Goal: Task Accomplishment & Management: Use online tool/utility

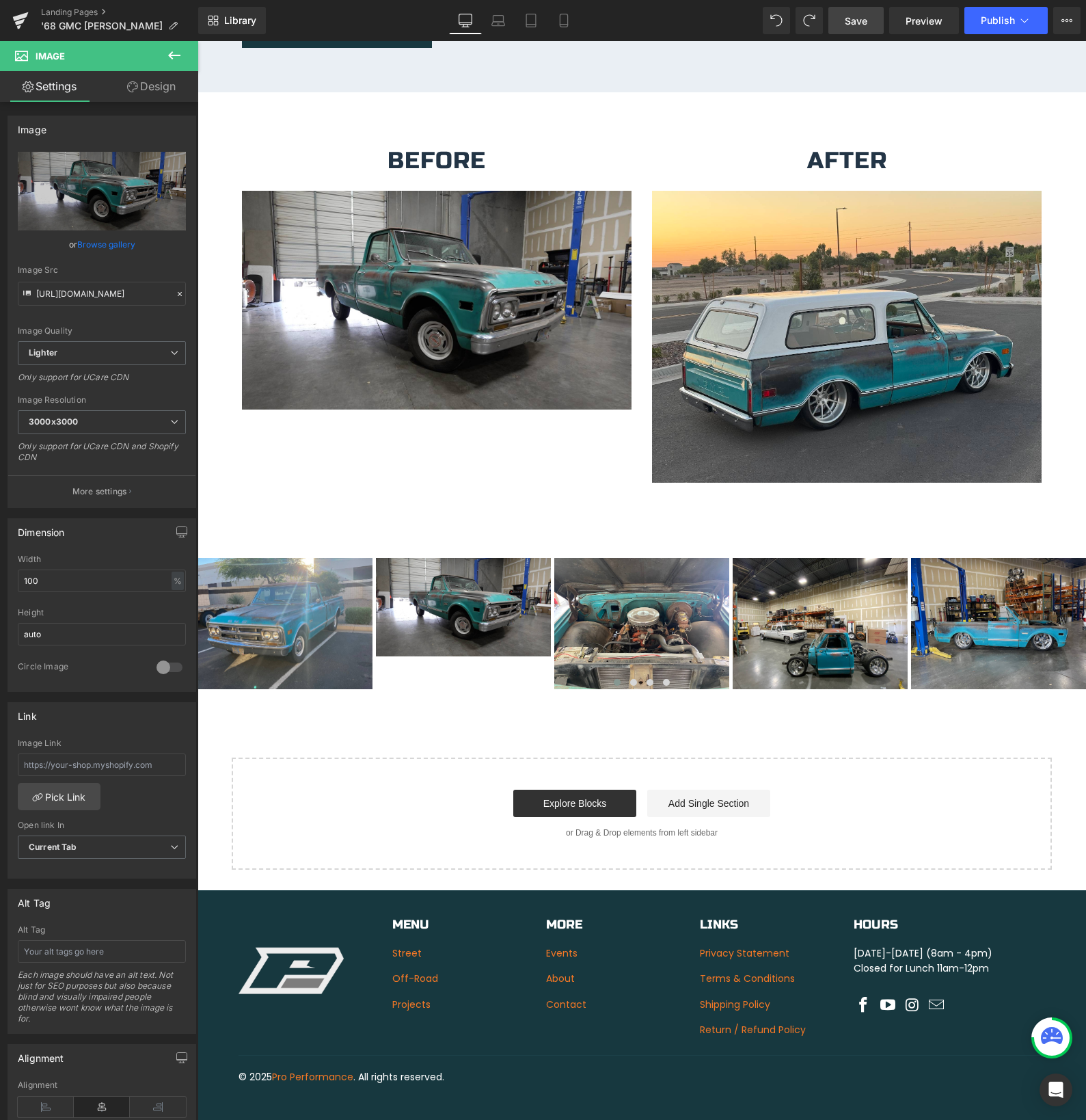
click at [851, 23] on span "Save" at bounding box center [855, 21] width 23 height 14
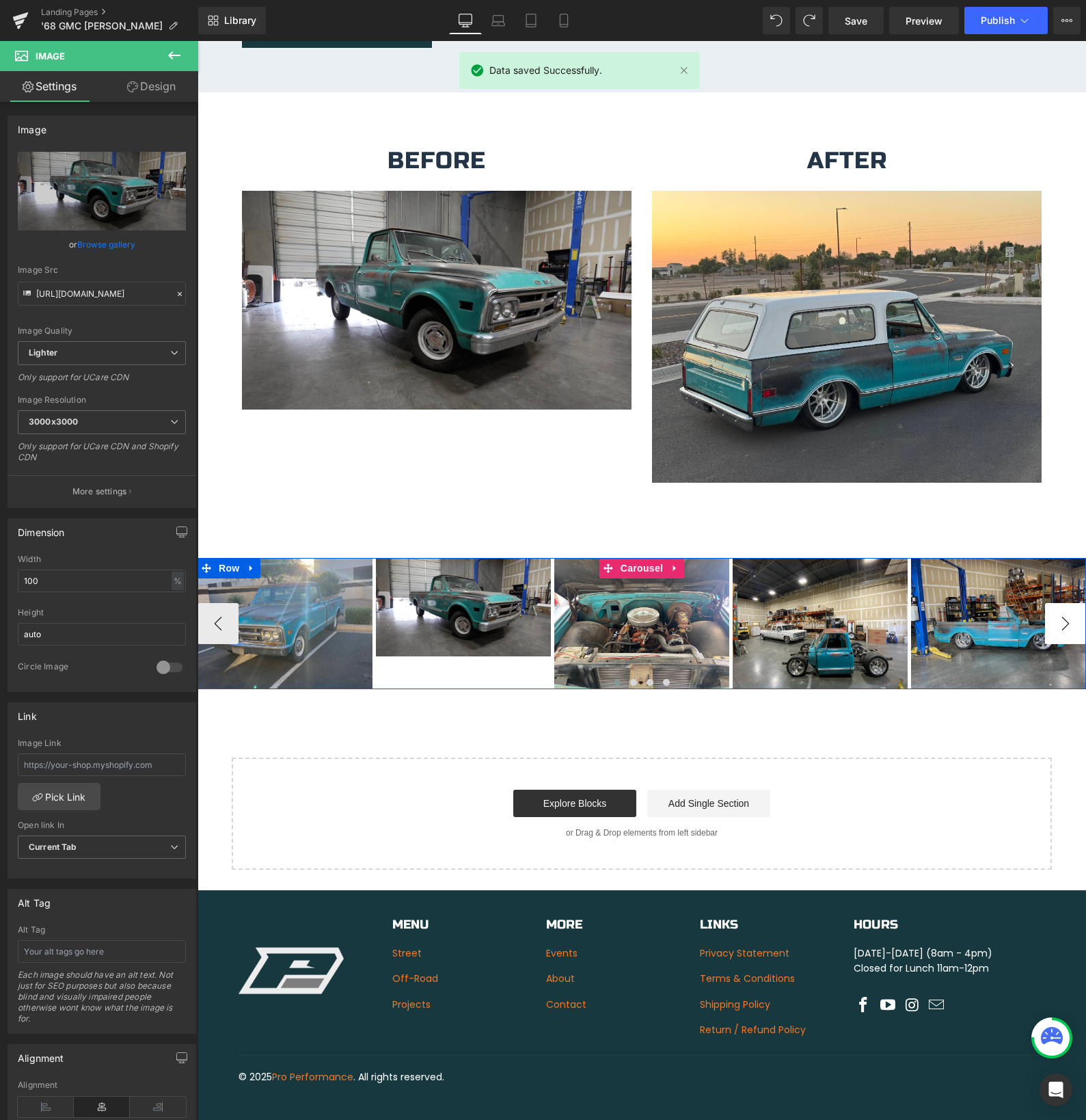
click at [1058, 615] on button "›" at bounding box center [1065, 624] width 41 height 41
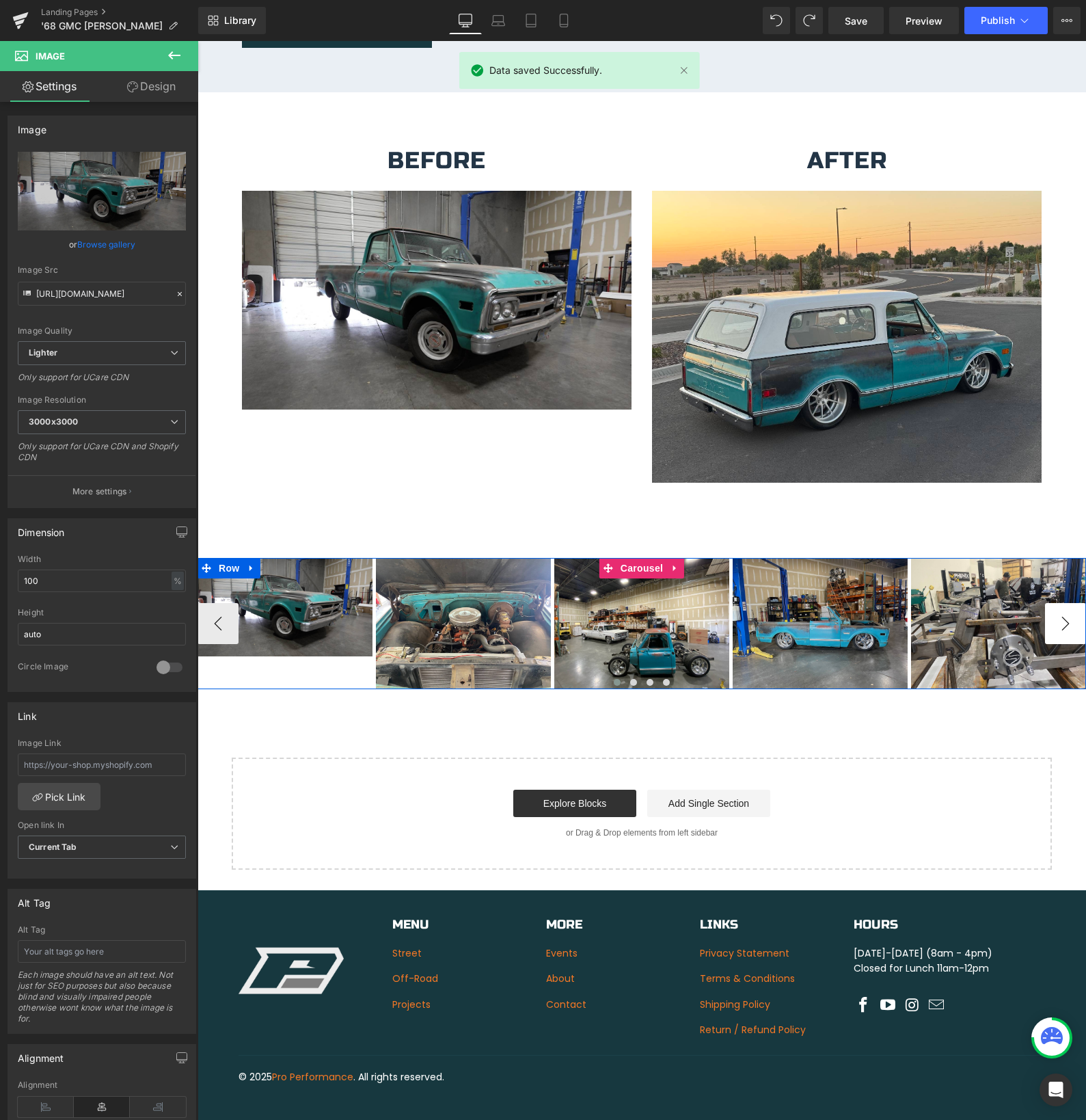
click at [1058, 615] on button "›" at bounding box center [1065, 624] width 41 height 41
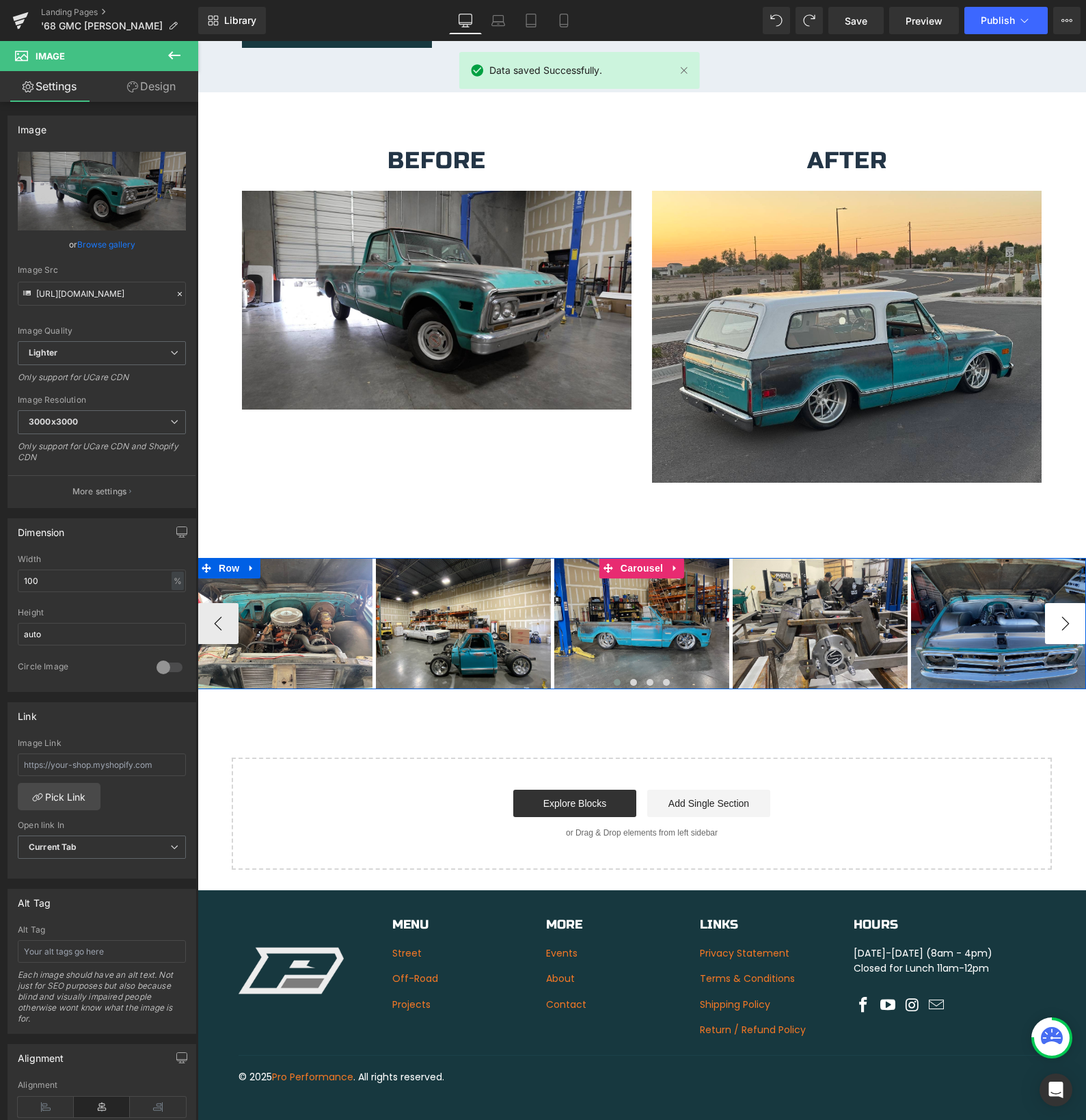
click at [1058, 615] on button "›" at bounding box center [1065, 624] width 41 height 41
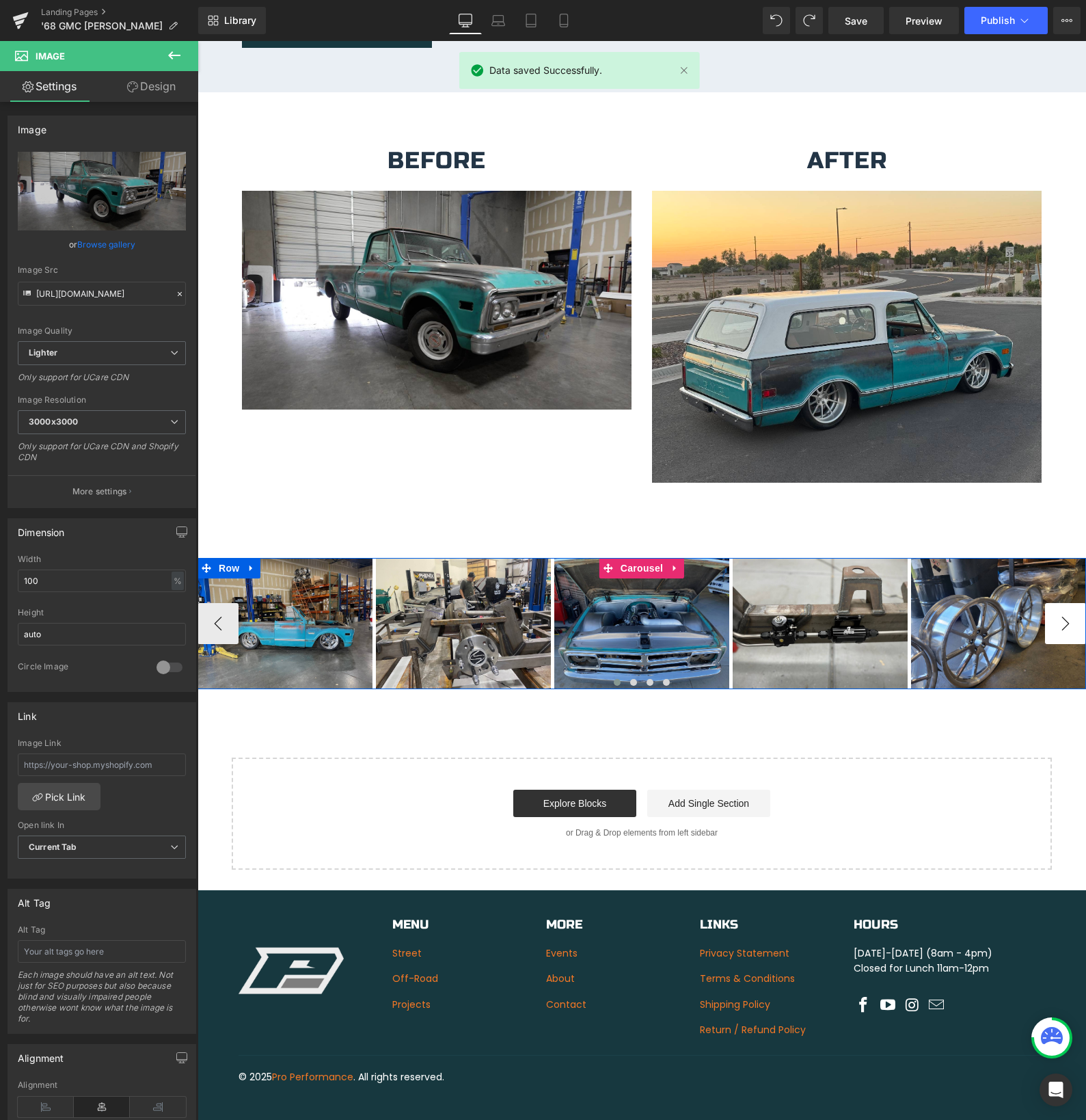
click at [1058, 615] on button "›" at bounding box center [1065, 624] width 41 height 41
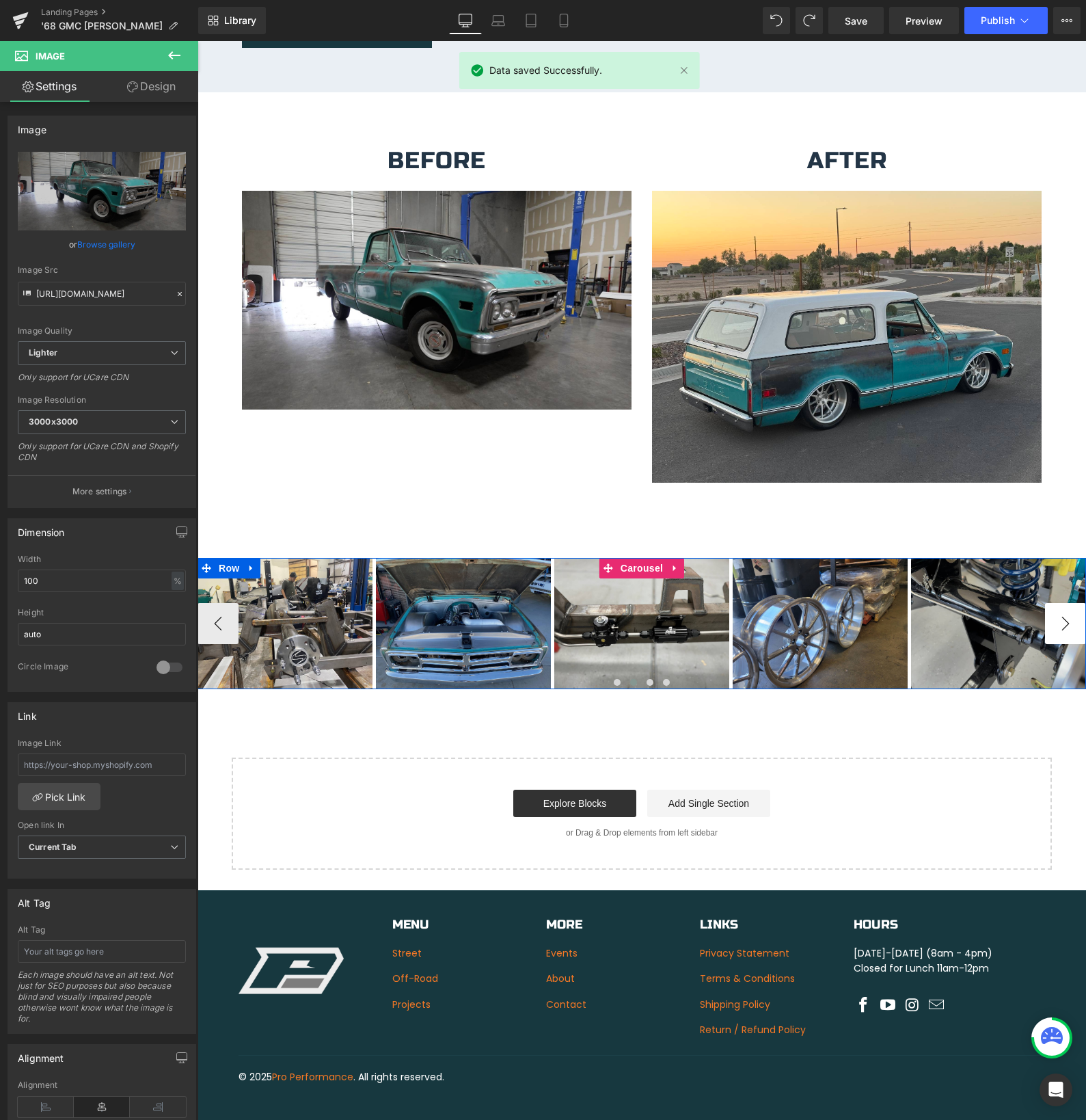
click at [1058, 615] on button "›" at bounding box center [1065, 624] width 41 height 41
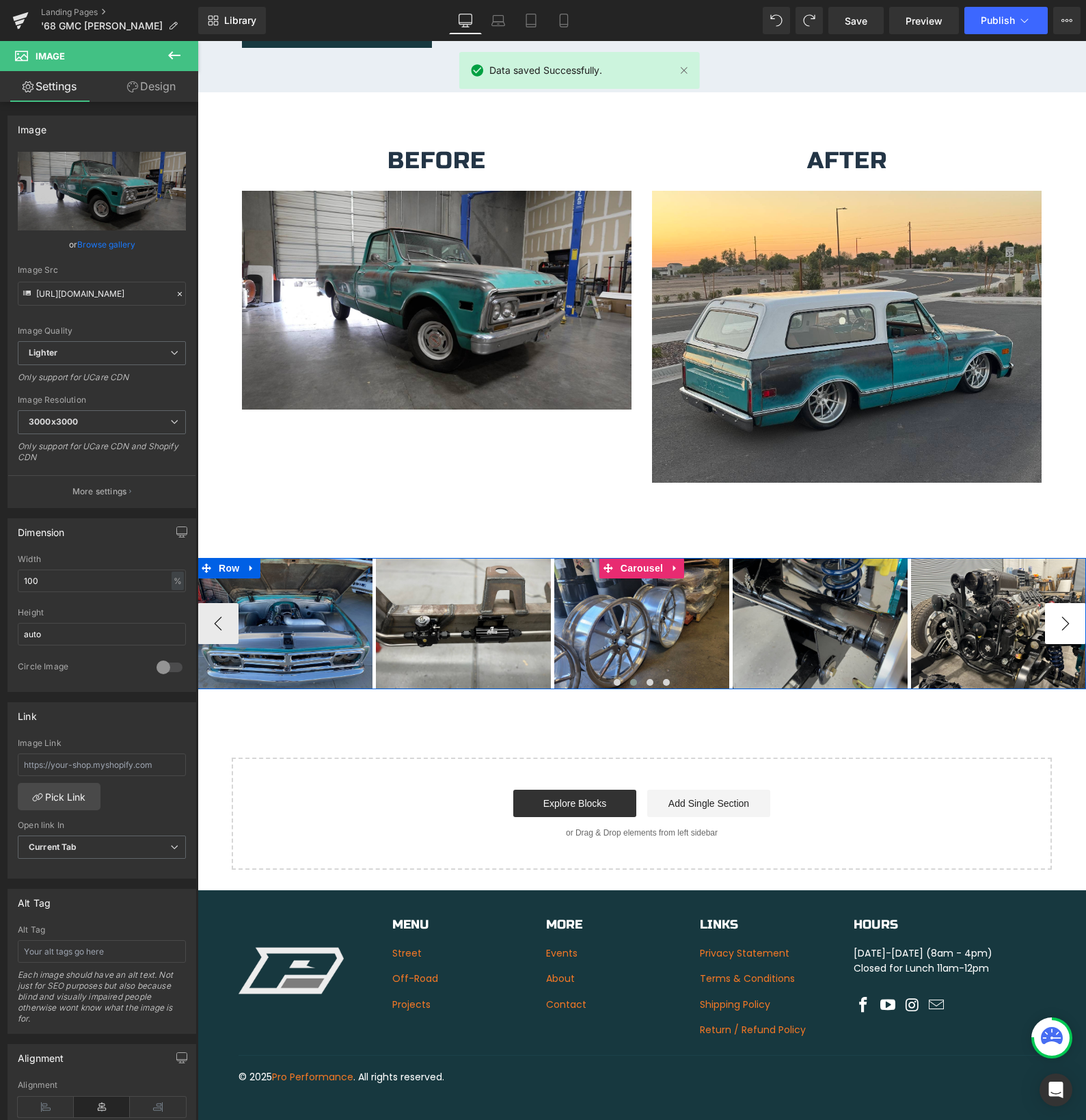
click at [1058, 615] on button "›" at bounding box center [1065, 624] width 41 height 41
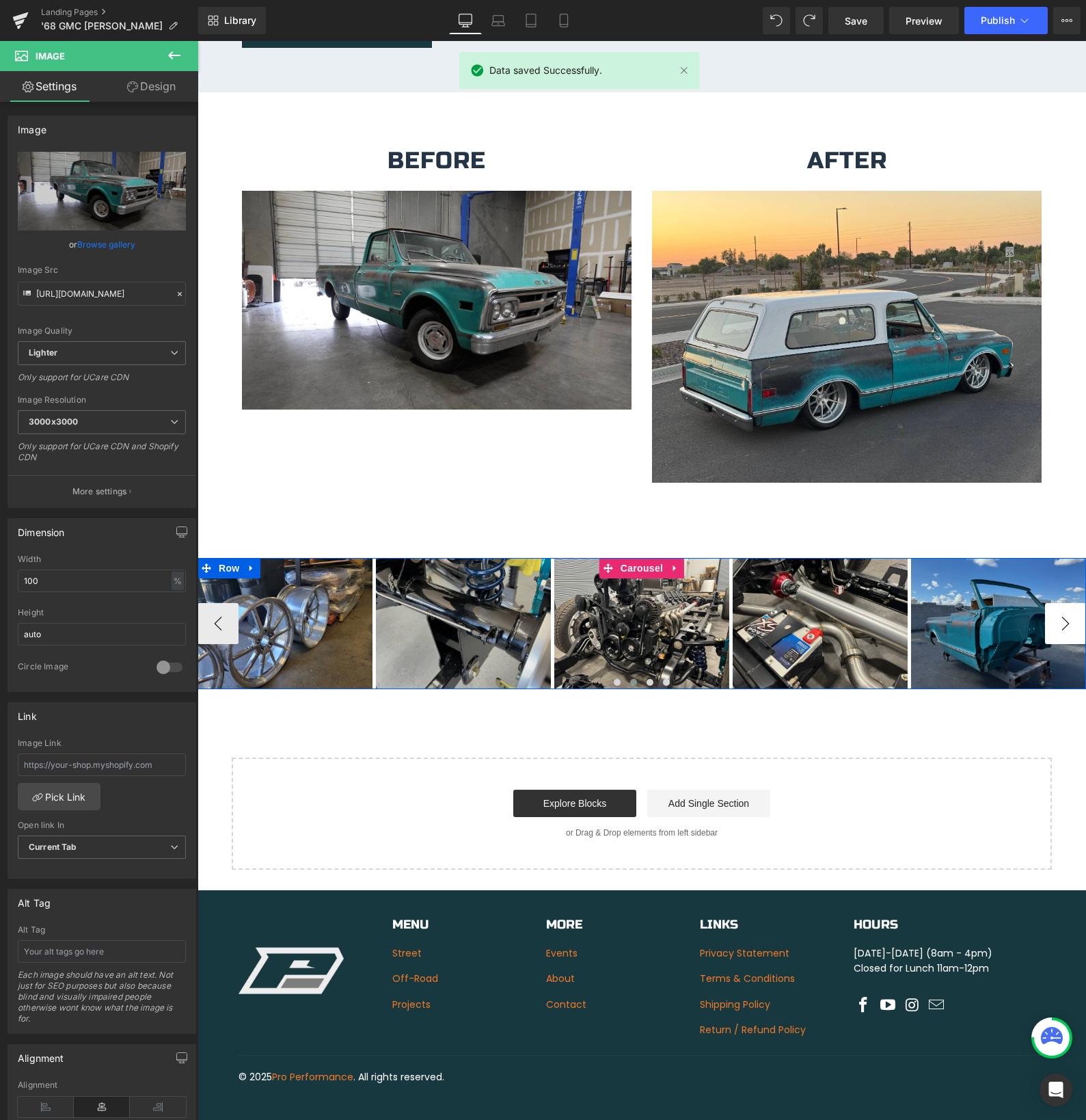
click at [1058, 615] on button "›" at bounding box center [1065, 624] width 41 height 41
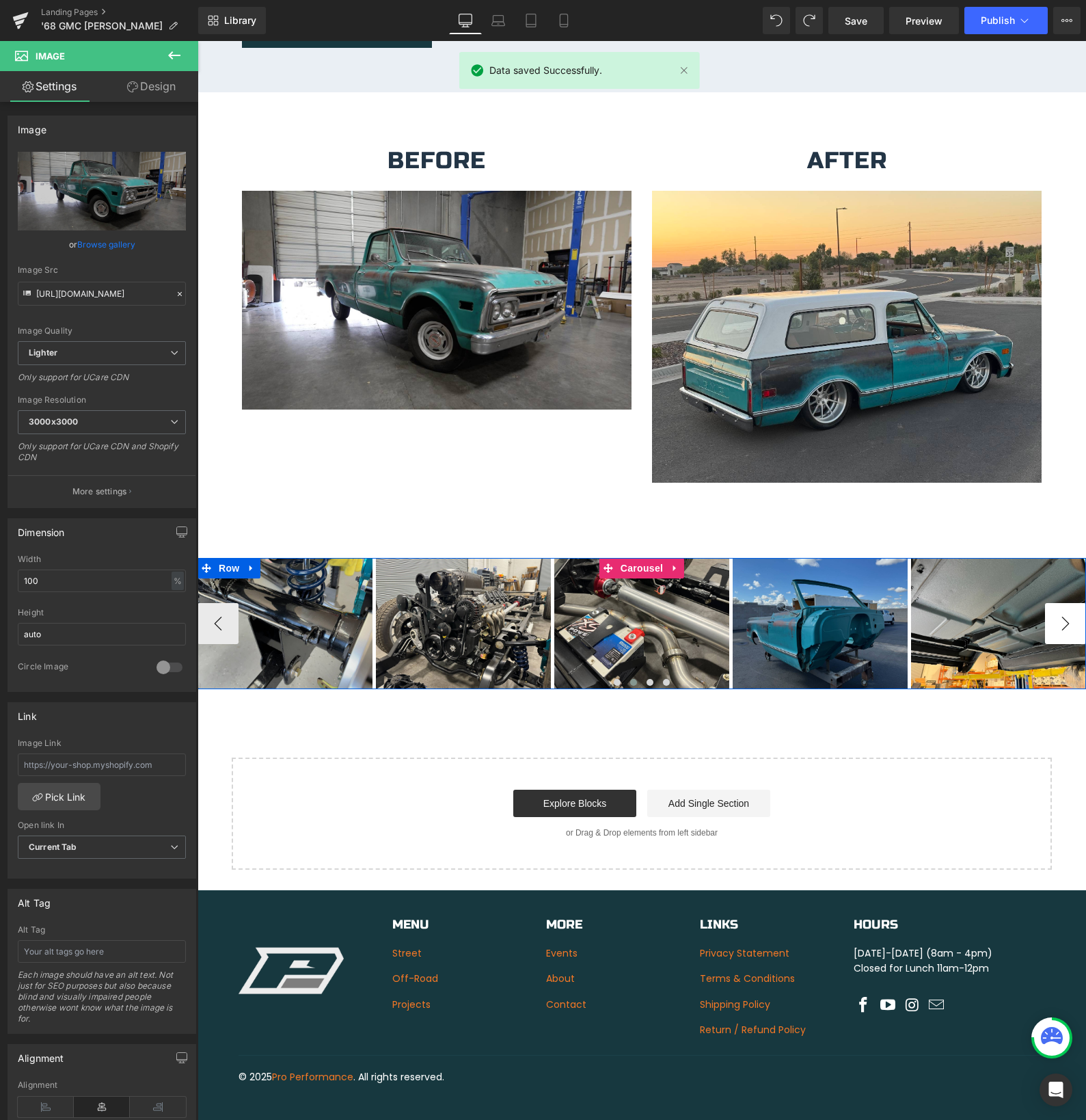
click at [1058, 615] on button "›" at bounding box center [1065, 624] width 41 height 41
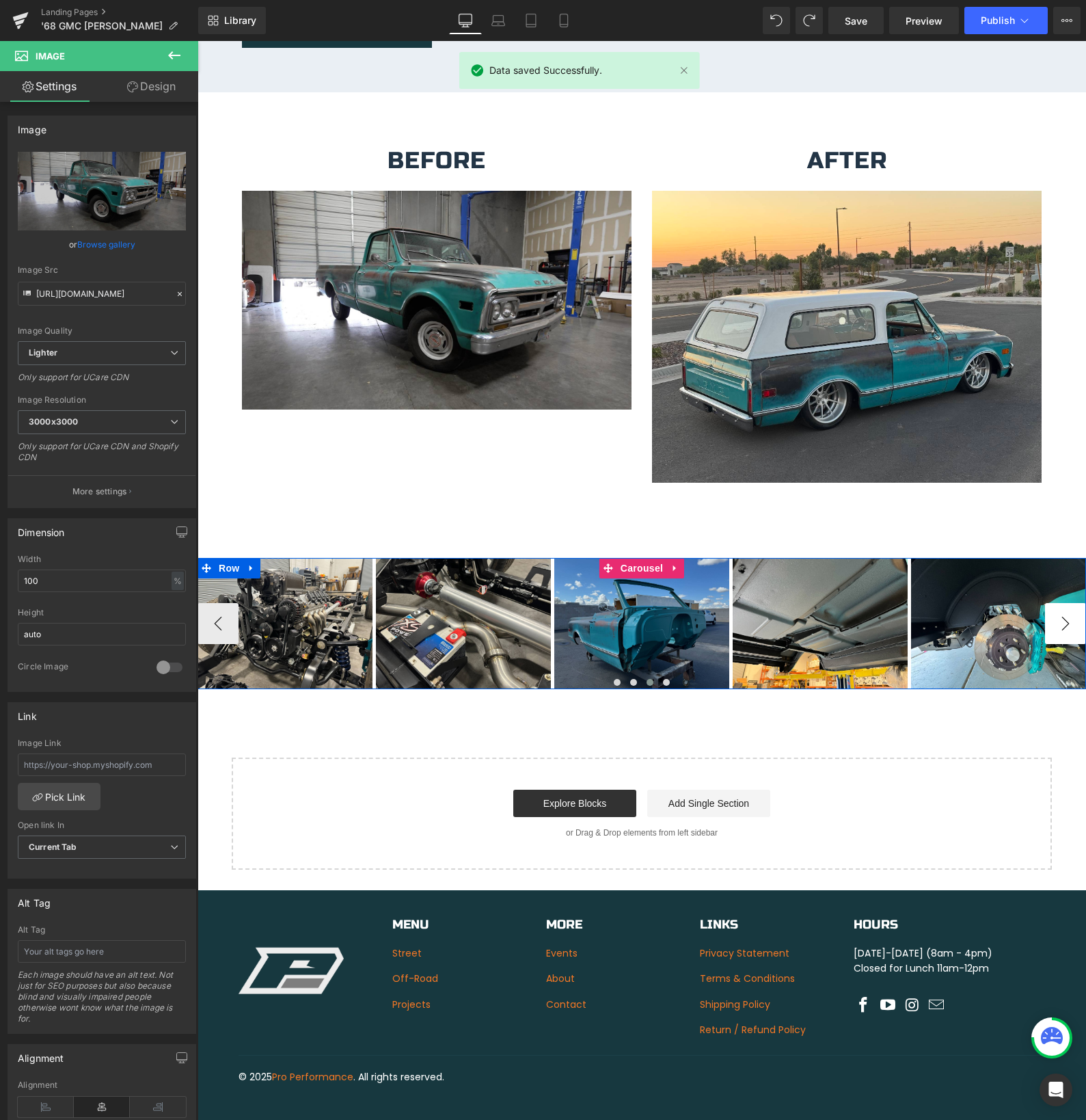
click at [1058, 615] on button "›" at bounding box center [1065, 624] width 41 height 41
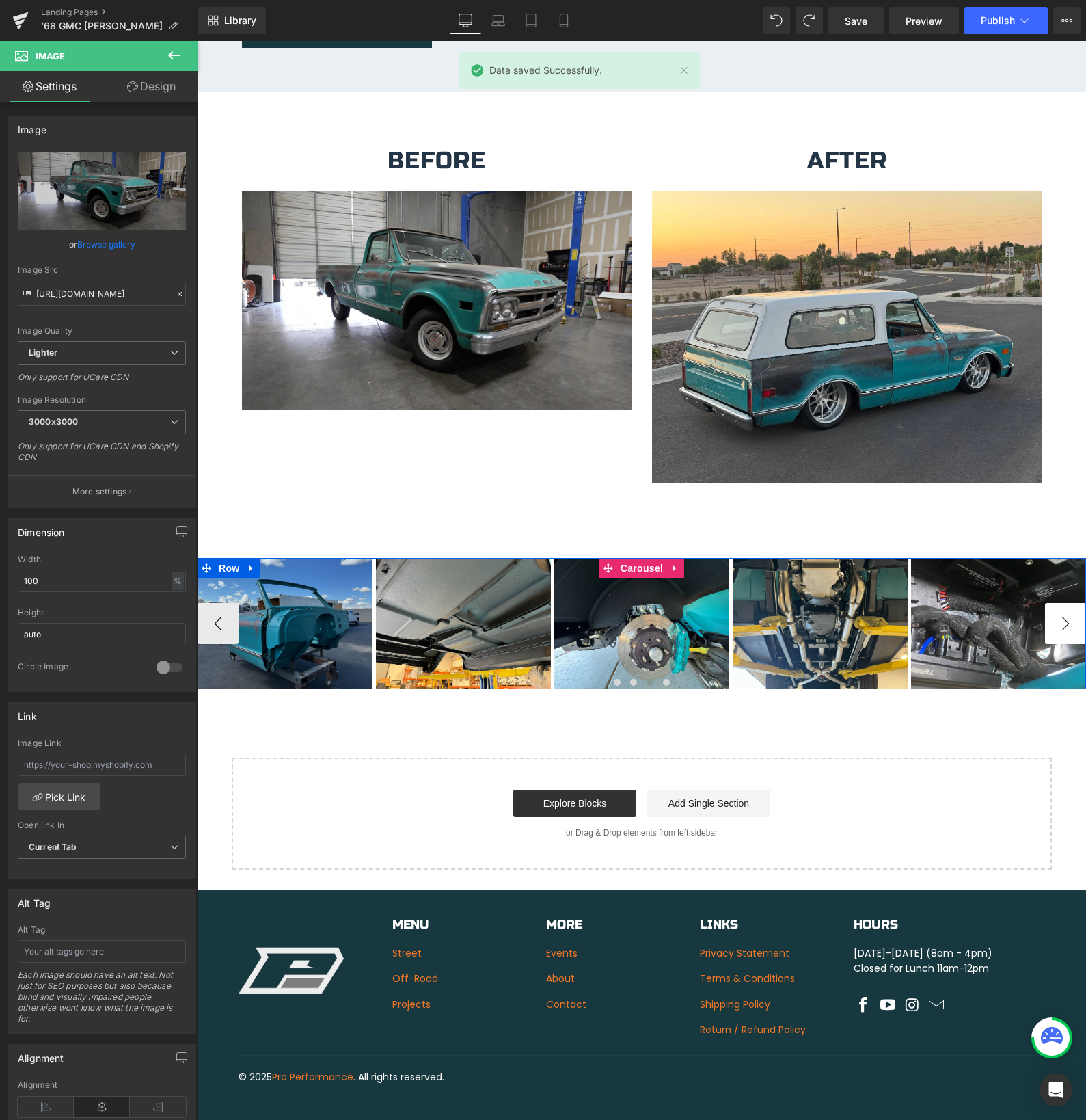
click at [1058, 615] on button "›" at bounding box center [1065, 624] width 41 height 41
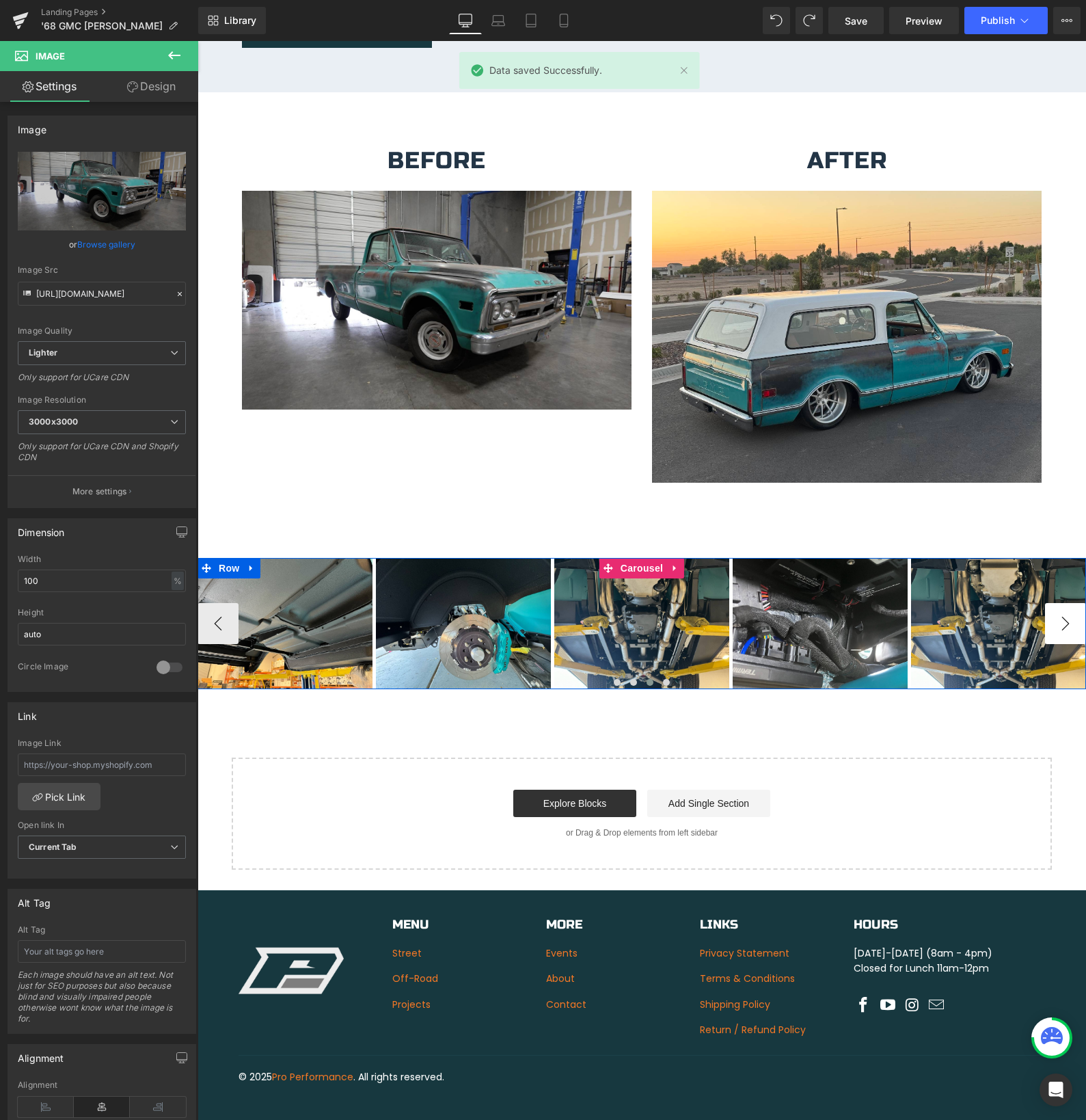
click at [1058, 615] on button "›" at bounding box center [1065, 624] width 41 height 41
click at [551, 615] on img at bounding box center [463, 624] width 175 height 131
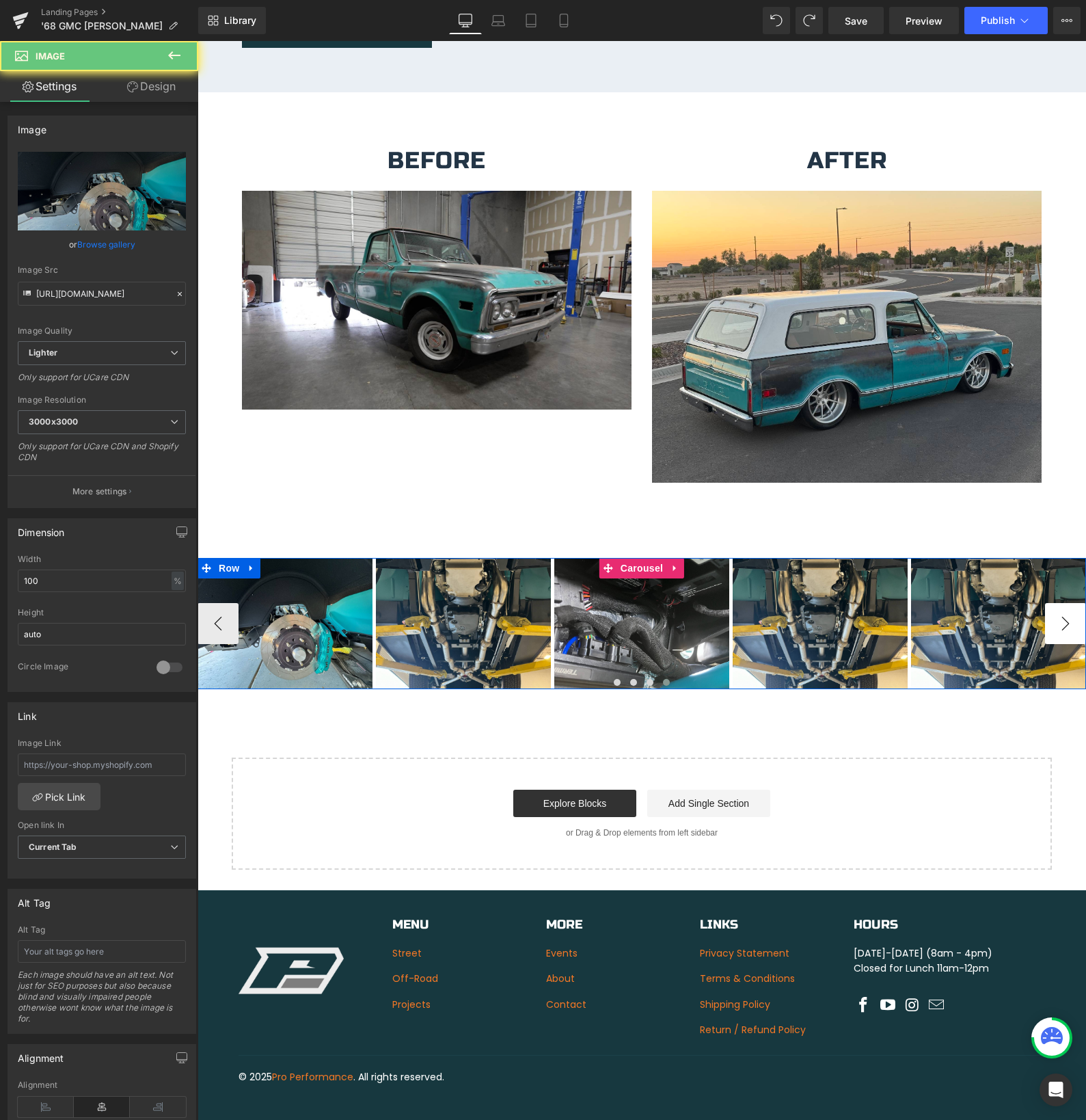
click at [907, 615] on img at bounding box center [820, 624] width 175 height 131
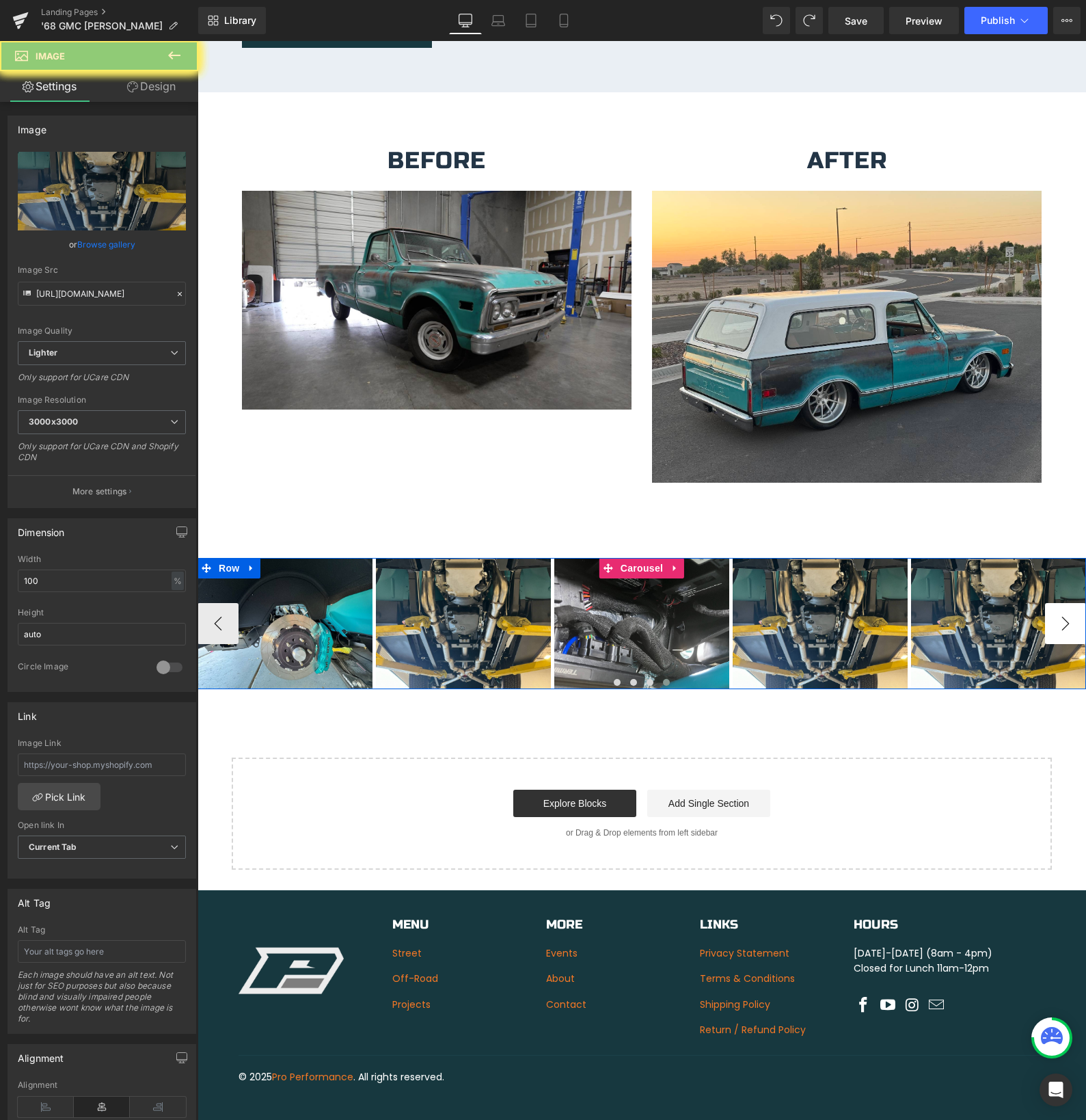
click at [1058, 615] on img at bounding box center [998, 624] width 175 height 131
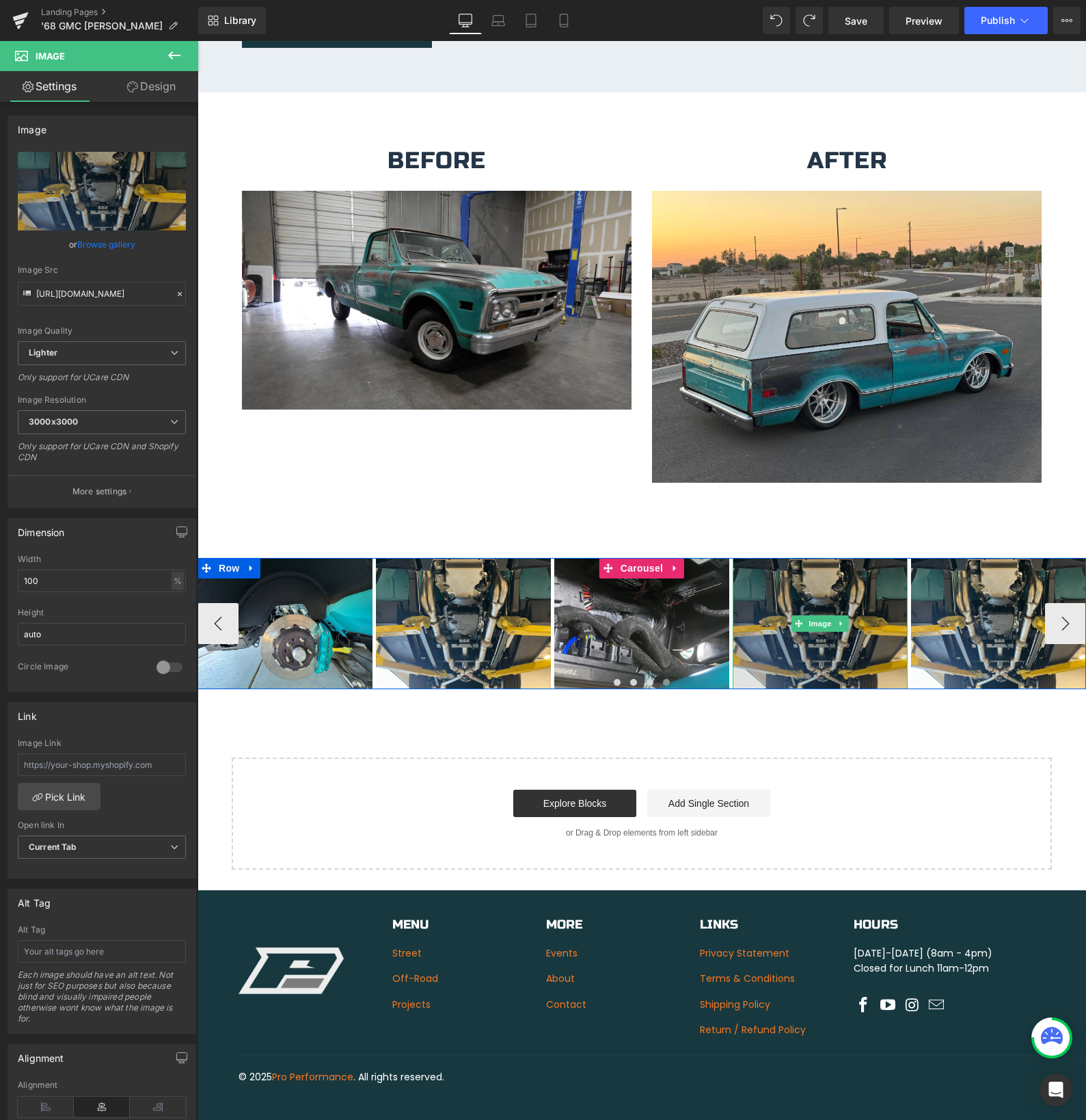
click at [792, 628] on img at bounding box center [820, 624] width 175 height 131
drag, startPoint x: 821, startPoint y: 609, endPoint x: 830, endPoint y: 607, distance: 9.2
click at [820, 616] on span "Image" at bounding box center [820, 624] width 29 height 16
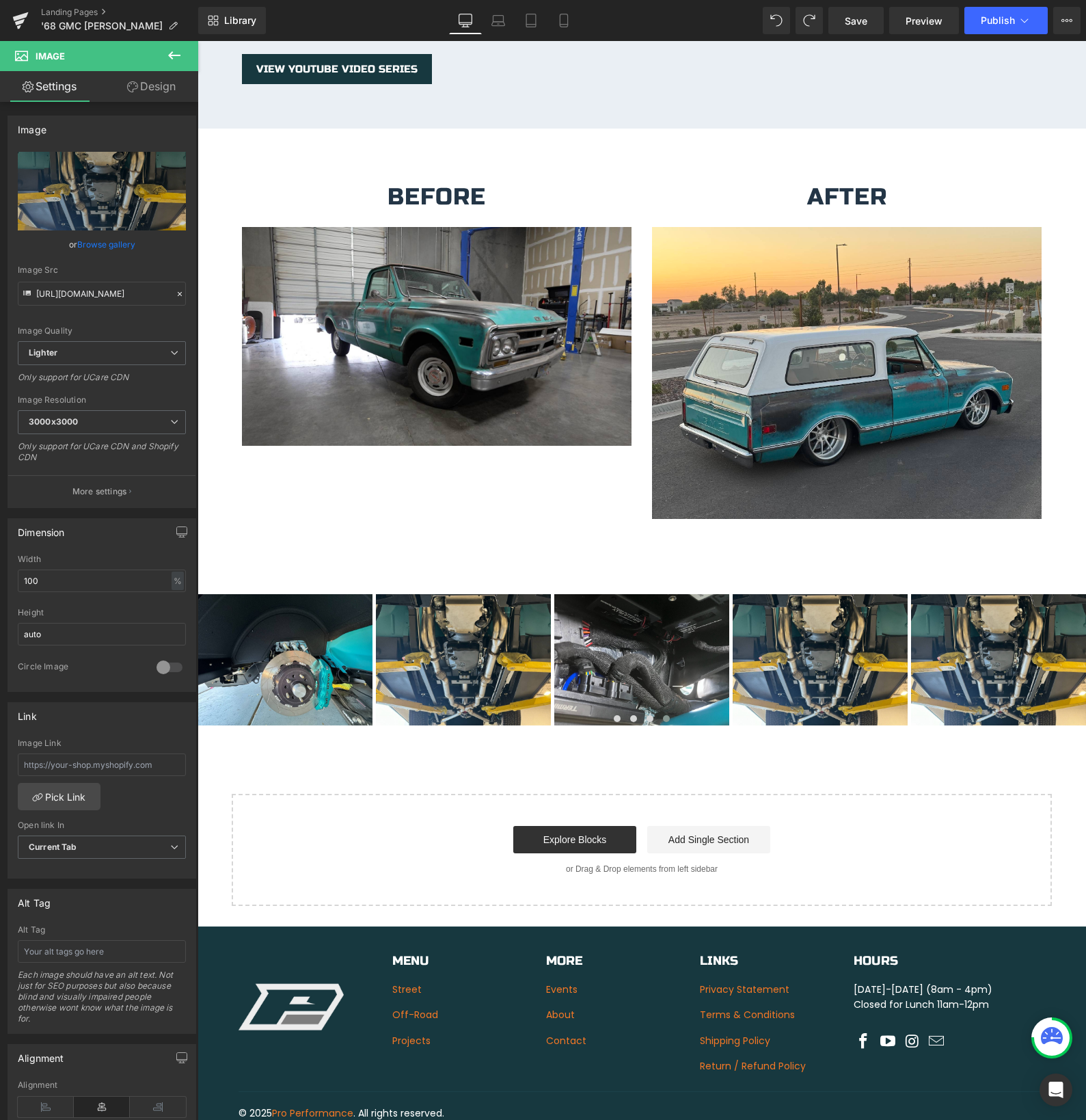
scroll to position [2439, 0]
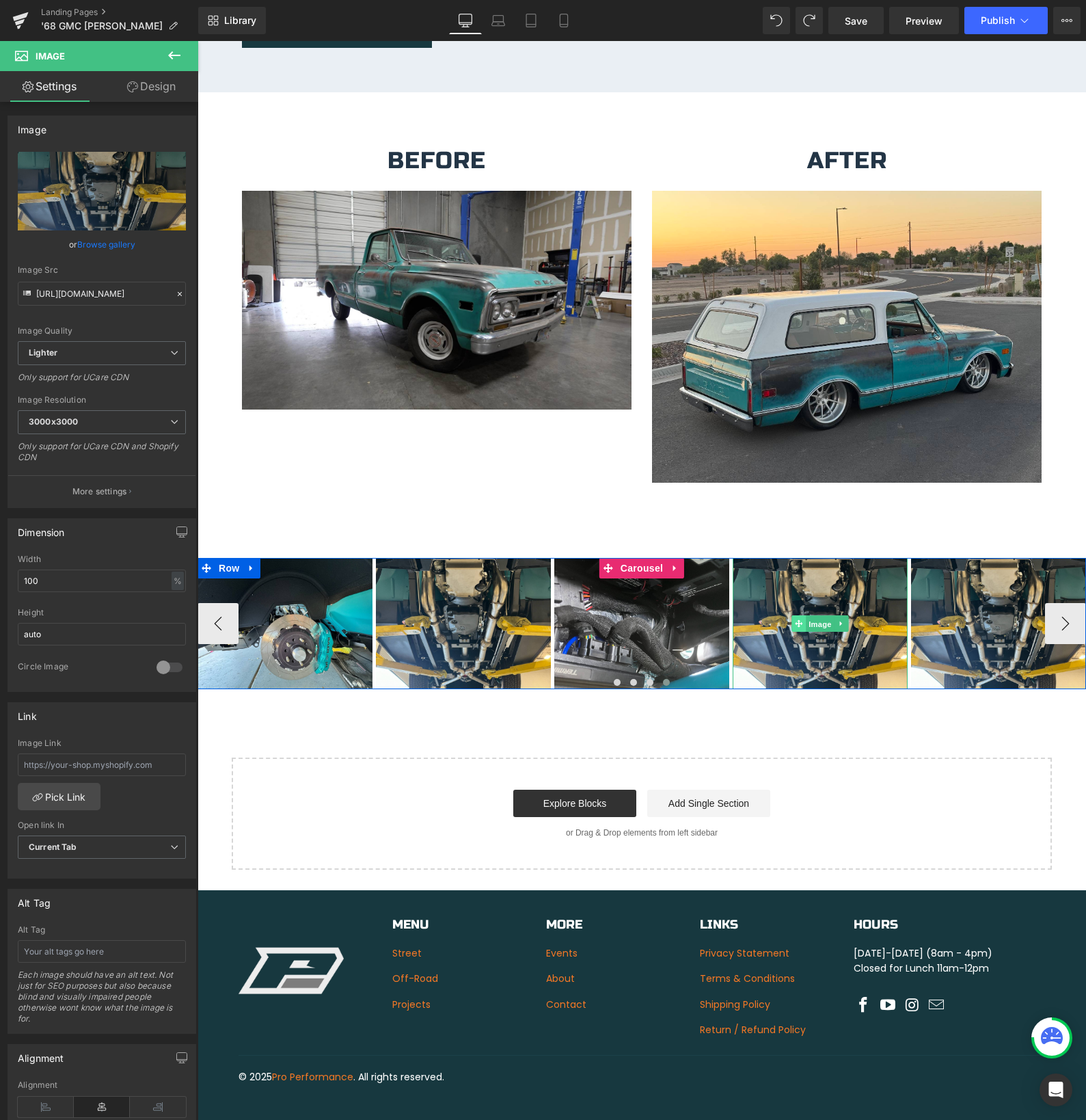
click at [822, 615] on link "Image" at bounding box center [813, 624] width 42 height 16
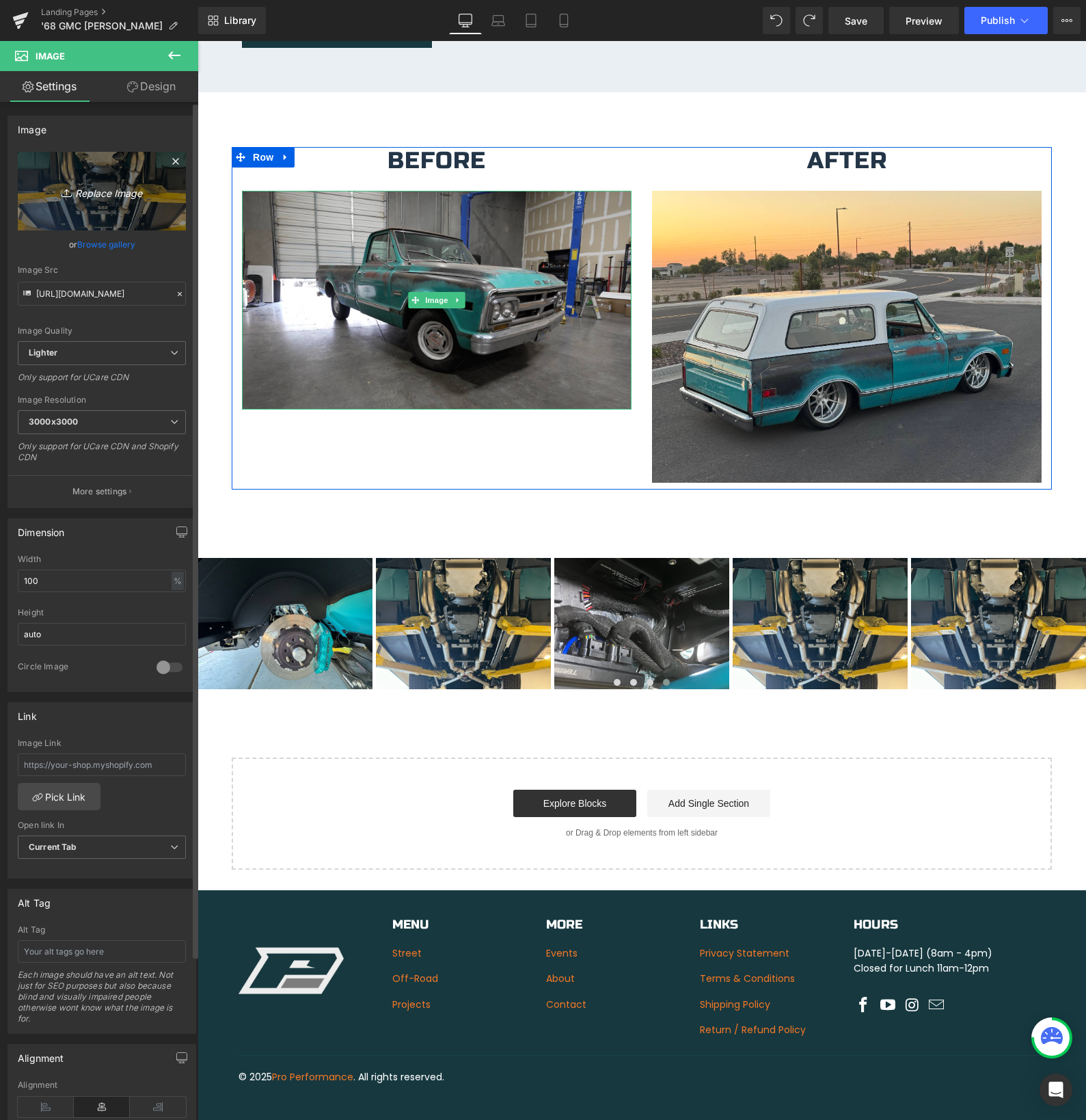
scroll to position [2421, 0]
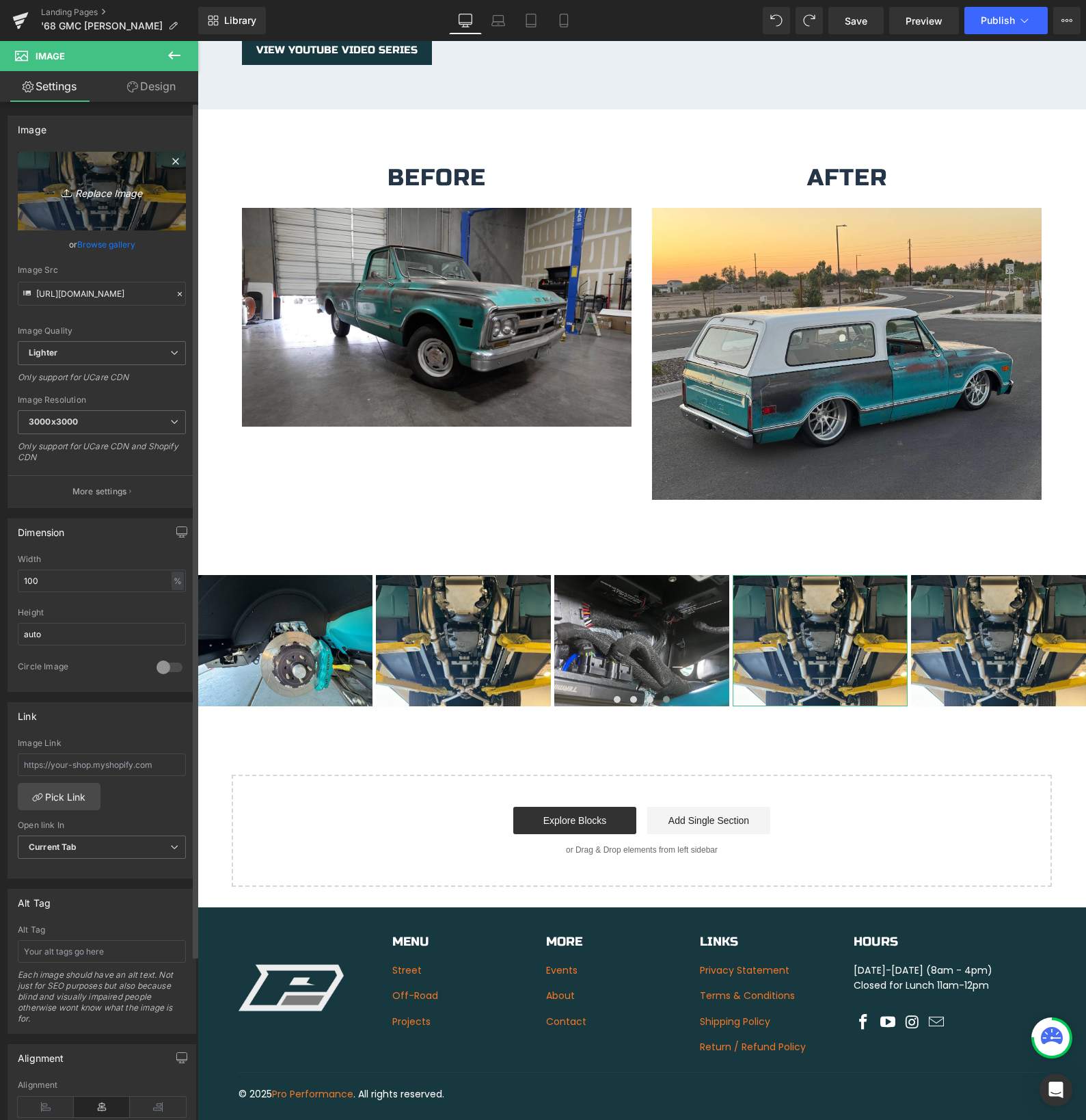
click at [87, 191] on icon "Replace Image" at bounding box center [102, 191] width 109 height 17
type input "C:\fakepath\IMG_6385.JPG"
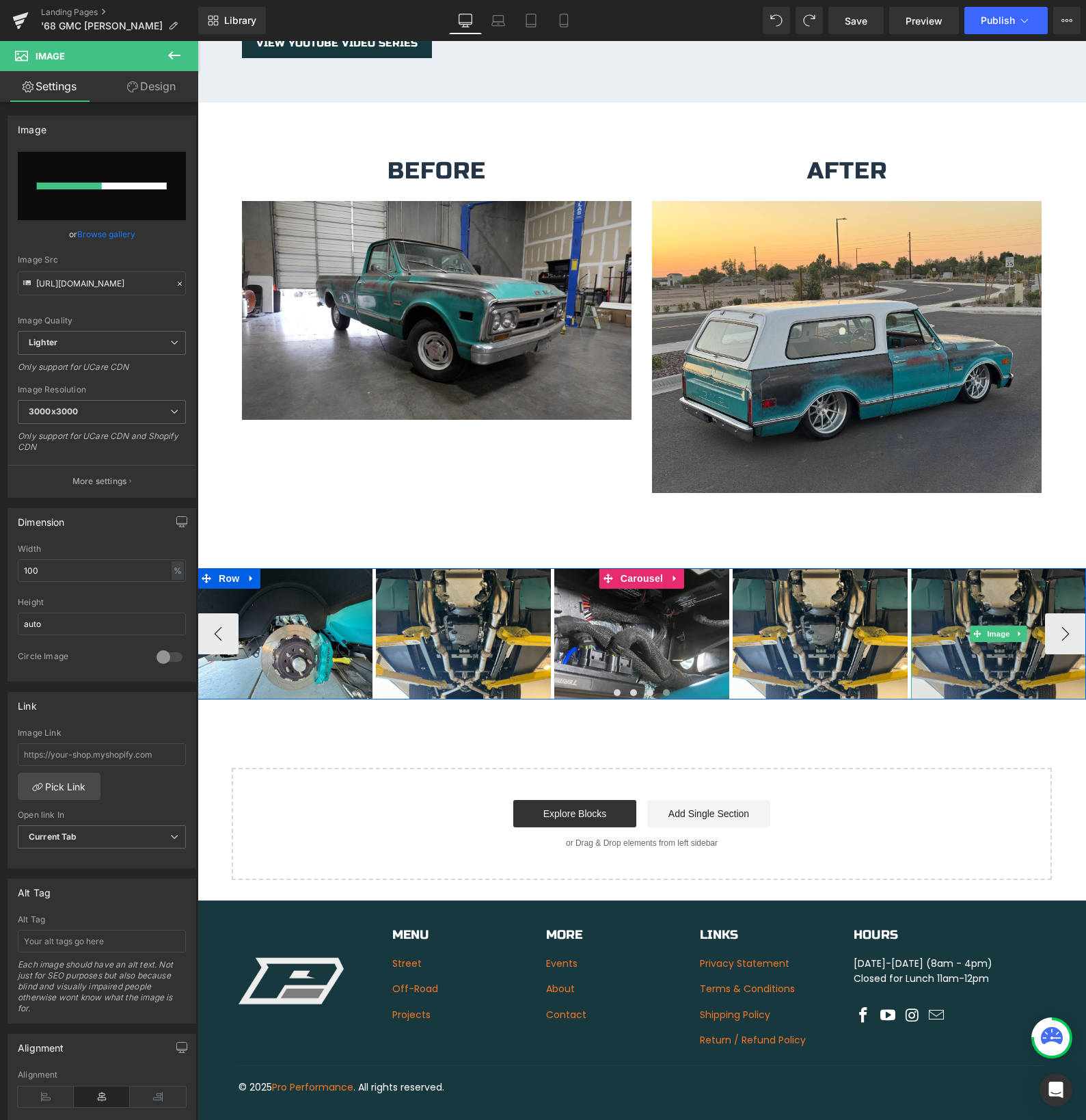
scroll to position [2430, 0]
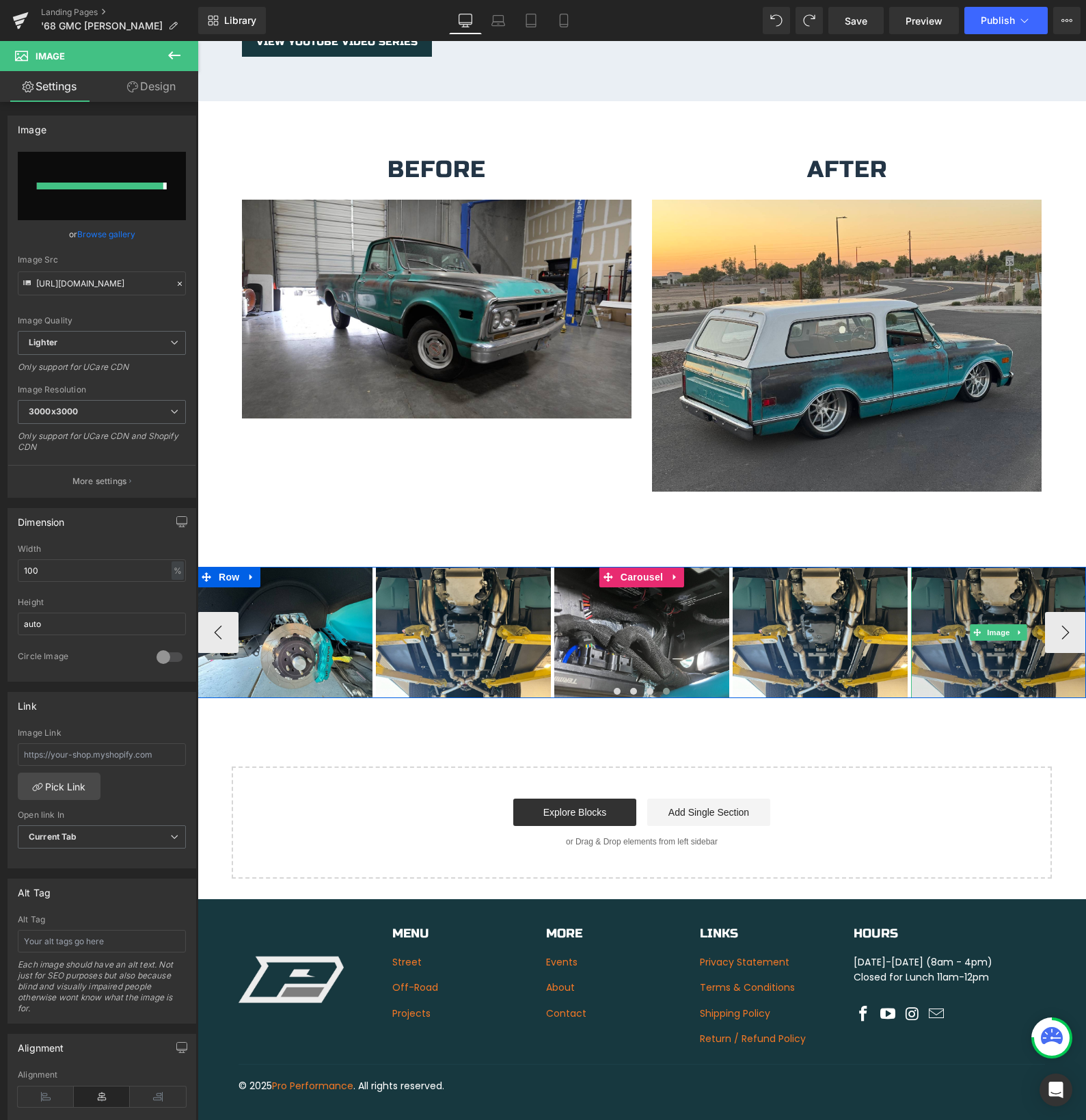
type input "[URL][DOMAIN_NAME]"
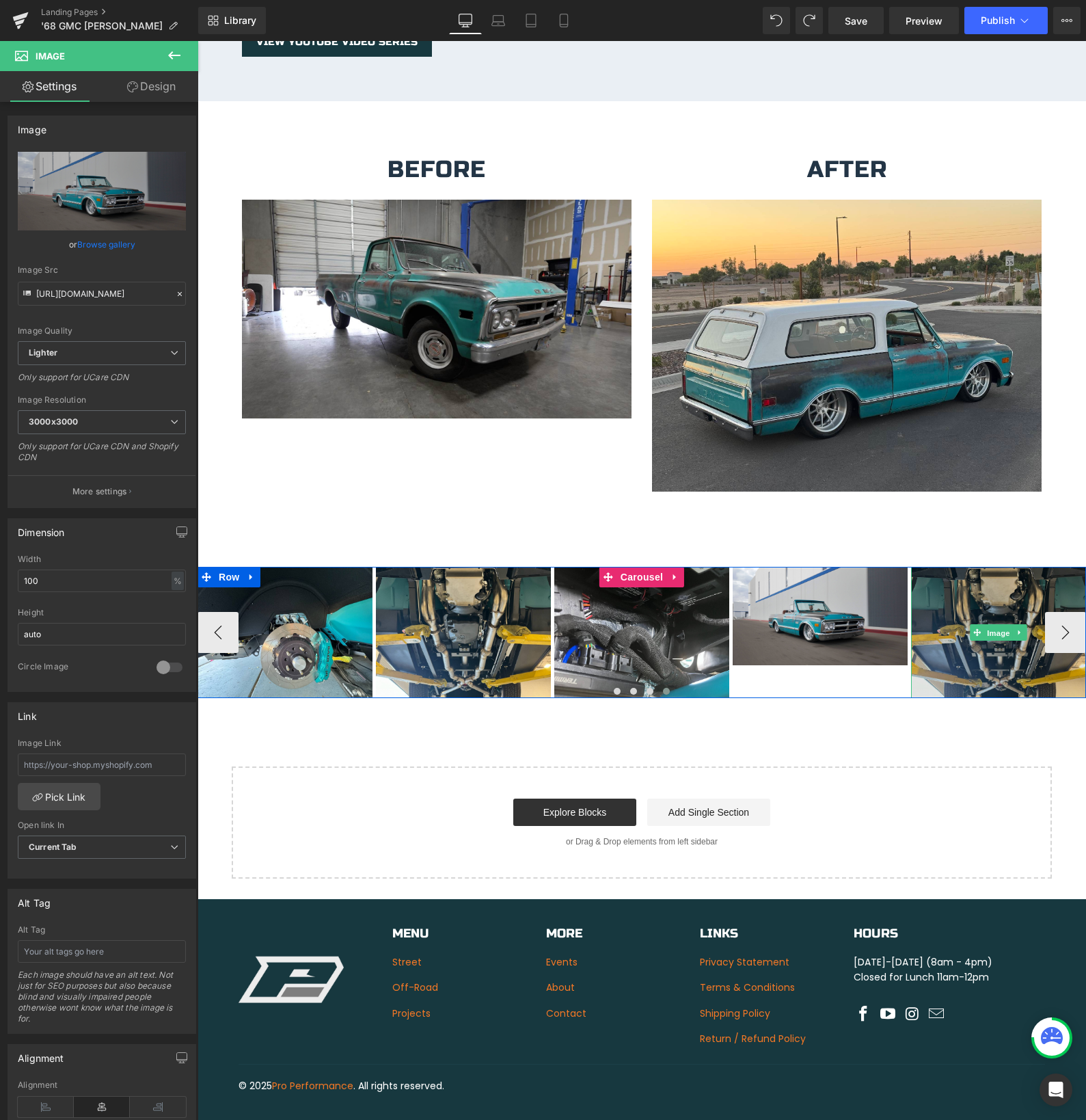
click at [992, 615] on div "Image" at bounding box center [998, 633] width 175 height 131
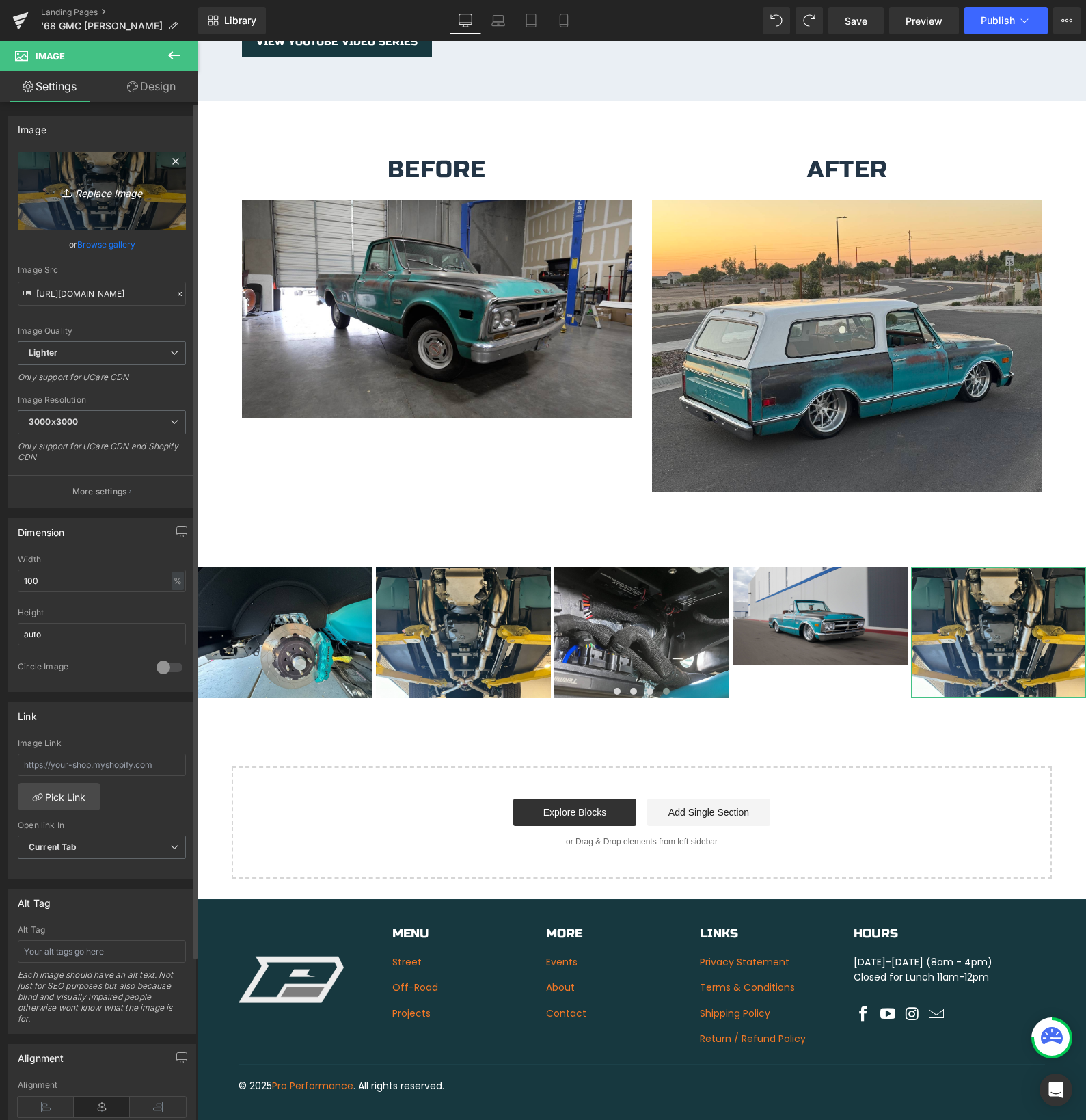
click at [103, 197] on icon "Replace Image" at bounding box center [102, 191] width 109 height 17
type input "C:\fakepath\IMG_9665.jpeg"
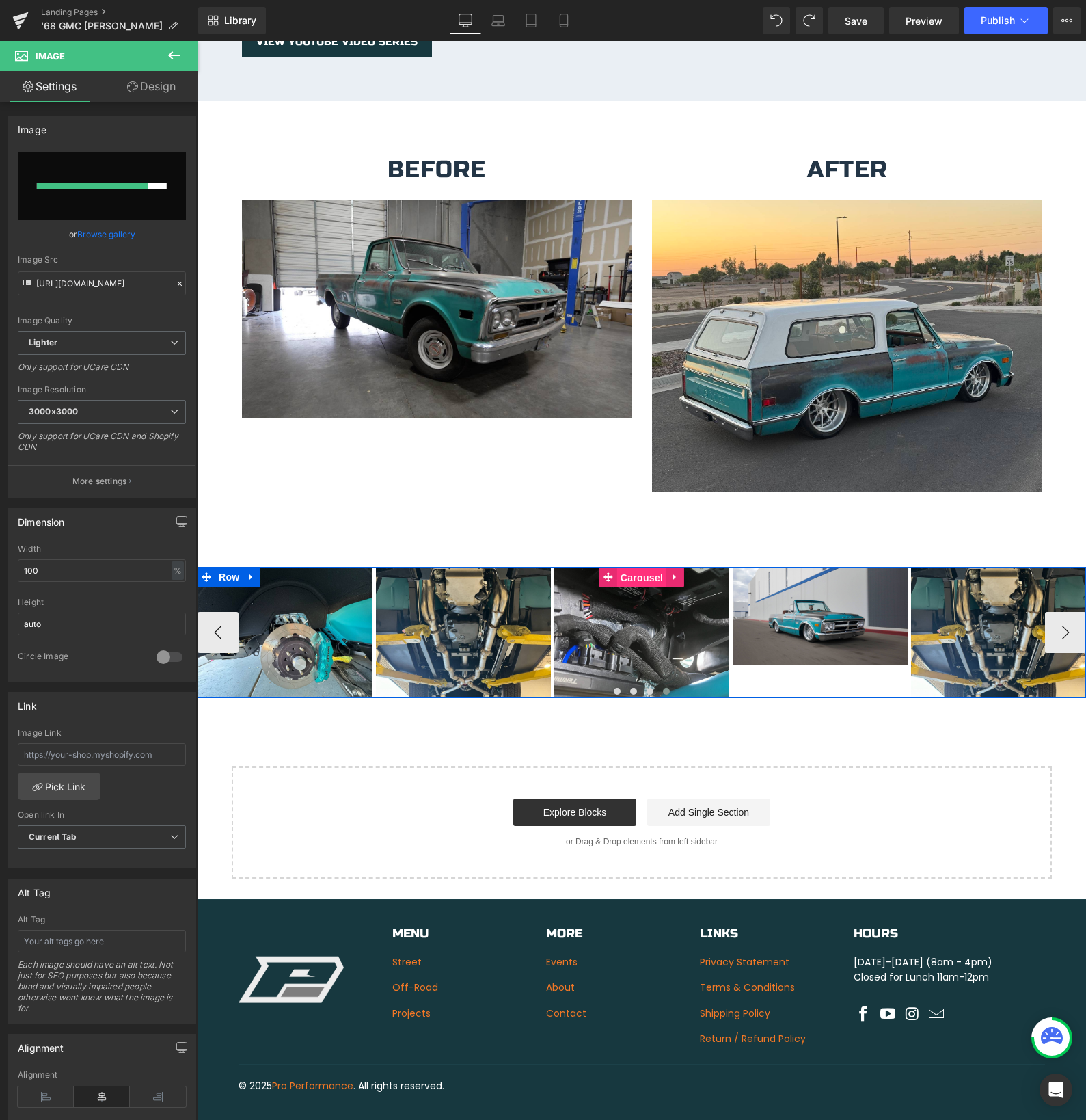
click at [632, 567] on div "Image Image Image Image Image" at bounding box center [642, 633] width 888 height 131
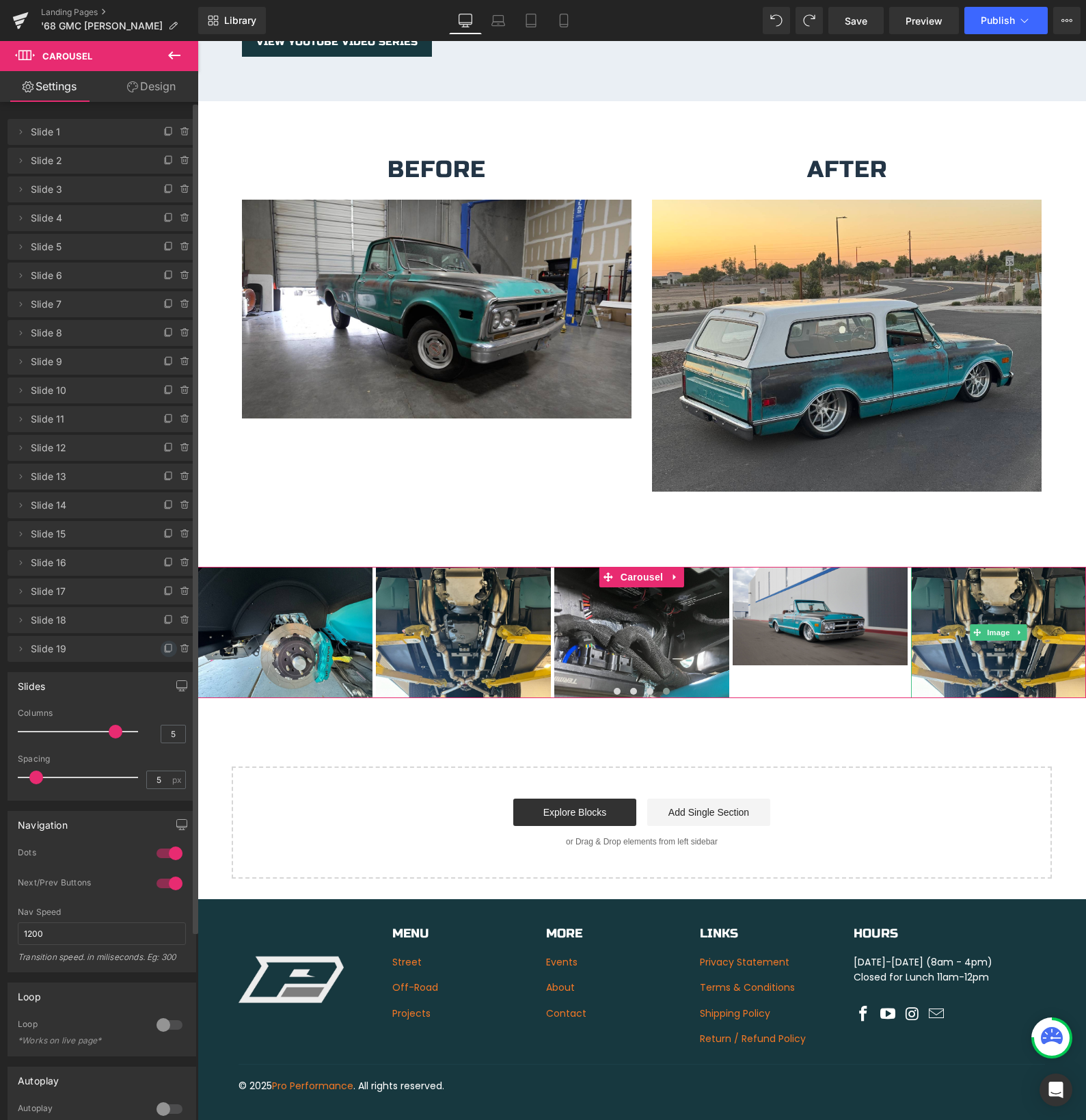
click at [164, 649] on icon at bounding box center [169, 649] width 11 height 11
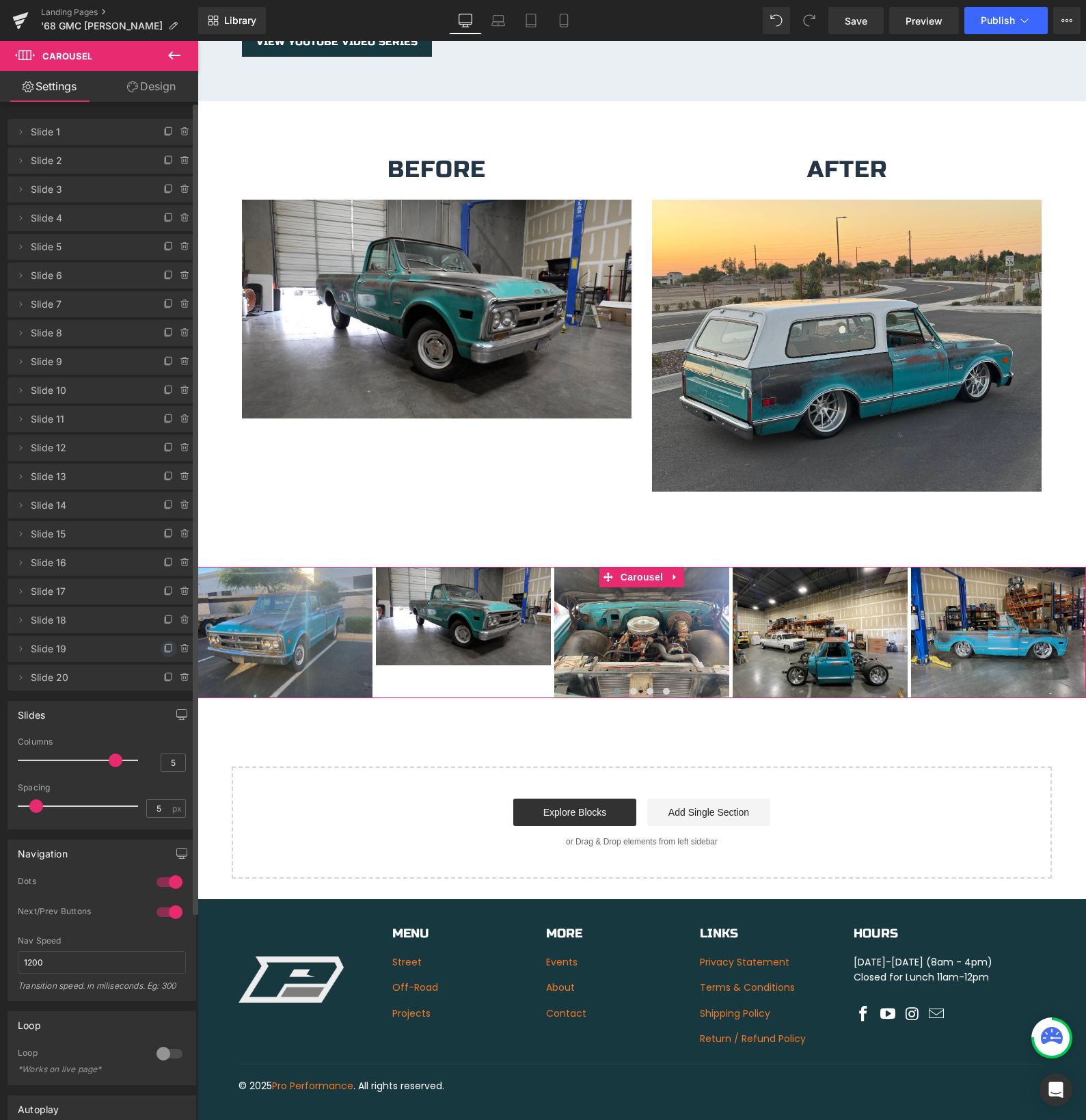
click at [161, 650] on span at bounding box center [169, 649] width 16 height 16
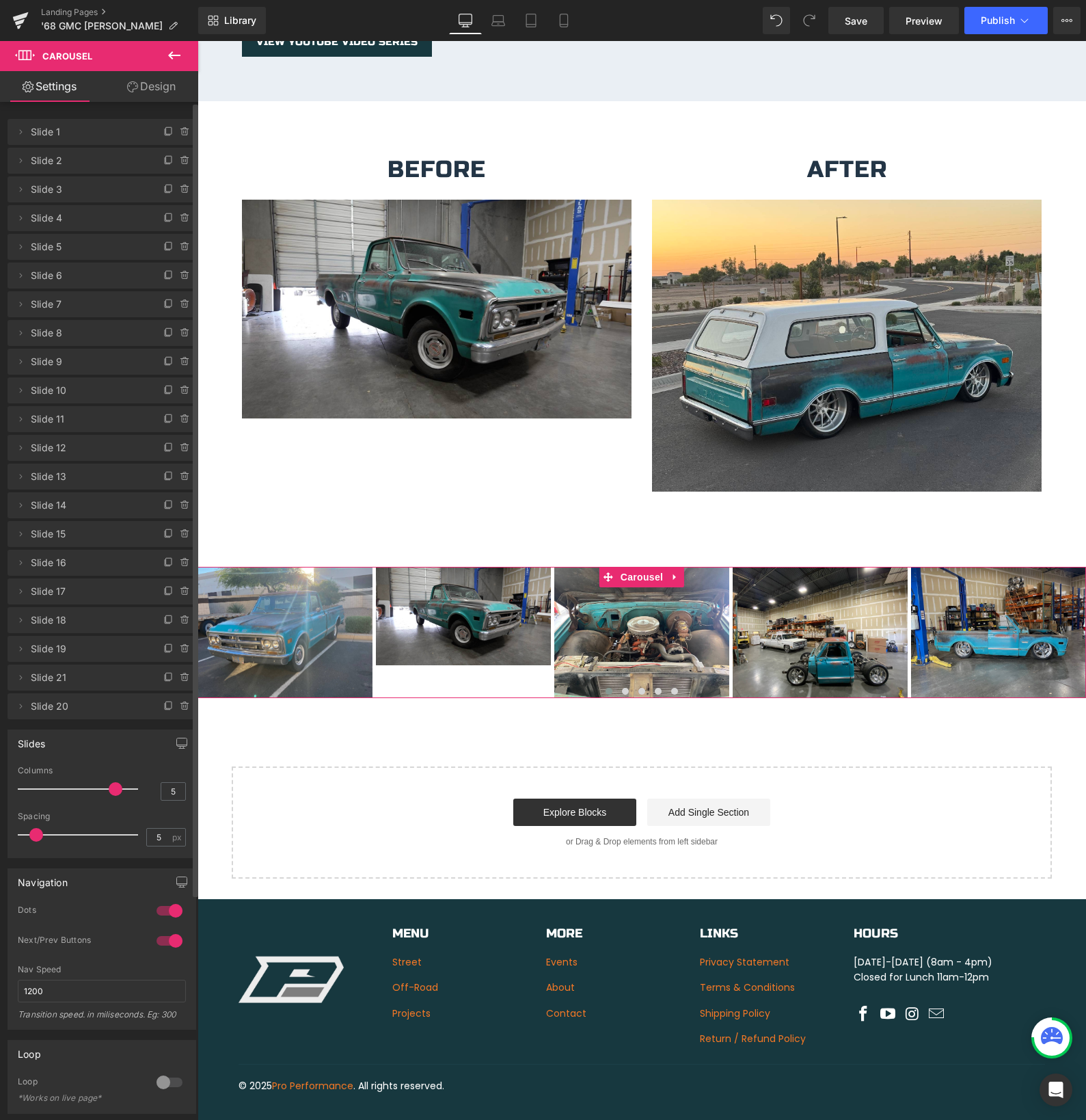
click at [161, 650] on span at bounding box center [169, 649] width 16 height 16
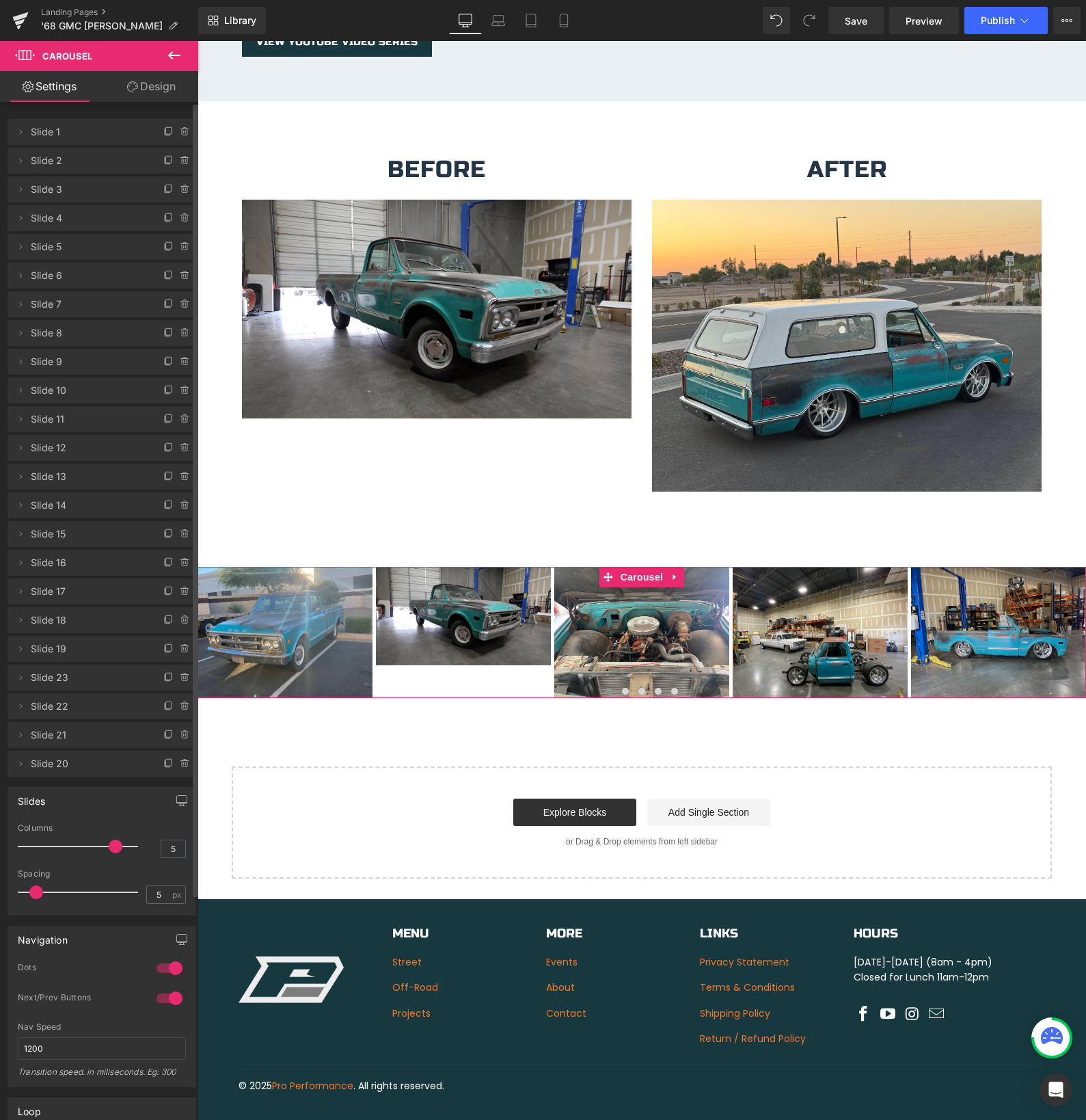
click at [161, 650] on span at bounding box center [169, 649] width 16 height 16
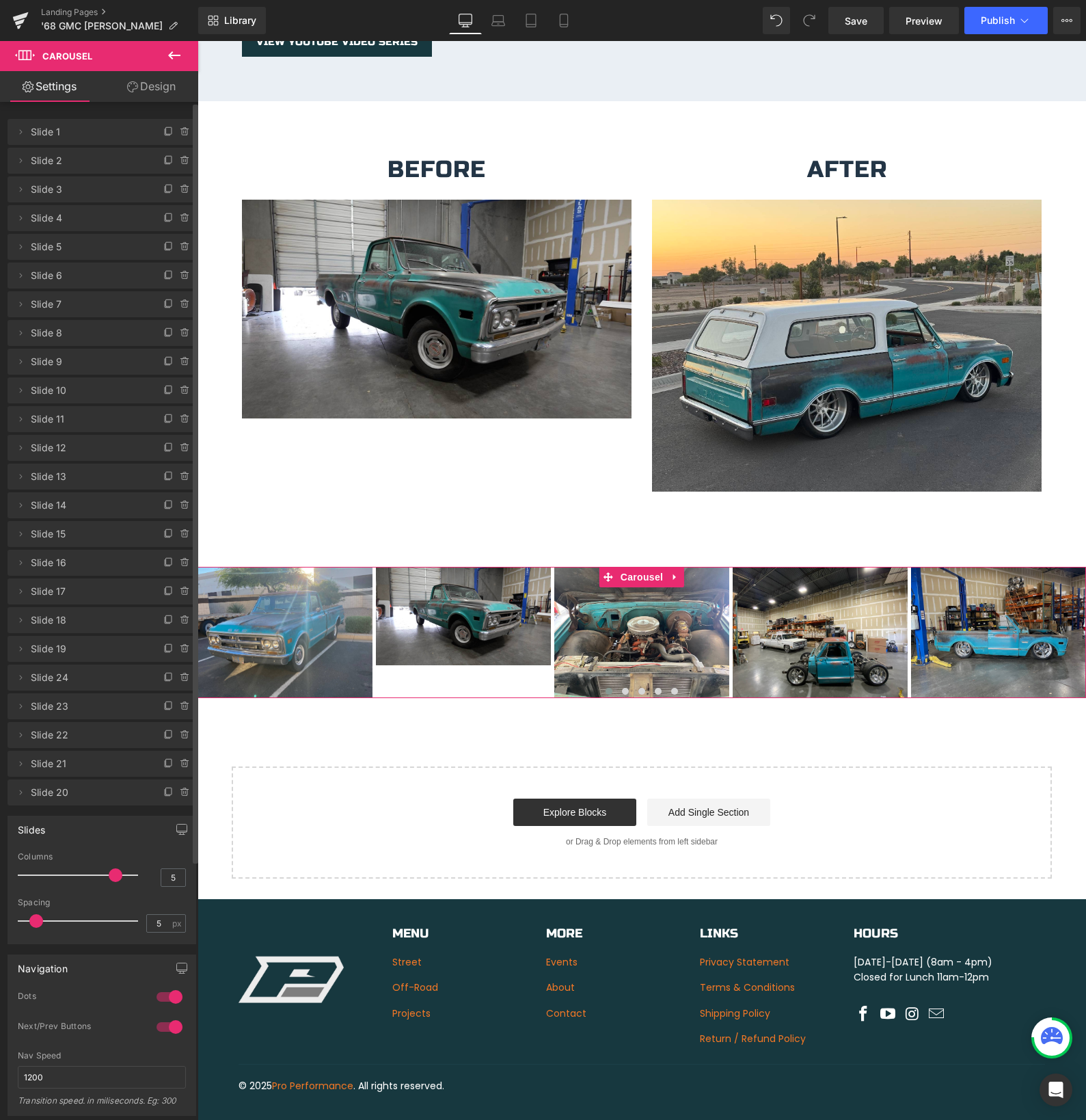
click at [161, 650] on span at bounding box center [169, 649] width 16 height 16
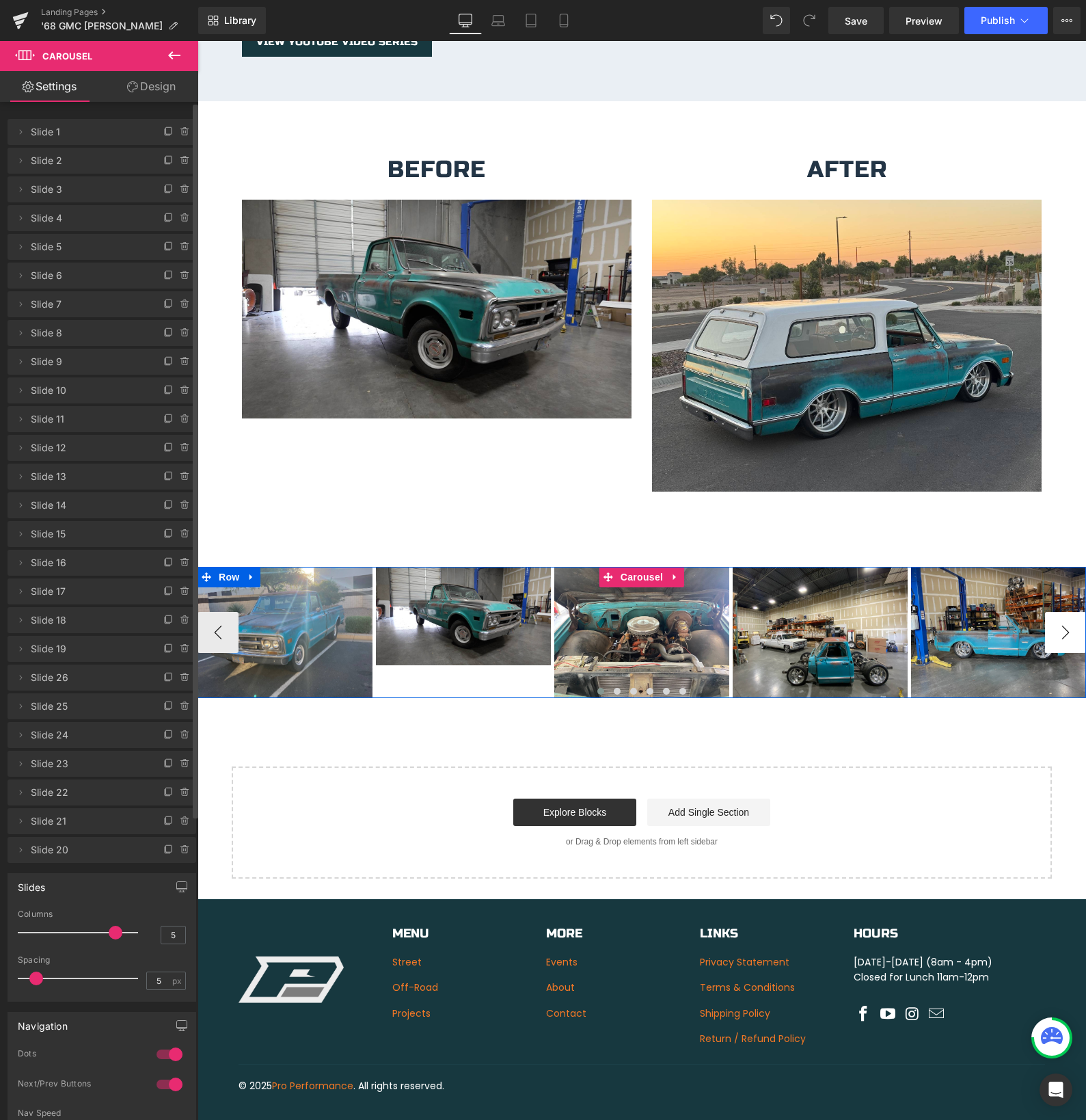
click at [1065, 616] on button "›" at bounding box center [1065, 633] width 41 height 41
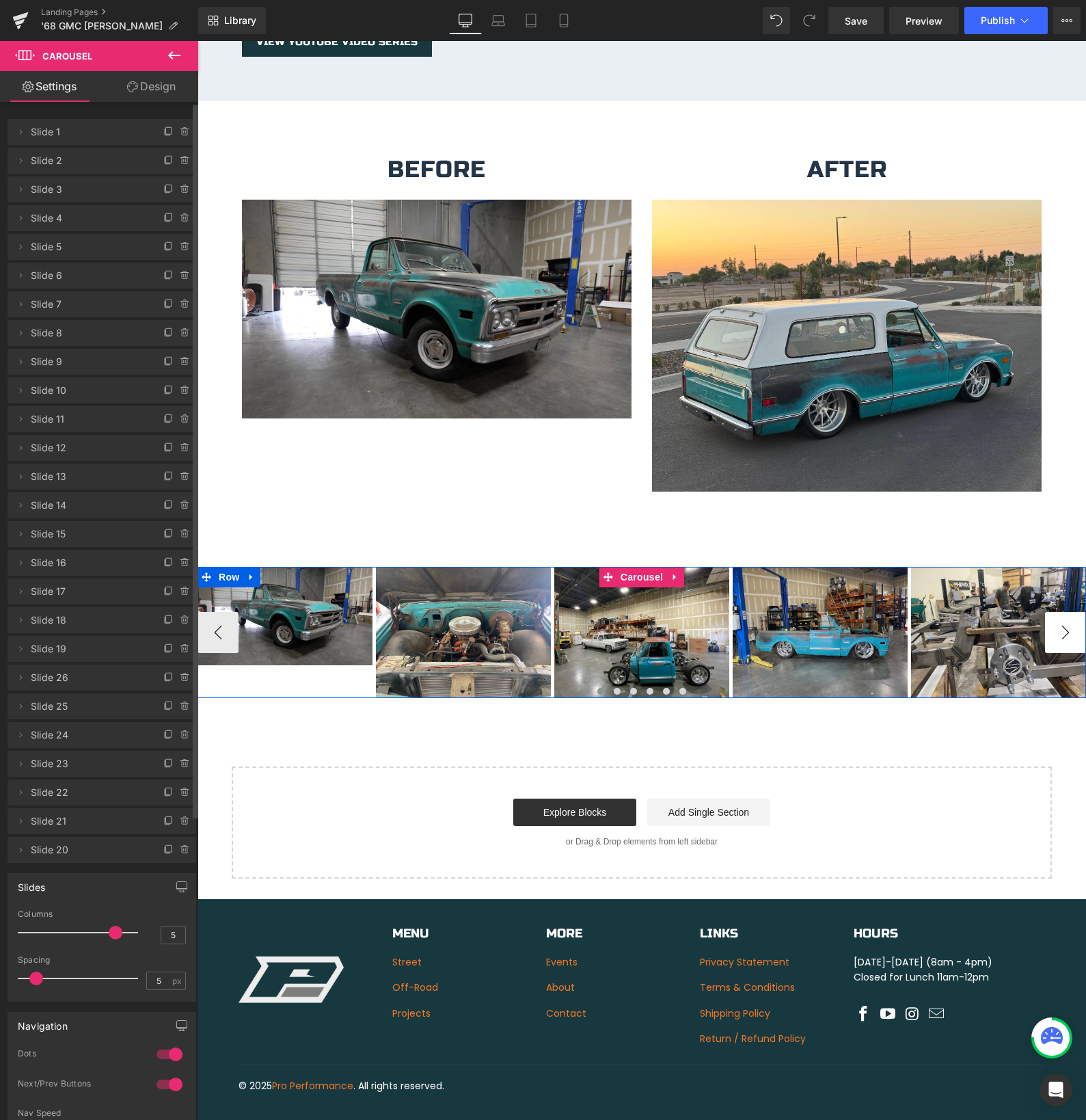
click at [1065, 616] on button "›" at bounding box center [1065, 633] width 41 height 41
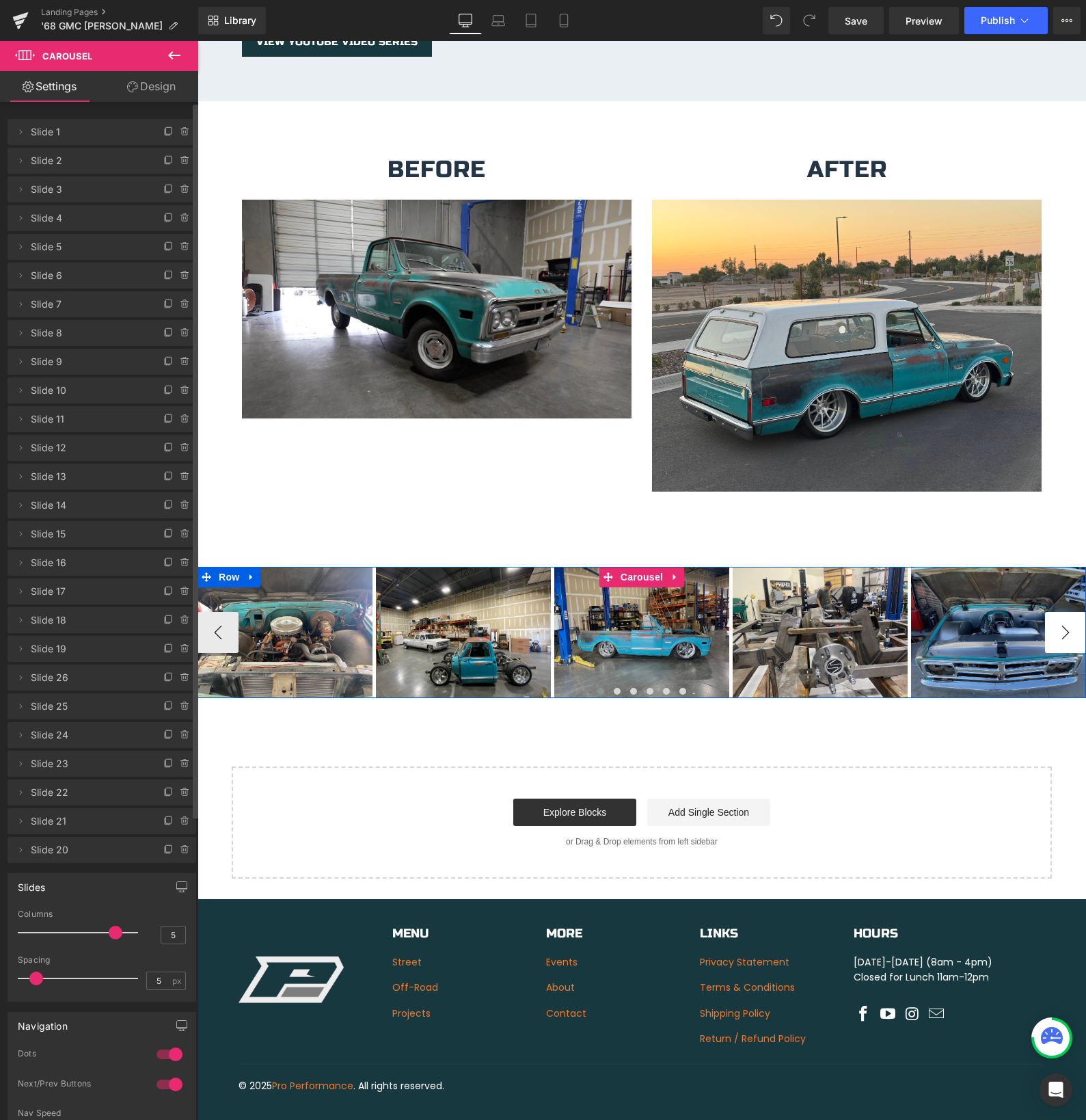
click at [1065, 616] on button "›" at bounding box center [1065, 633] width 41 height 41
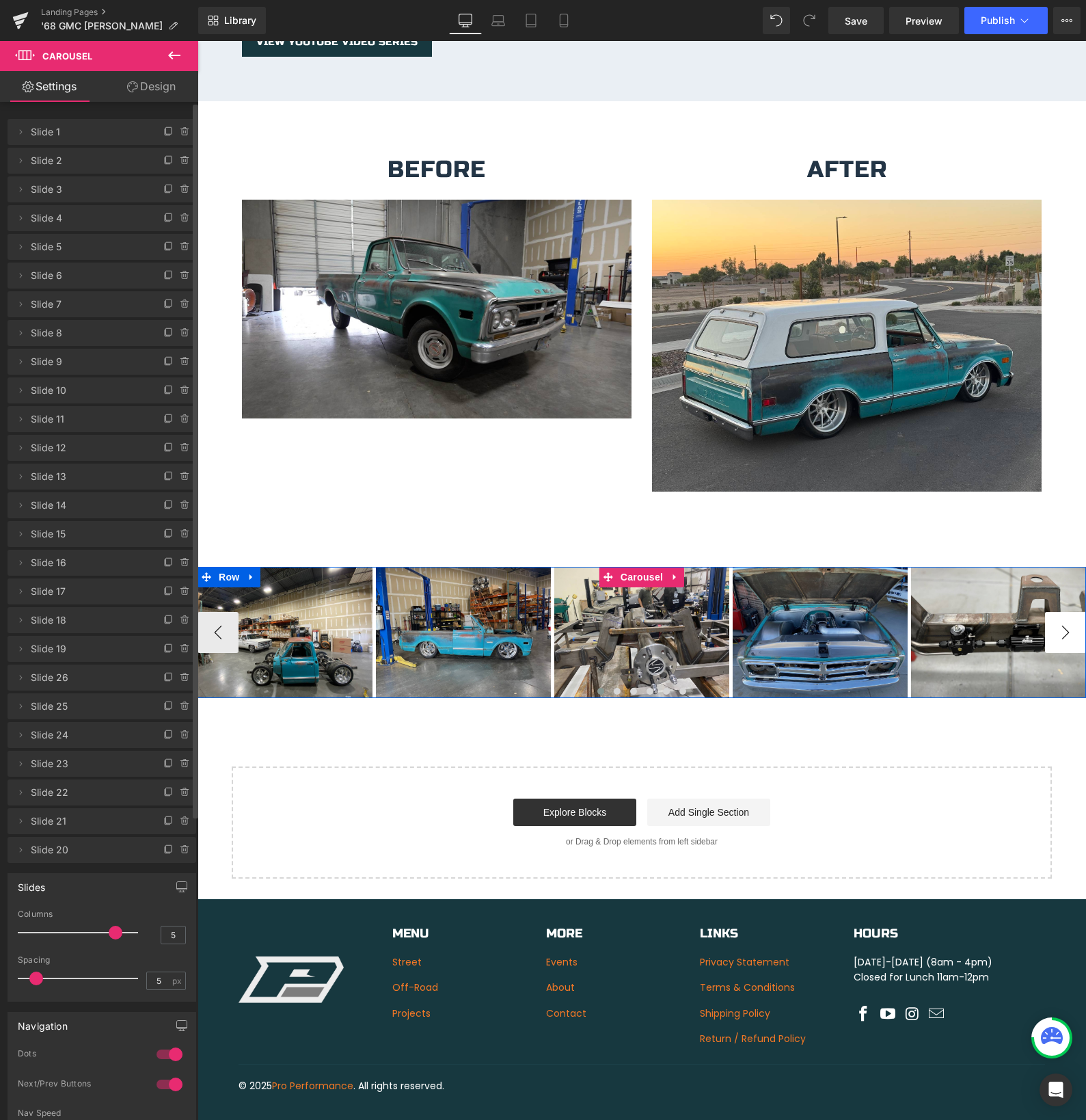
click at [1065, 616] on button "›" at bounding box center [1065, 633] width 41 height 41
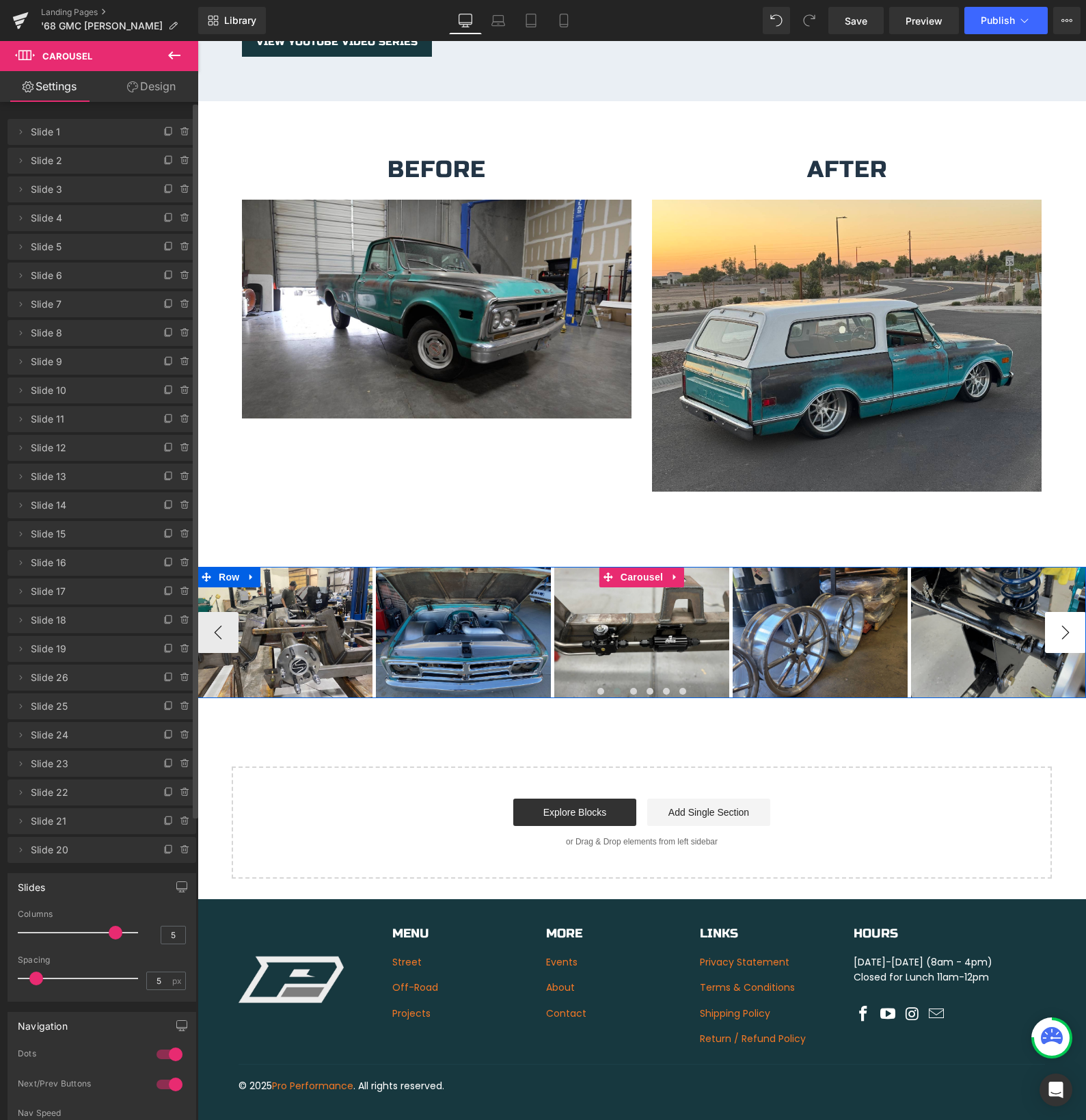
click at [1065, 616] on button "›" at bounding box center [1065, 633] width 41 height 41
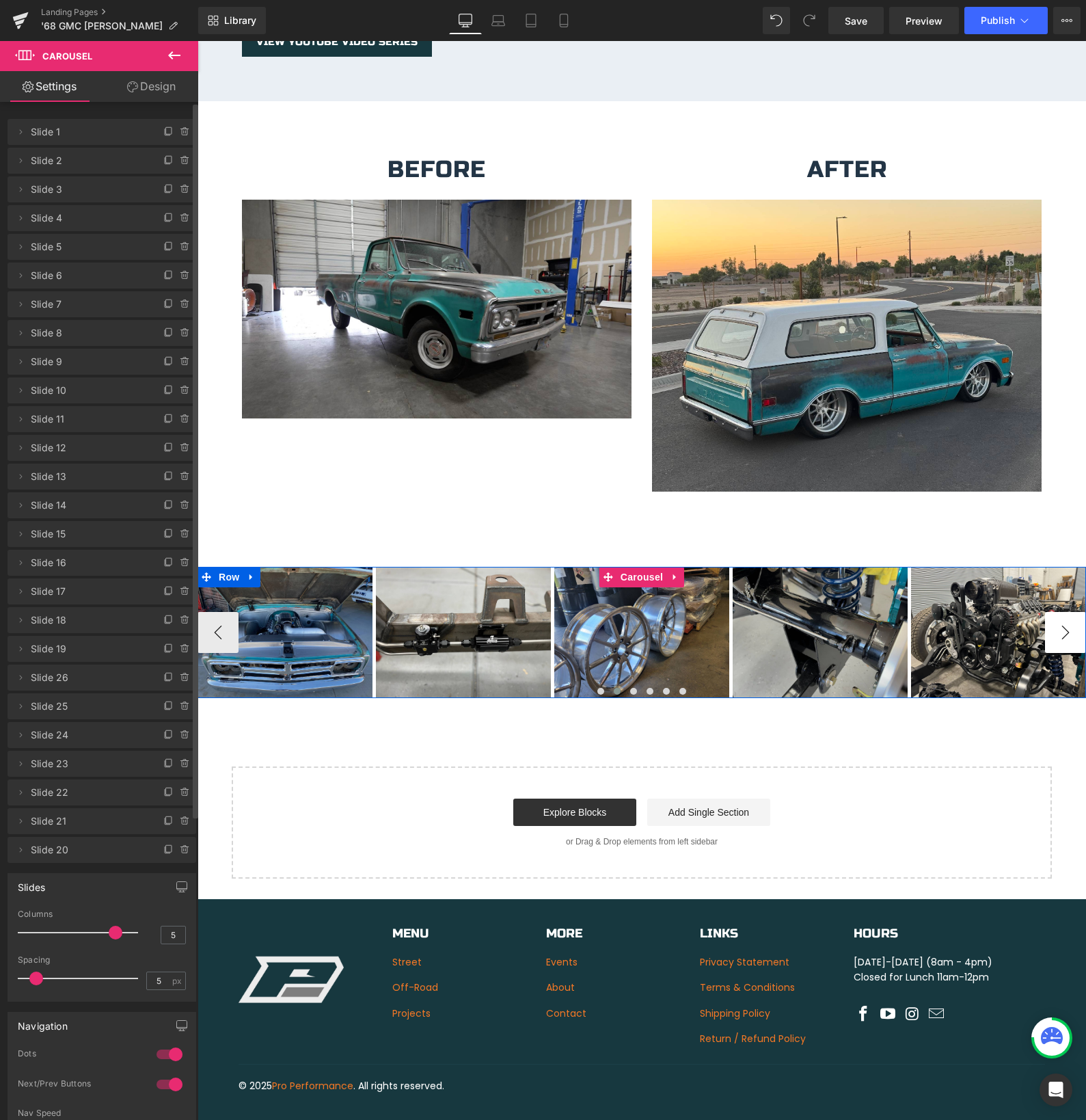
click at [1065, 616] on button "›" at bounding box center [1065, 633] width 41 height 41
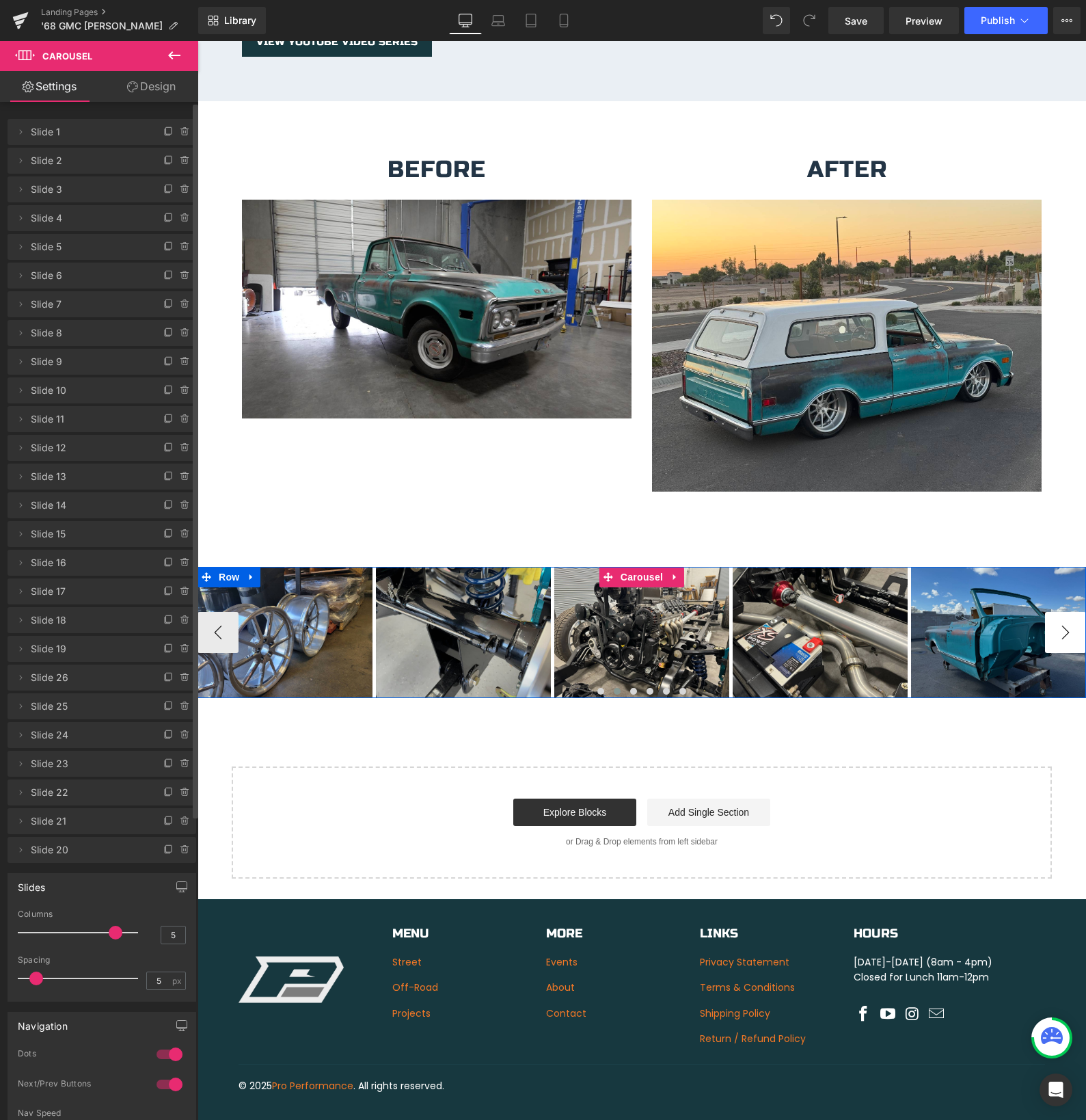
click at [1065, 616] on button "›" at bounding box center [1065, 633] width 41 height 41
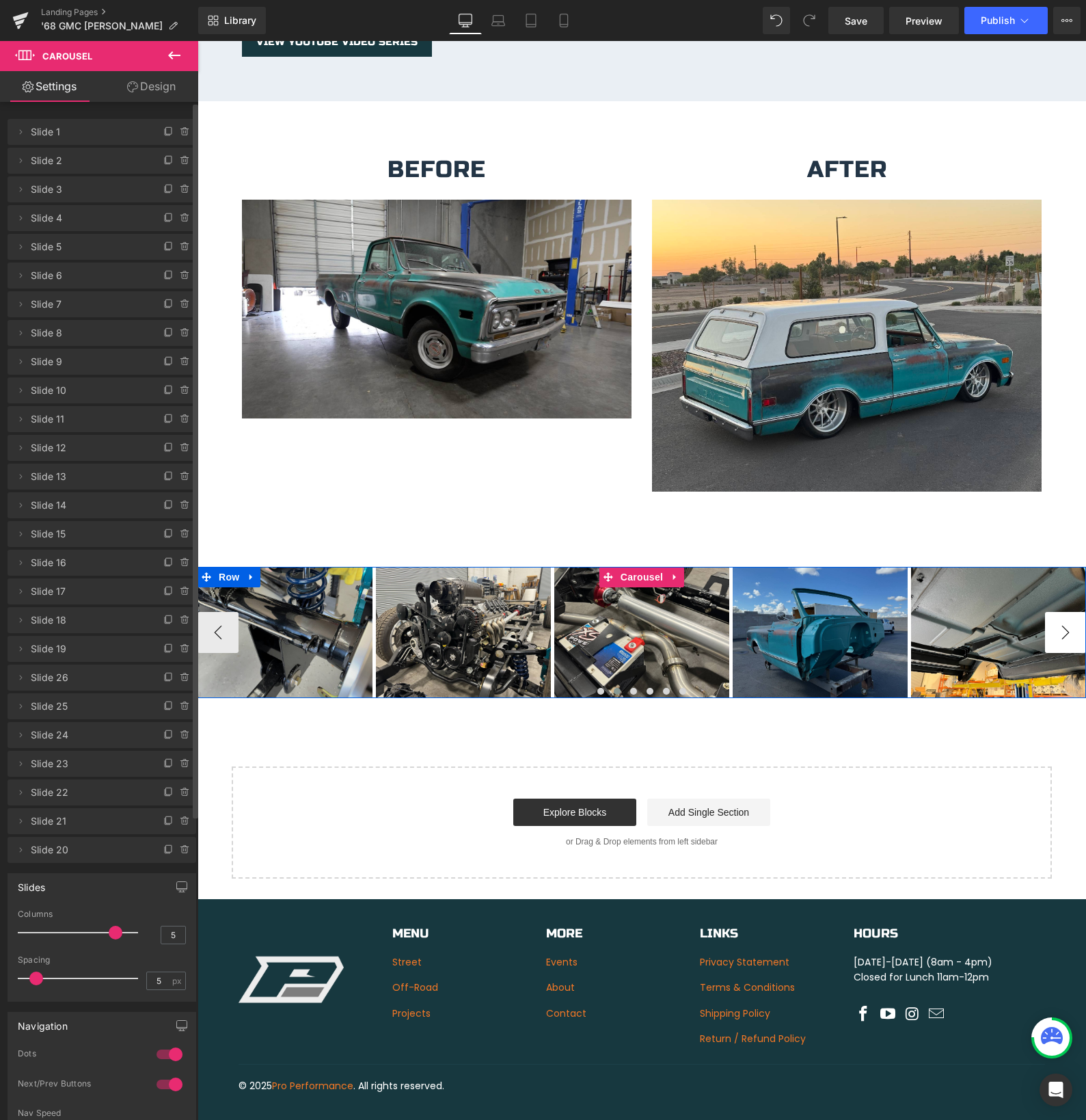
click at [1065, 616] on button "›" at bounding box center [1065, 633] width 41 height 41
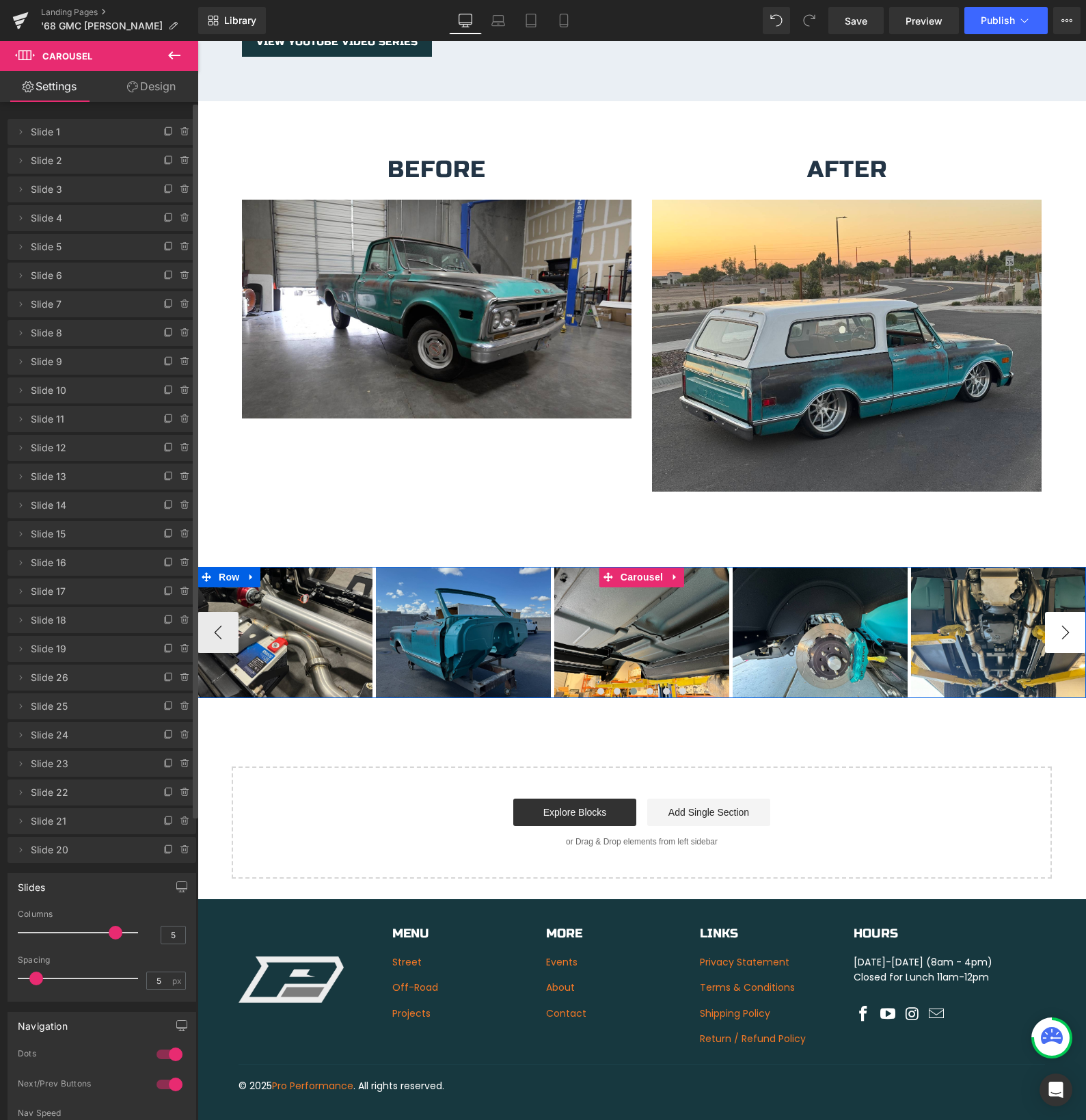
click at [1065, 616] on button "›" at bounding box center [1065, 633] width 41 height 41
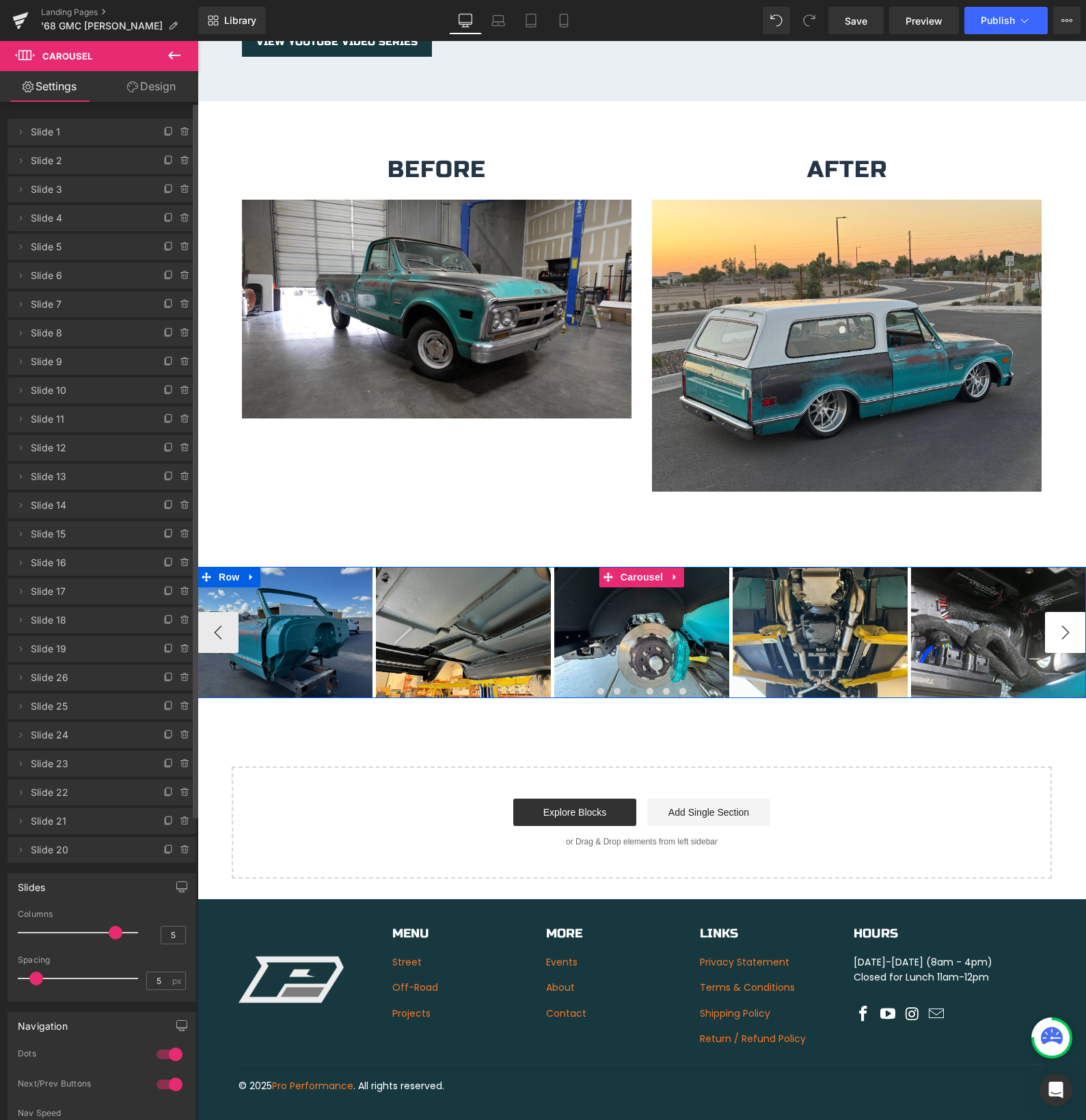
click at [1065, 616] on button "›" at bounding box center [1065, 633] width 41 height 41
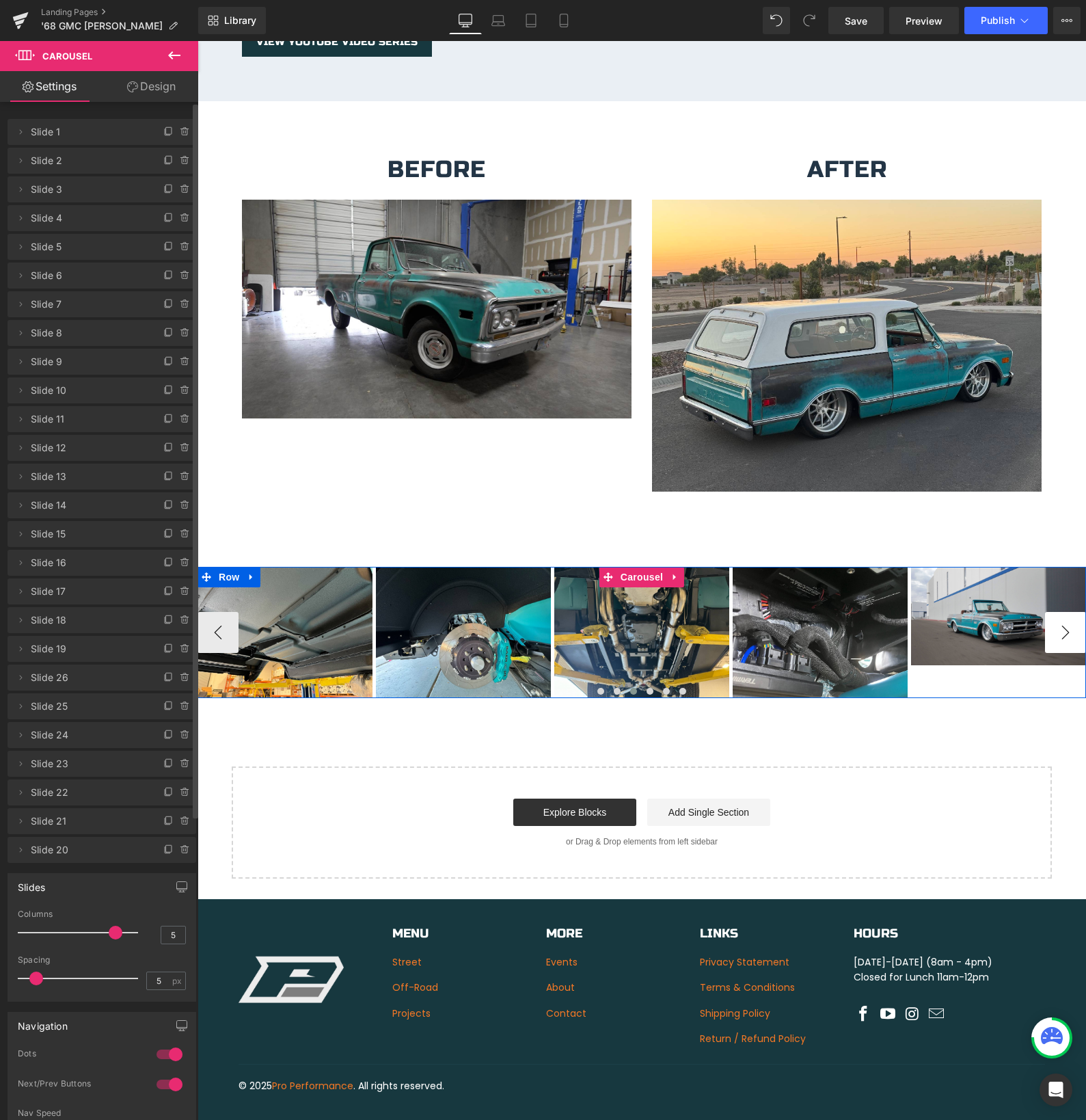
click at [1065, 616] on button "›" at bounding box center [1065, 633] width 41 height 41
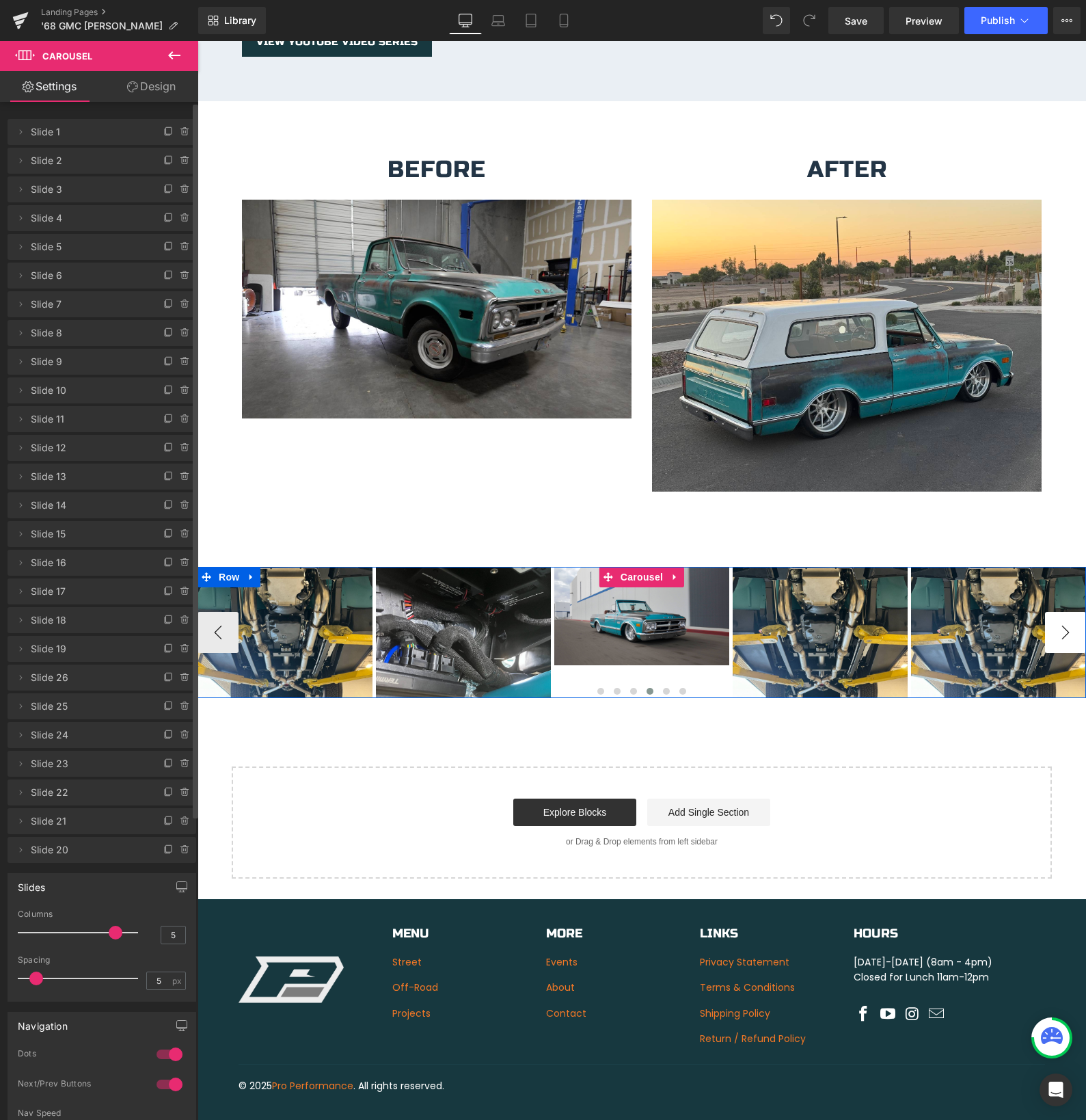
click at [1065, 616] on button "›" at bounding box center [1065, 633] width 41 height 41
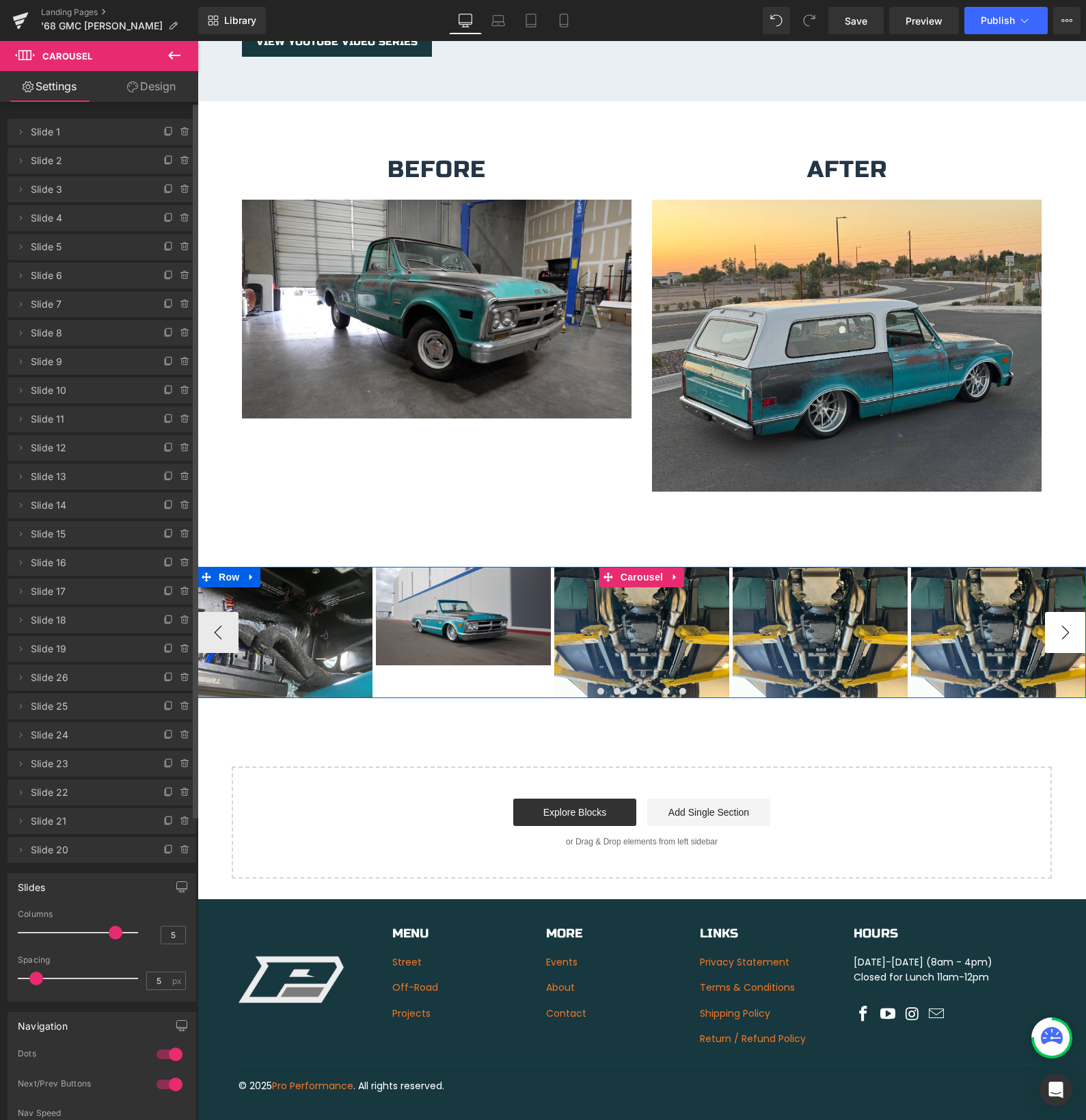
click at [1065, 616] on button "›" at bounding box center [1065, 633] width 41 height 41
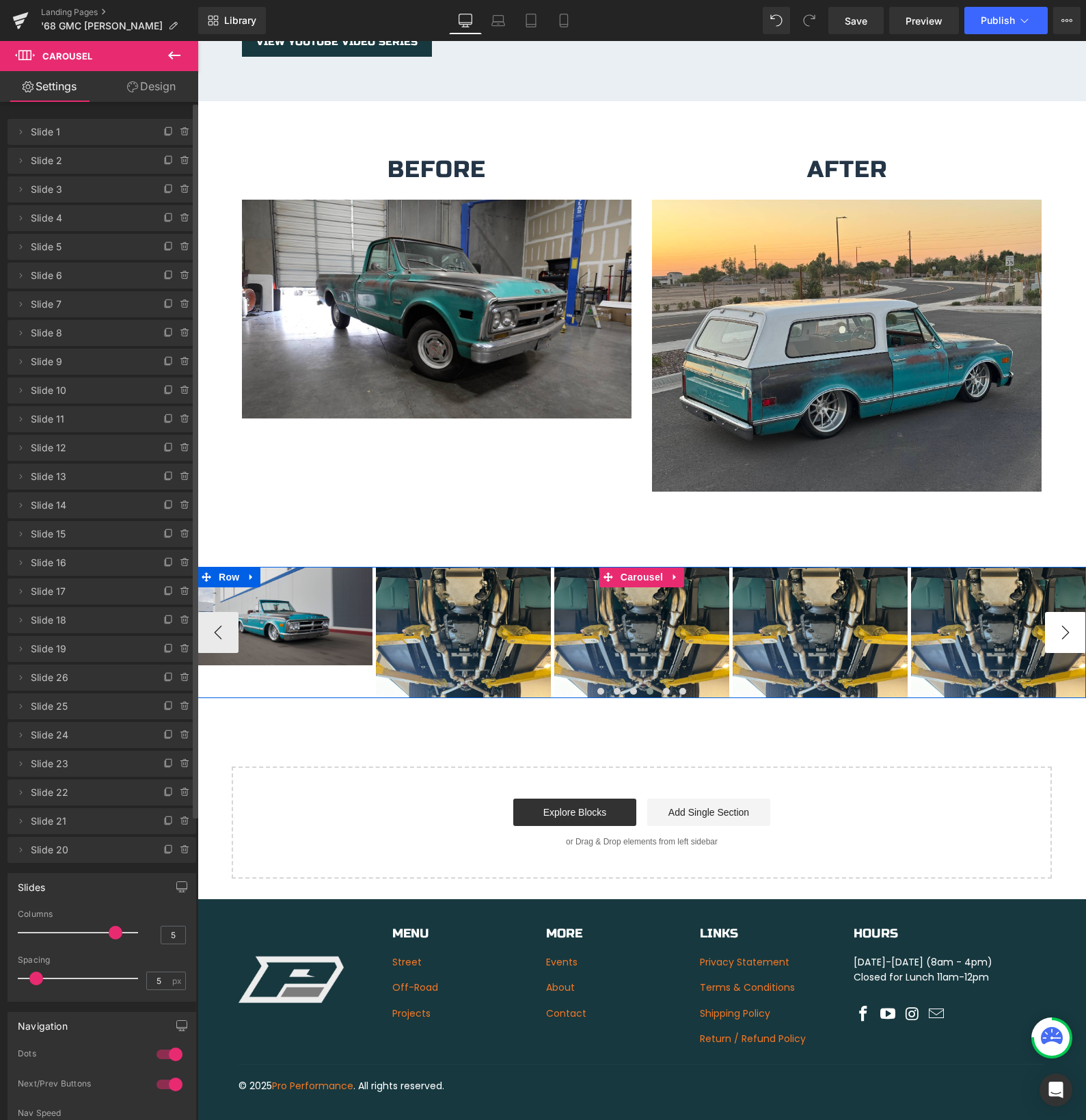
click at [1065, 616] on button "›" at bounding box center [1065, 633] width 41 height 41
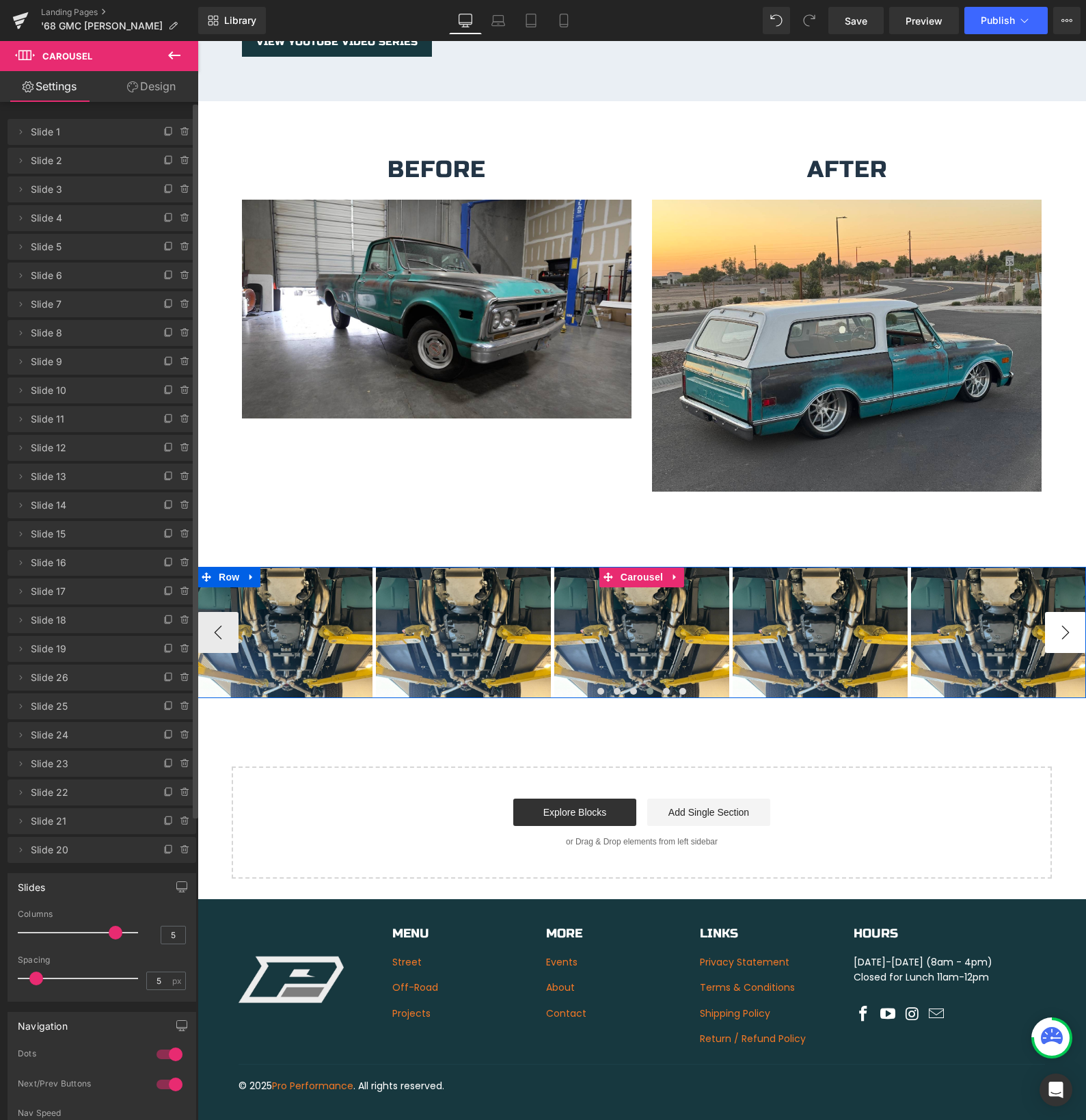
click at [1065, 616] on button "›" at bounding box center [1065, 633] width 41 height 41
click at [372, 616] on img at bounding box center [285, 633] width 175 height 131
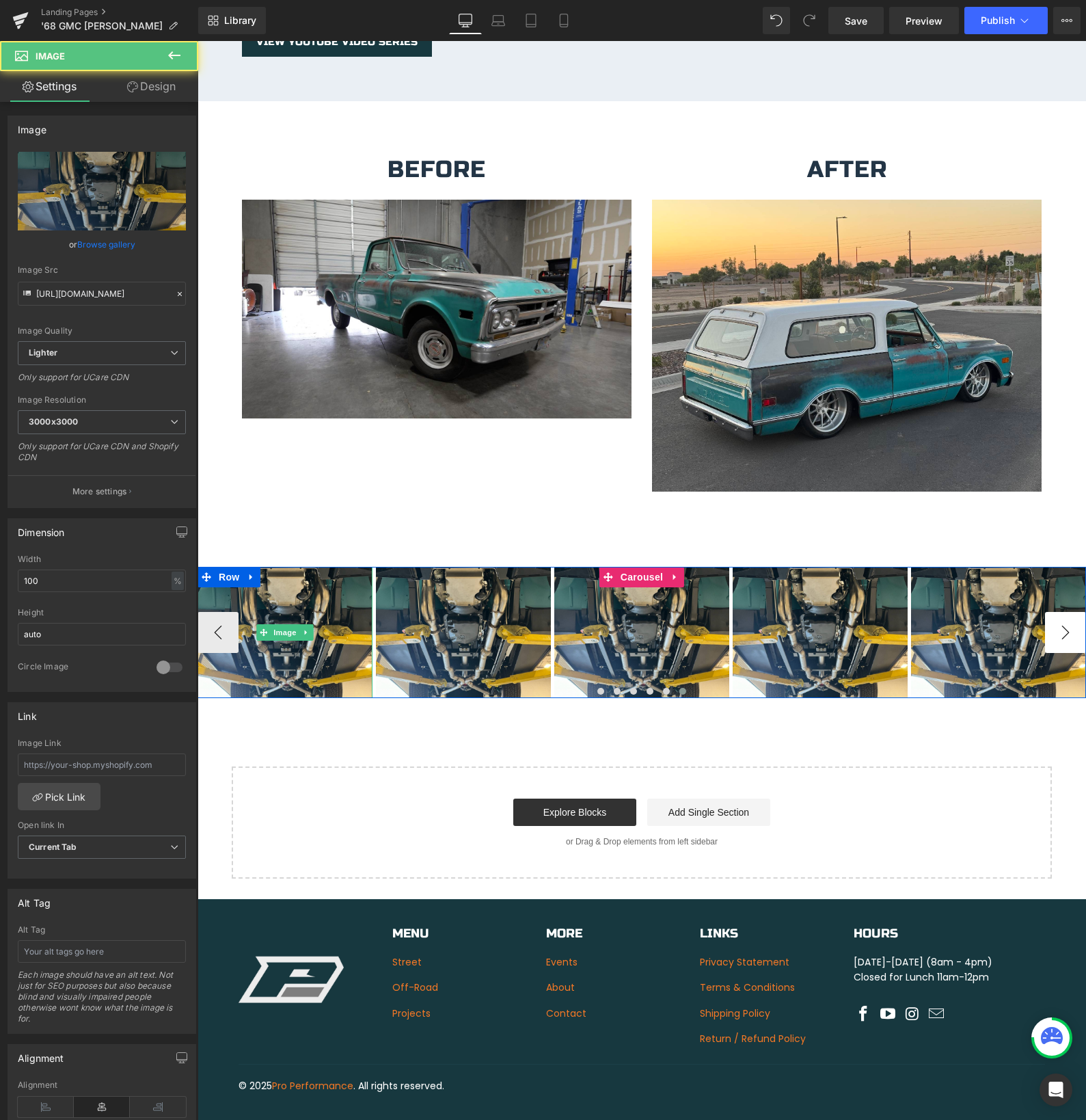
click at [729, 616] on div "Image" at bounding box center [642, 633] width 175 height 131
click at [210, 615] on button "‹" at bounding box center [218, 633] width 41 height 41
click at [218, 615] on button "‹" at bounding box center [218, 633] width 41 height 41
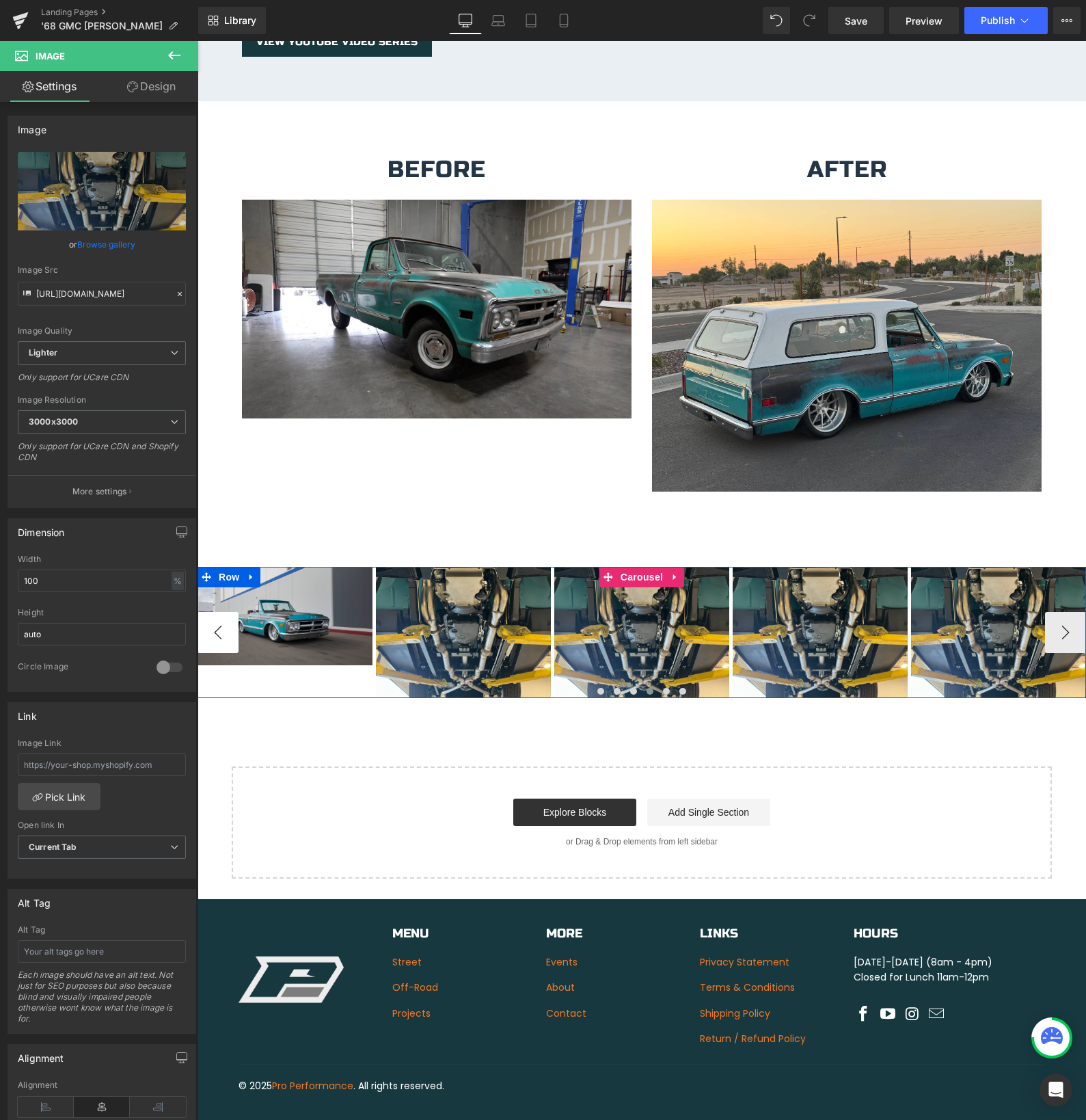
click at [218, 615] on button "‹" at bounding box center [218, 633] width 41 height 41
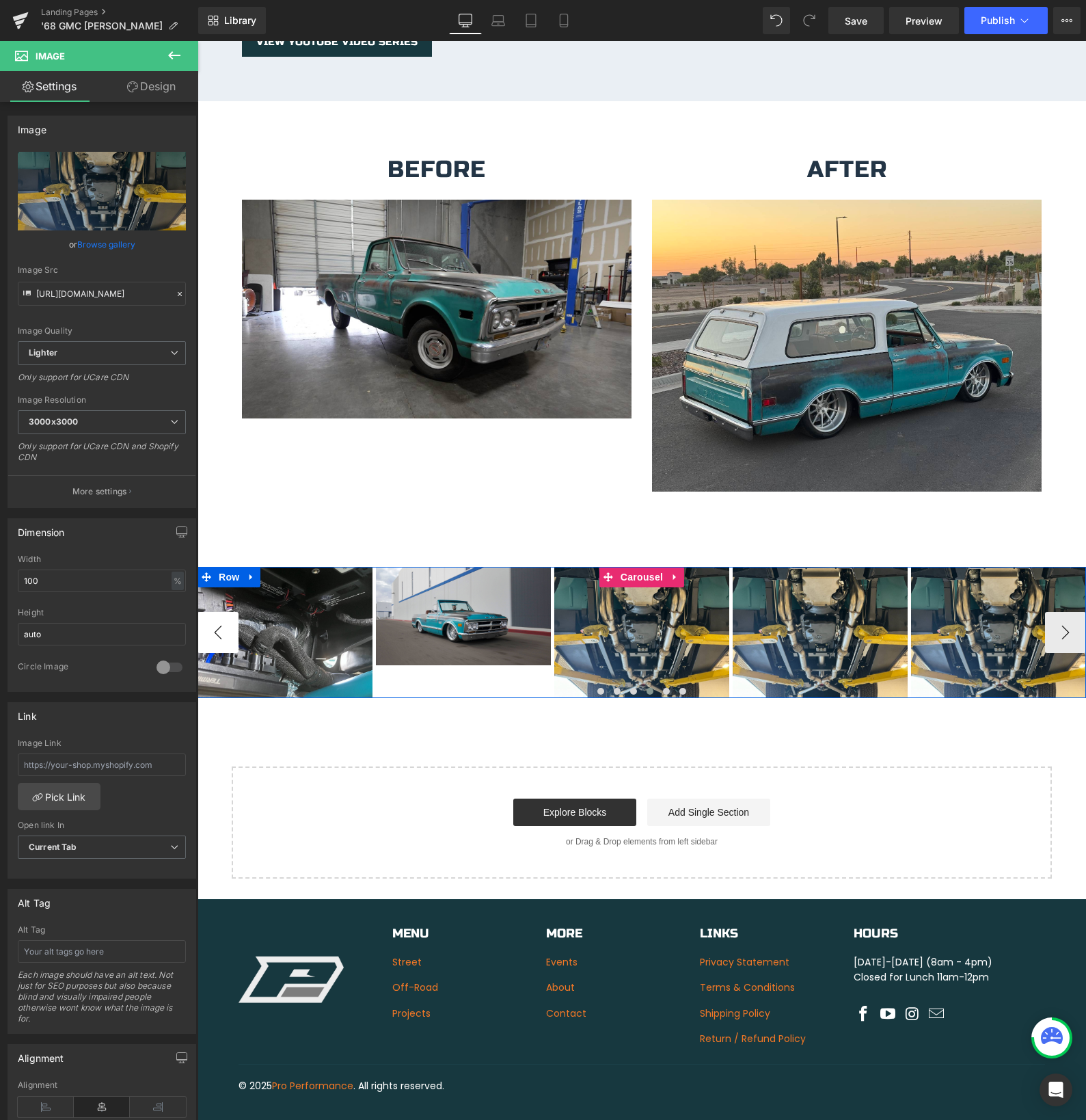
click at [218, 615] on button "‹" at bounding box center [218, 633] width 41 height 41
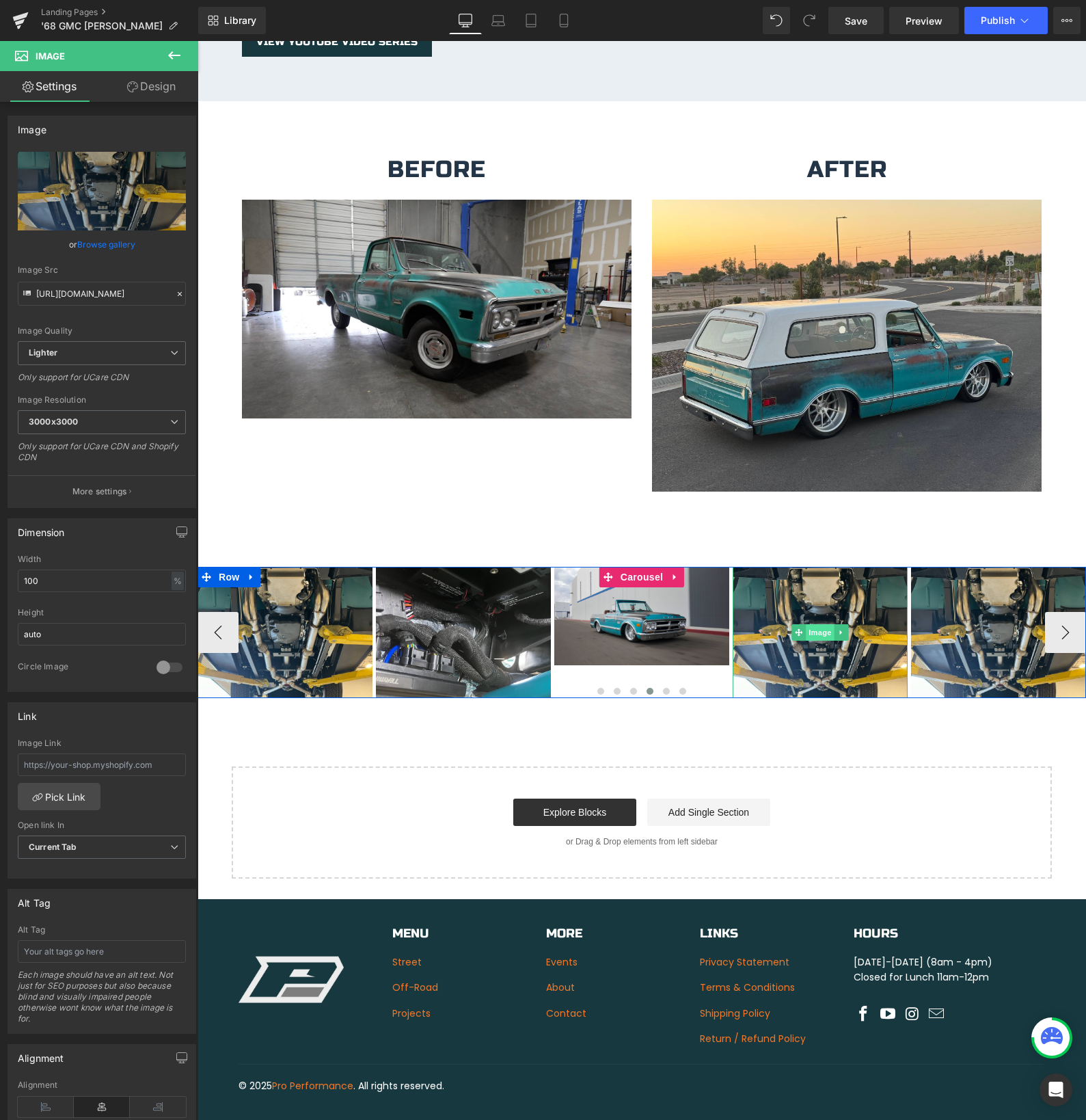
click at [820, 620] on div "Image" at bounding box center [820, 633] width 175 height 131
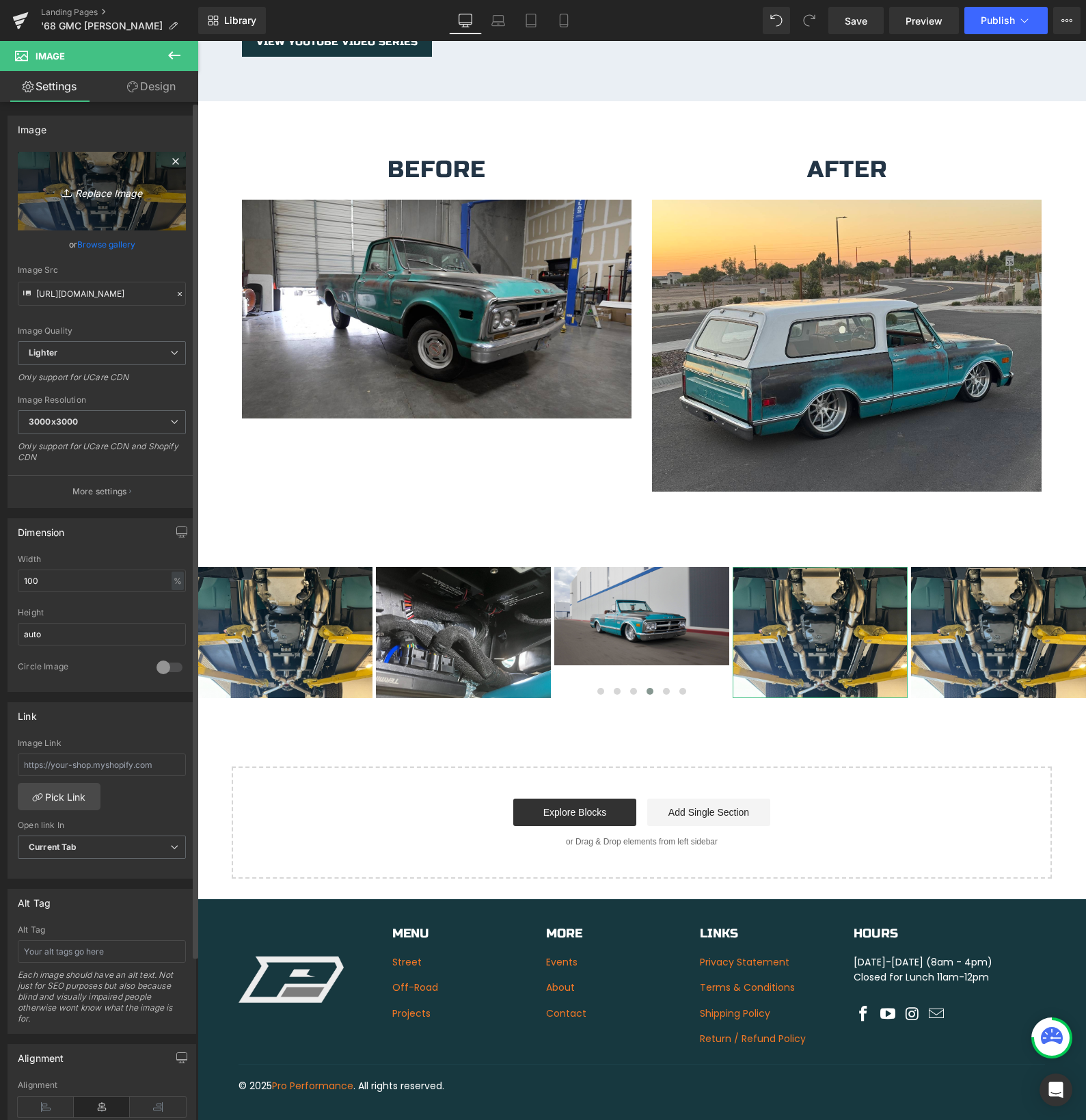
click at [81, 194] on icon "Replace Image" at bounding box center [102, 191] width 109 height 17
type input "C:\fakepath\IMG_9665.jpeg"
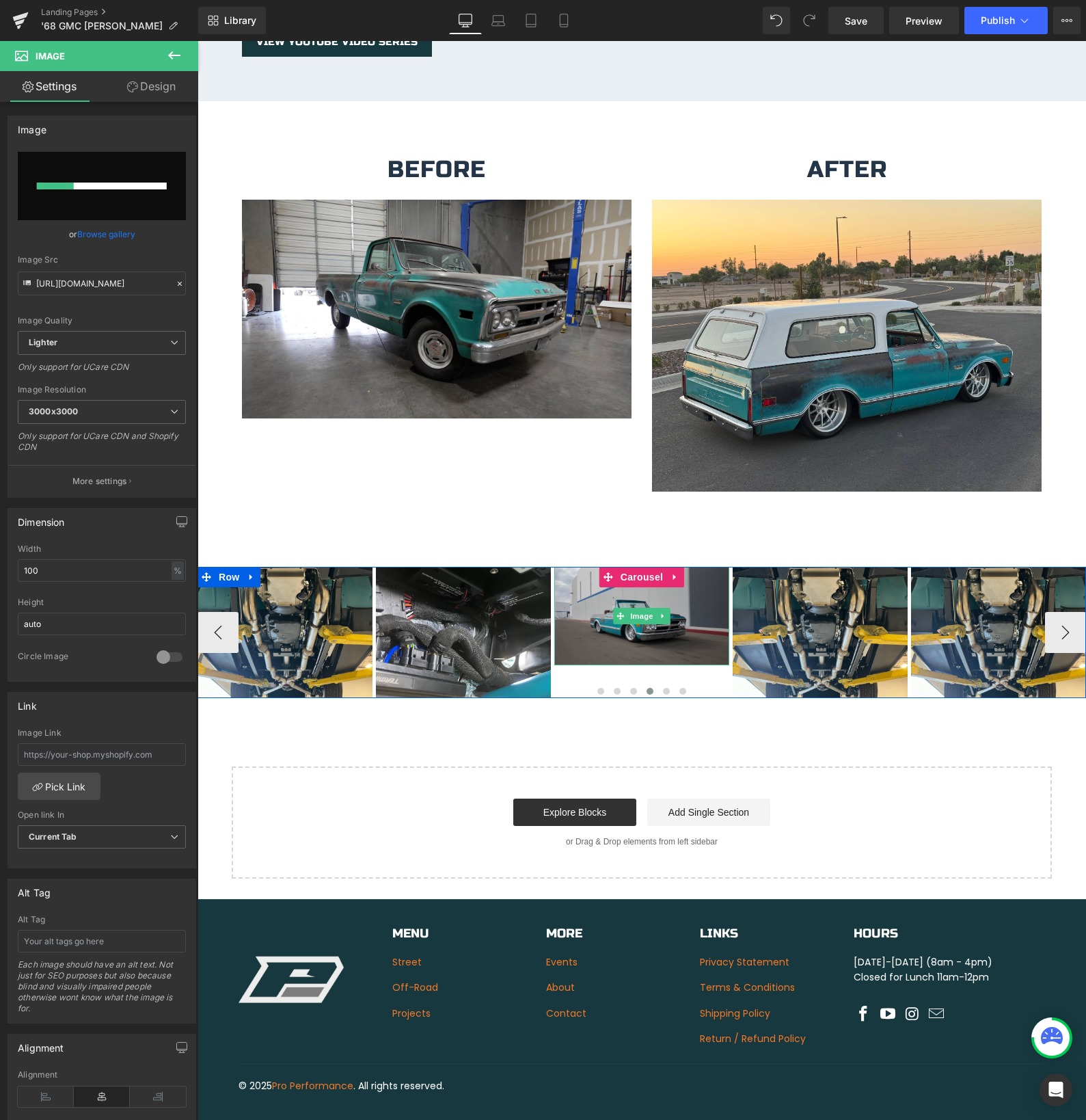
scroll to position [2417, 0]
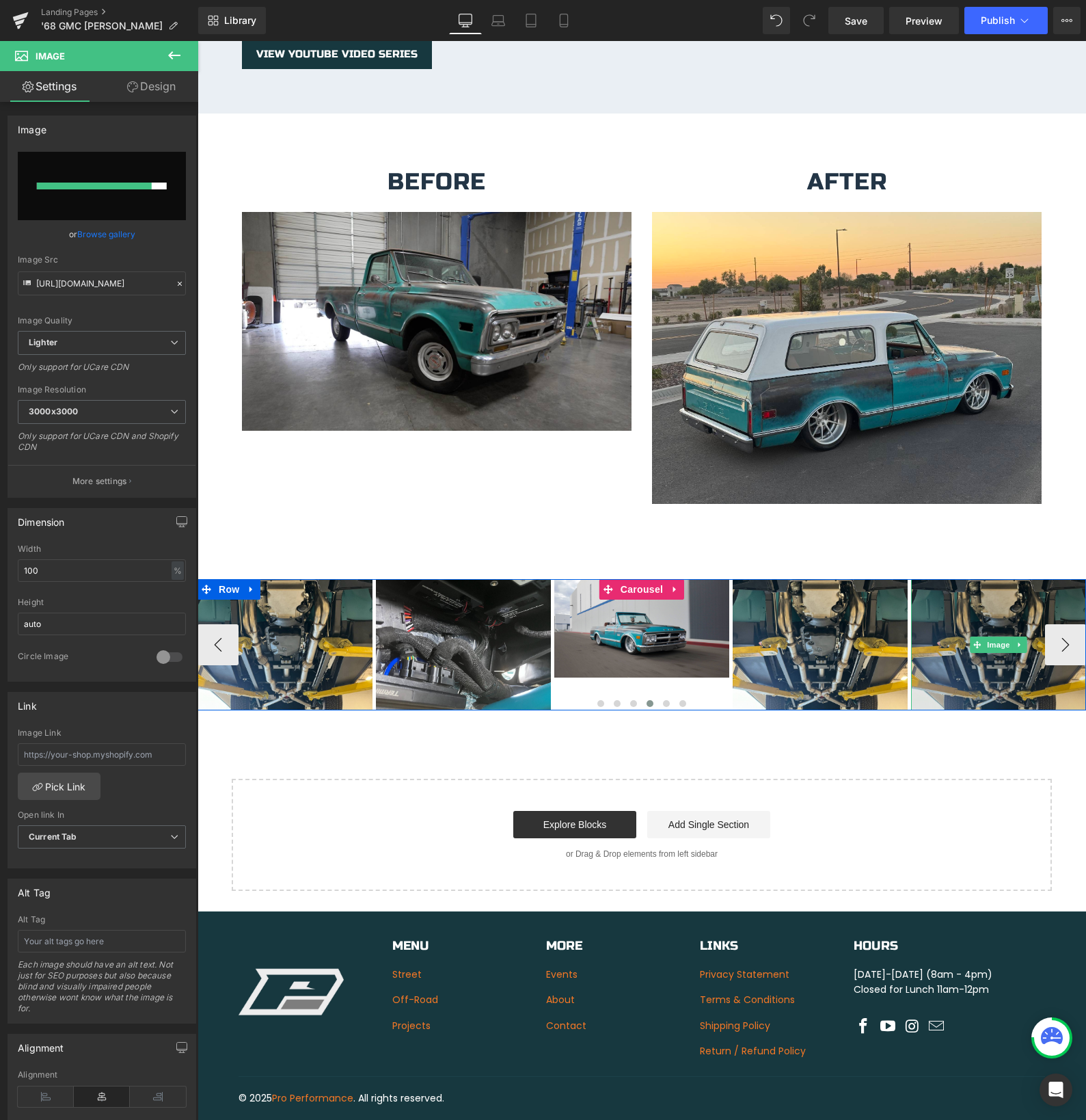
click at [996, 629] on div "Image" at bounding box center [998, 645] width 175 height 131
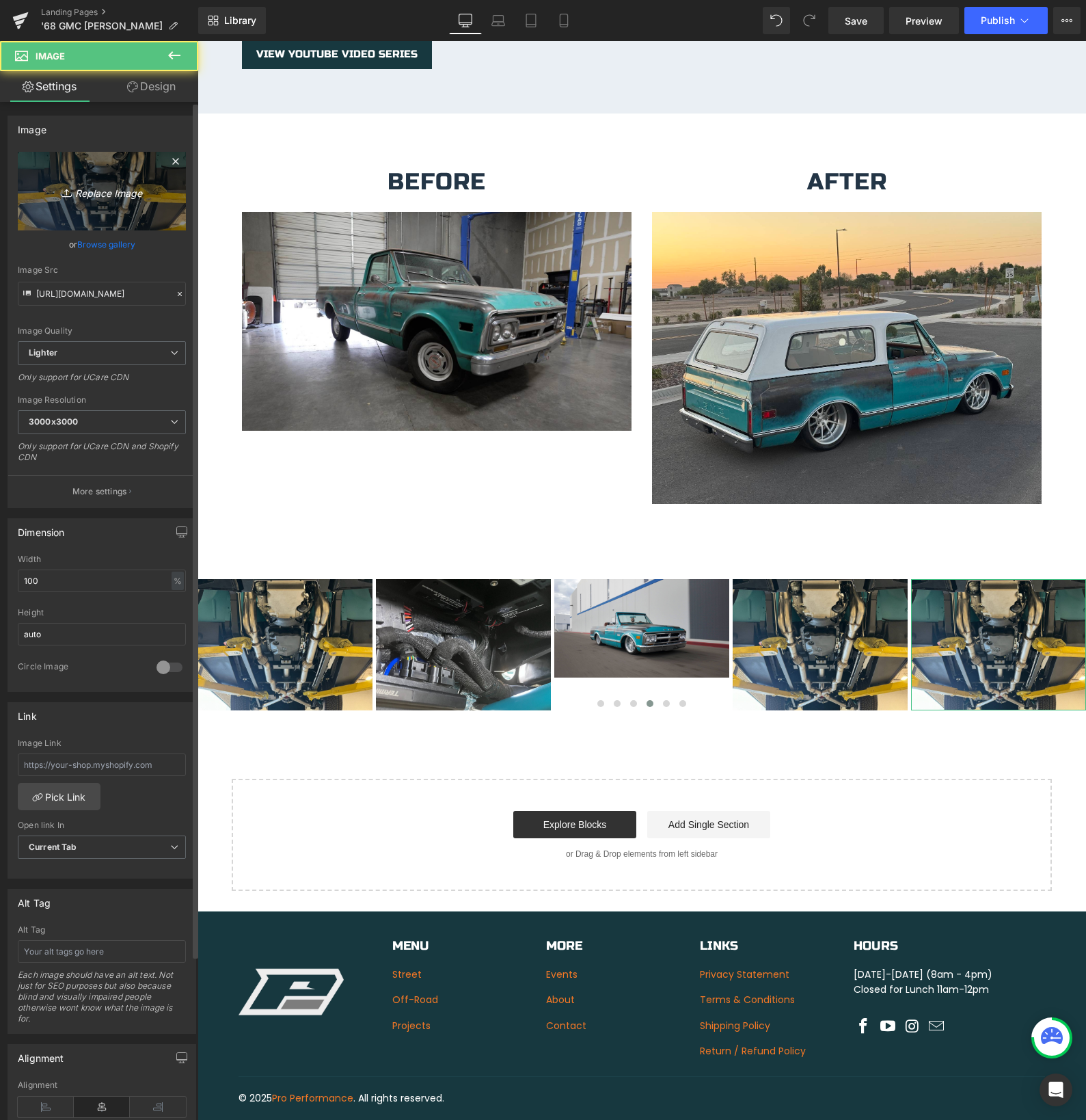
click at [106, 195] on icon "Replace Image" at bounding box center [102, 191] width 109 height 17
type input "C:\fakepath\IMG_9660.jpeg"
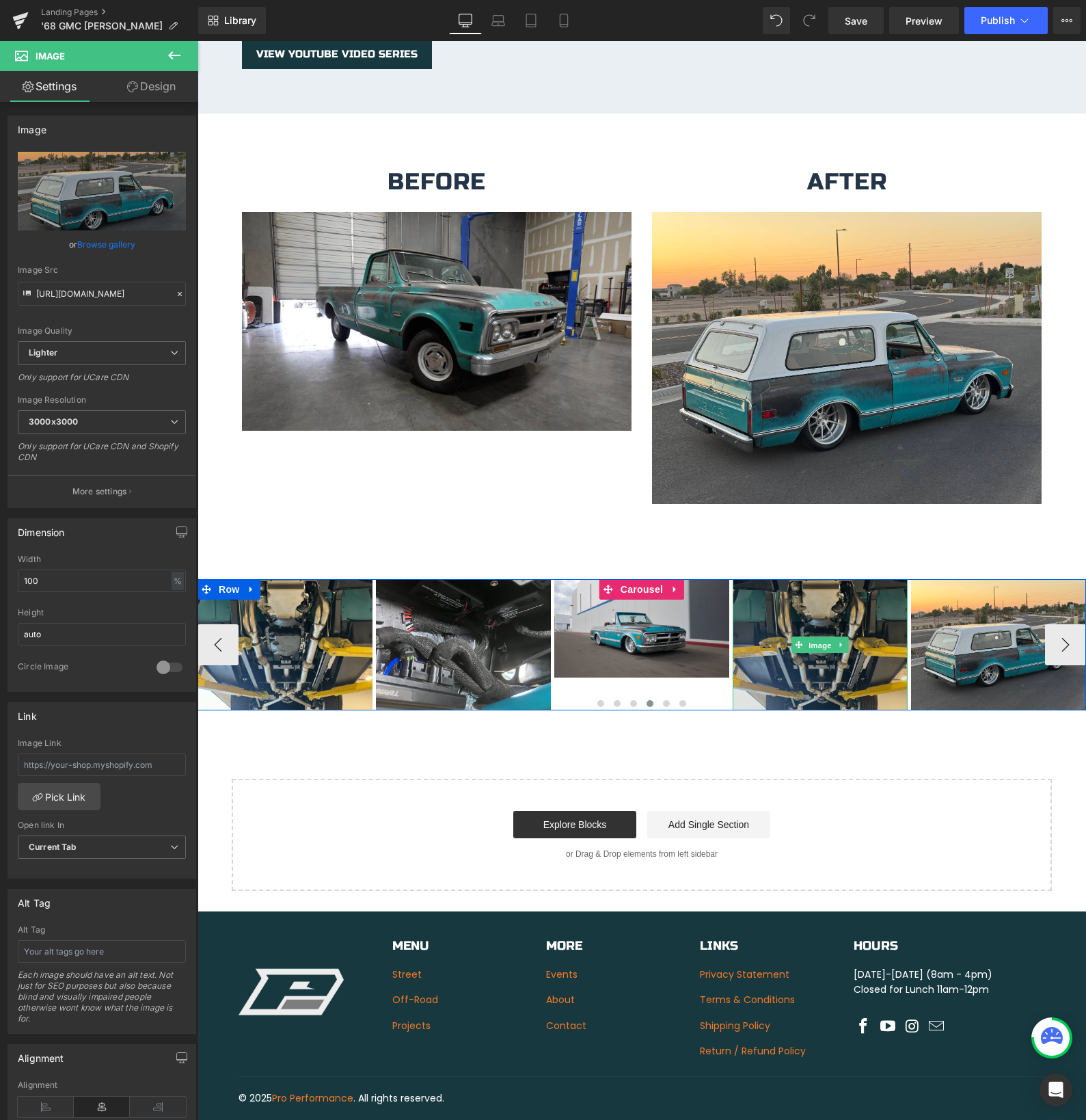
click at [820, 631] on div "Image" at bounding box center [820, 645] width 175 height 131
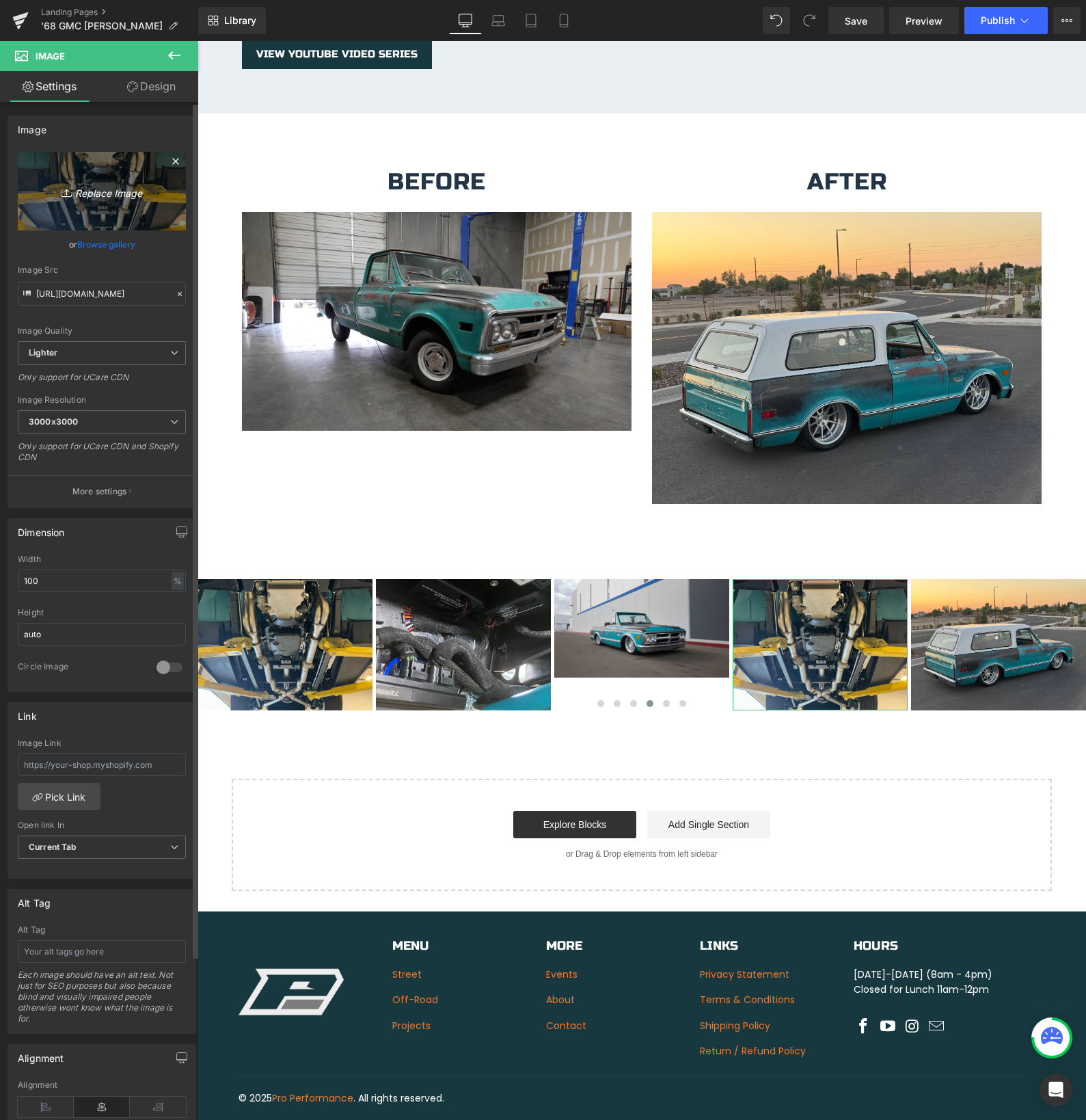
click at [109, 195] on icon "Replace Image" at bounding box center [102, 191] width 109 height 17
type input "C:\fakepath\IMG_9665.jpeg"
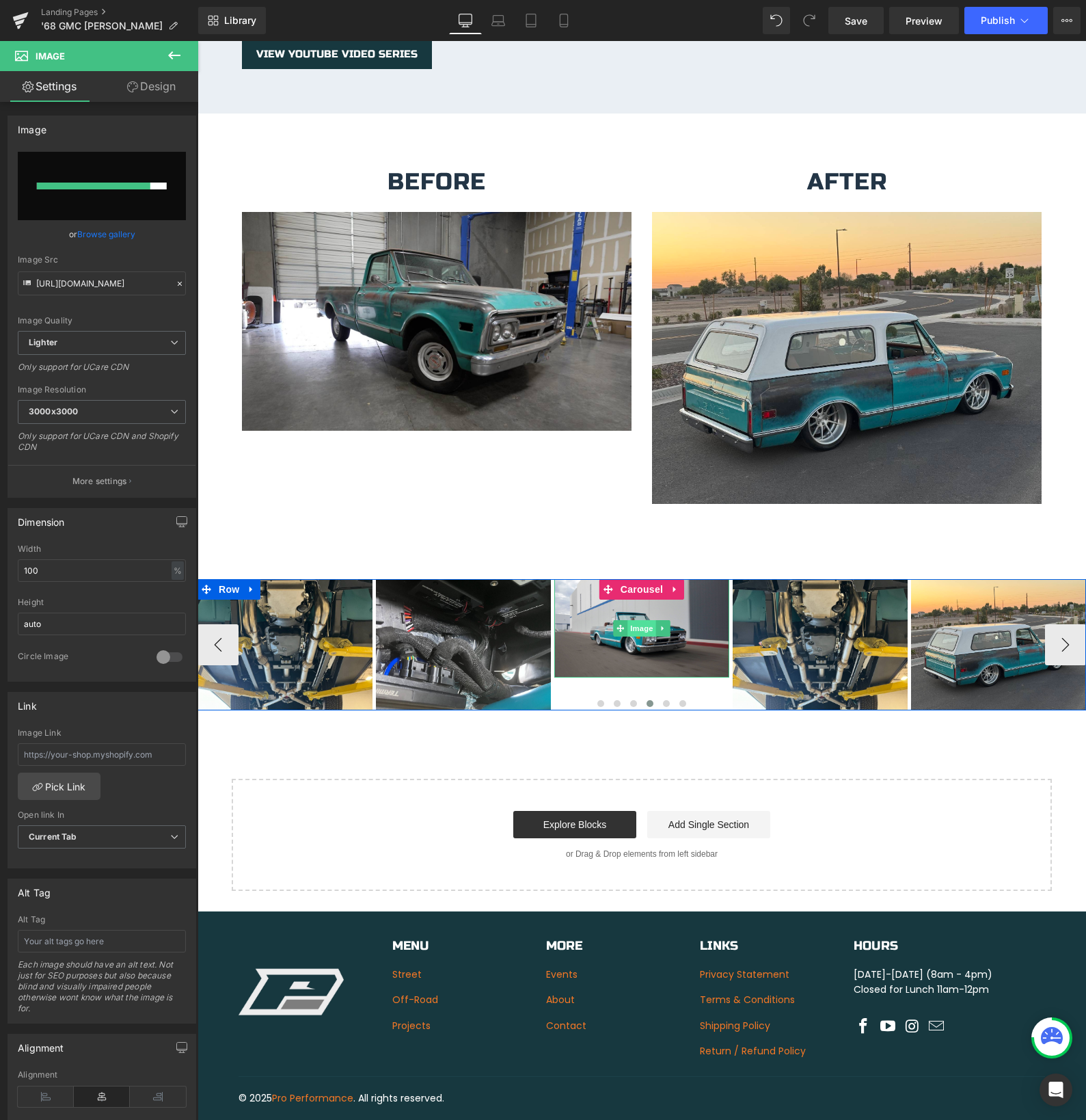
click at [645, 620] on span "Image" at bounding box center [642, 628] width 29 height 16
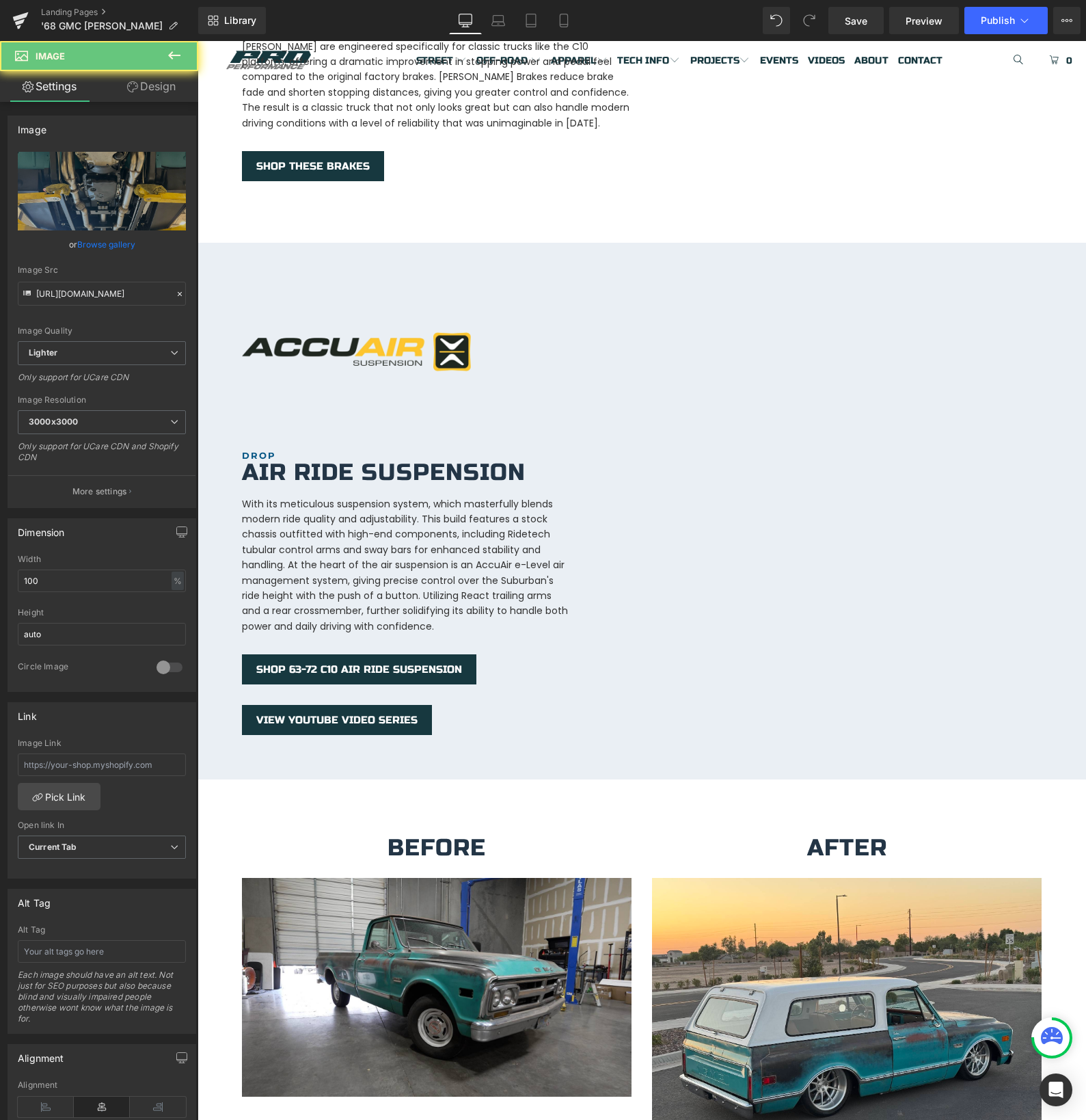
scroll to position [3083, 0]
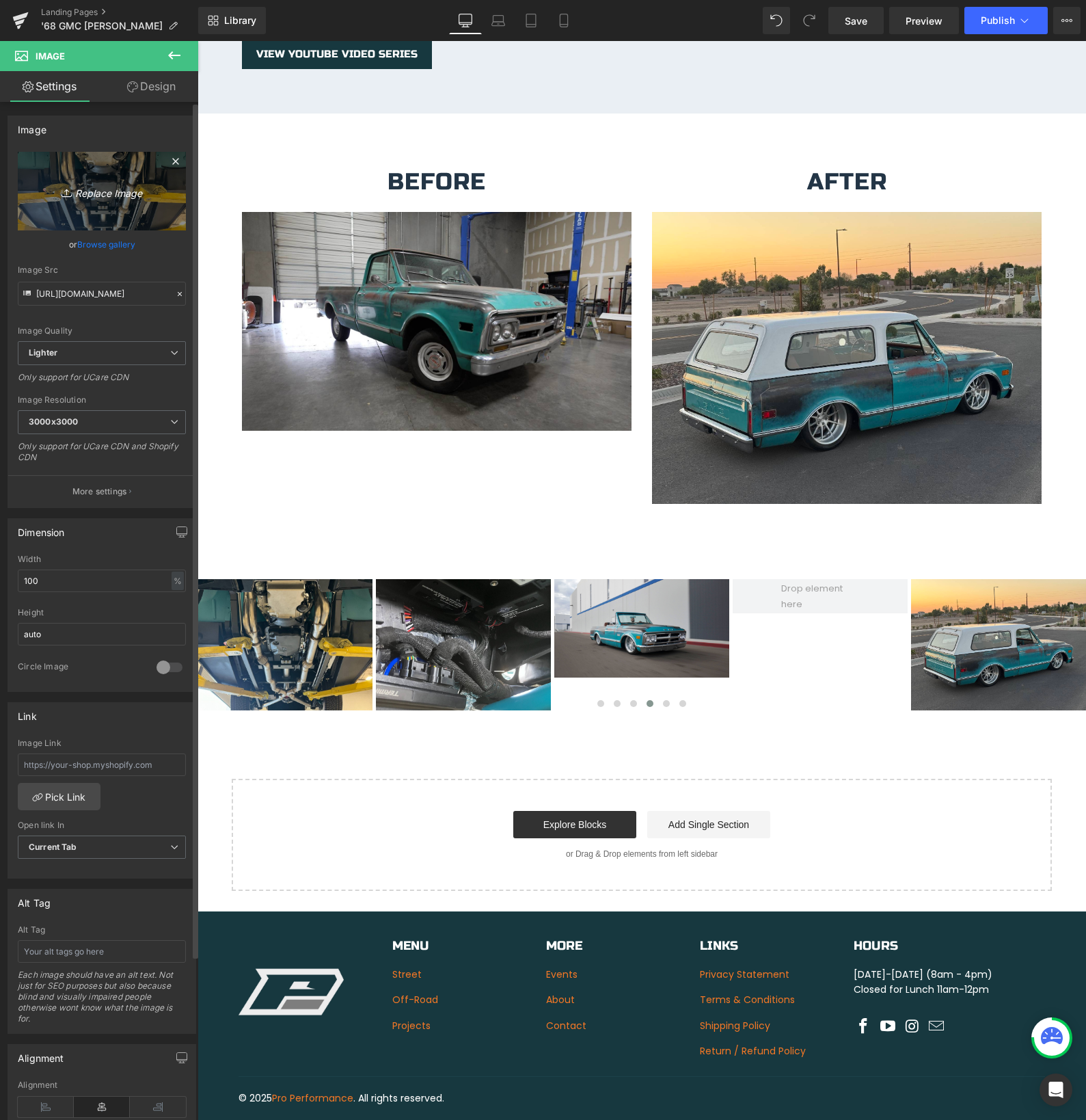
click at [101, 193] on icon "Replace Image" at bounding box center [102, 191] width 109 height 17
type input "C:\fakepath\IMG_9665.jpeg"
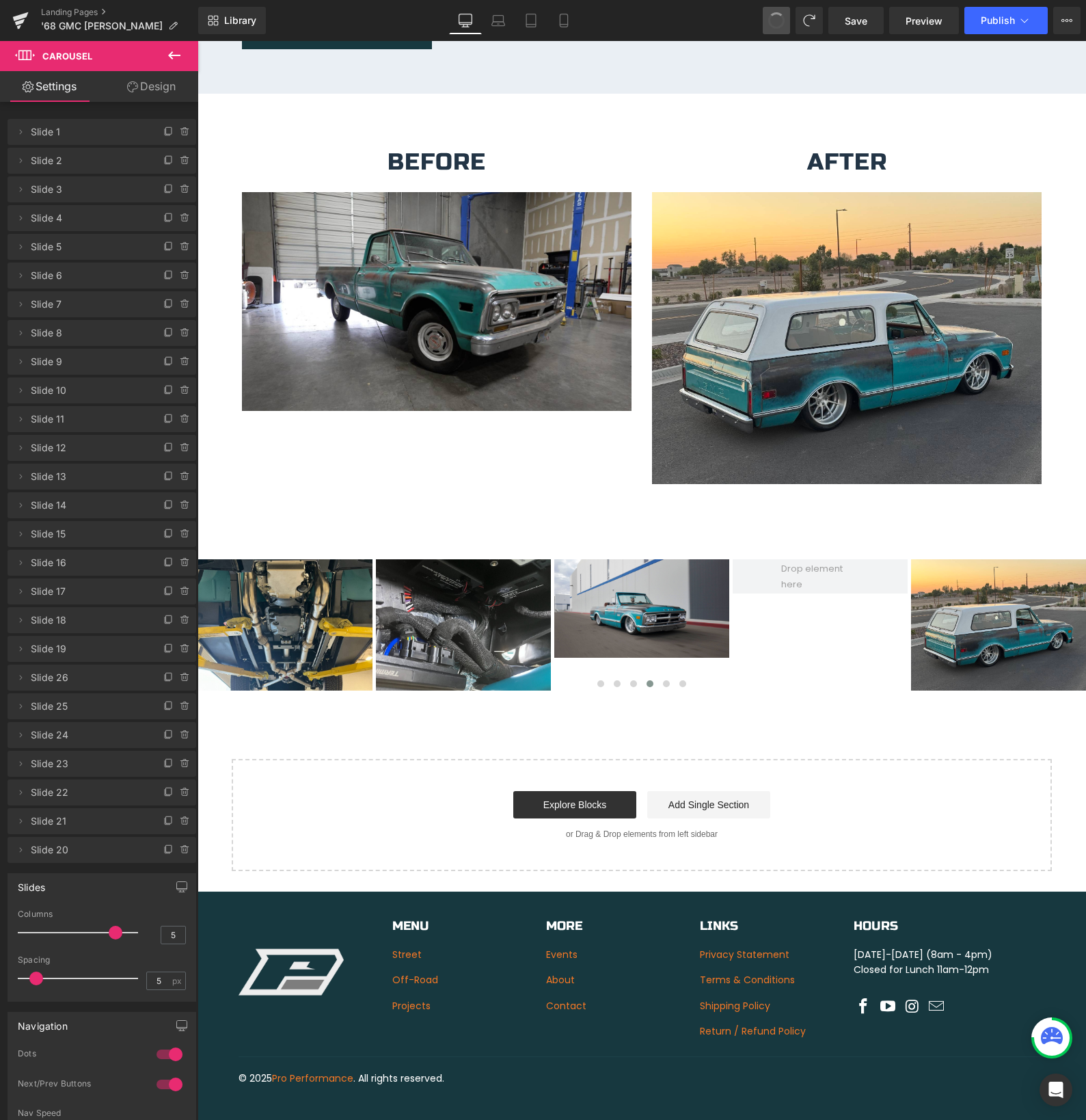
scroll to position [2436, 0]
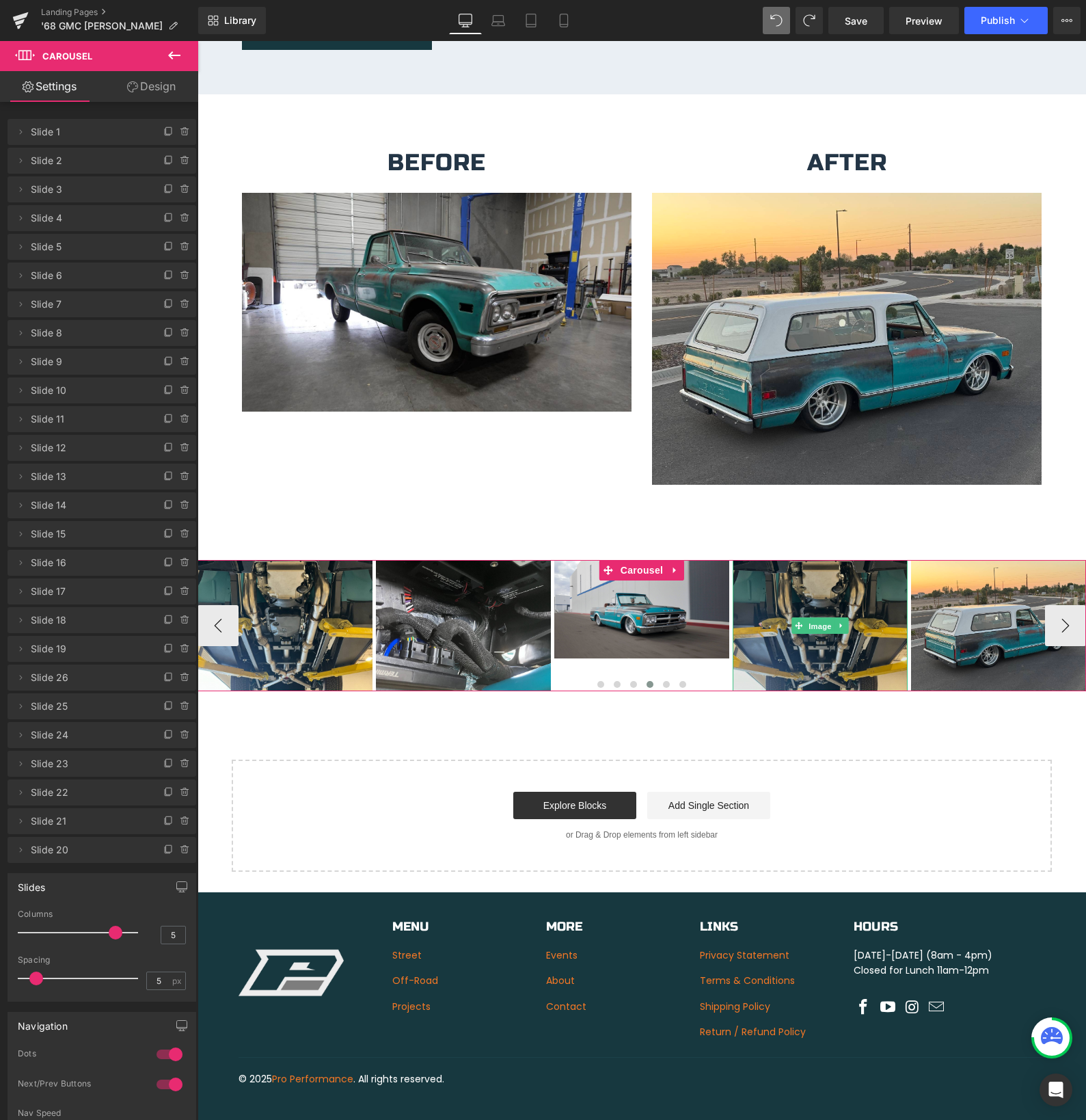
click at [819, 612] on div "Image" at bounding box center [820, 626] width 175 height 131
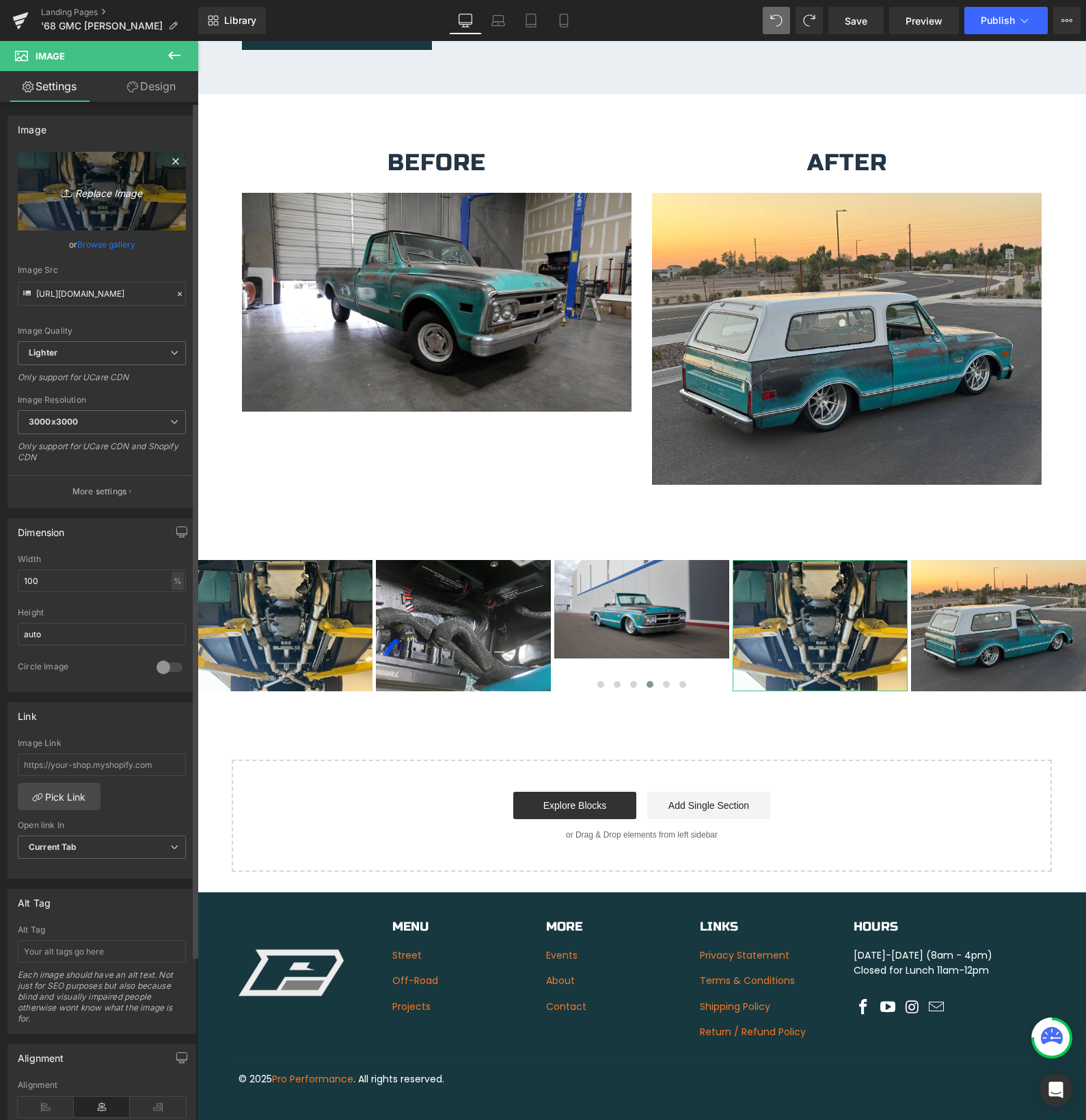
click at [96, 196] on icon "Replace Image" at bounding box center [102, 191] width 109 height 17
type input "C:\fakepath\IMG_9665.jpeg"
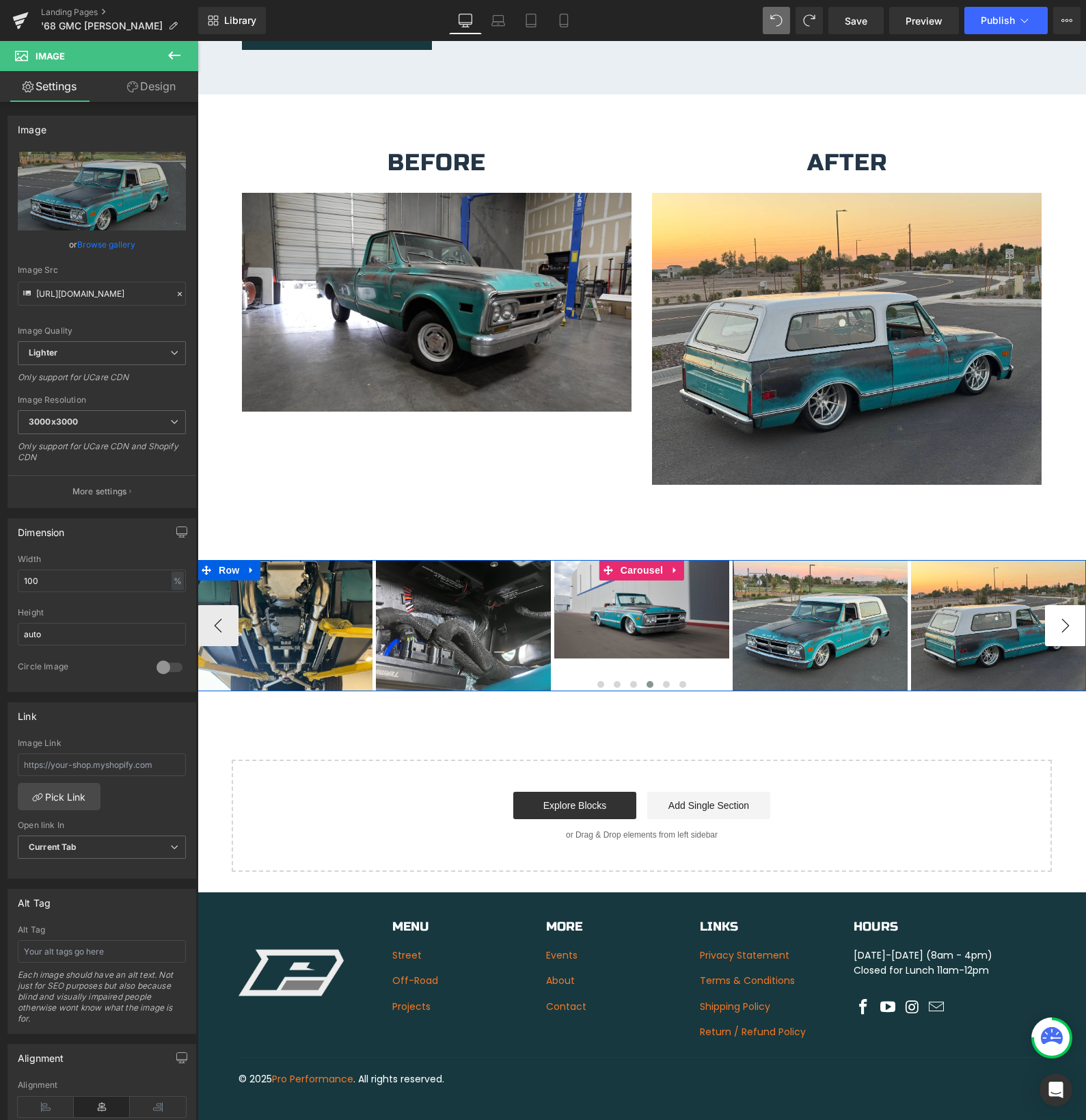
drag, startPoint x: 1074, startPoint y: 614, endPoint x: 1068, endPoint y: 615, distance: 6.1
click at [1074, 614] on button "›" at bounding box center [1065, 626] width 41 height 41
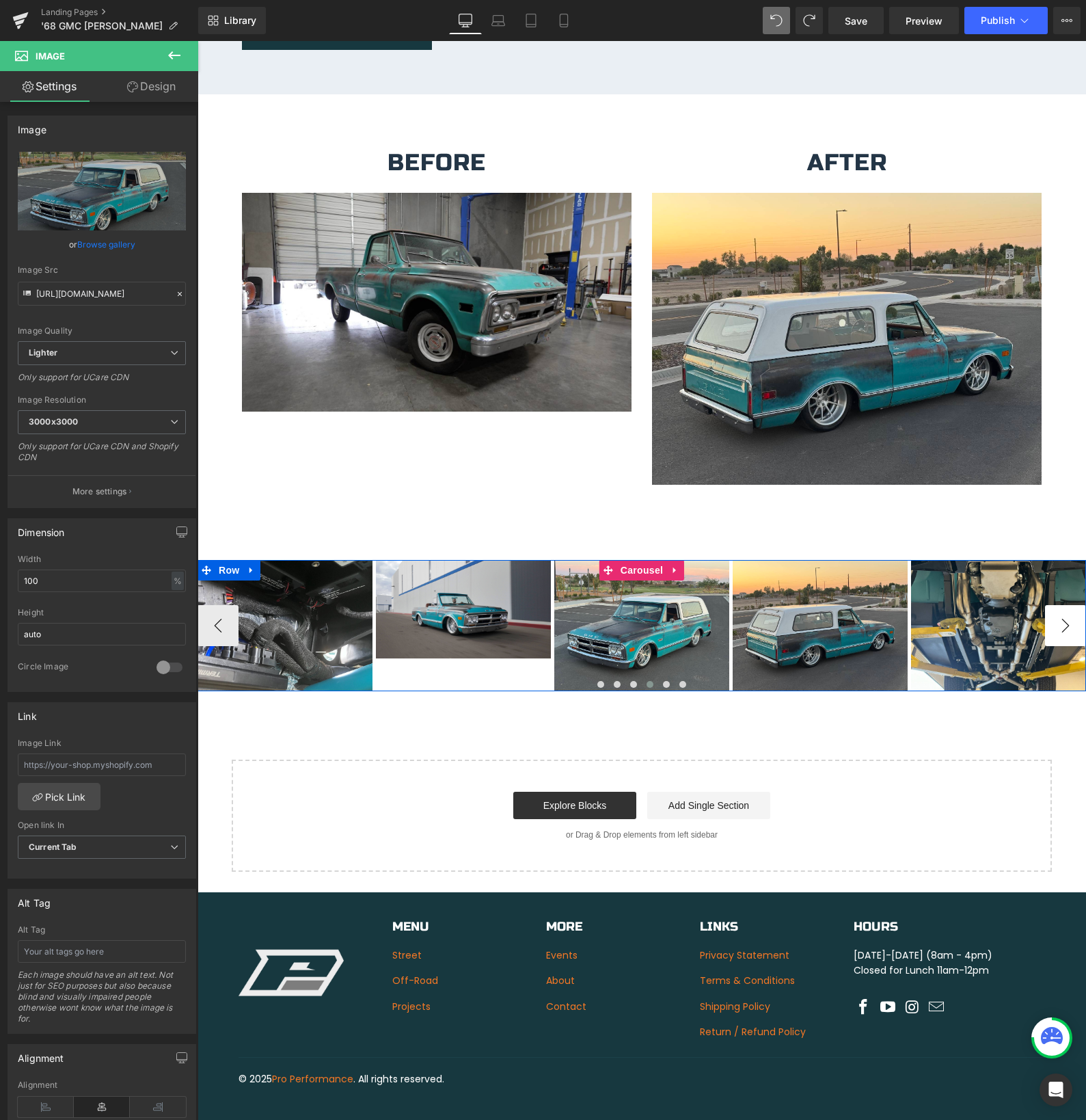
click at [1068, 615] on button "›" at bounding box center [1065, 626] width 41 height 41
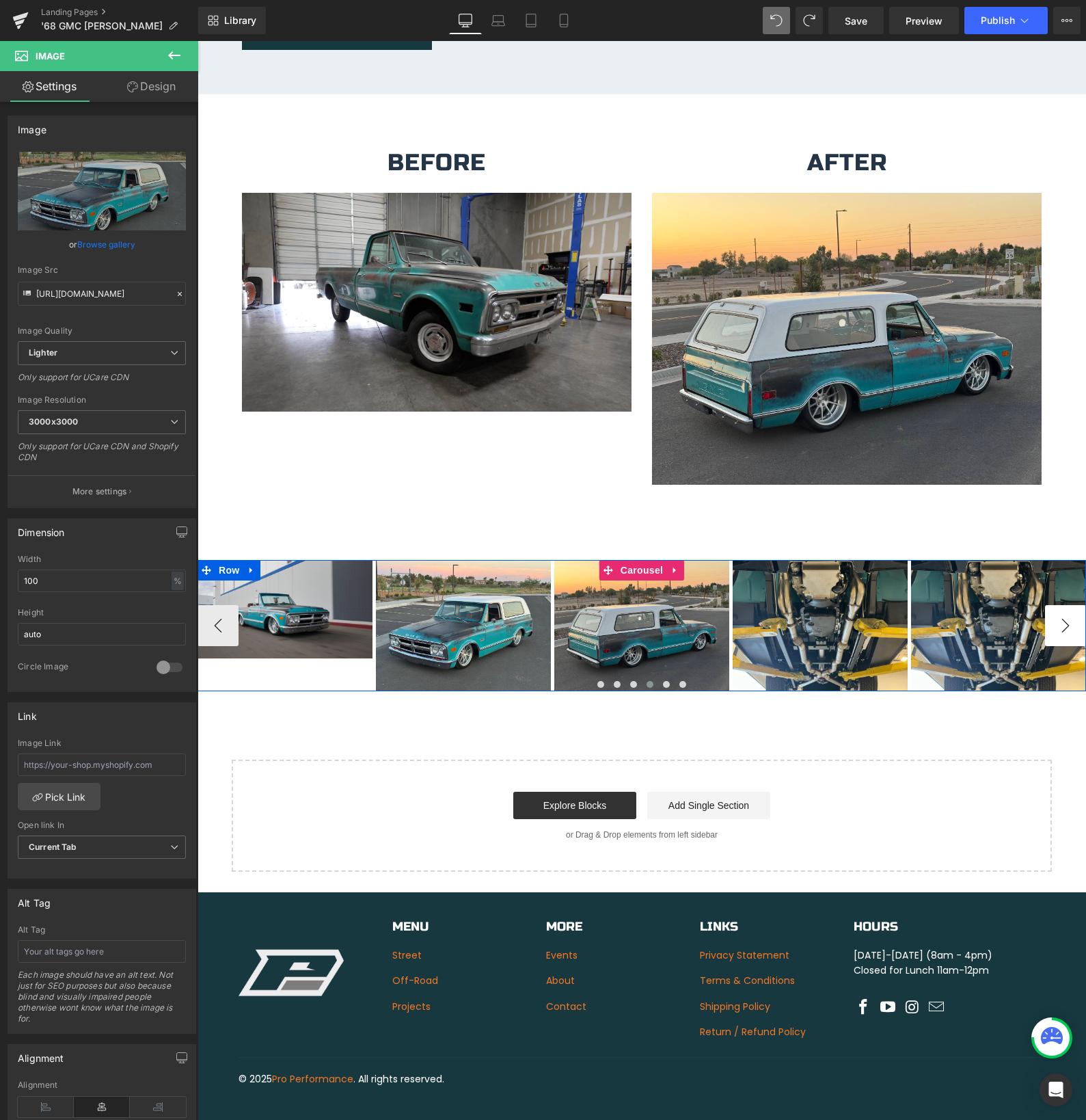
click at [1068, 614] on button "›" at bounding box center [1065, 626] width 41 height 41
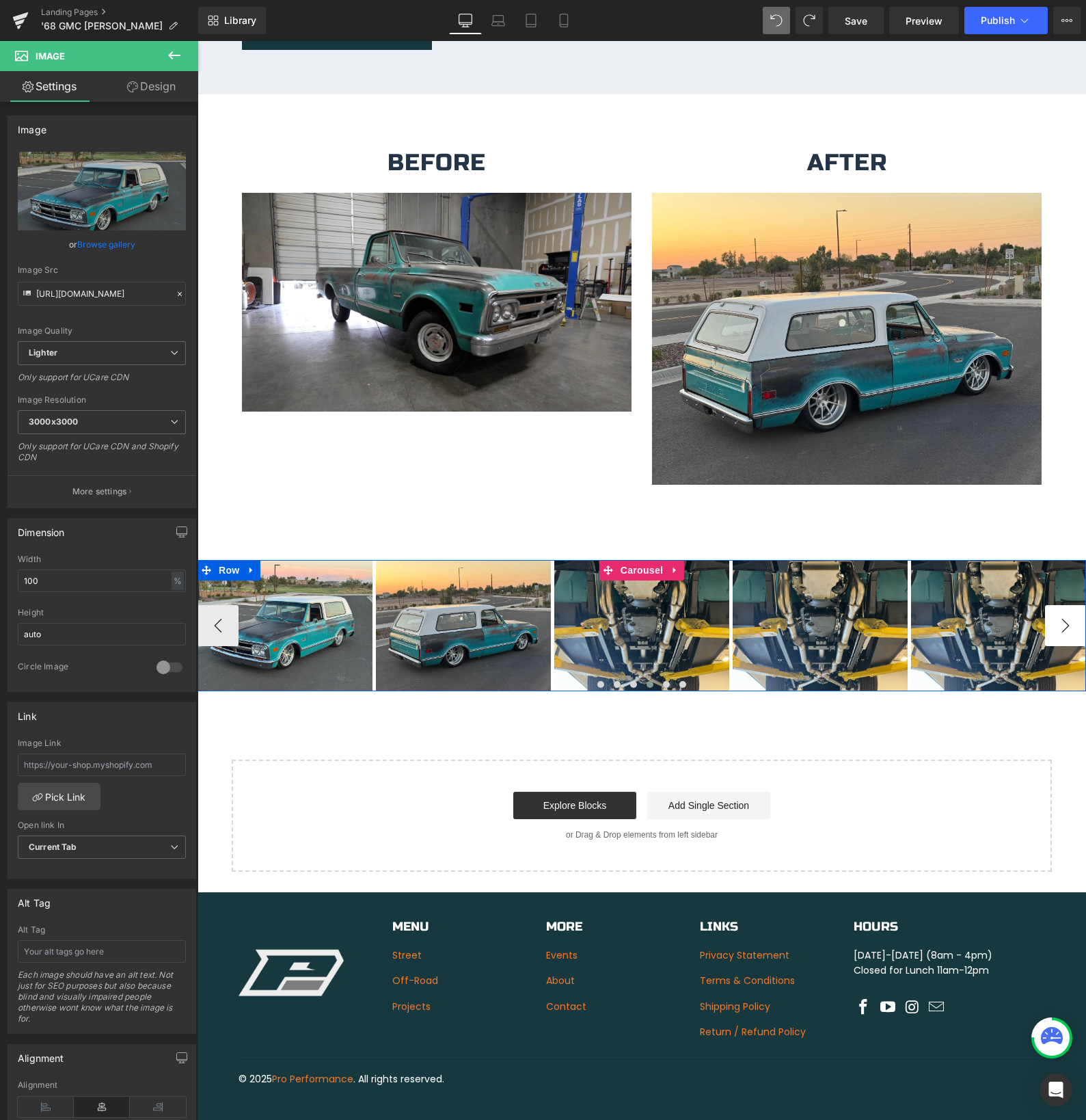
click at [1068, 614] on button "›" at bounding box center [1065, 626] width 41 height 41
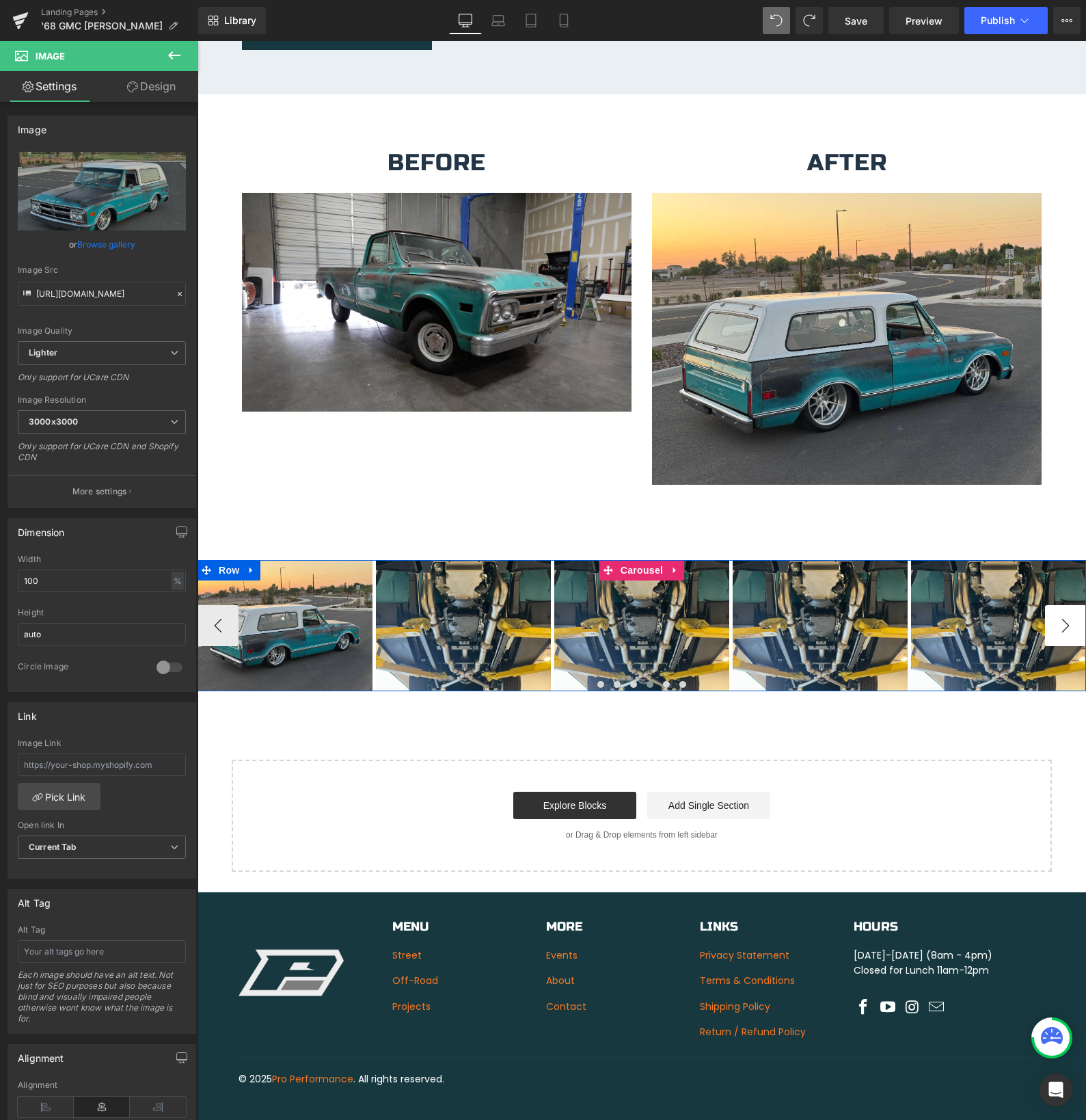
click at [1068, 614] on button "›" at bounding box center [1065, 626] width 41 height 41
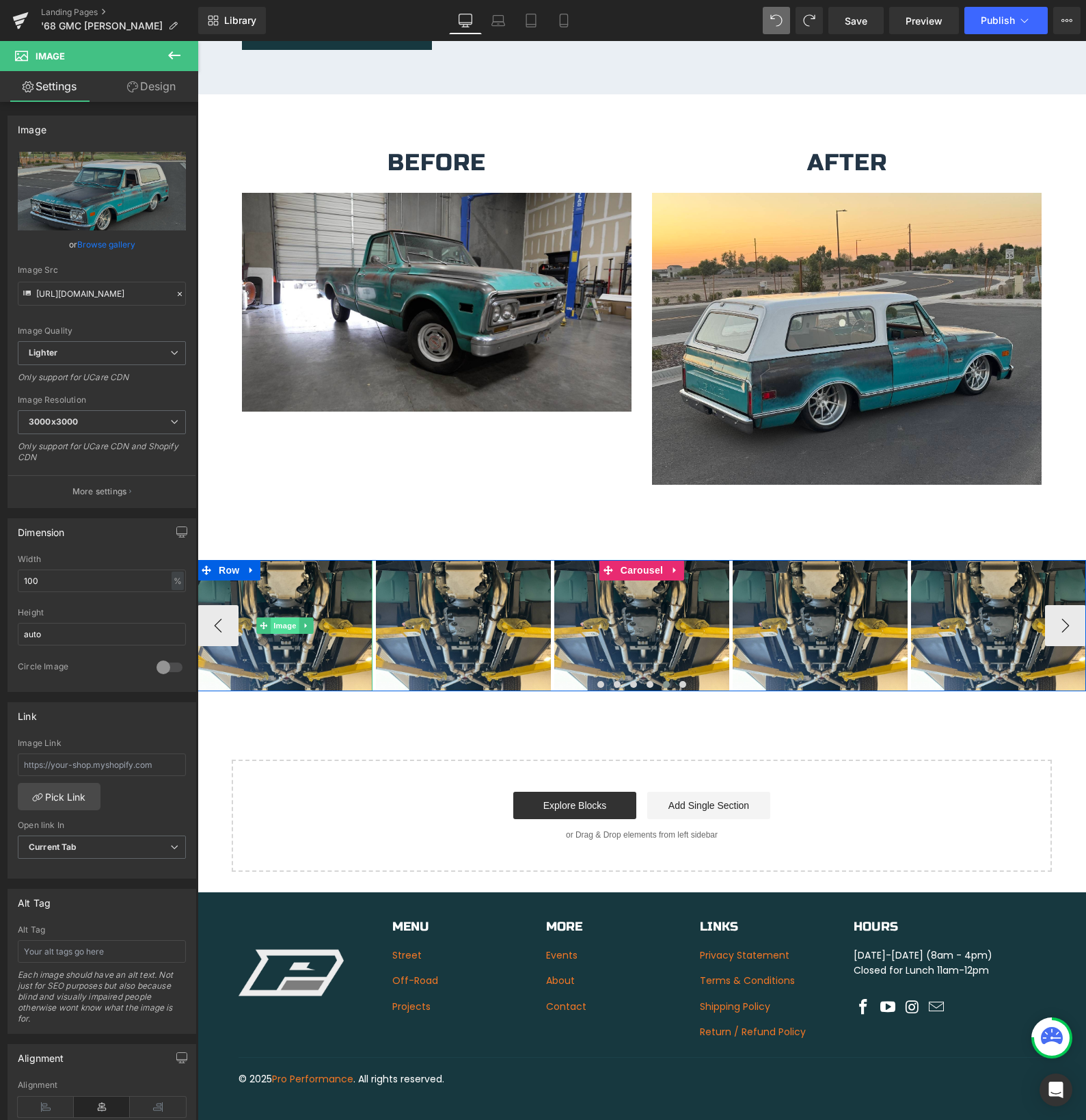
click at [288, 618] on span "Image" at bounding box center [285, 626] width 29 height 16
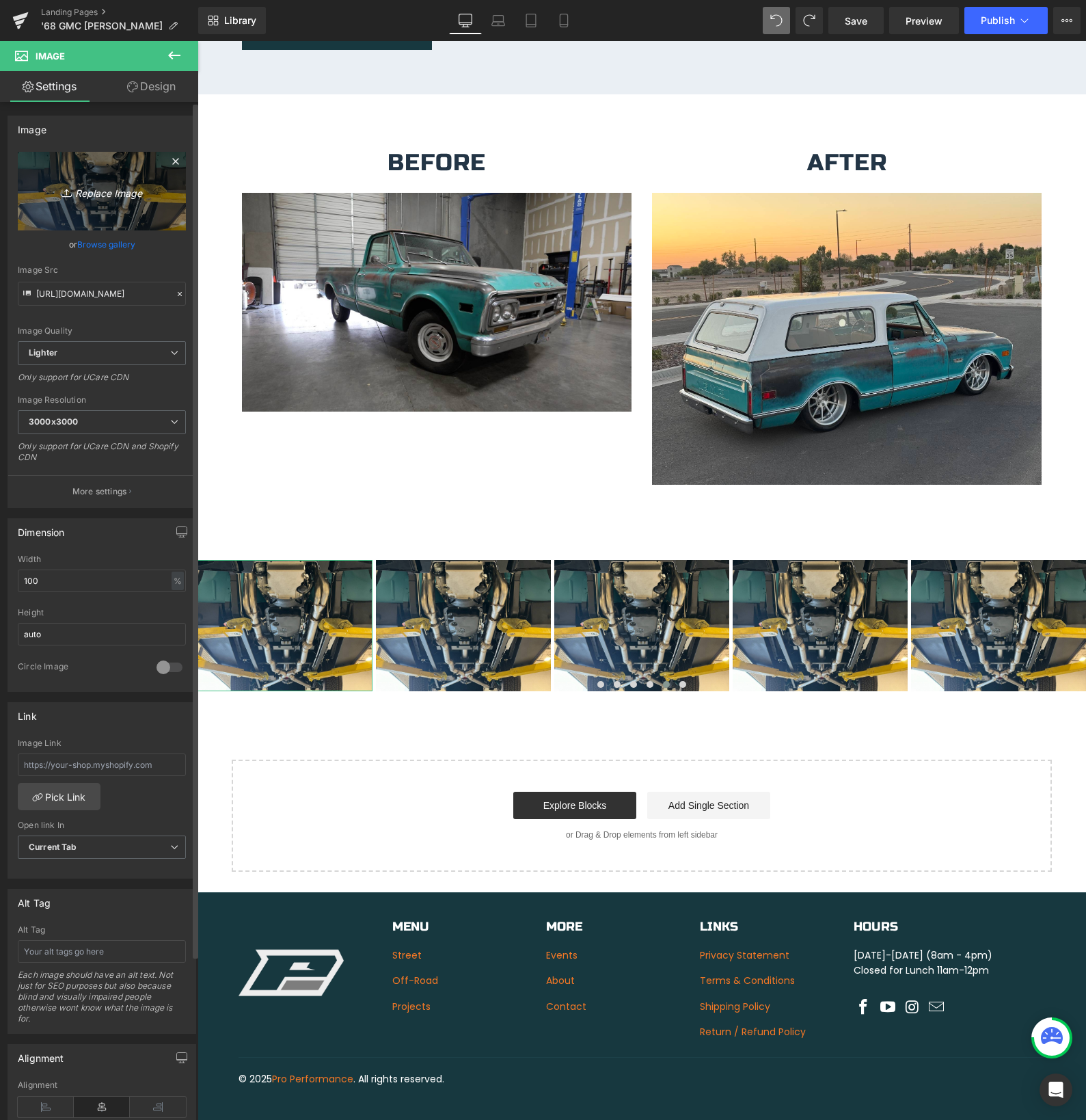
click at [91, 192] on icon "Replace Image" at bounding box center [102, 191] width 109 height 17
type input "C:\fakepath\[PERSON_NAME]-3.jpg"
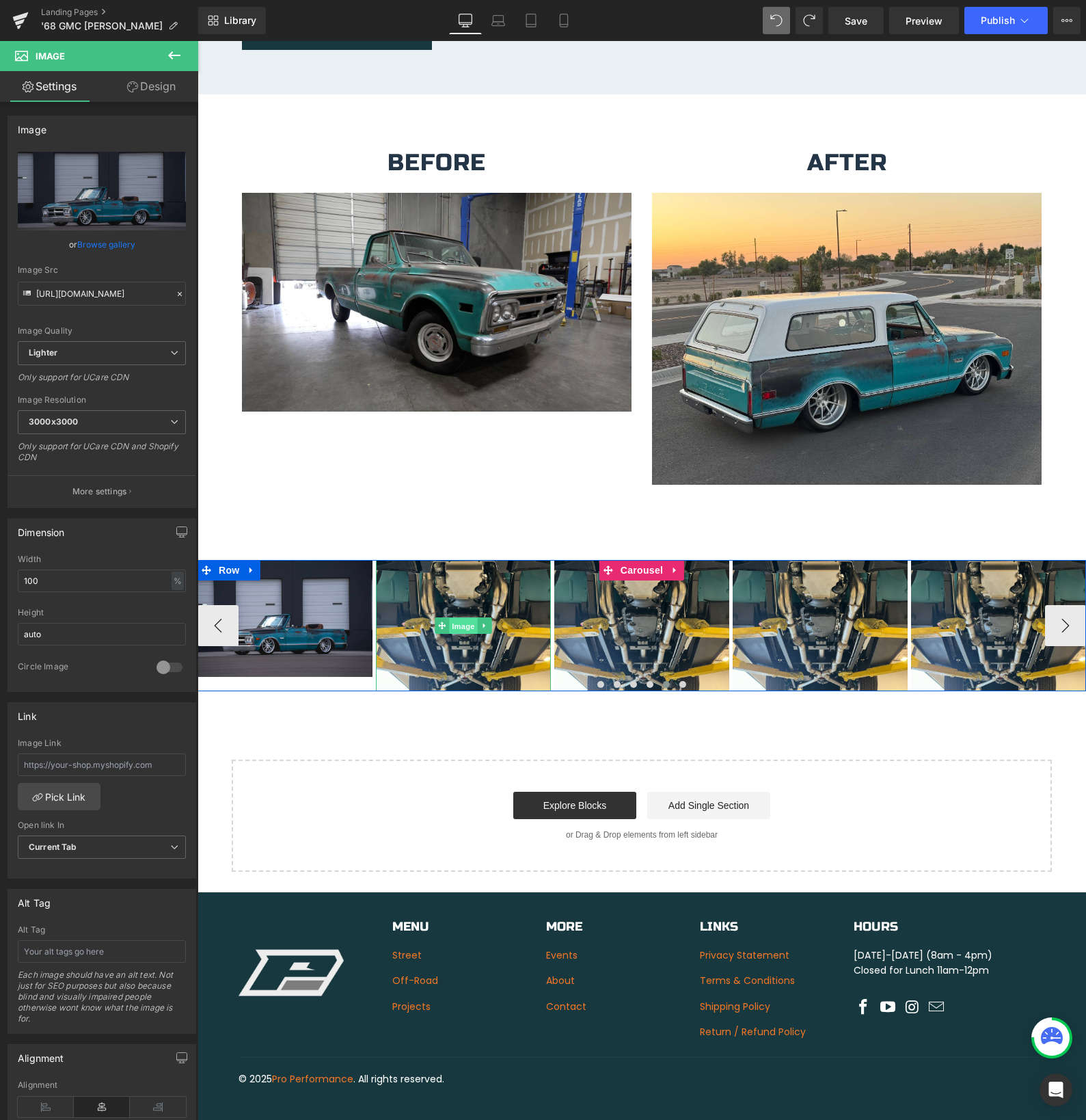
click at [464, 612] on div "Image" at bounding box center [463, 626] width 175 height 131
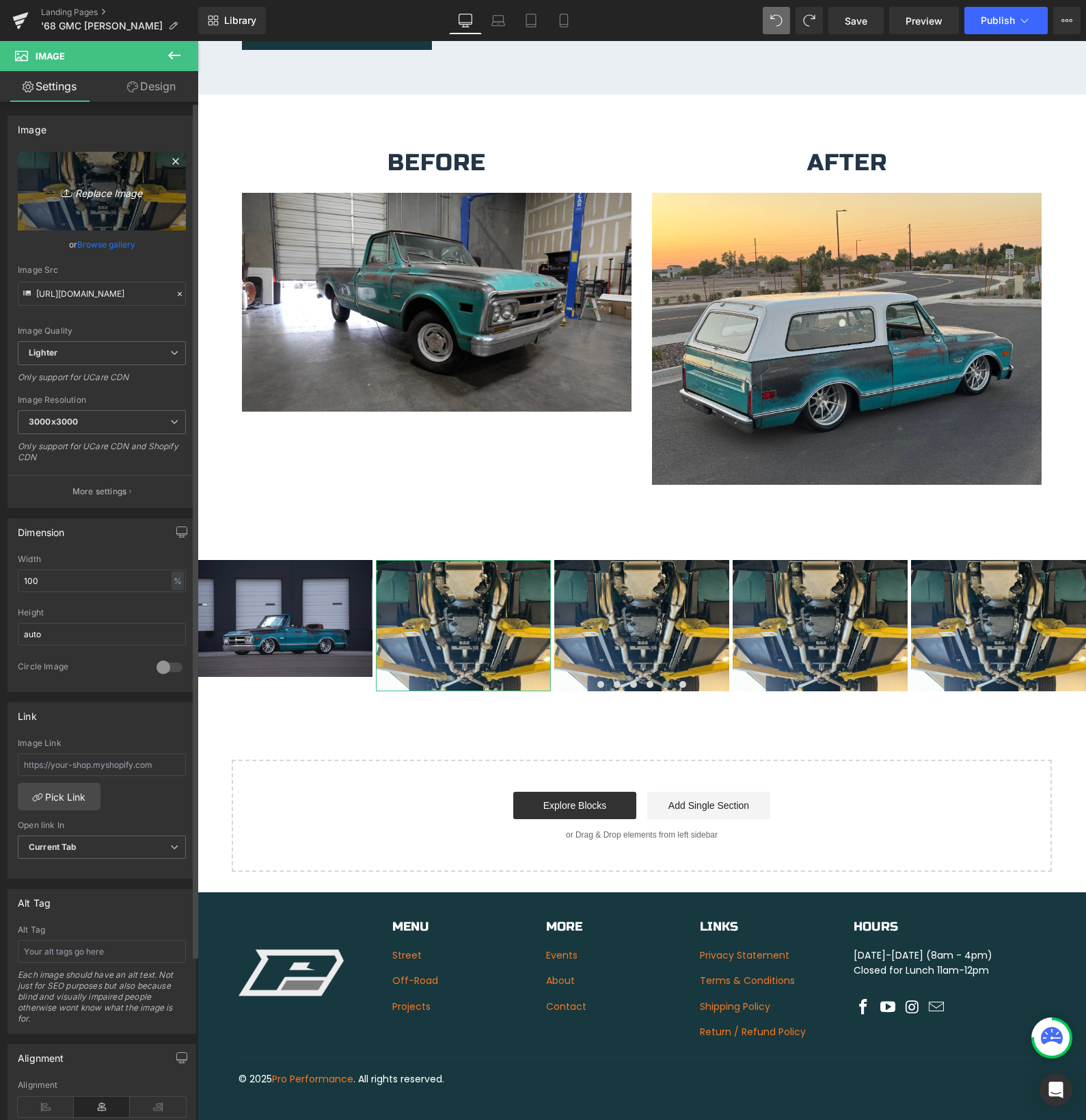
click at [94, 196] on icon "Replace Image" at bounding box center [102, 191] width 109 height 17
type input "C:\fakepath\[PERSON_NAME].jpg"
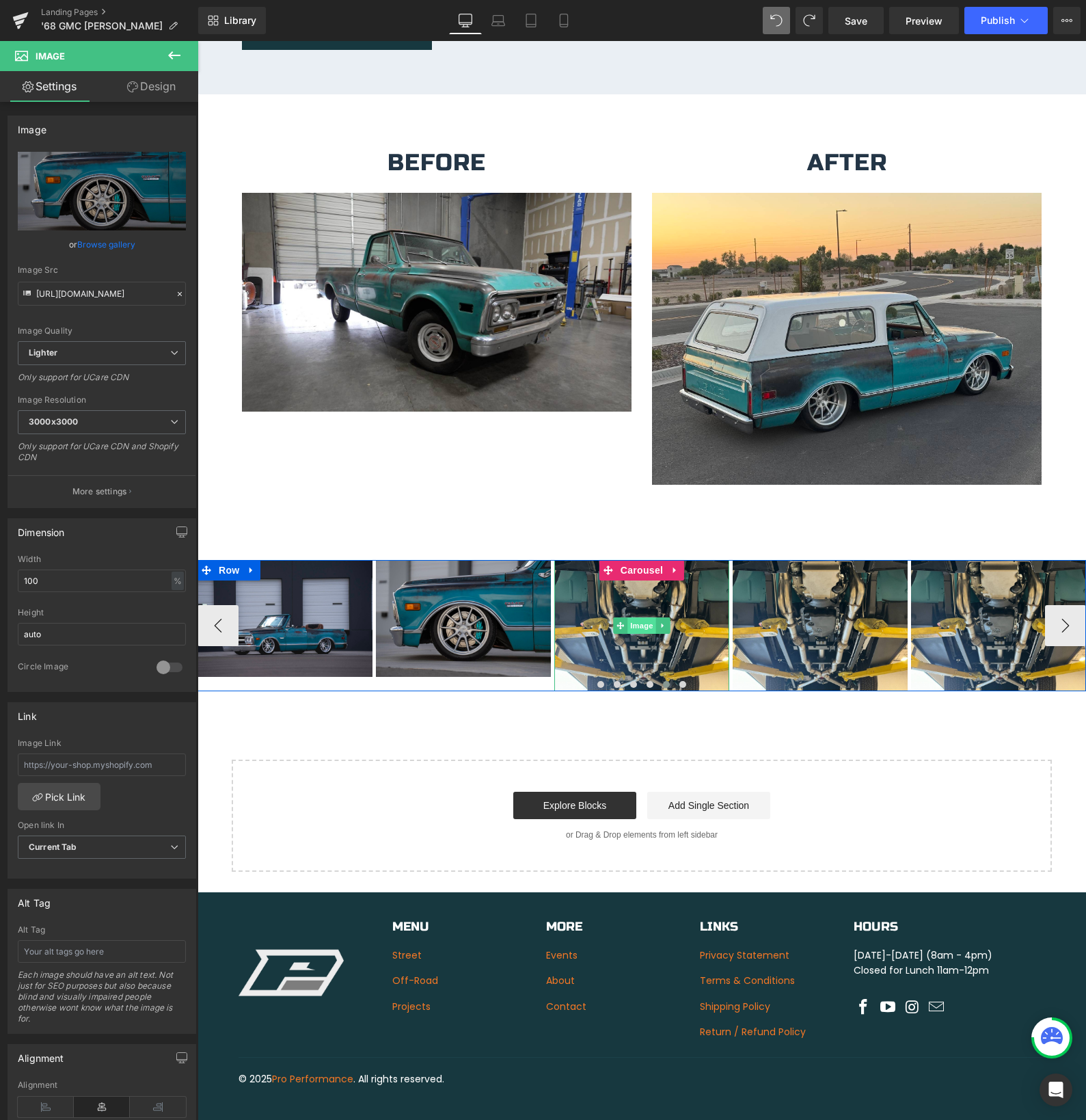
click at [639, 610] on div "Image" at bounding box center [642, 626] width 175 height 131
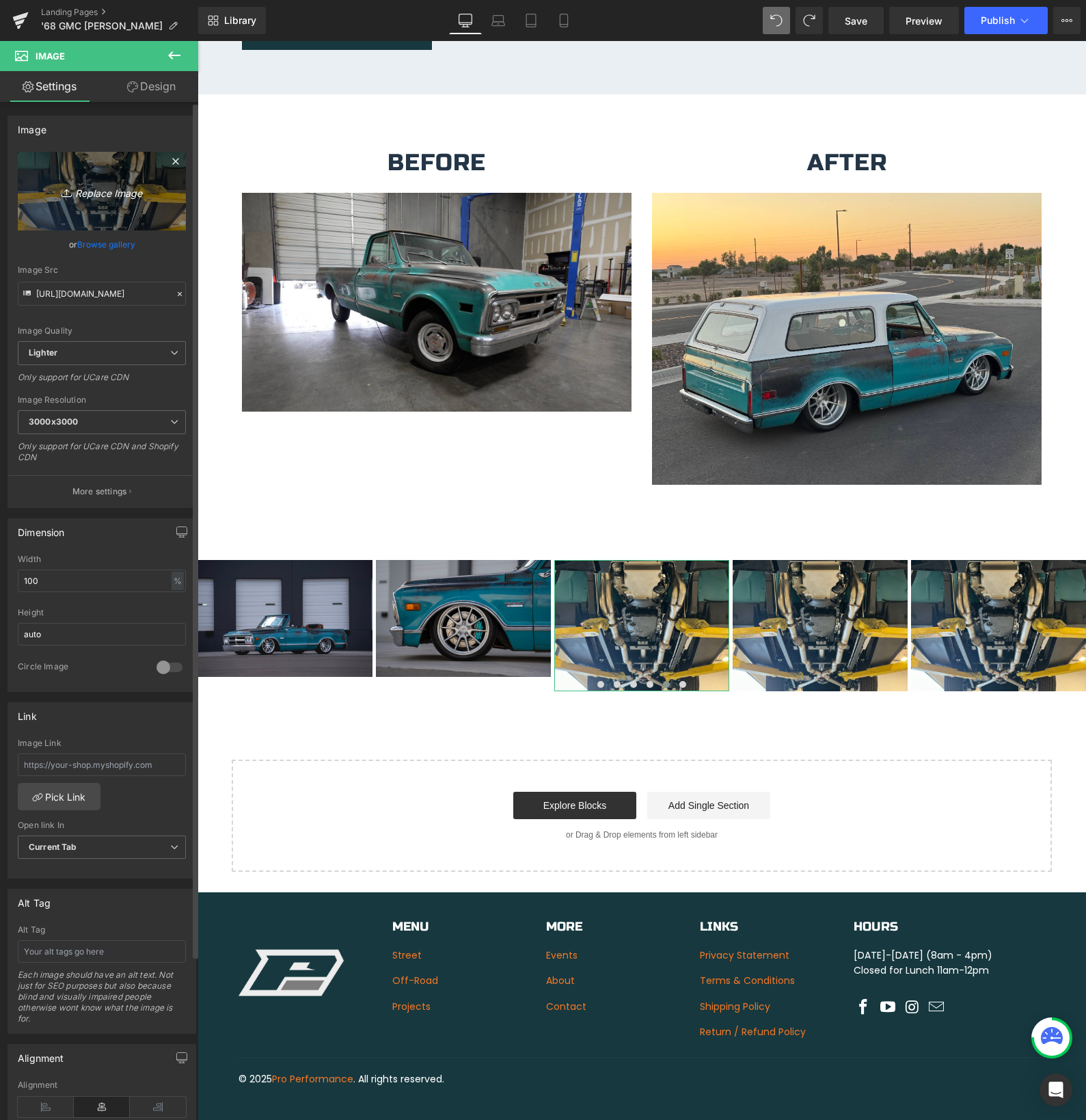
click at [92, 192] on icon "Replace Image" at bounding box center [102, 191] width 109 height 17
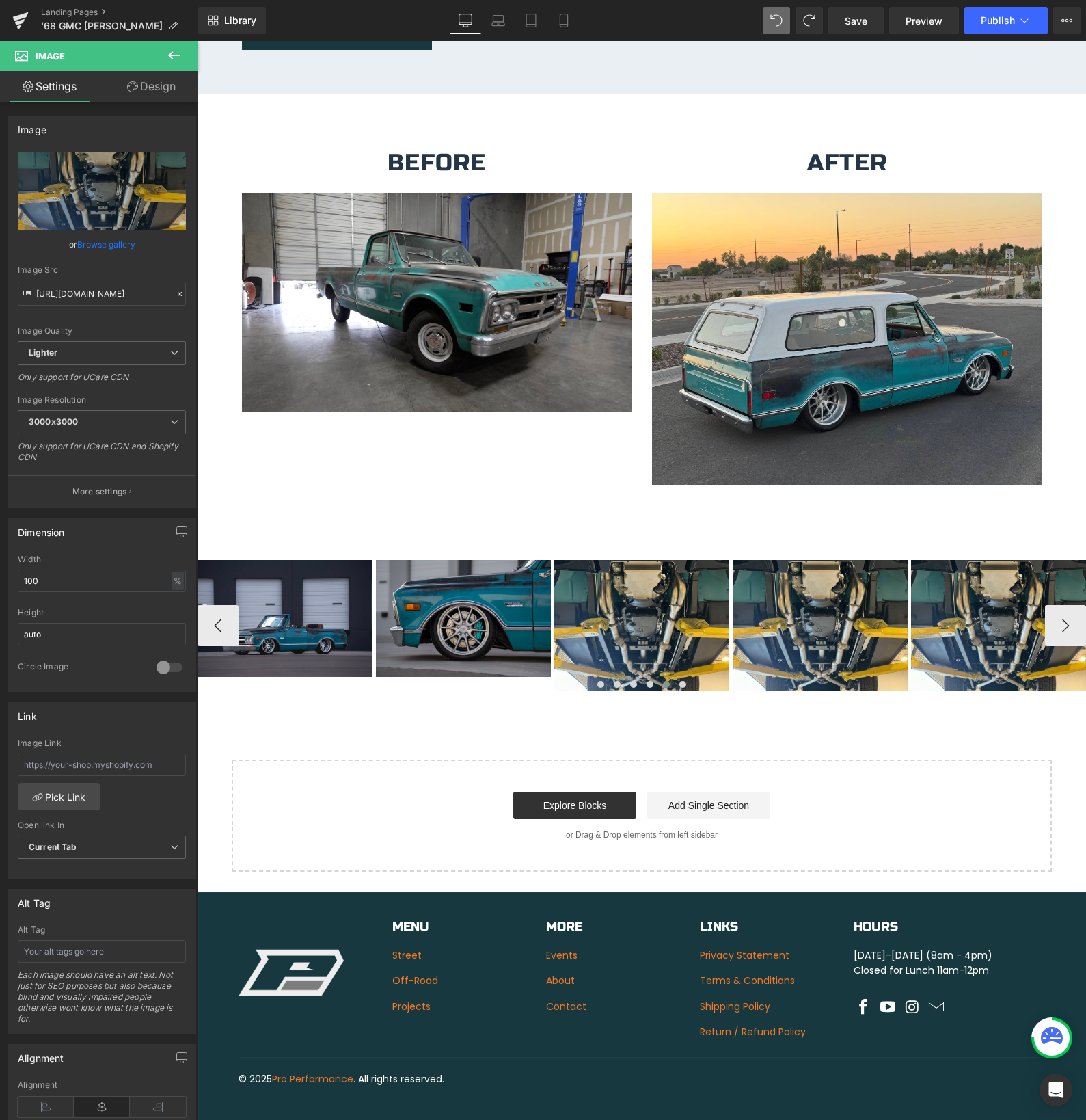
type input "C:\fakepath\[PERSON_NAME]-1.jpg"
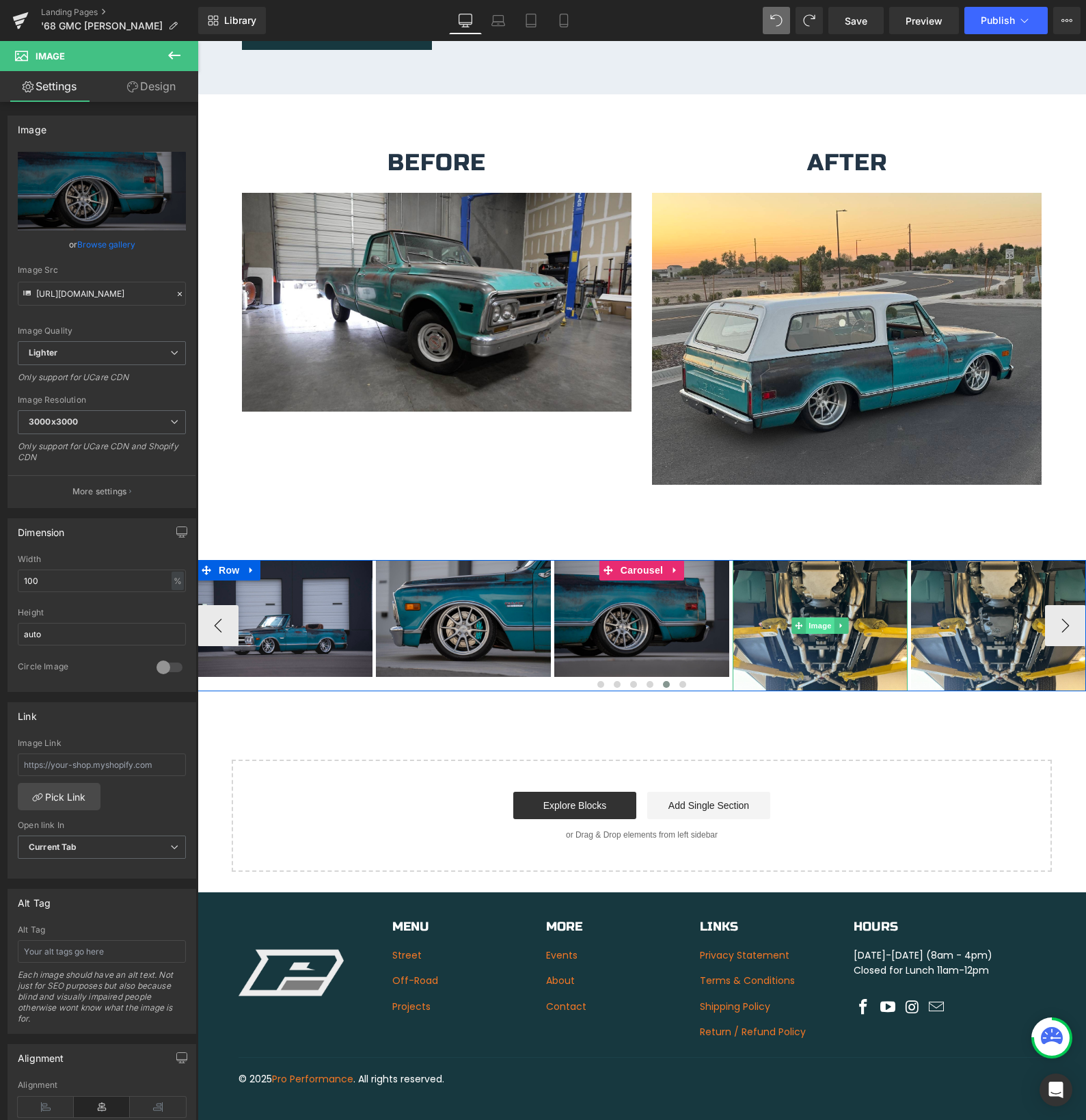
click at [818, 613] on div "Image" at bounding box center [820, 626] width 175 height 131
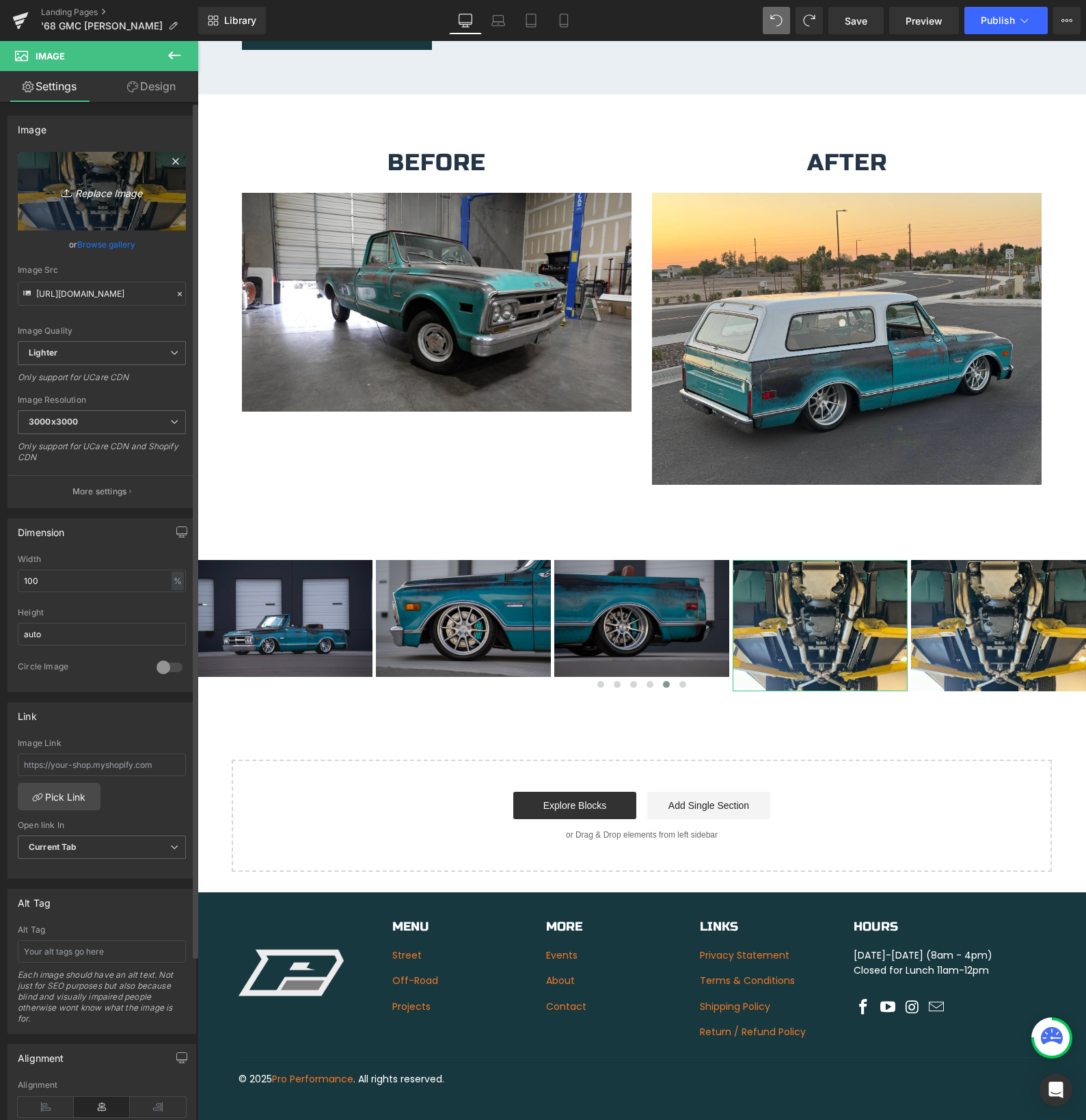
click at [99, 193] on icon "Replace Image" at bounding box center [102, 191] width 109 height 17
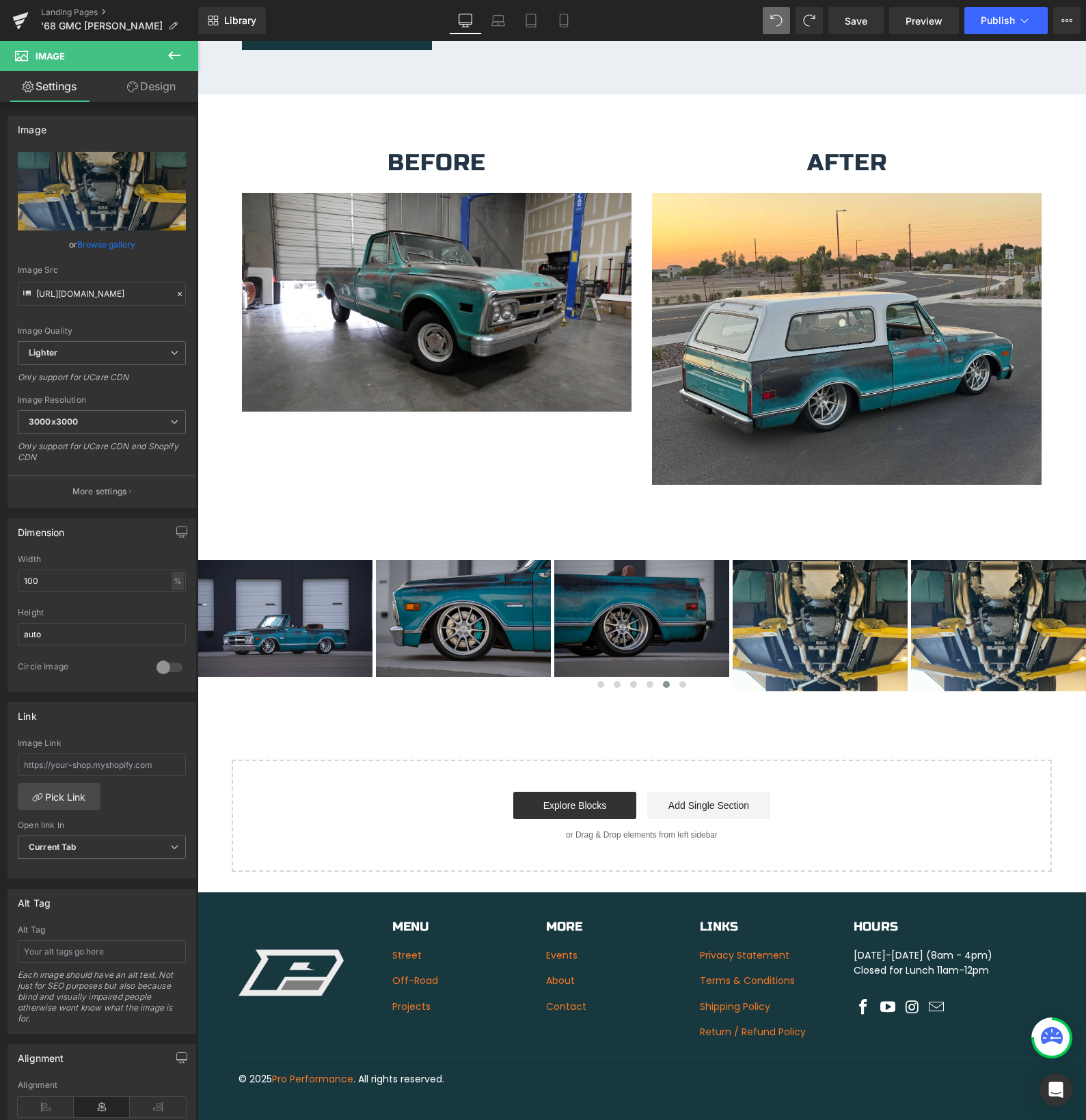
type input "C:\fakepath\CenterStack-2.jpg"
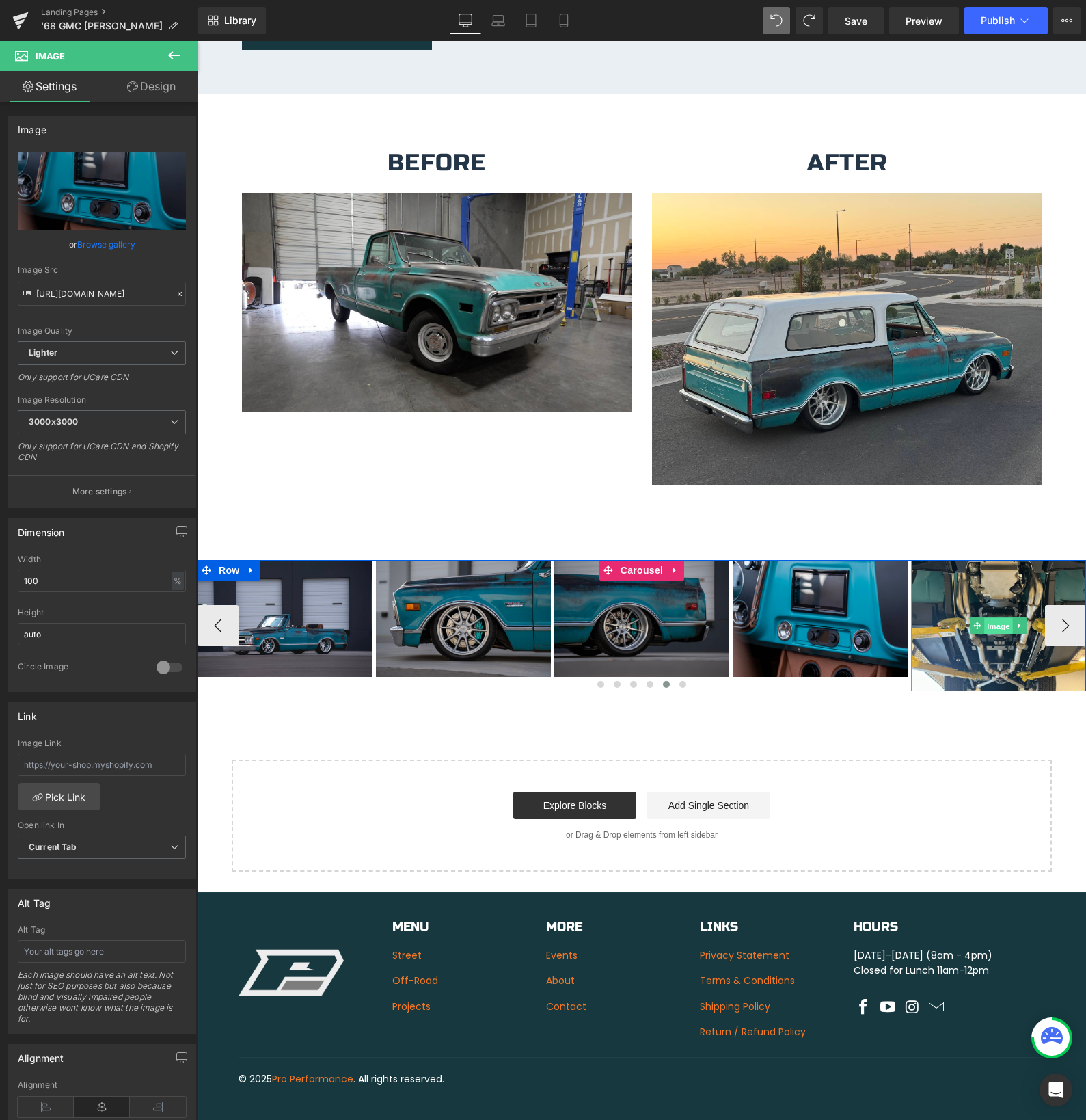
click at [998, 618] on span "Image" at bounding box center [998, 626] width 29 height 16
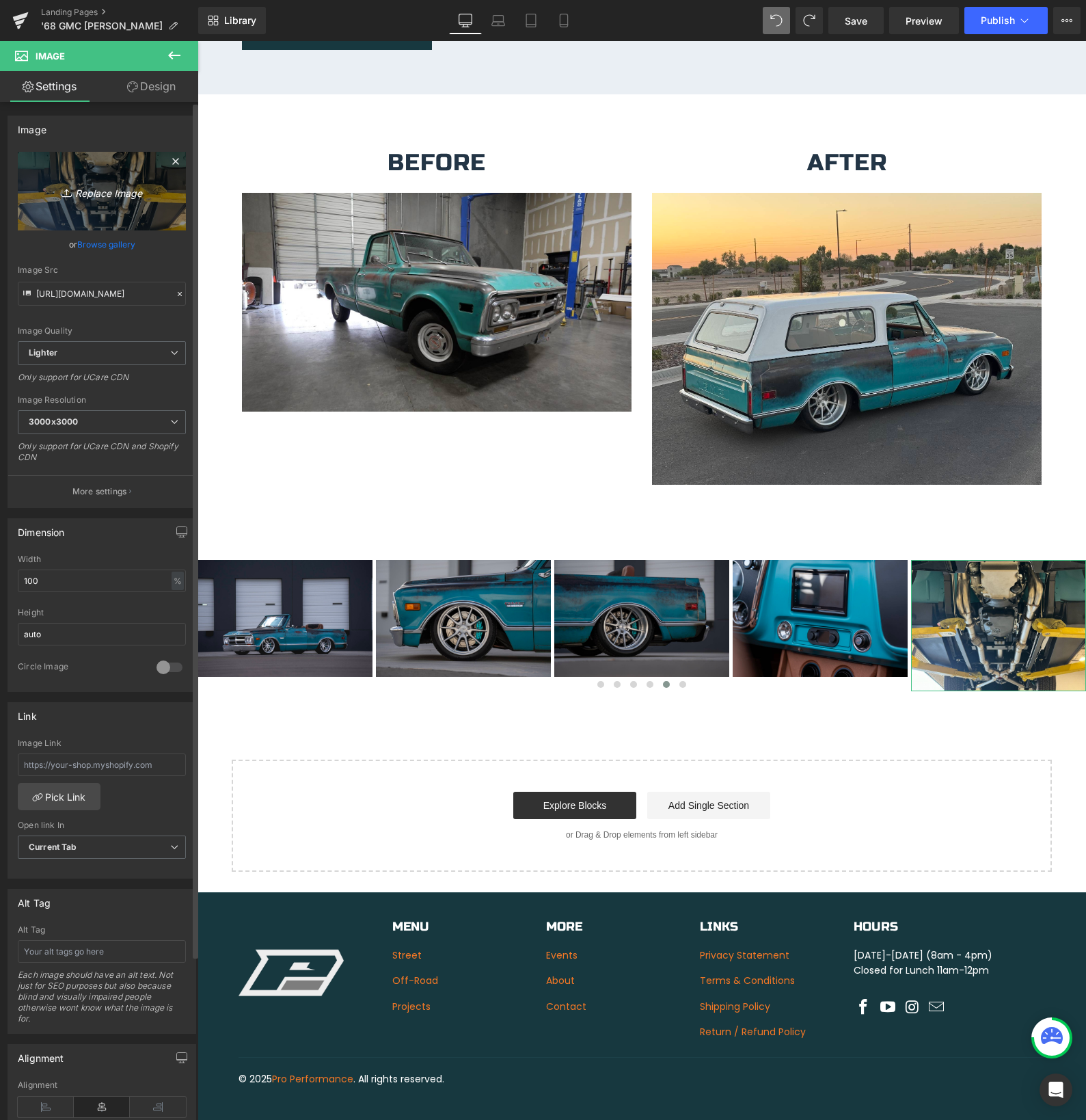
click at [96, 194] on icon "Replace Image" at bounding box center [102, 191] width 109 height 17
type input "C:\fakepath\Emblem.jpg"
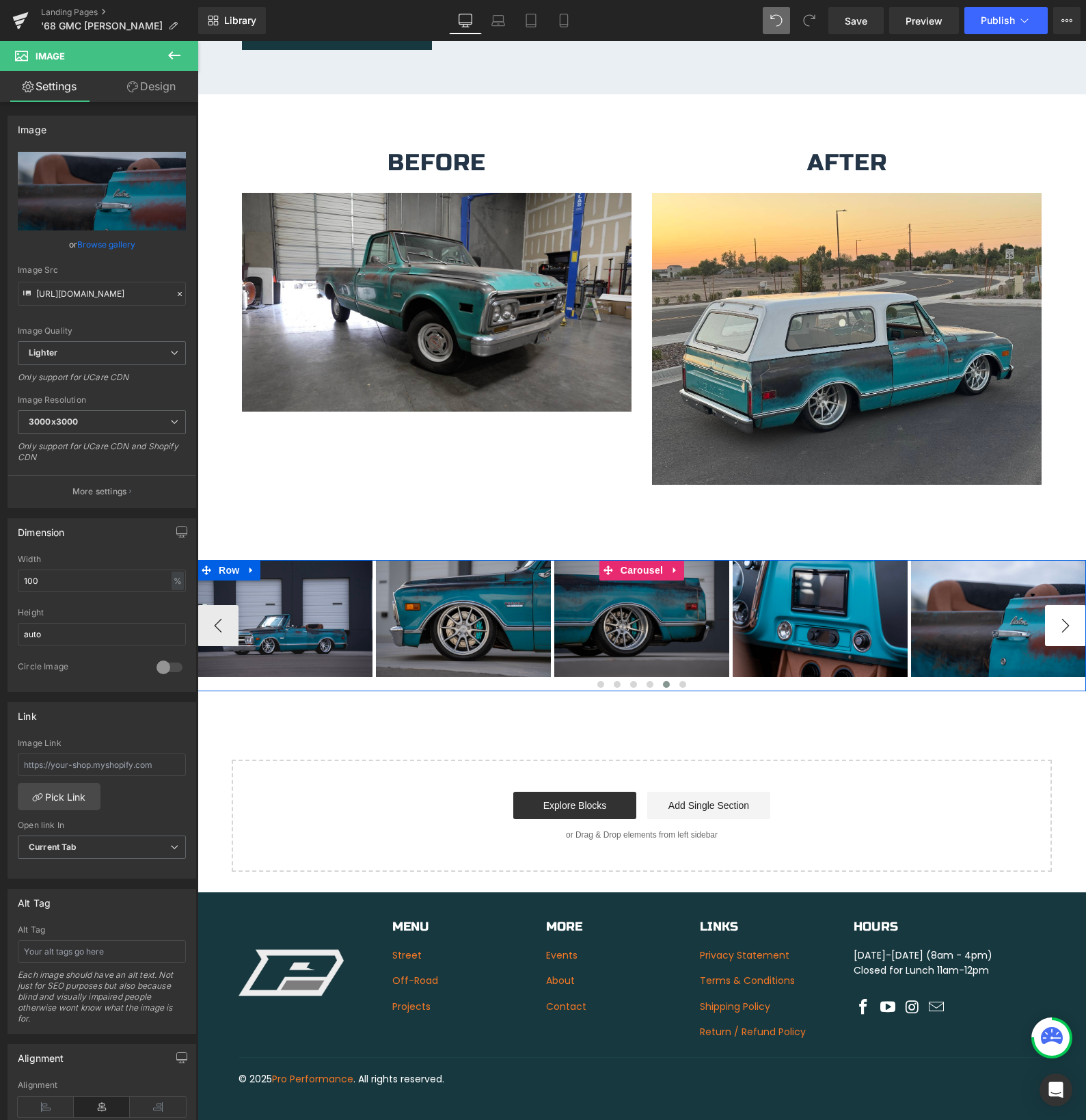
click at [1066, 613] on button "›" at bounding box center [1065, 626] width 41 height 41
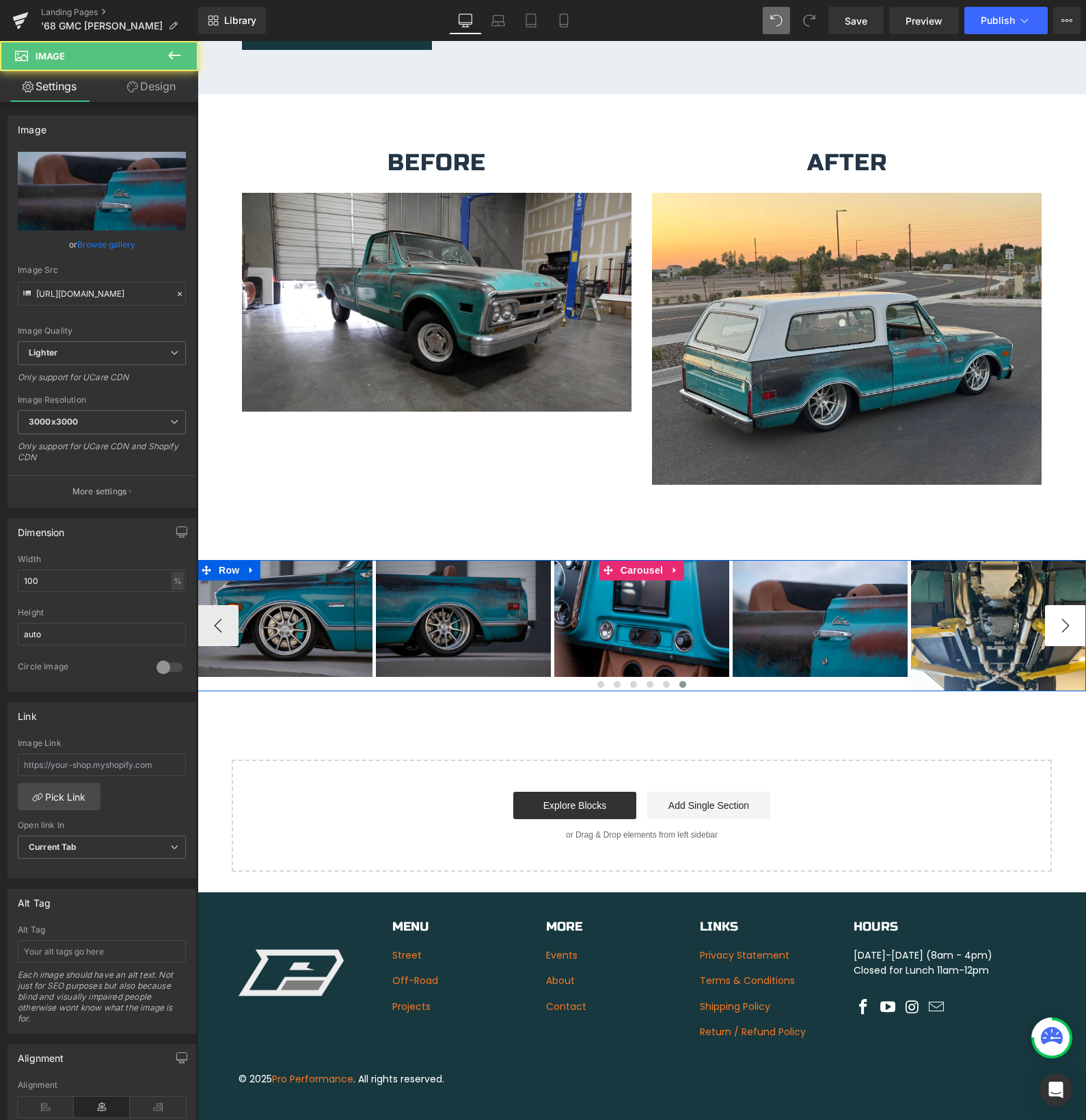
click at [1066, 613] on div "Image" at bounding box center [998, 626] width 175 height 131
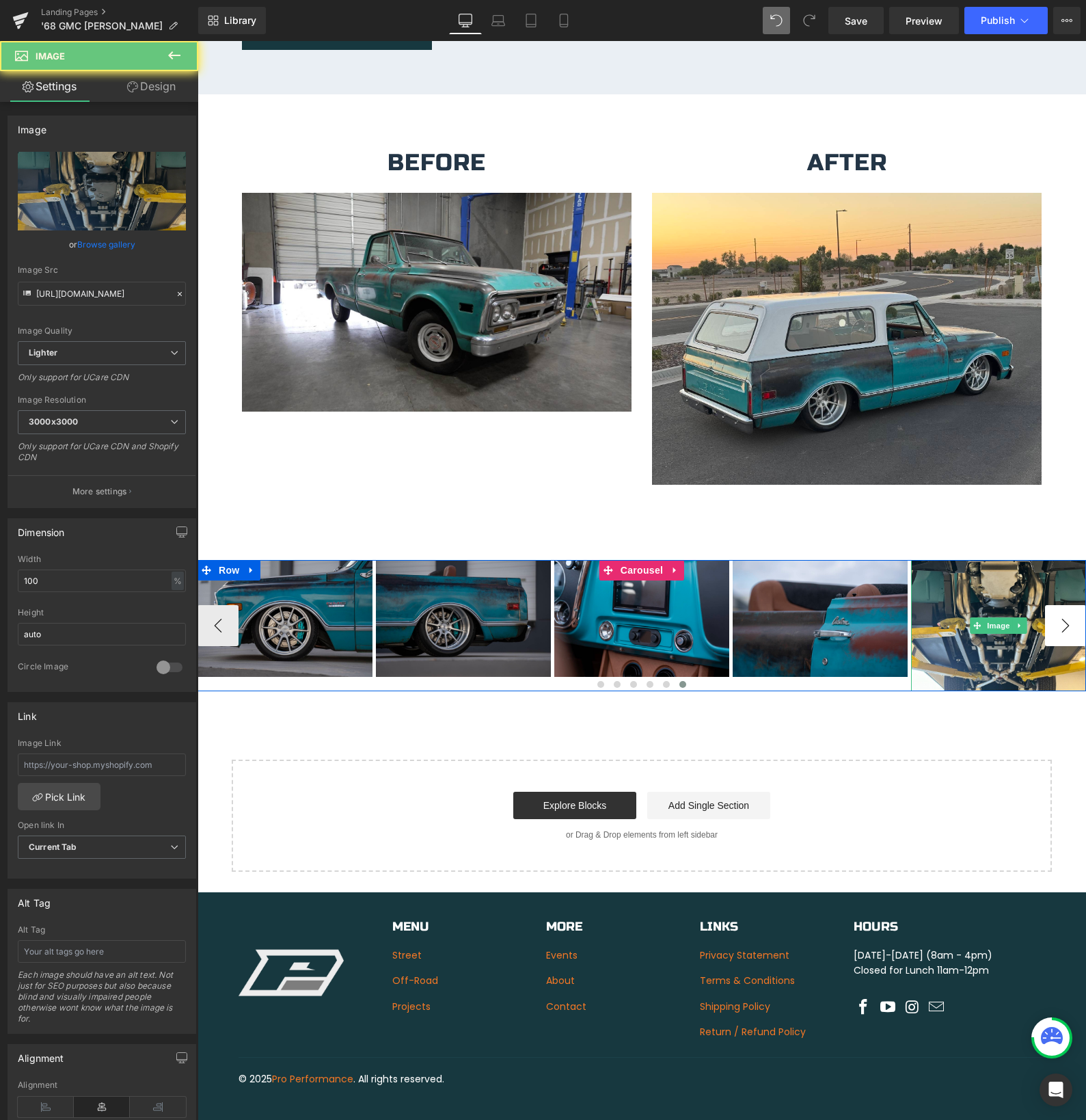
click at [1066, 613] on img at bounding box center [998, 626] width 175 height 131
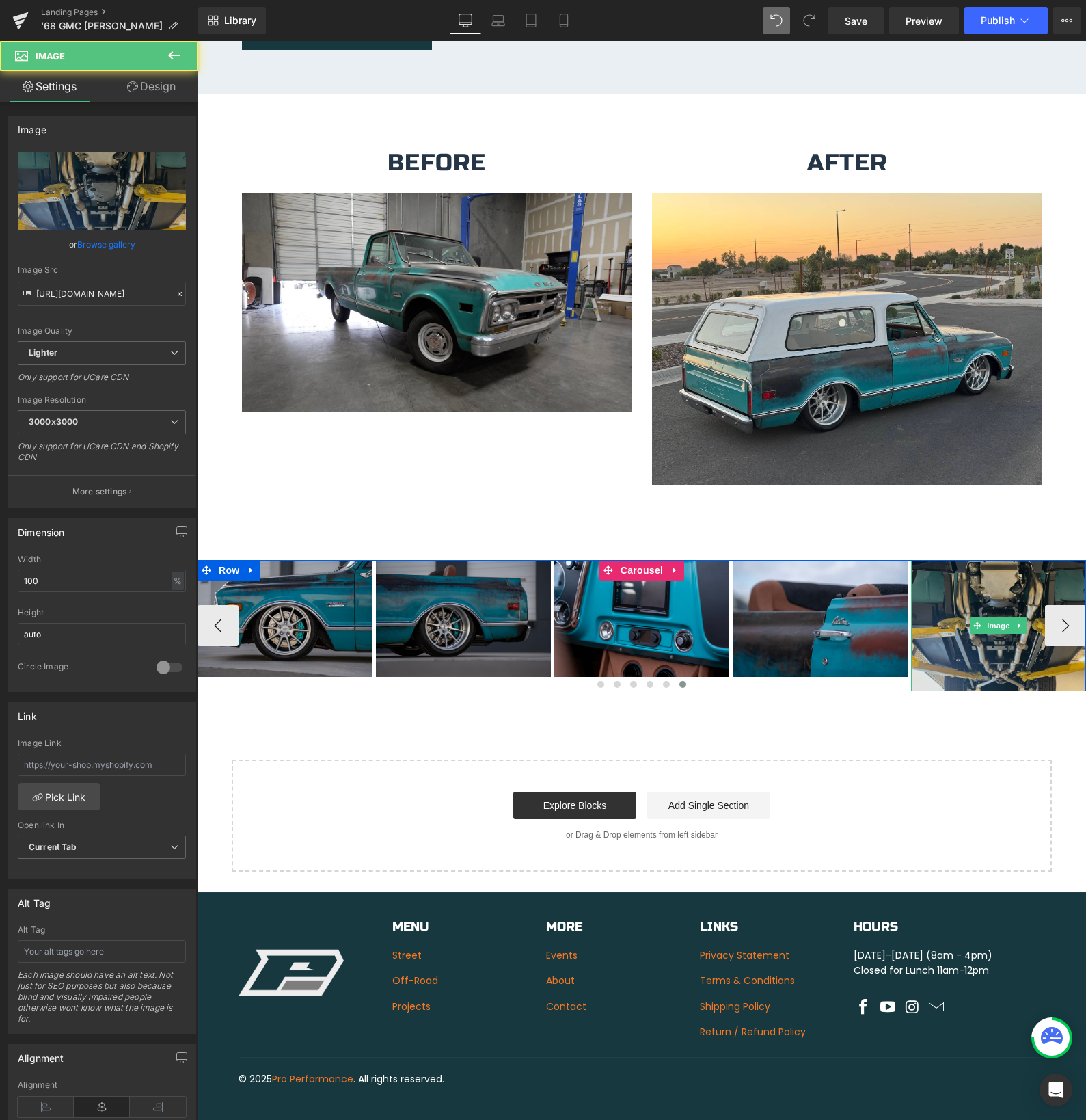
click at [1066, 613] on img at bounding box center [998, 626] width 175 height 131
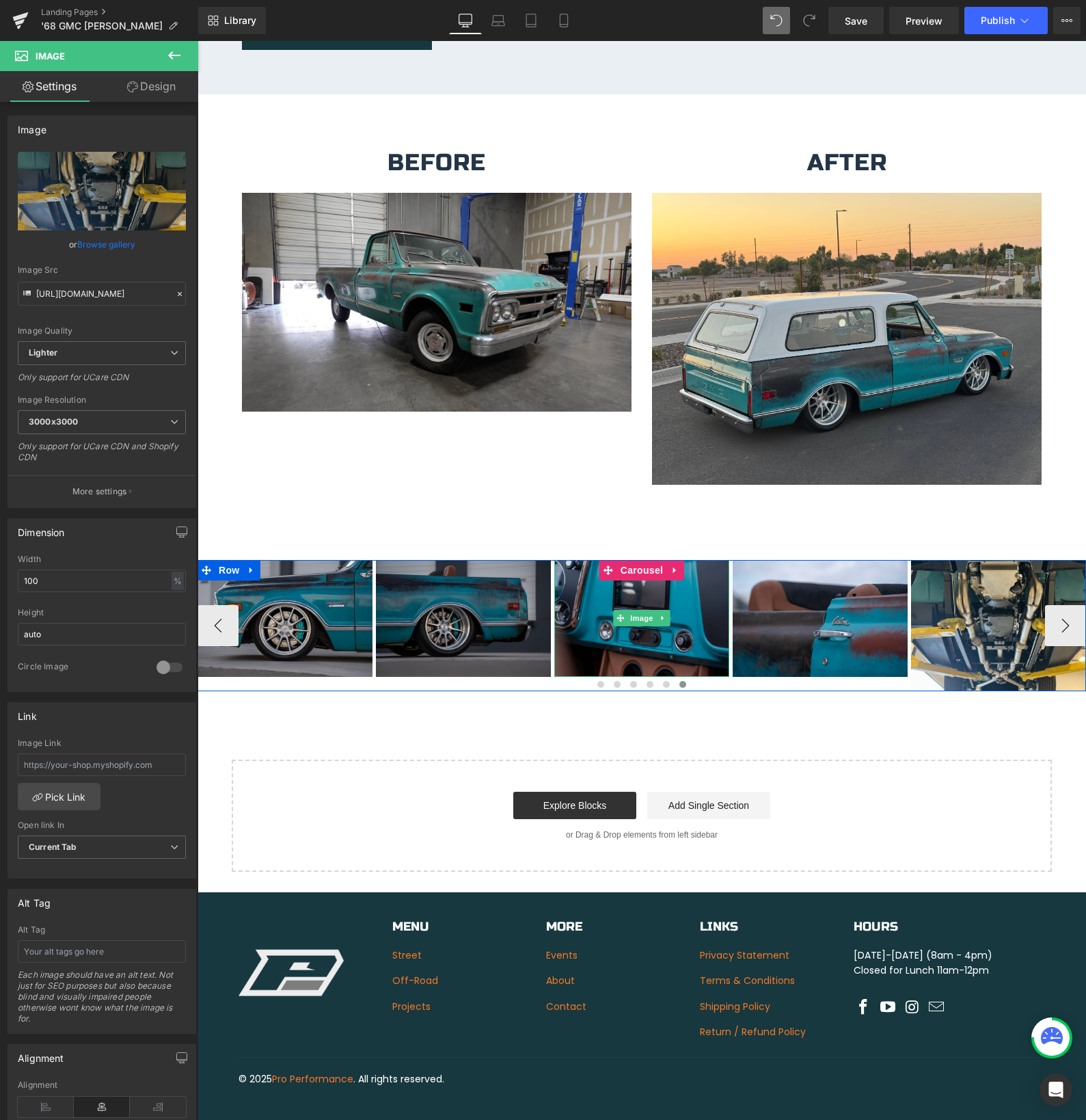
click at [648, 565] on img at bounding box center [642, 618] width 175 height 117
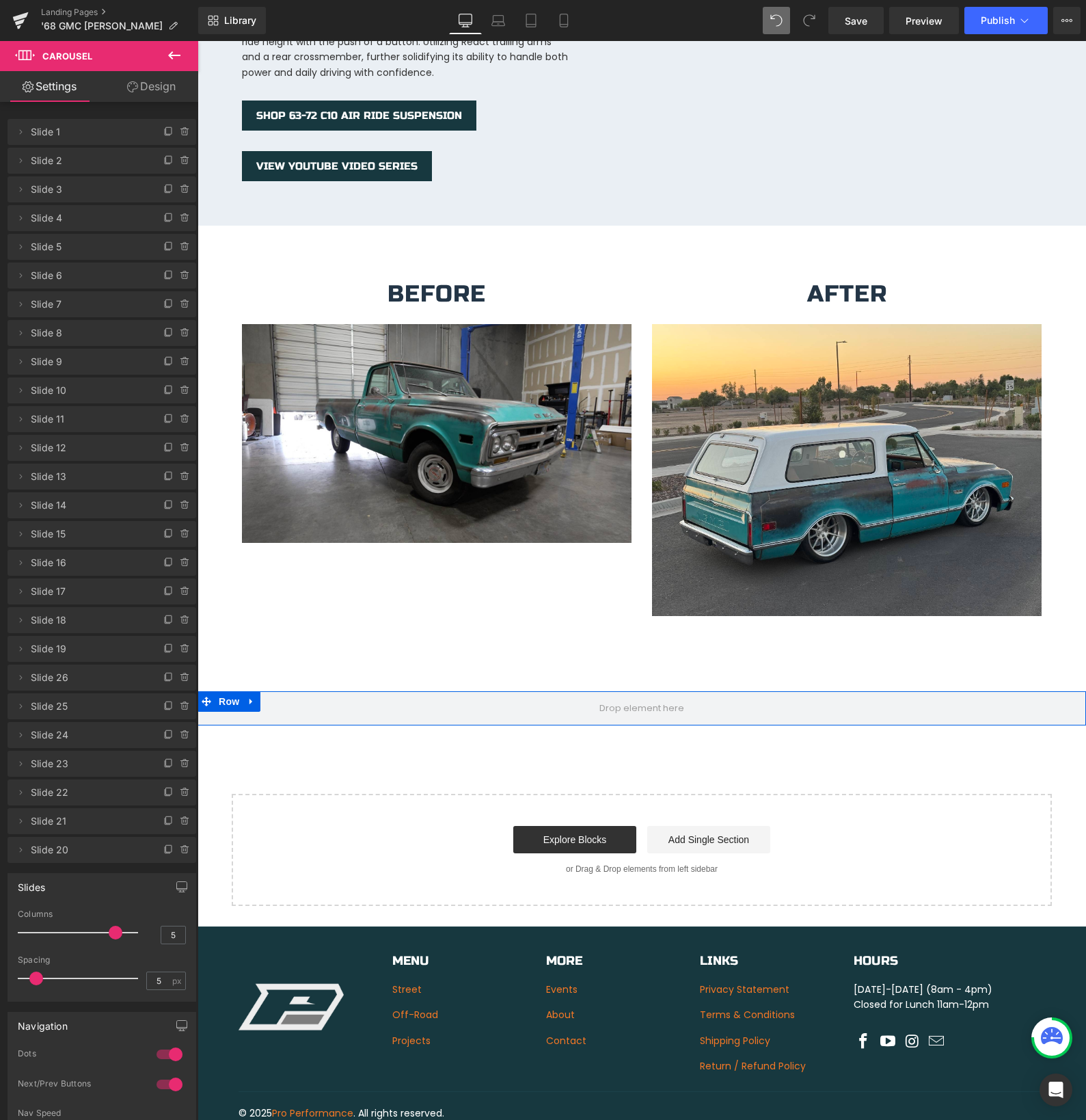
scroll to position [2473, 0]
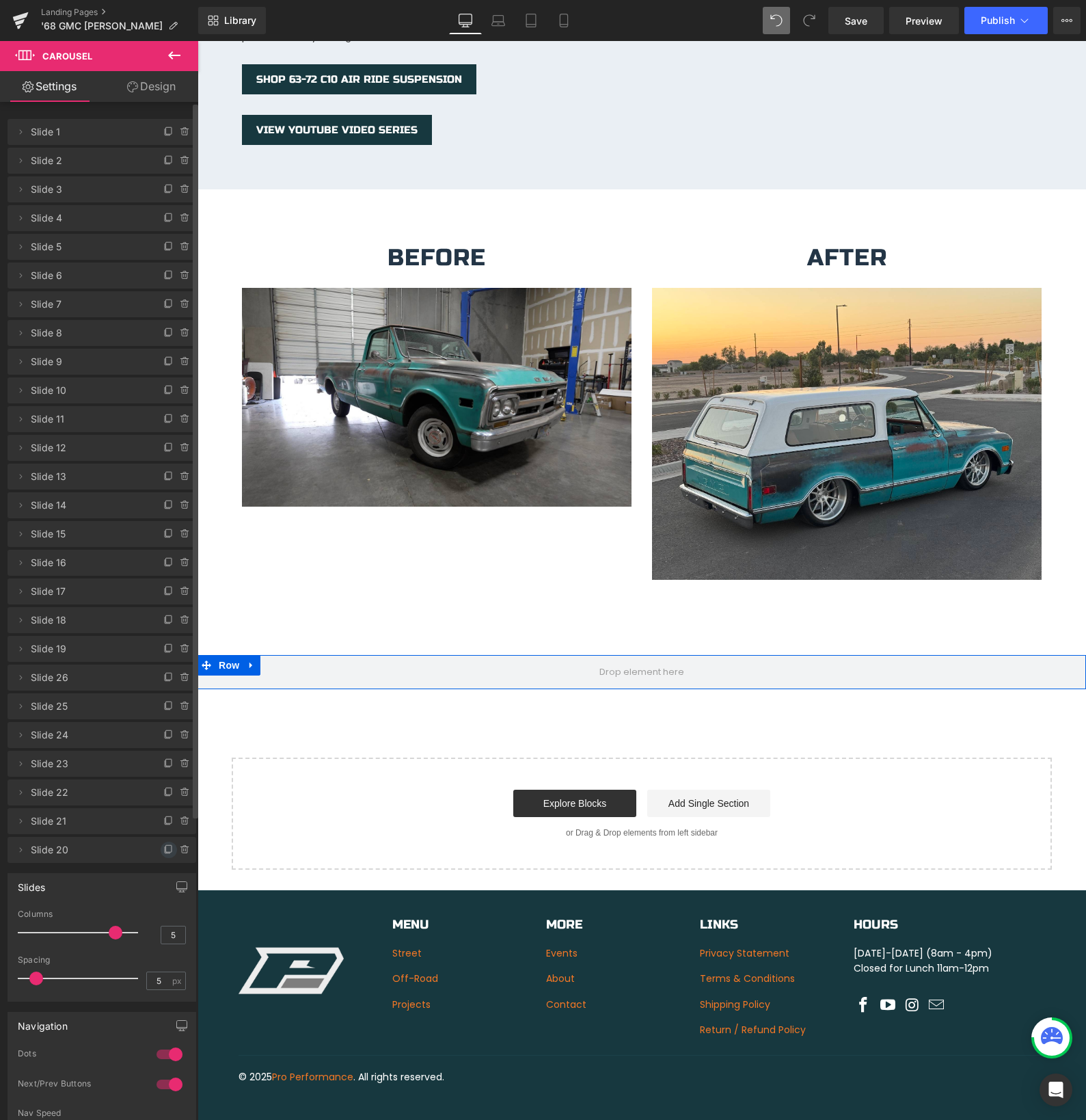
click at [164, 850] on icon at bounding box center [169, 850] width 11 height 11
click at [164, 874] on icon at bounding box center [169, 878] width 11 height 11
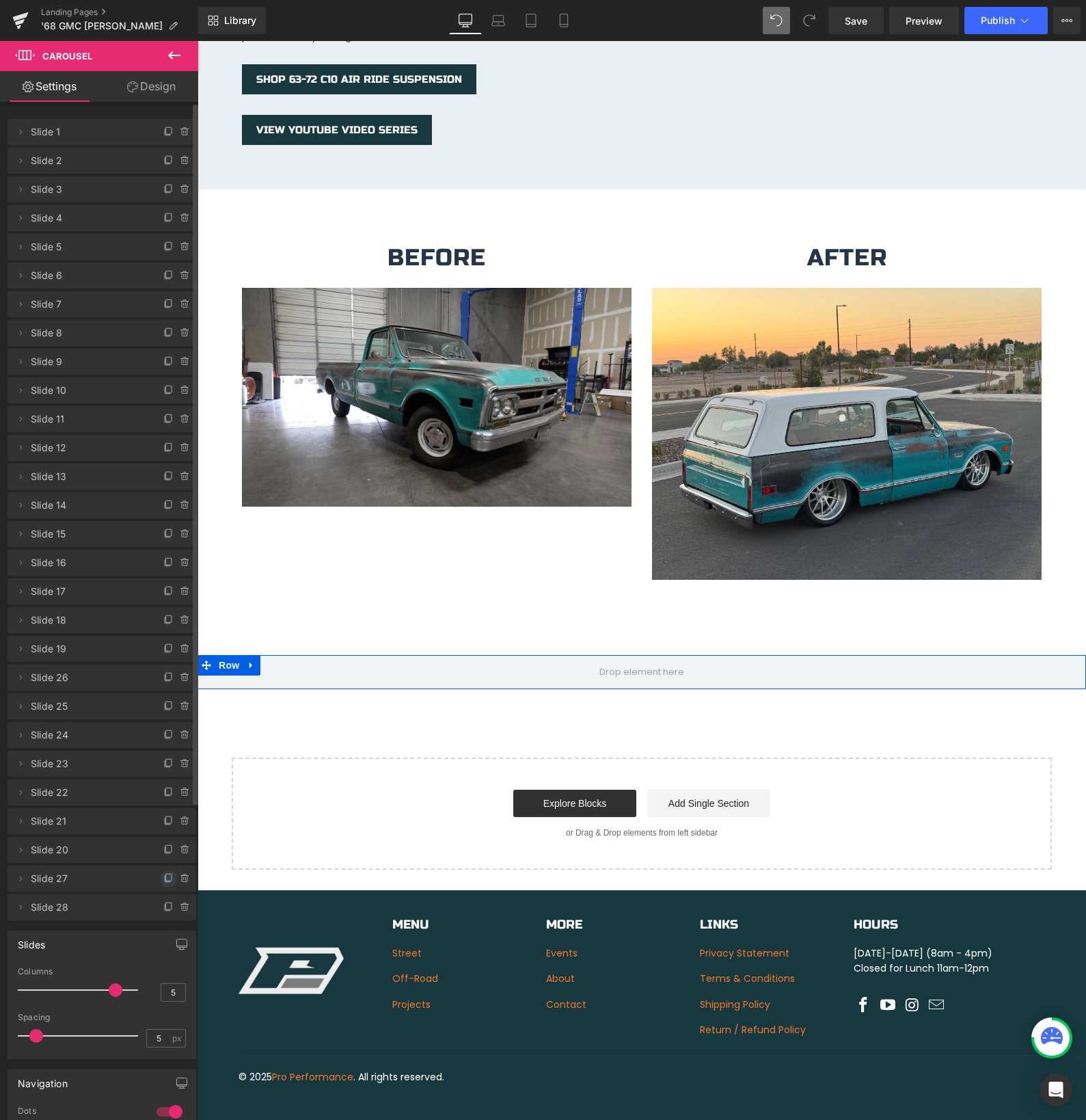
click at [164, 877] on icon at bounding box center [169, 878] width 11 height 11
click at [417, 759] on div "Start building your page Explore Blocks Add Single Section or Drag & Drop eleme…" at bounding box center [642, 814] width 817 height 110
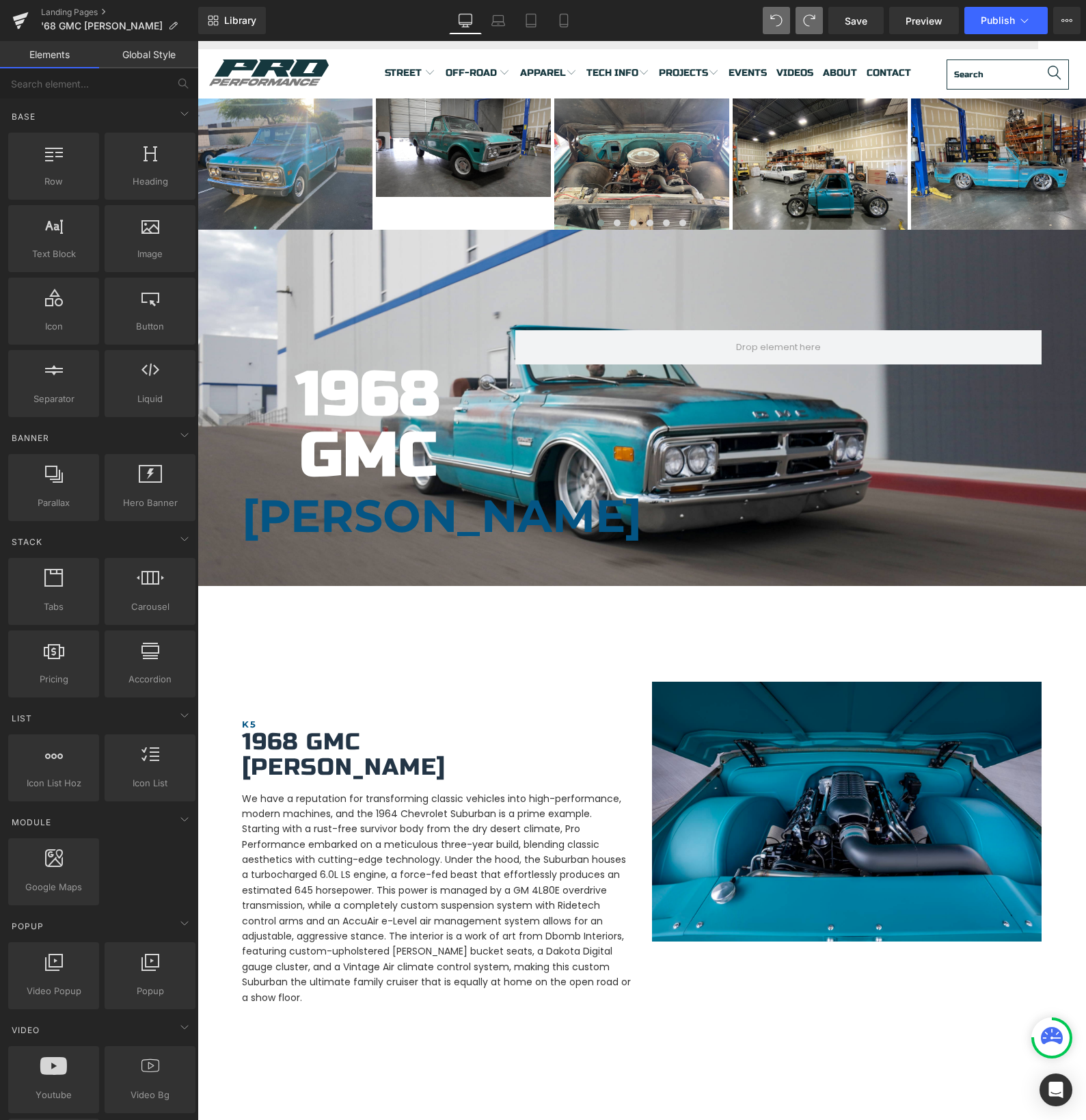
scroll to position [0, 0]
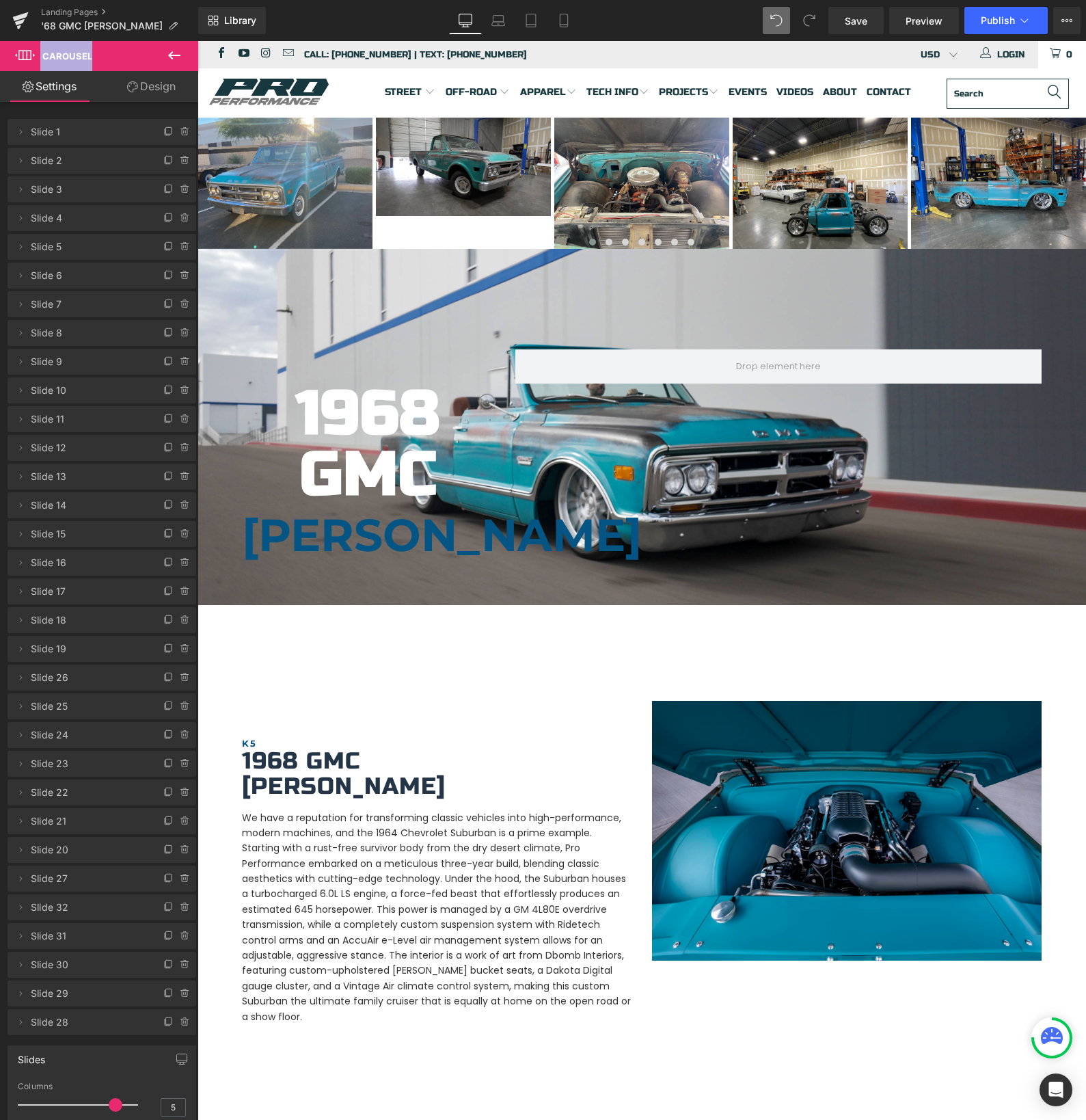
click at [807, 19] on icon at bounding box center [809, 21] width 12 height 12
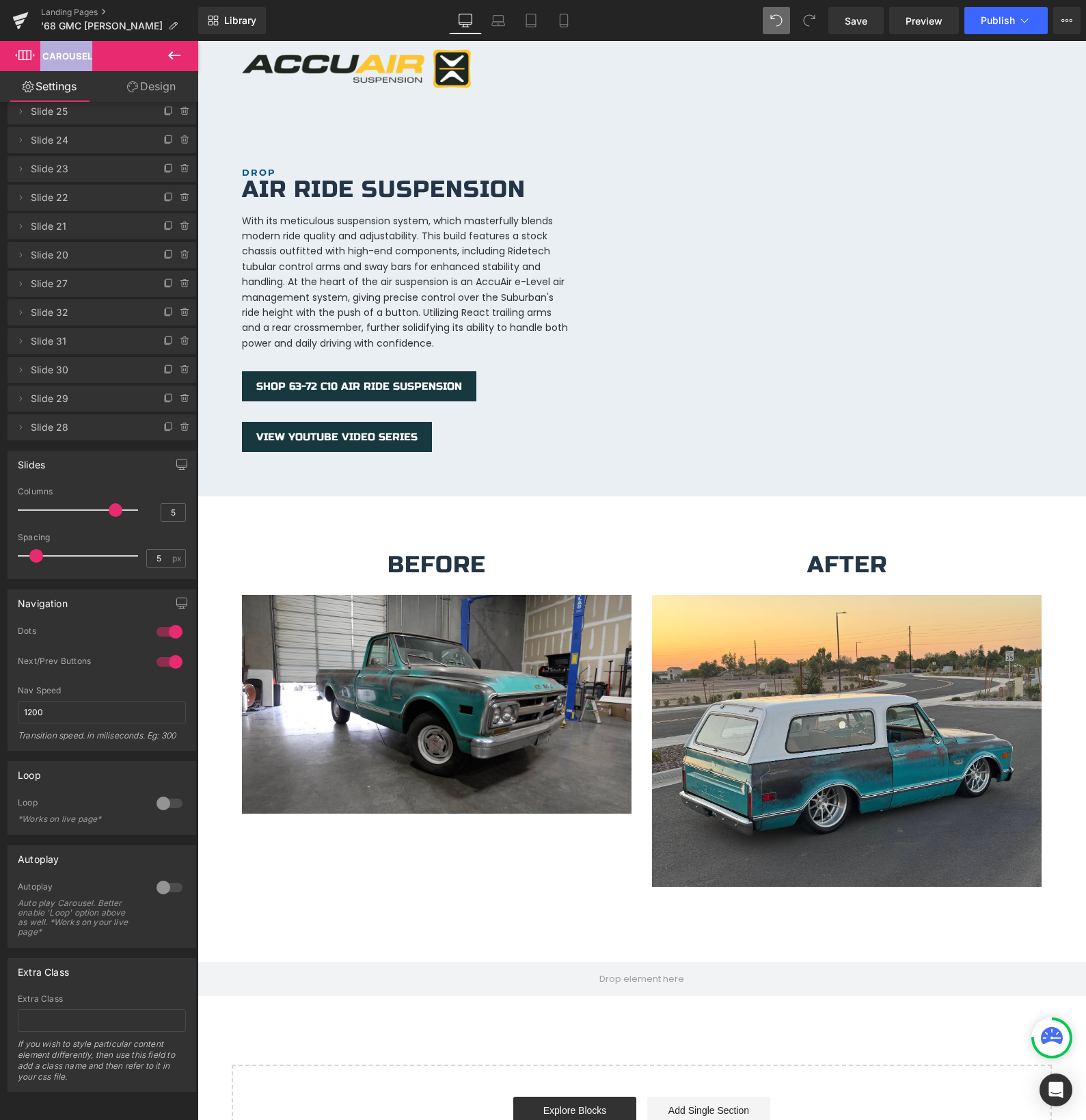
scroll to position [2074, 0]
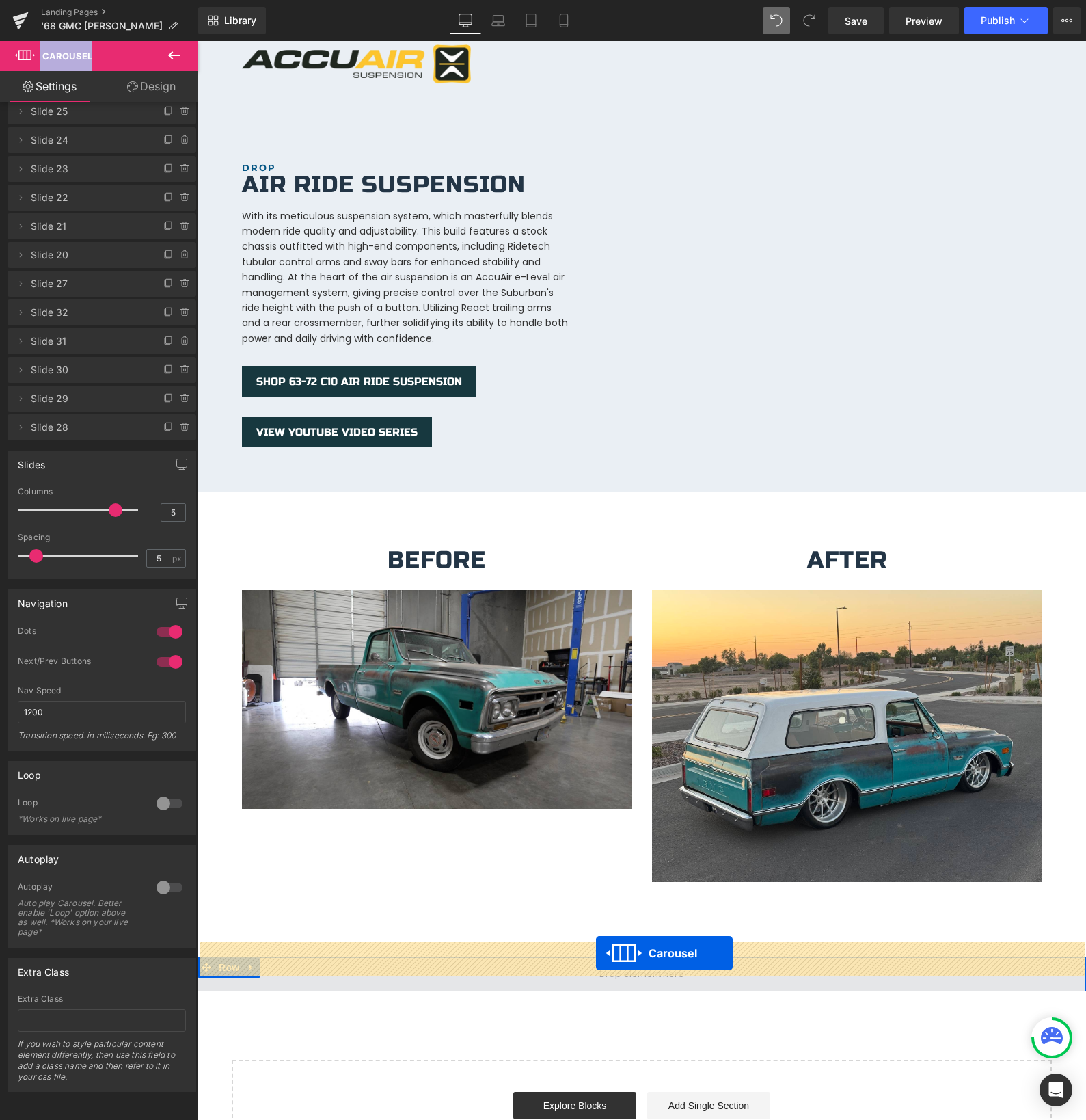
drag, startPoint x: 610, startPoint y: 129, endPoint x: 596, endPoint y: 953, distance: 824.1
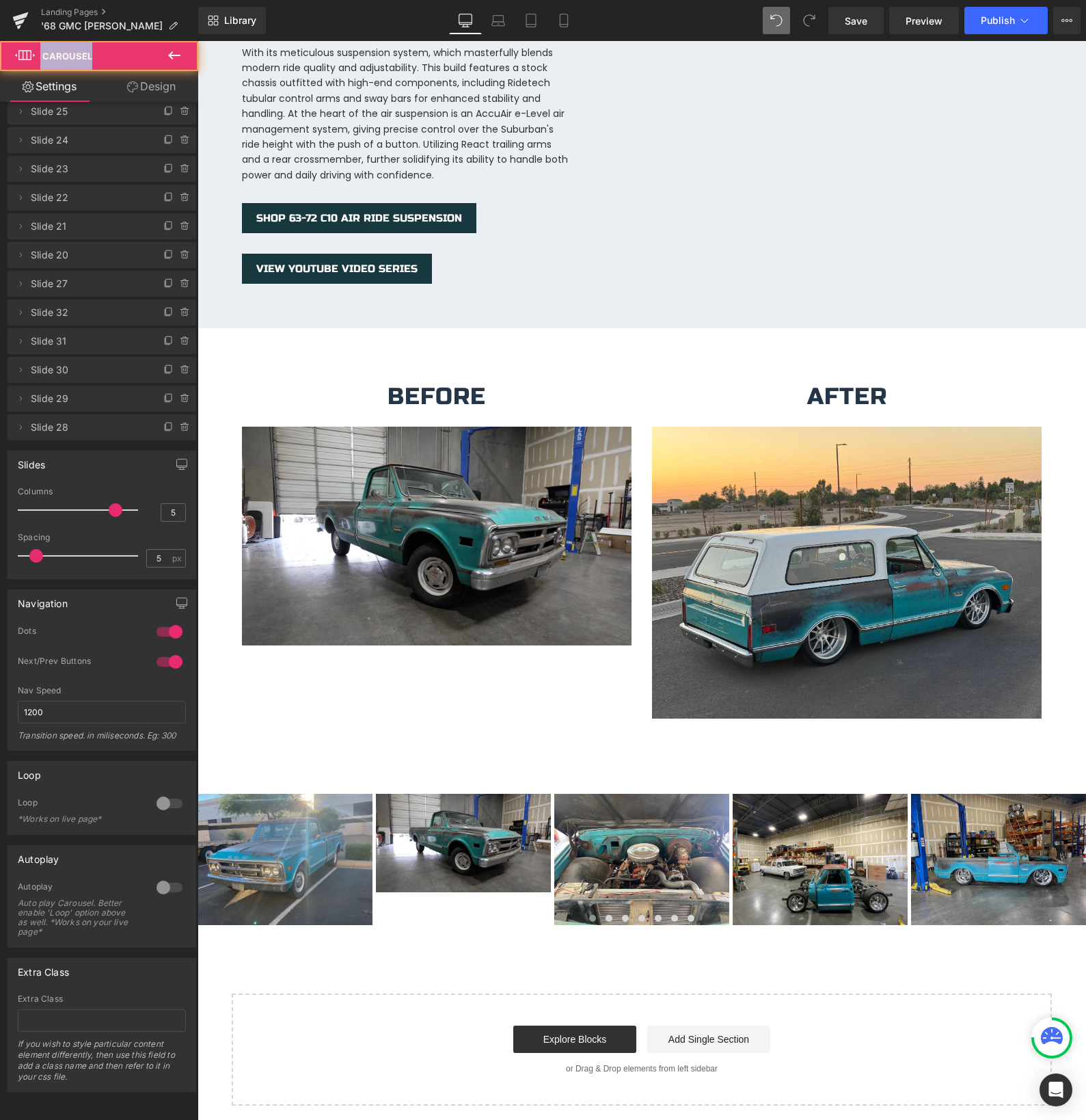
scroll to position [2373, 0]
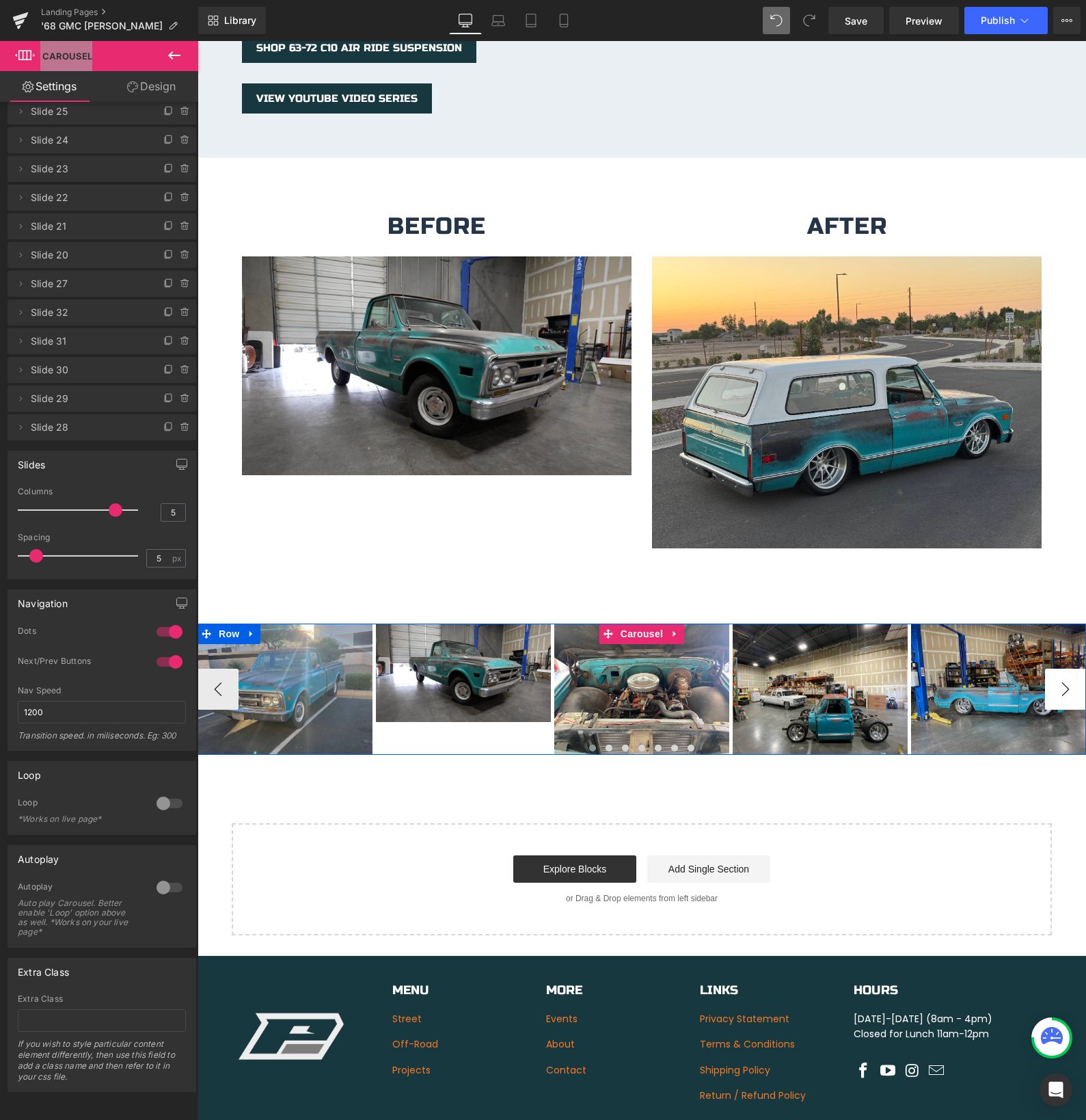
click at [1057, 678] on button "›" at bounding box center [1065, 689] width 41 height 41
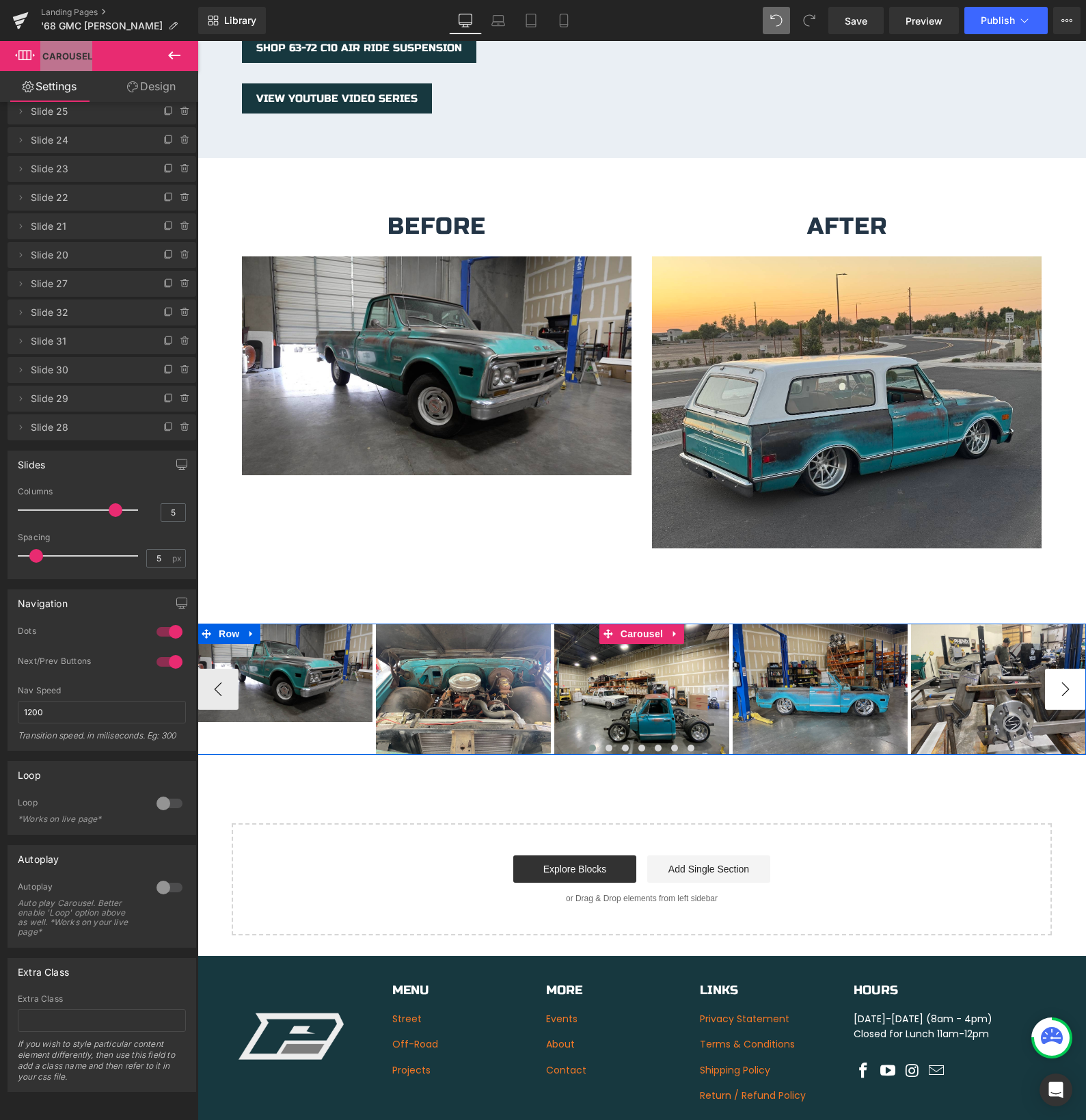
click at [1057, 678] on button "›" at bounding box center [1065, 689] width 41 height 41
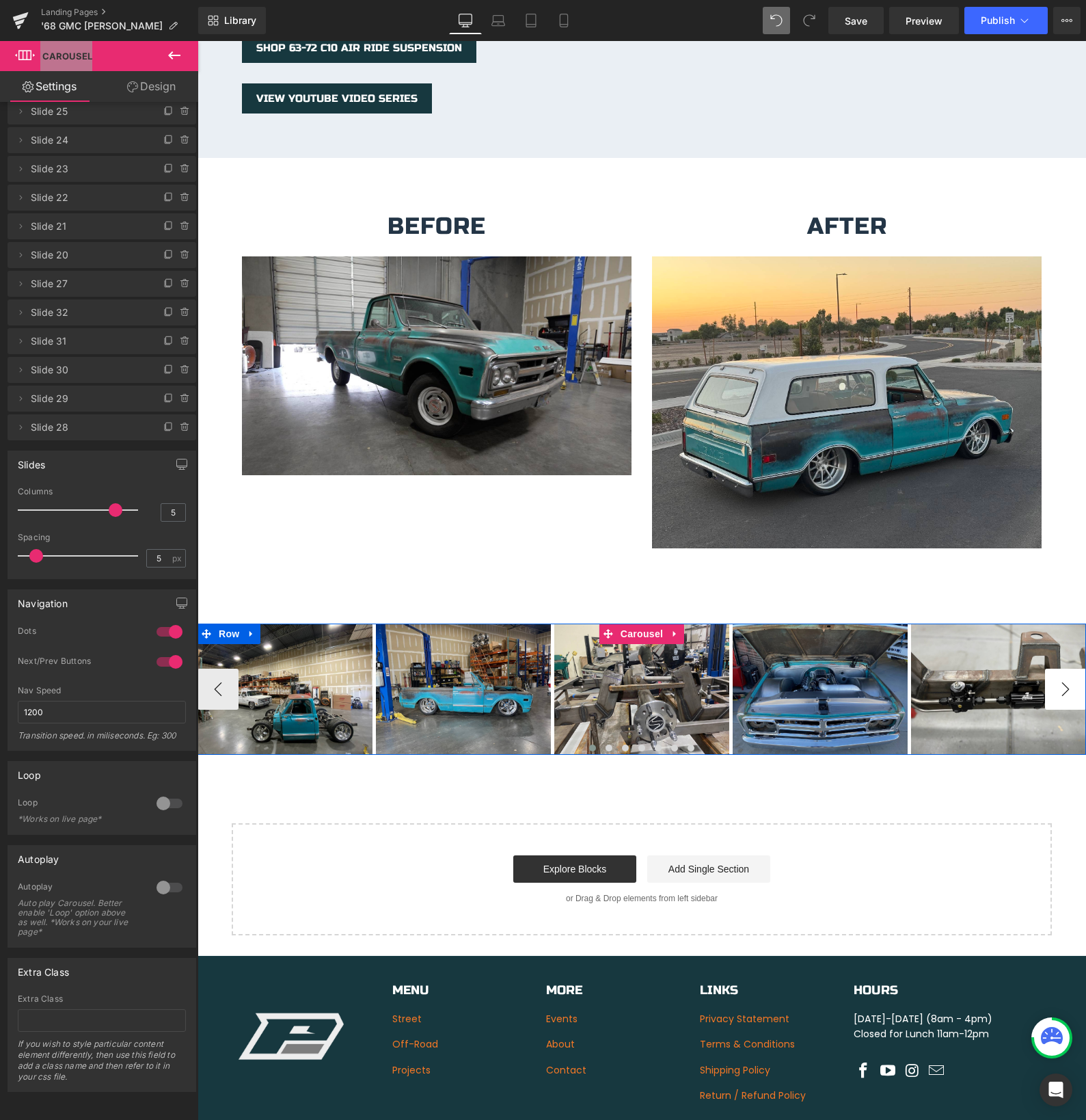
click at [1057, 678] on button "›" at bounding box center [1065, 689] width 41 height 41
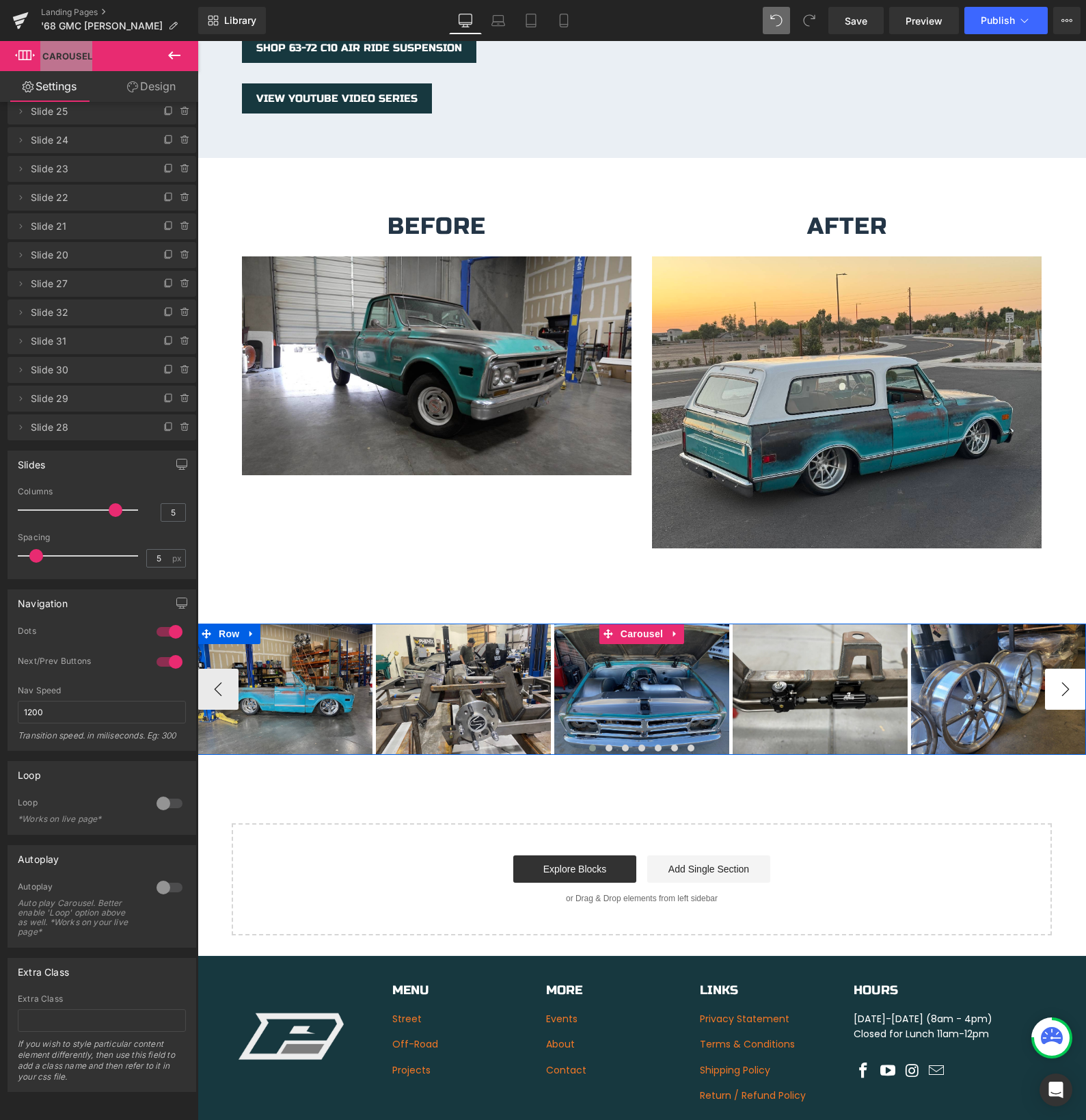
click at [1057, 678] on button "›" at bounding box center [1065, 689] width 41 height 41
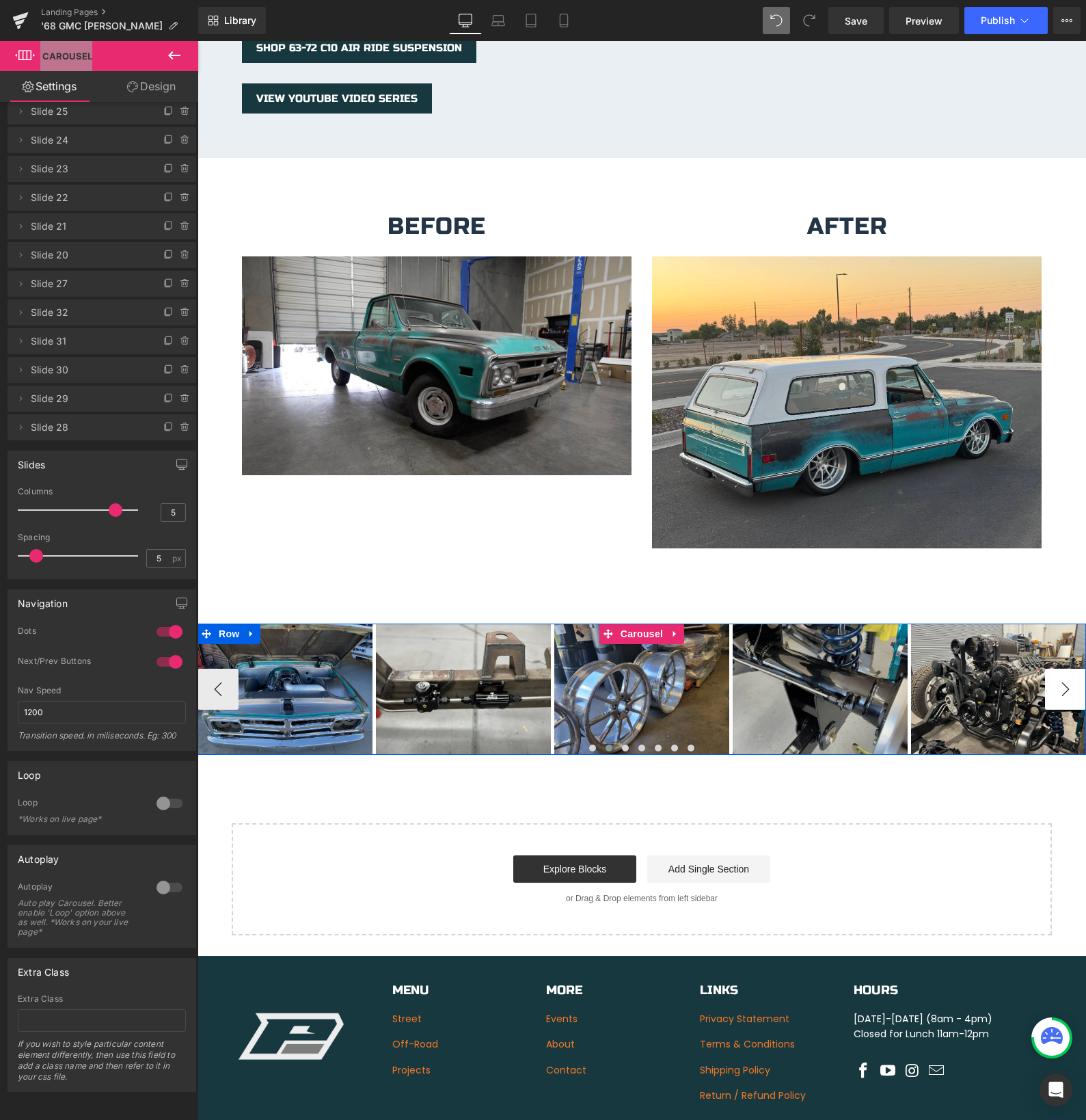
click at [1057, 678] on button "›" at bounding box center [1065, 689] width 41 height 41
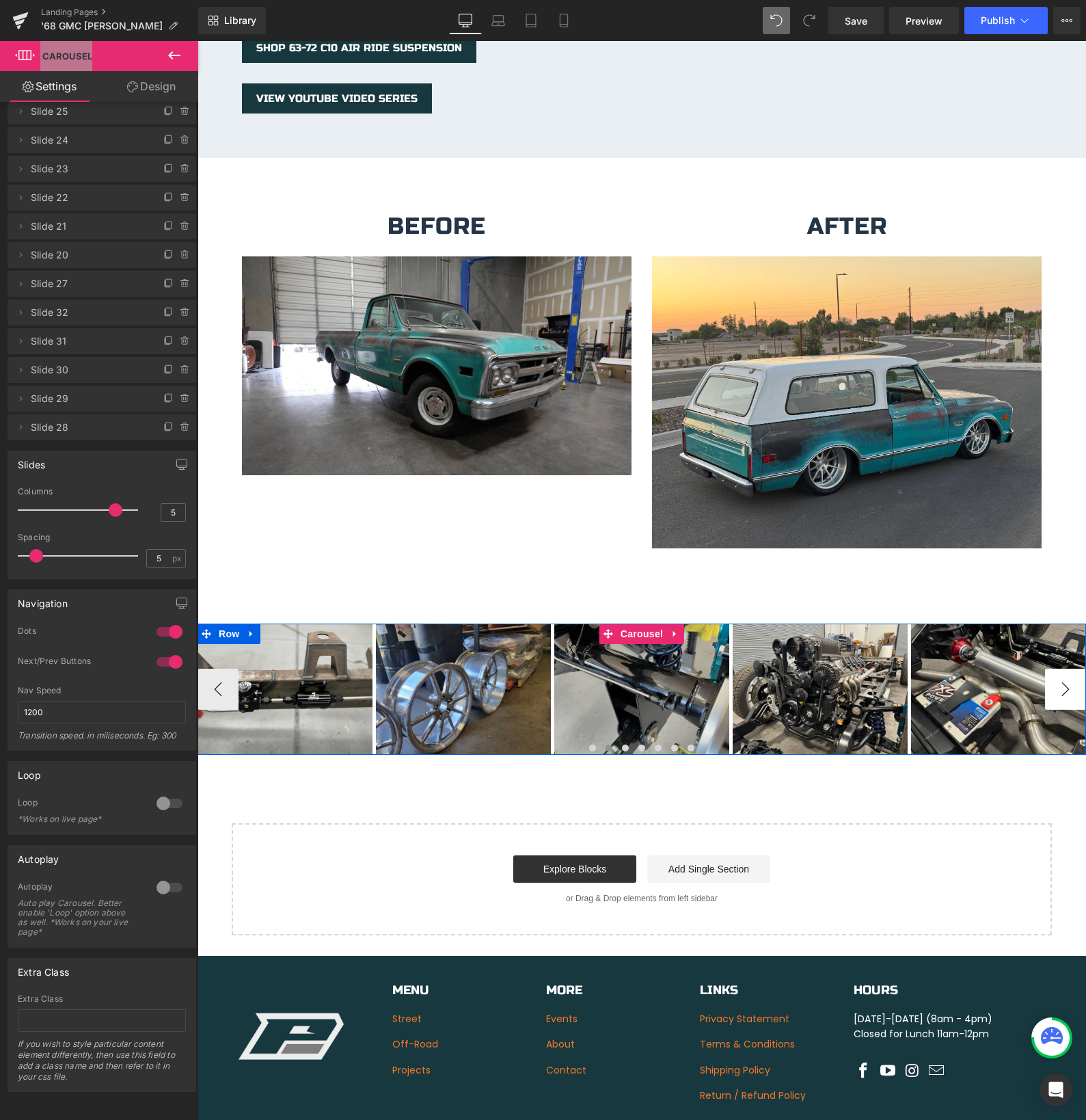
click at [1057, 678] on button "›" at bounding box center [1065, 689] width 41 height 41
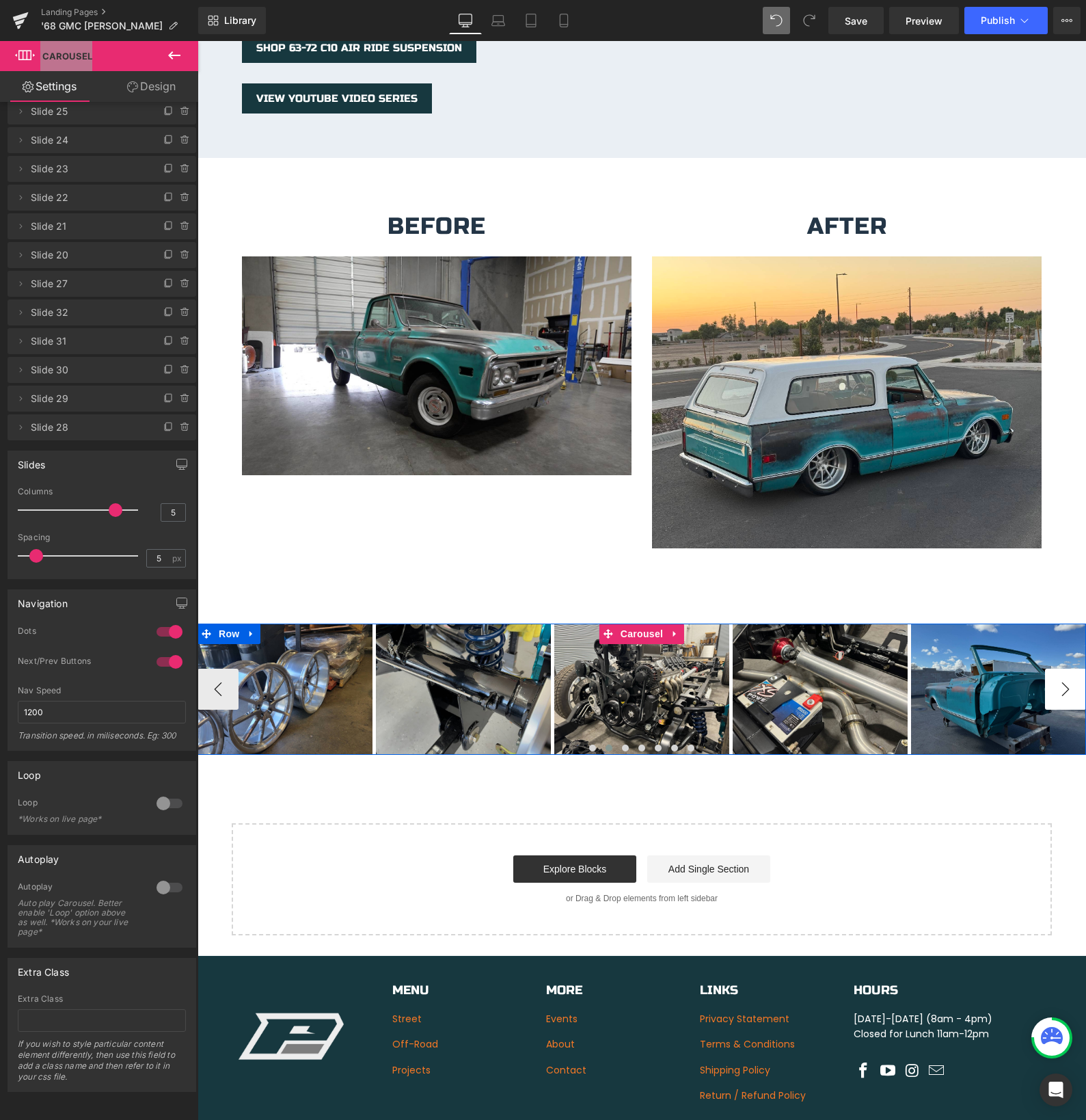
click at [1057, 678] on button "›" at bounding box center [1065, 689] width 41 height 41
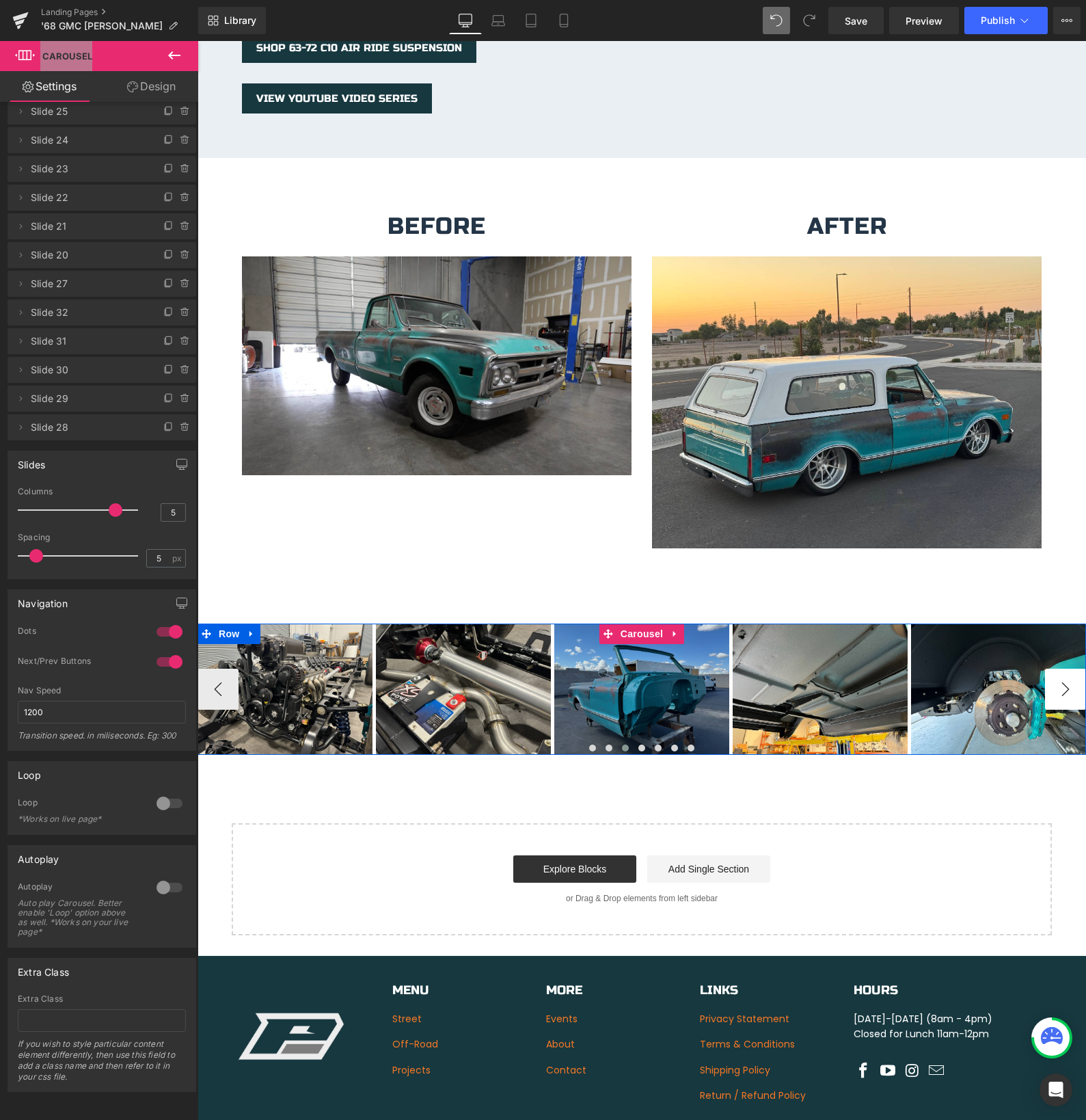
click at [1057, 678] on button "›" at bounding box center [1065, 689] width 41 height 41
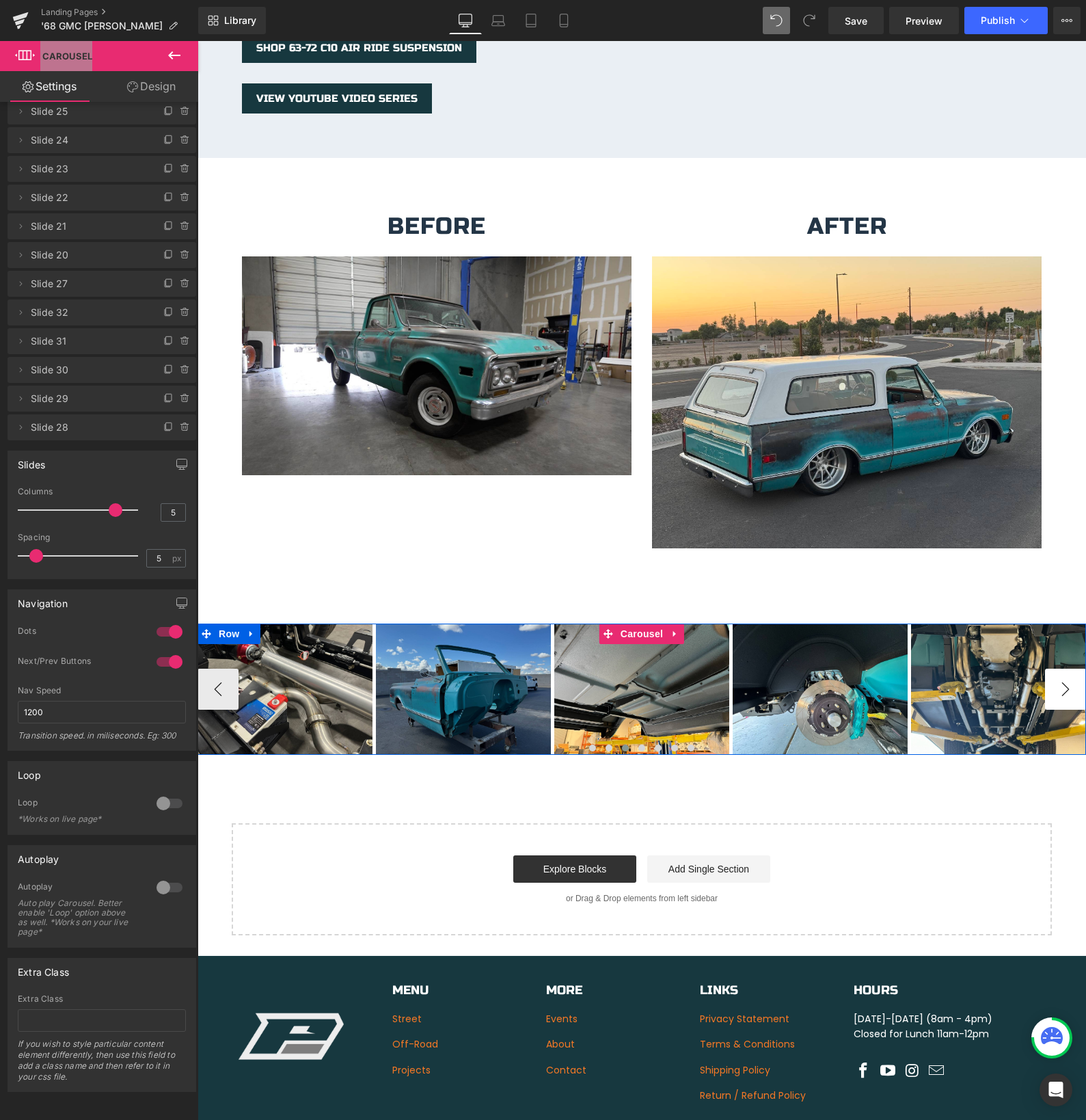
click at [1057, 678] on button "›" at bounding box center [1065, 689] width 41 height 41
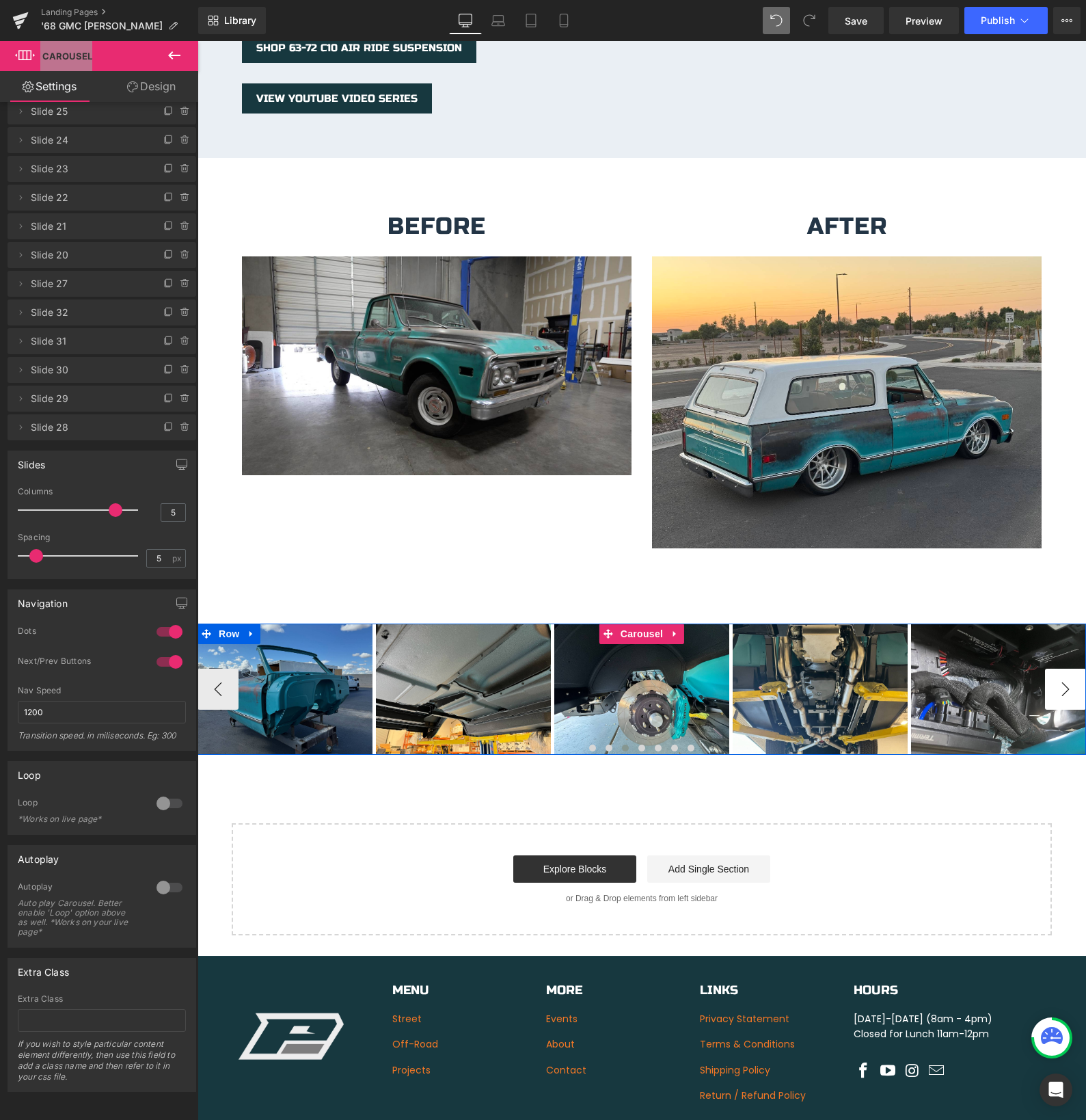
click at [1057, 678] on button "›" at bounding box center [1065, 689] width 41 height 41
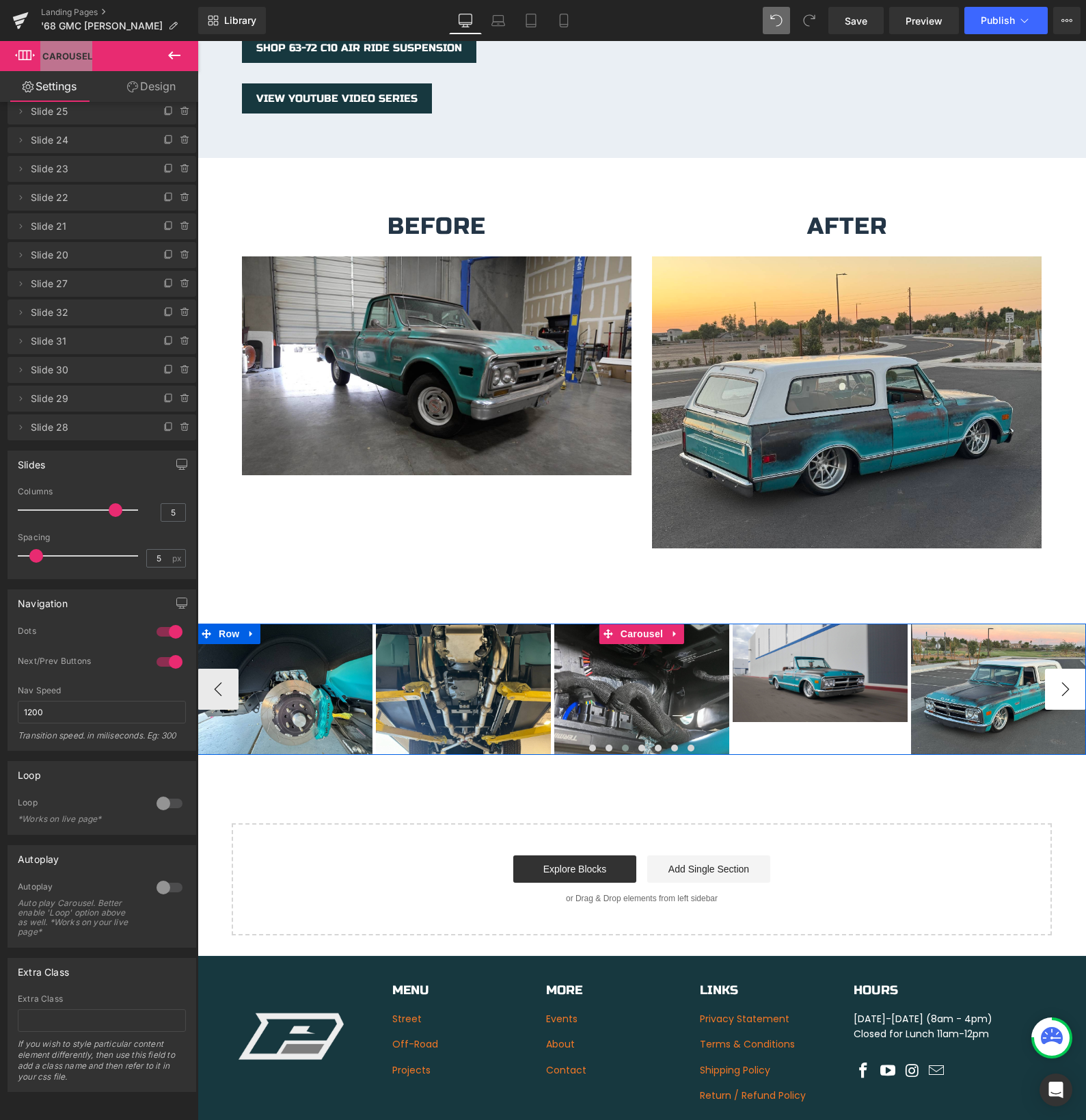
click at [1057, 678] on button "›" at bounding box center [1065, 689] width 41 height 41
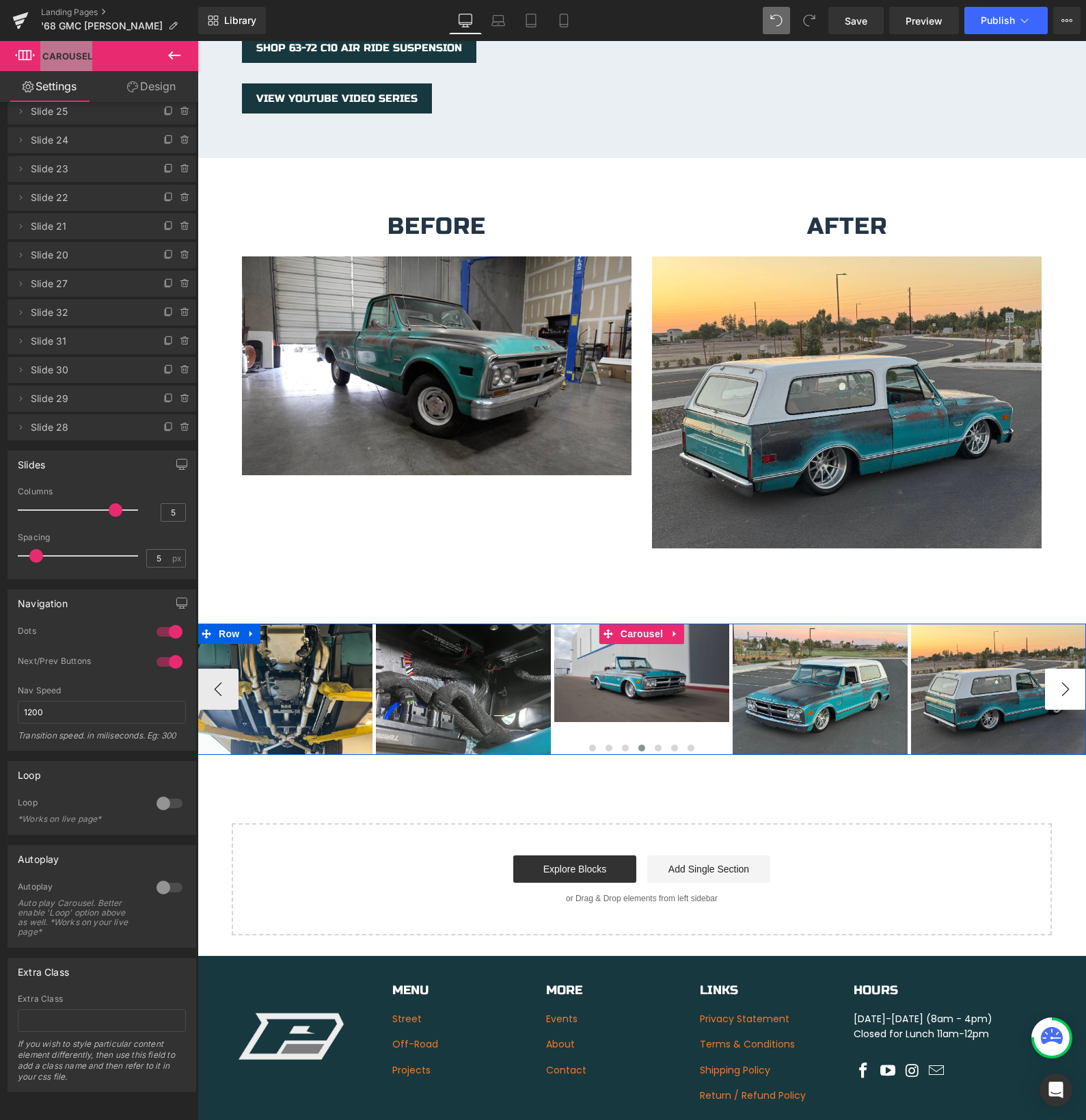
click at [1057, 678] on button "›" at bounding box center [1065, 689] width 41 height 41
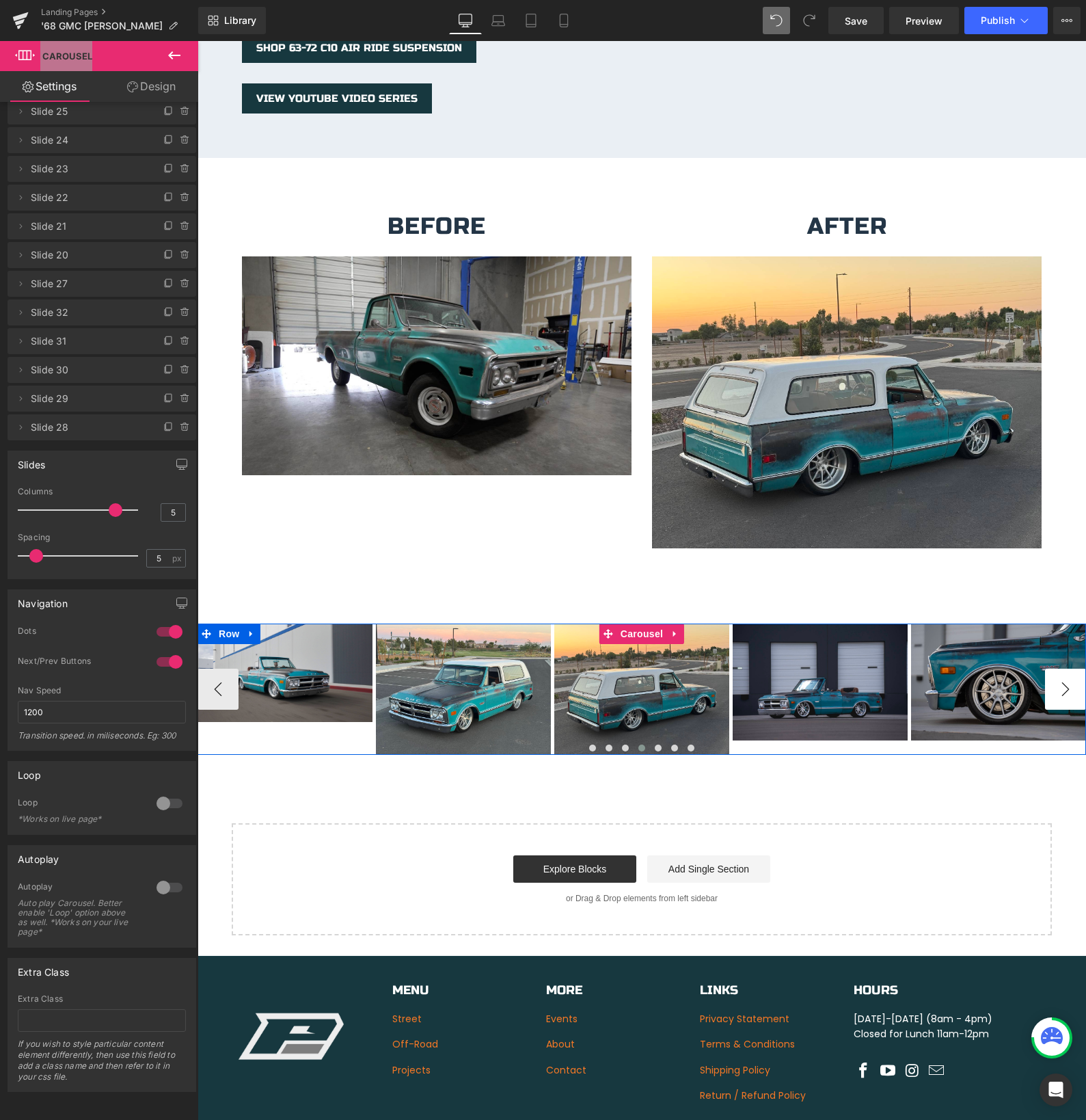
click at [1057, 678] on button "›" at bounding box center [1065, 689] width 41 height 41
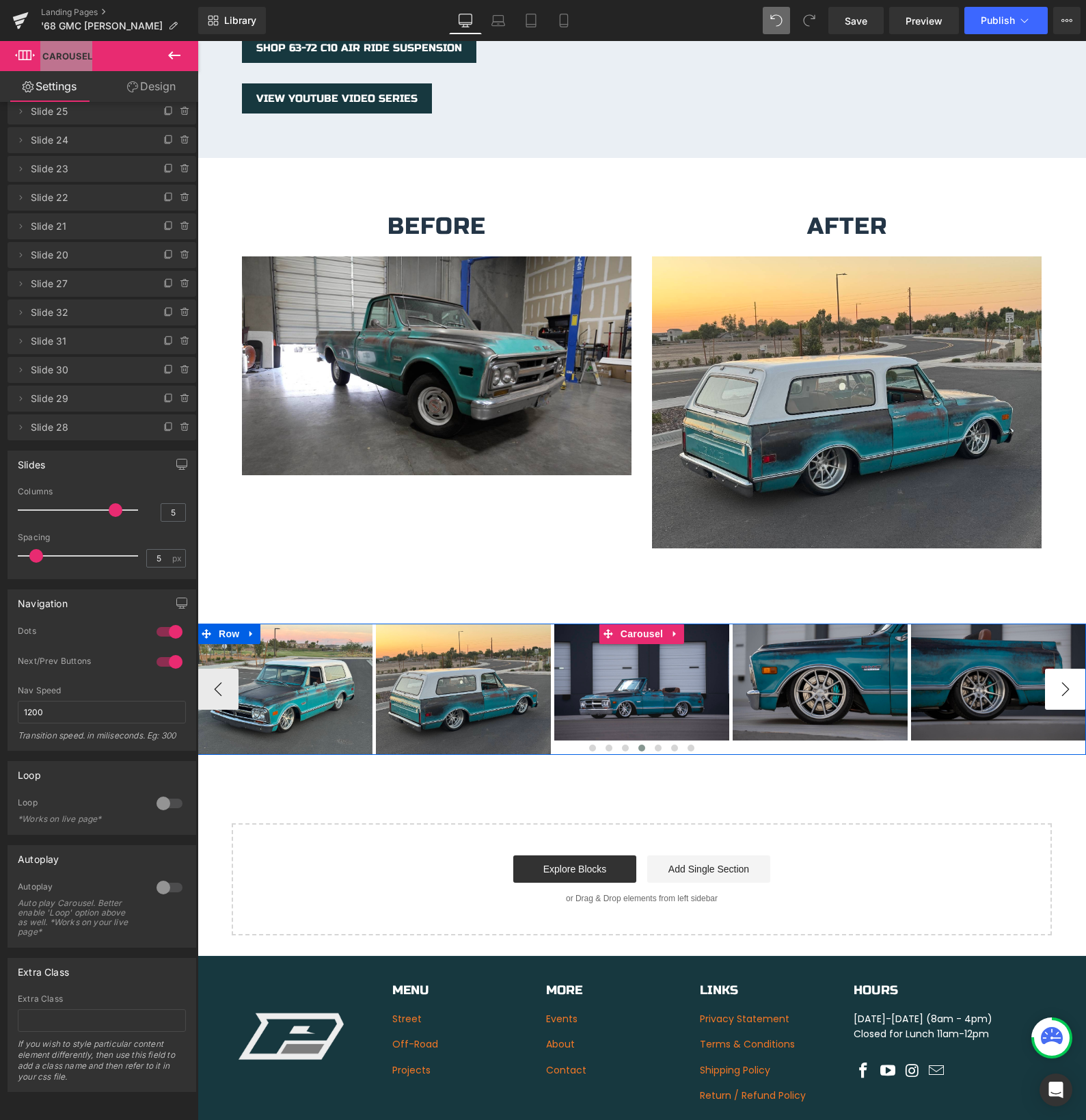
click at [1057, 678] on button "›" at bounding box center [1065, 689] width 41 height 41
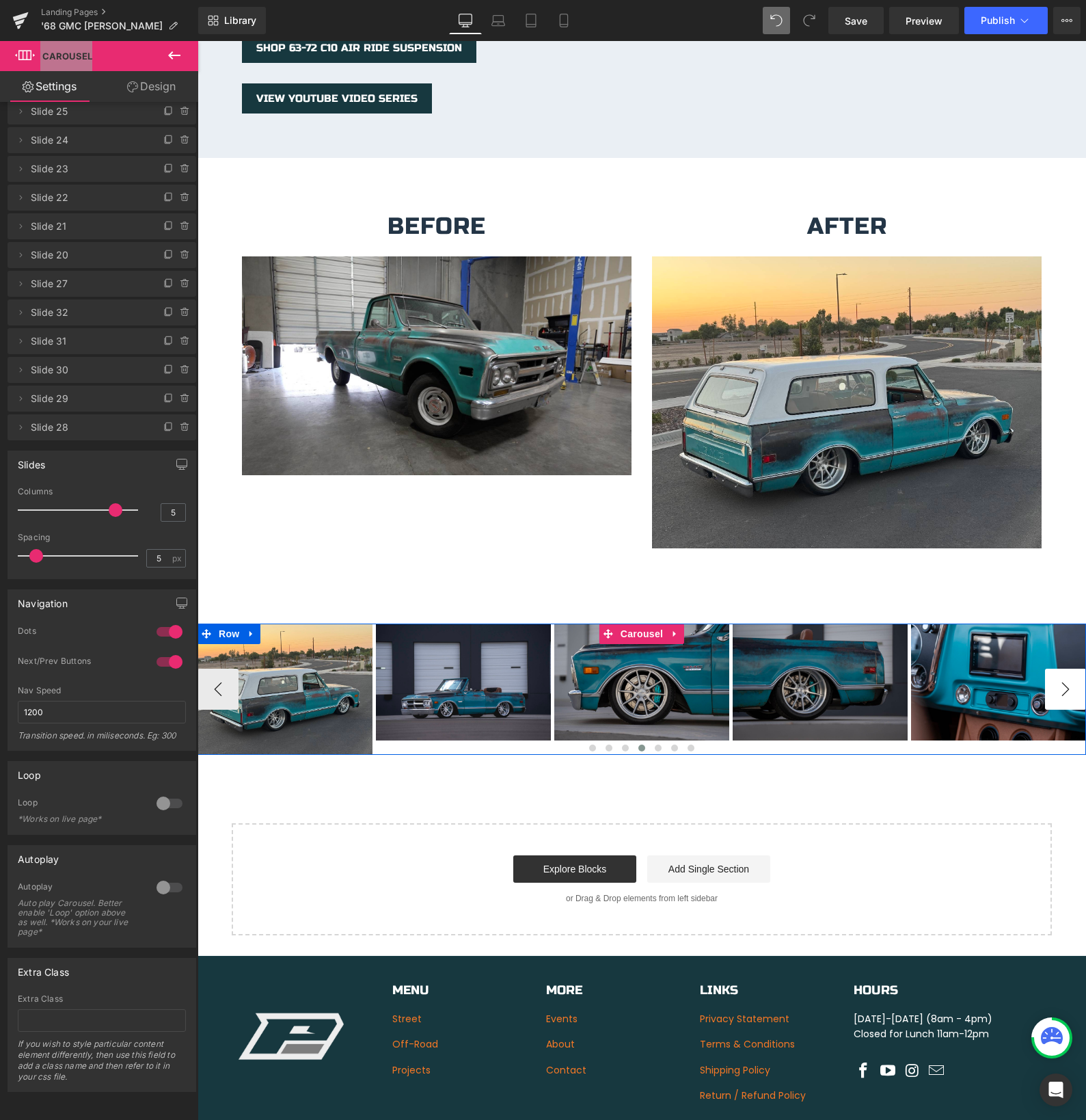
click at [1057, 678] on button "›" at bounding box center [1065, 689] width 41 height 41
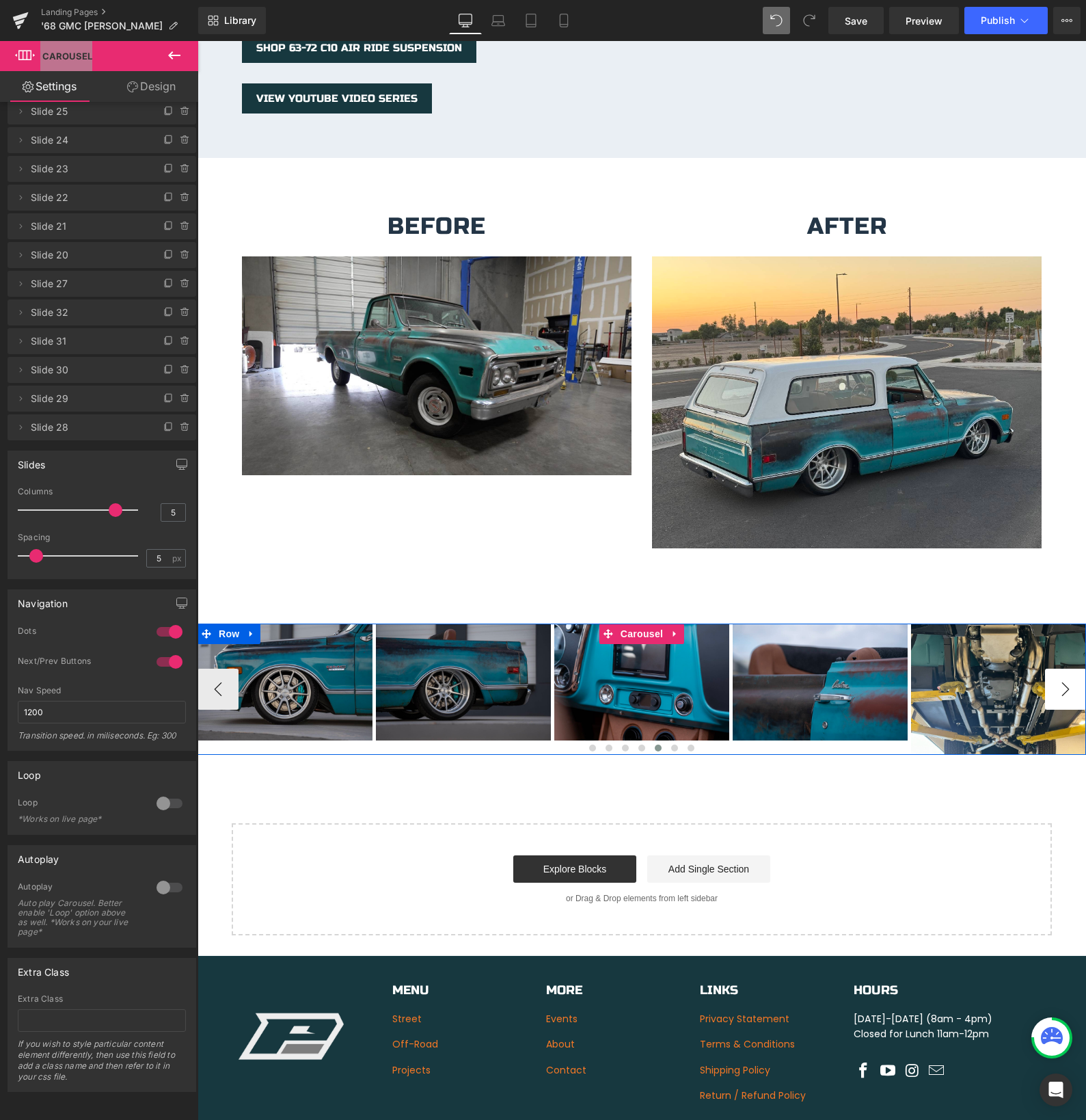
click at [1057, 678] on button "›" at bounding box center [1065, 689] width 41 height 41
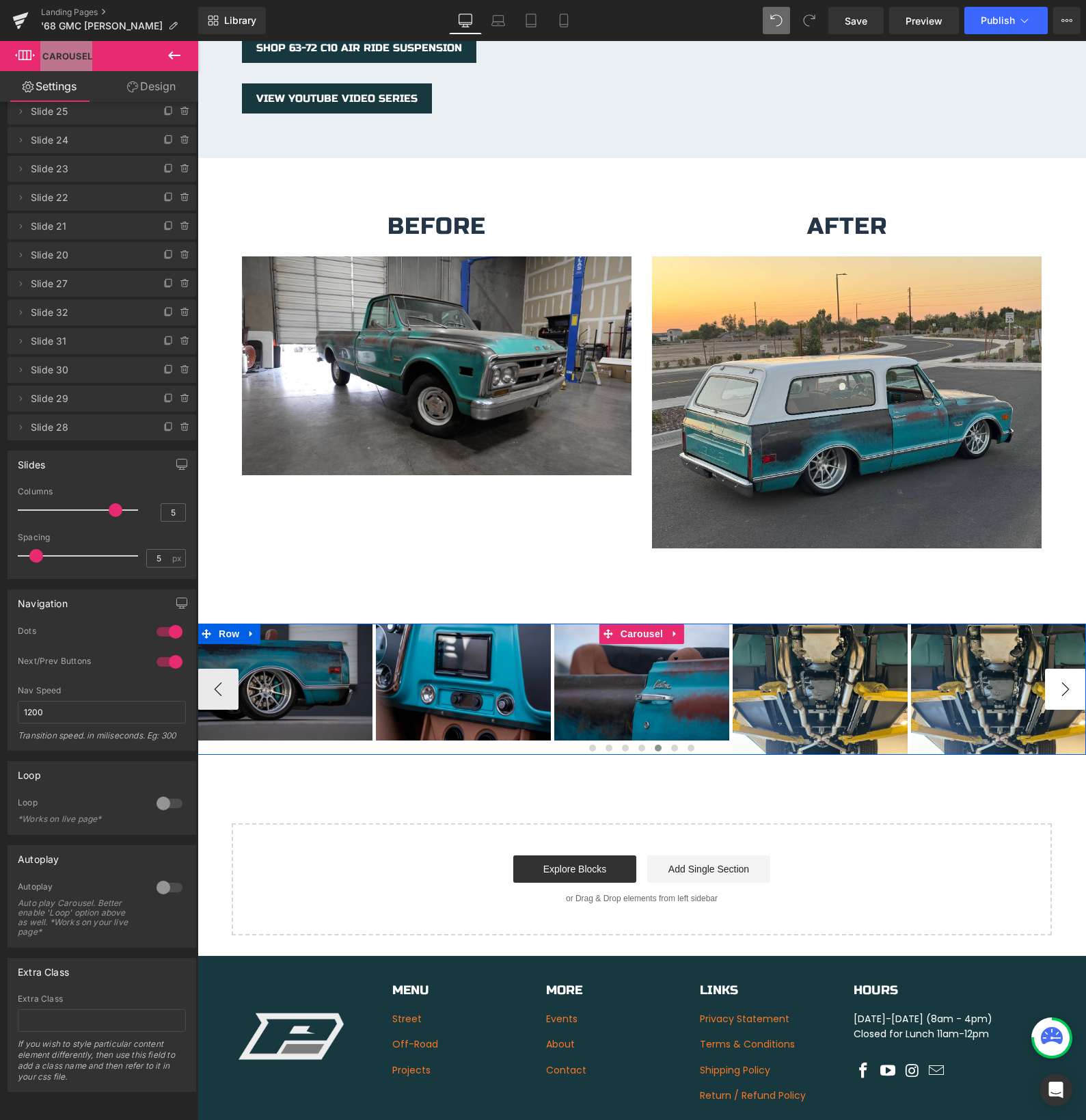
click at [1057, 678] on button "›" at bounding box center [1065, 689] width 41 height 41
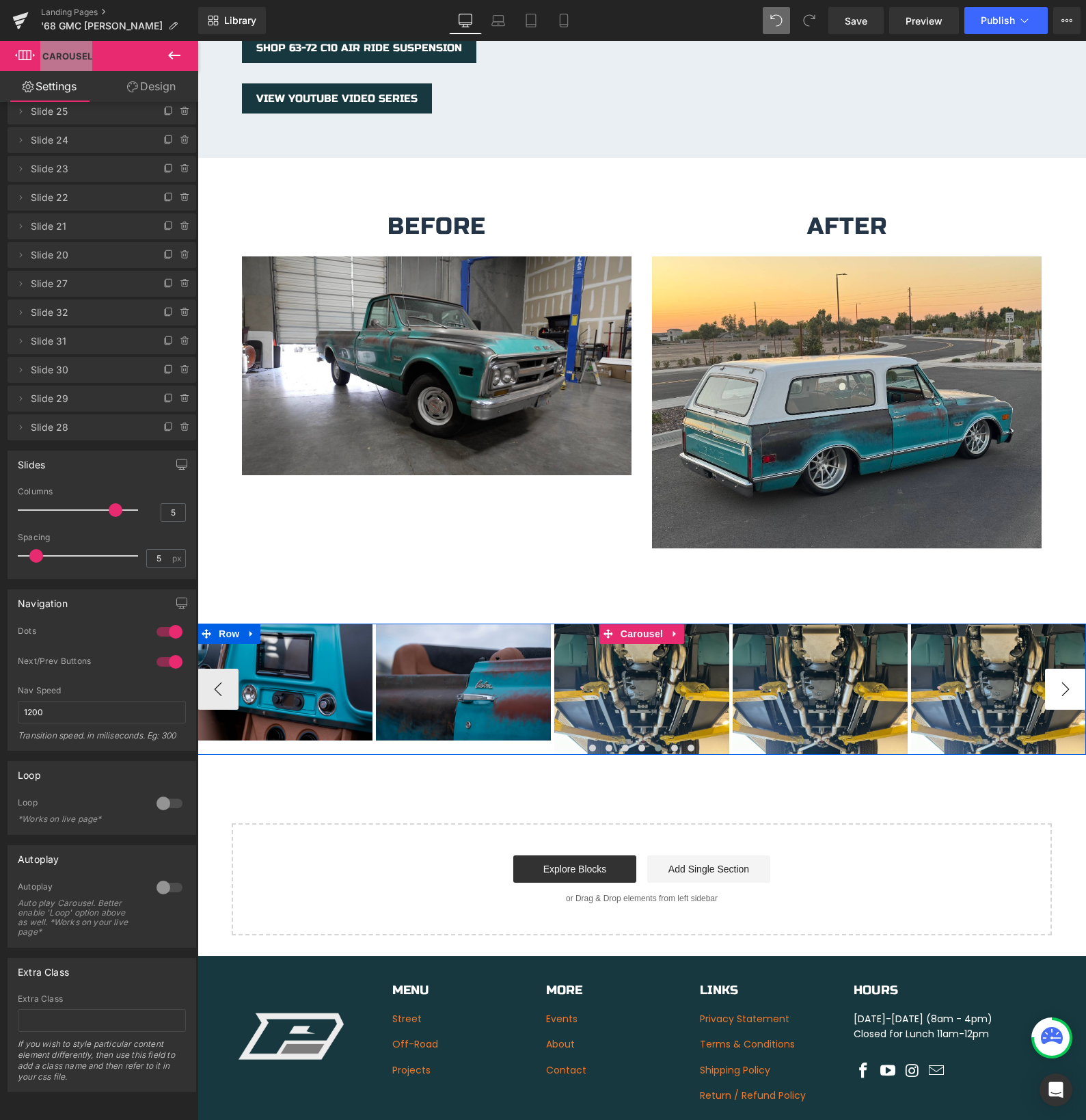
click at [1057, 678] on button "›" at bounding box center [1065, 689] width 41 height 41
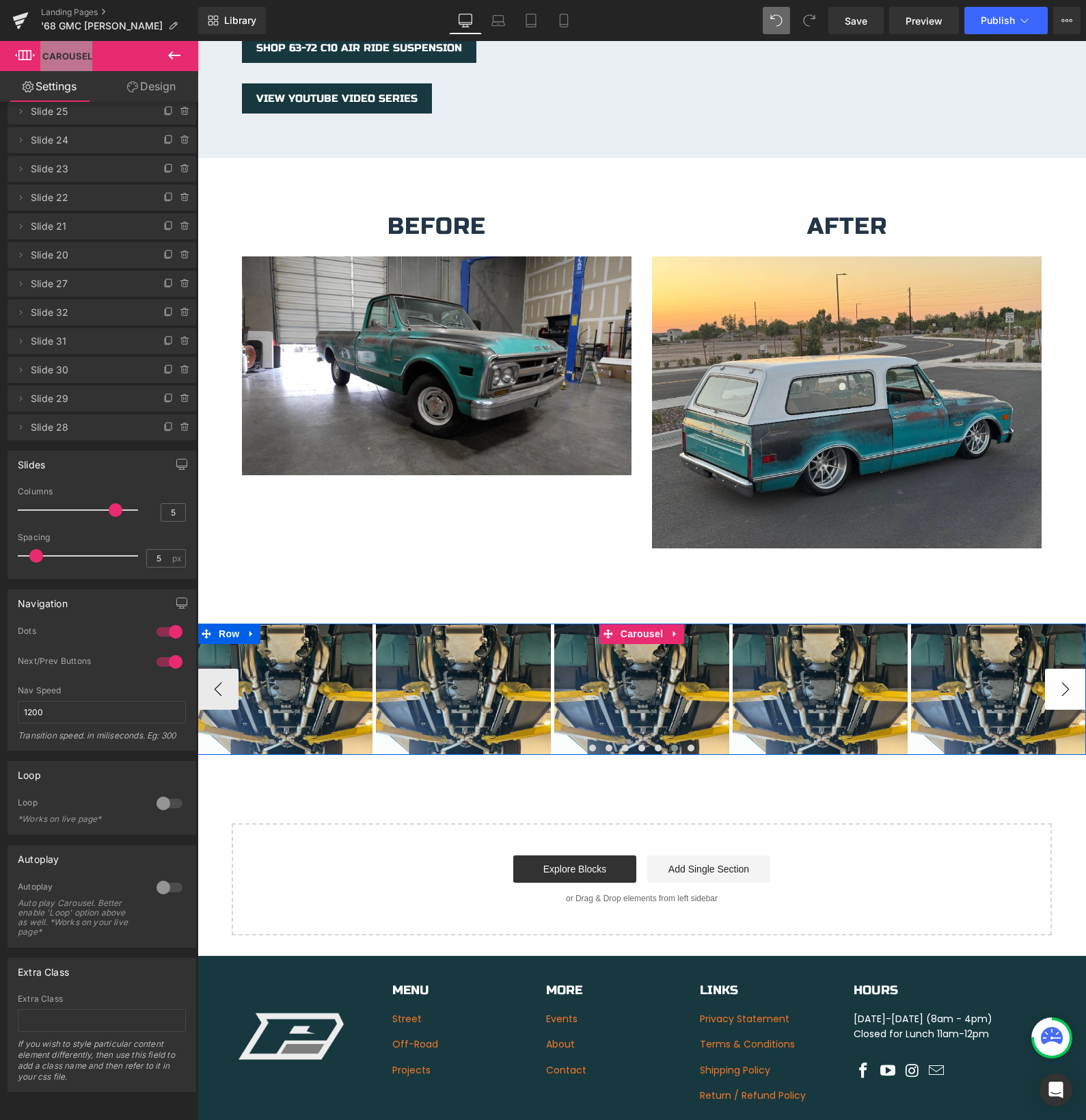
click at [1057, 678] on button "›" at bounding box center [1065, 689] width 41 height 41
click at [223, 687] on button "‹" at bounding box center [218, 689] width 41 height 41
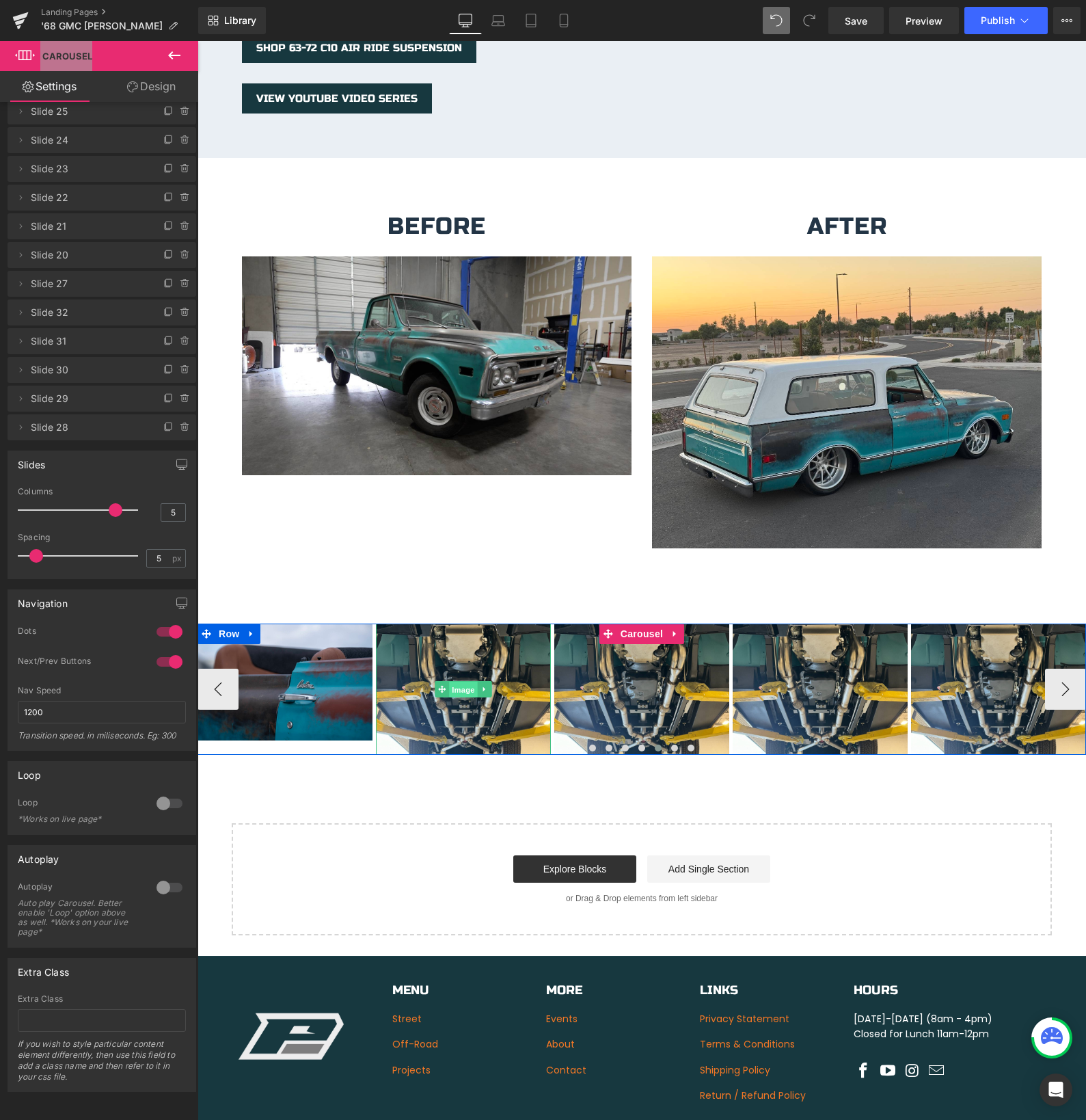
click at [462, 676] on div "Image" at bounding box center [463, 689] width 175 height 131
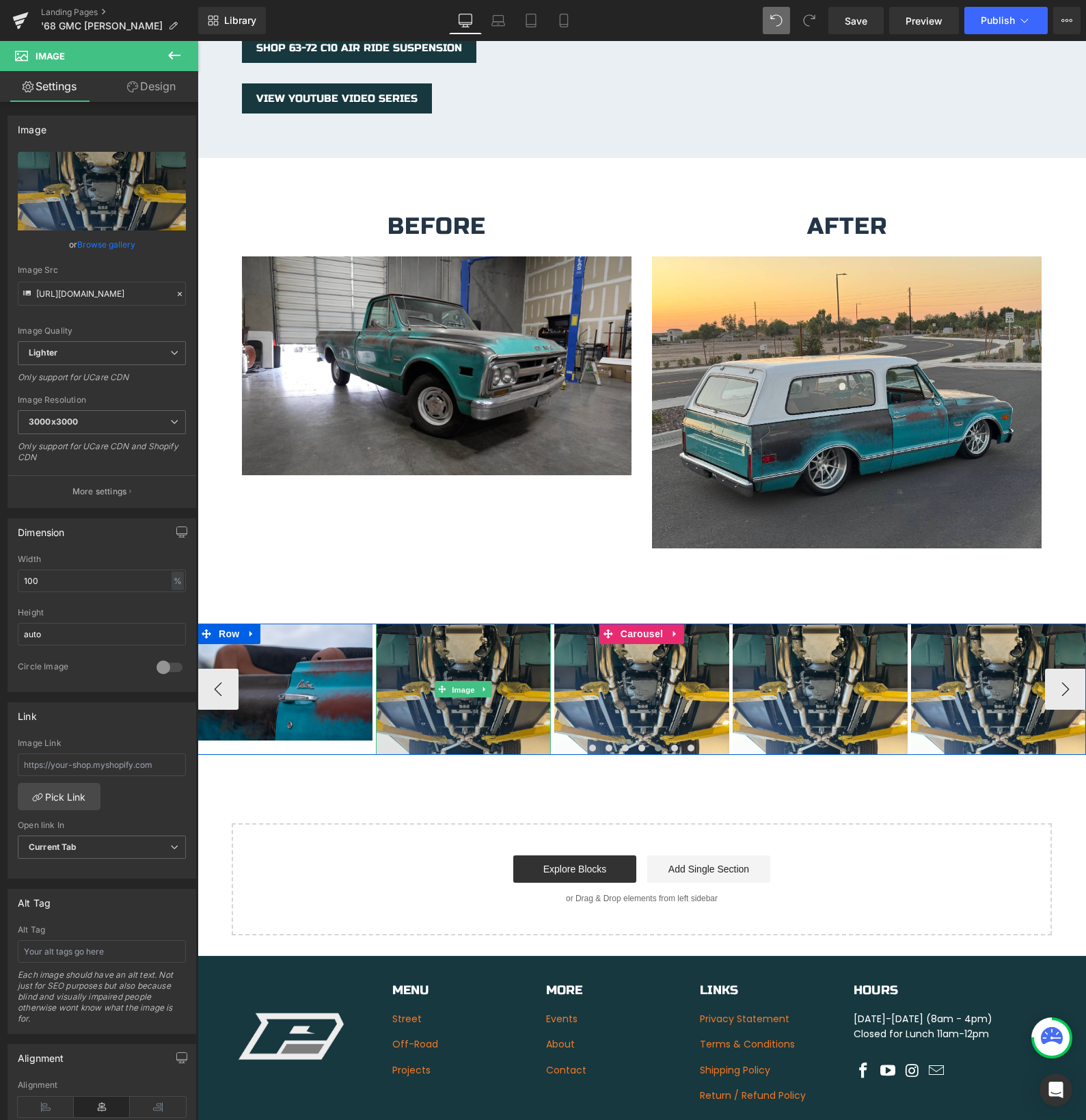
click at [469, 681] on link "Image" at bounding box center [456, 689] width 42 height 16
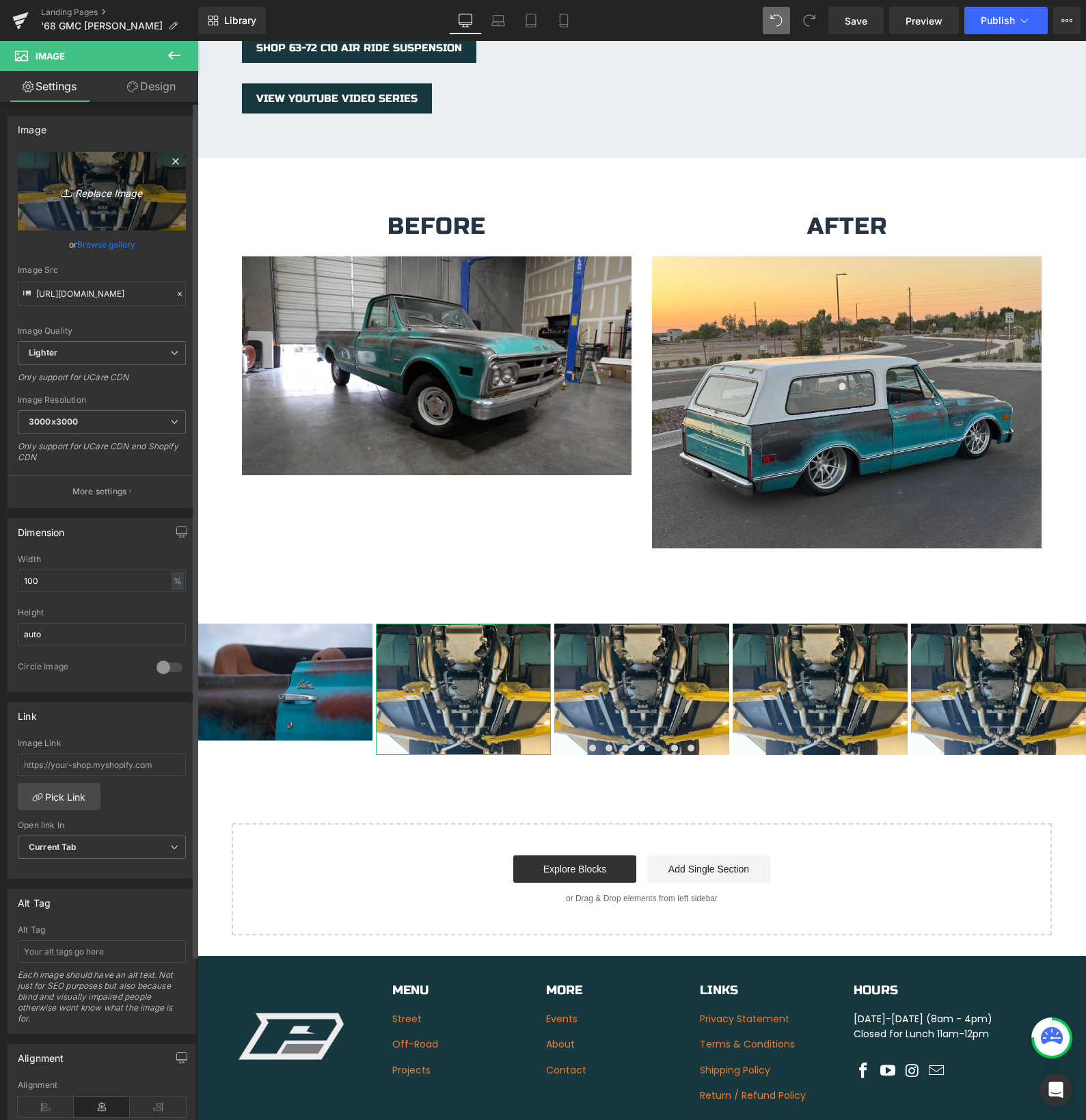
click at [116, 195] on icon "Replace Image" at bounding box center [102, 191] width 109 height 17
type input "C:\fakepath\Engine-3.jpg"
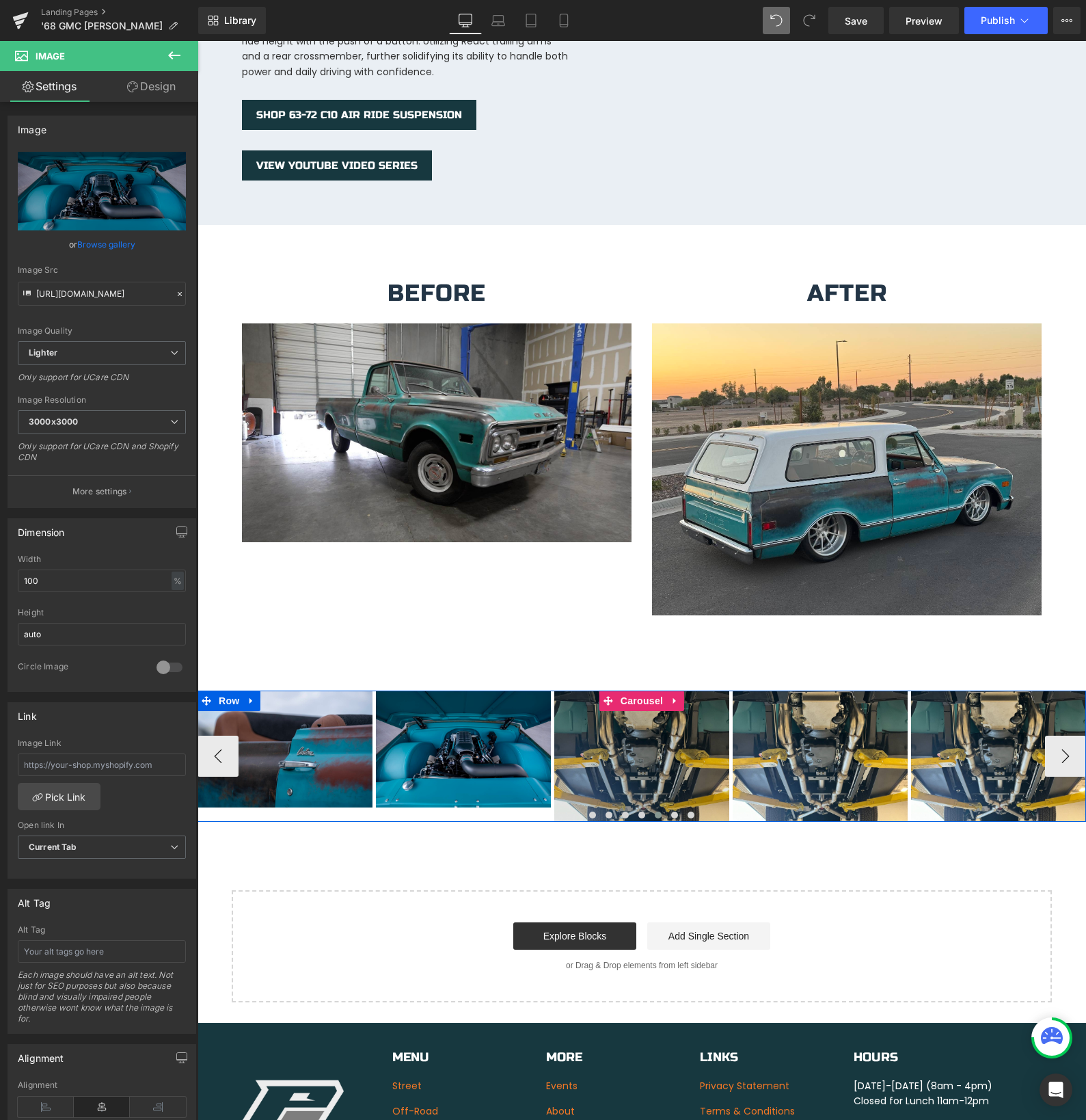
scroll to position [2304, 0]
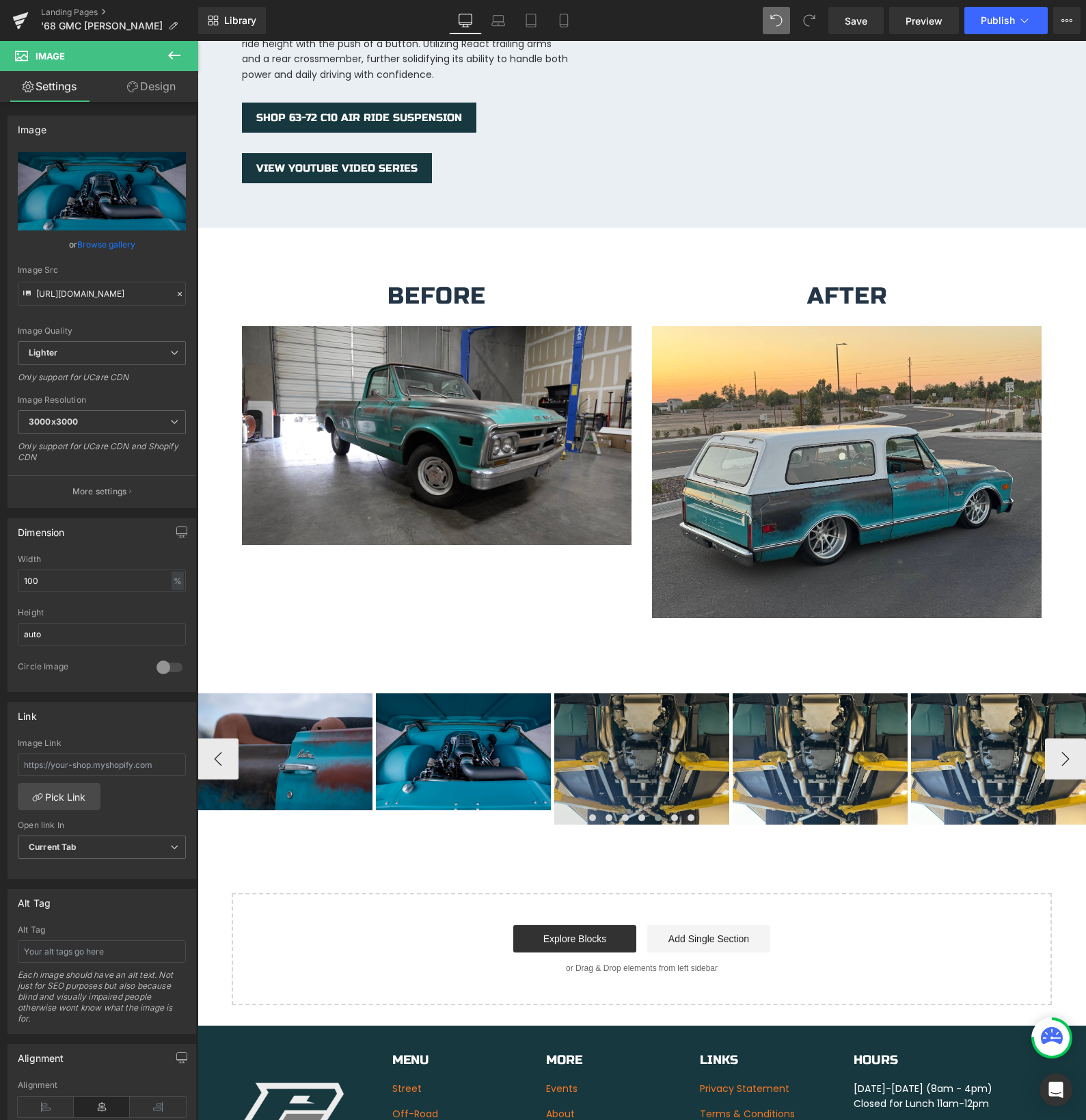
click at [643, 748] on div "Image" at bounding box center [642, 759] width 175 height 131
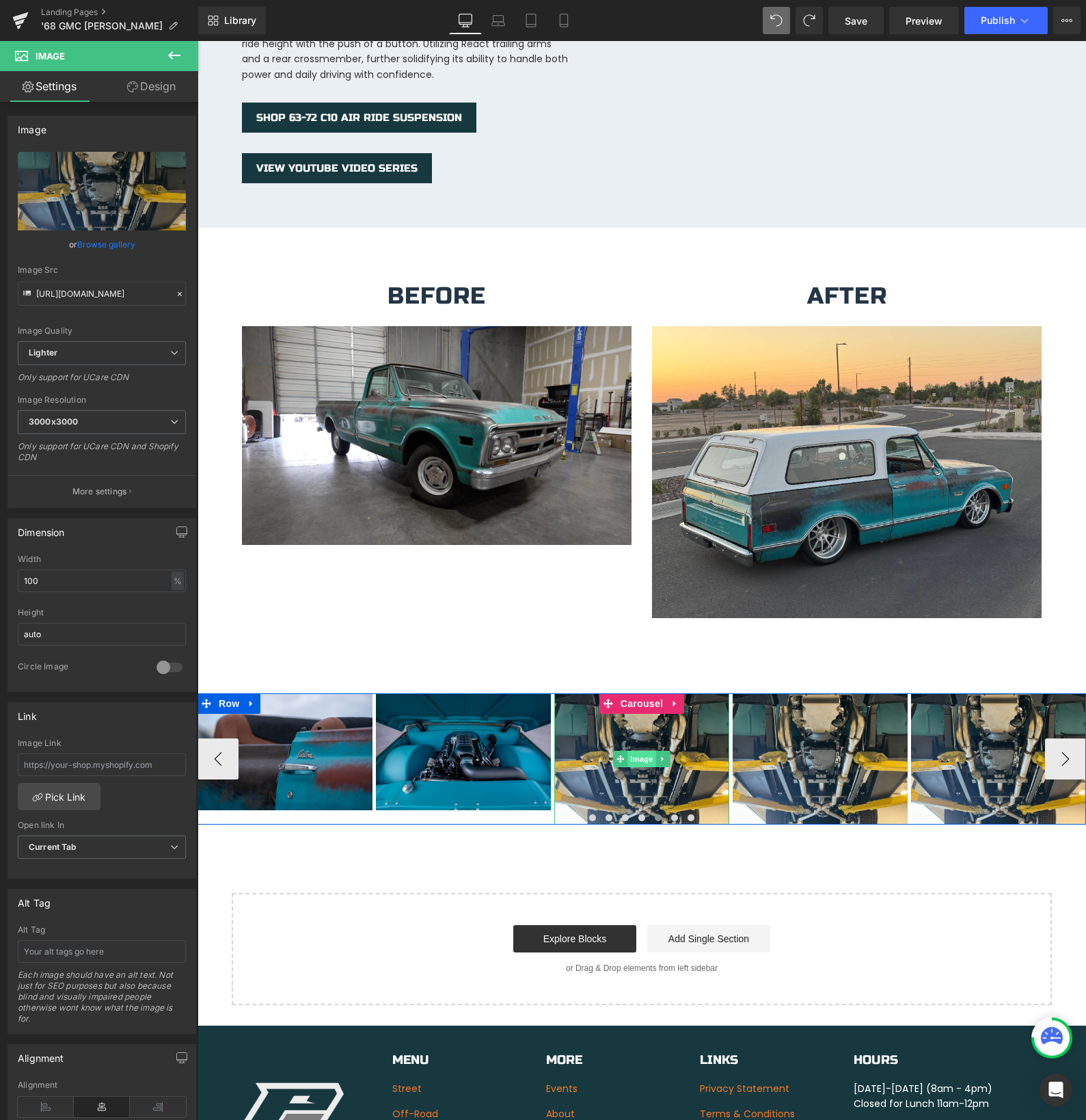
click at [642, 751] on span "Image" at bounding box center [642, 759] width 29 height 16
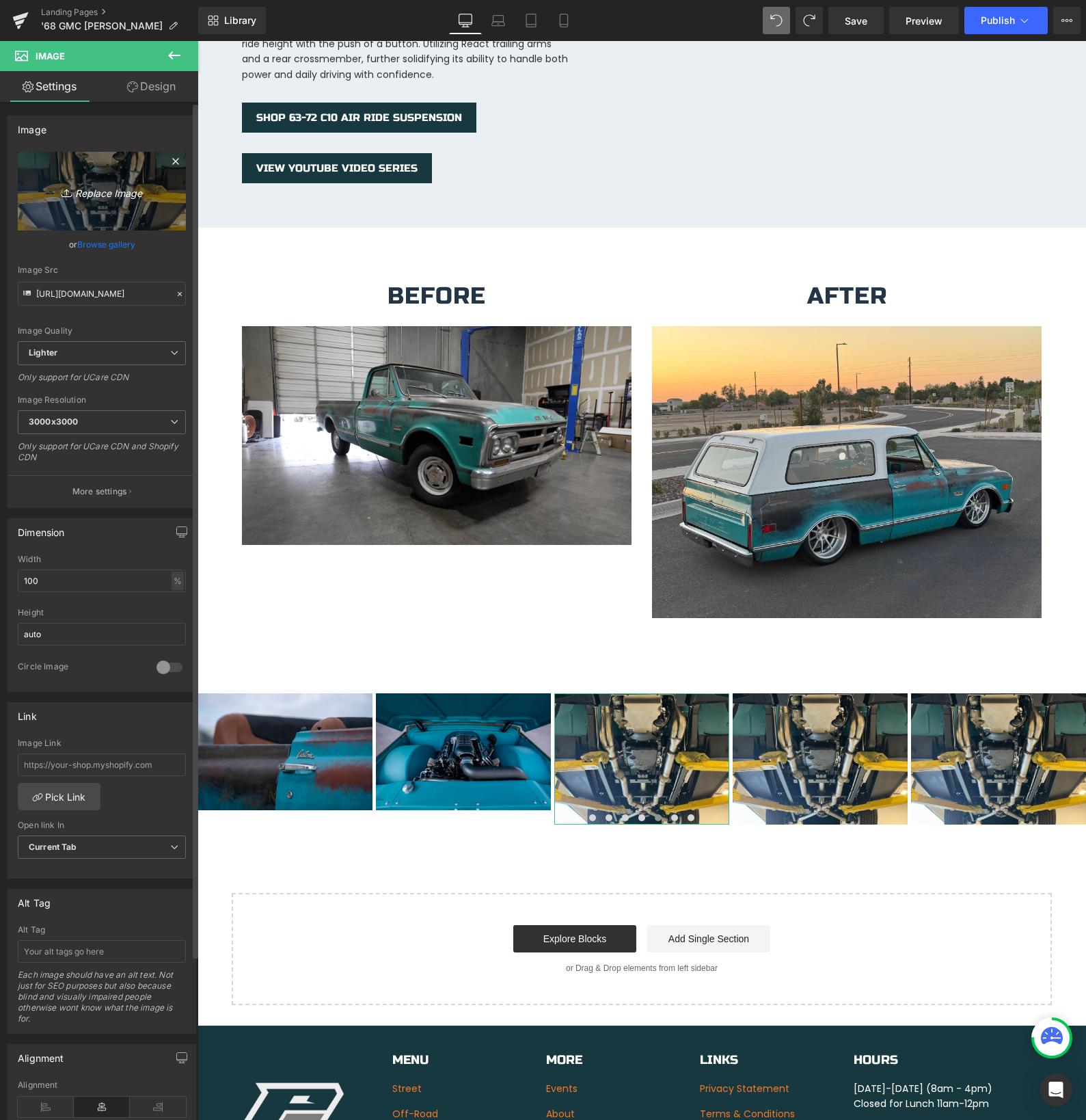
click at [106, 193] on icon "Replace Image" at bounding box center [102, 191] width 109 height 17
type input "C:\fakepath\IMG_5814.jpeg"
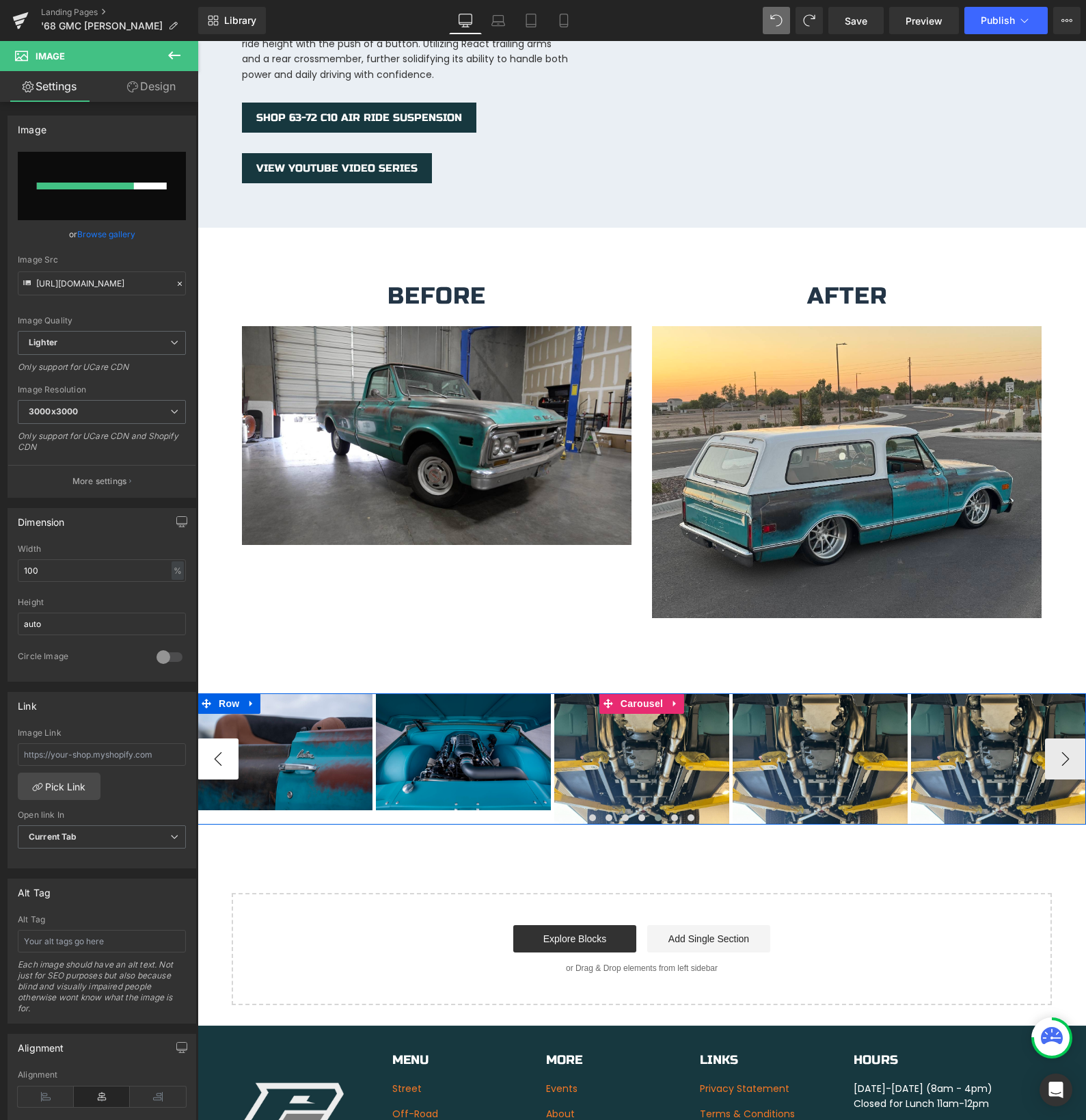
click at [220, 744] on button "‹" at bounding box center [218, 759] width 41 height 41
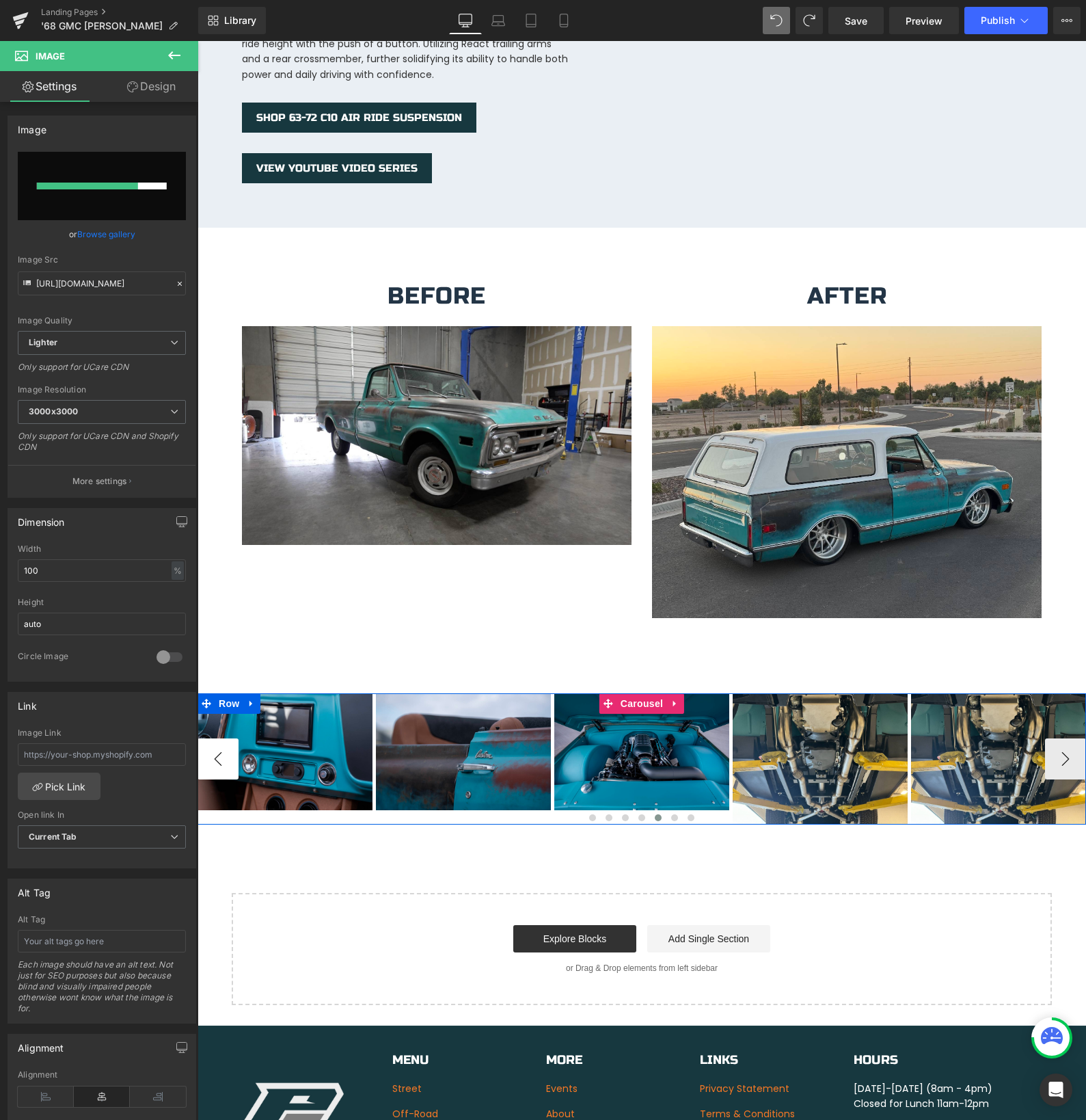
click at [220, 744] on button "‹" at bounding box center [218, 759] width 41 height 41
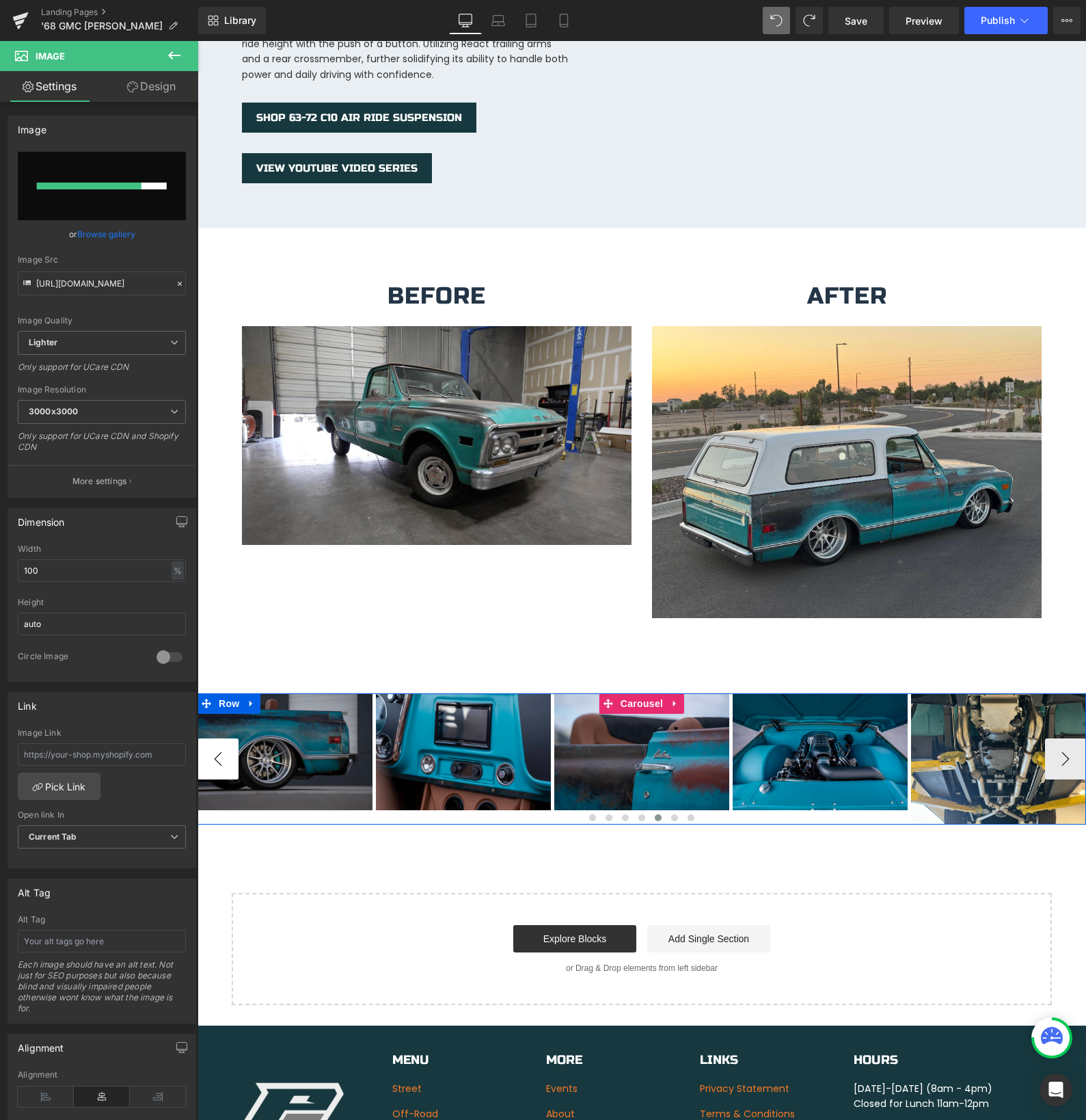
click at [220, 744] on button "‹" at bounding box center [218, 759] width 41 height 41
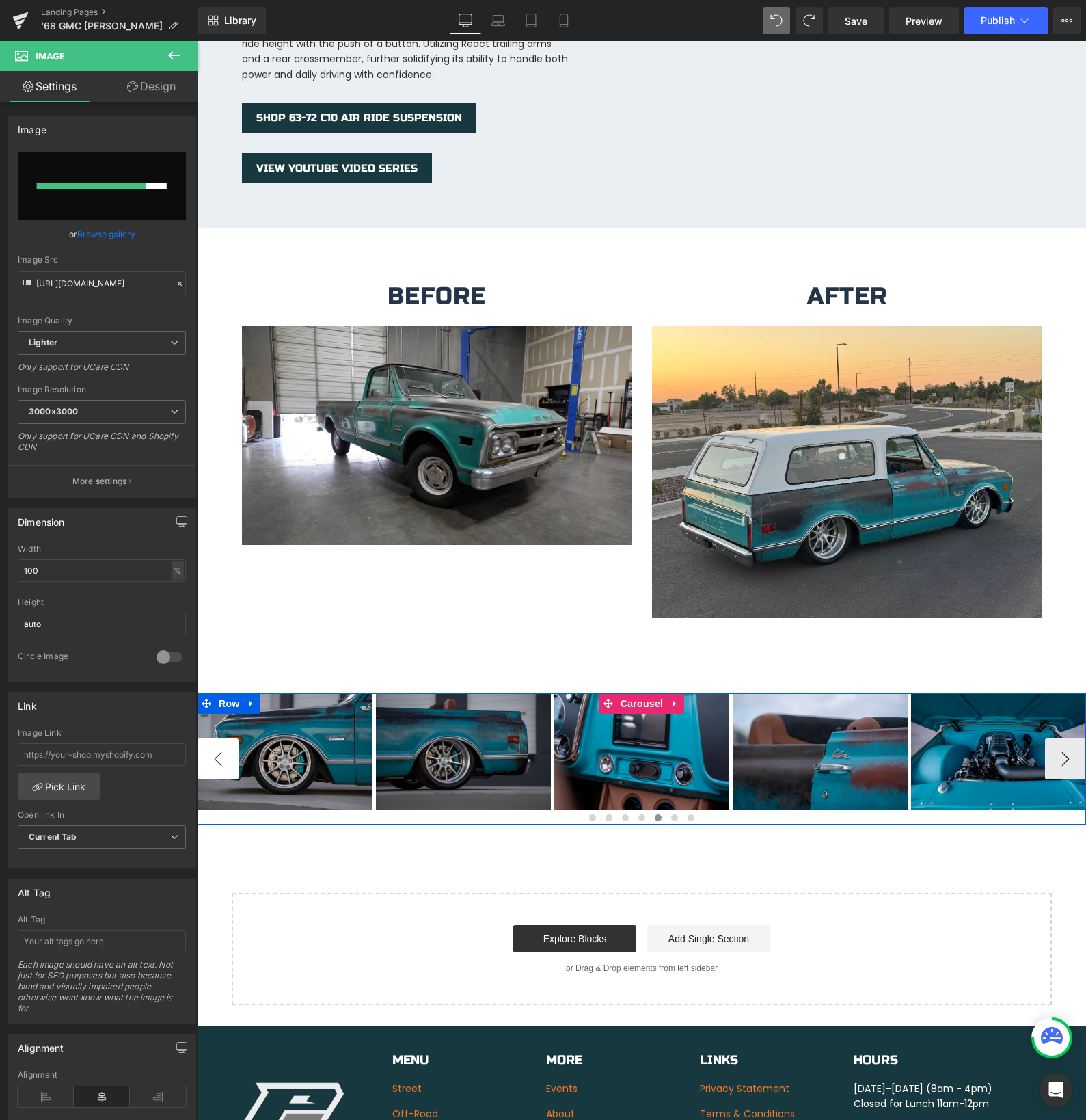
click at [220, 744] on button "‹" at bounding box center [218, 759] width 41 height 41
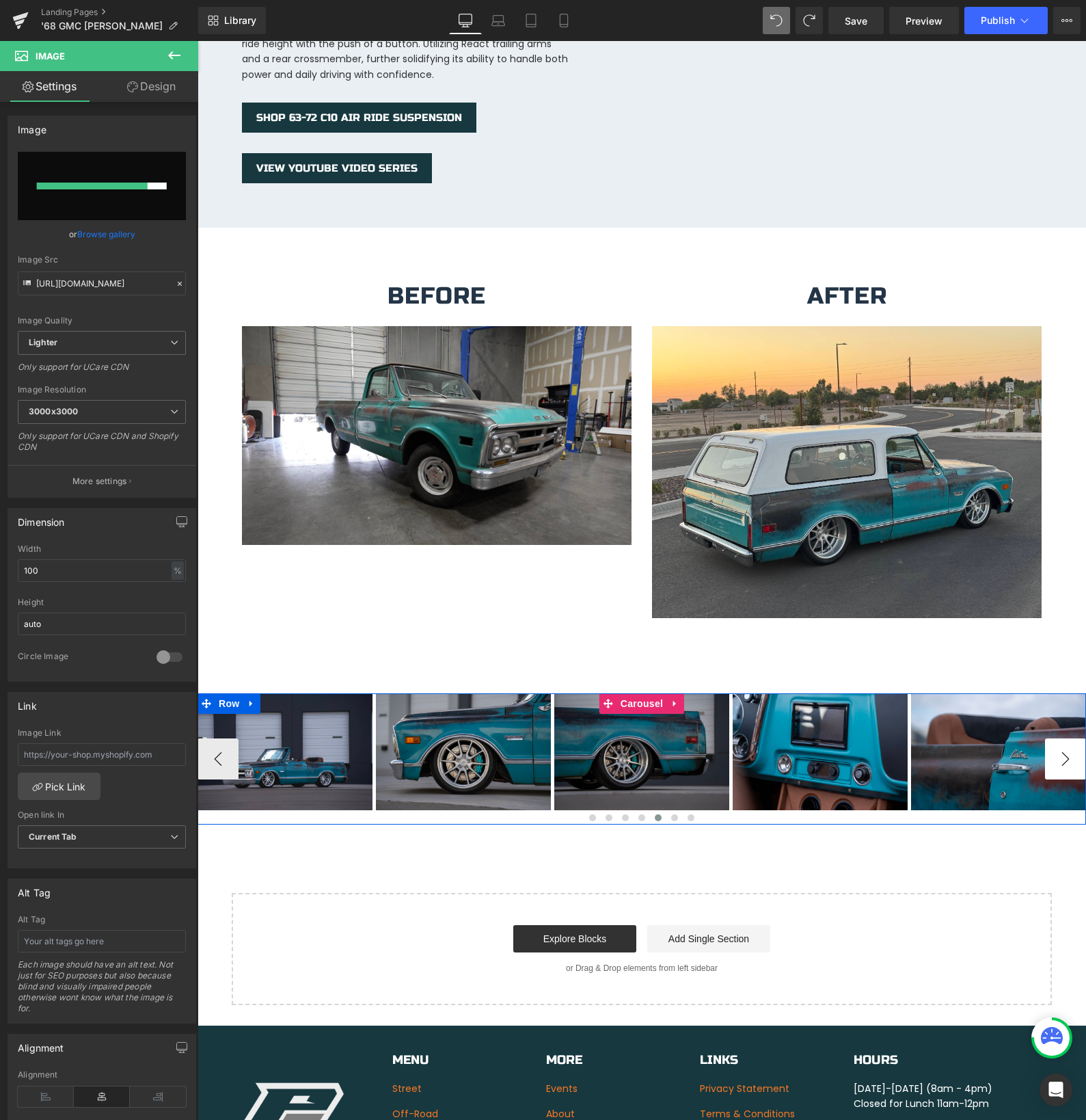
click at [1061, 746] on button "›" at bounding box center [1065, 759] width 41 height 41
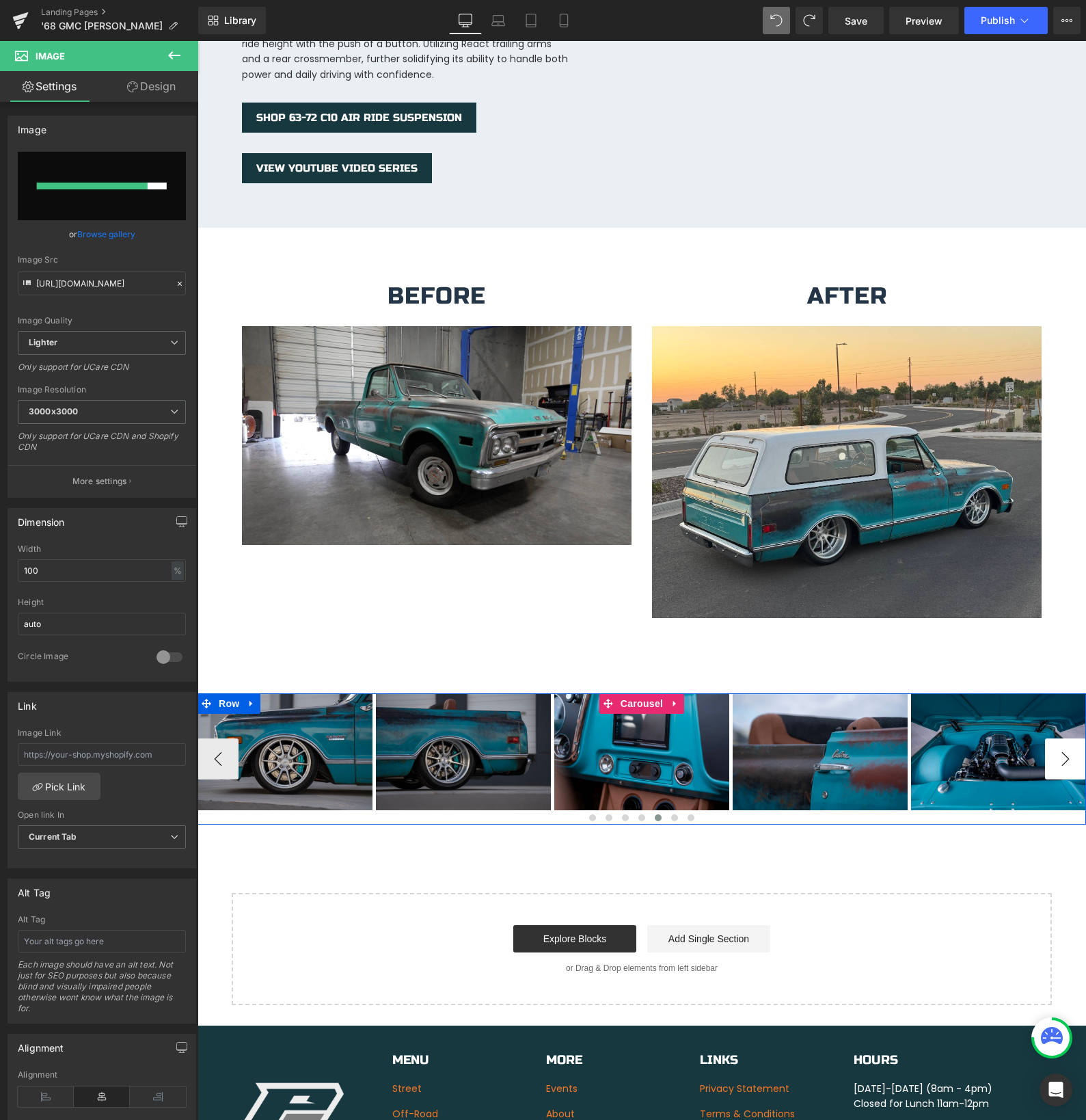
click at [1061, 746] on button "›" at bounding box center [1065, 759] width 41 height 41
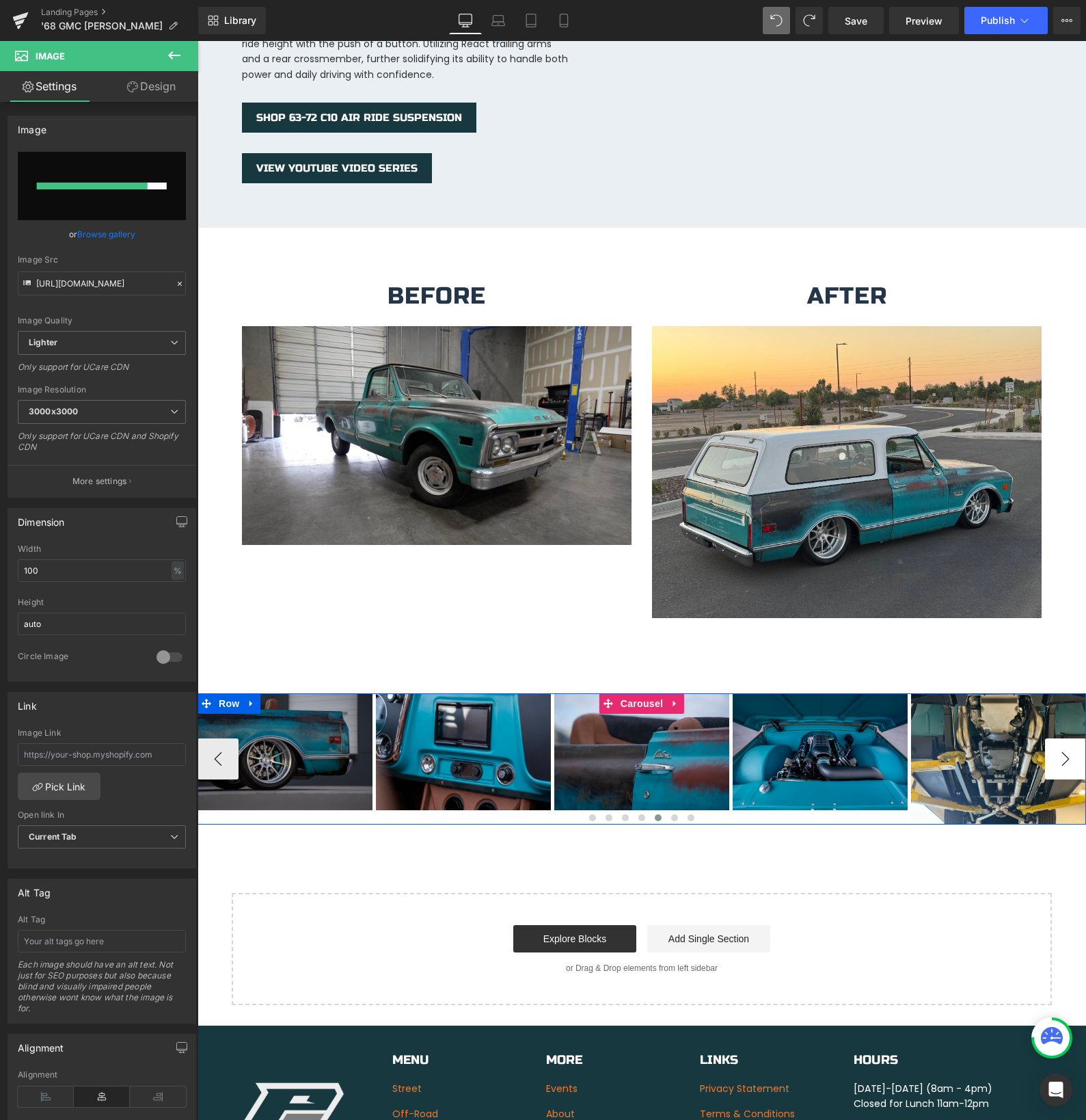
click at [1061, 746] on button "›" at bounding box center [1065, 759] width 41 height 41
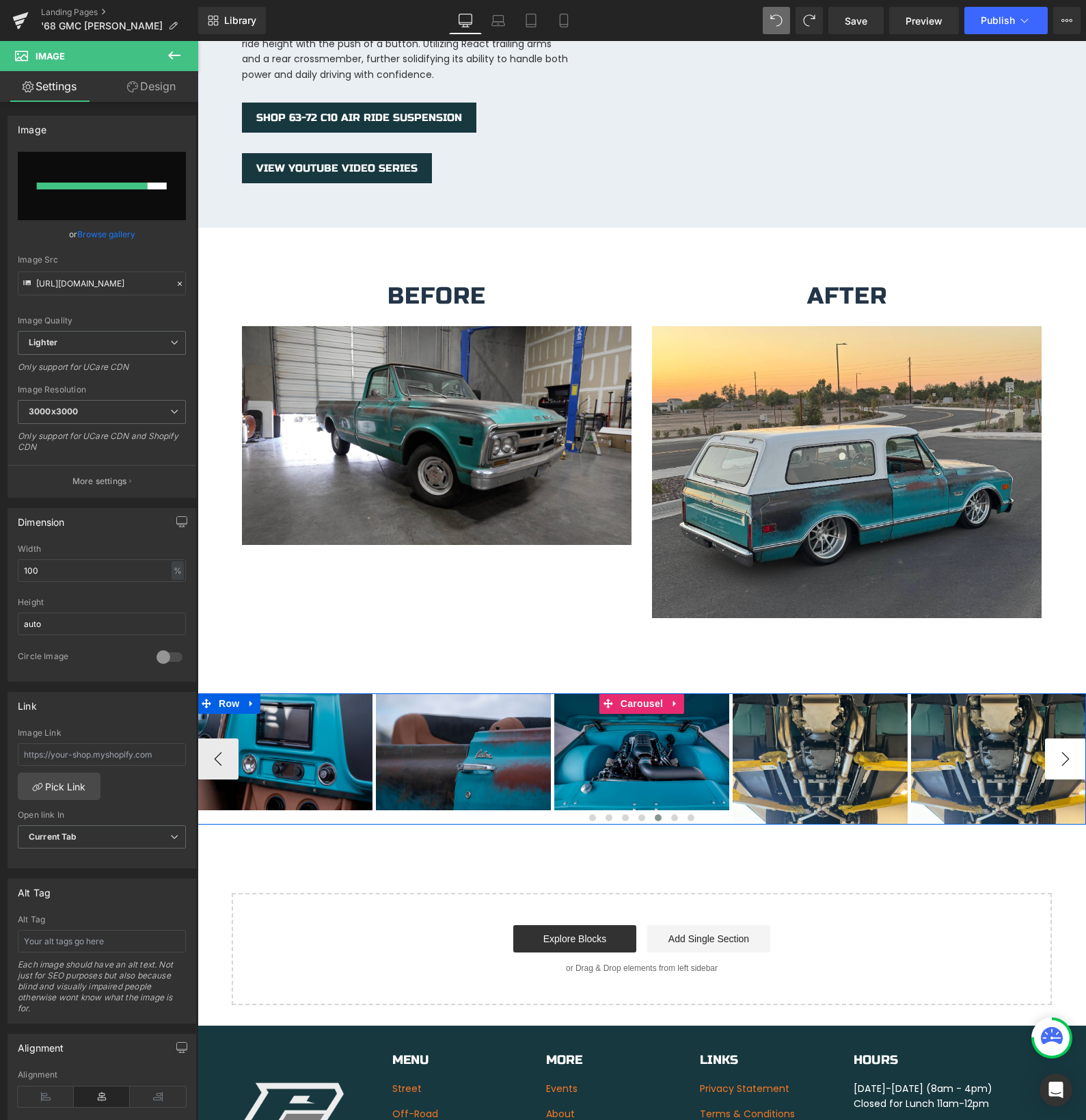
click at [1061, 746] on button "›" at bounding box center [1065, 759] width 41 height 41
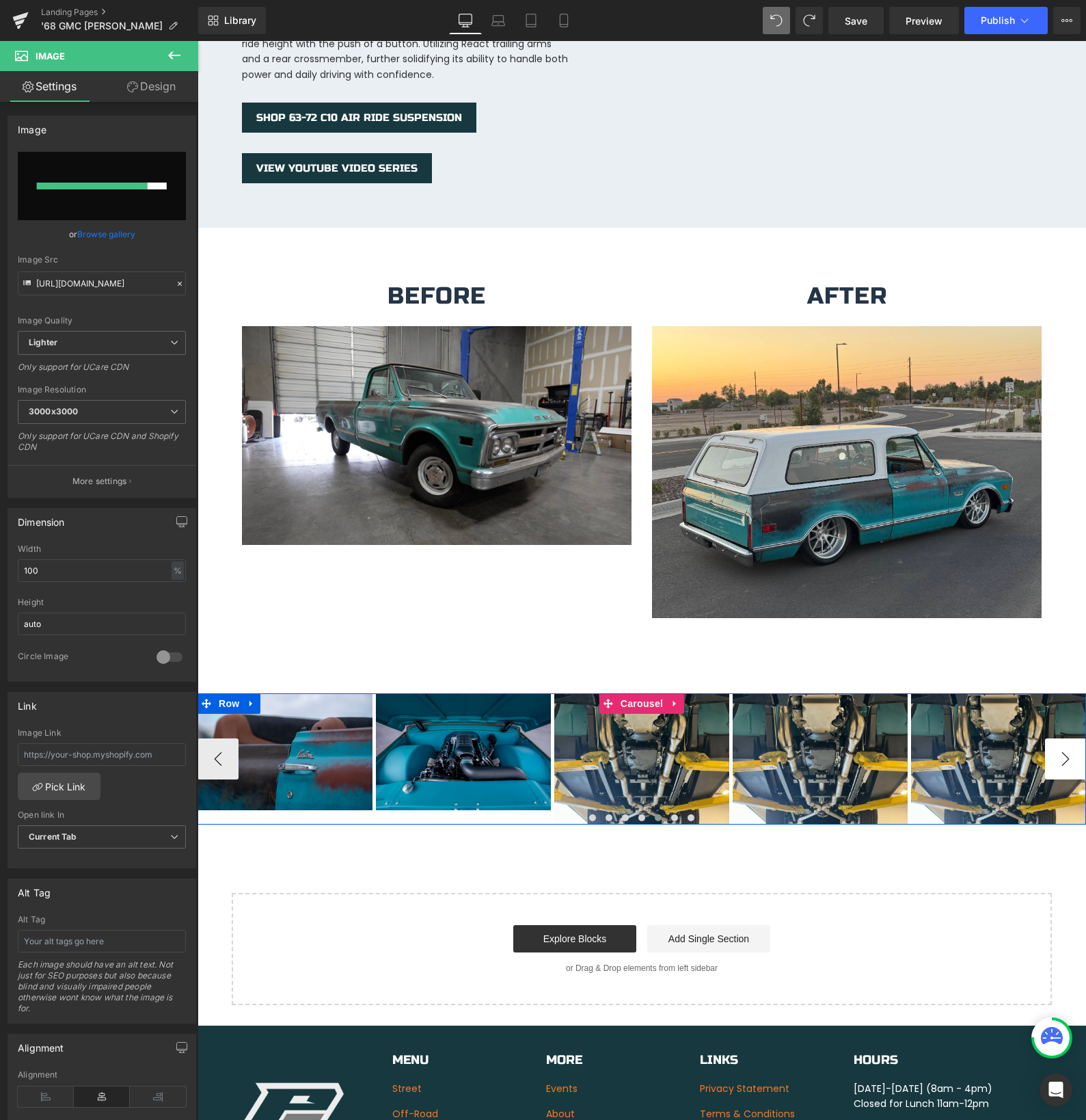
click at [1061, 746] on button "›" at bounding box center [1065, 759] width 41 height 41
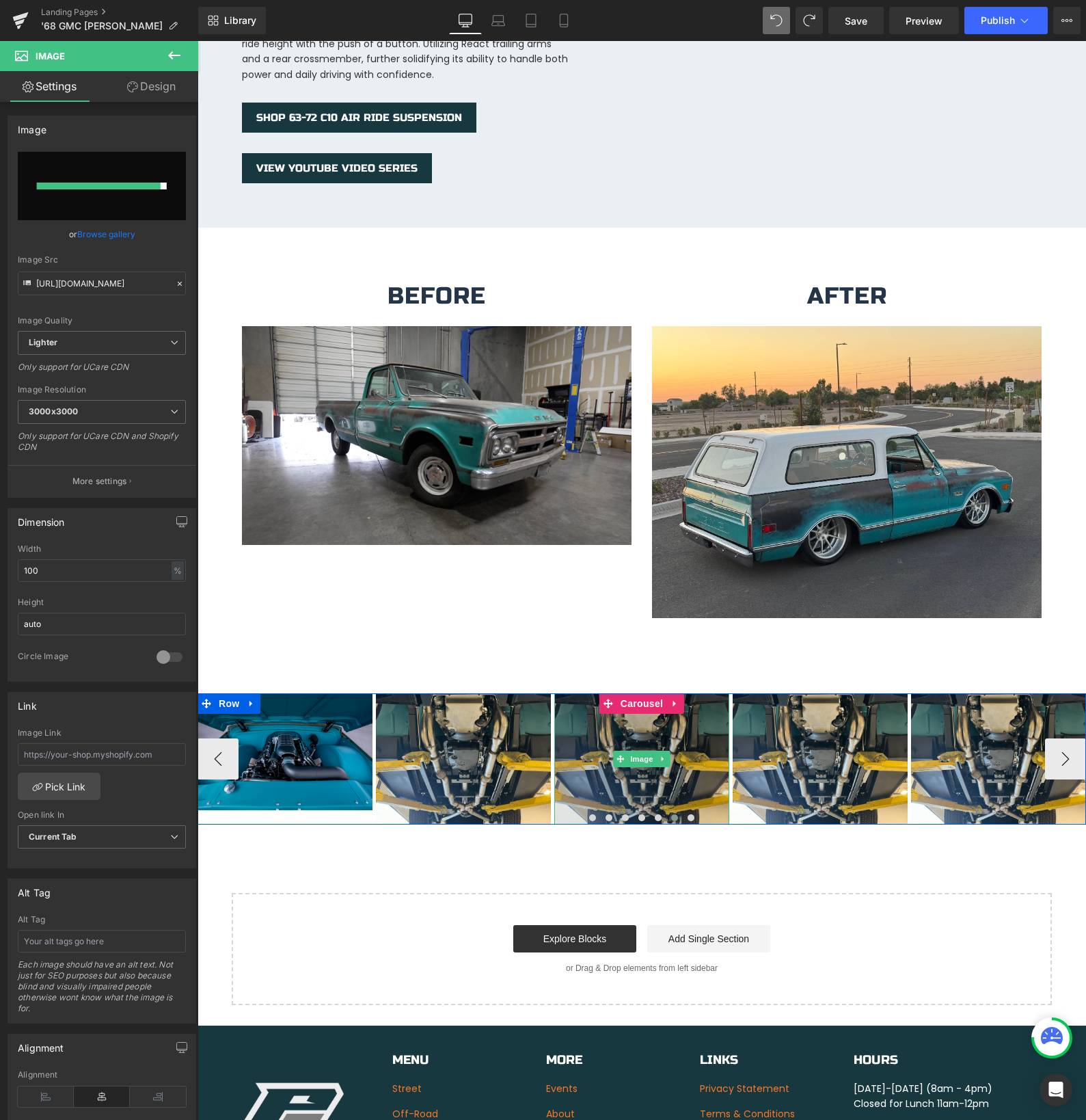
click at [643, 747] on div "Image" at bounding box center [642, 759] width 175 height 131
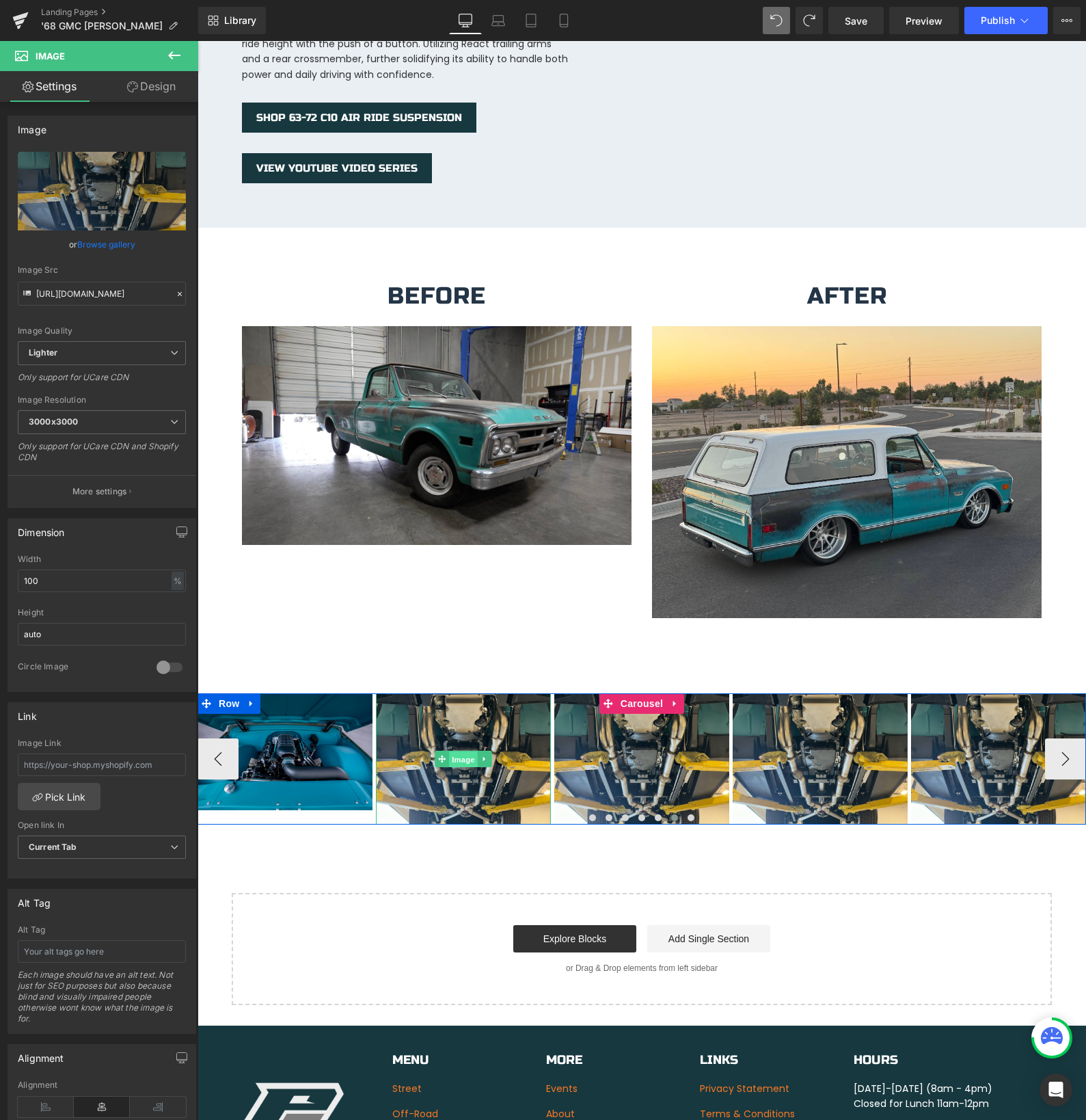
click at [464, 746] on div "Image" at bounding box center [463, 759] width 175 height 131
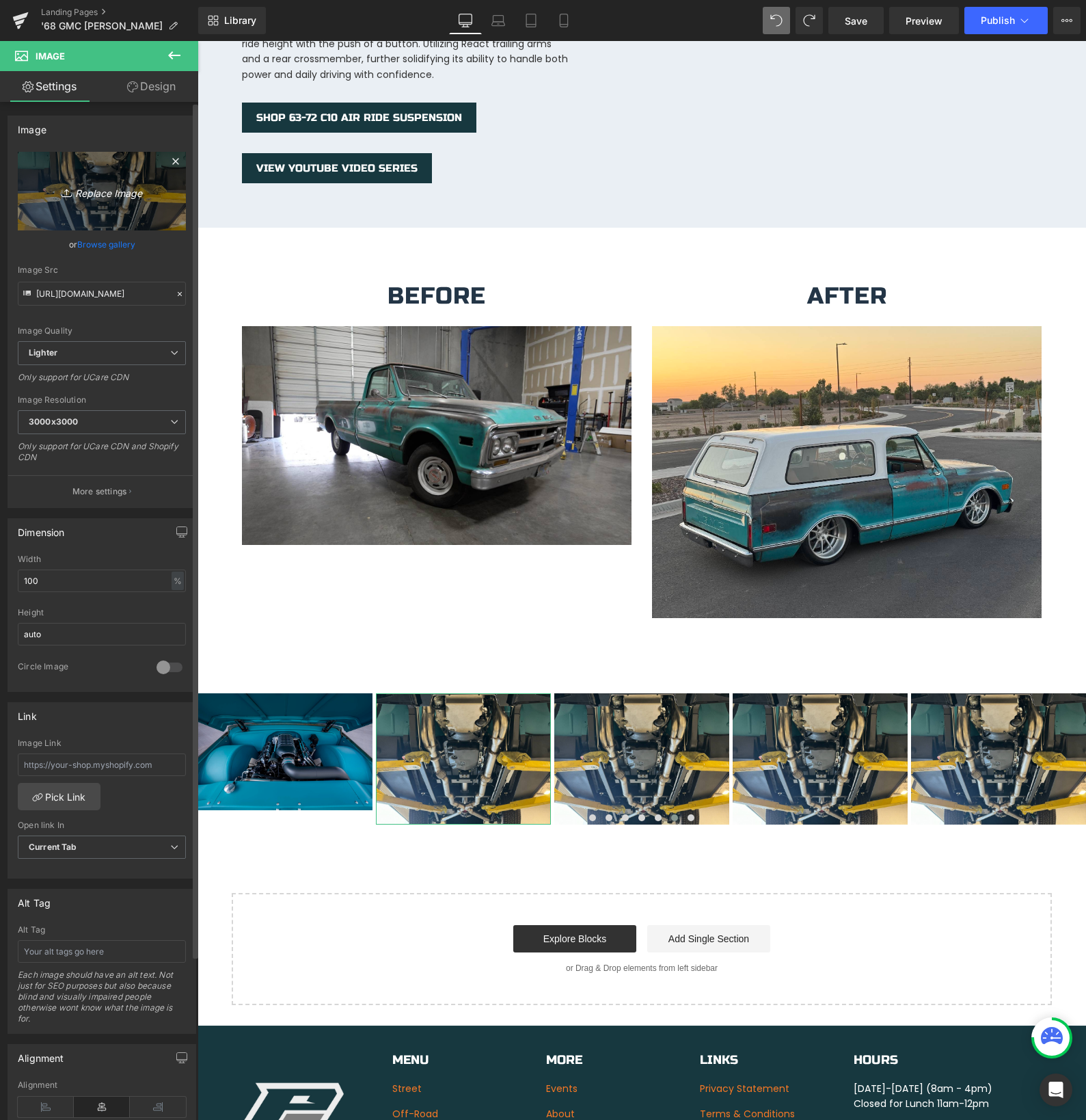
click at [98, 194] on icon "Replace Image" at bounding box center [102, 191] width 109 height 17
type input "C:\fakepath\IMG_5814.jpeg"
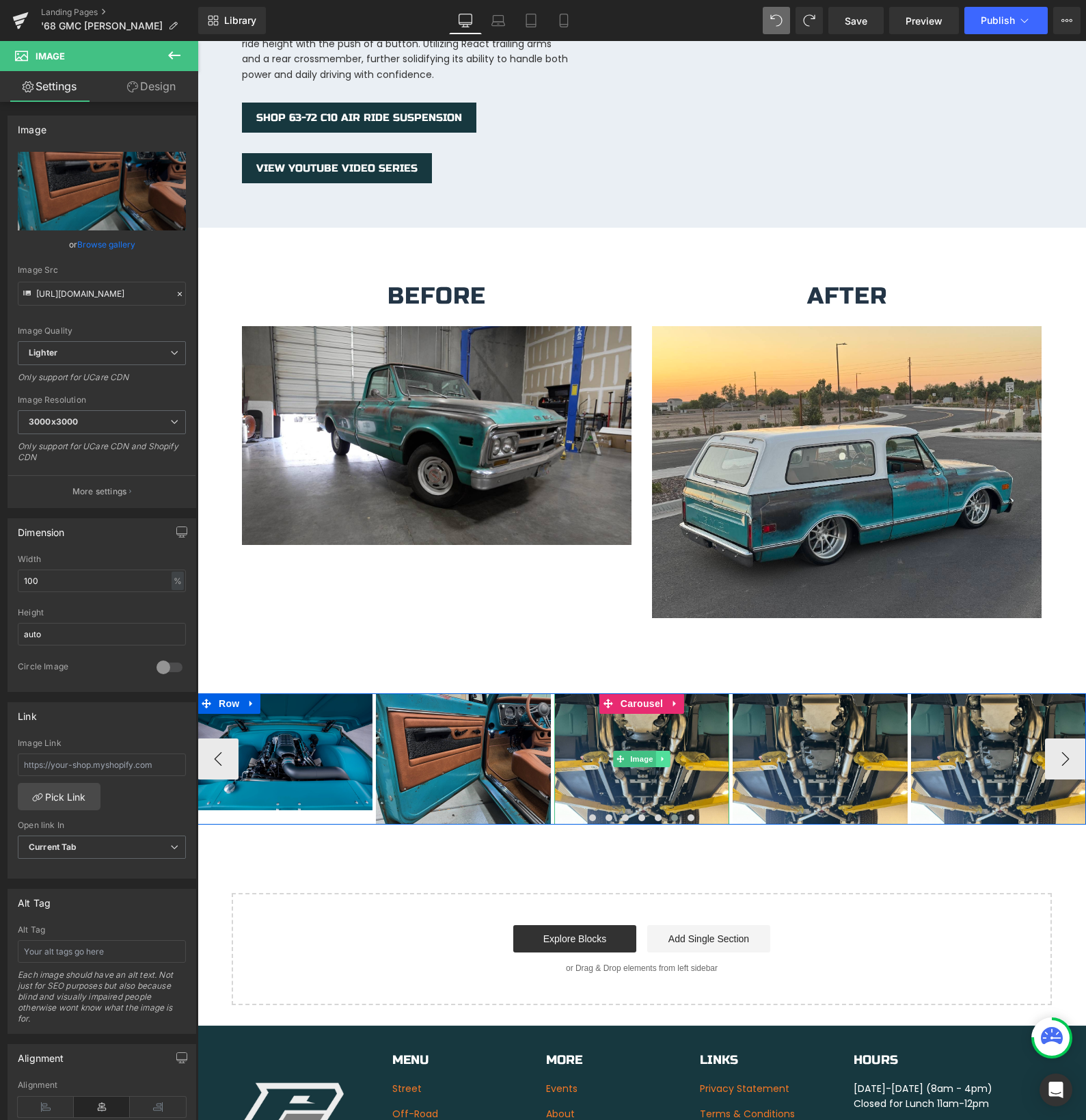
click at [661, 751] on link at bounding box center [663, 759] width 14 height 16
click at [626, 751] on link "Image" at bounding box center [634, 759] width 42 height 16
click at [645, 743] on div "Image" at bounding box center [642, 759] width 175 height 131
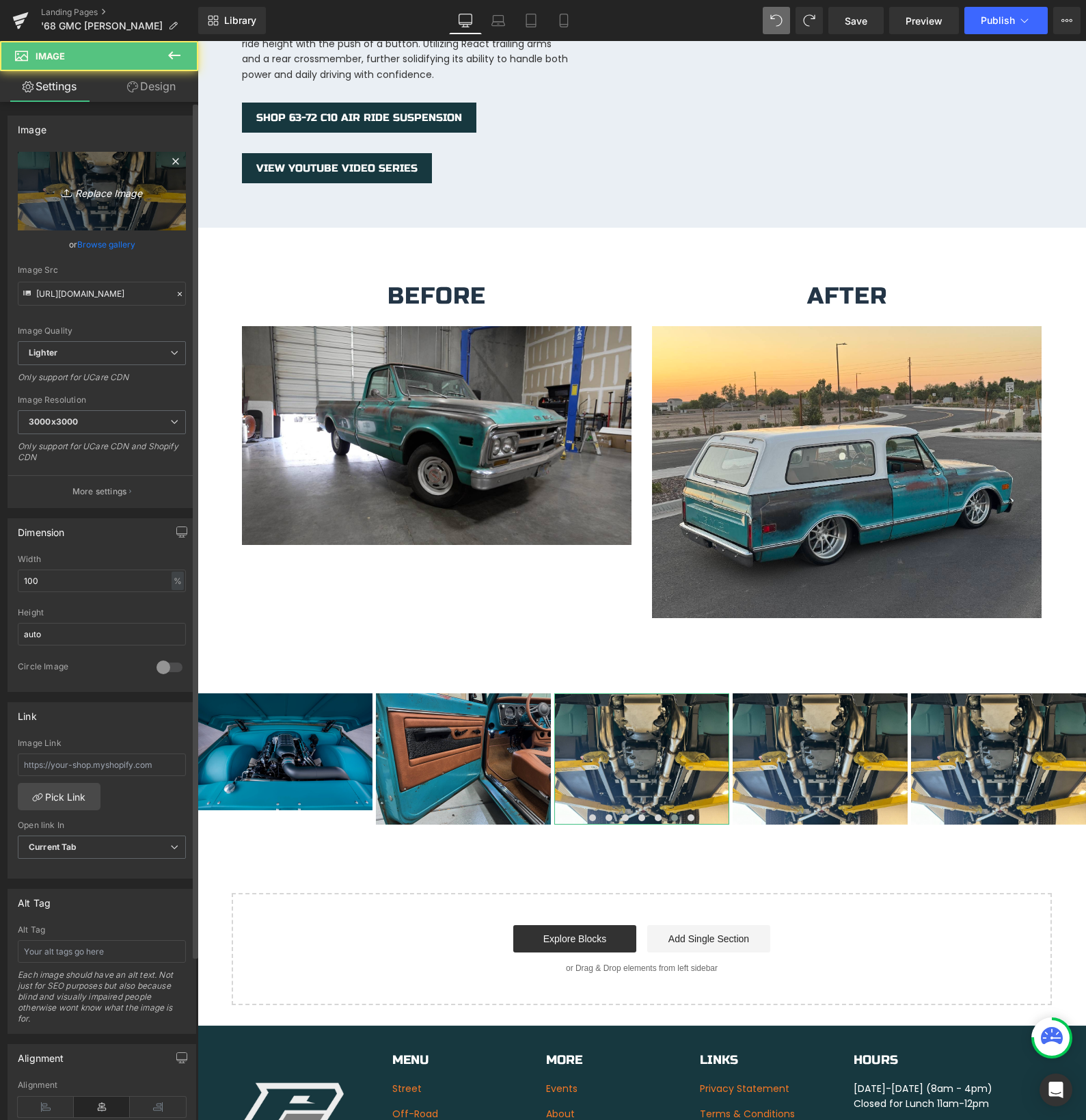
click at [102, 191] on icon "Replace Image" at bounding box center [102, 191] width 109 height 17
type input "C:\fakepath\IMG_5811.jpeg"
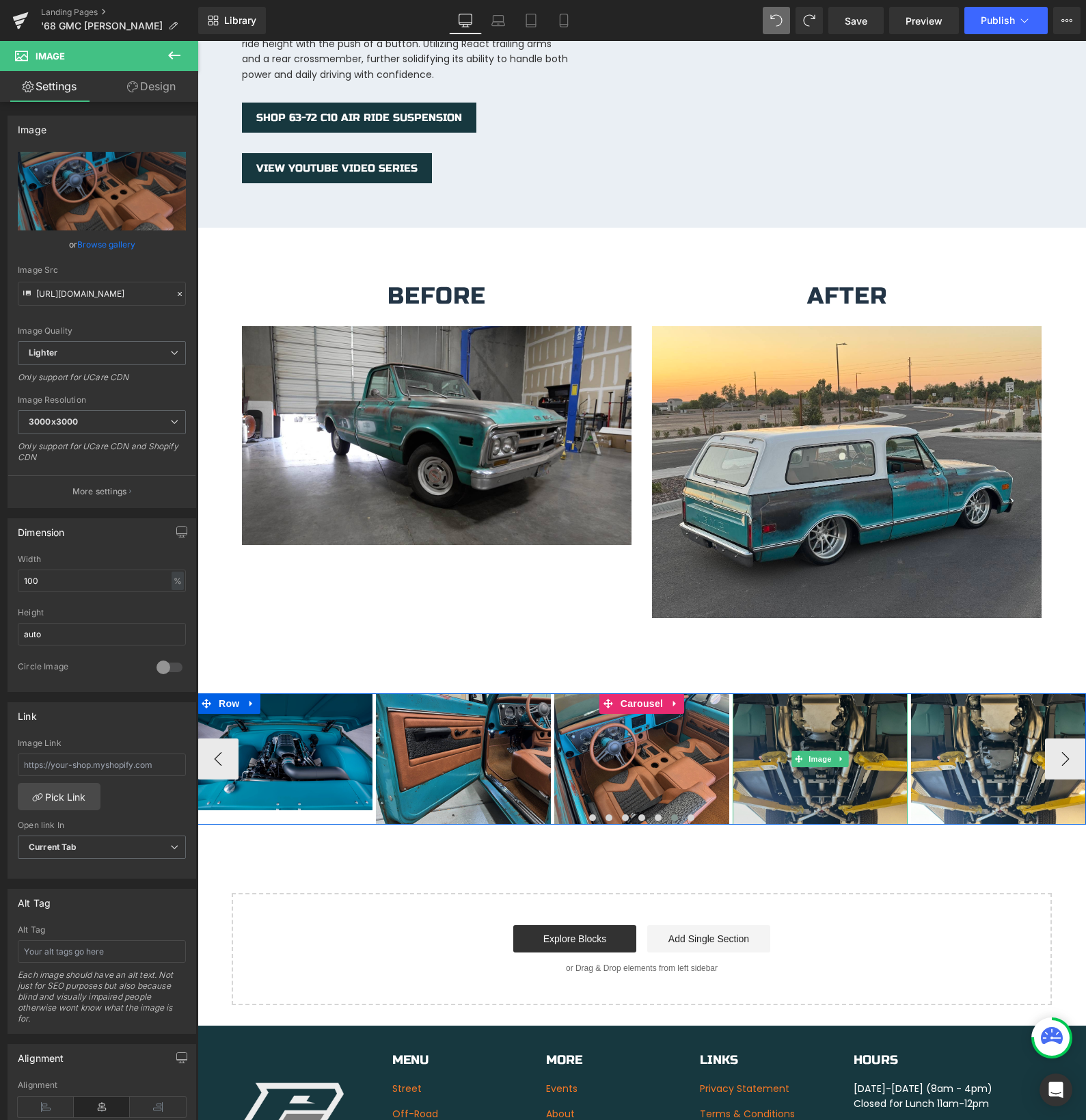
click at [823, 743] on div "Image" at bounding box center [820, 759] width 175 height 131
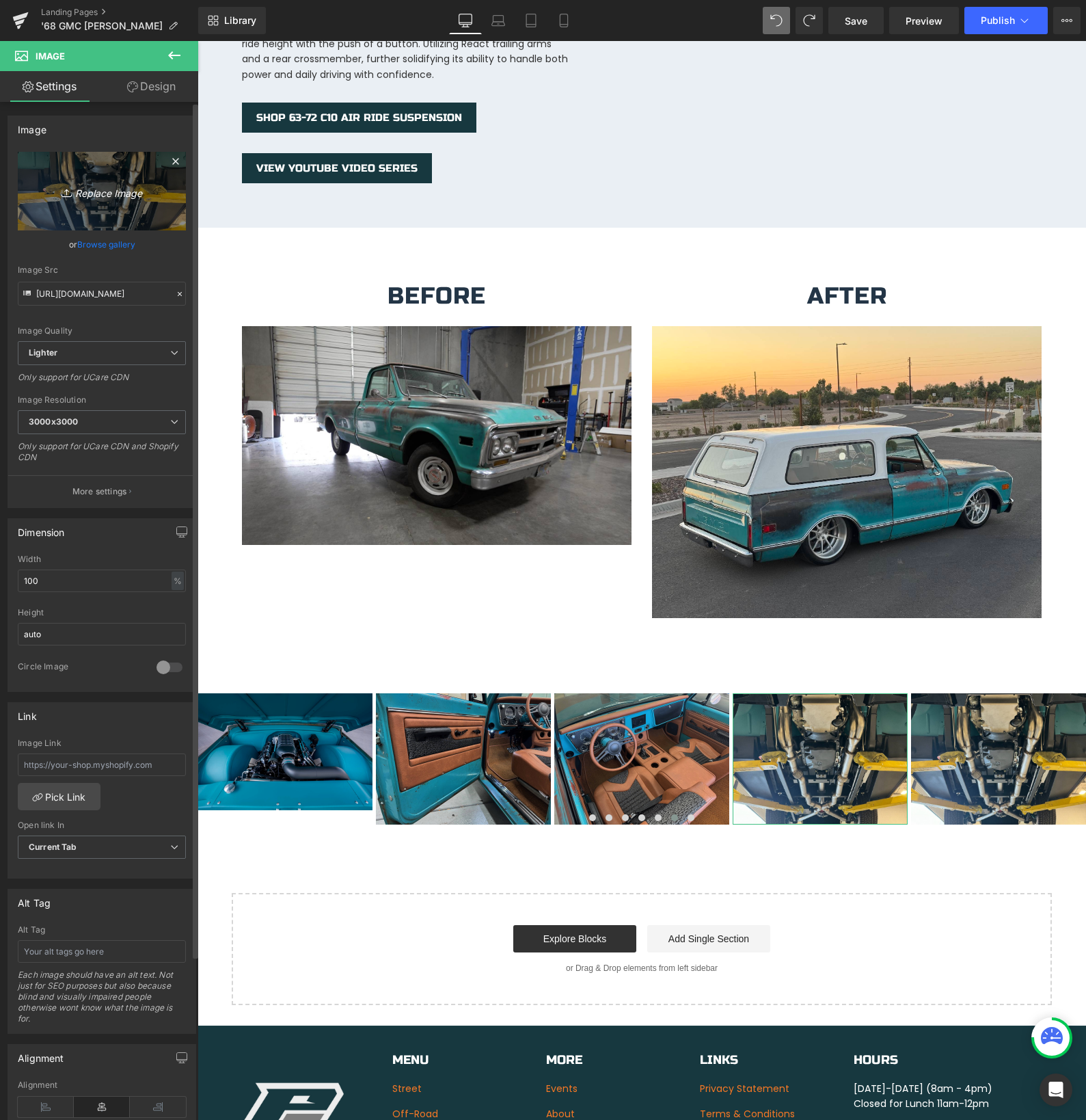
click at [92, 192] on icon "Replace Image" at bounding box center [102, 191] width 109 height 17
type input "C:\fakepath\RearAC.jpg"
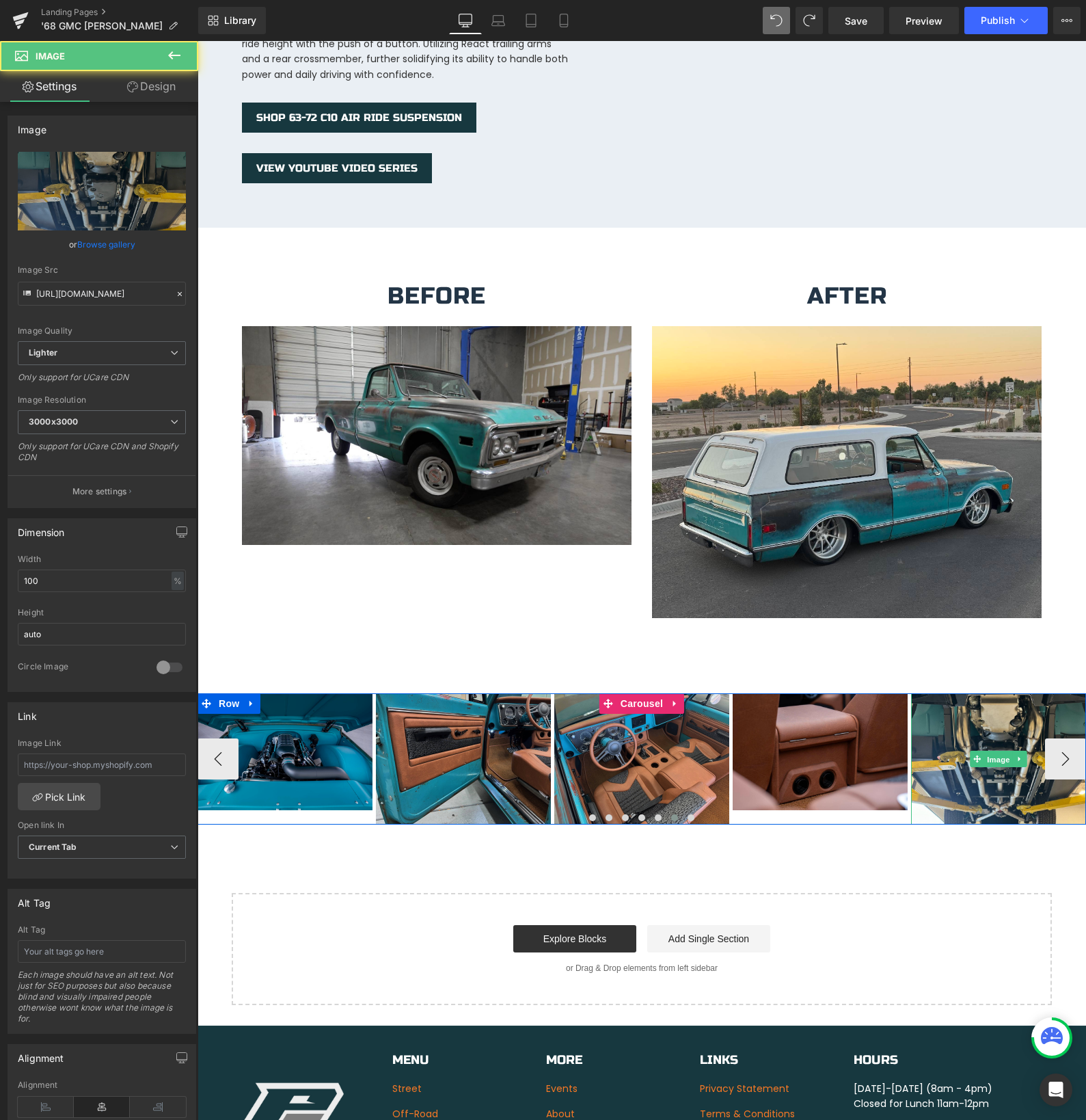
scroll to position [2969, 0]
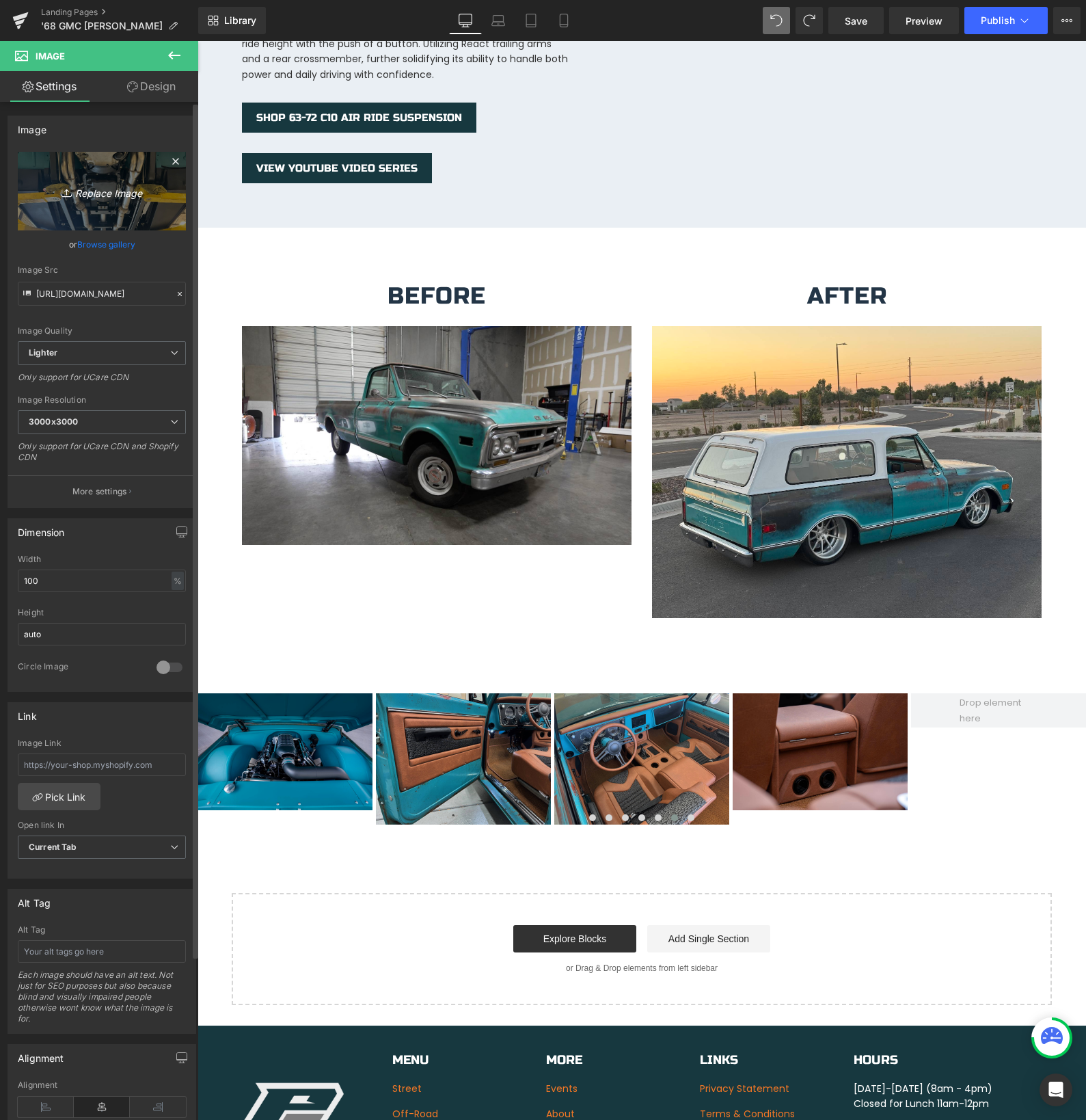
click at [120, 192] on icon "Replace Image" at bounding box center [102, 191] width 109 height 17
type input "C:\fakepath\RearSeat.jpg"
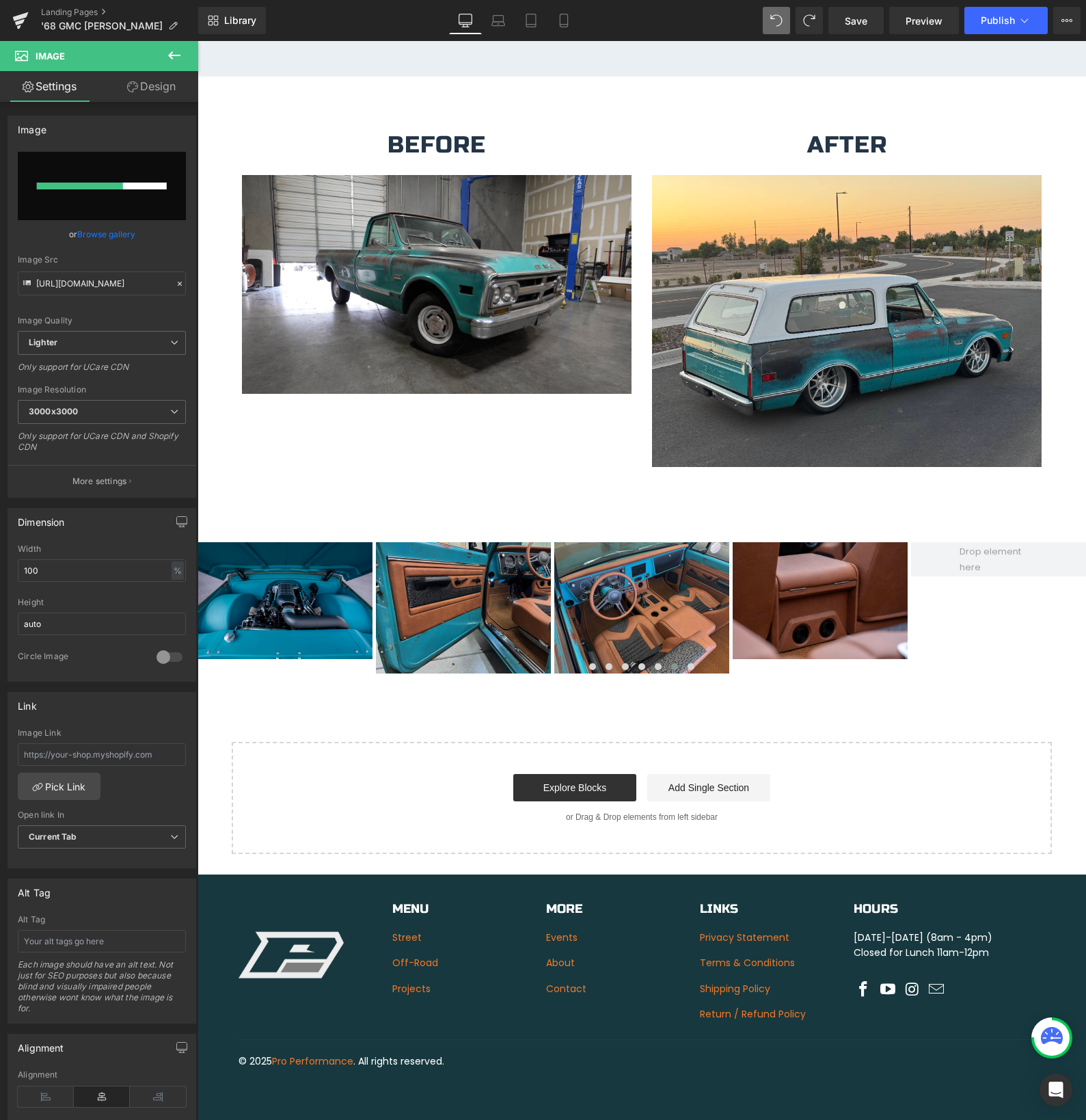
scroll to position [2304, 0]
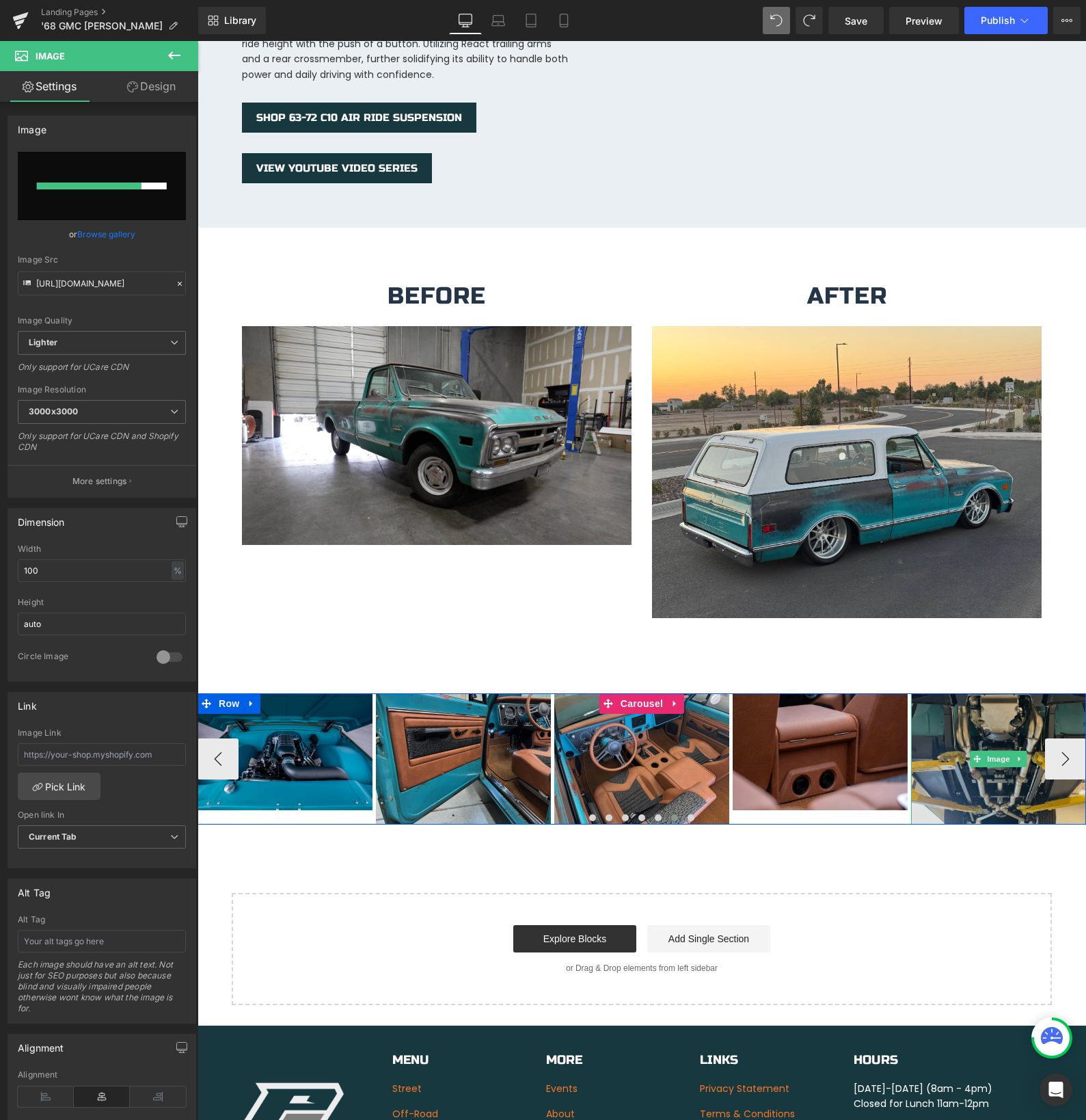
click at [995, 746] on div "Image" at bounding box center [998, 759] width 175 height 131
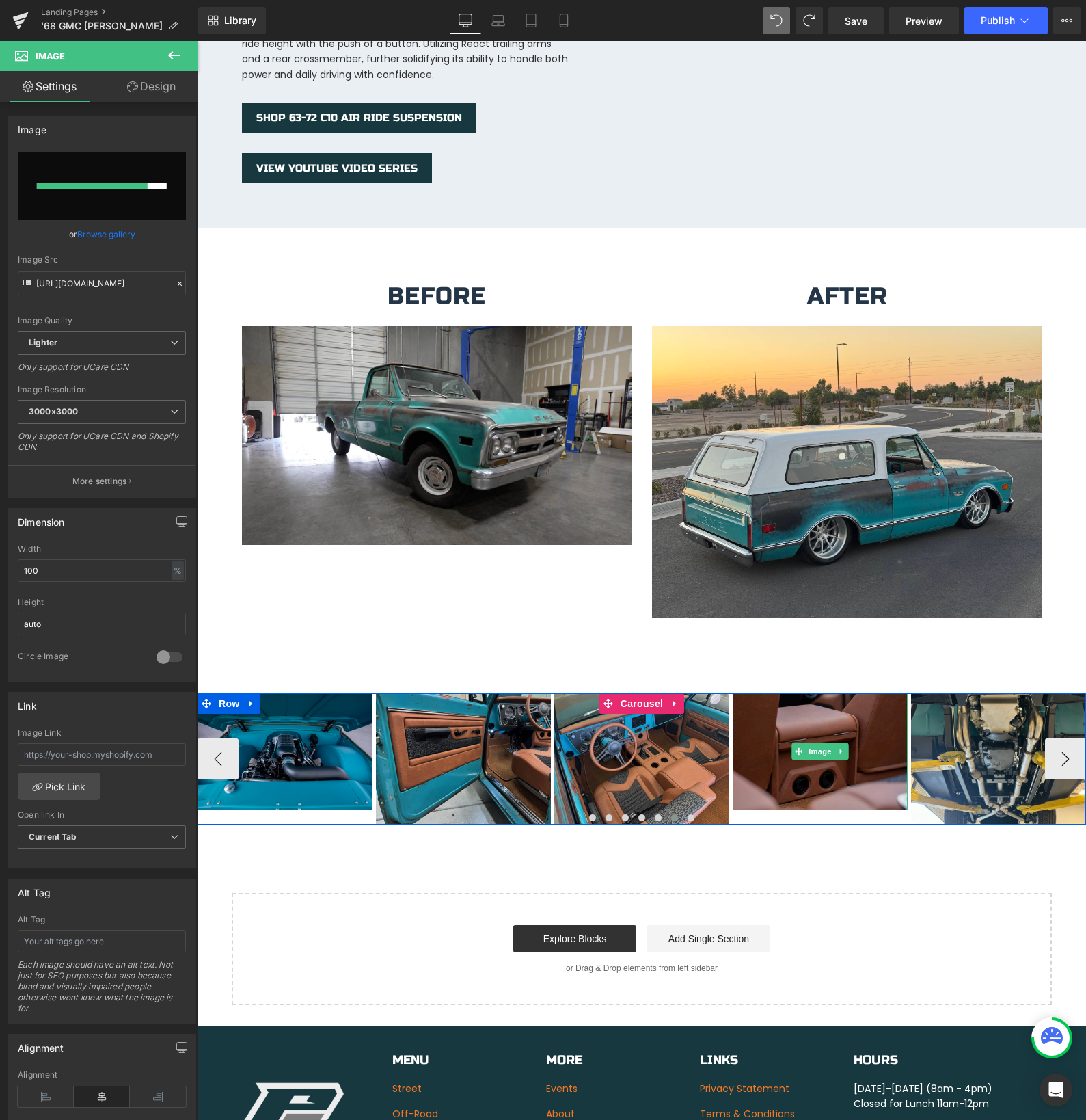
click at [818, 733] on div "Image" at bounding box center [820, 752] width 175 height 117
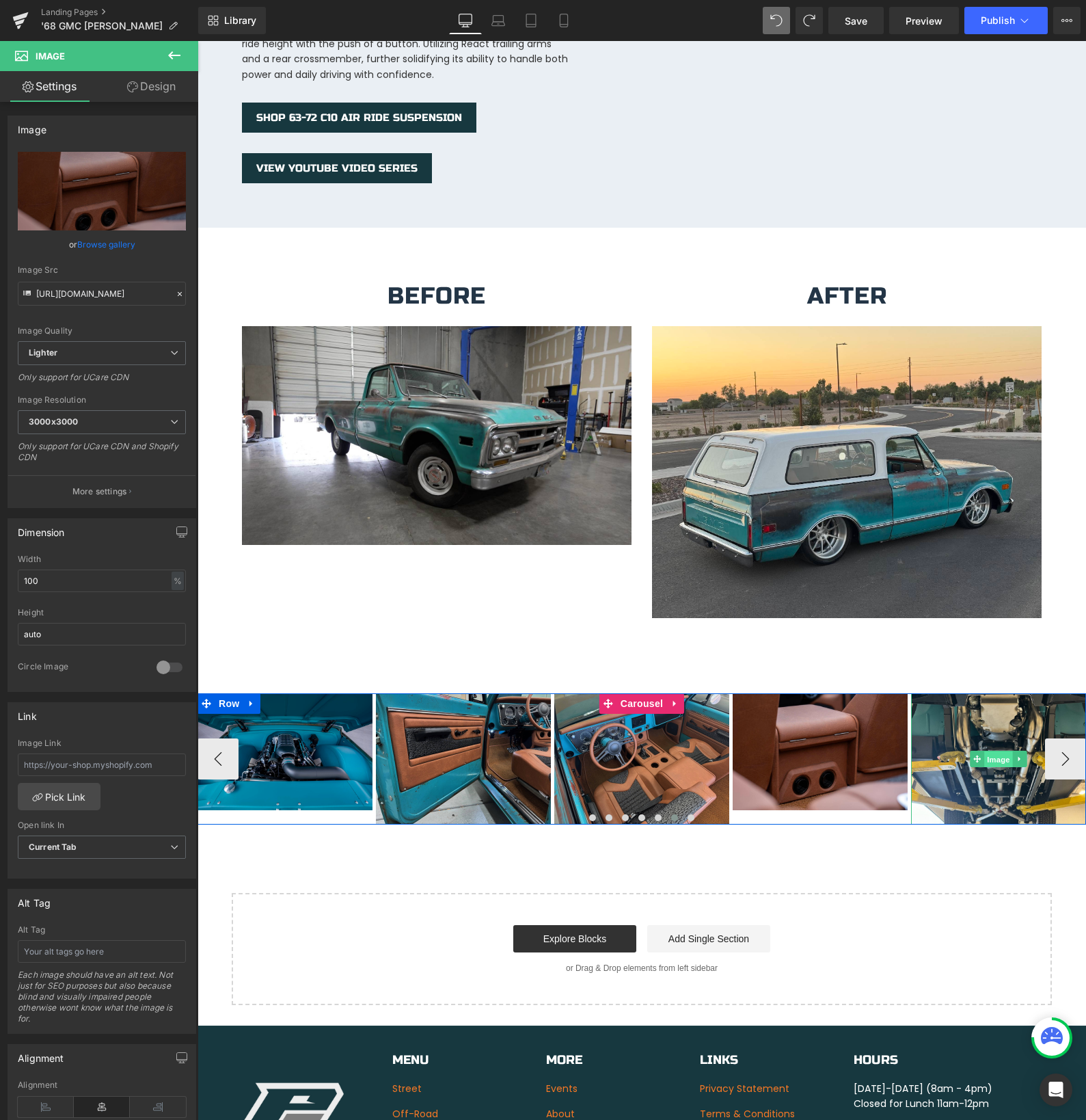
click at [996, 744] on div "Image" at bounding box center [998, 759] width 175 height 131
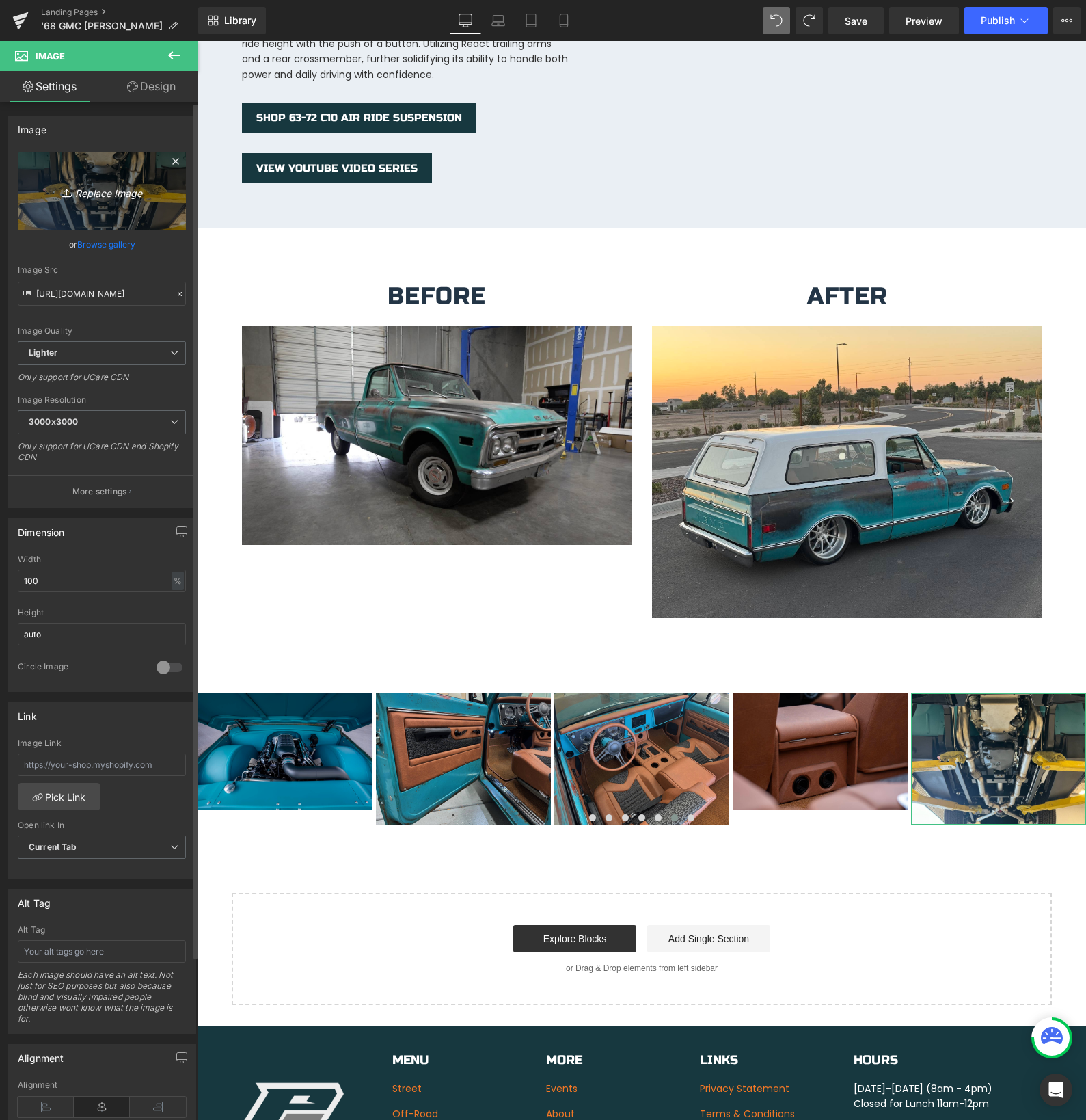
click at [90, 190] on icon "Replace Image" at bounding box center [102, 191] width 109 height 17
type input "C:\fakepath\RearSeat.jpg"
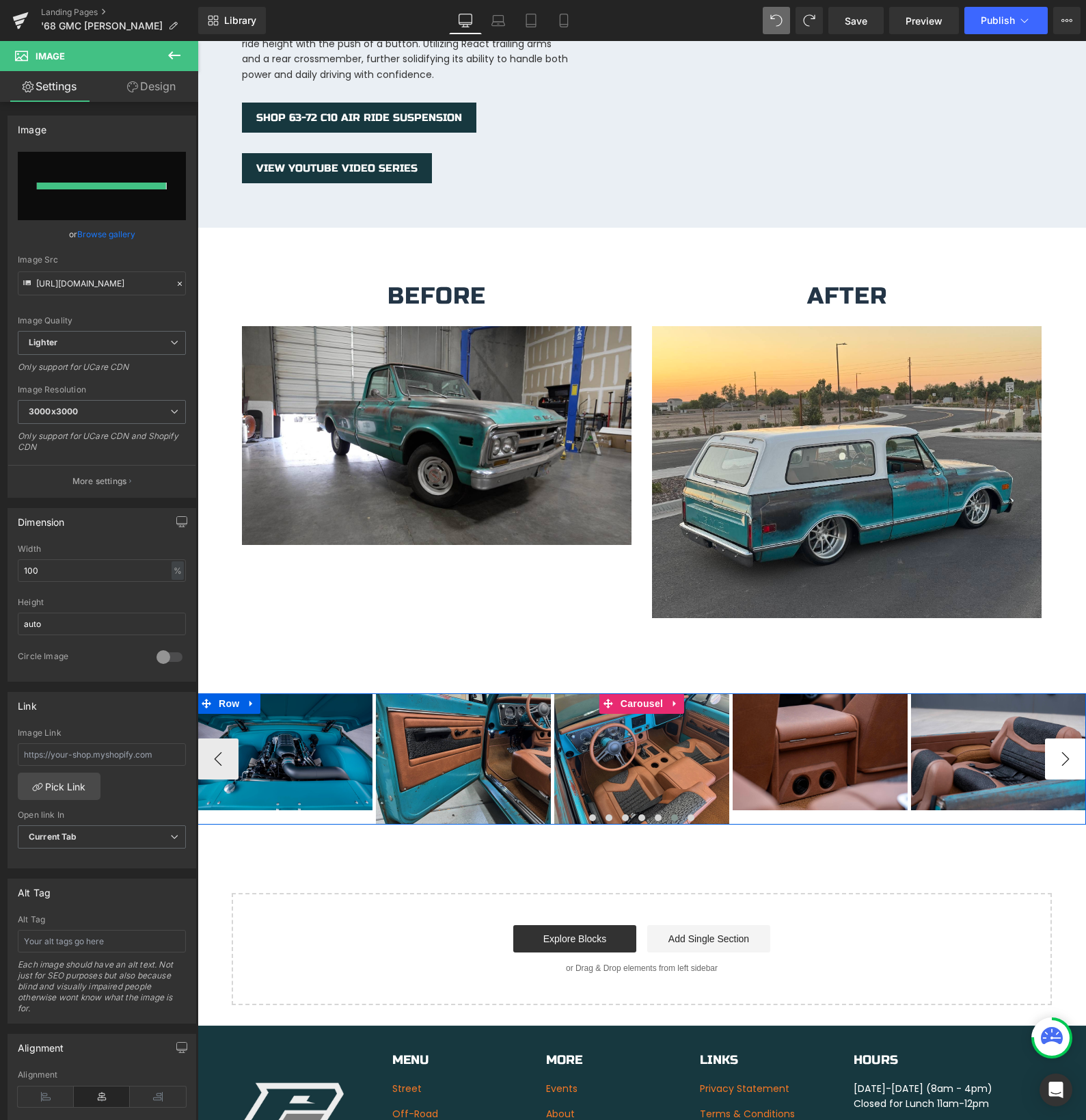
click at [1064, 749] on button "›" at bounding box center [1065, 759] width 41 height 41
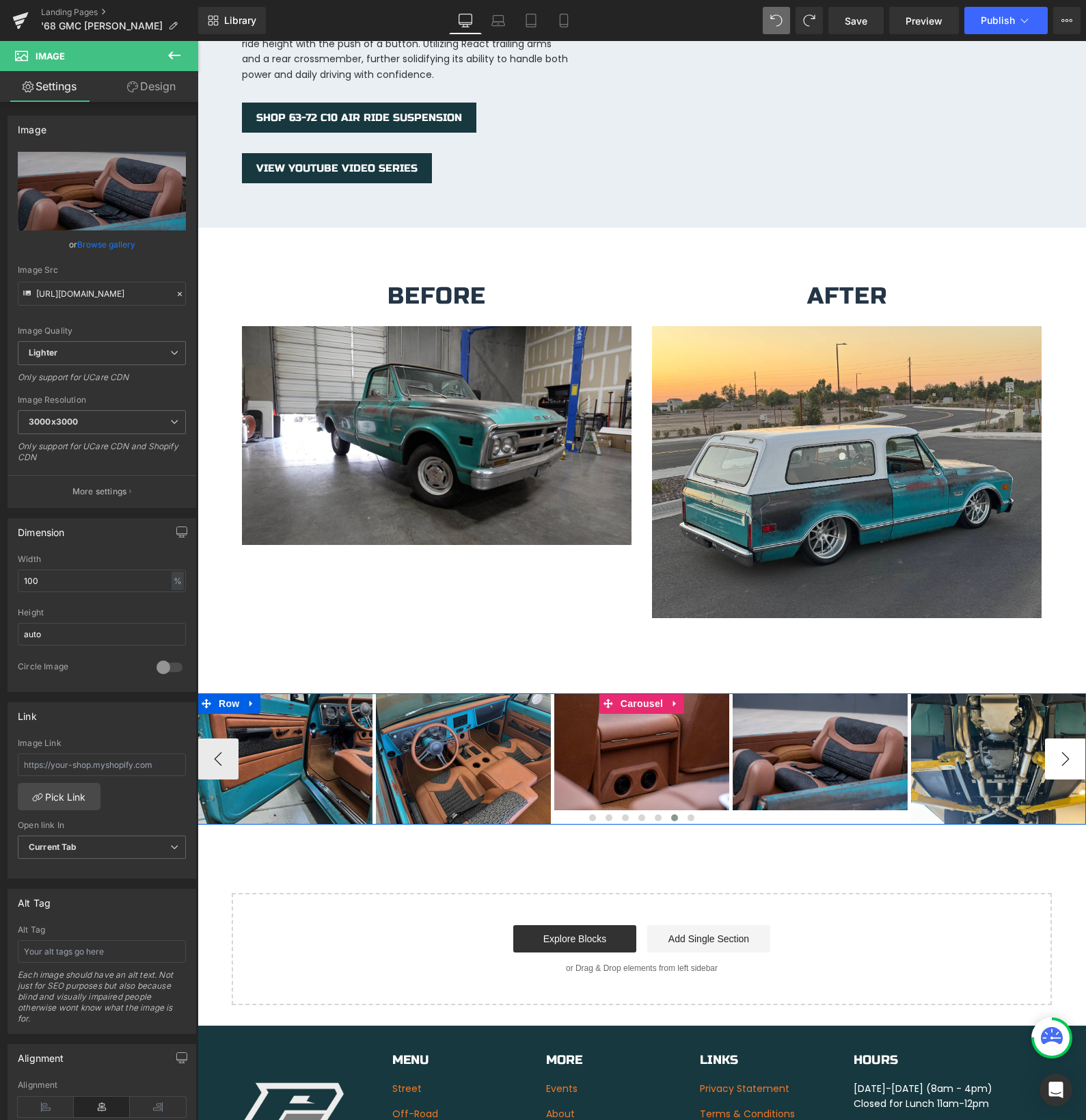
click at [1064, 749] on button "›" at bounding box center [1065, 759] width 41 height 41
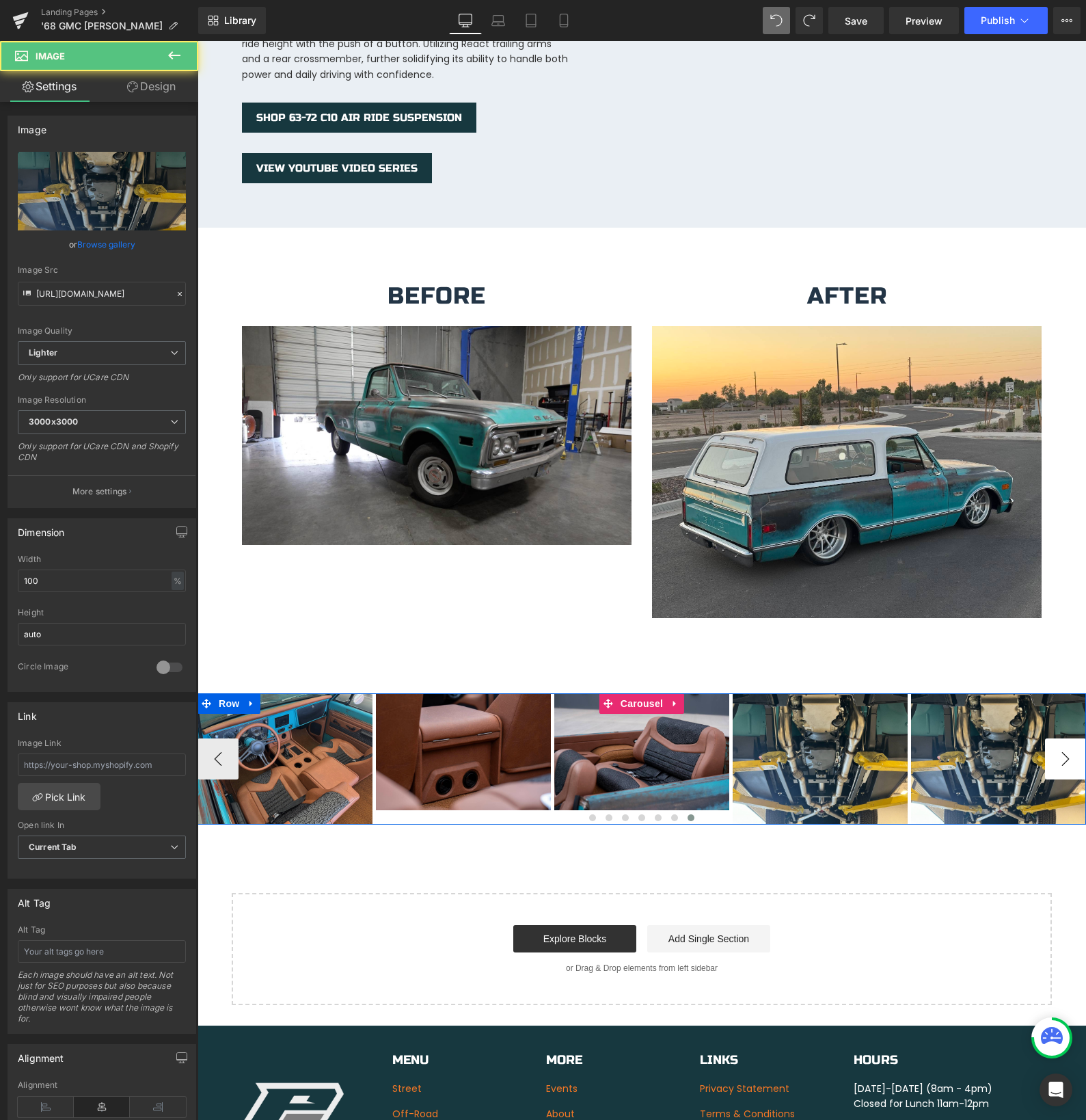
click at [907, 749] on img at bounding box center [820, 759] width 175 height 131
click at [1064, 749] on div "Image" at bounding box center [998, 759] width 175 height 131
click at [823, 751] on span "Image" at bounding box center [820, 759] width 29 height 16
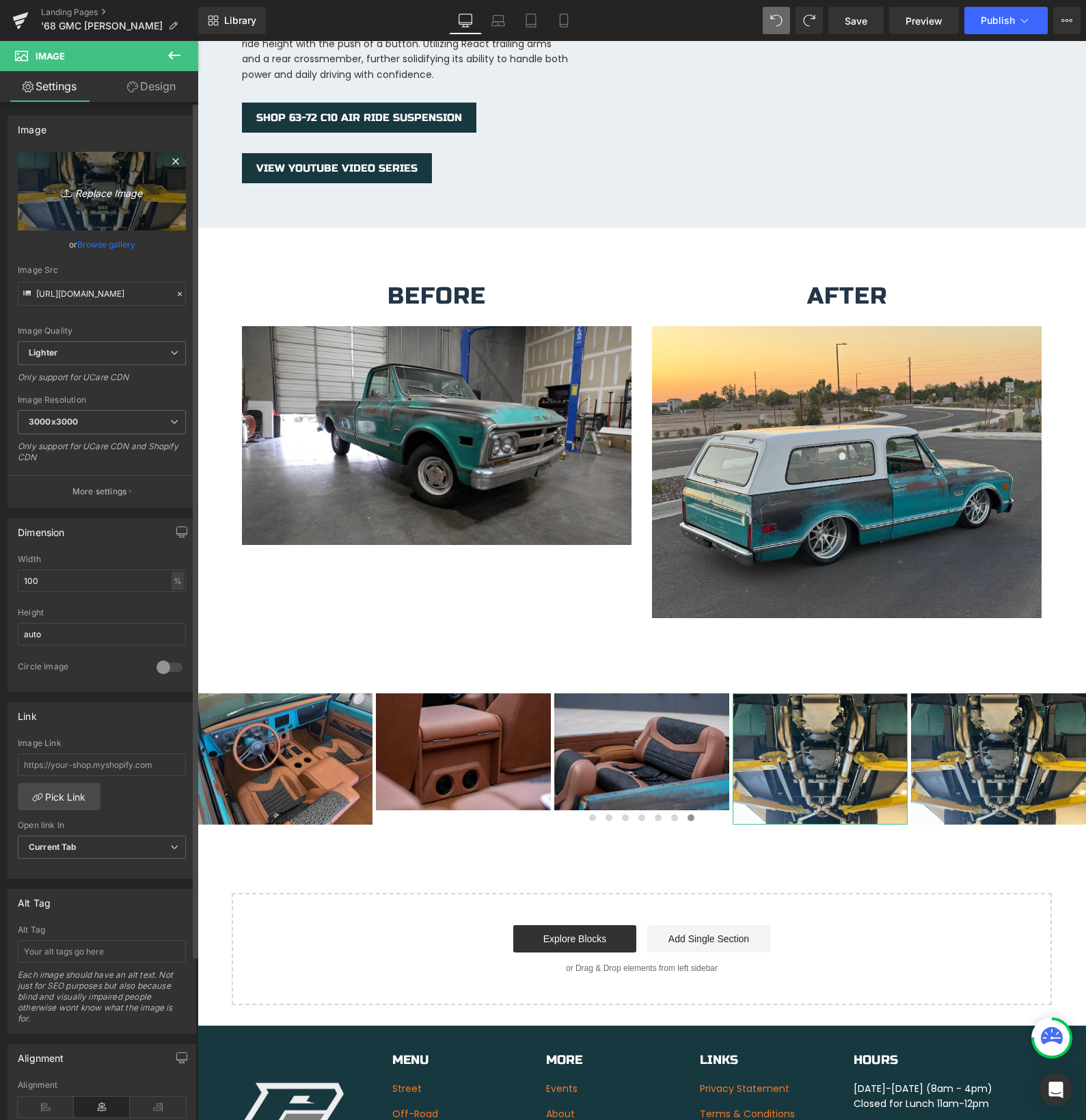
click at [95, 196] on icon "Replace Image" at bounding box center [102, 191] width 109 height 17
type input "C:\fakepath\Seats.jpg"
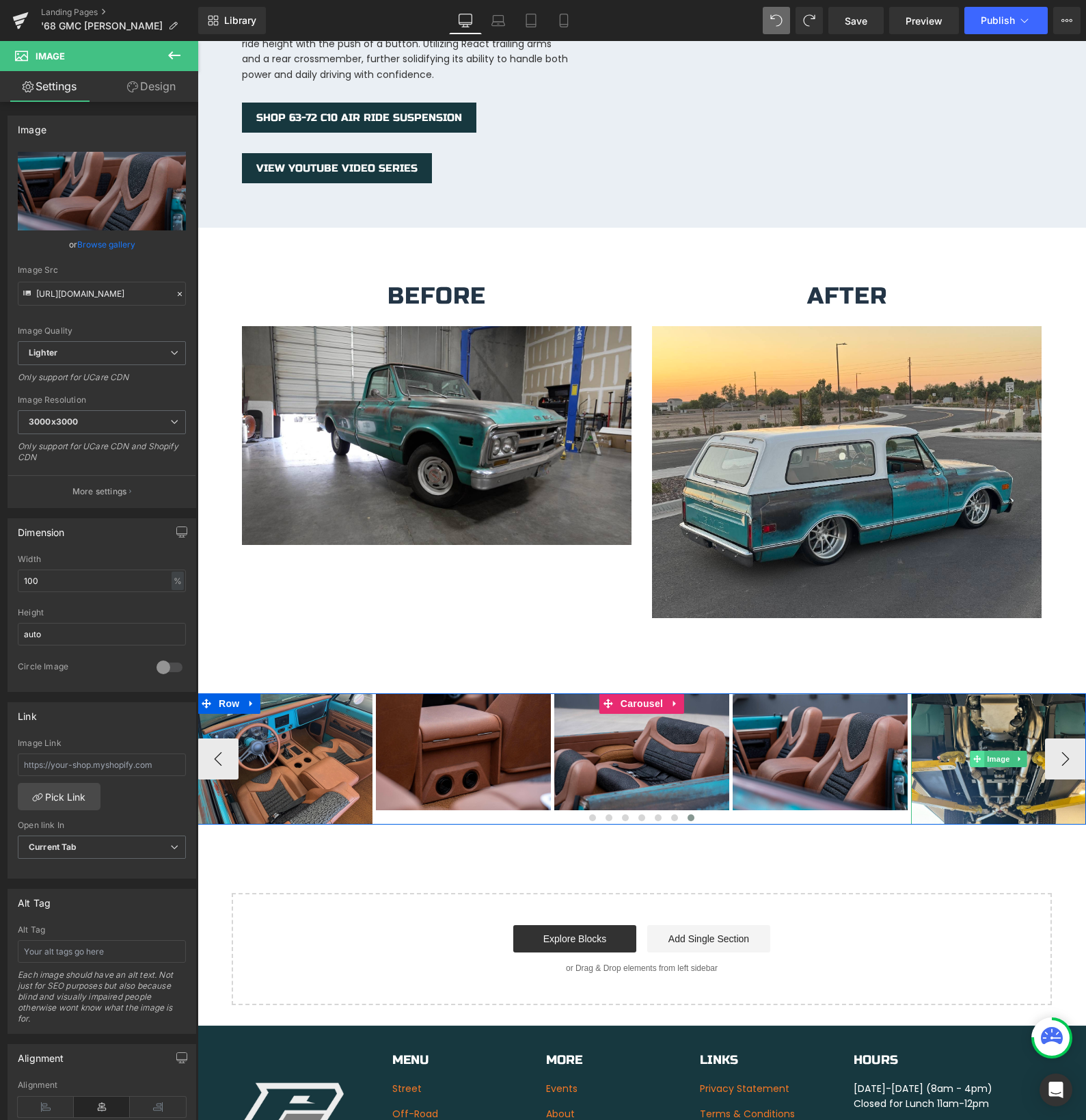
click at [1000, 749] on div "Image" at bounding box center [998, 759] width 175 height 131
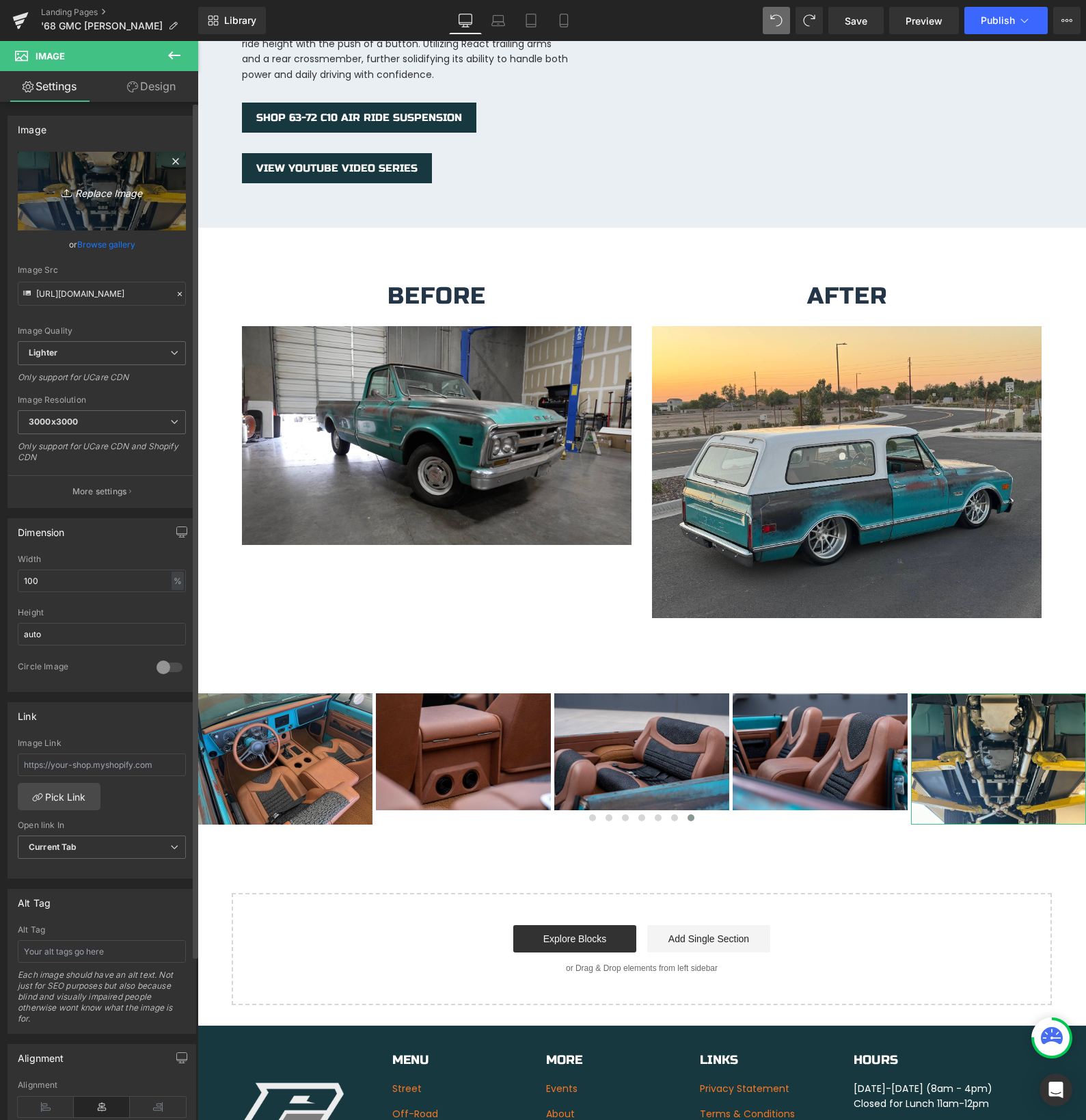
click at [93, 193] on icon "Replace Image" at bounding box center [102, 191] width 109 height 17
type input "C:\fakepath\Shifter.jpg"
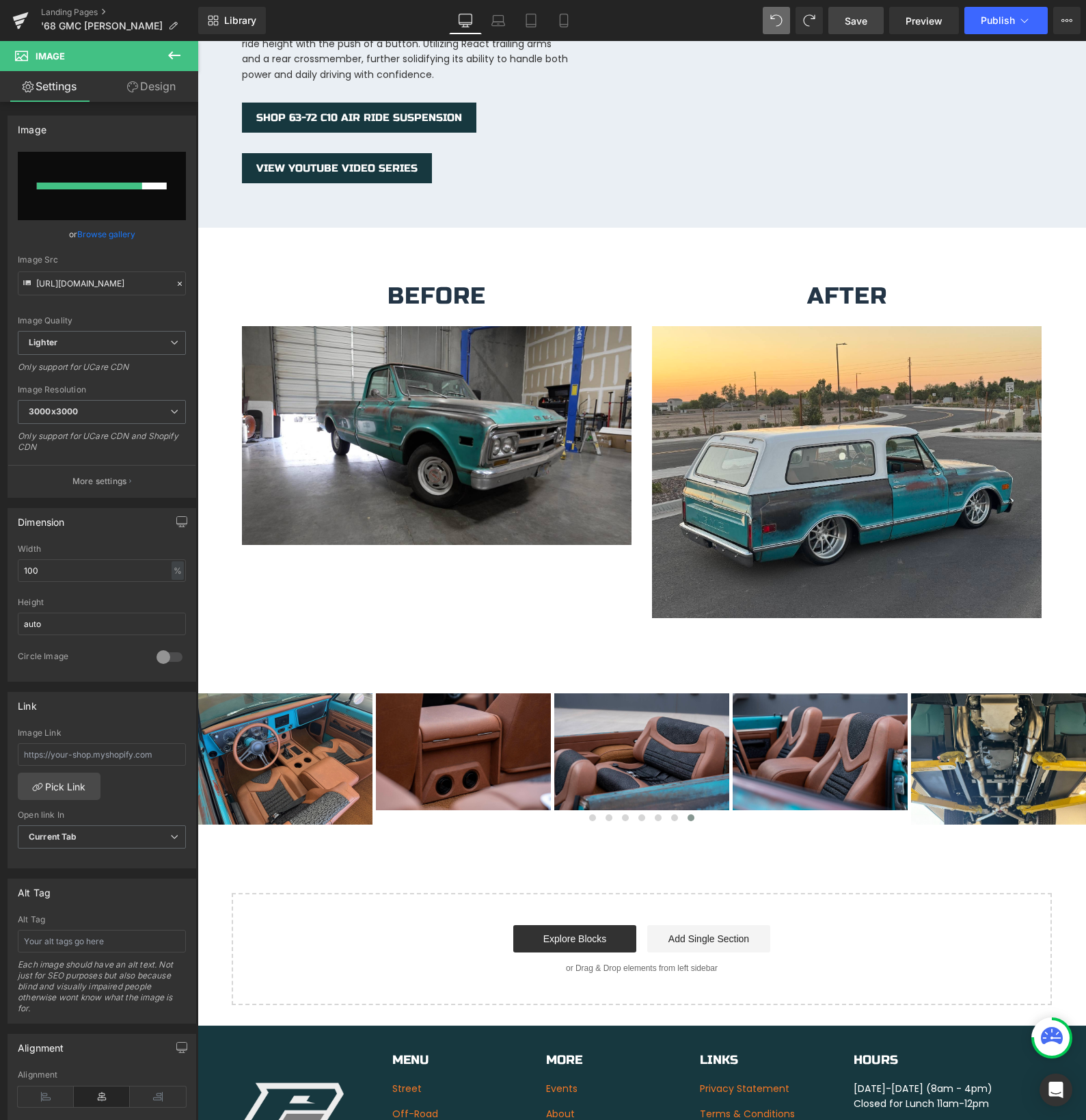
click at [851, 18] on span "Save" at bounding box center [855, 21] width 23 height 14
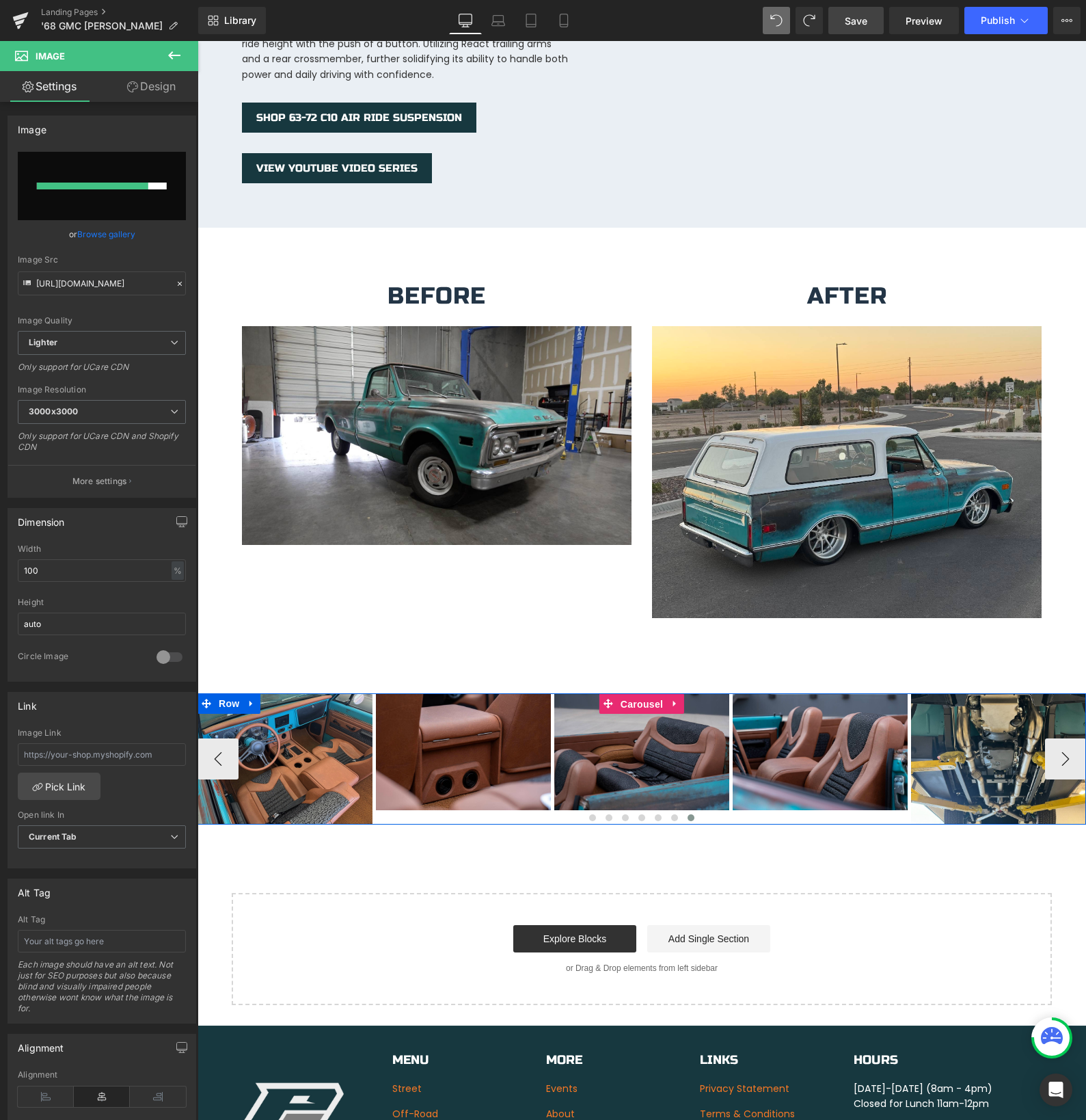
click at [633, 693] on div "Image Image Image Image Image" at bounding box center [642, 759] width 888 height 131
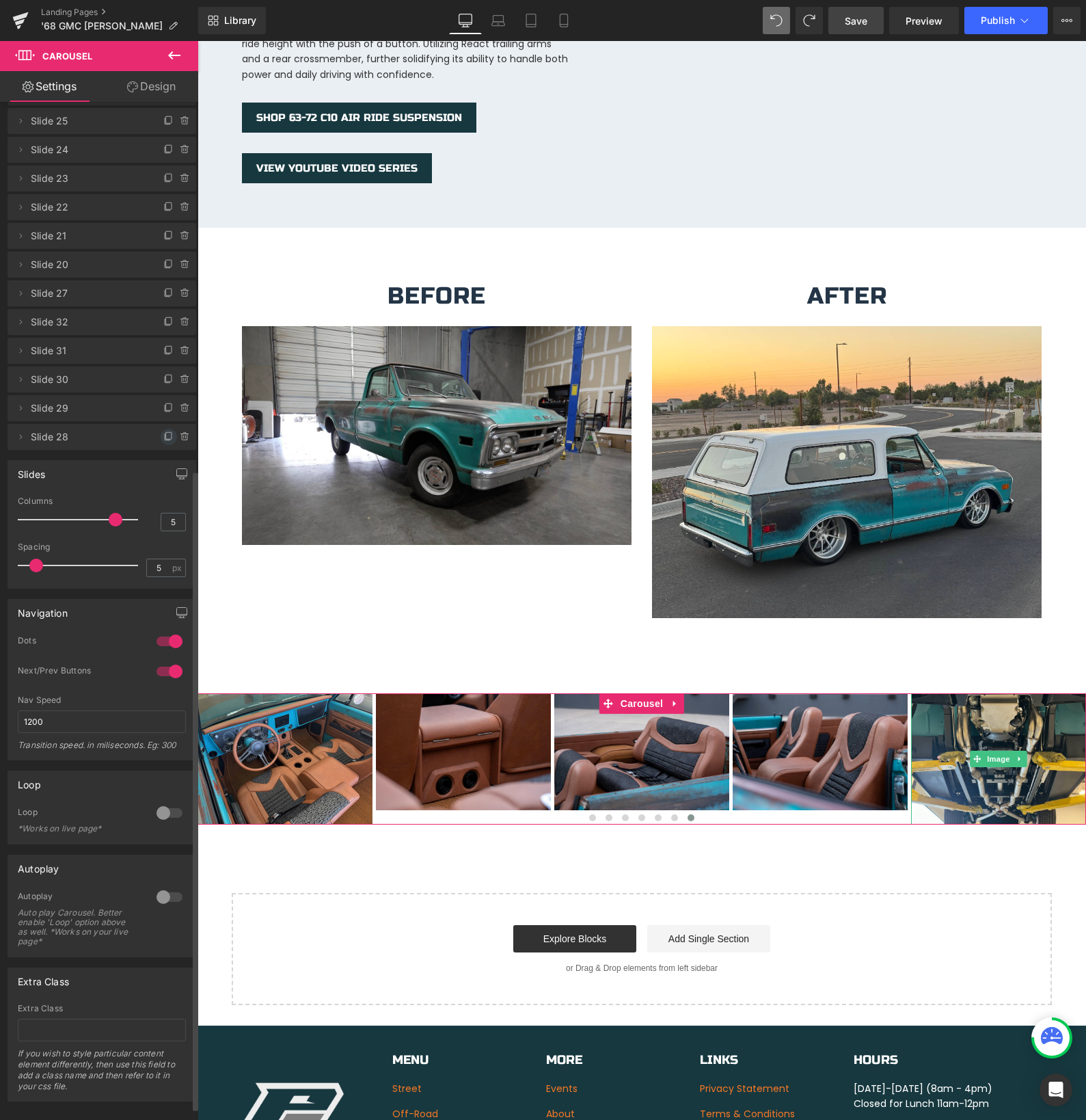
scroll to position [583, 0]
click at [161, 431] on span at bounding box center [169, 440] width 16 height 16
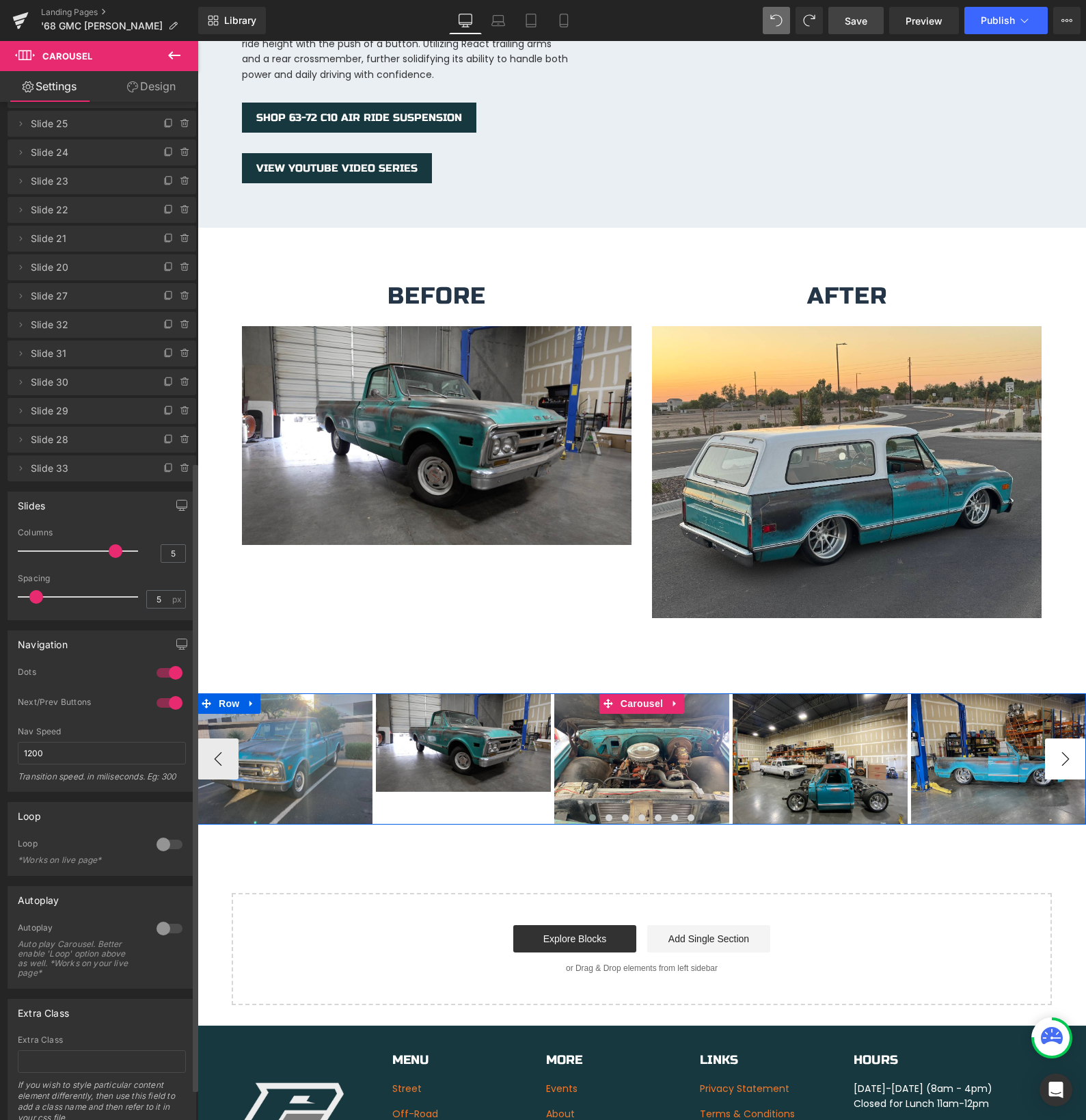
click at [1071, 750] on button "›" at bounding box center [1065, 759] width 41 height 41
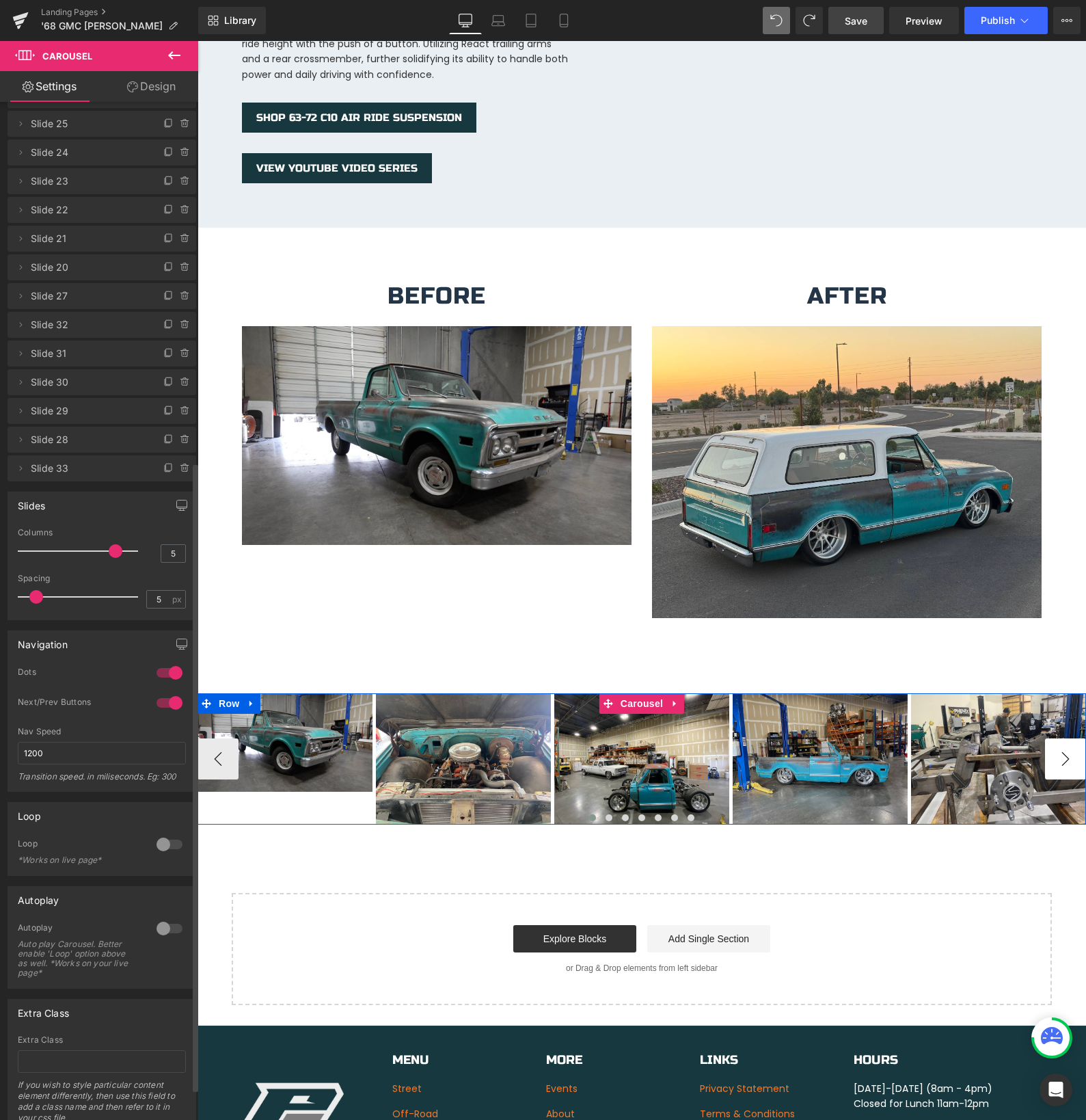
click at [1071, 750] on button "›" at bounding box center [1065, 759] width 41 height 41
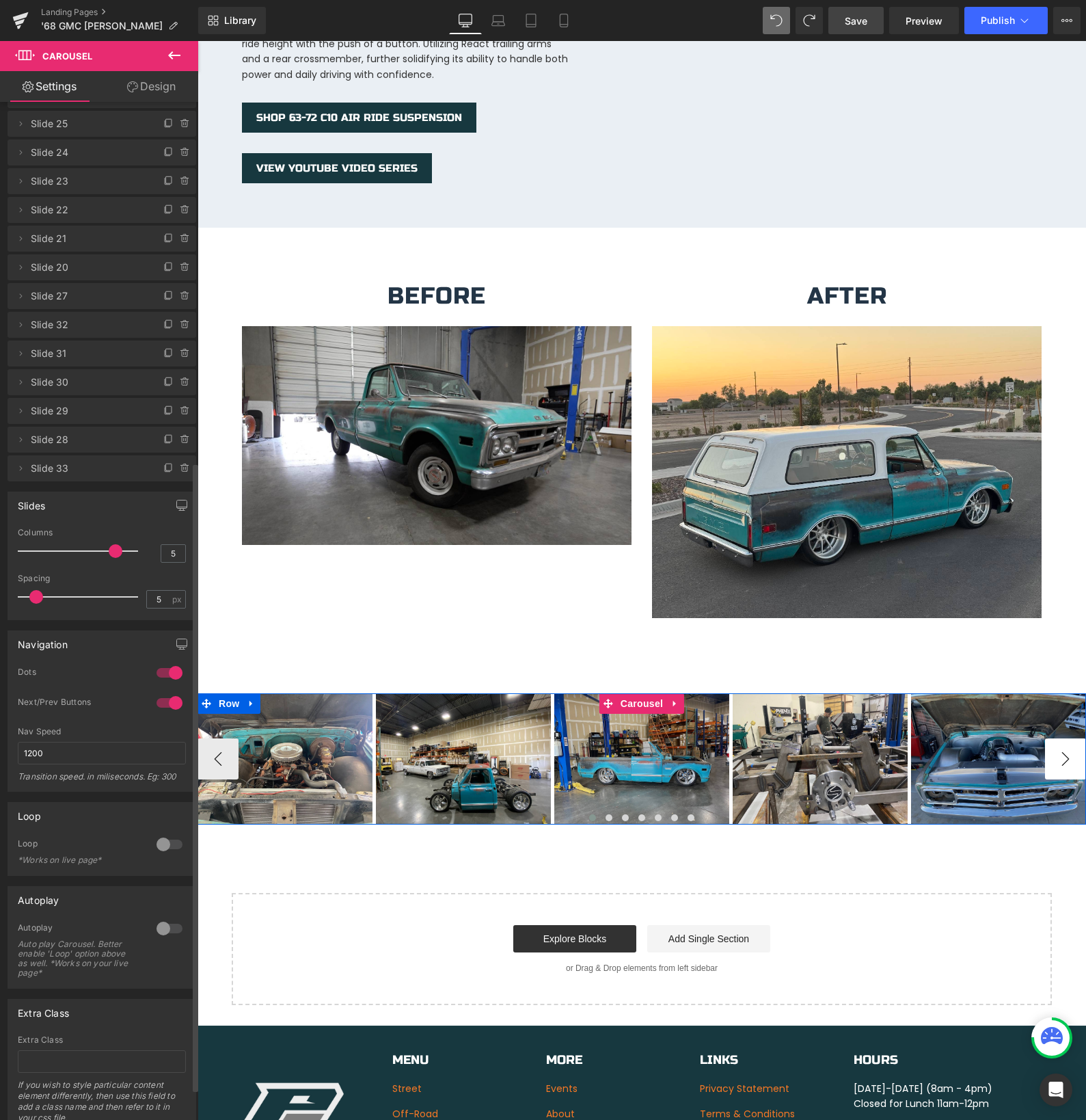
click at [1071, 750] on button "›" at bounding box center [1065, 759] width 41 height 41
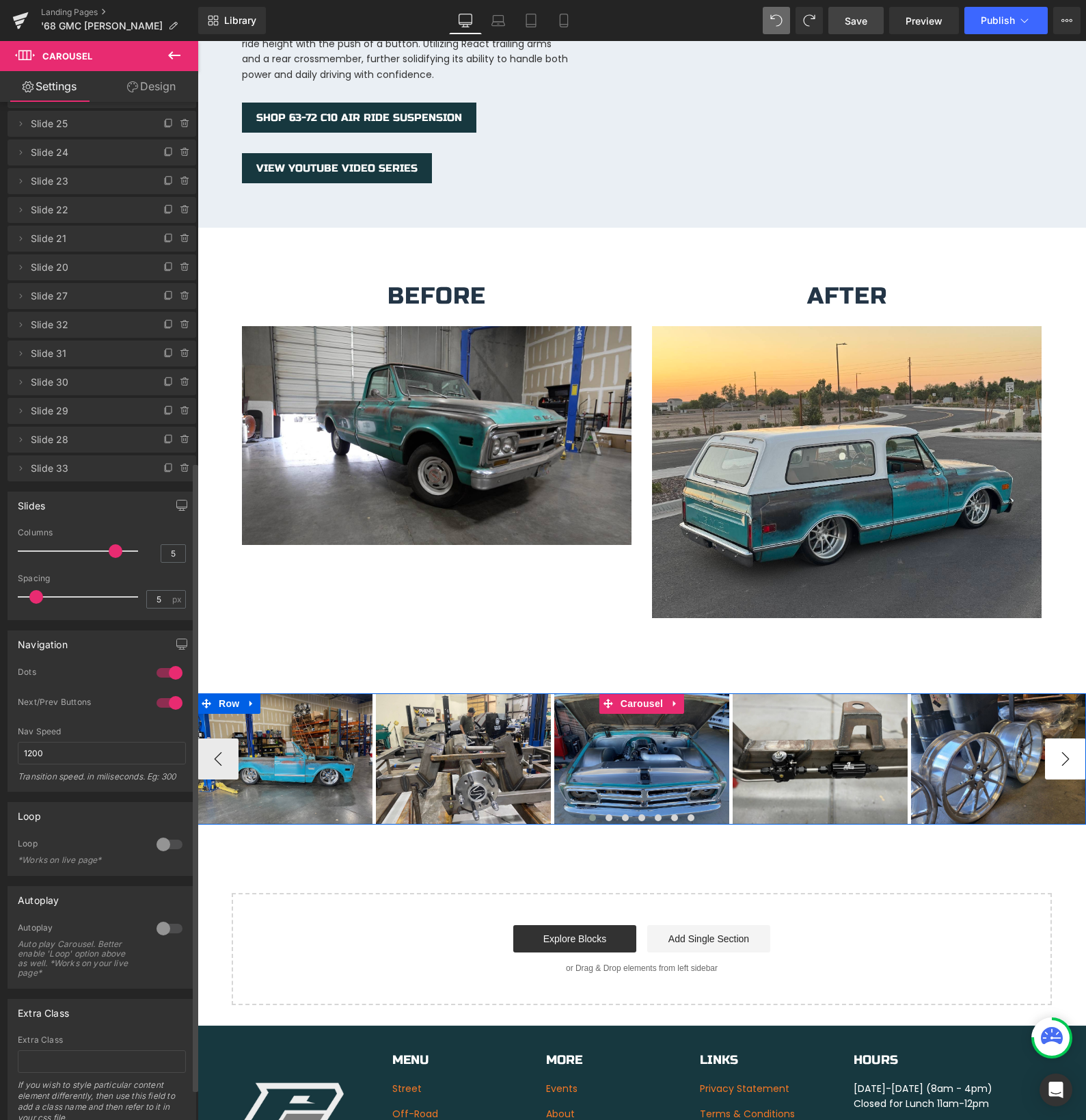
click at [1071, 750] on button "›" at bounding box center [1065, 759] width 41 height 41
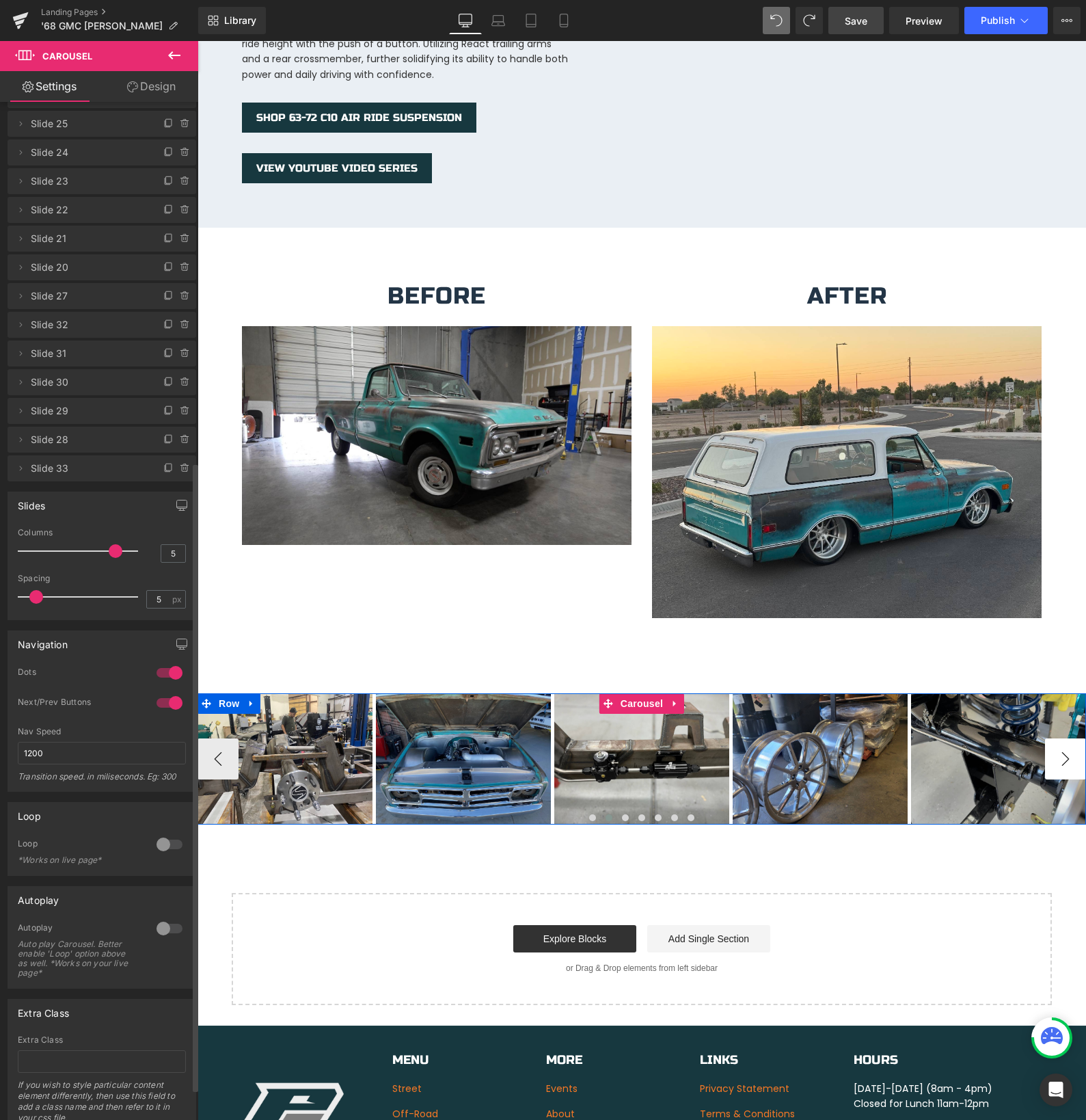
click at [1071, 750] on button "›" at bounding box center [1065, 759] width 41 height 41
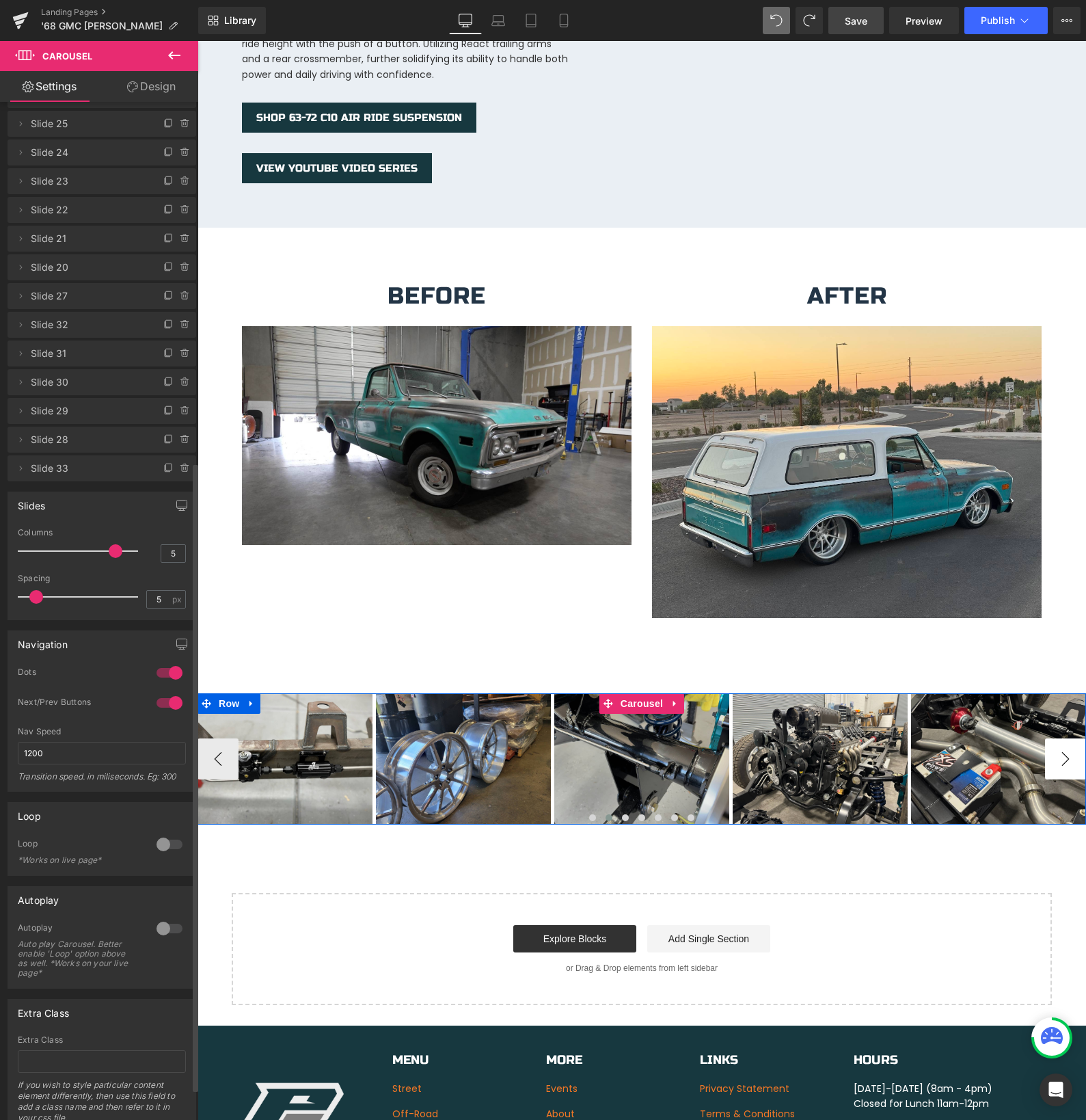
click at [1071, 750] on button "›" at bounding box center [1065, 759] width 41 height 41
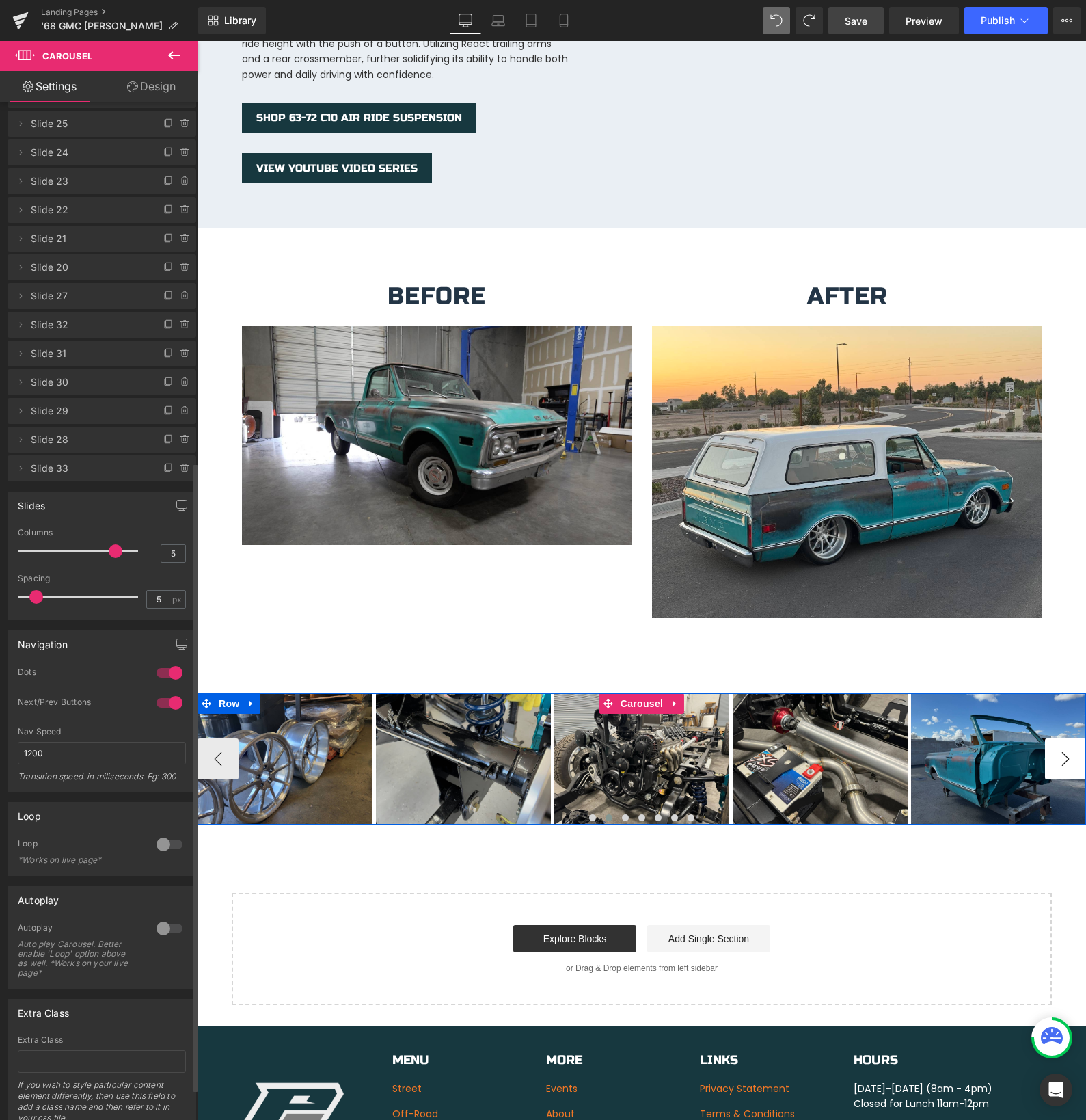
click at [1071, 750] on button "›" at bounding box center [1065, 759] width 41 height 41
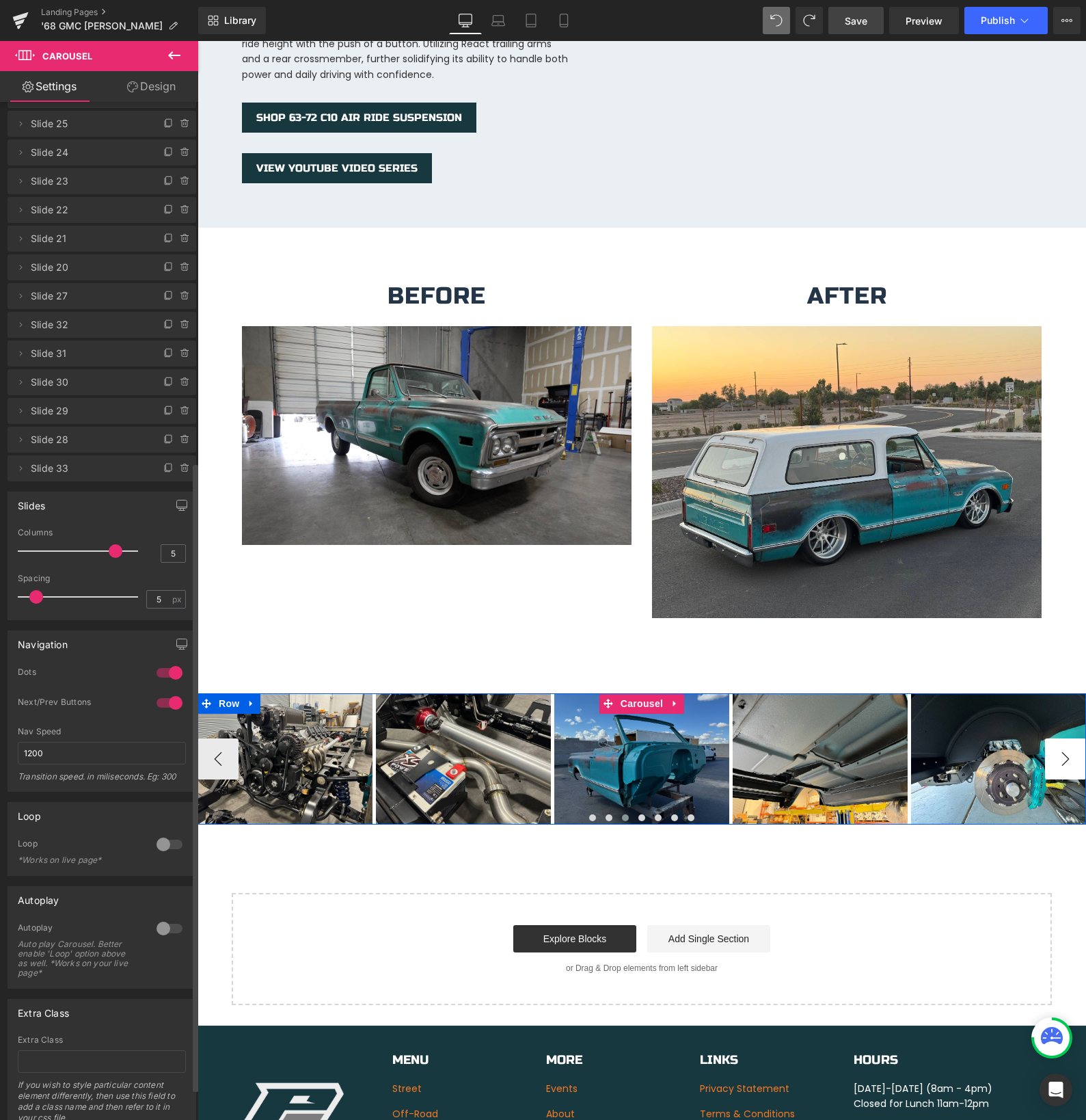
click at [1071, 750] on button "›" at bounding box center [1065, 759] width 41 height 41
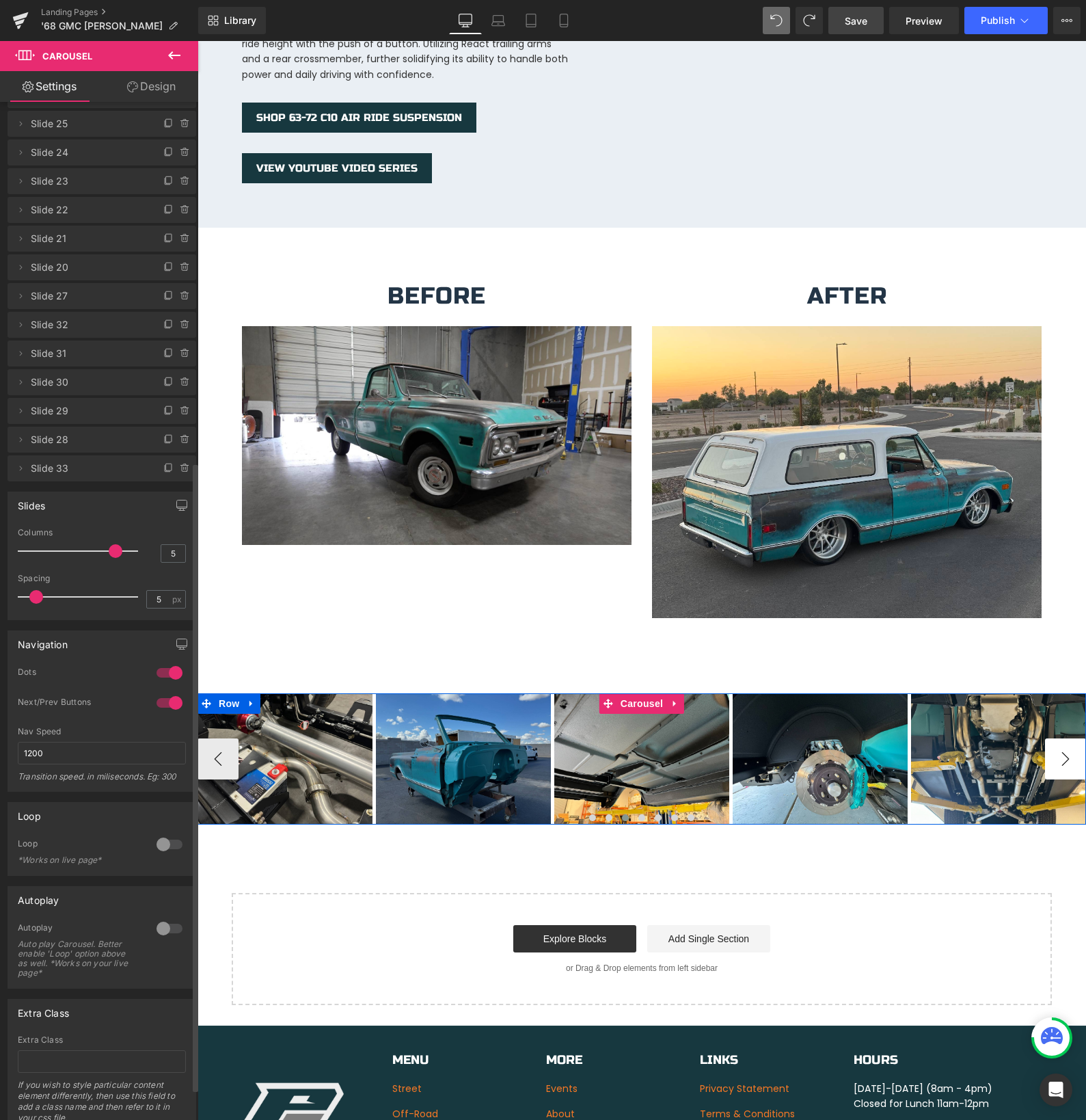
click at [1071, 750] on button "›" at bounding box center [1065, 759] width 41 height 41
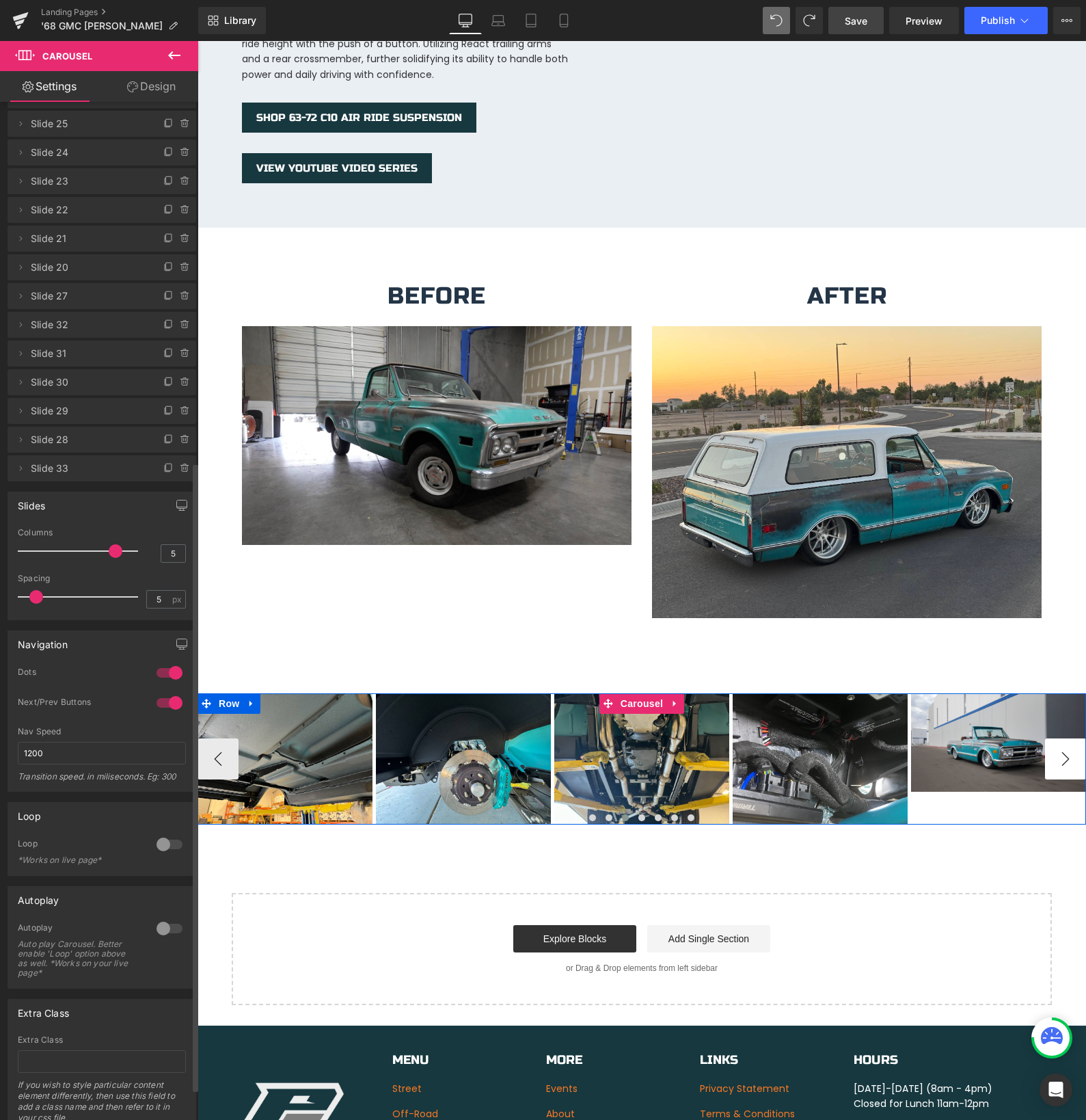
click at [1071, 750] on button "›" at bounding box center [1065, 759] width 41 height 41
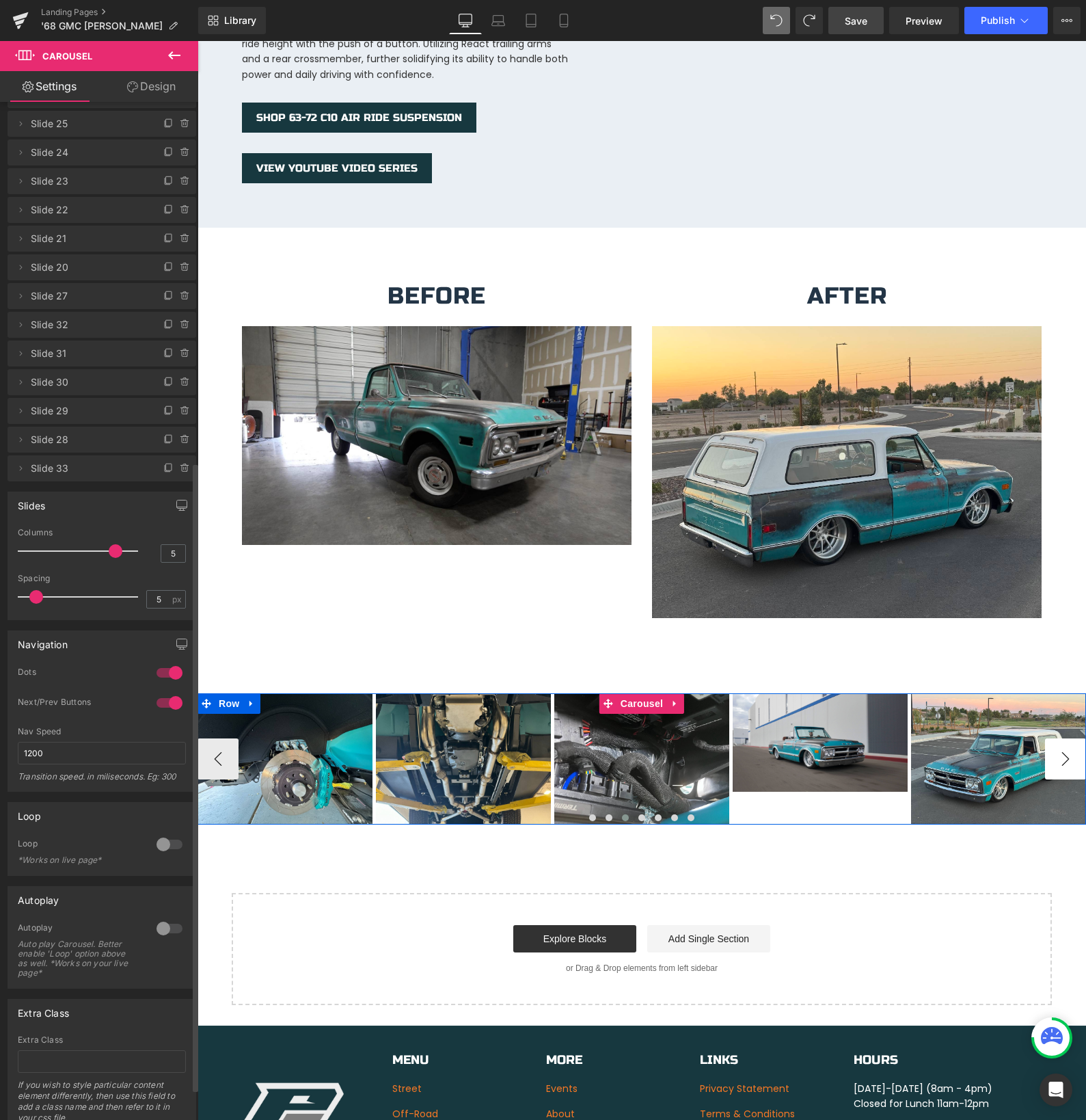
click at [1071, 750] on button "›" at bounding box center [1065, 759] width 41 height 41
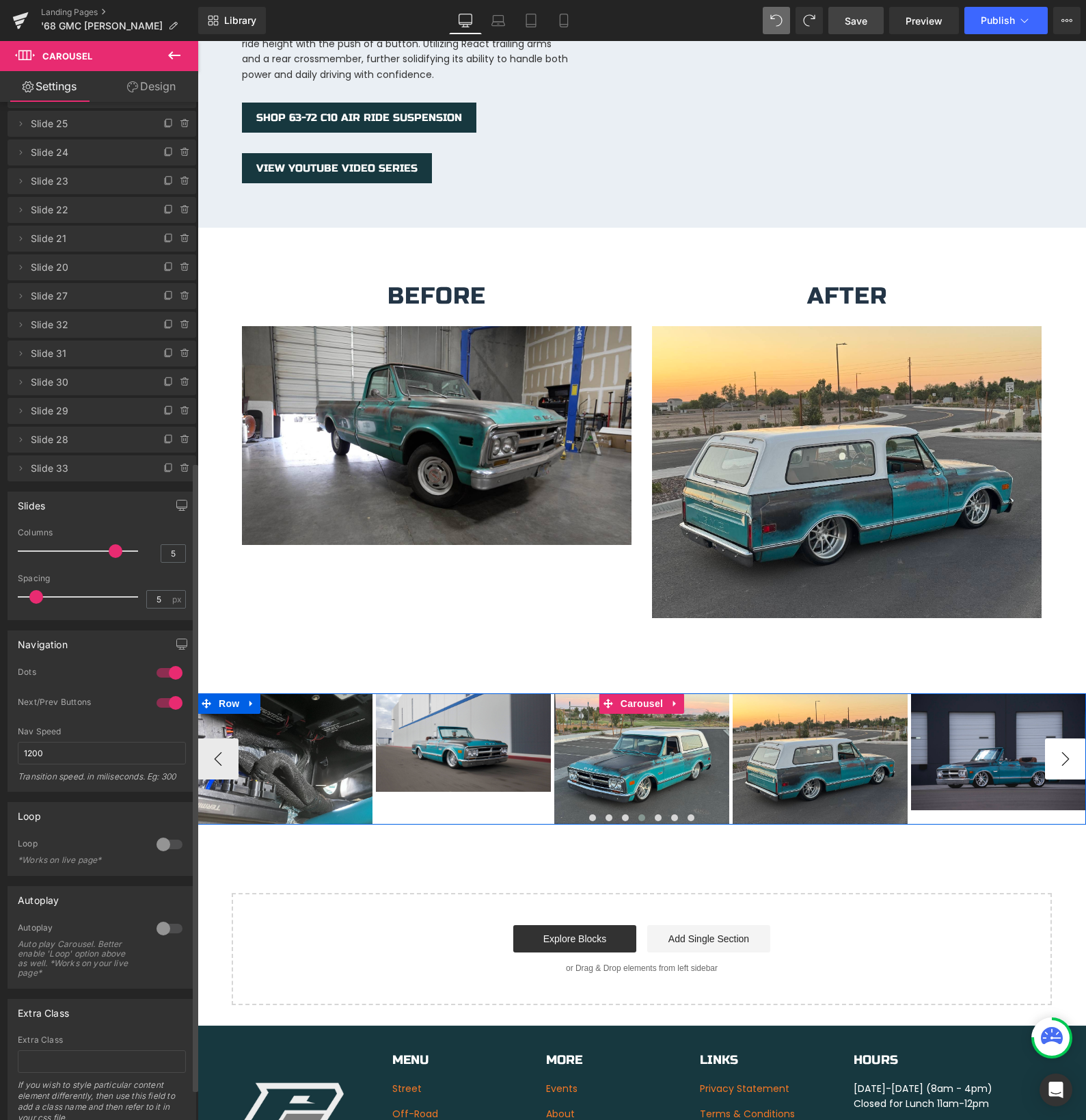
click at [1071, 750] on button "›" at bounding box center [1065, 759] width 41 height 41
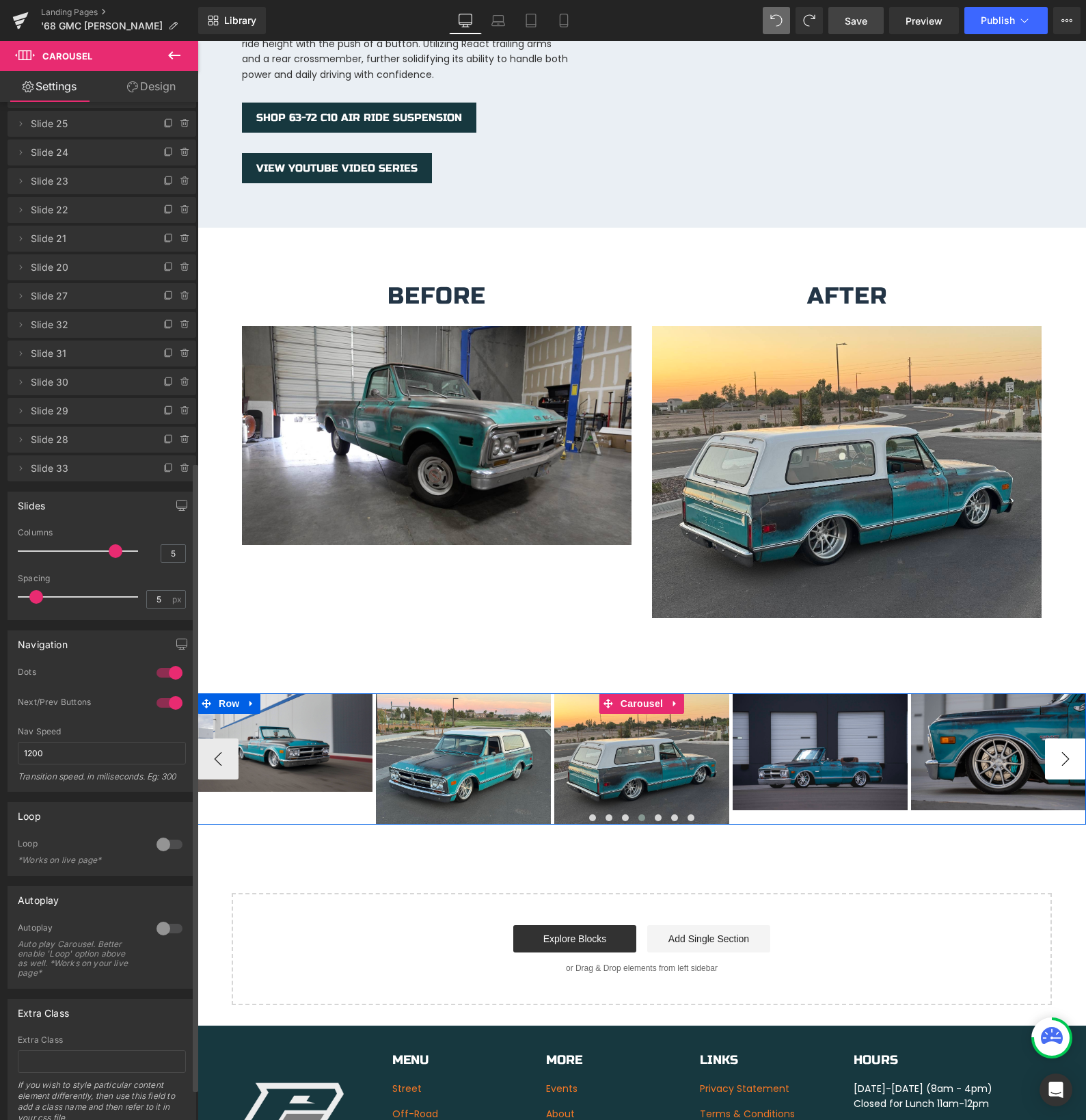
click at [1071, 750] on button "›" at bounding box center [1065, 759] width 41 height 41
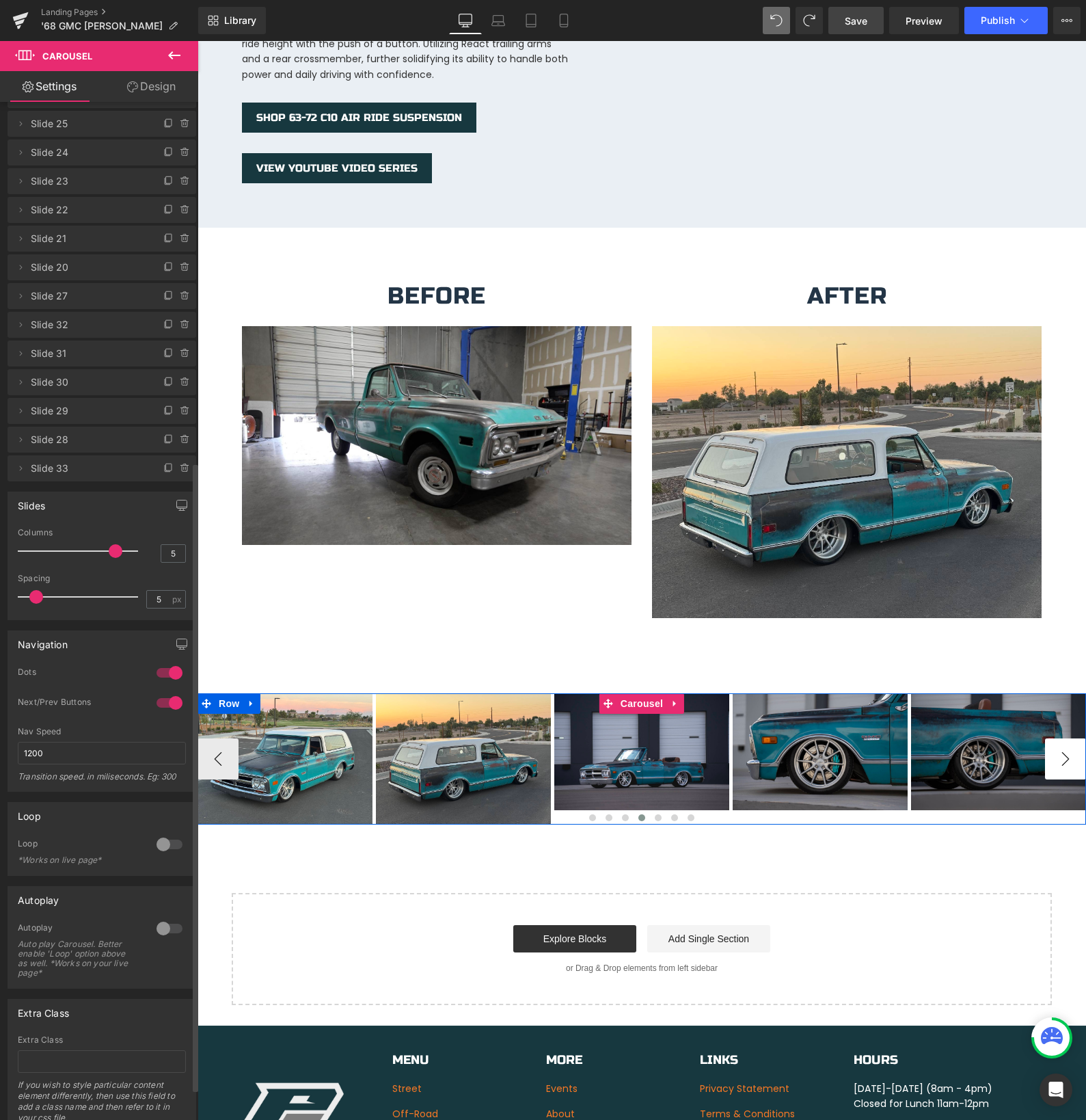
click at [1071, 750] on button "›" at bounding box center [1065, 759] width 41 height 41
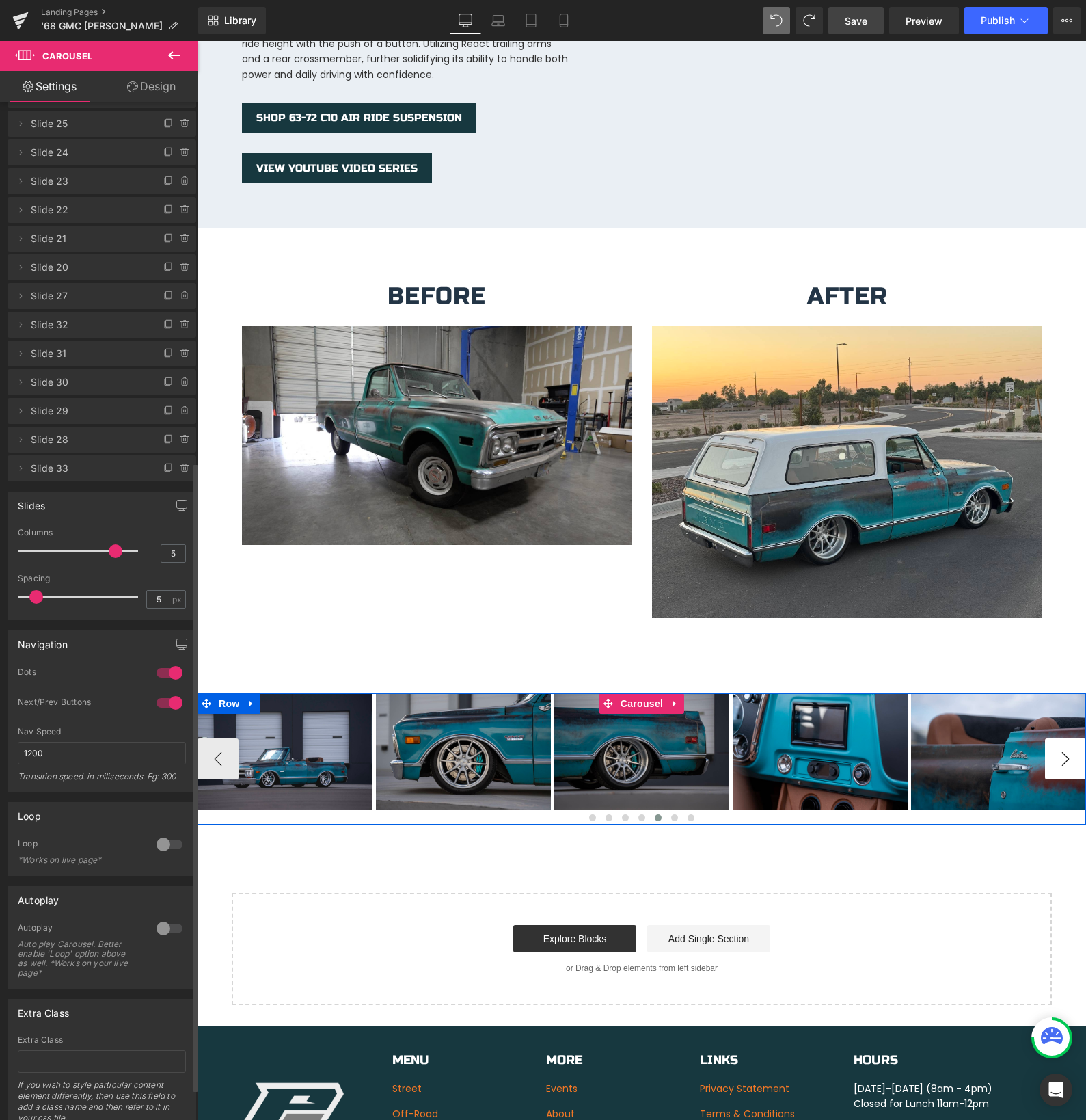
click at [1071, 750] on button "›" at bounding box center [1065, 759] width 41 height 41
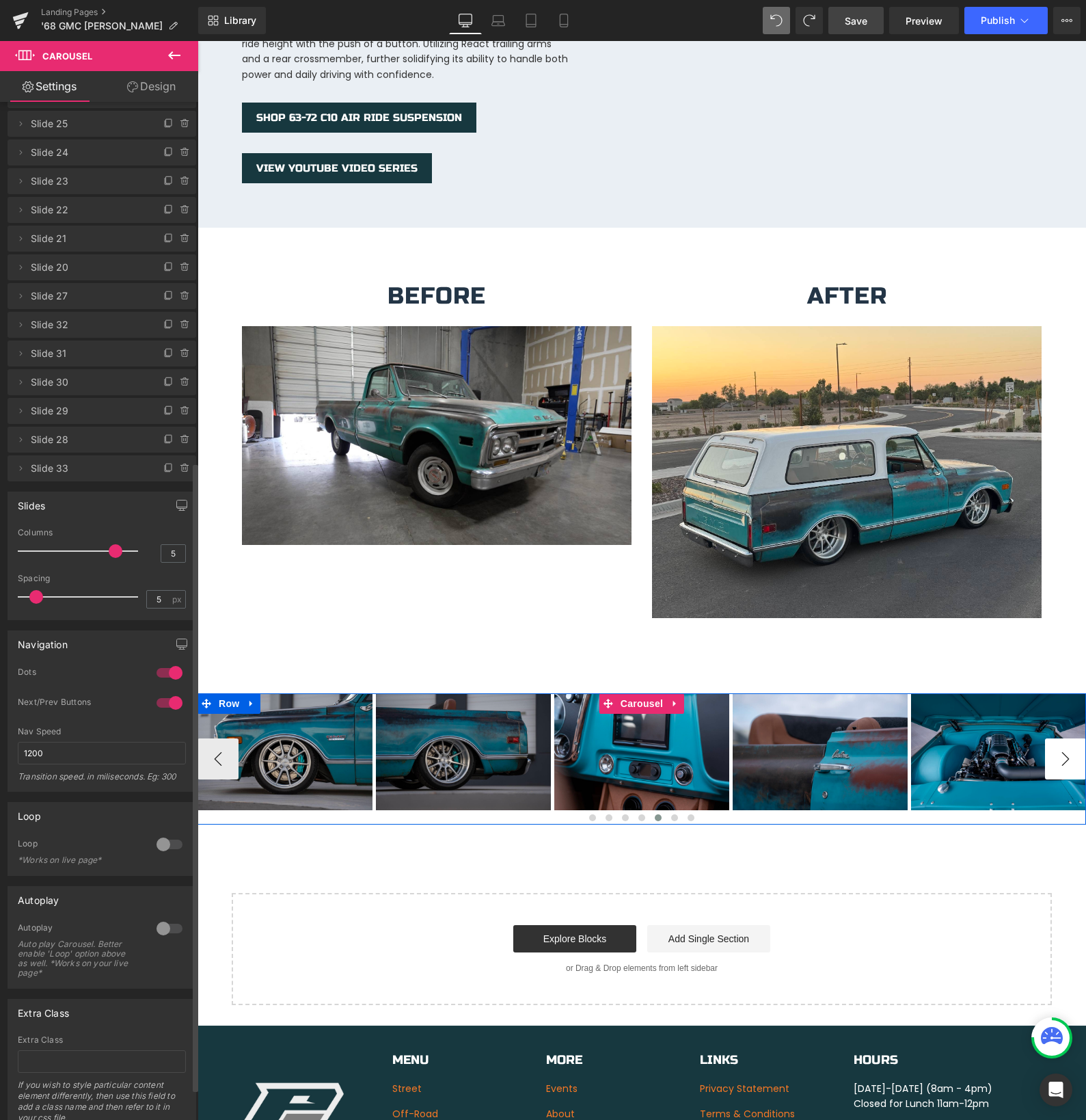
click at [1071, 750] on button "›" at bounding box center [1065, 759] width 41 height 41
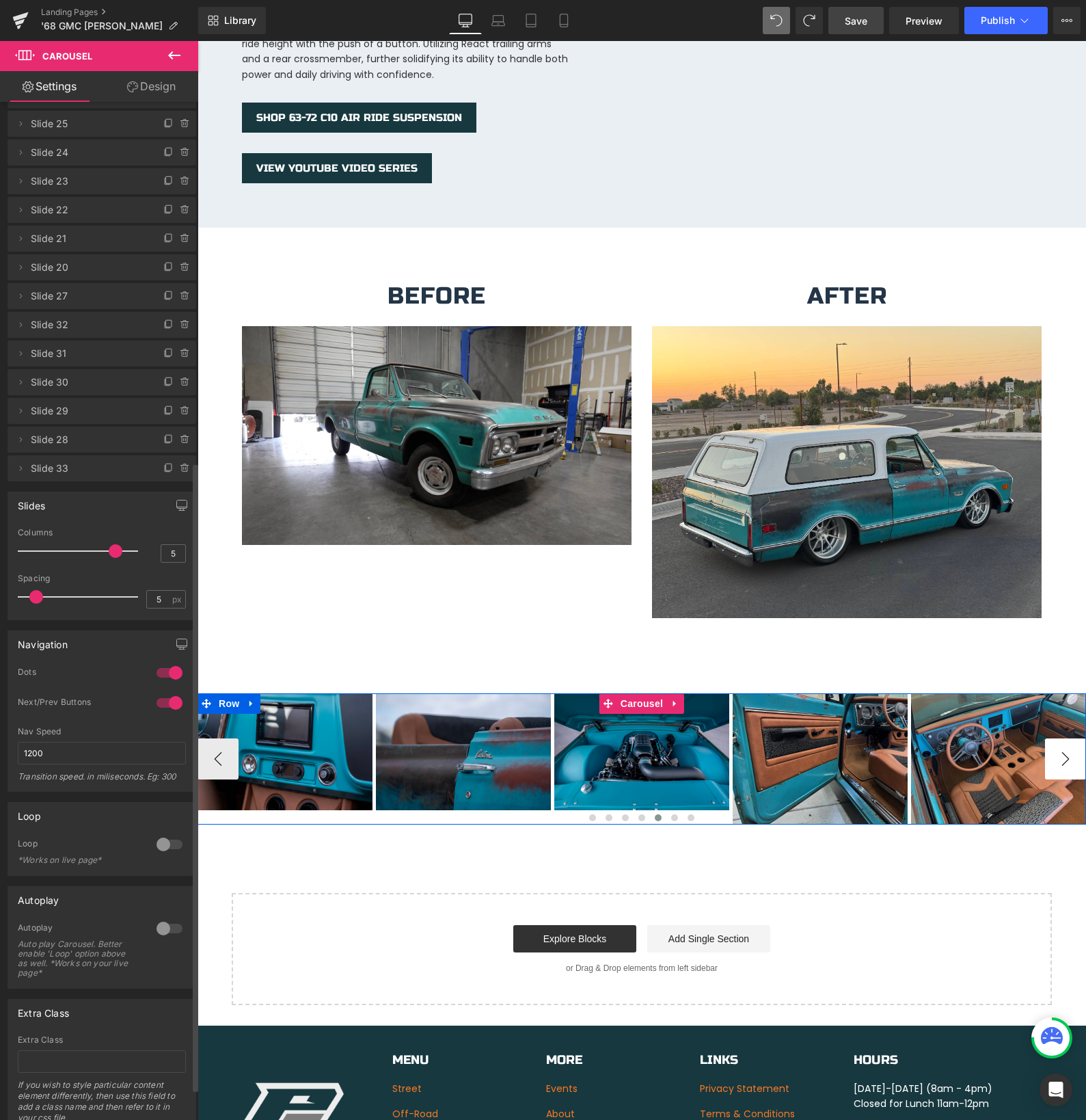
click at [1071, 750] on button "›" at bounding box center [1065, 759] width 41 height 41
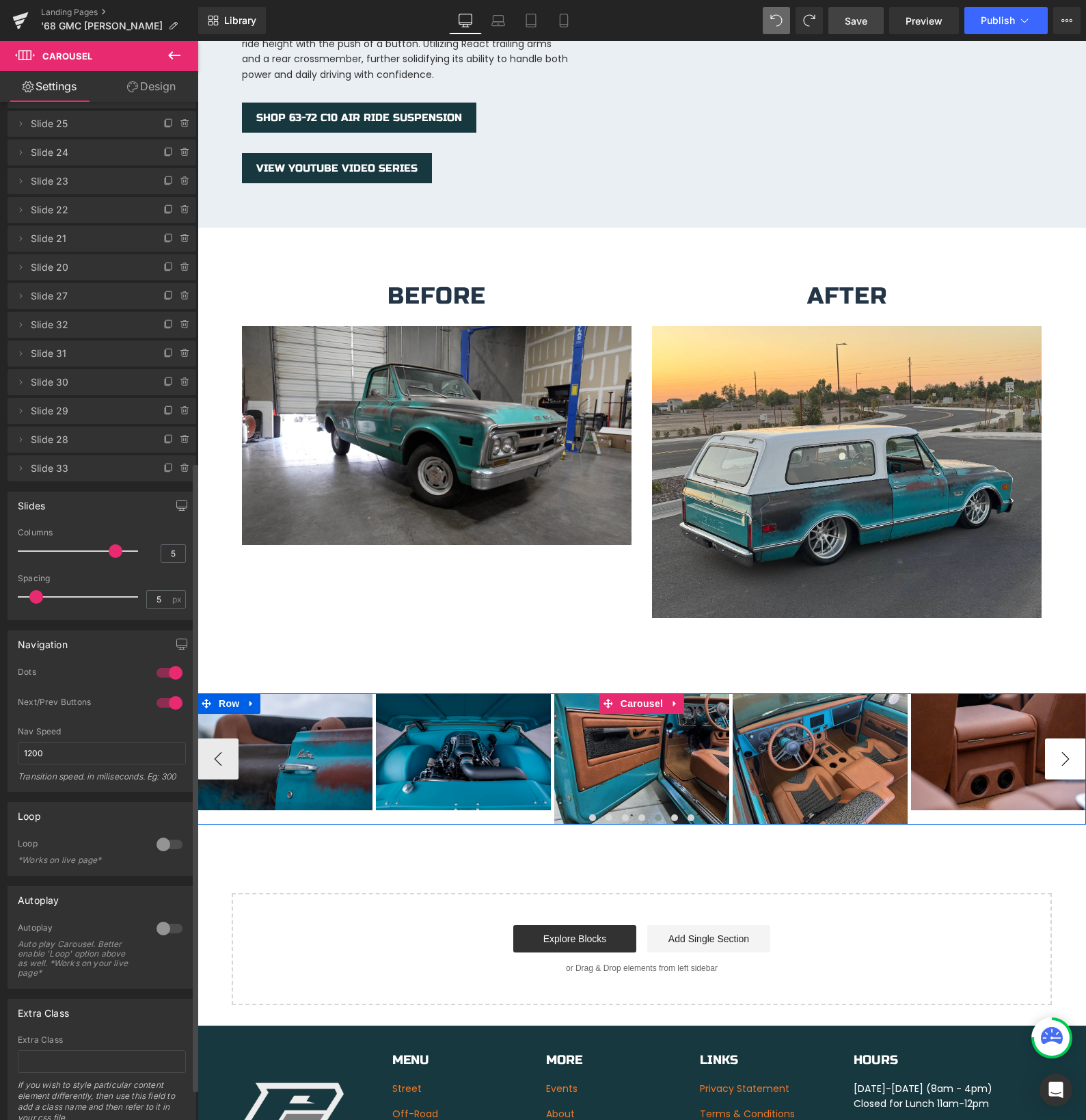
click at [1071, 750] on button "›" at bounding box center [1065, 759] width 41 height 41
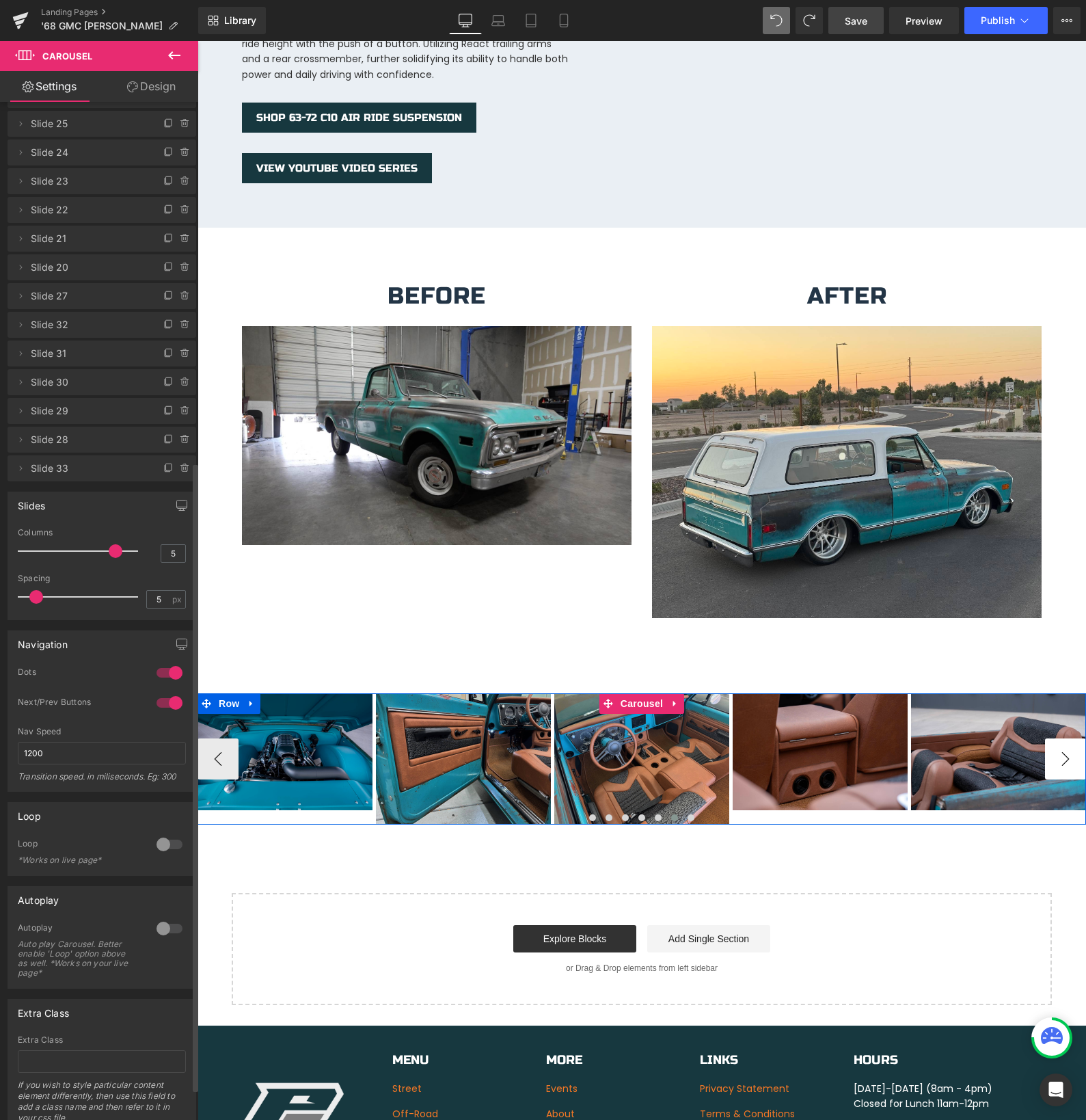
click at [1071, 750] on button "›" at bounding box center [1065, 759] width 41 height 41
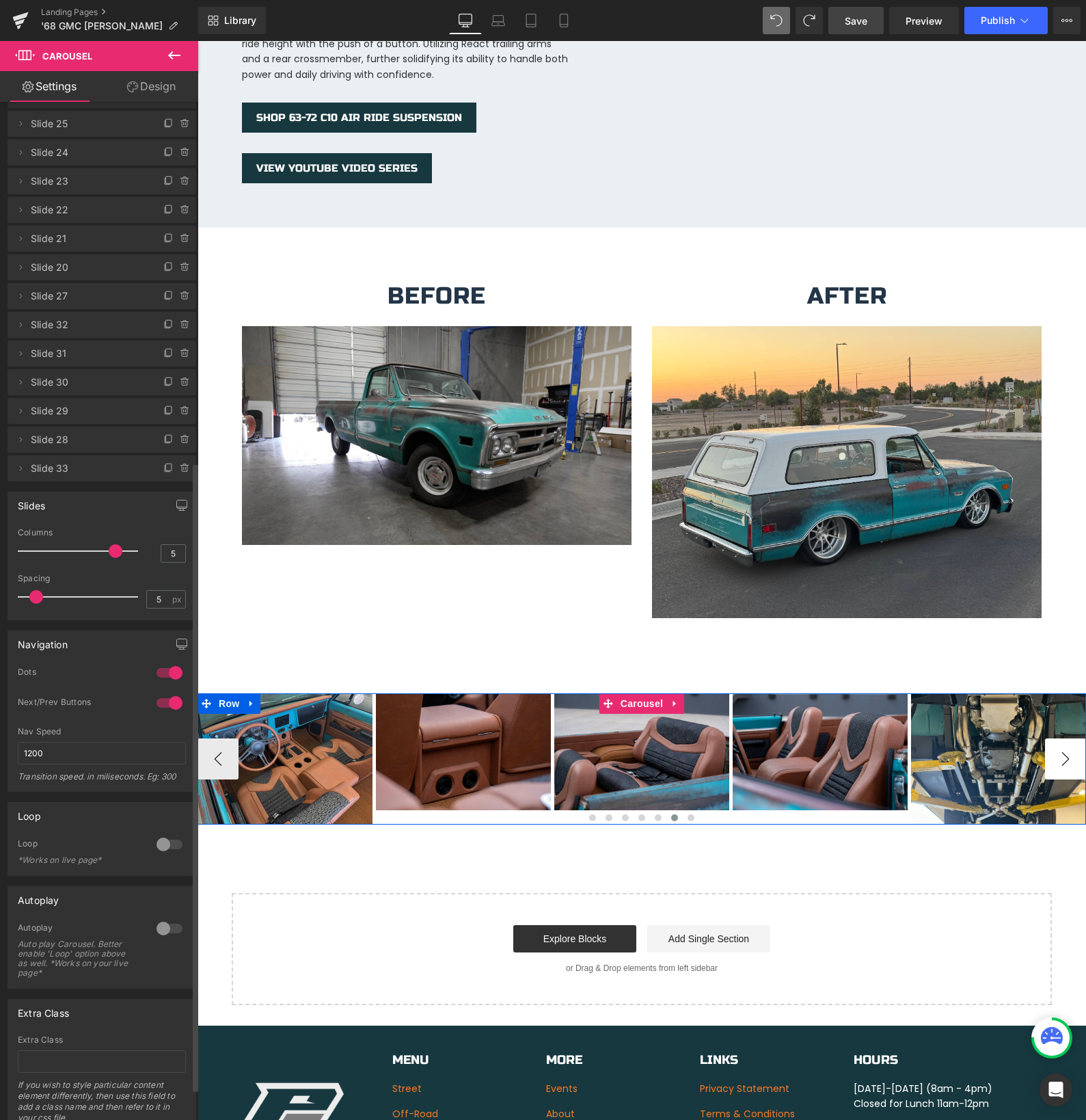
click at [1071, 750] on button "›" at bounding box center [1065, 759] width 41 height 41
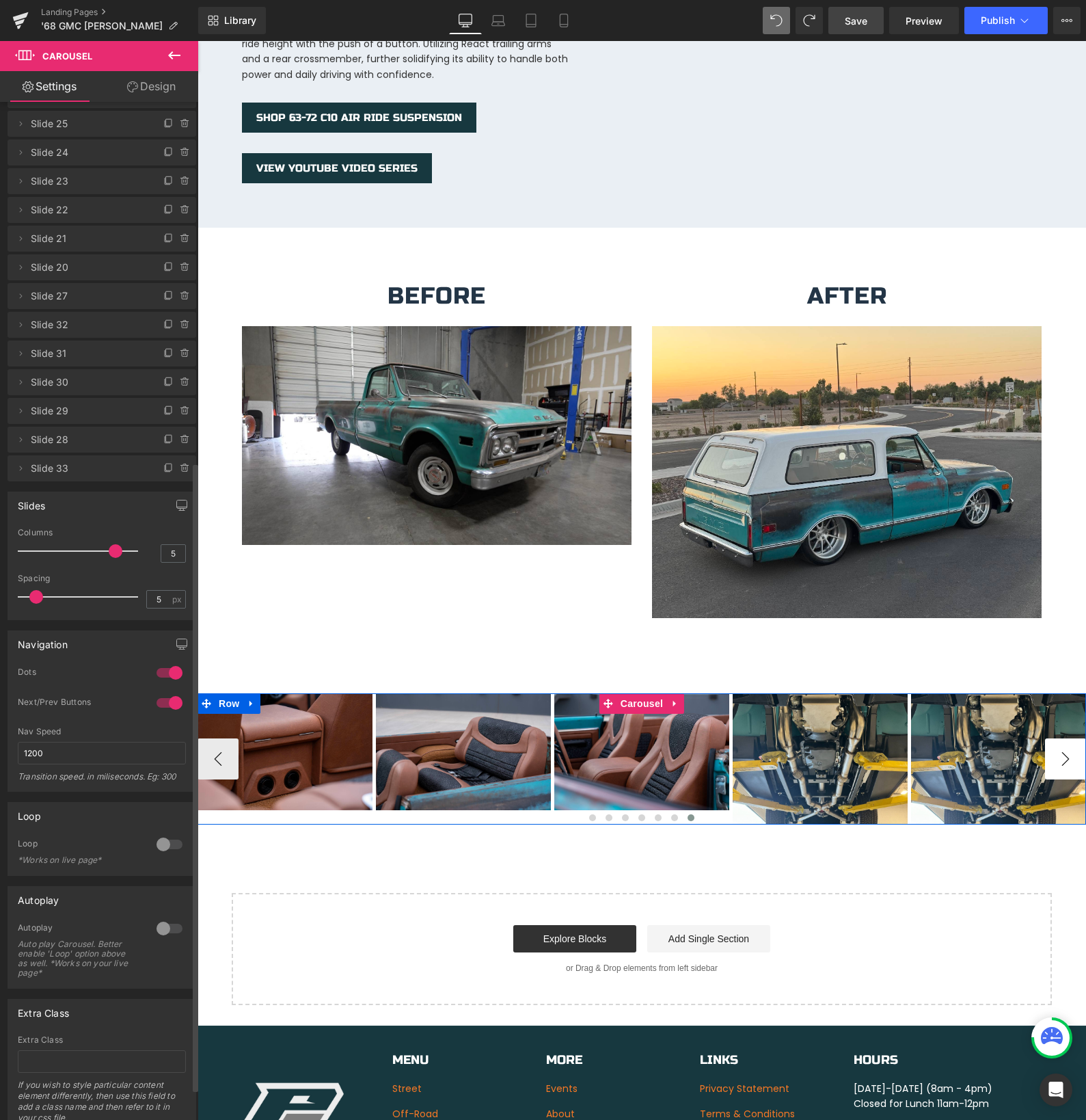
click at [372, 750] on img at bounding box center [285, 752] width 175 height 117
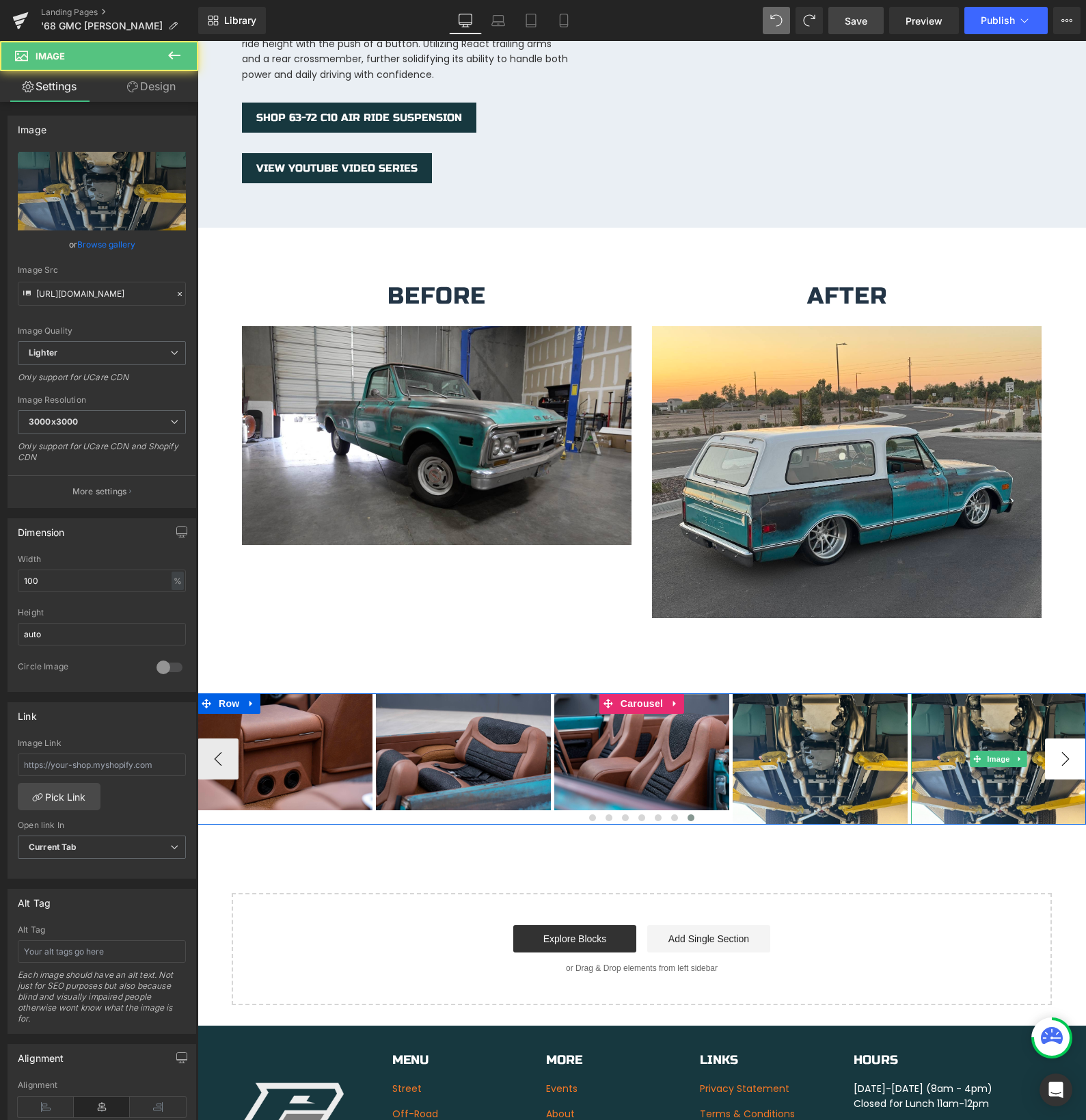
click at [1071, 750] on img at bounding box center [998, 759] width 175 height 131
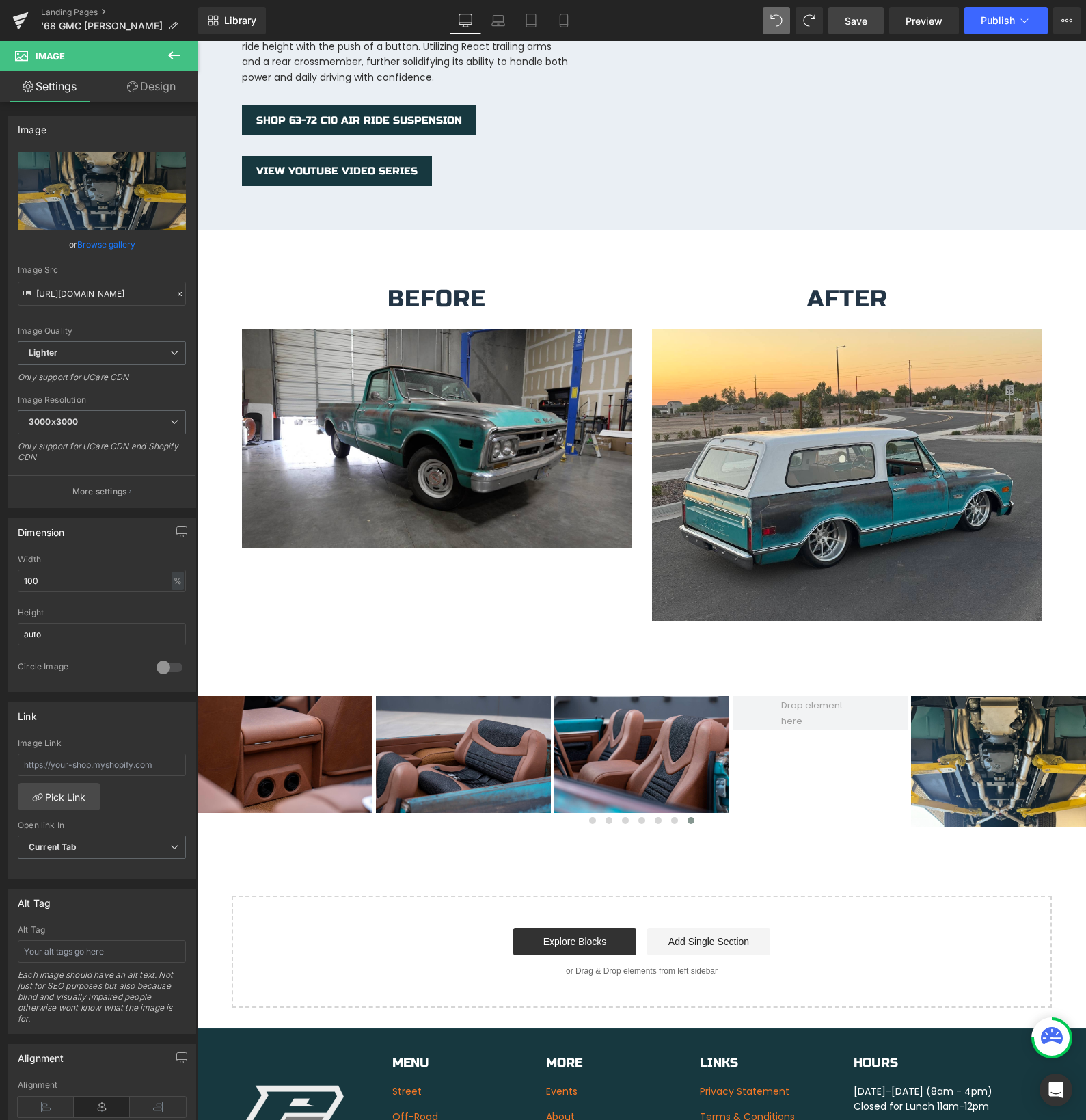
scroll to position [2301, 0]
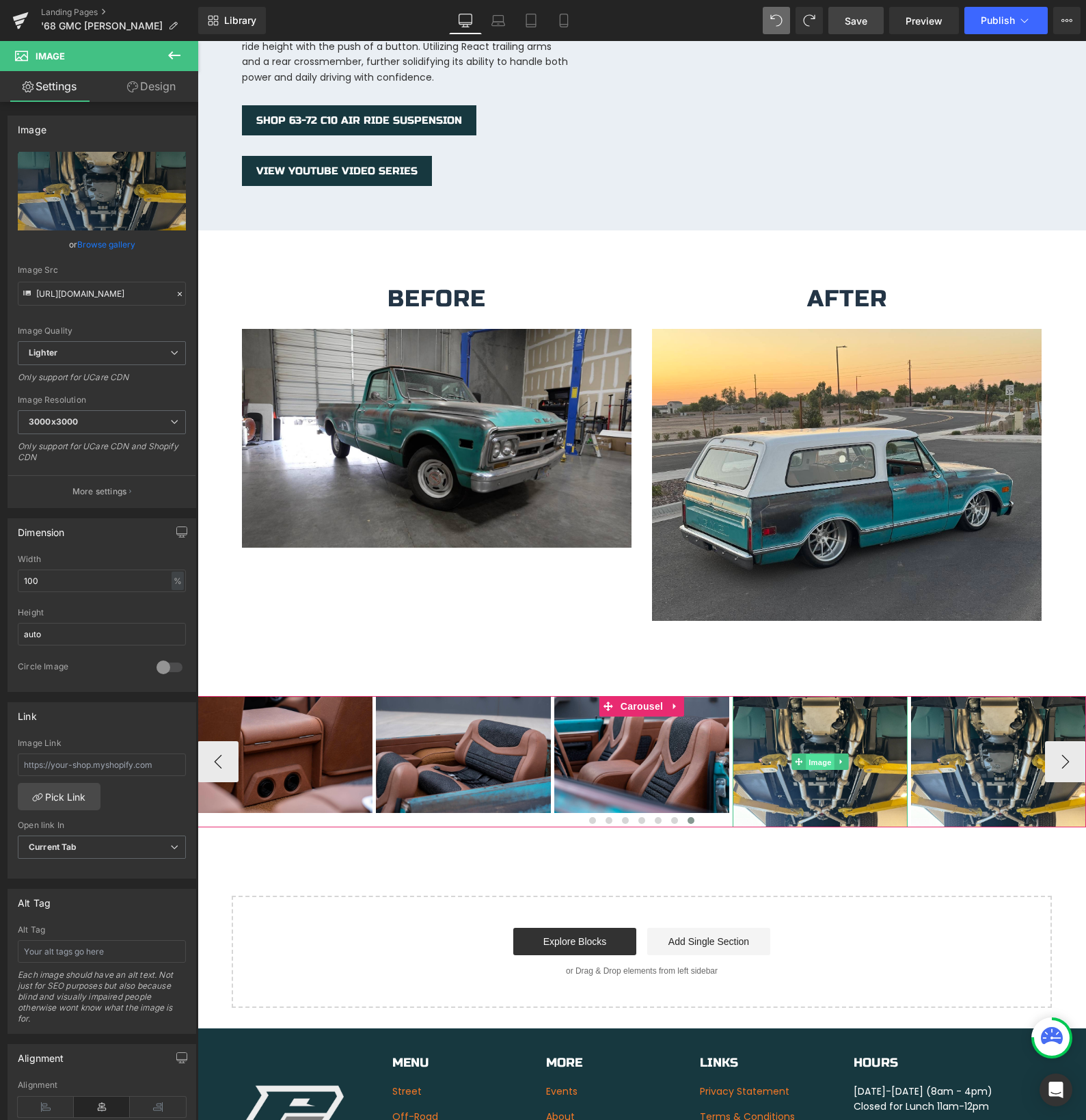
click at [821, 754] on span "Image" at bounding box center [820, 763] width 29 height 16
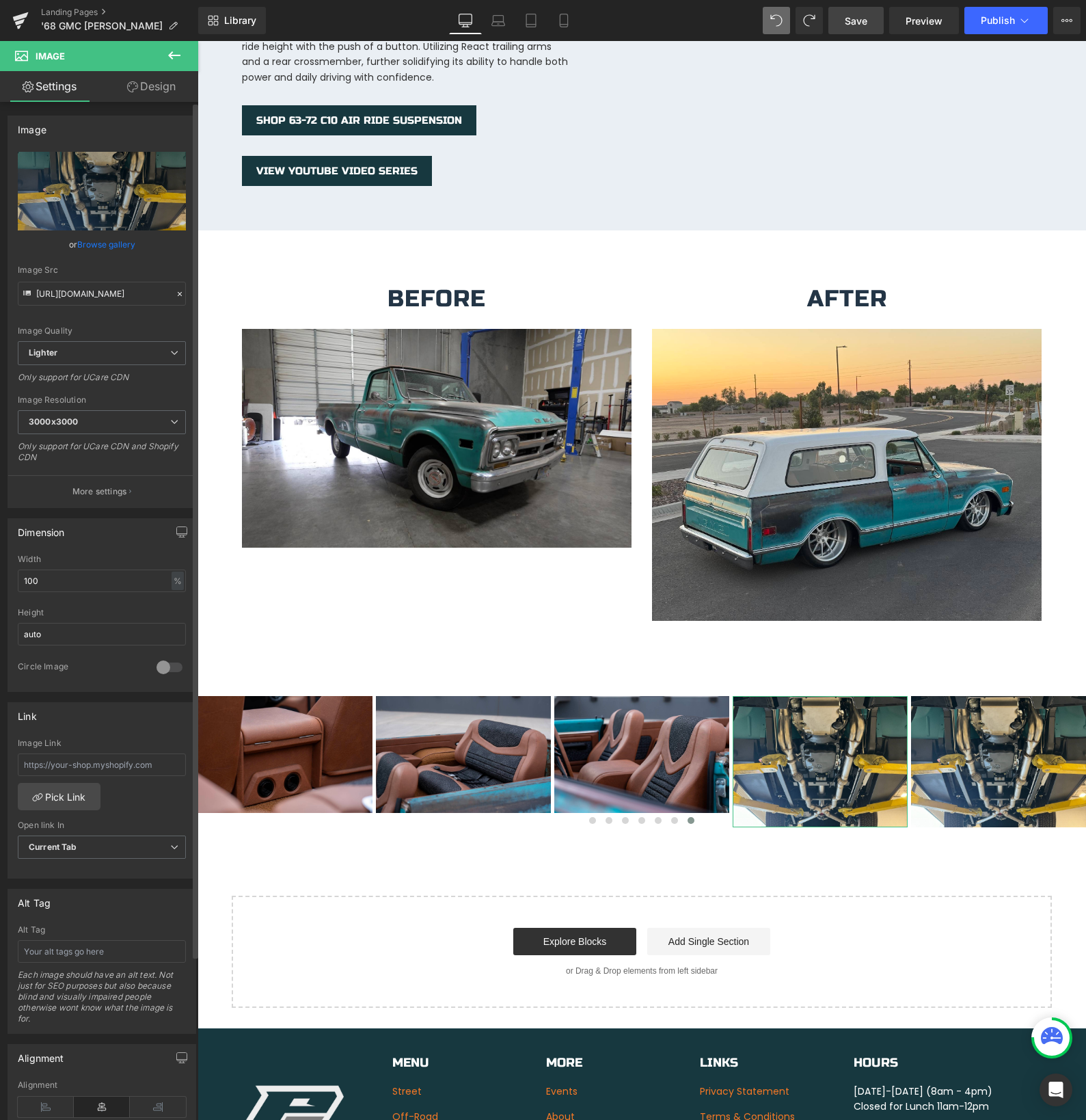
click at [98, 246] on link "Browse gallery" at bounding box center [106, 244] width 58 height 24
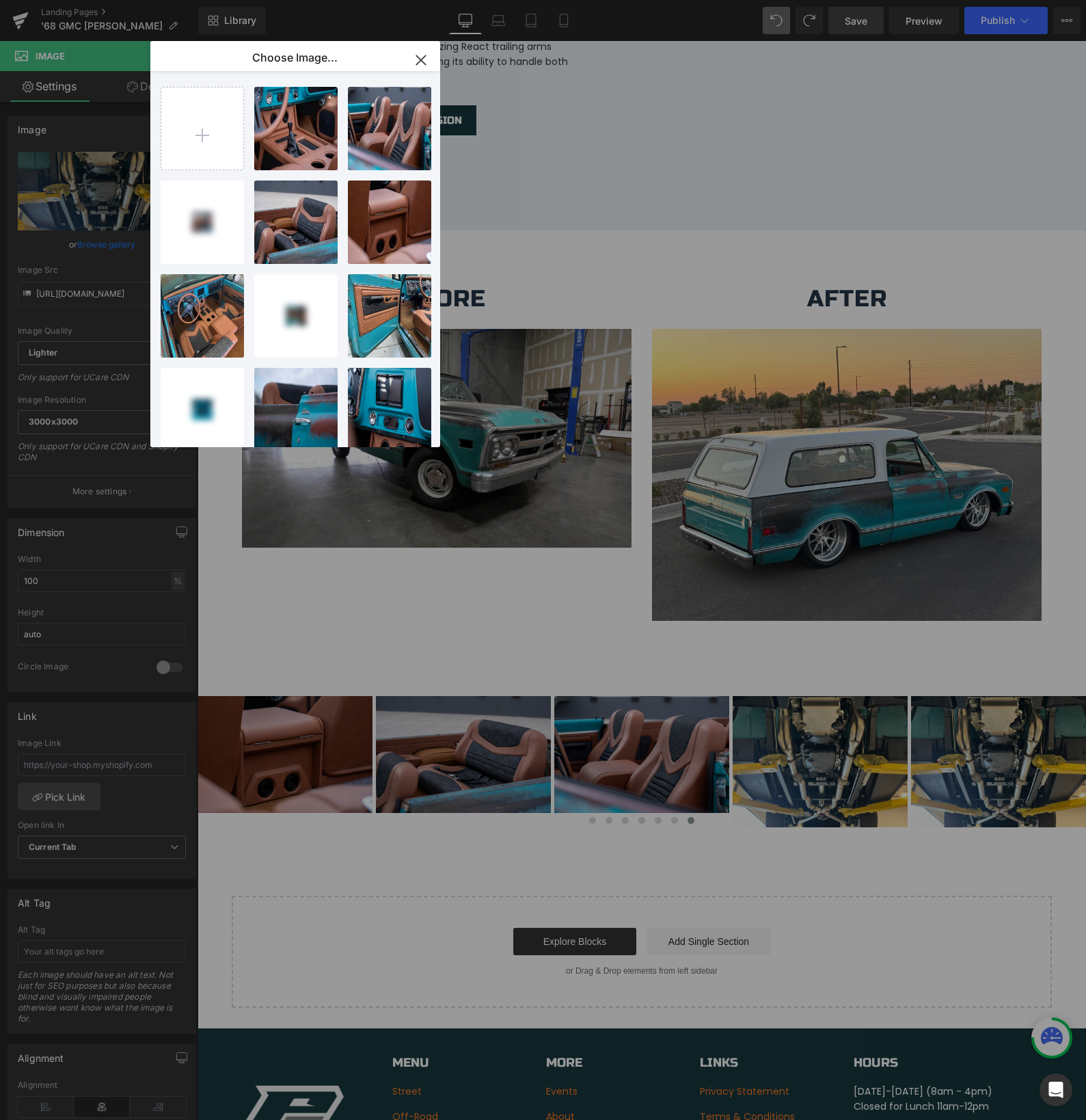
drag, startPoint x: 417, startPoint y: 61, endPoint x: 237, endPoint y: 34, distance: 182.0
click at [417, 61] on icon "button" at bounding box center [421, 60] width 22 height 22
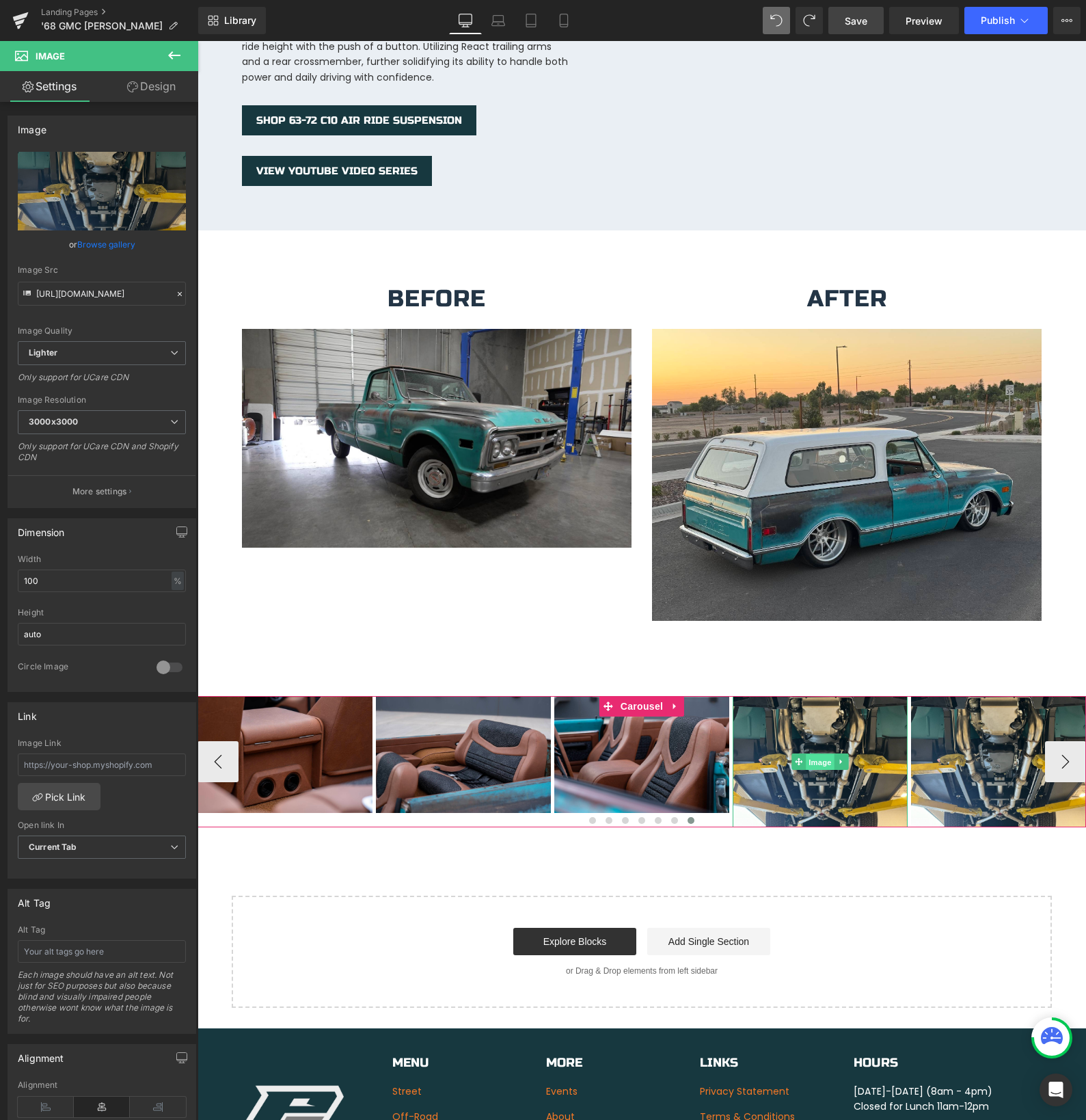
click at [809, 754] on span "Image" at bounding box center [820, 763] width 29 height 16
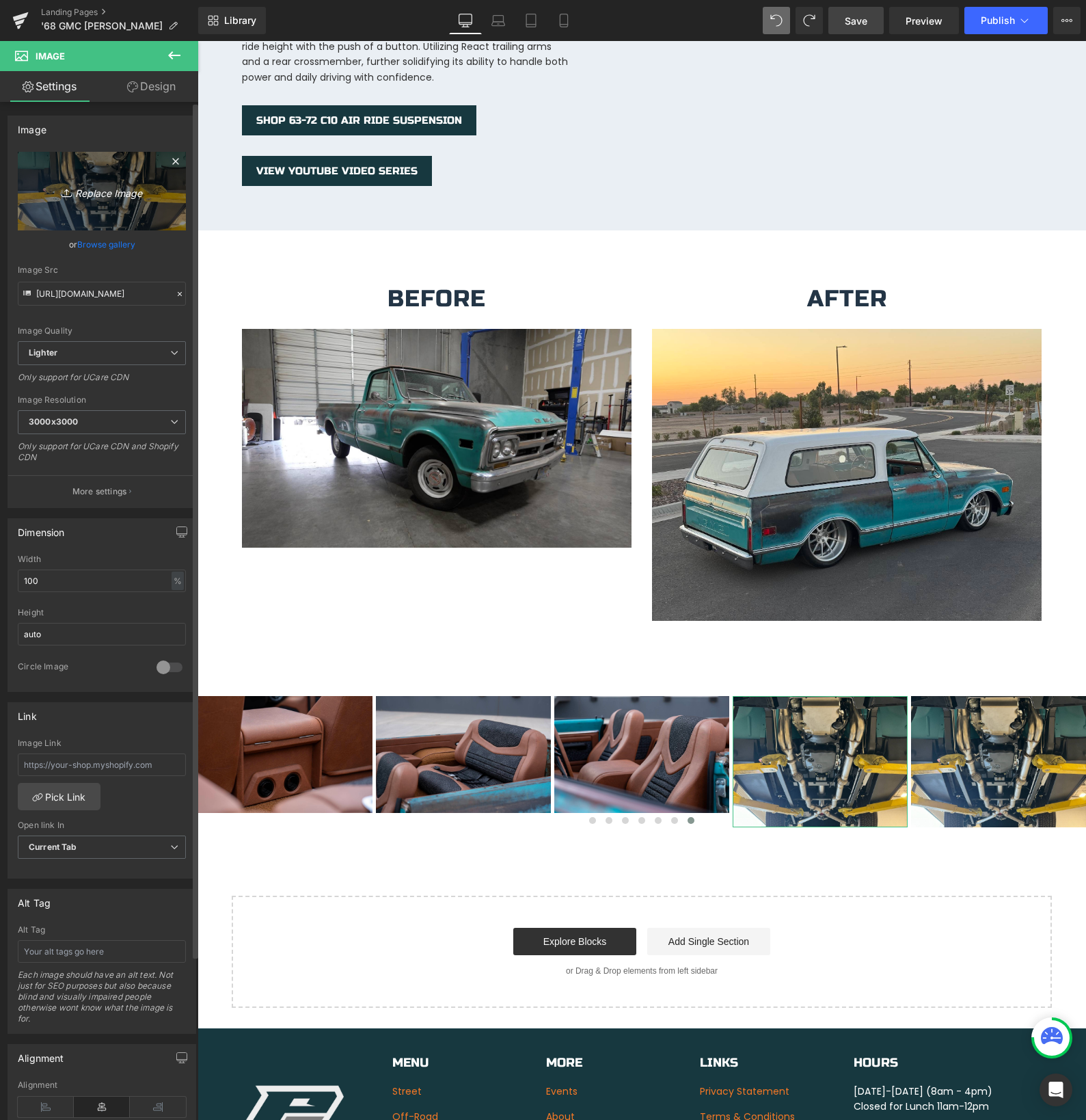
click at [118, 191] on icon "Replace Image" at bounding box center [102, 191] width 109 height 17
type input "C:\fakepath\Shifter.jpg"
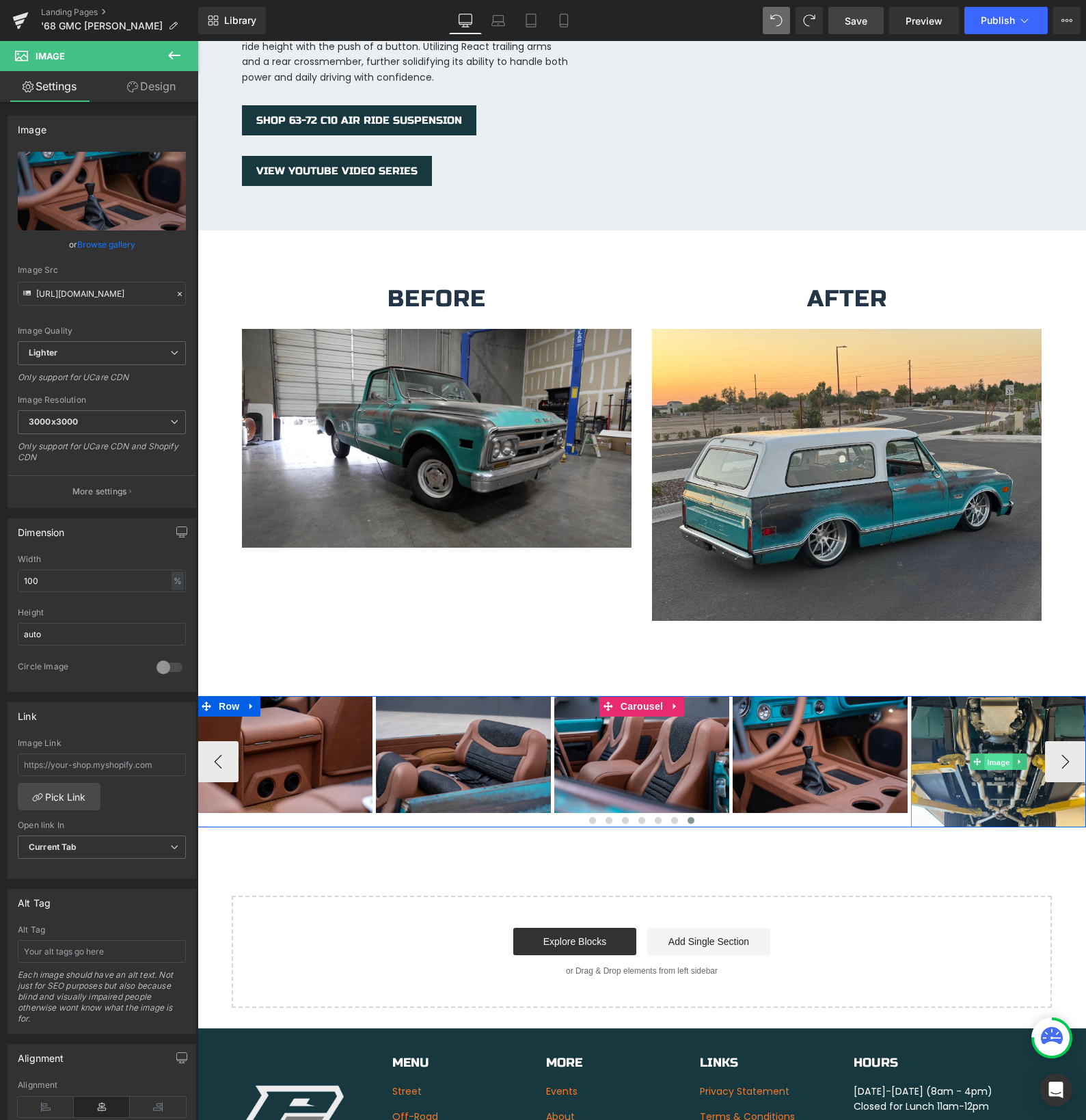
click at [994, 748] on div "Image" at bounding box center [998, 762] width 175 height 131
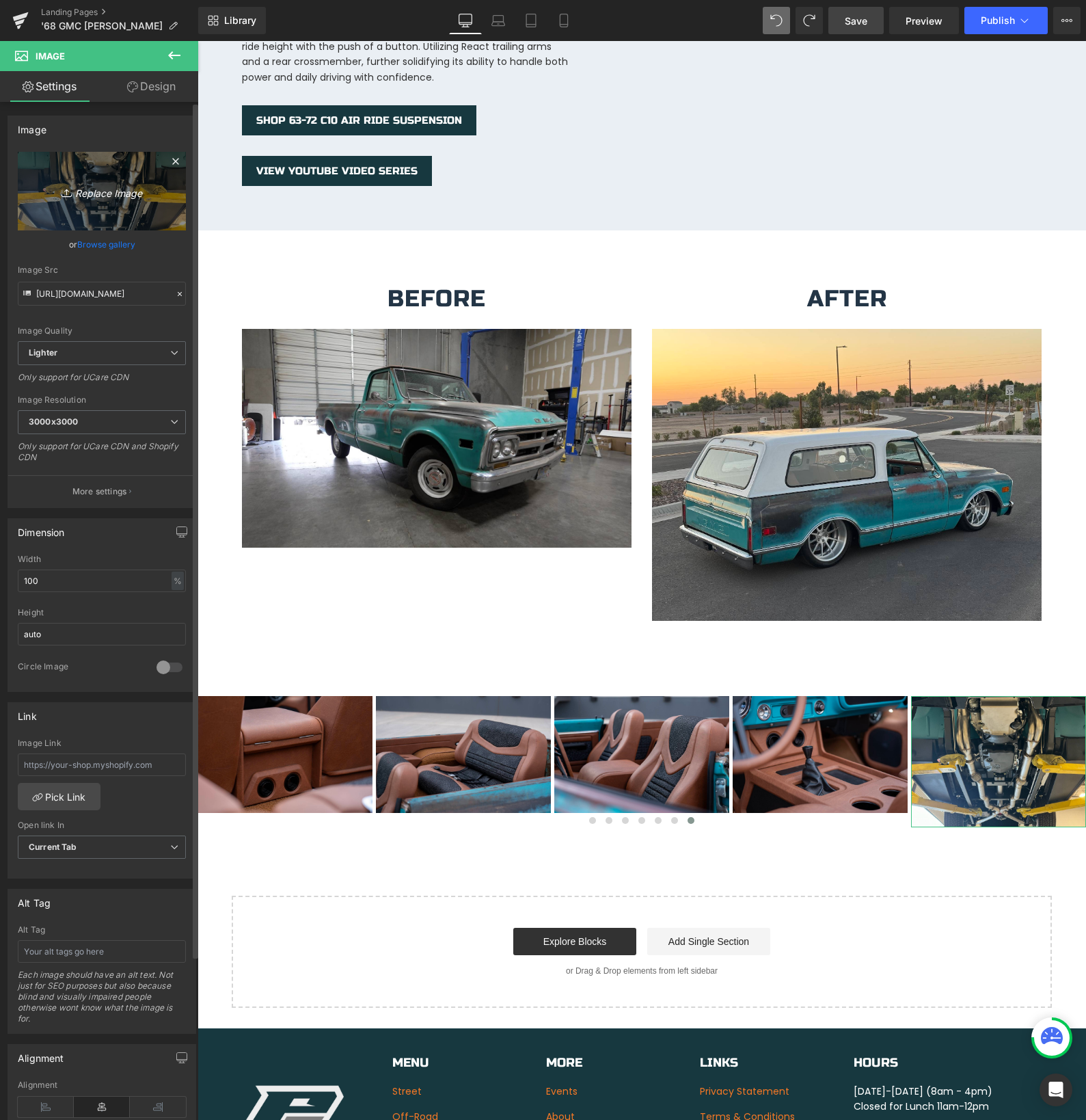
click at [107, 194] on icon "Replace Image" at bounding box center [102, 191] width 109 height 17
type input "C:\fakepath\SteeringWheel.jpg"
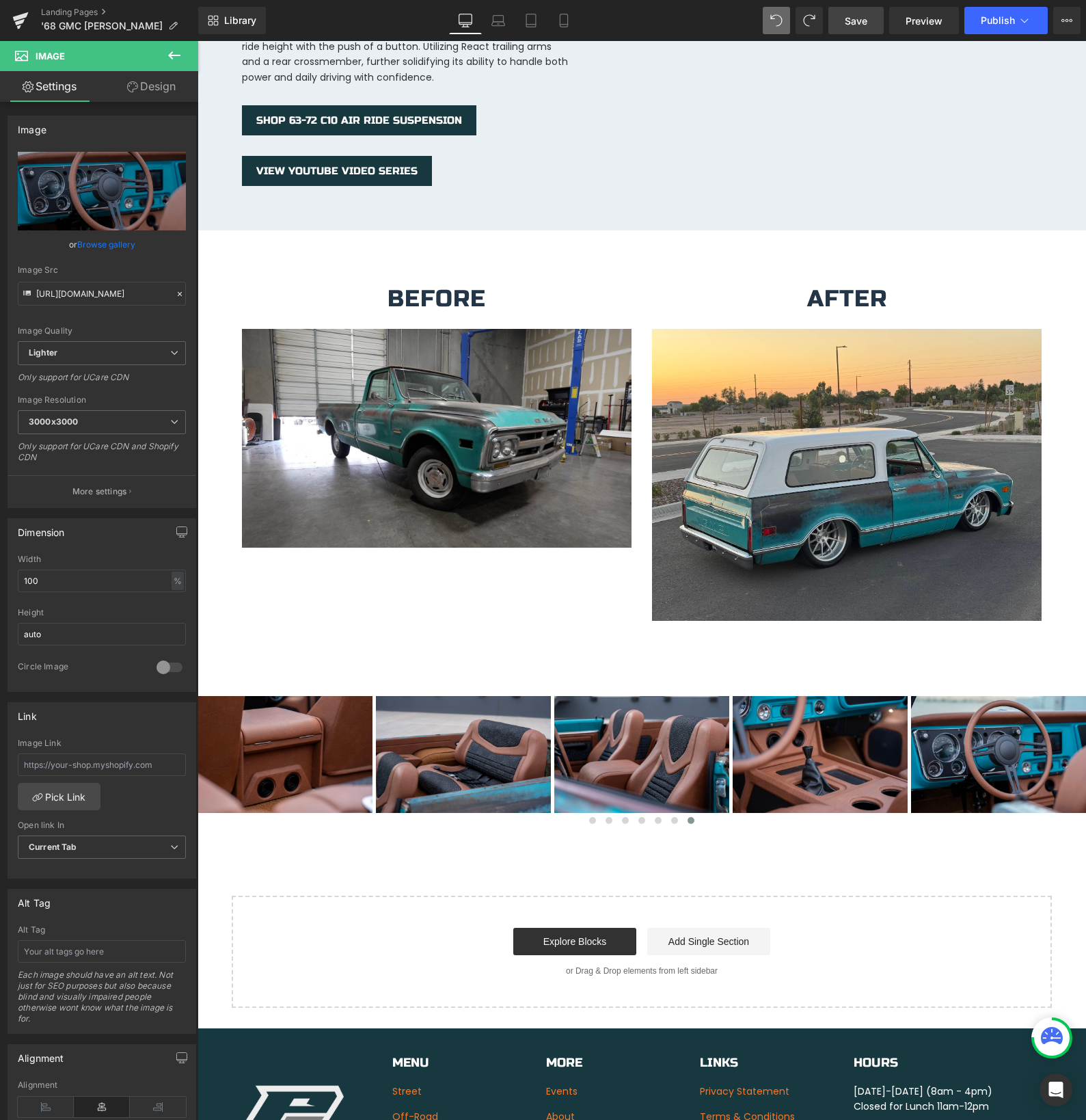
click at [850, 23] on span "Save" at bounding box center [855, 21] width 23 height 14
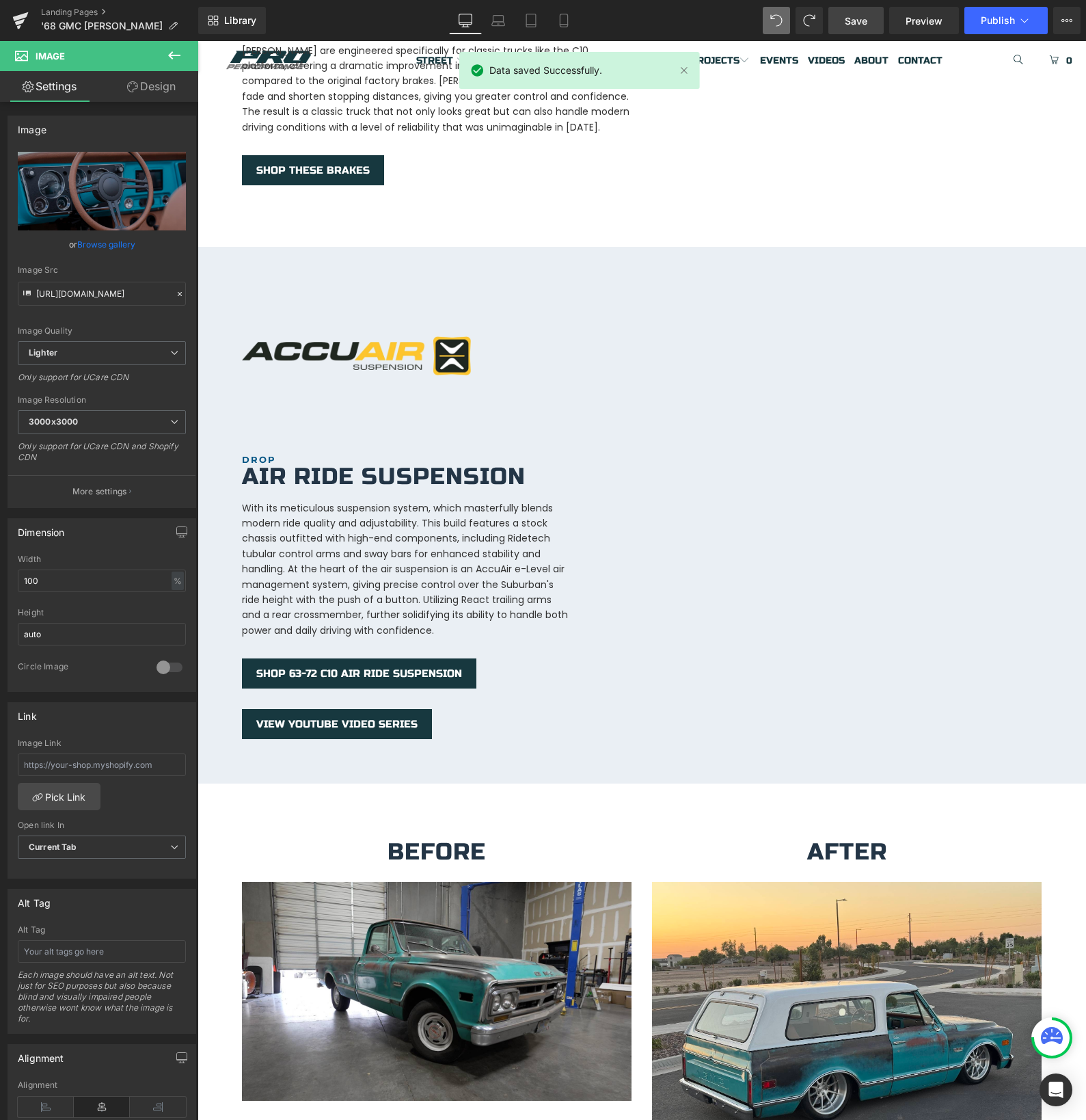
scroll to position [1716, 0]
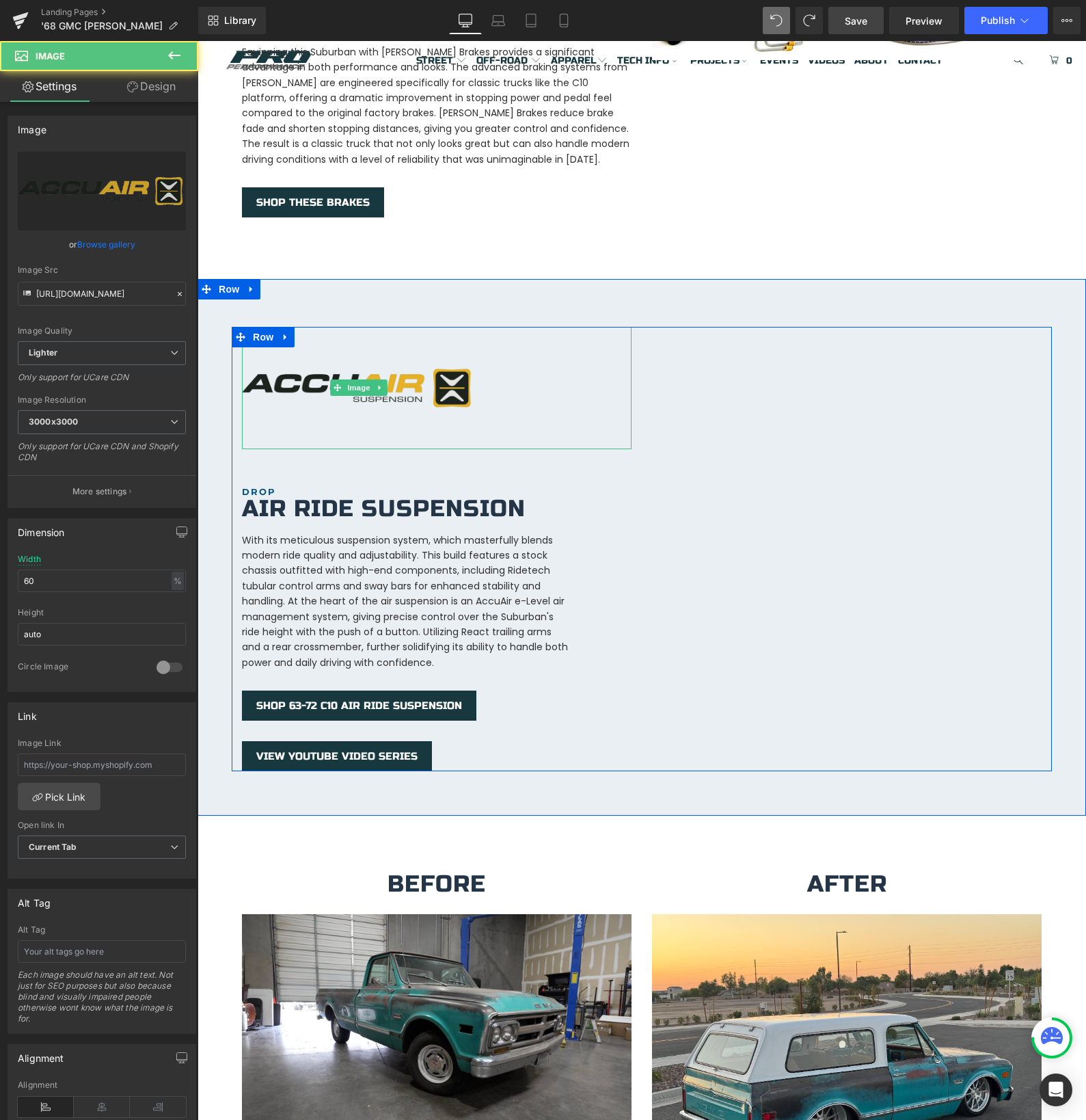
click at [335, 387] on img at bounding box center [359, 387] width 234 height 123
click at [361, 371] on div "Image" at bounding box center [437, 387] width 389 height 123
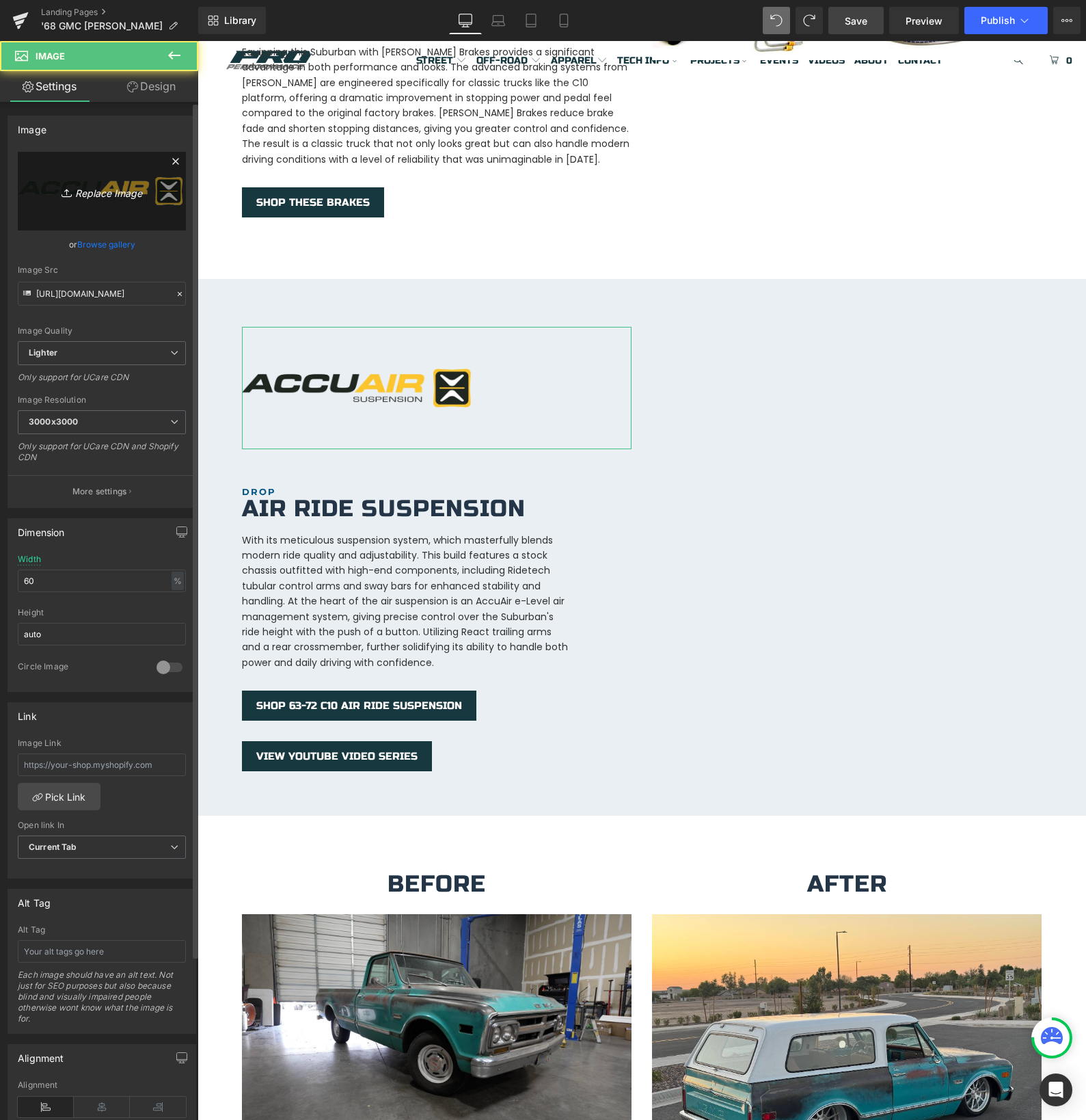
click at [89, 190] on icon "Replace Image" at bounding box center [102, 191] width 109 height 17
type input "C:\fakepath\unnamed.jpg"
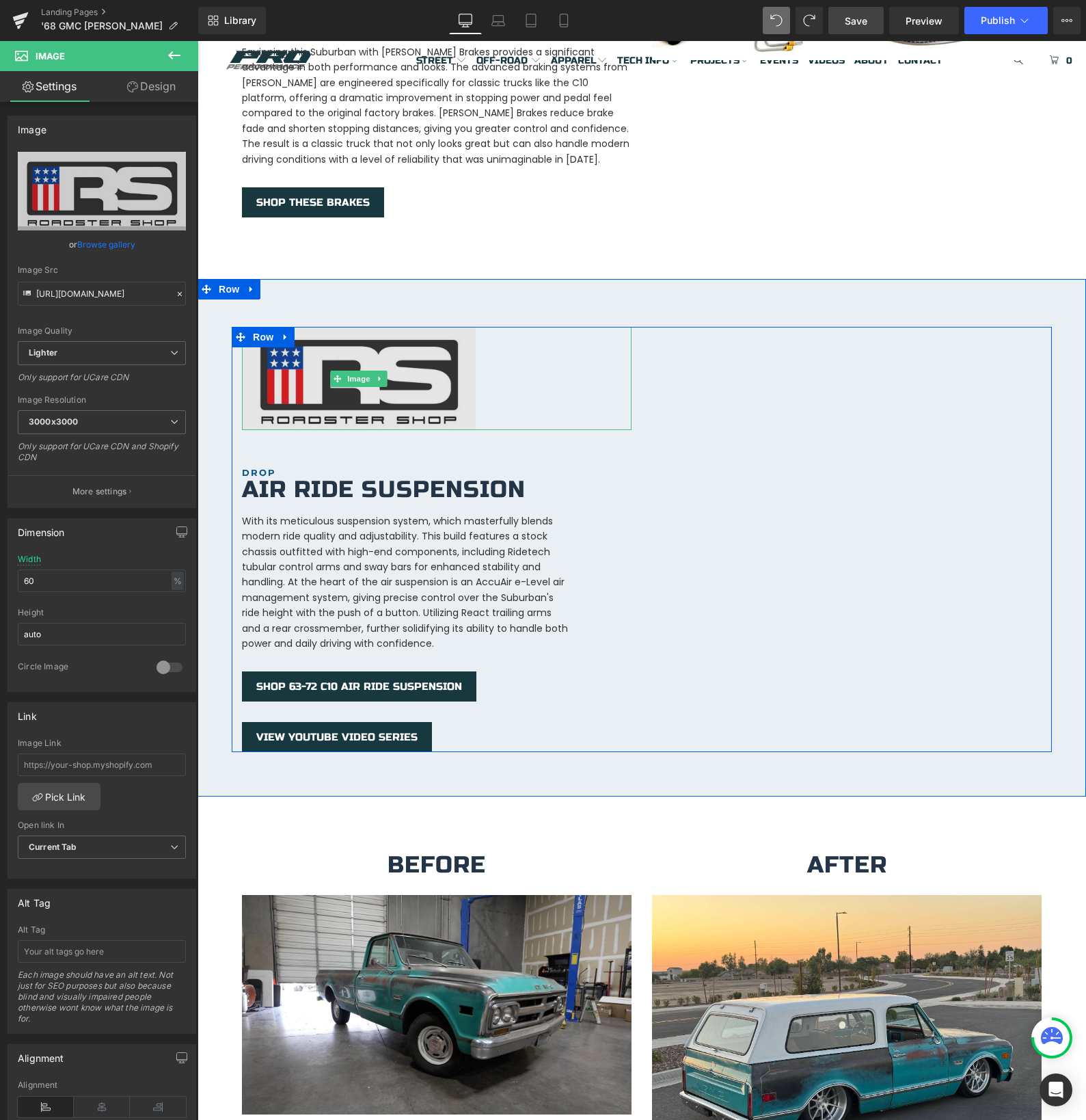
click at [468, 395] on img at bounding box center [359, 378] width 234 height 103
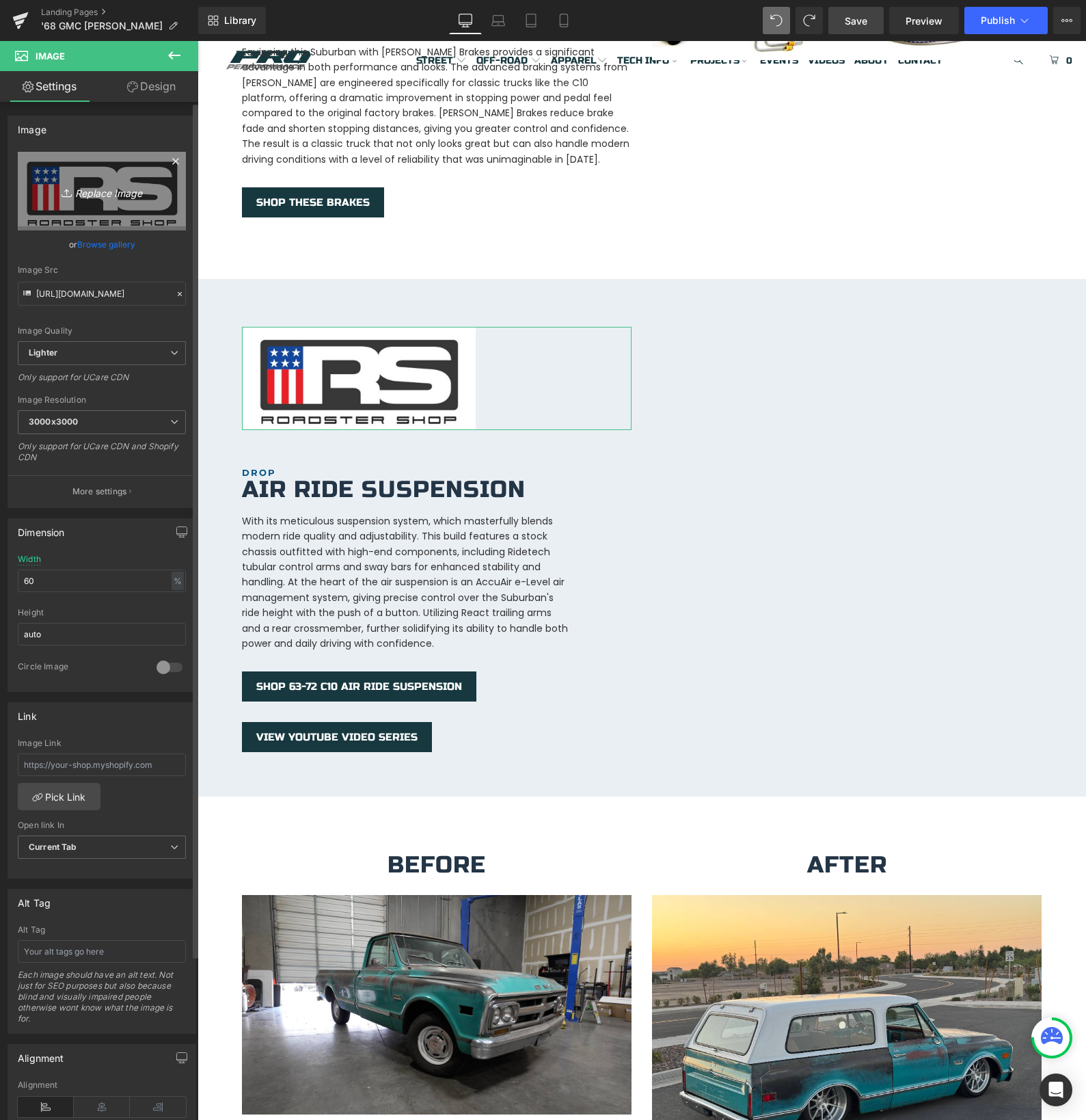
click at [109, 194] on icon "Replace Image" at bounding box center [102, 191] width 109 height 17
type input "C:\fakepath\unnamed.png"
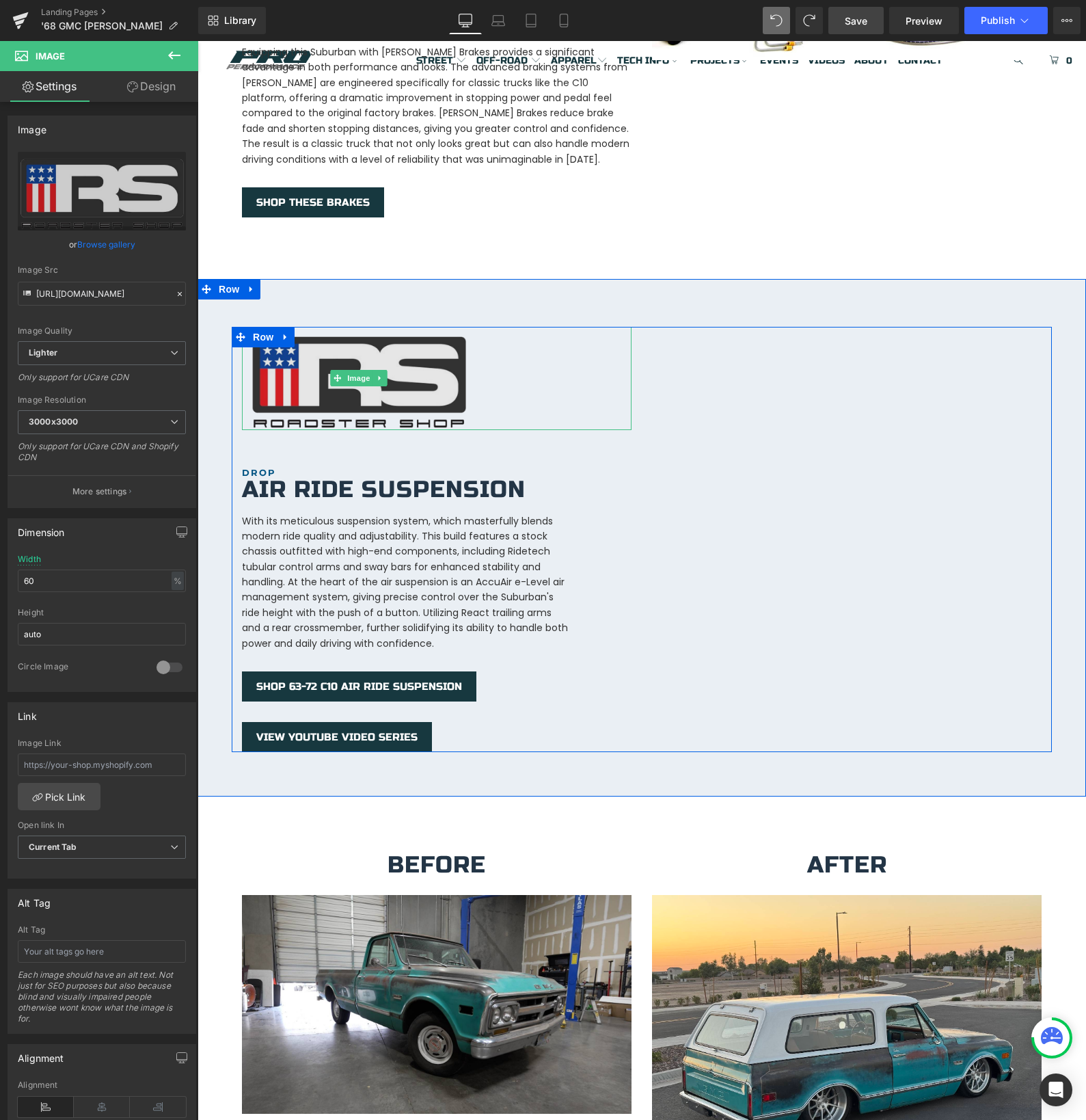
click at [424, 377] on img at bounding box center [359, 378] width 234 height 103
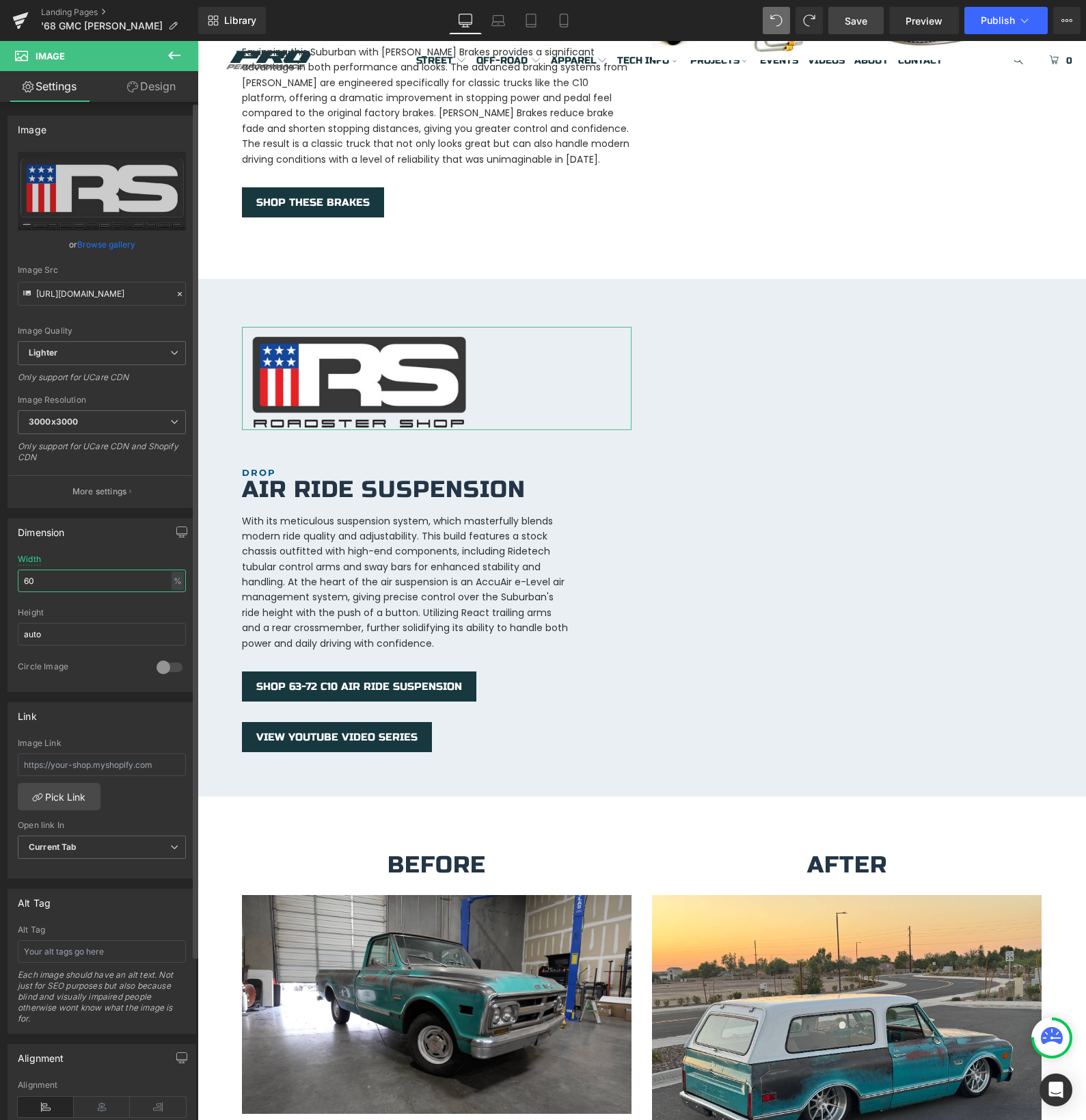
click at [81, 578] on input "60" at bounding box center [102, 581] width 168 height 23
type input "50"
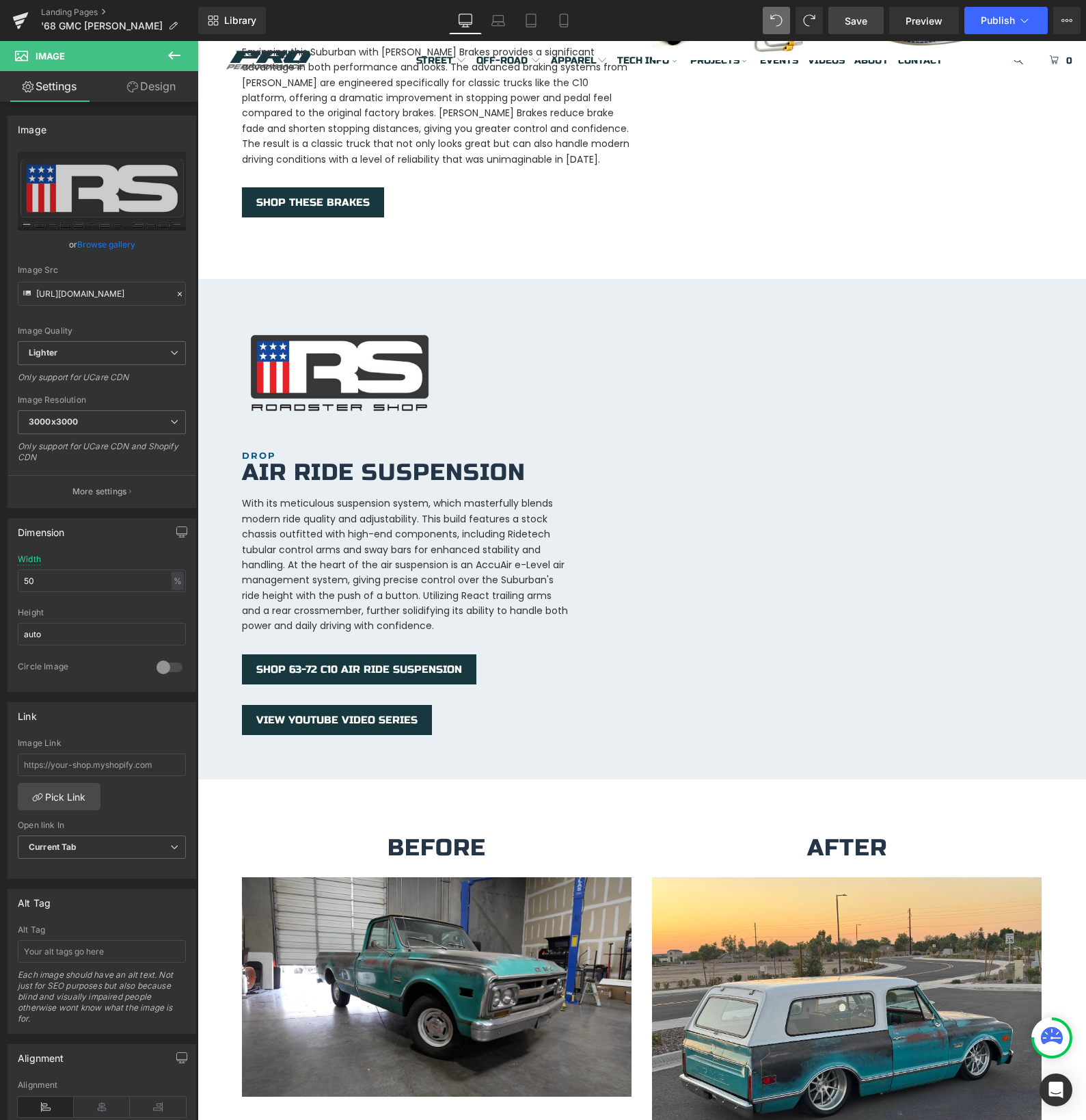
click at [877, 16] on link "Save" at bounding box center [855, 21] width 55 height 27
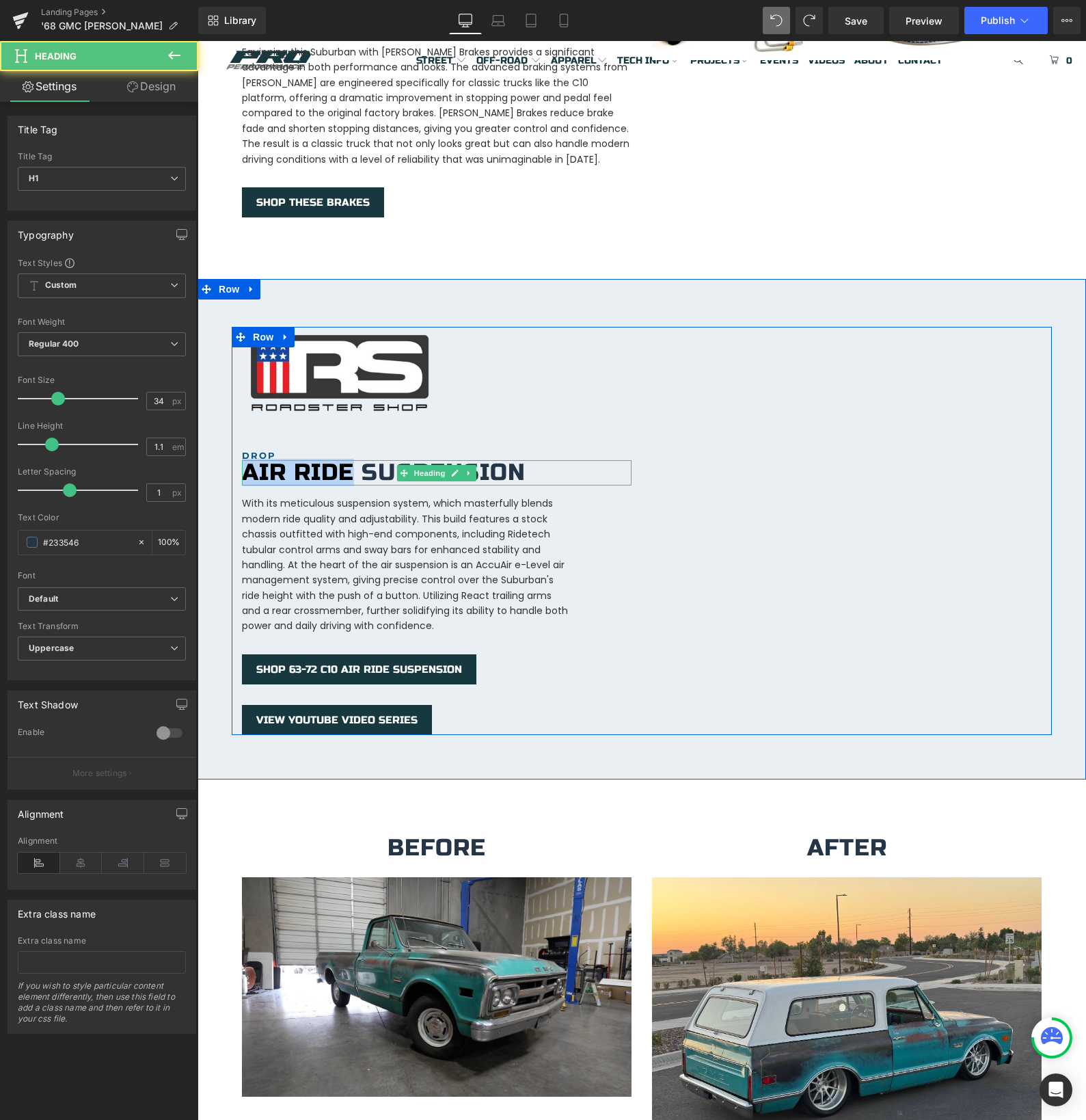
drag, startPoint x: 320, startPoint y: 455, endPoint x: 246, endPoint y: 455, distance: 74.0
click at [246, 460] on h1 "Air Ride Suspension" at bounding box center [437, 472] width 389 height 25
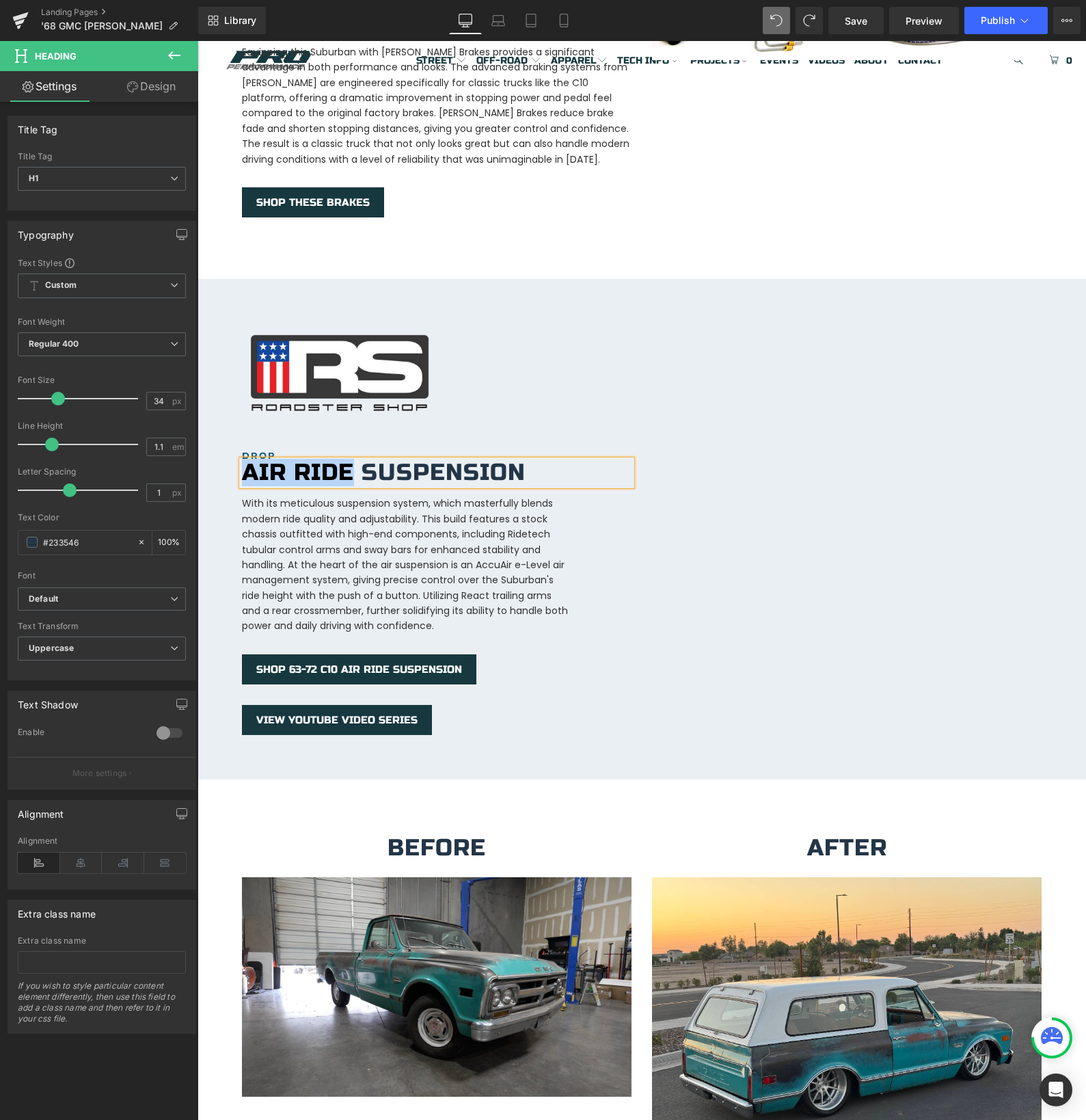
click at [281, 461] on h1 "Air Ride Suspension" at bounding box center [437, 472] width 389 height 25
click at [259, 450] on div at bounding box center [437, 452] width 389 height 3
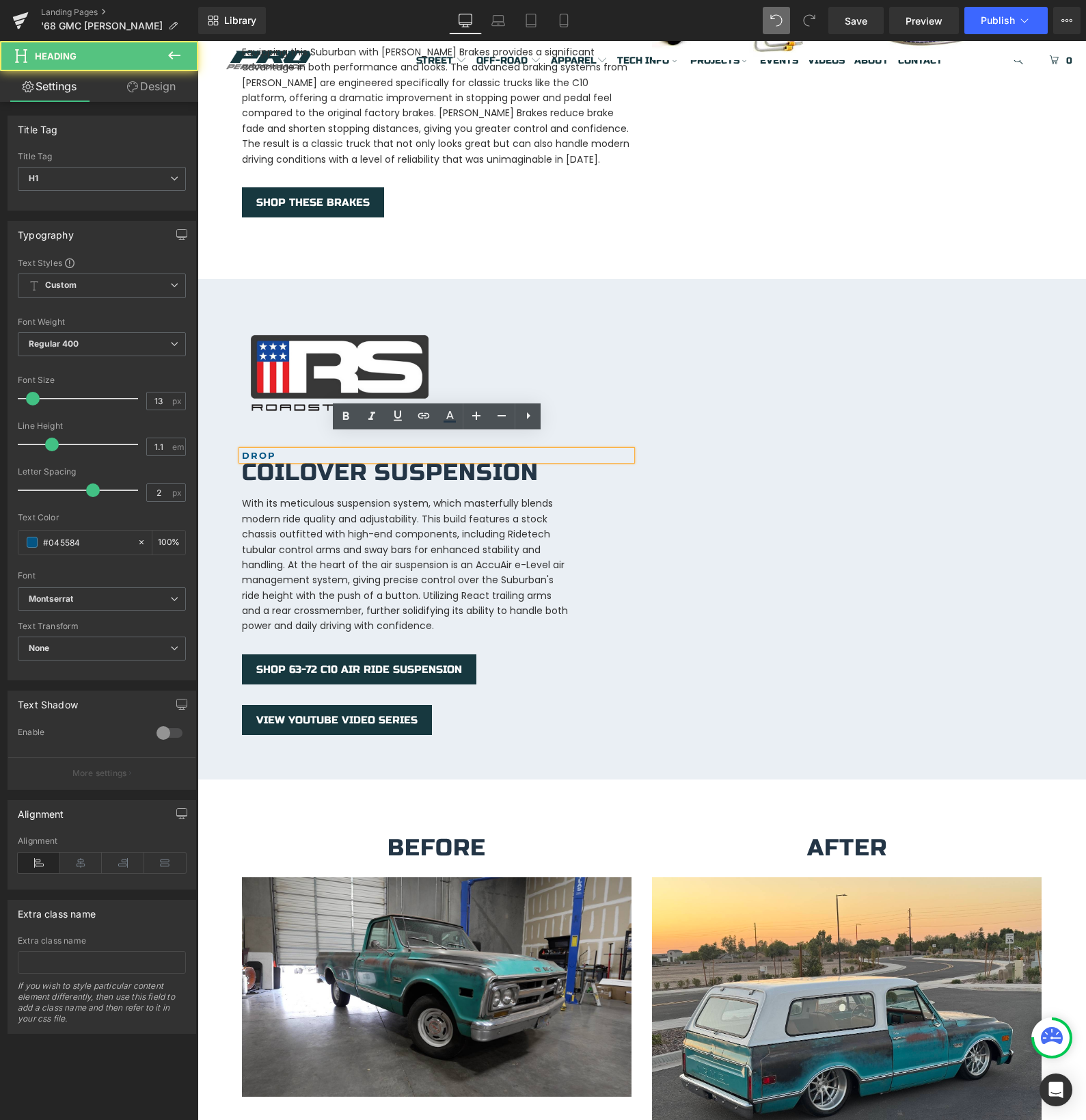
click at [259, 450] on b "DROP" at bounding box center [259, 455] width 34 height 11
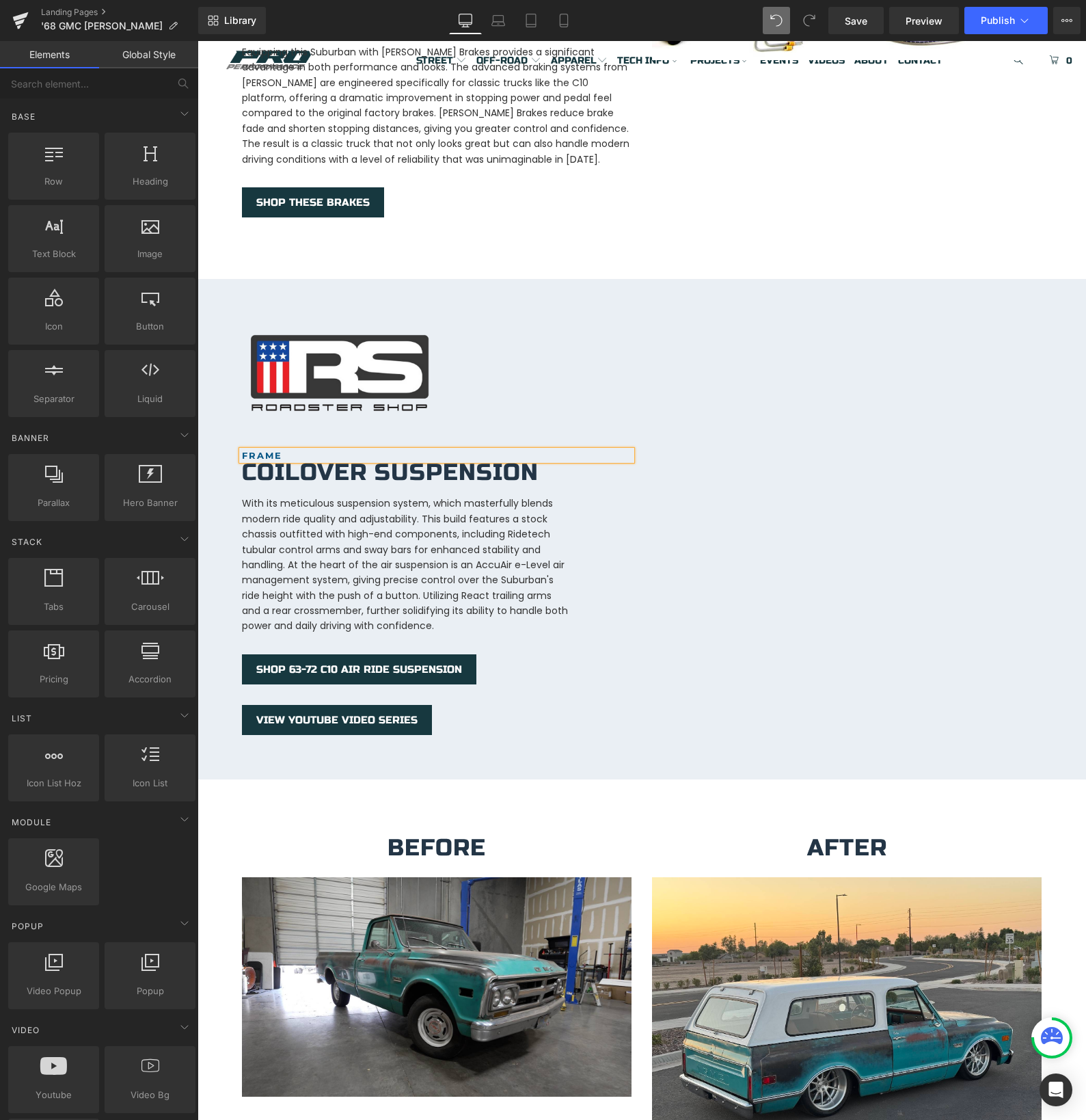
click at [849, 25] on span "Save" at bounding box center [855, 21] width 23 height 14
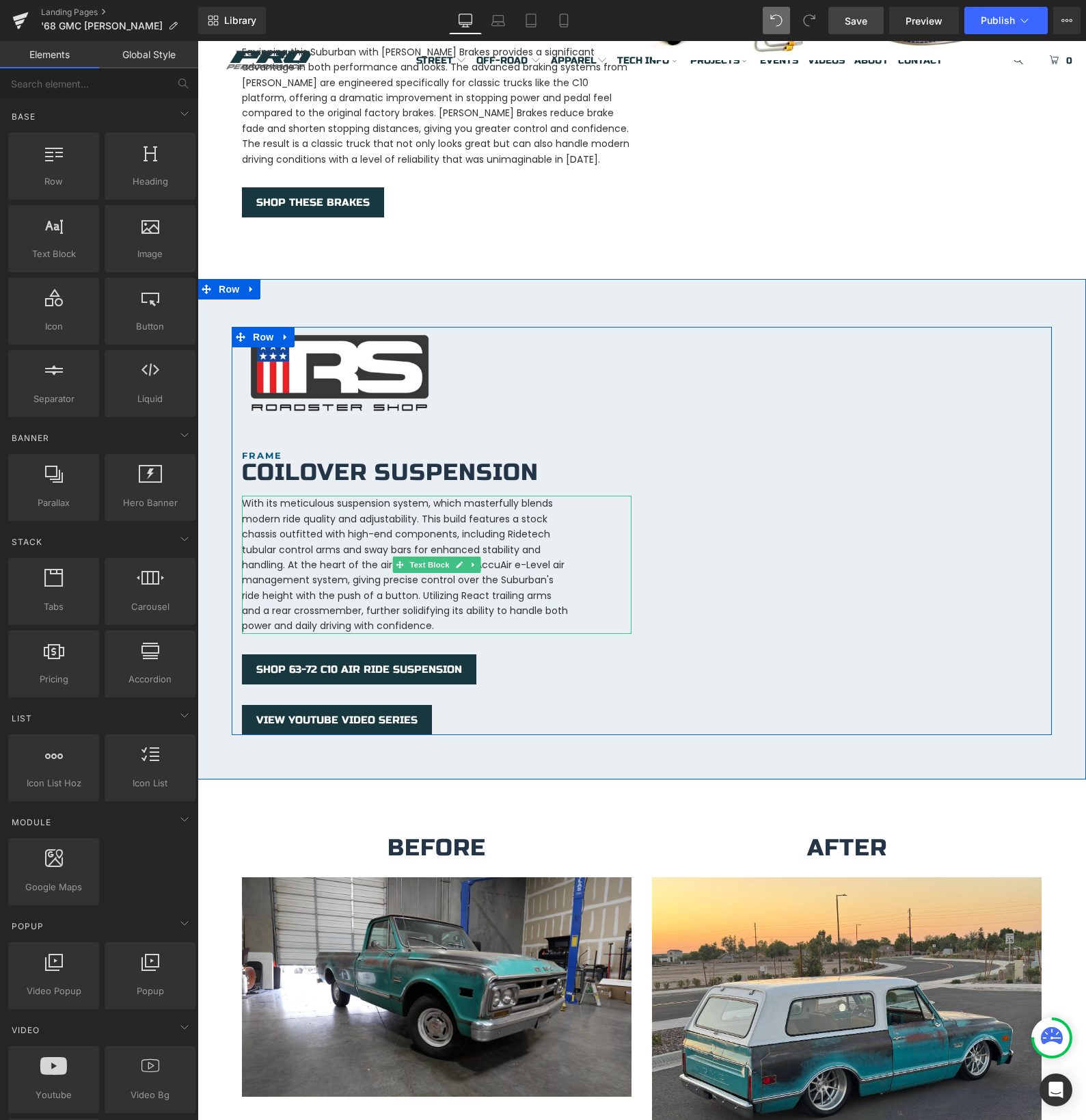
click at [453, 577] on p "With its meticulous suspension system, which masterfully blends modern ride qua…" at bounding box center [406, 565] width 328 height 138
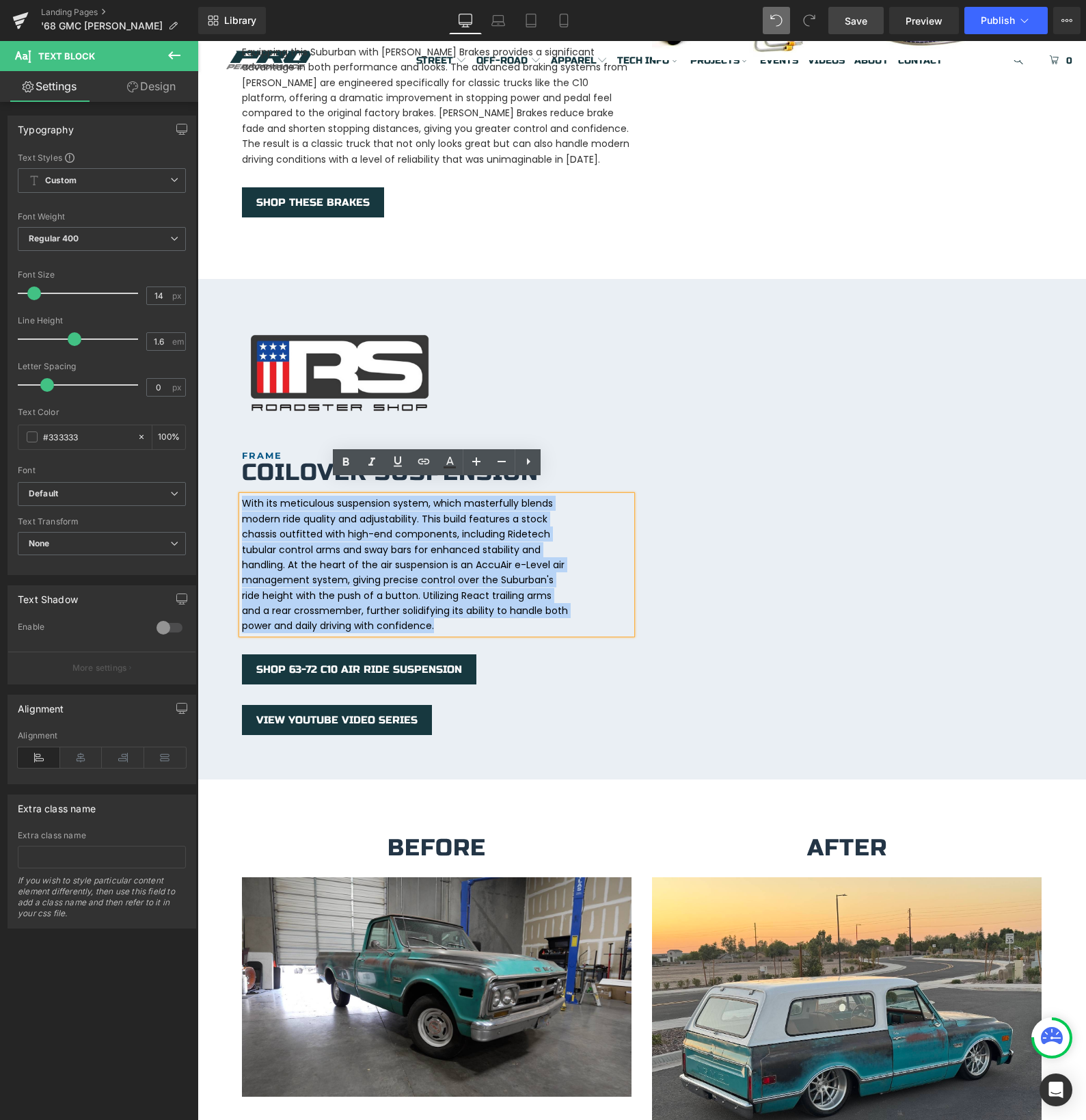
drag, startPoint x: 443, startPoint y: 611, endPoint x: 242, endPoint y: 481, distance: 239.4
click at [242, 496] on p "With its meticulous suspension system, which masterfully blends modern ride qua…" at bounding box center [406, 565] width 328 height 138
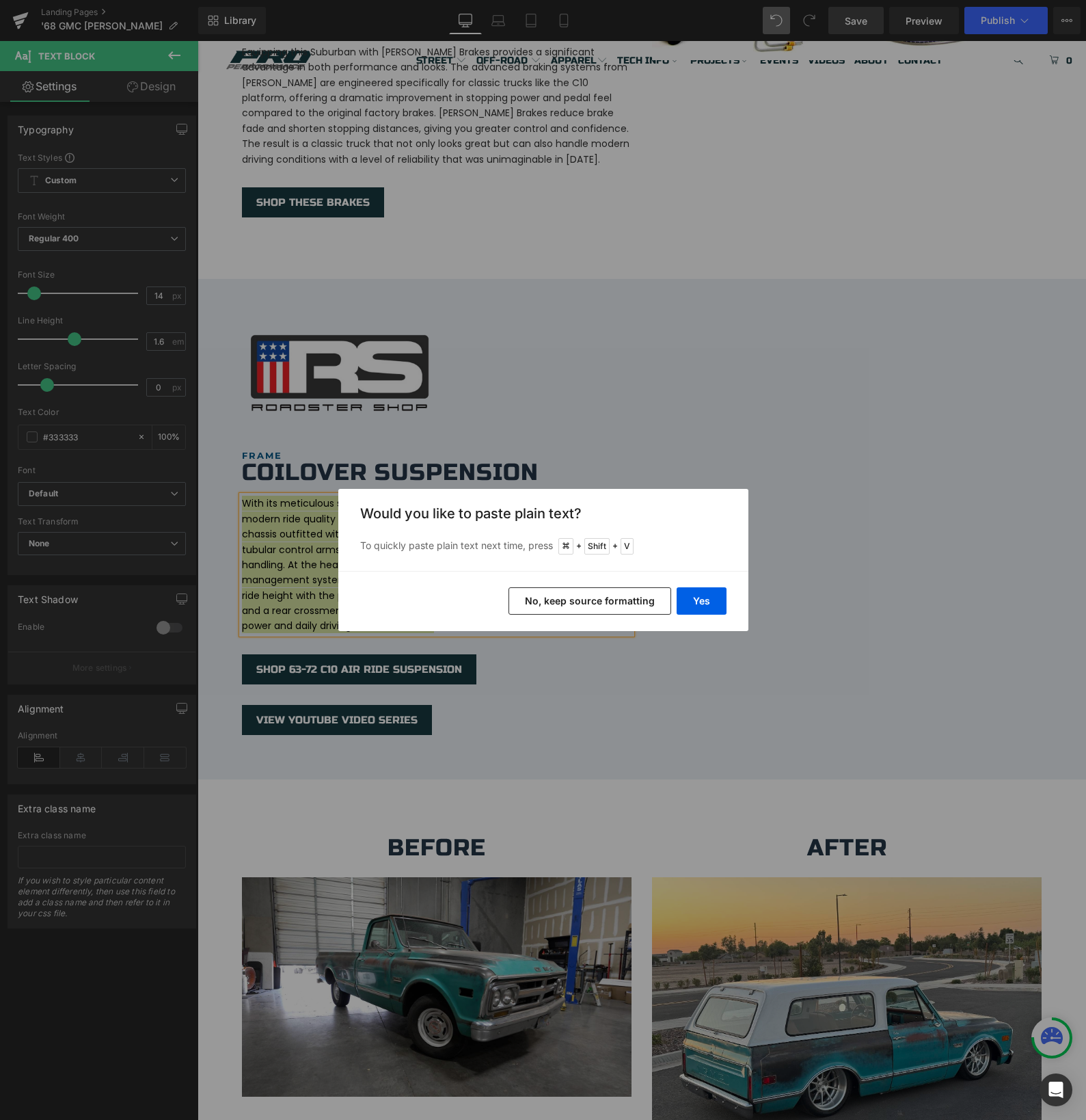
click at [556, 599] on button "No, keep source formatting" at bounding box center [590, 601] width 163 height 27
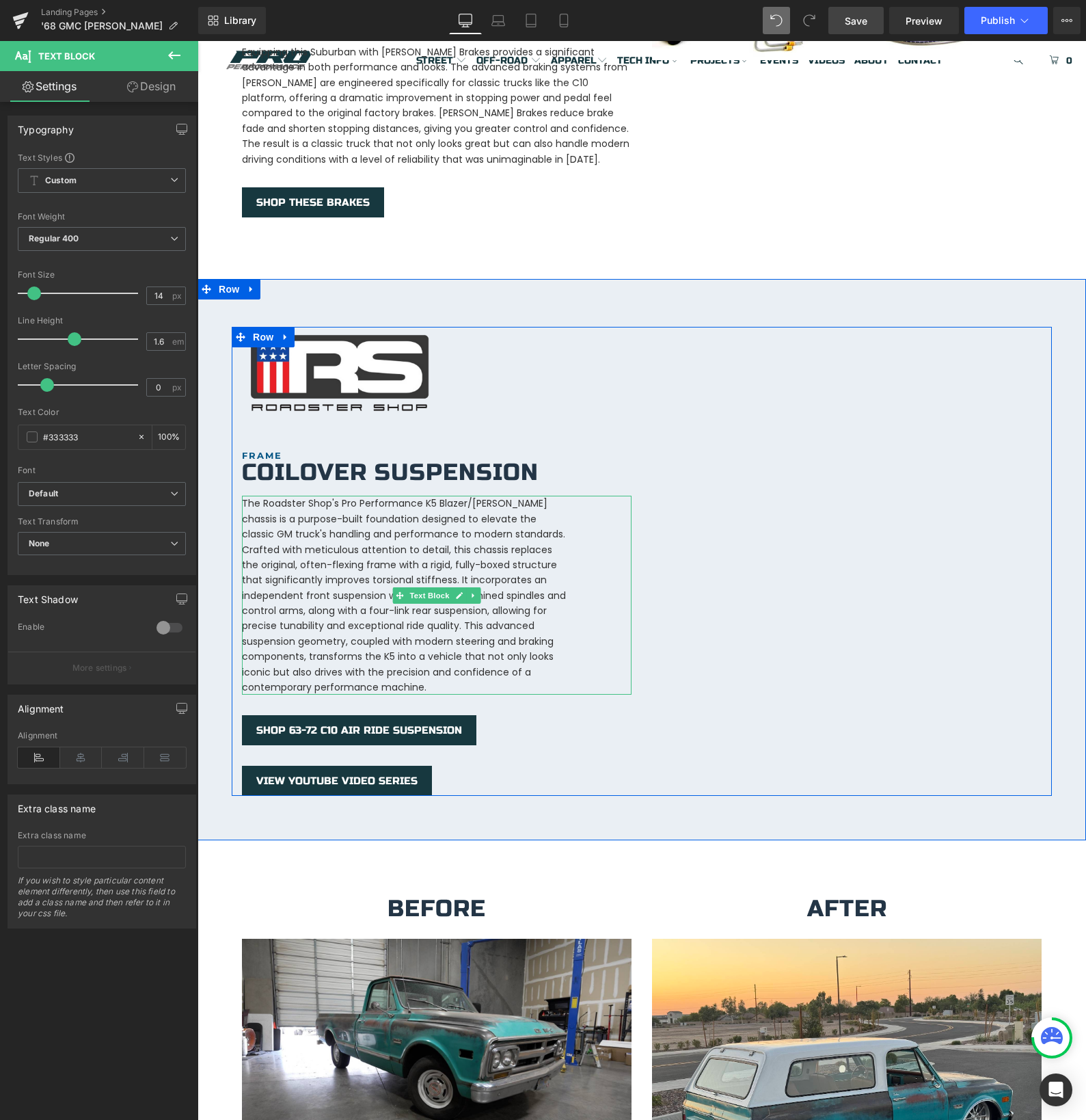
click at [463, 496] on p "The Roadster Shop's Pro Performance K5 Blazer/[PERSON_NAME] chassis is a purpos…" at bounding box center [406, 595] width 328 height 199
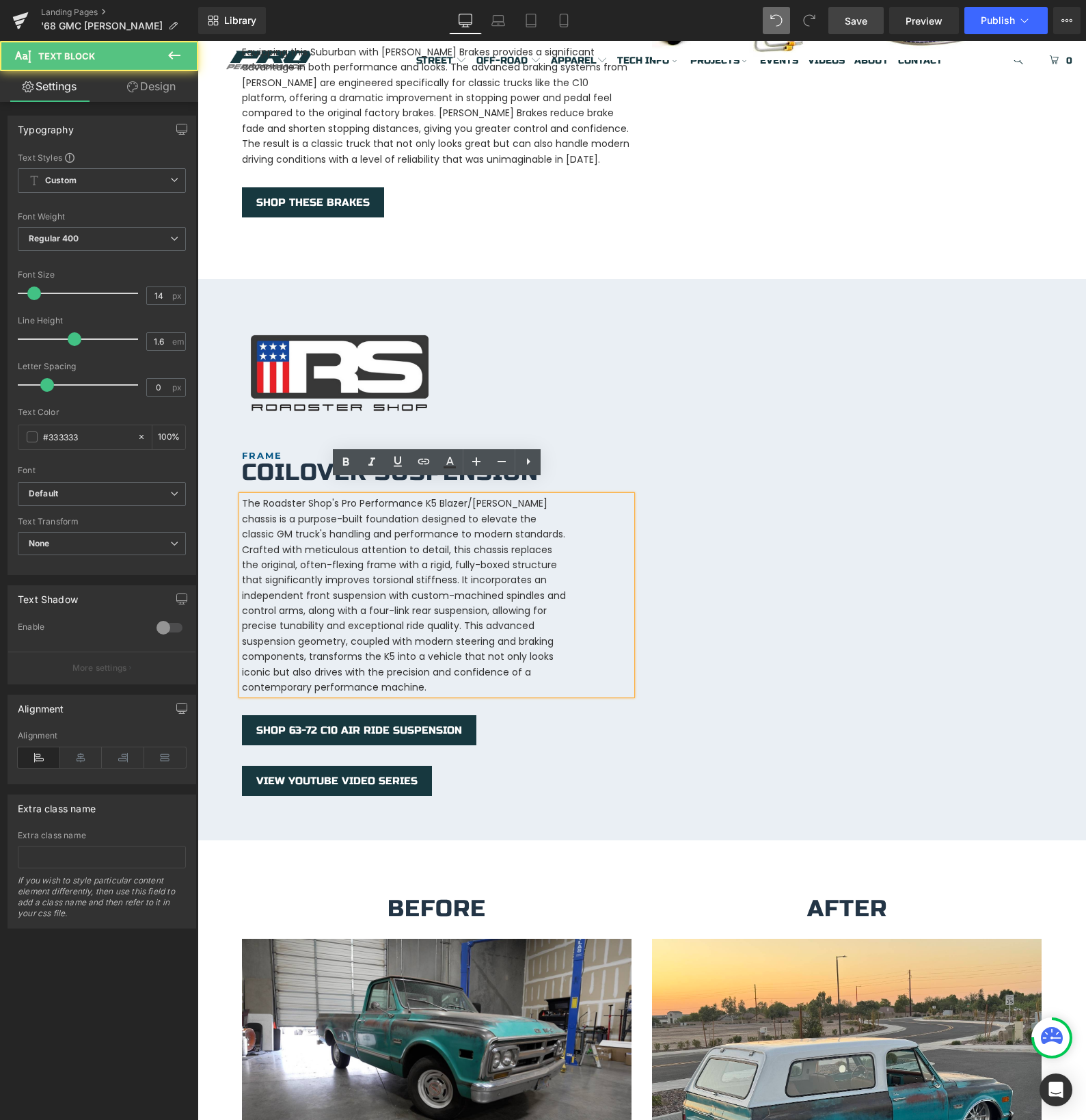
click at [342, 496] on p "The Roadster Shop's Pro Performance K5 Blazer/[PERSON_NAME] chassis is a purpos…" at bounding box center [406, 595] width 328 height 199
drag, startPoint x: 341, startPoint y: 488, endPoint x: 501, endPoint y: 493, distance: 160.1
click at [501, 496] on p "The Roadster Shop's Pro Performance K5 Blazer/[PERSON_NAME] chassis is a purpos…" at bounding box center [406, 595] width 328 height 199
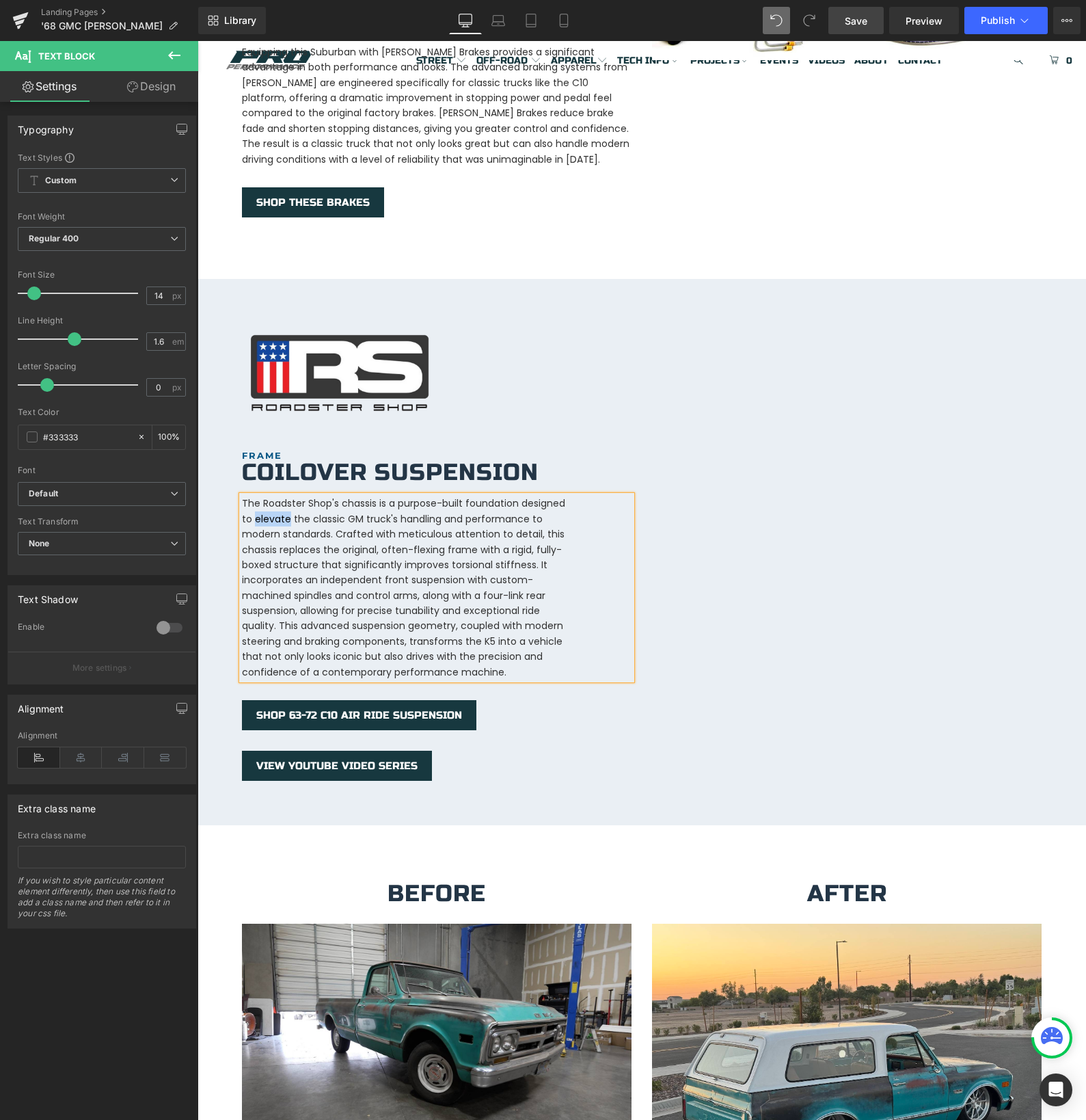
drag, startPoint x: 256, startPoint y: 505, endPoint x: 289, endPoint y: 502, distance: 33.1
click at [289, 502] on p "The Roadster Shop's chassis is a purpose-built foundation designed to elevate t…" at bounding box center [406, 587] width 328 height 184
drag, startPoint x: 489, startPoint y: 566, endPoint x: 356, endPoint y: 578, distance: 133.5
click at [356, 578] on p "The Roadster Shop's chassis is a purpose-built foundation designed to radically…" at bounding box center [406, 587] width 328 height 184
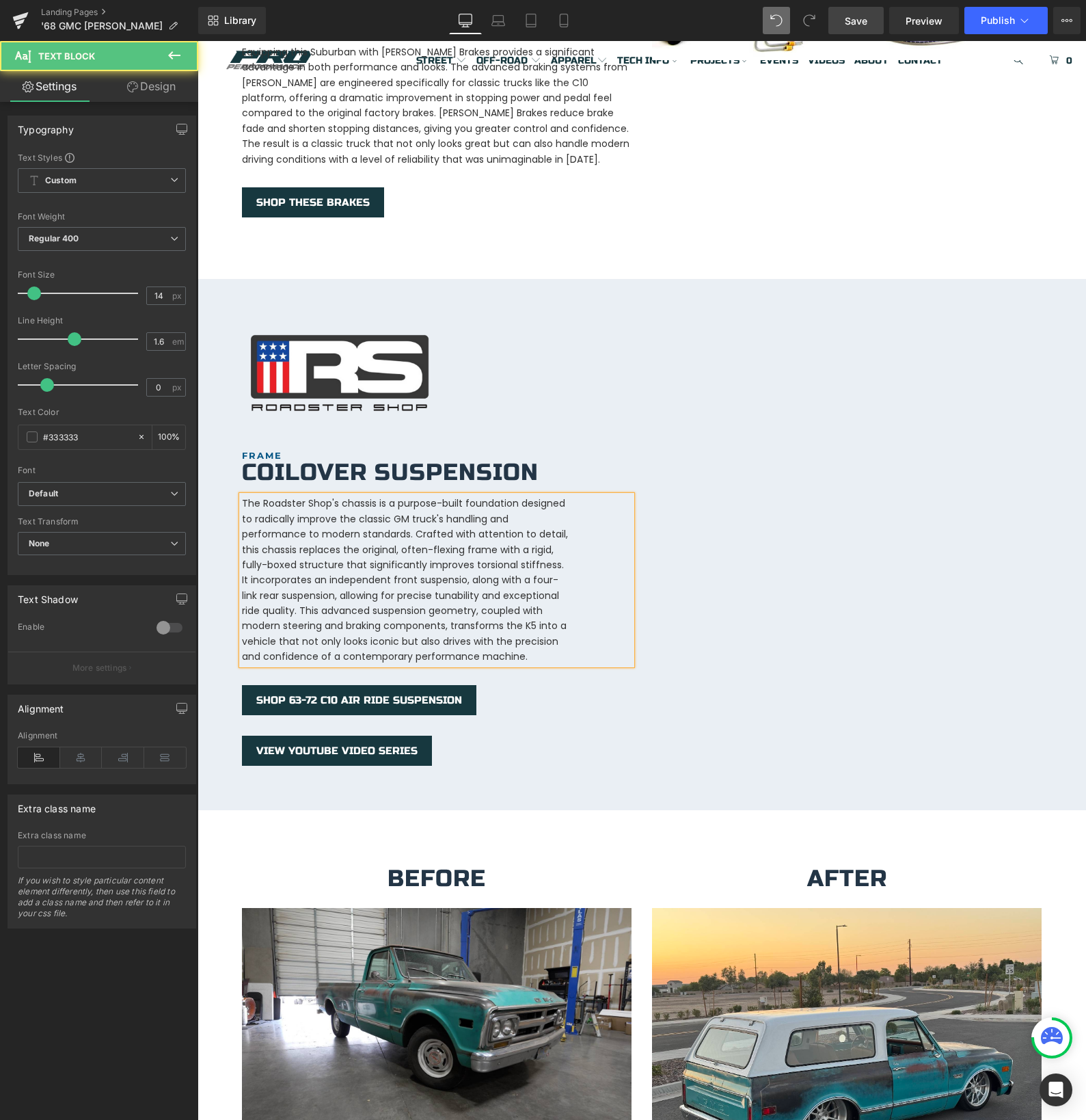
click at [320, 565] on p "The Roadster Shop's chassis is a purpose-built foundation designed to radically…" at bounding box center [406, 580] width 328 height 168
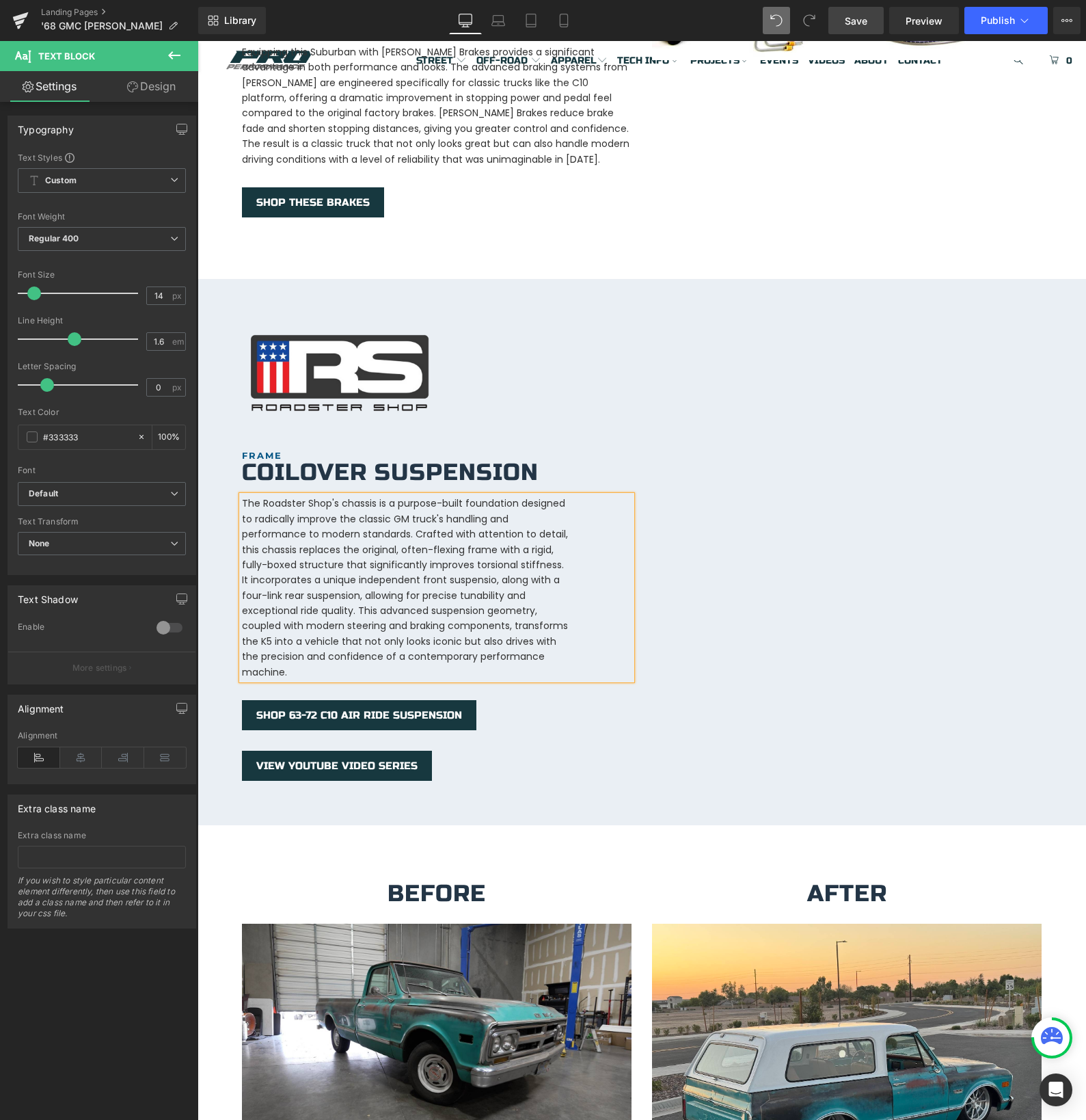
click at [486, 565] on p "The Roadster Shop's chassis is a purpose-built foundation designed to radically…" at bounding box center [406, 587] width 328 height 184
click at [354, 595] on p "The Roadster Shop's chassis is a purpose-built foundation designed to radically…" at bounding box center [406, 587] width 328 height 184
drag, startPoint x: 461, startPoint y: 644, endPoint x: 525, endPoint y: 641, distance: 64.1
click at [525, 641] on p "The Roadster Shop's chassis is a purpose-built foundation designed to radically…" at bounding box center [406, 587] width 328 height 184
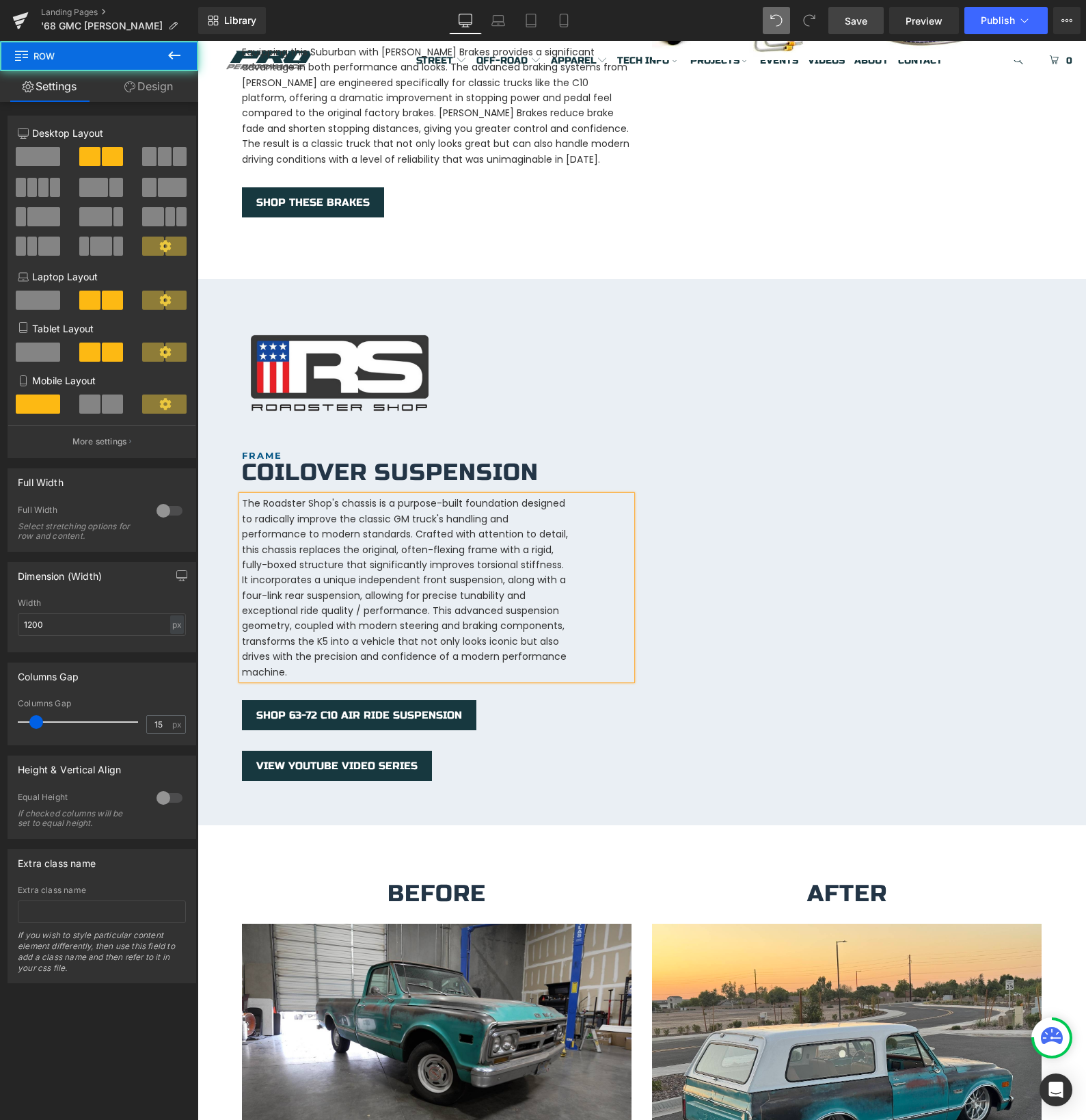
click at [652, 624] on div "Image FRAME Heading Coilover Suspension Heading The Roadster Shop's chassis is …" at bounding box center [642, 553] width 820 height 454
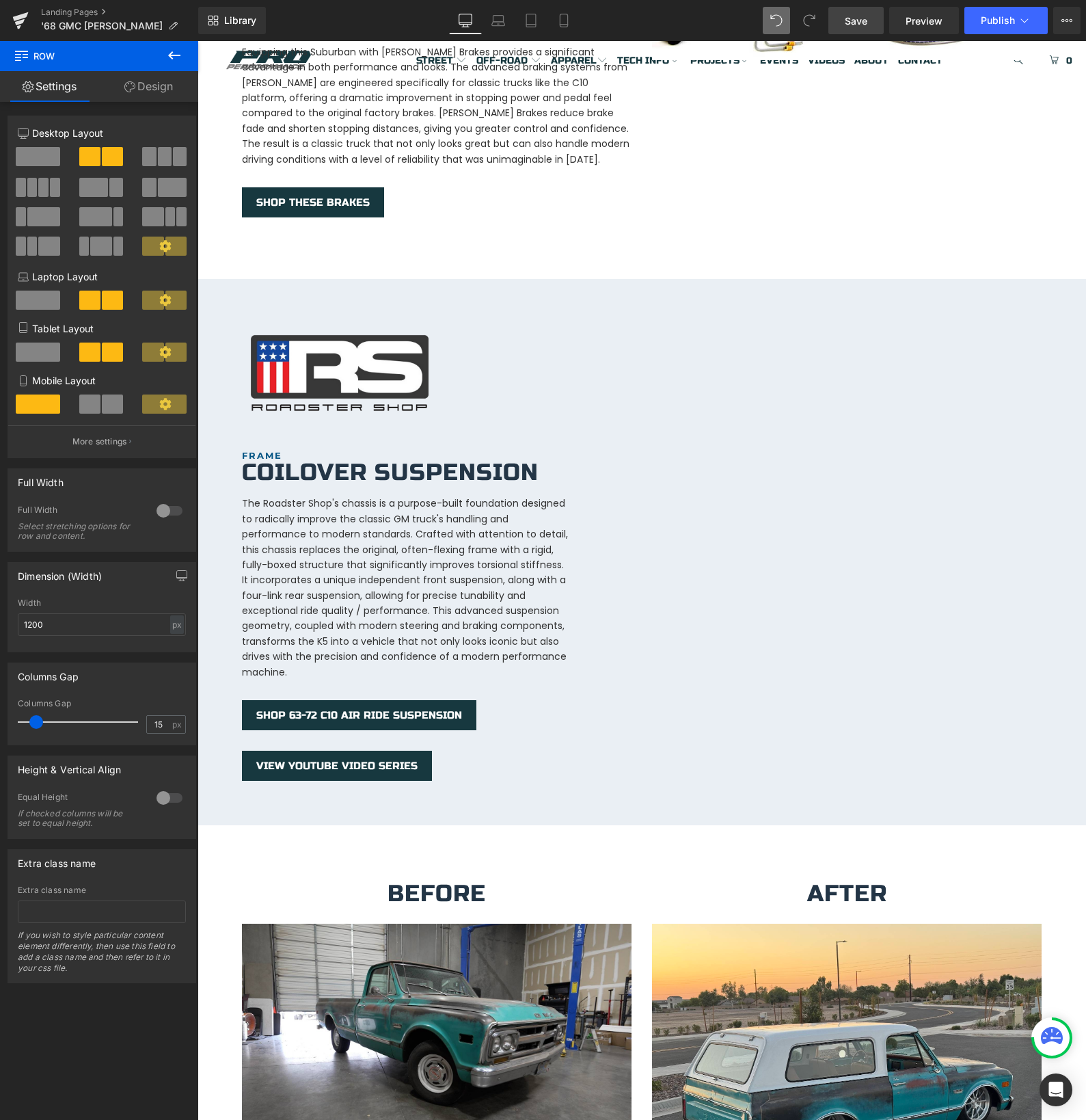
click at [859, 23] on span "Save" at bounding box center [855, 21] width 23 height 14
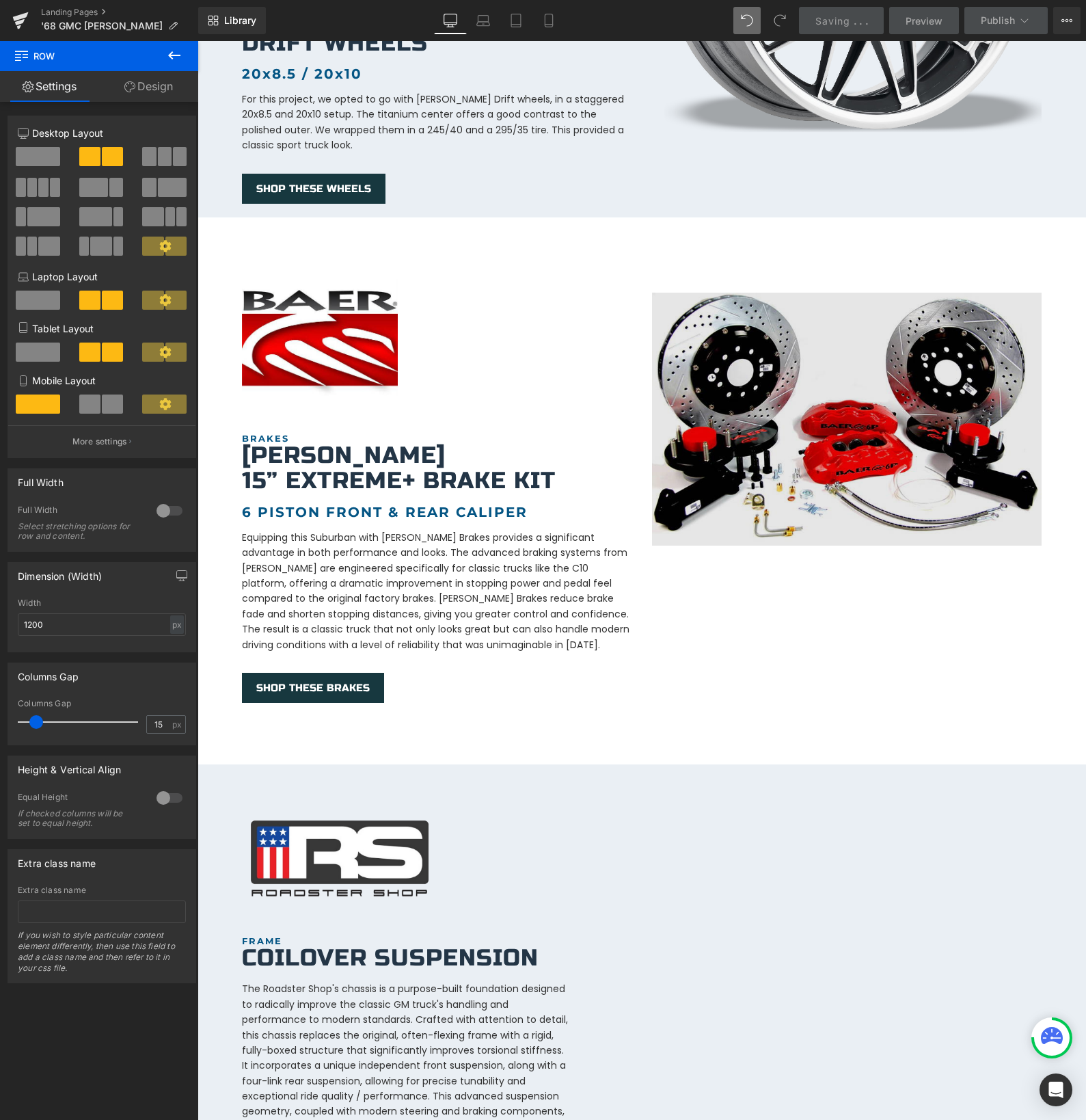
scroll to position [1232, 0]
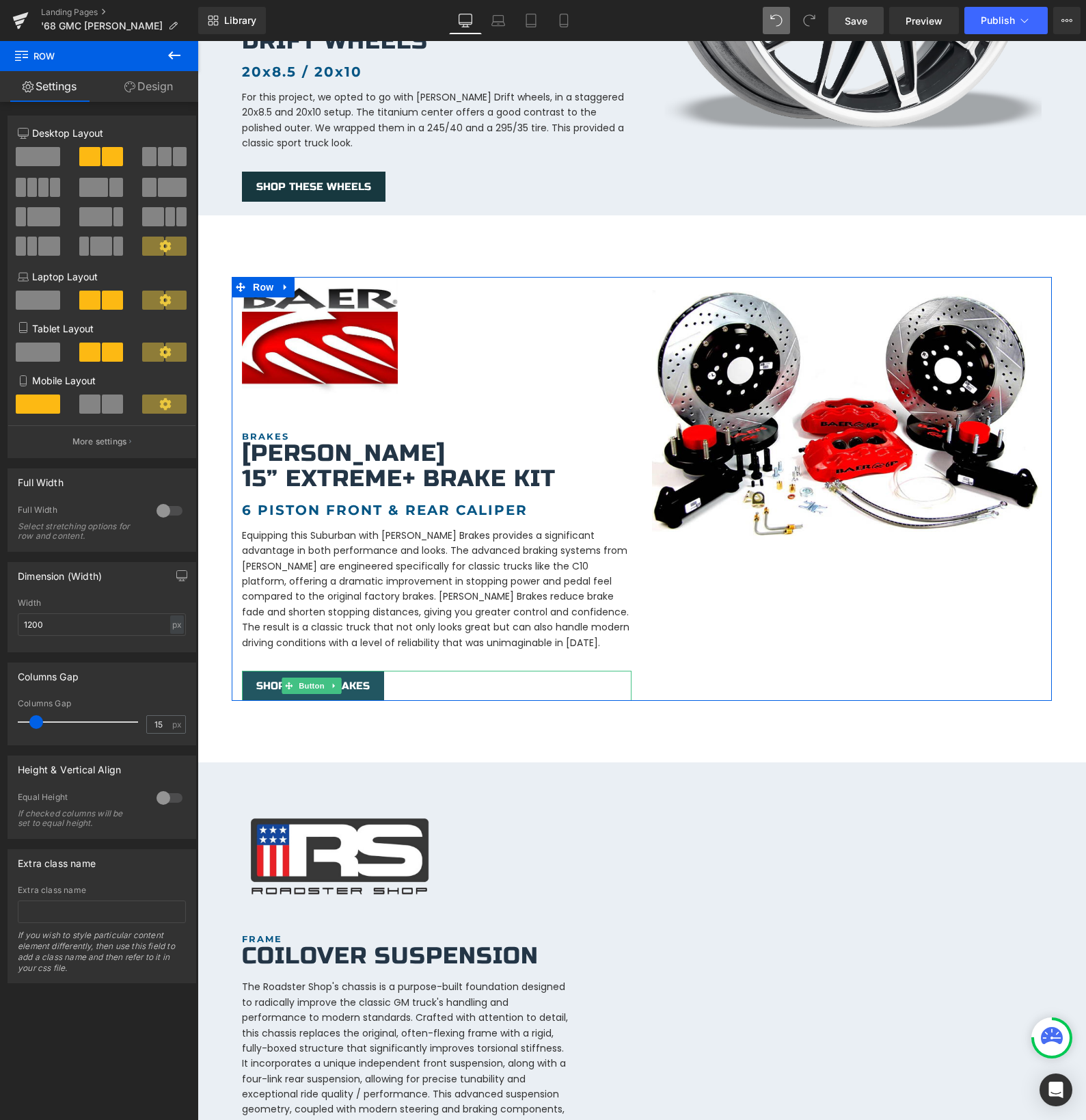
click at [268, 680] on span "SHOP THESE BRAKES" at bounding box center [313, 686] width 114 height 12
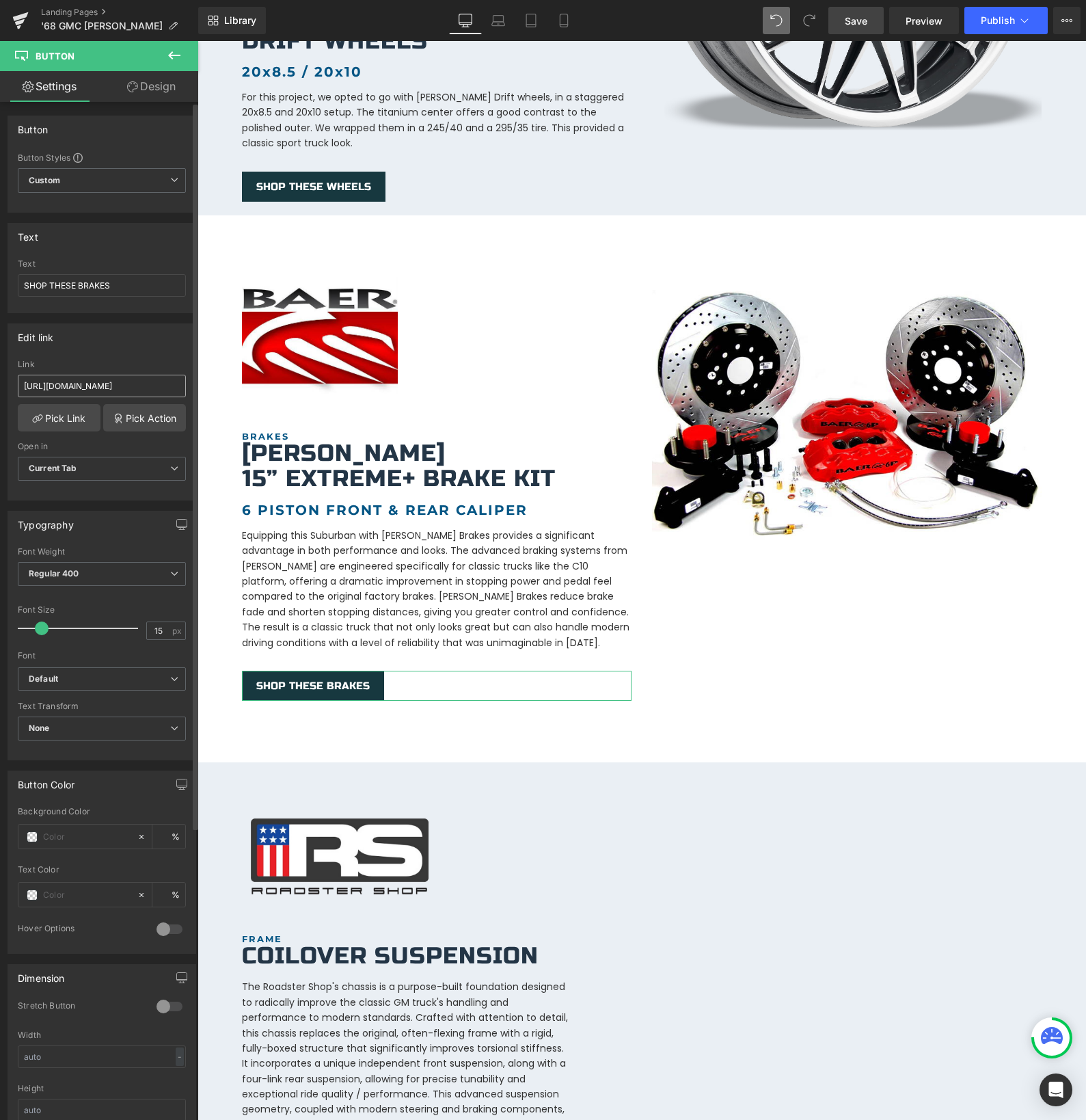
click at [47, 384] on input "[URL][DOMAIN_NAME]" at bounding box center [102, 385] width 168 height 23
type input "[URL][DOMAIN_NAME][PERSON_NAME]"
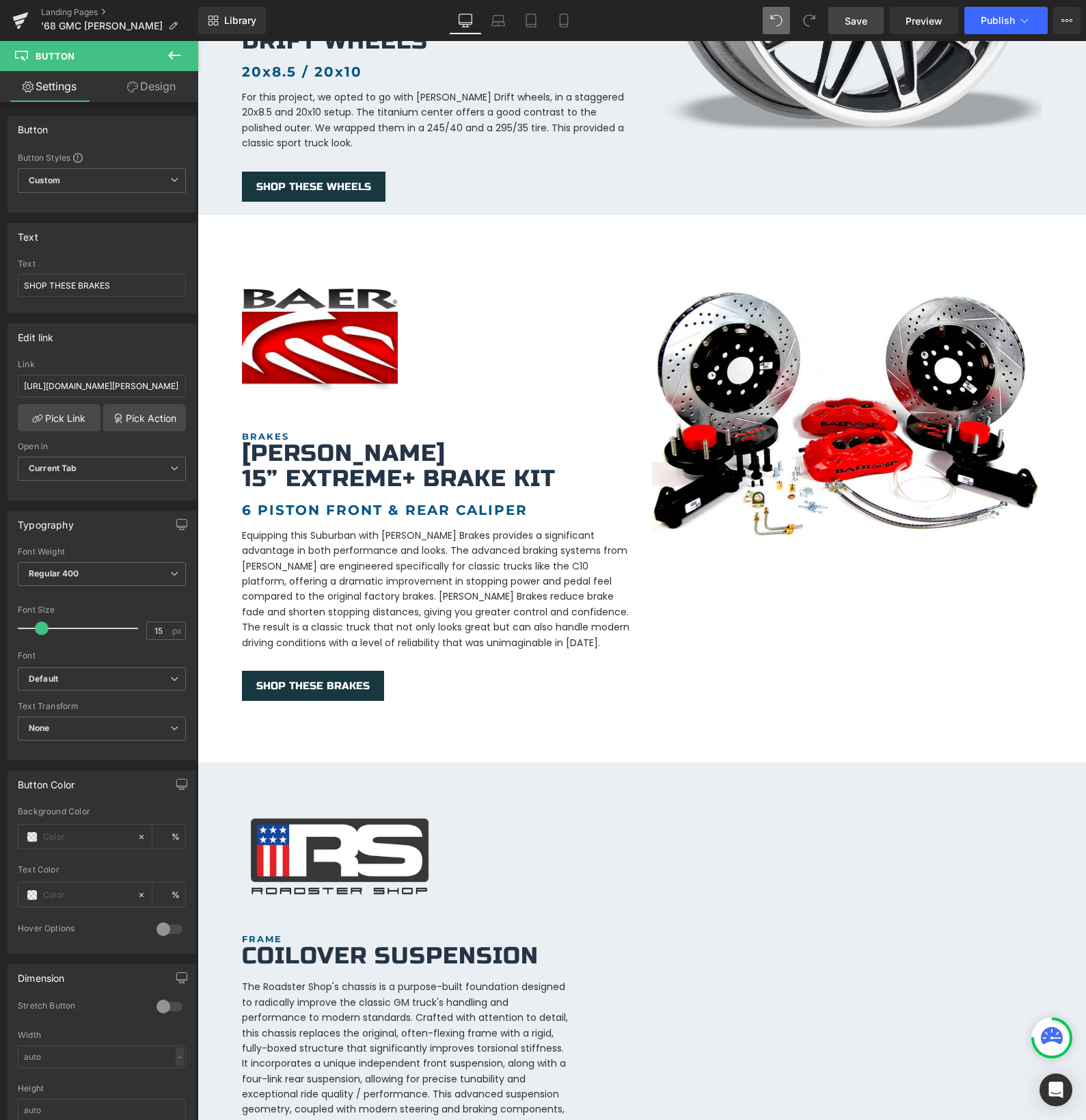
click at [858, 18] on span "Save" at bounding box center [855, 21] width 23 height 14
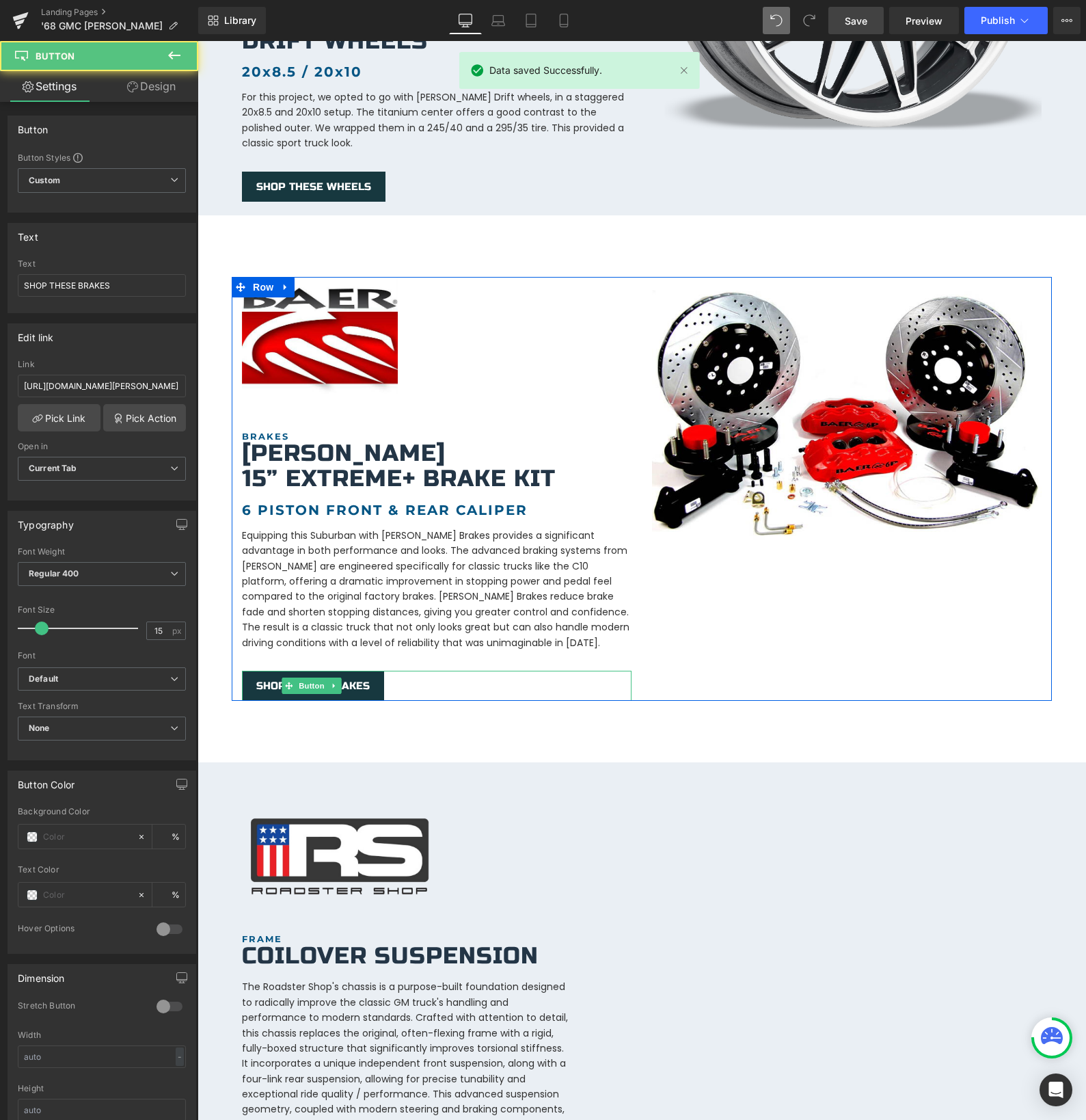
click at [392, 671] on div "SHOP THESE BRAKES" at bounding box center [437, 686] width 389 height 30
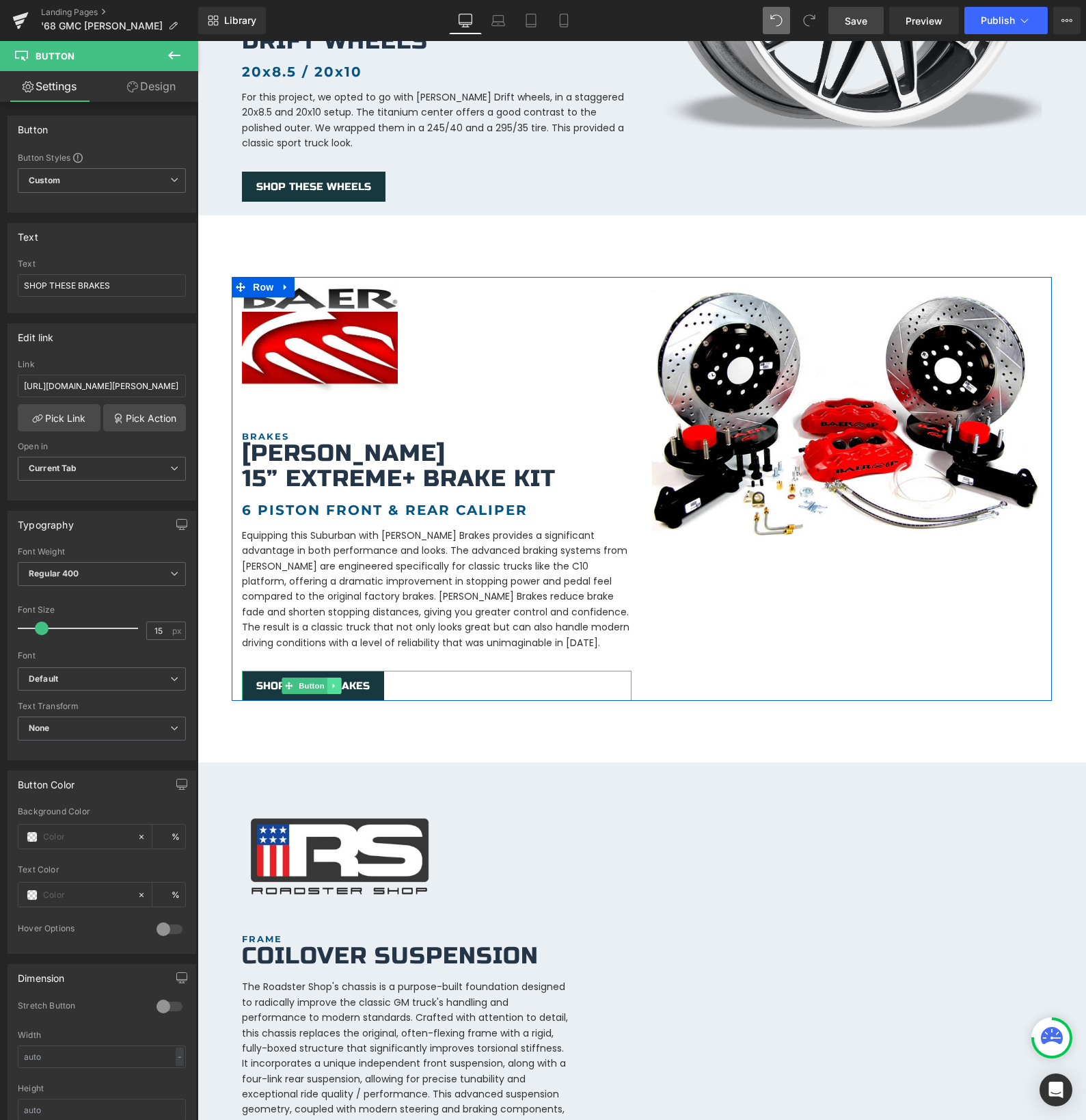
click at [333, 683] on icon at bounding box center [333, 685] width 2 height 5
click at [328, 682] on icon at bounding box center [327, 685] width 8 height 8
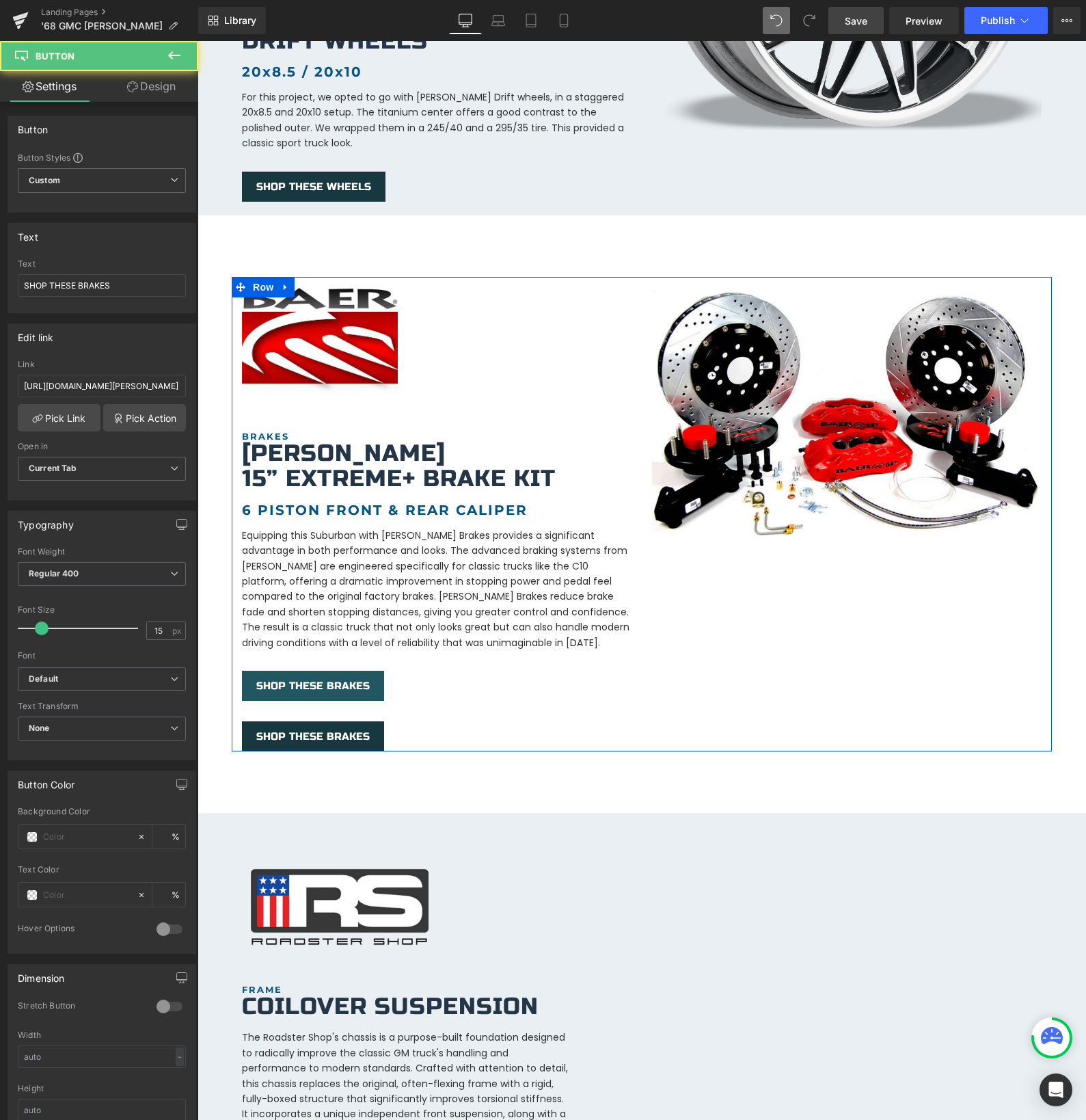
click at [246, 674] on link "SHOP THESE BRAKES" at bounding box center [313, 686] width 142 height 30
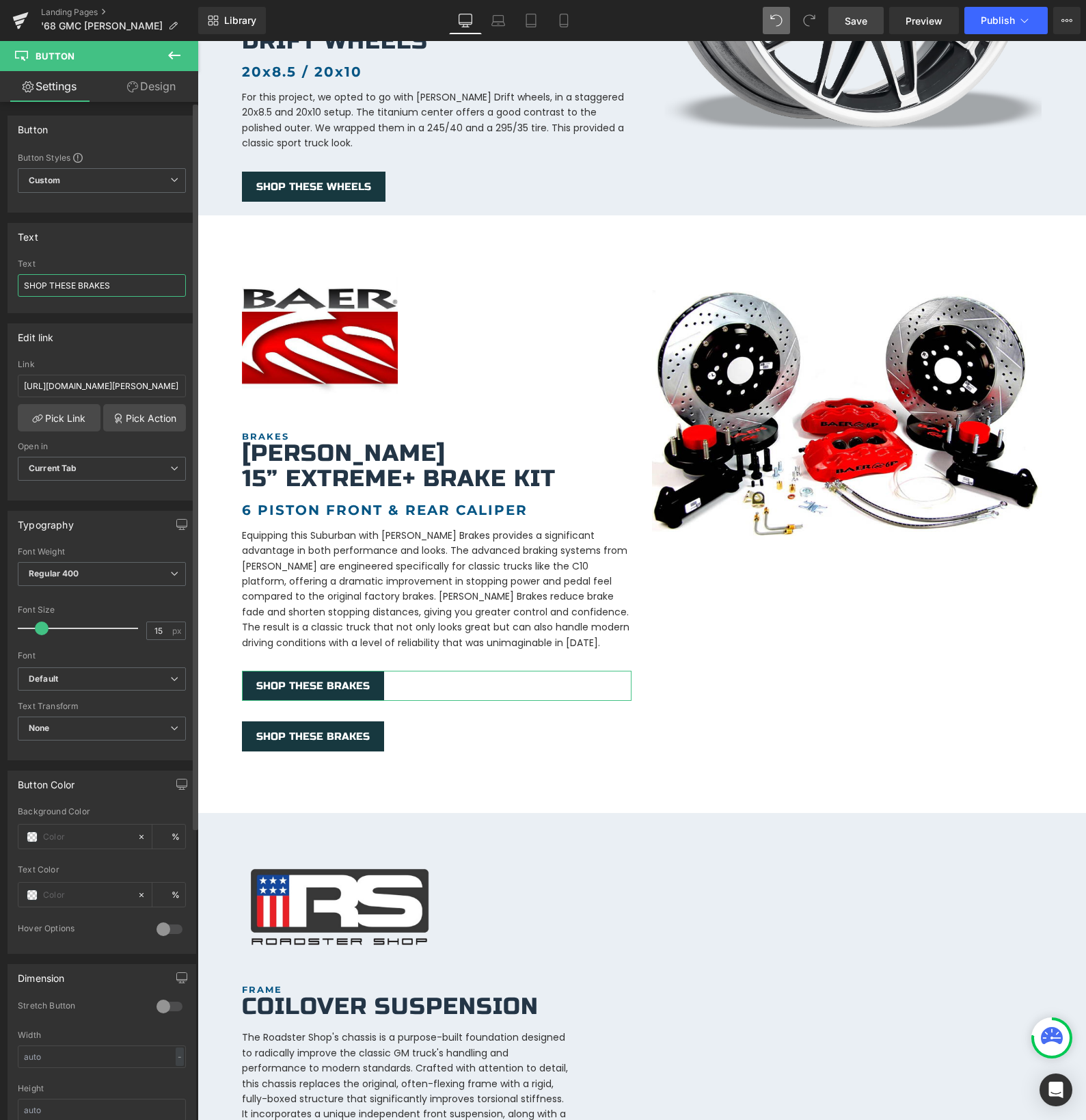
click at [78, 285] on input "SHOP THESE BRAKES" at bounding box center [102, 285] width 168 height 23
type input "SHOP THESE FRONT BRAKES"
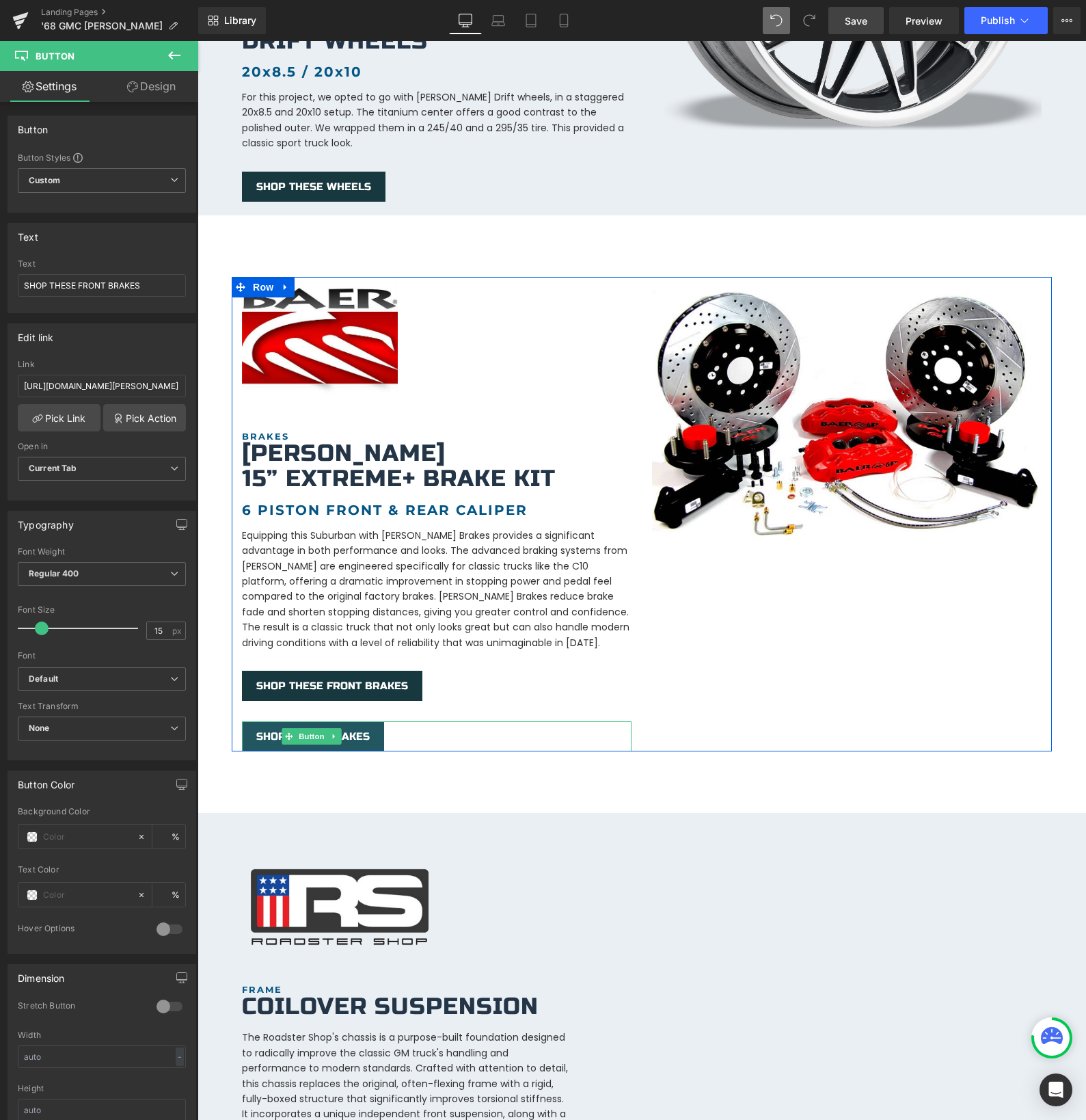
click at [268, 730] on span "SHOP THESE BRAKES" at bounding box center [313, 737] width 114 height 12
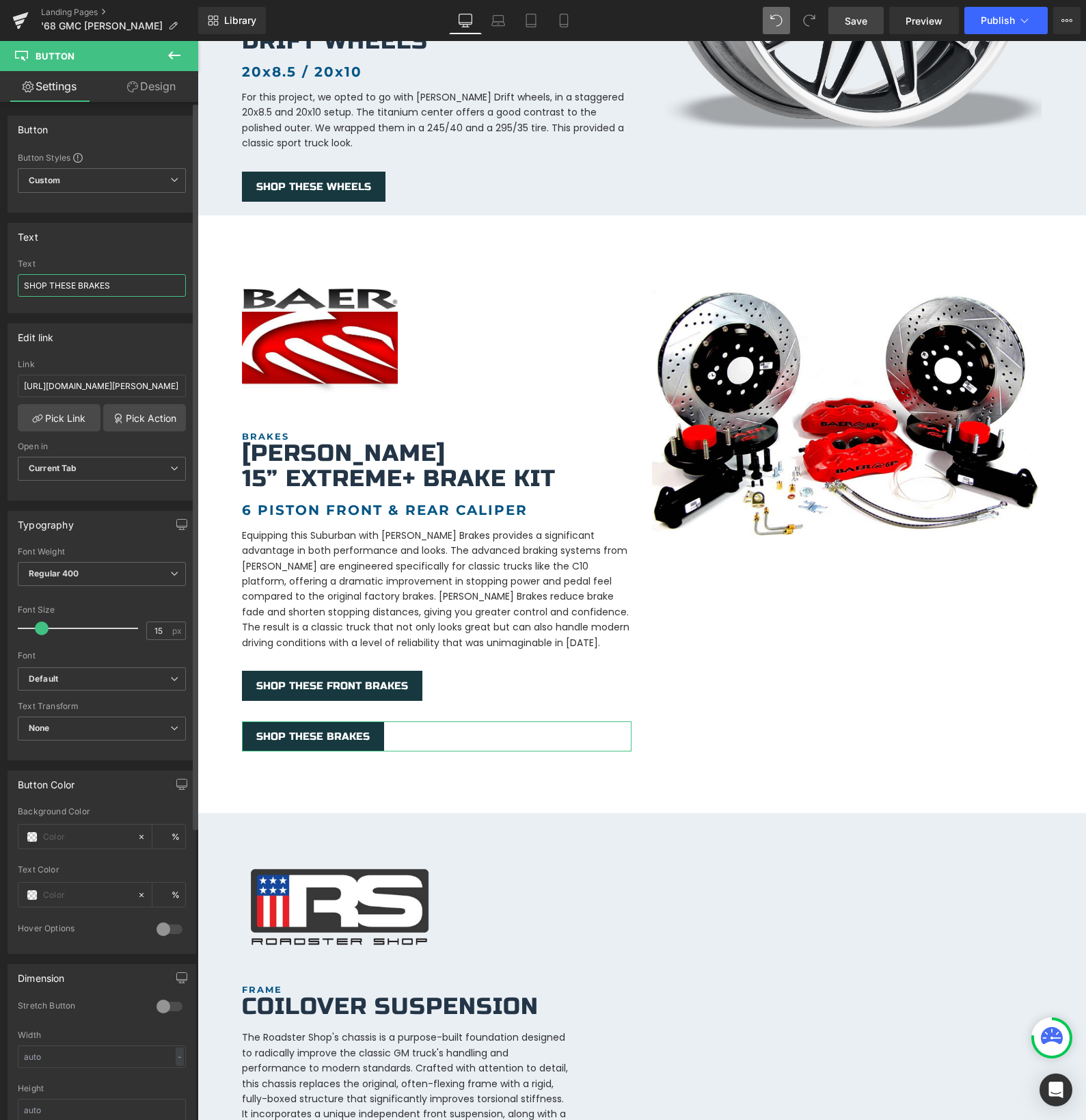
click at [79, 286] on input "SHOP THESE BRAKES" at bounding box center [102, 285] width 168 height 23
type input "SHOP THESE REAR BRAKES"
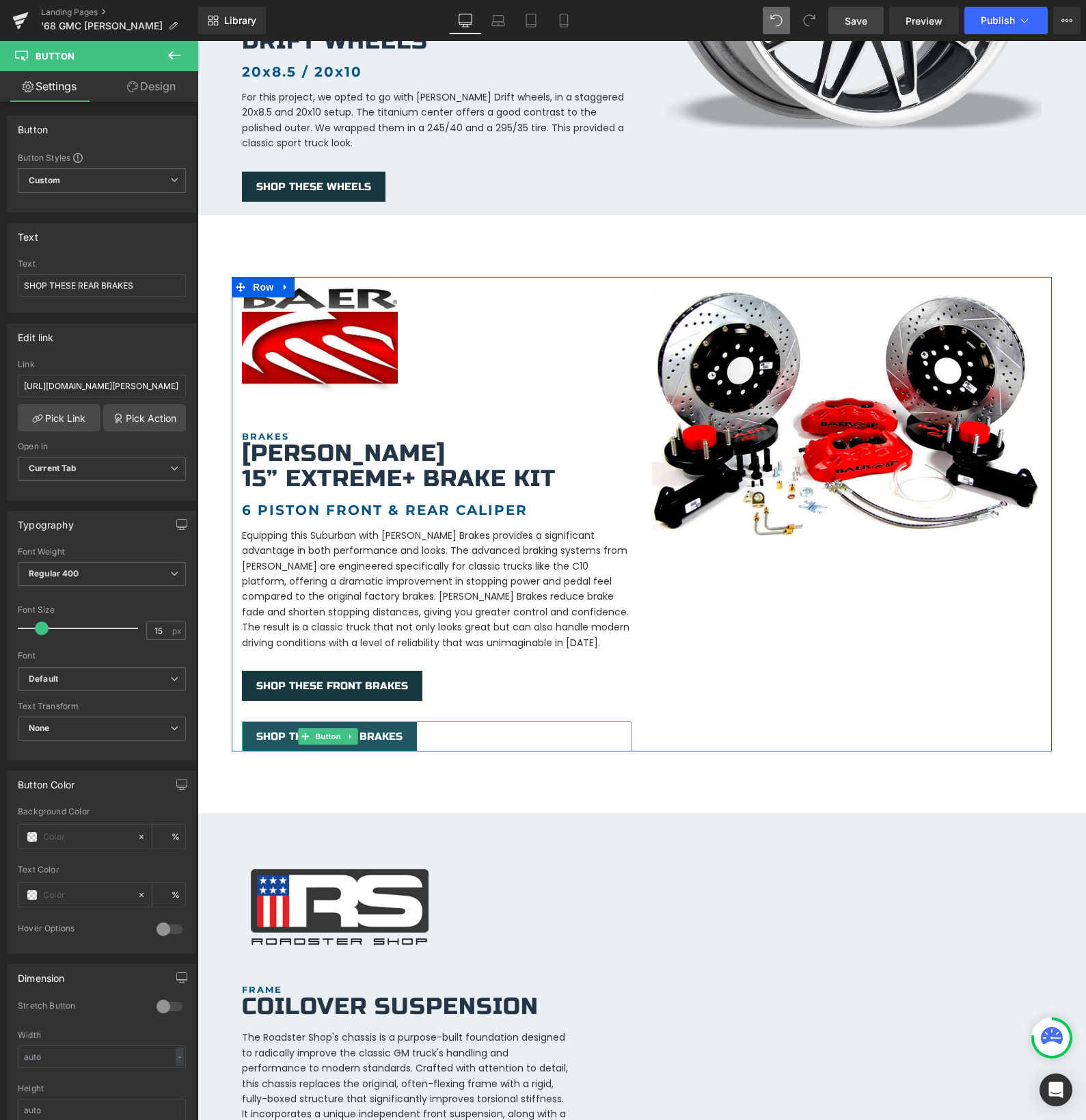
click at [270, 730] on span "SHOP THESE REAR BRAKES" at bounding box center [330, 737] width 146 height 12
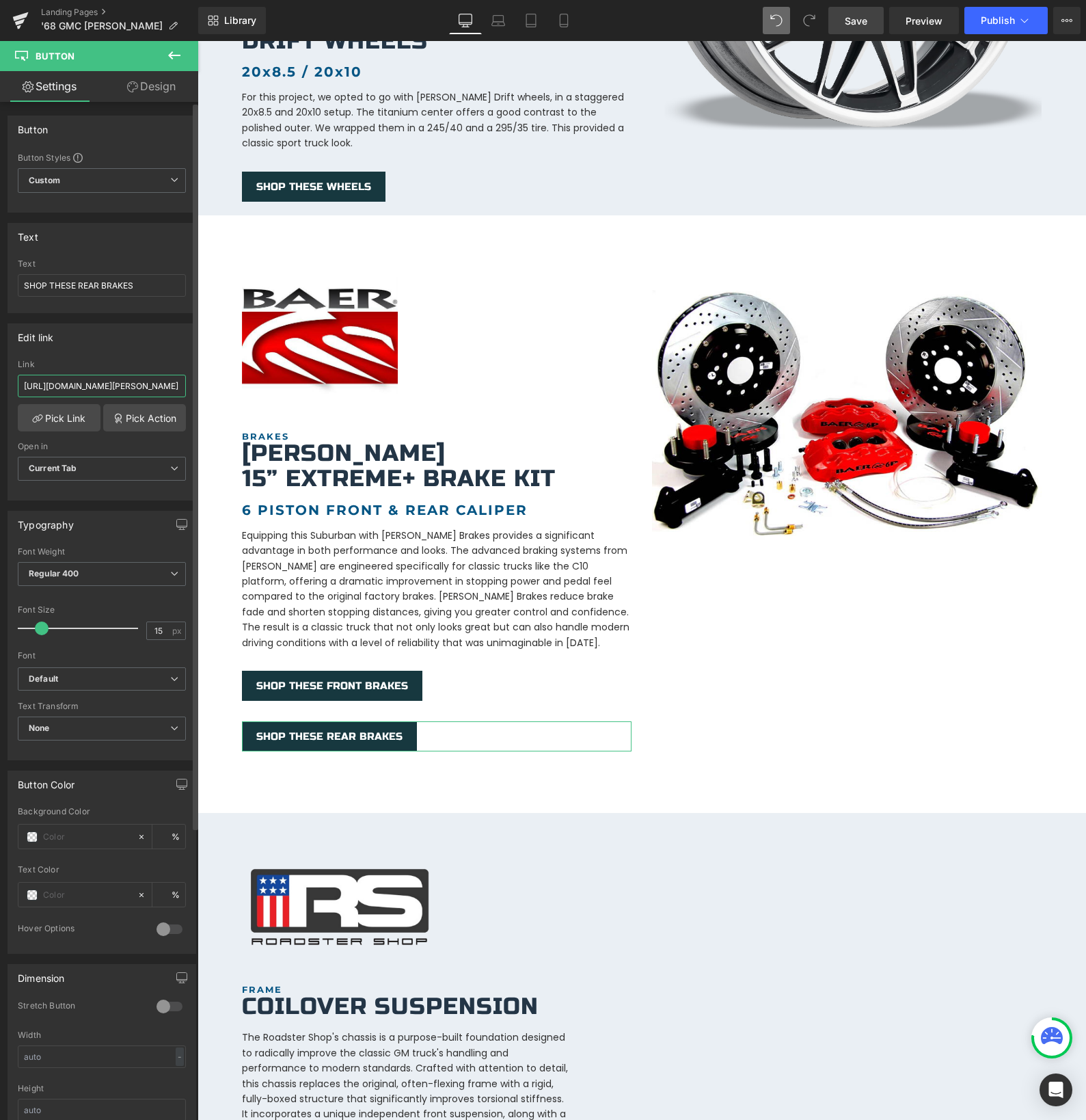
click at [118, 386] on input "[URL][DOMAIN_NAME][PERSON_NAME]" at bounding box center [102, 385] width 168 height 23
type input "[URL][DOMAIN_NAME][PERSON_NAME]"
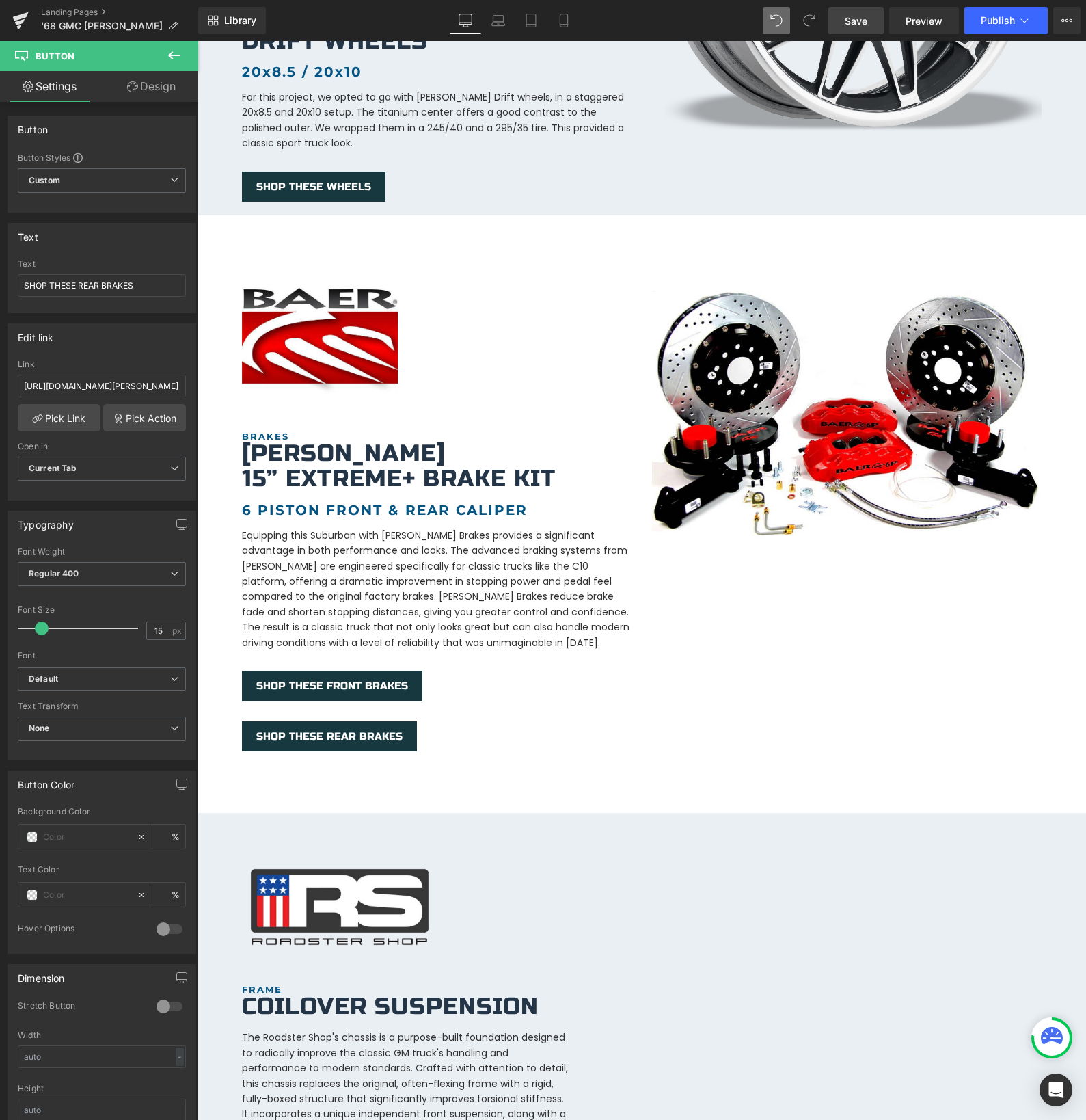
scroll to position [0, 0]
click at [872, 23] on link "Save" at bounding box center [855, 21] width 55 height 27
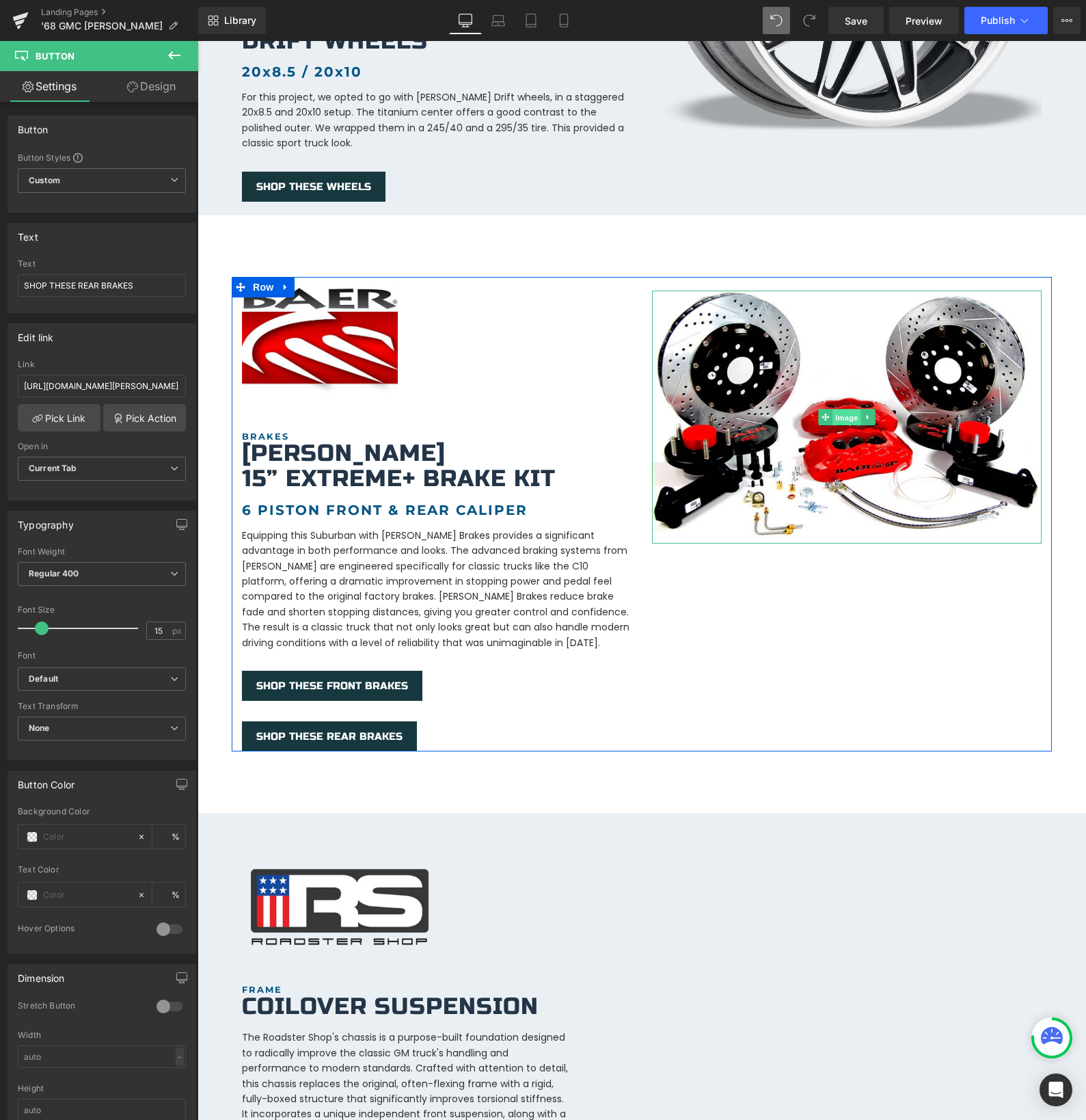
click at [842, 403] on div "Image" at bounding box center [846, 417] width 389 height 254
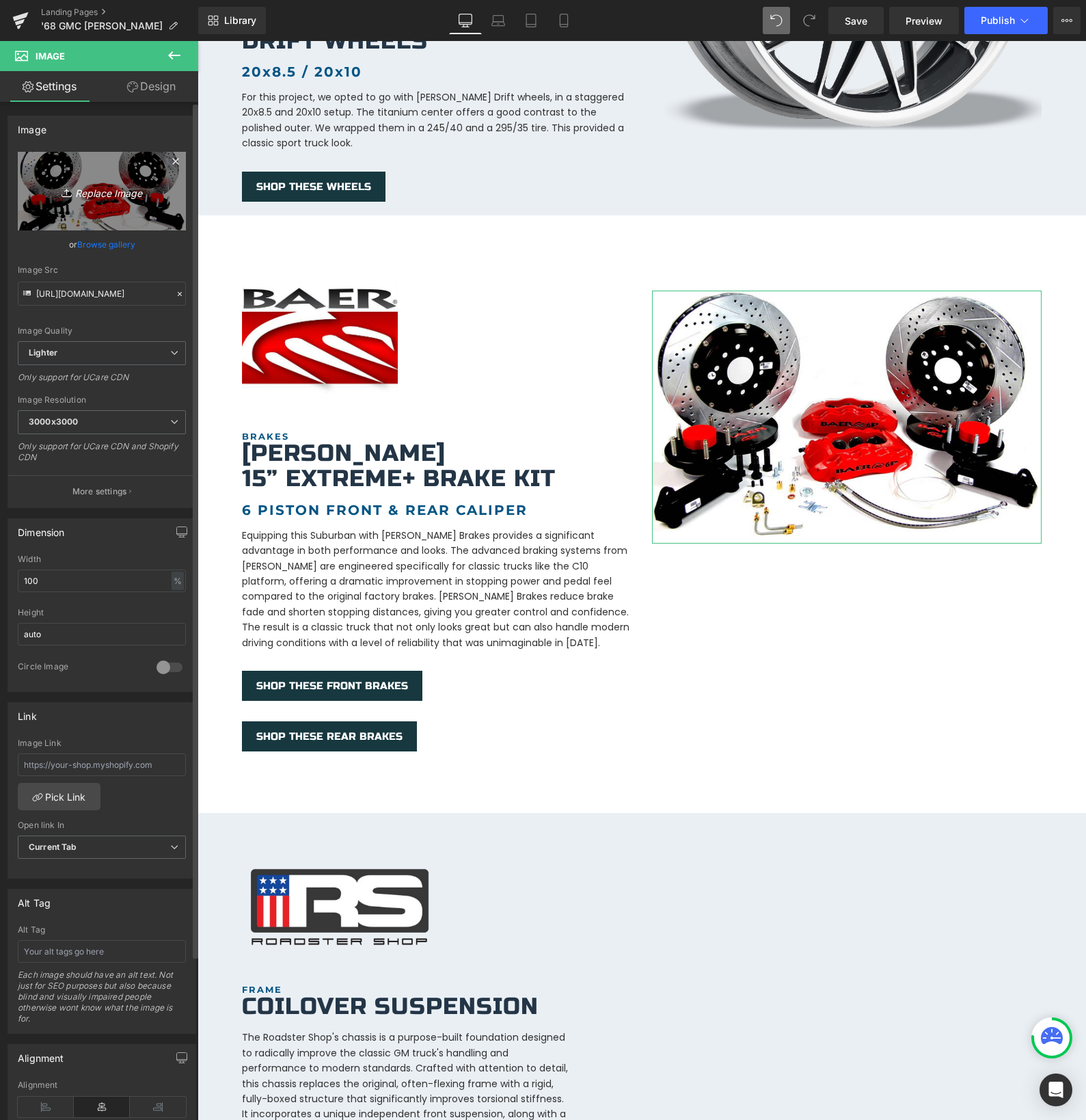
click at [92, 191] on icon "Replace Image" at bounding box center [102, 191] width 109 height 17
type input "C:\fakepath\023ab3bb8585219146d6679f7d0b41c3_2000x.webp"
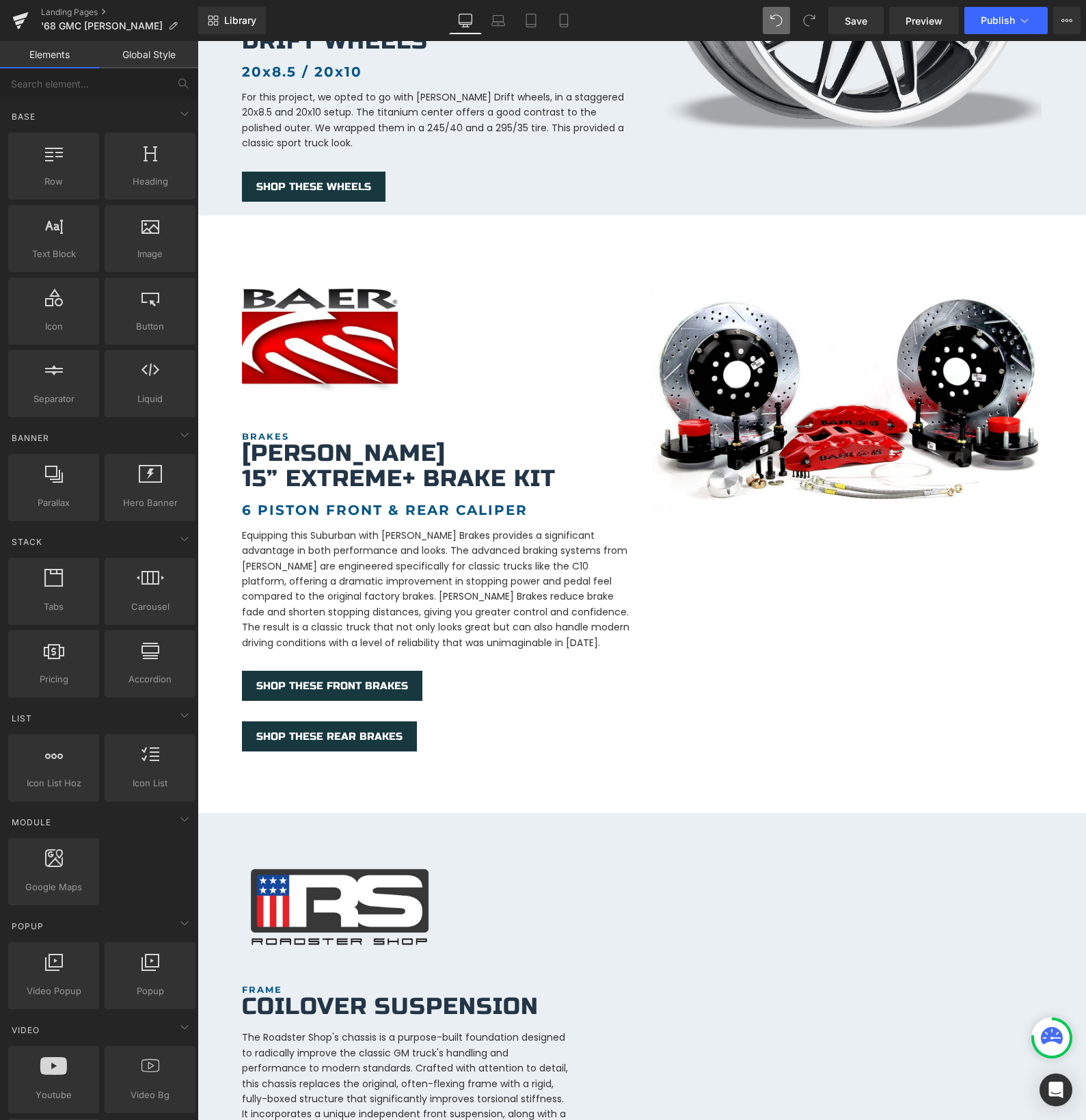
click at [822, 222] on div "1968 GMC Heading [PERSON_NAME] Heading Hero Banner Row Hero Banner Row K5 Headi…" at bounding box center [642, 511] width 888 height 3251
click at [845, 25] on span "Save" at bounding box center [855, 21] width 23 height 14
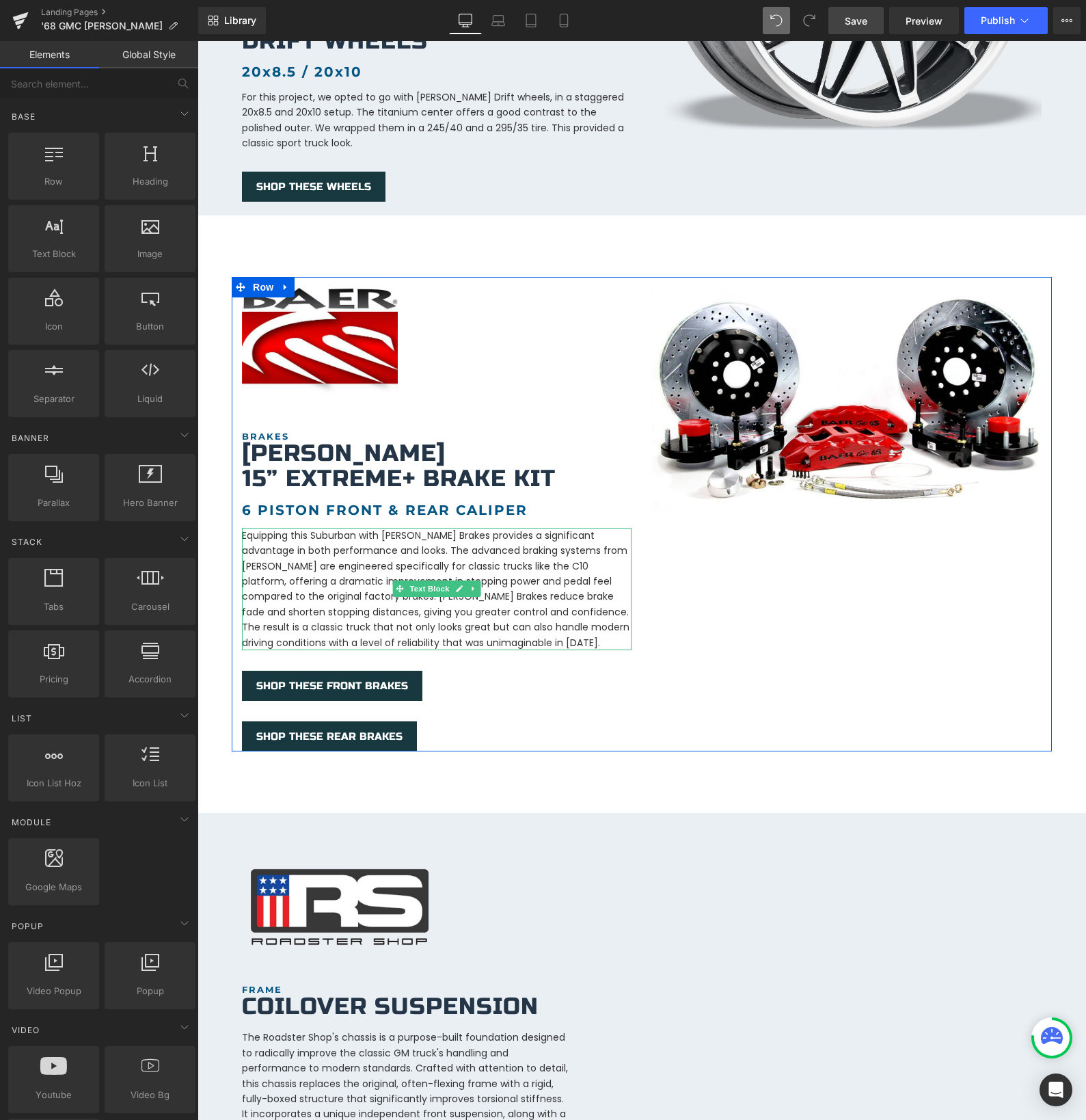
click at [381, 557] on p "Equipping this Suburban with [PERSON_NAME] Brakes provides a significant advant…" at bounding box center [437, 589] width 389 height 123
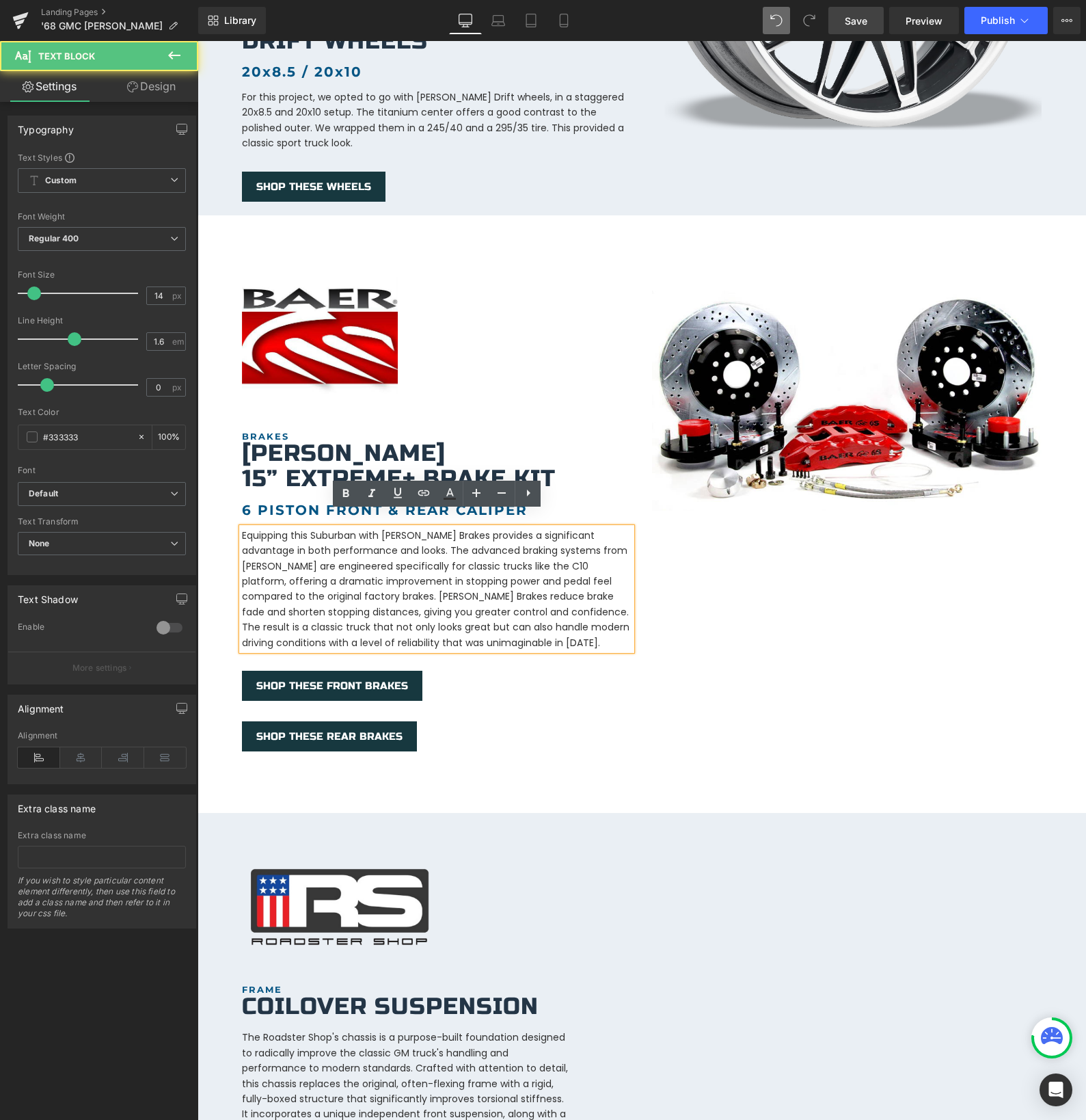
click at [380, 557] on p "Equipping this Suburban with [PERSON_NAME] Brakes provides a significant advant…" at bounding box center [437, 589] width 389 height 123
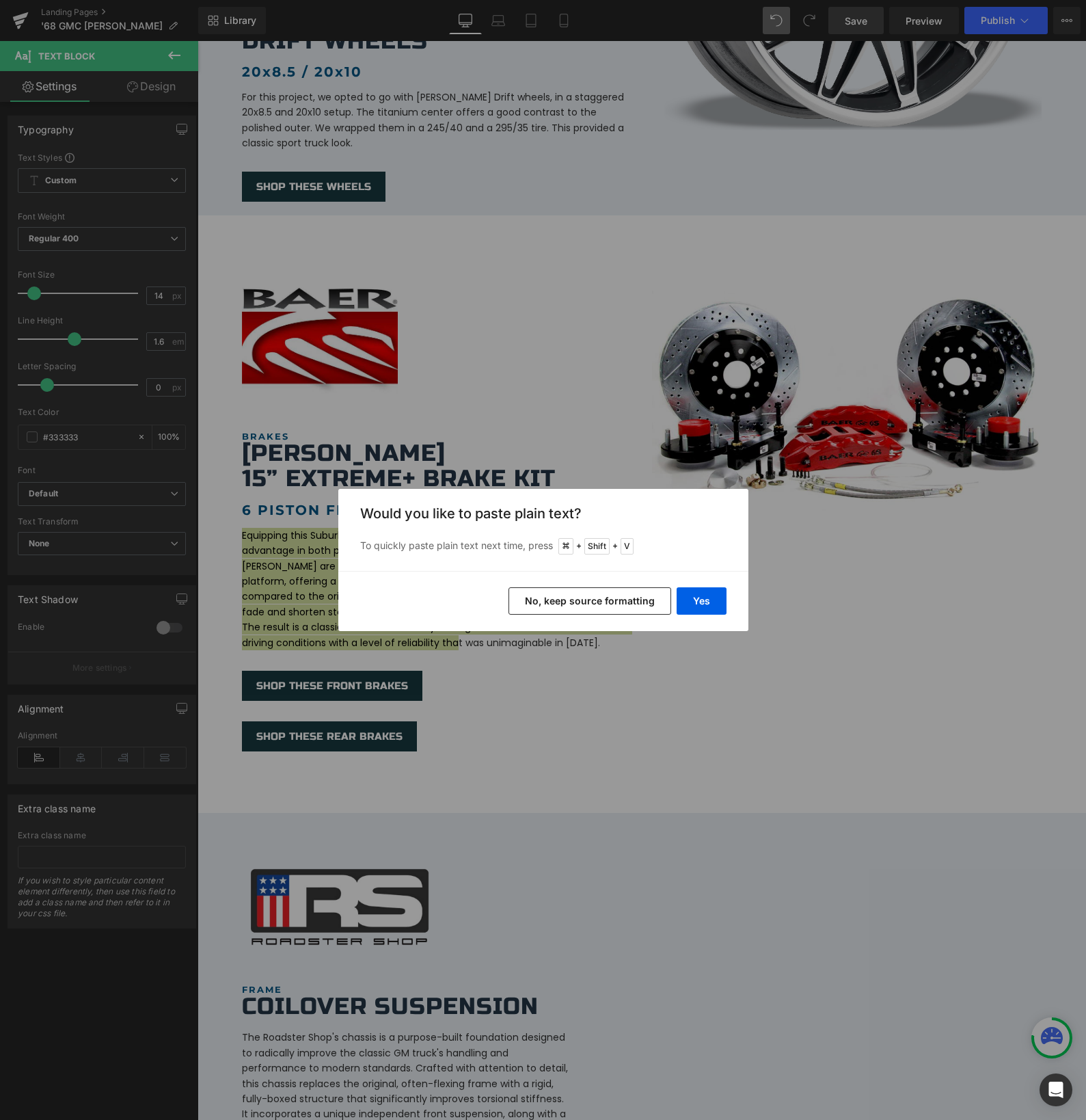
click at [544, 591] on button "No, keep source formatting" at bounding box center [590, 601] width 163 height 27
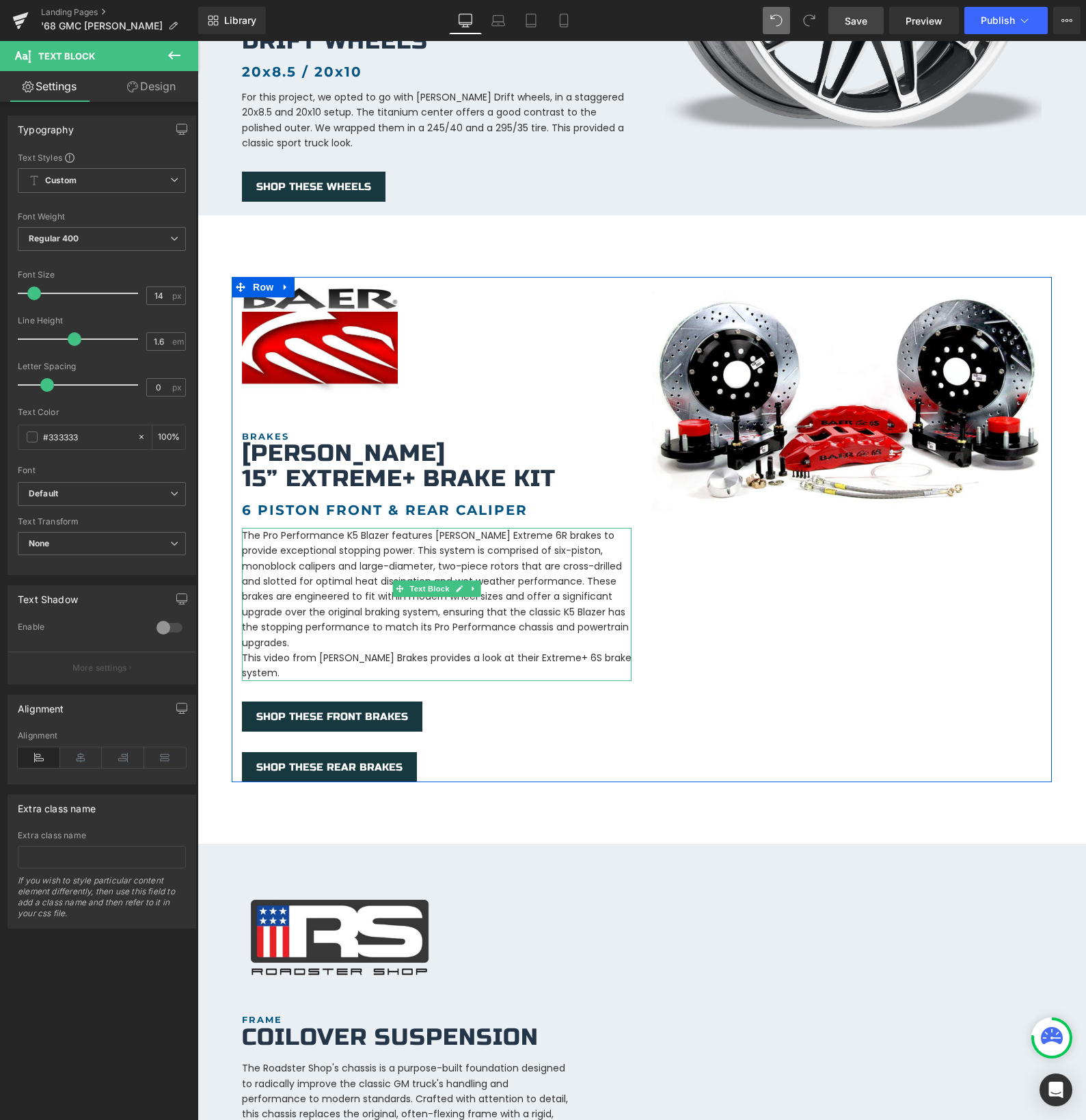
drag, startPoint x: 303, startPoint y: 526, endPoint x: 352, endPoint y: 519, distance: 49.5
click at [303, 528] on p "The Pro Performance K5 Blazer features [PERSON_NAME] Extreme 6R brakes to provi…" at bounding box center [437, 589] width 389 height 123
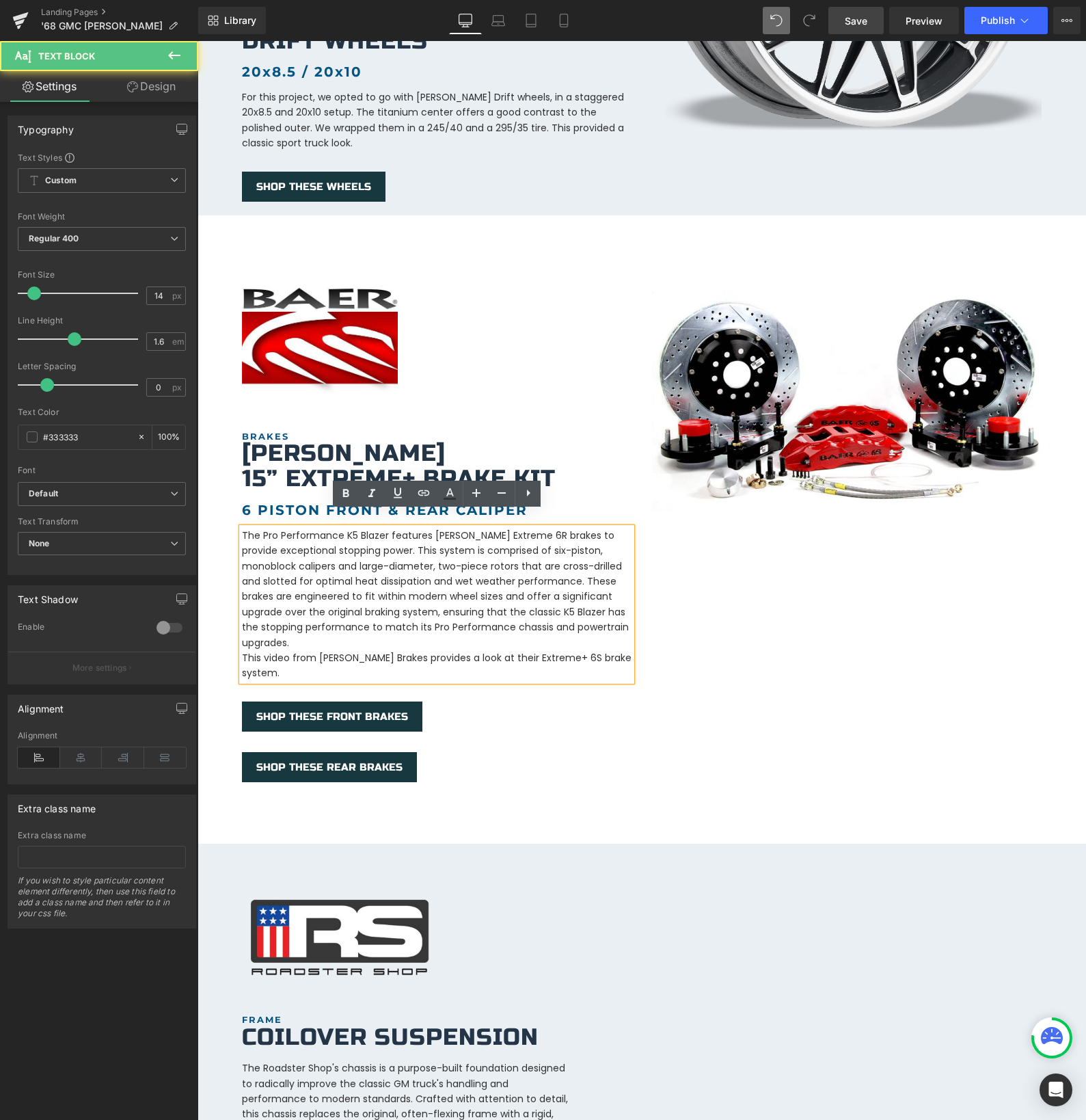
click at [368, 528] on p "The Pro Performance K5 Blazer features [PERSON_NAME] Extreme 6R brakes to provi…" at bounding box center [437, 589] width 389 height 123
click at [384, 528] on p "The Pro Performance K5 Blazer features [PERSON_NAME] Extreme 6R brakes to provi…" at bounding box center [437, 589] width 389 height 123
click at [436, 528] on p "The Pro Performance K5 Blazer features [PERSON_NAME] Extreme 6R brakes to provi…" at bounding box center [437, 589] width 389 height 123
click at [411, 568] on p "The Pro Performance K5 Blazer features [PERSON_NAME] Extreme 6R brakes to provi…" at bounding box center [437, 589] width 389 height 123
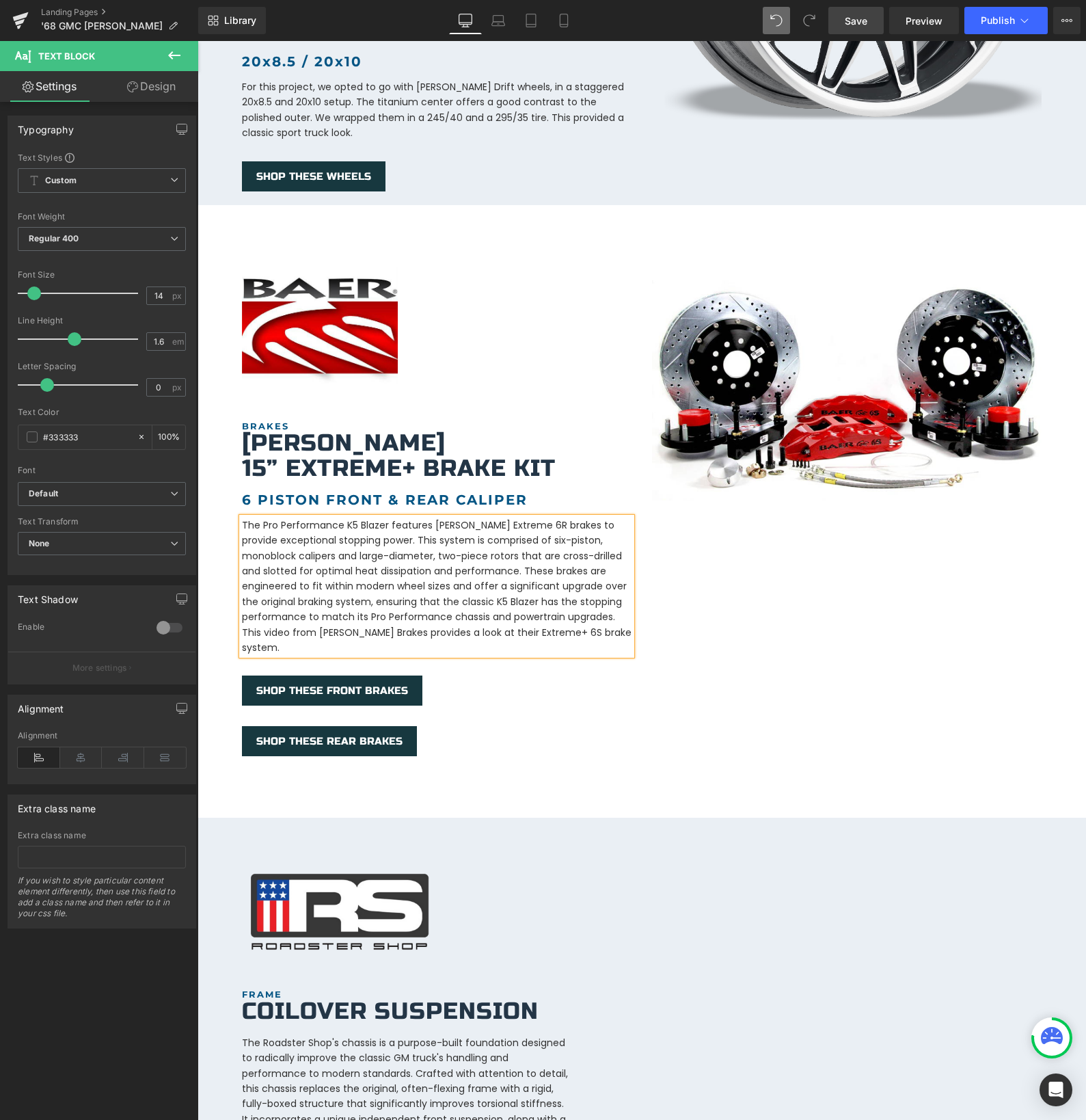
scroll to position [1238, 0]
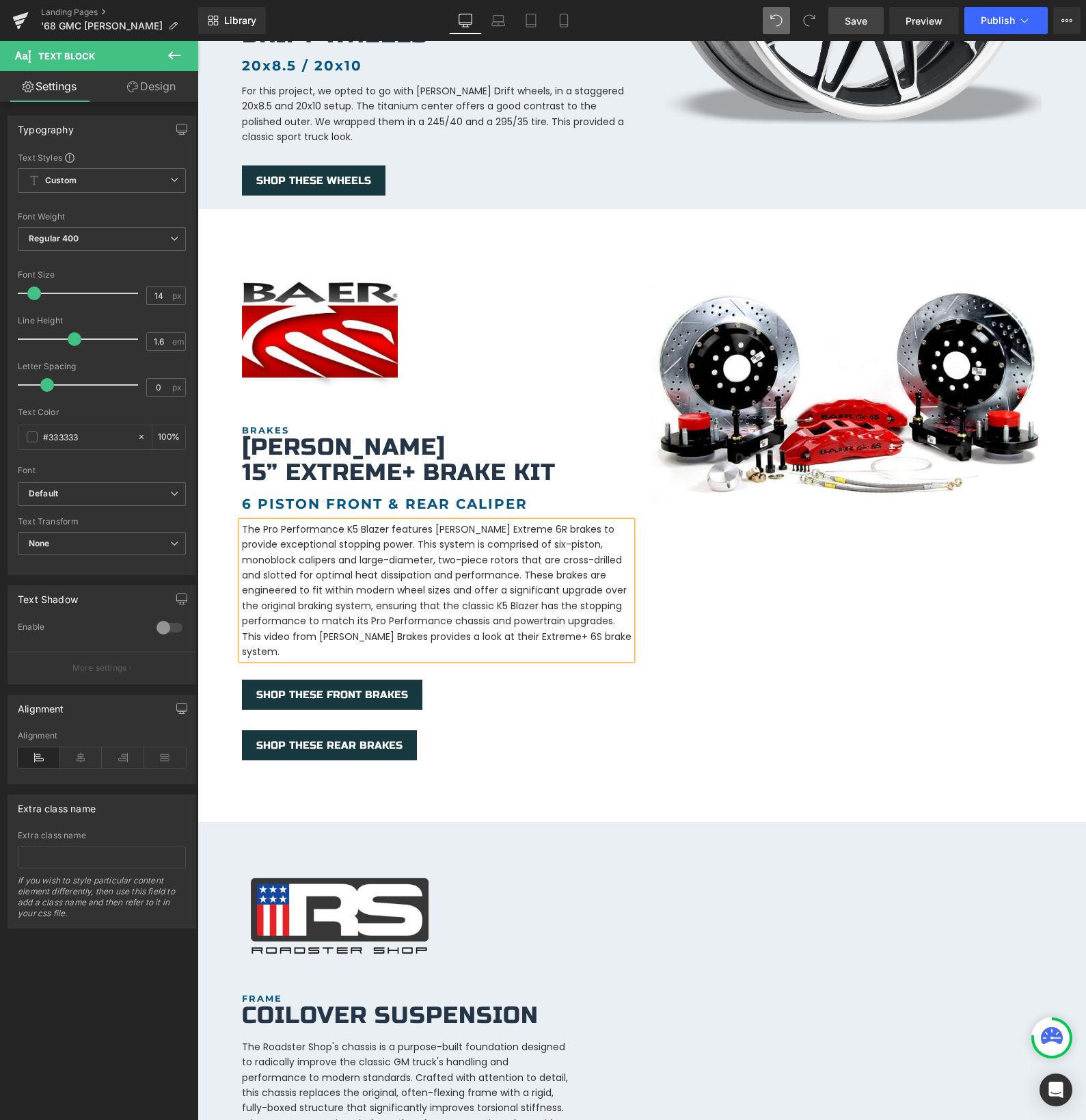
click at [395, 591] on p "The Pro Performance K5 Blazer features [PERSON_NAME] Extreme 6R brakes to provi…" at bounding box center [437, 575] width 389 height 107
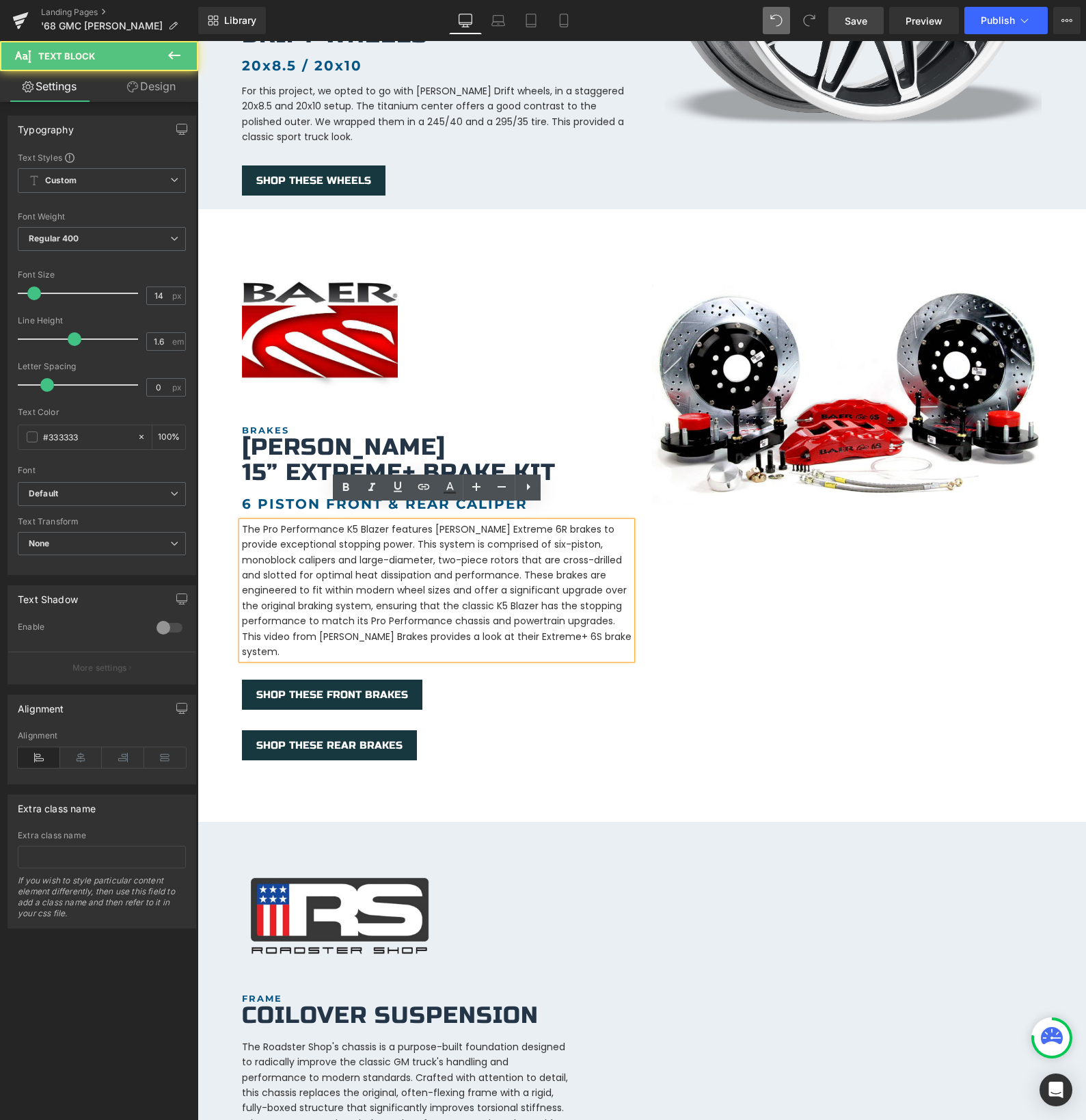
click at [480, 591] on p "The Pro Performance K5 Blazer features [PERSON_NAME] Extreme 6R brakes to provi…" at bounding box center [437, 575] width 389 height 107
click at [314, 607] on p "The Pro Performance K5 Blazer features [PERSON_NAME] Extreme 6R brakes to provi…" at bounding box center [437, 575] width 389 height 107
drag, startPoint x: 302, startPoint y: 605, endPoint x: 384, endPoint y: 607, distance: 82.0
click at [384, 607] on p "The Pro Performance K5 Blazer features [PERSON_NAME] Extreme 6R brakes to provi…" at bounding box center [437, 575] width 389 height 107
drag, startPoint x: 316, startPoint y: 626, endPoint x: 344, endPoint y: 624, distance: 28.1
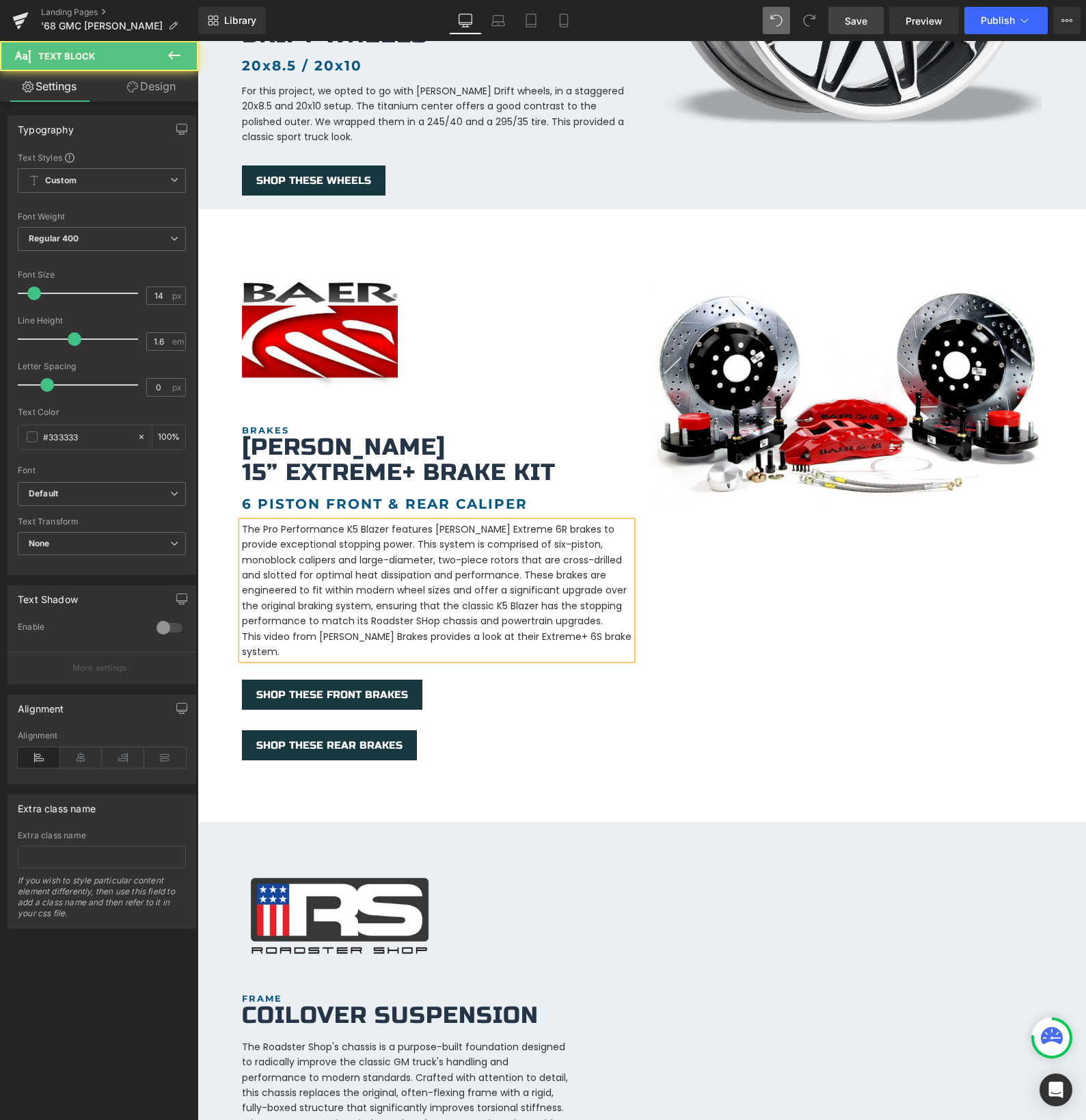
click at [316, 629] on p "This video from [PERSON_NAME] Brakes provides a look at their Extreme+ 6S brake…" at bounding box center [437, 644] width 389 height 31
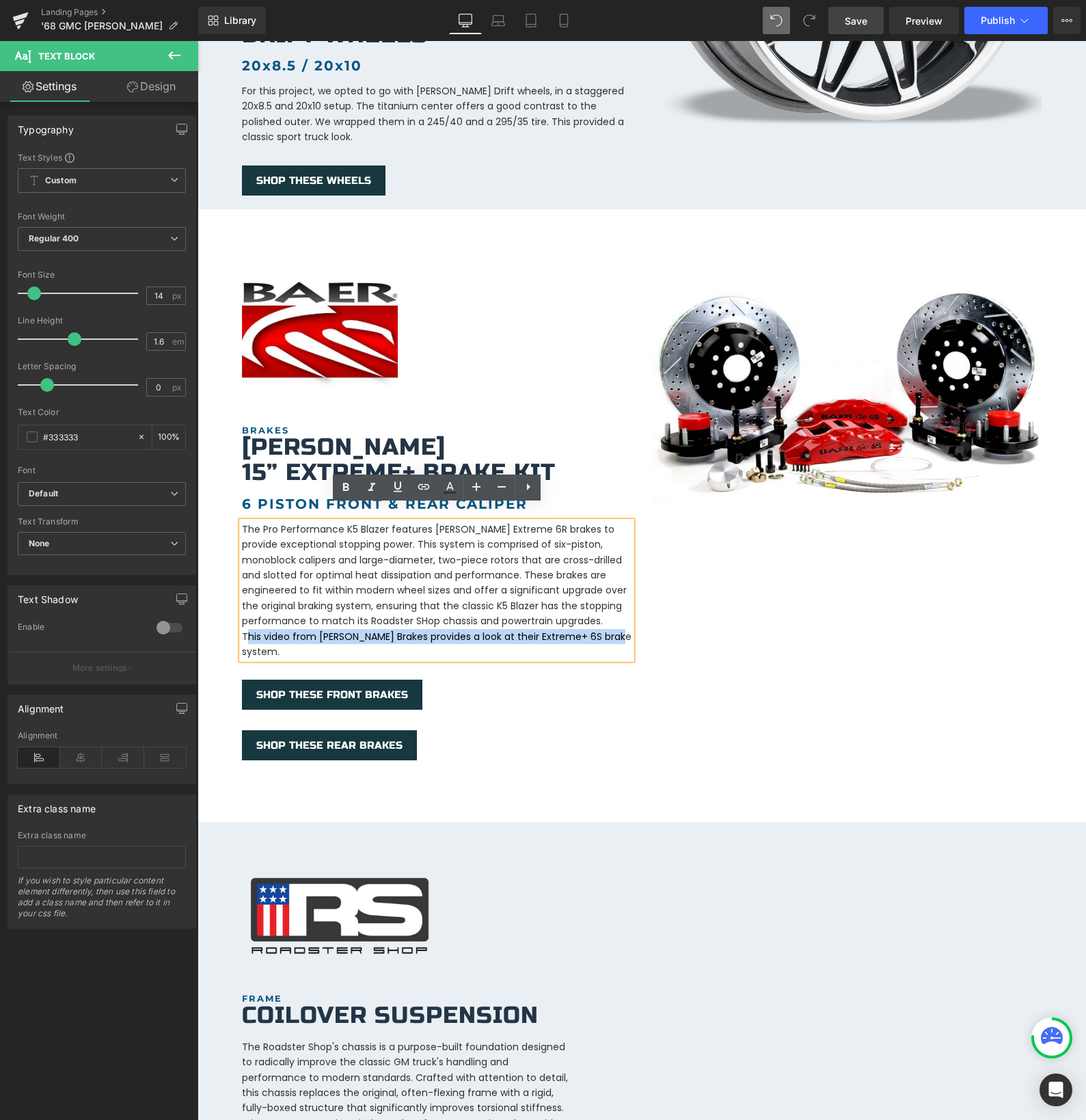
drag, startPoint x: 619, startPoint y: 622, endPoint x: 245, endPoint y: 622, distance: 374.0
click at [245, 629] on p "This video from [PERSON_NAME] Brakes provides a look at their Extreme+ 6S brake…" at bounding box center [437, 644] width 389 height 31
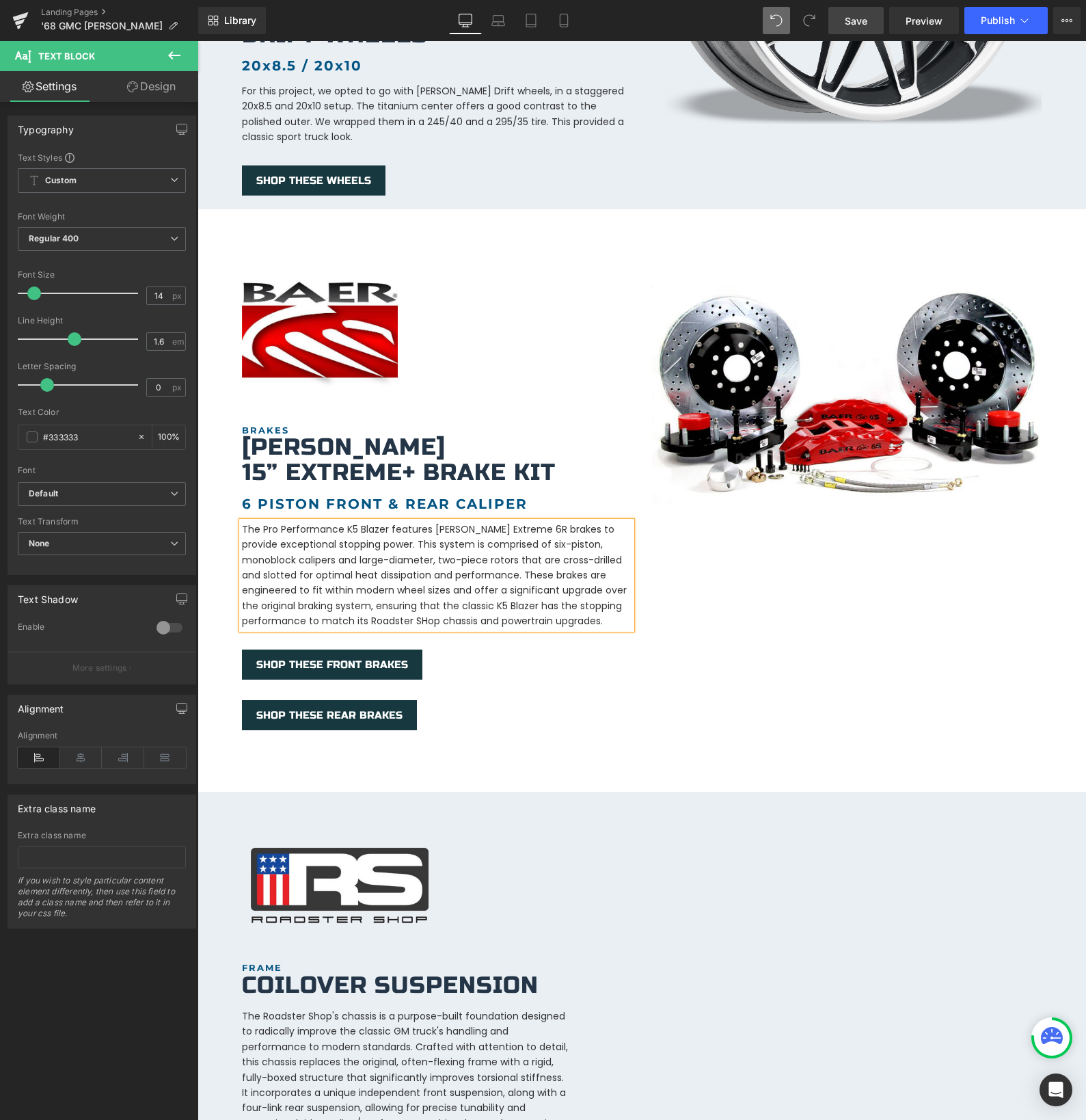
click at [852, 22] on span "Save" at bounding box center [855, 21] width 23 height 14
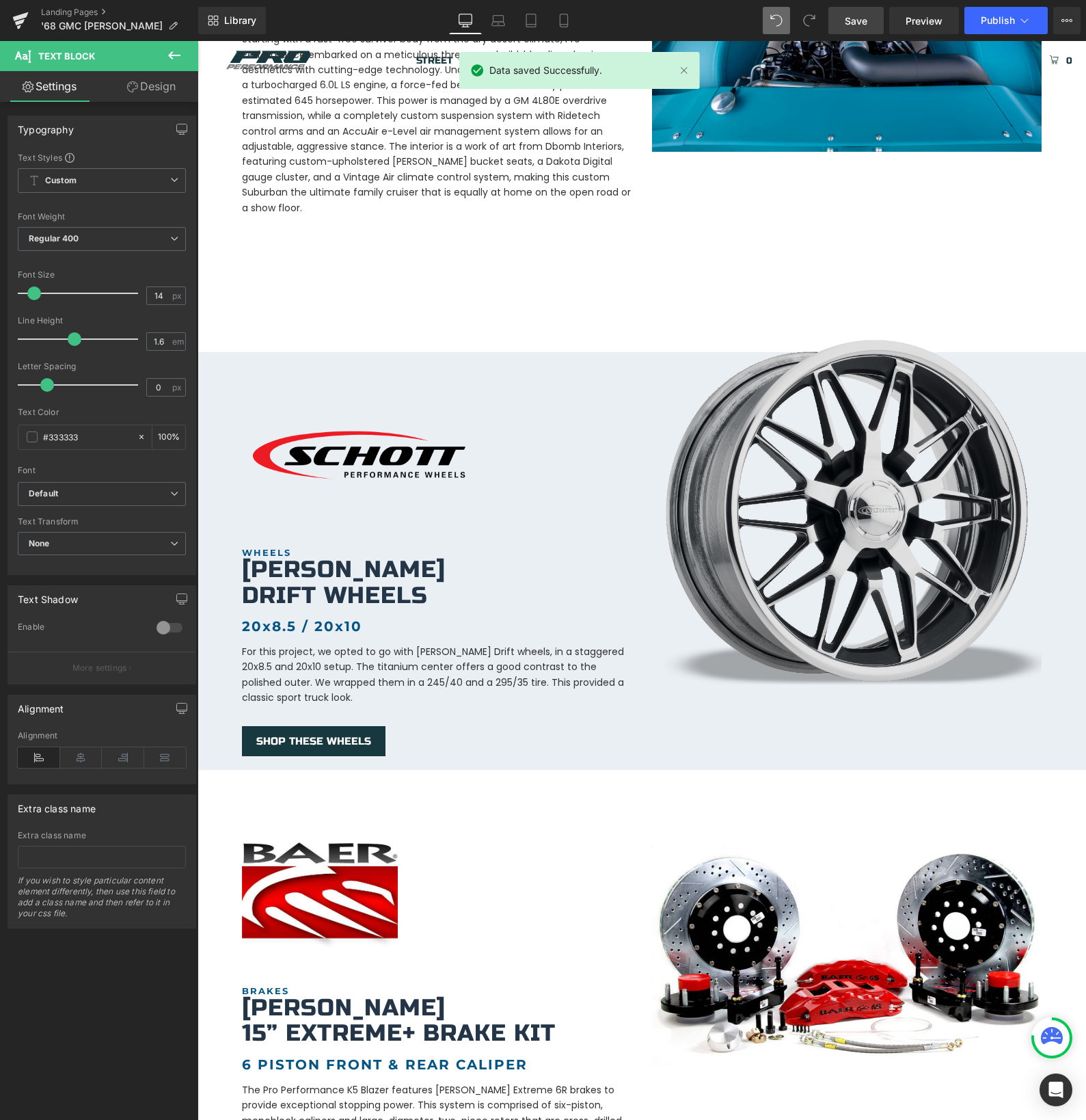
scroll to position [659, 0]
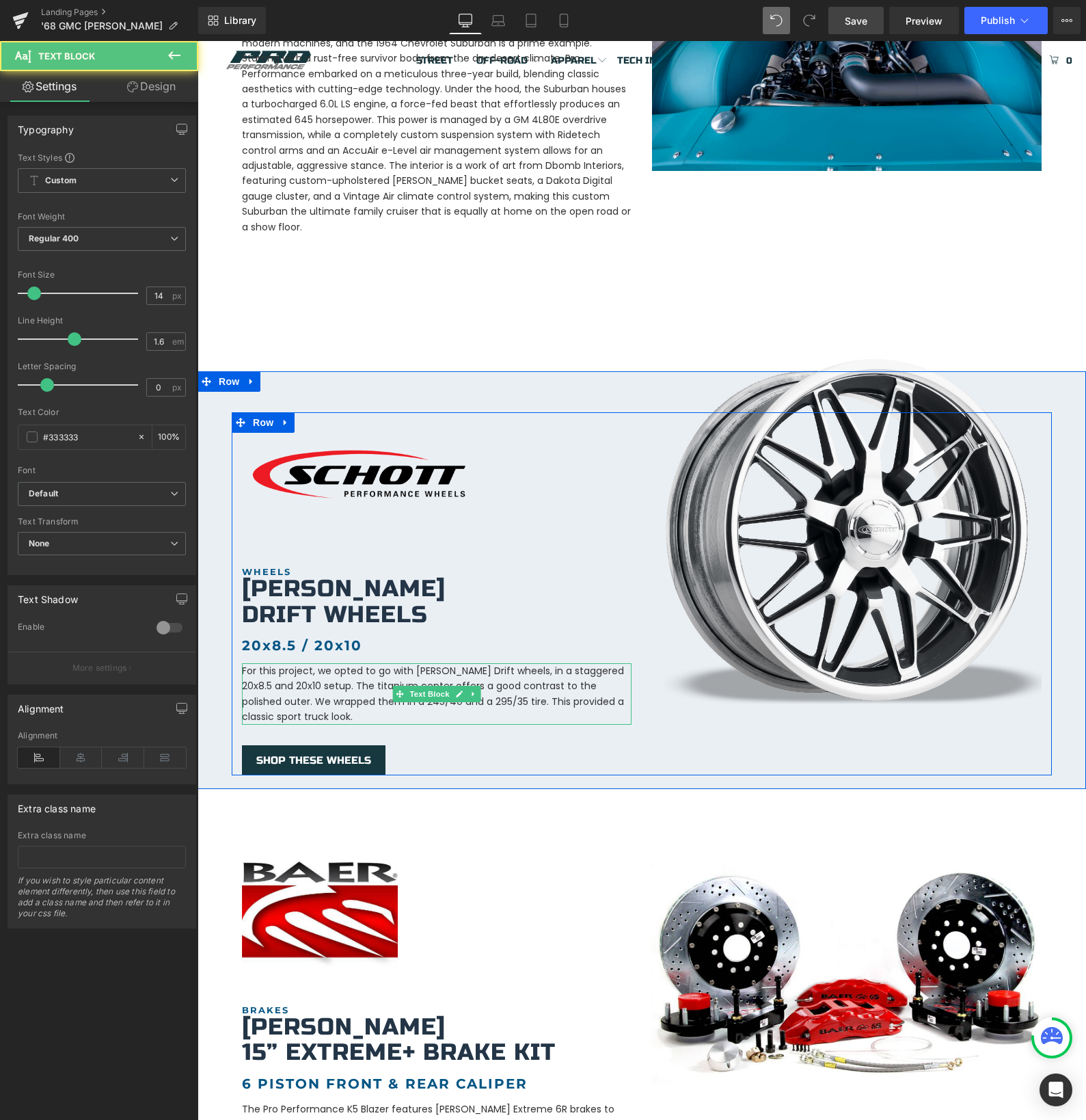
click at [451, 667] on p "For this project, we opted to go with [PERSON_NAME] Drift wheels, in a staggere…" at bounding box center [437, 694] width 389 height 62
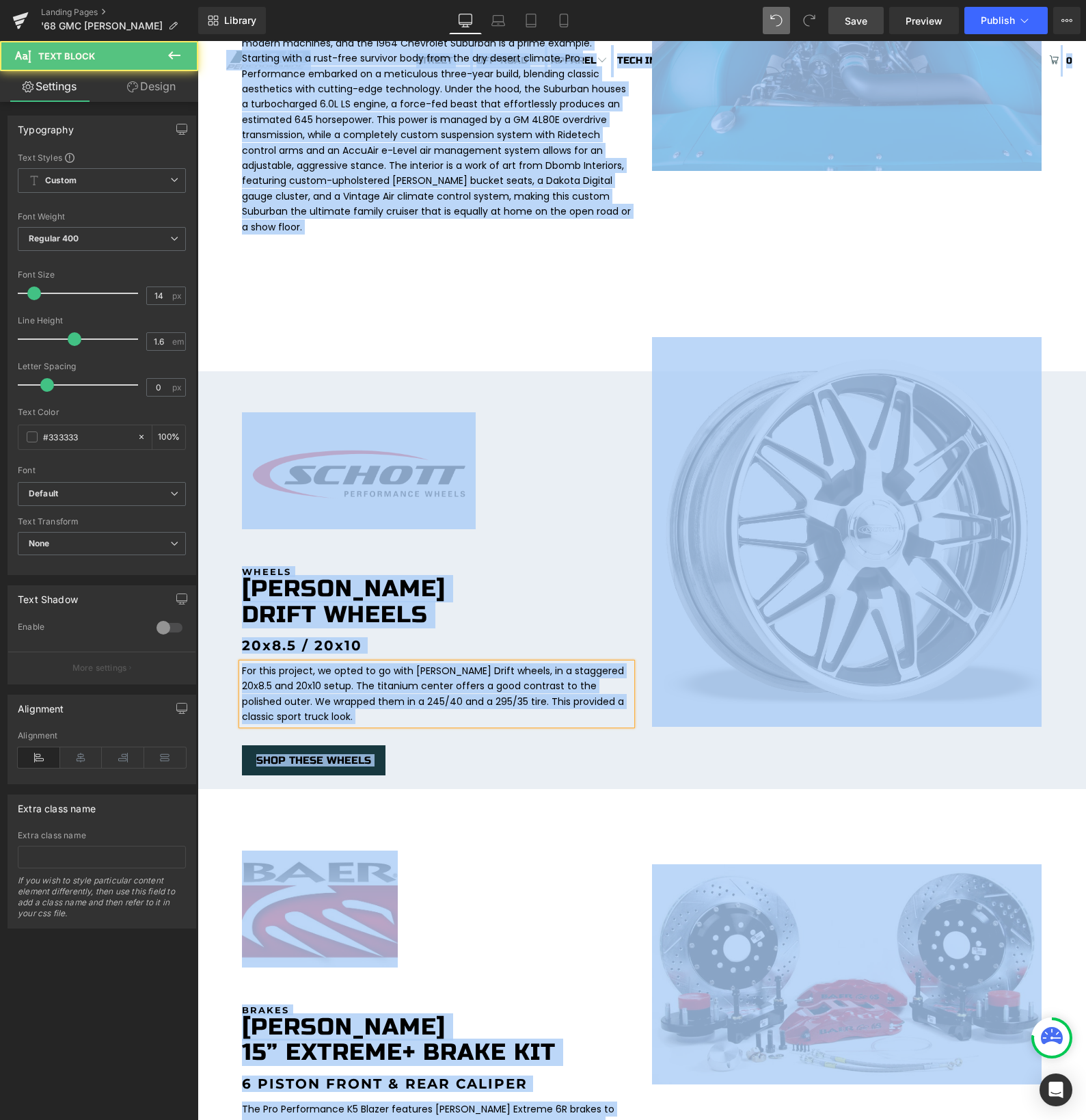
click at [458, 671] on p "For this project, we opted to go with [PERSON_NAME] Drift wheels, in a staggere…" at bounding box center [437, 694] width 389 height 62
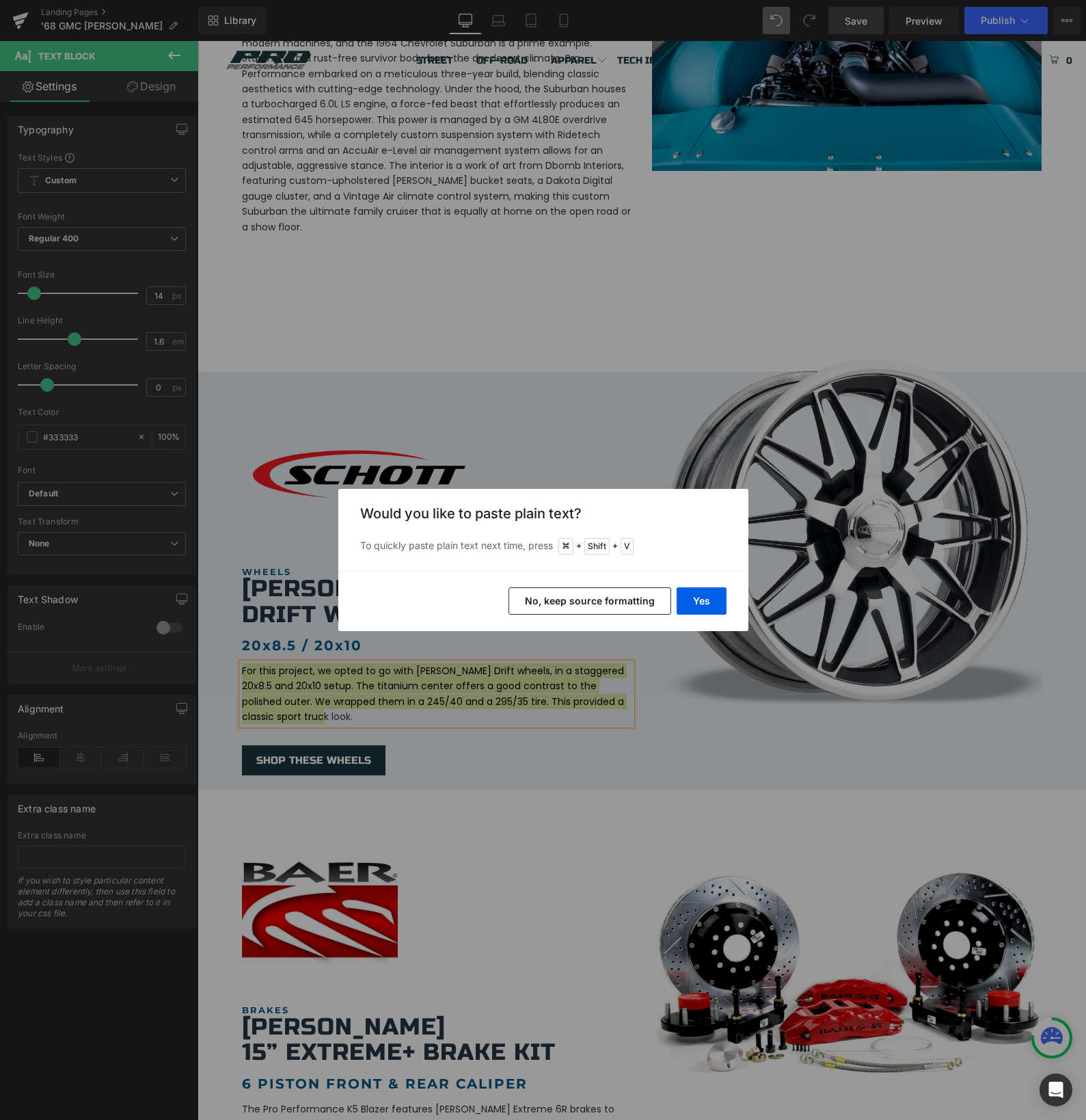
click at [577, 603] on button "No, keep source formatting" at bounding box center [590, 601] width 163 height 27
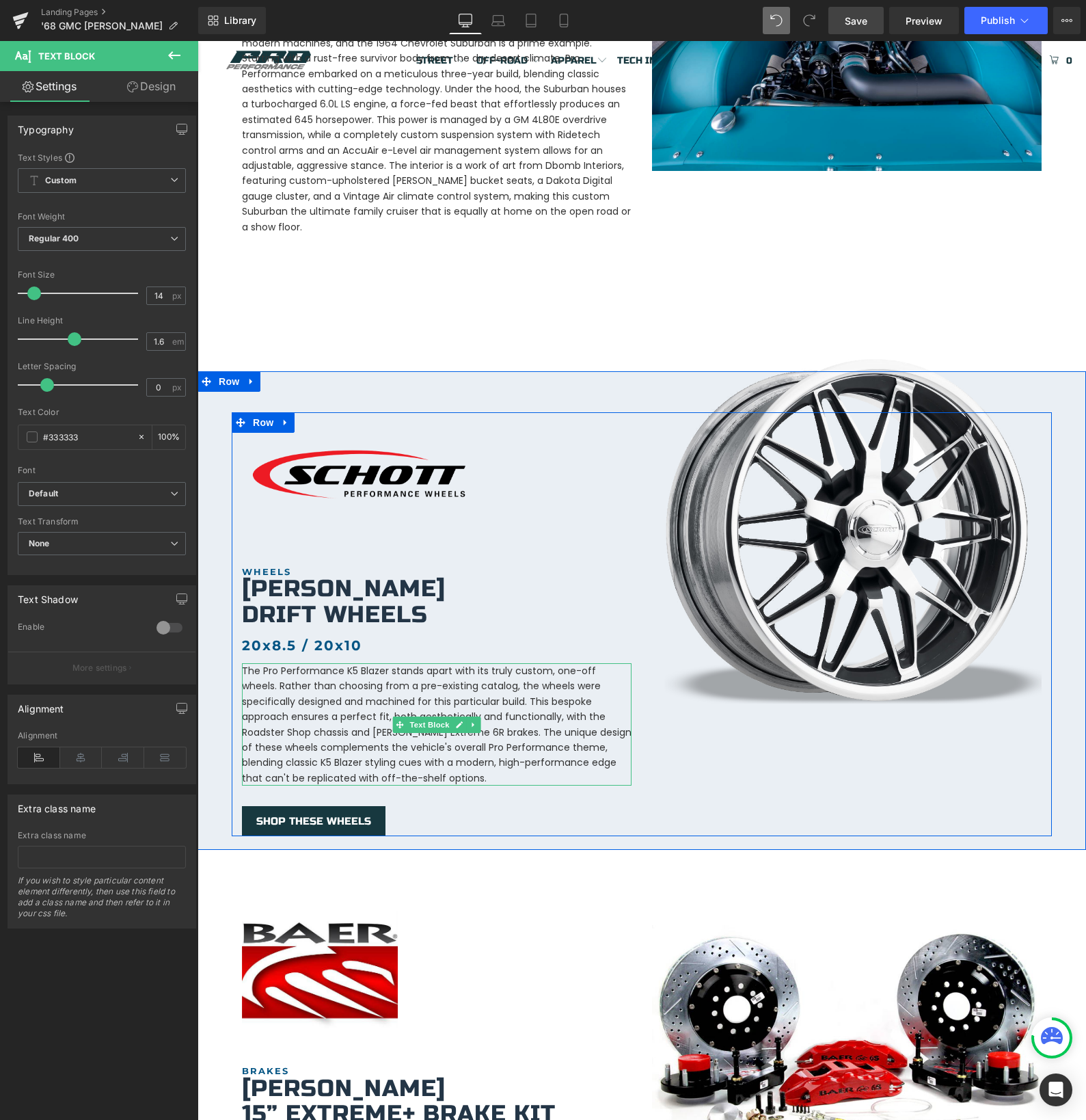
click at [363, 663] on p "The Pro Performance K5 Blazer stands apart with its truly custom, one-off wheel…" at bounding box center [437, 724] width 389 height 123
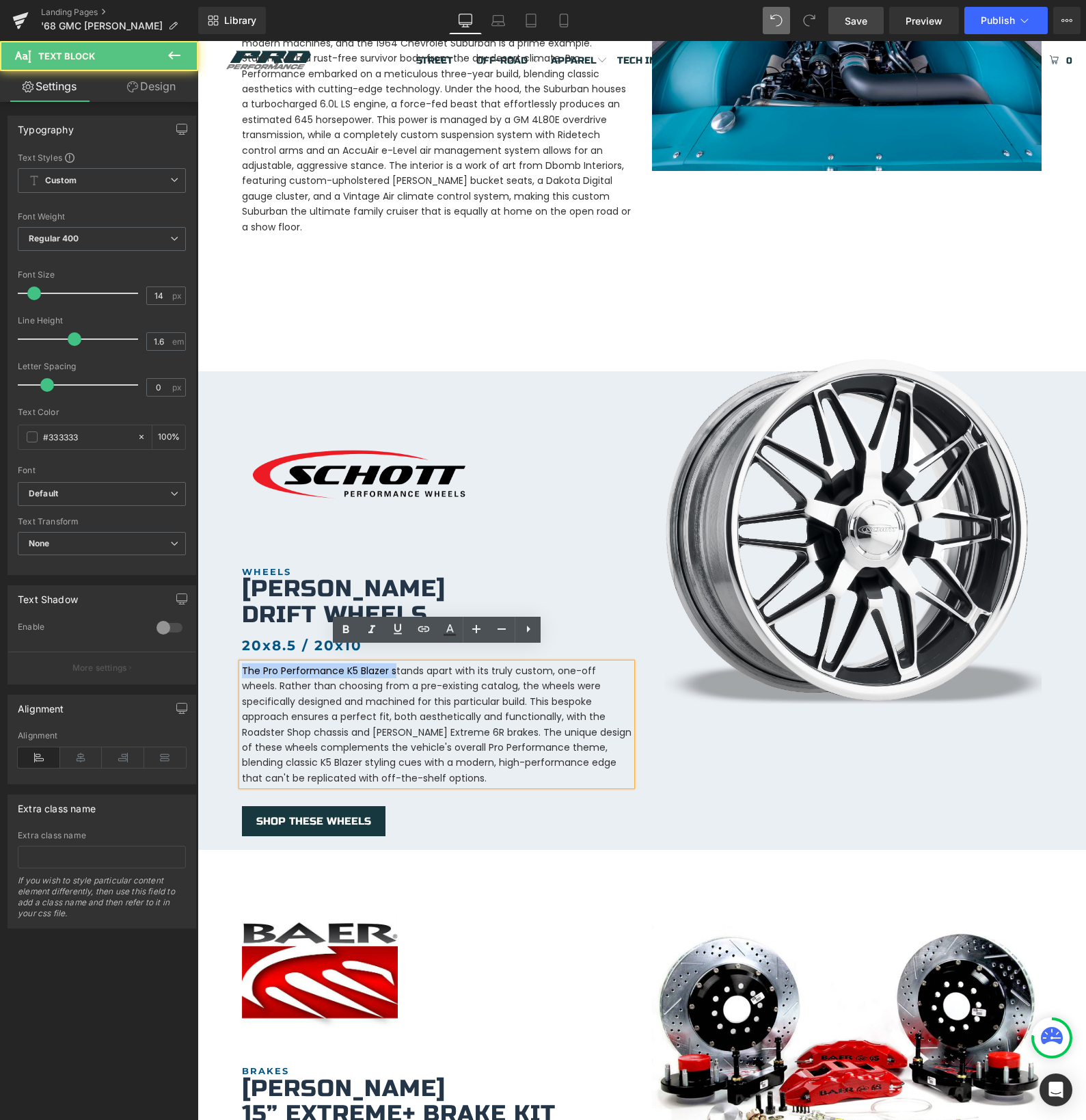
drag, startPoint x: 380, startPoint y: 658, endPoint x: 244, endPoint y: 654, distance: 136.1
click at [244, 663] on p "The Pro Performance K5 Blazer stands apart with its truly custom, one-off wheel…" at bounding box center [437, 724] width 389 height 123
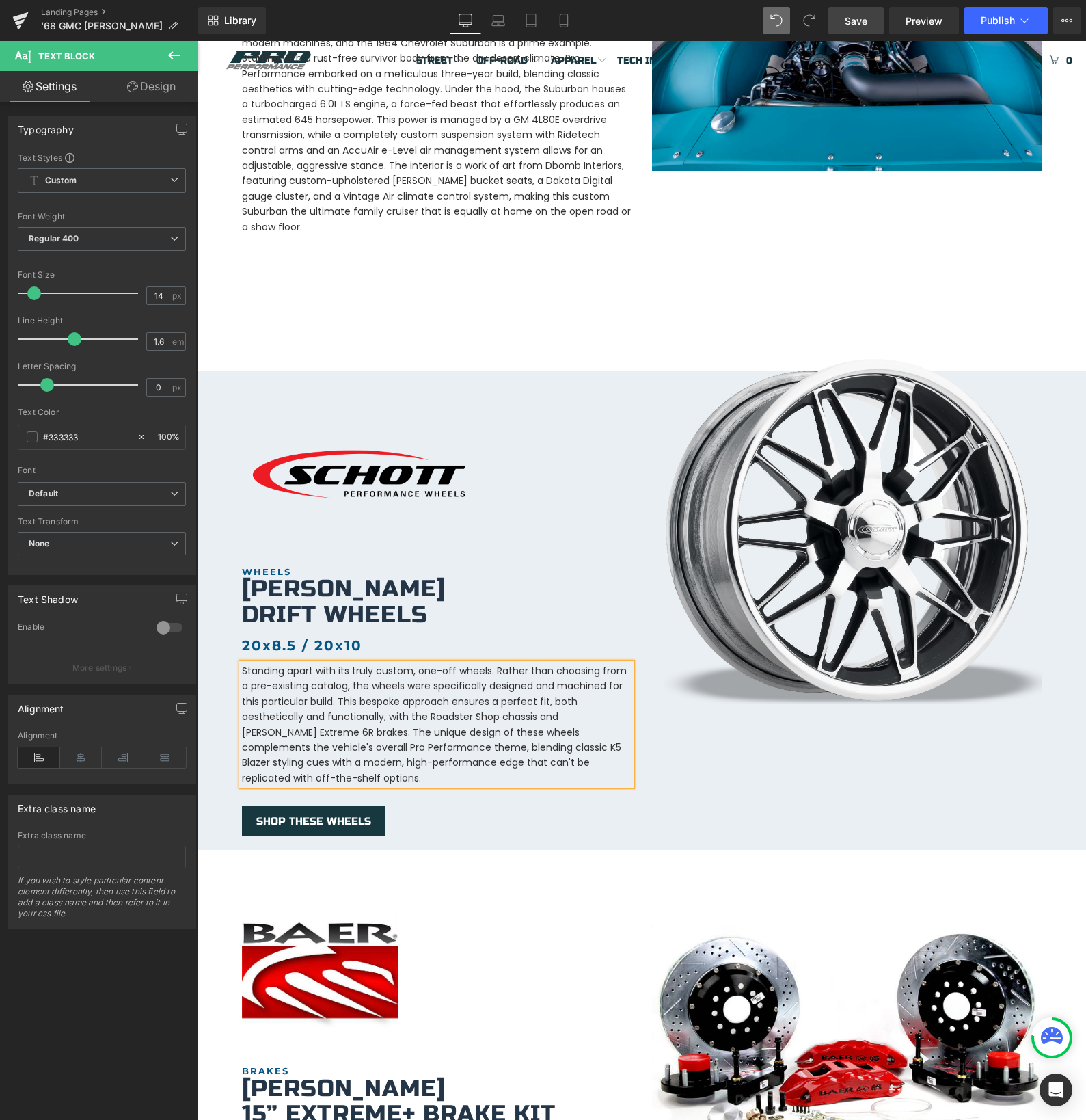
click at [491, 663] on p "Standing apart with its truly custom, one-off wheels. Rather than choosing from…" at bounding box center [437, 724] width 389 height 123
click at [316, 733] on p "Standing apart with its truly custom, one-off wheels! Rather than choosing from…" at bounding box center [437, 724] width 389 height 123
click at [358, 733] on p "Standing apart with its truly custom, one-off wheels! Rather than choosing from…" at bounding box center [437, 724] width 389 height 123
drag, startPoint x: 279, startPoint y: 733, endPoint x: 398, endPoint y: 732, distance: 119.0
click at [398, 732] on p "Standing apart with its truly custom, one-off wheels! Rather than choosing from…" at bounding box center [437, 724] width 389 height 123
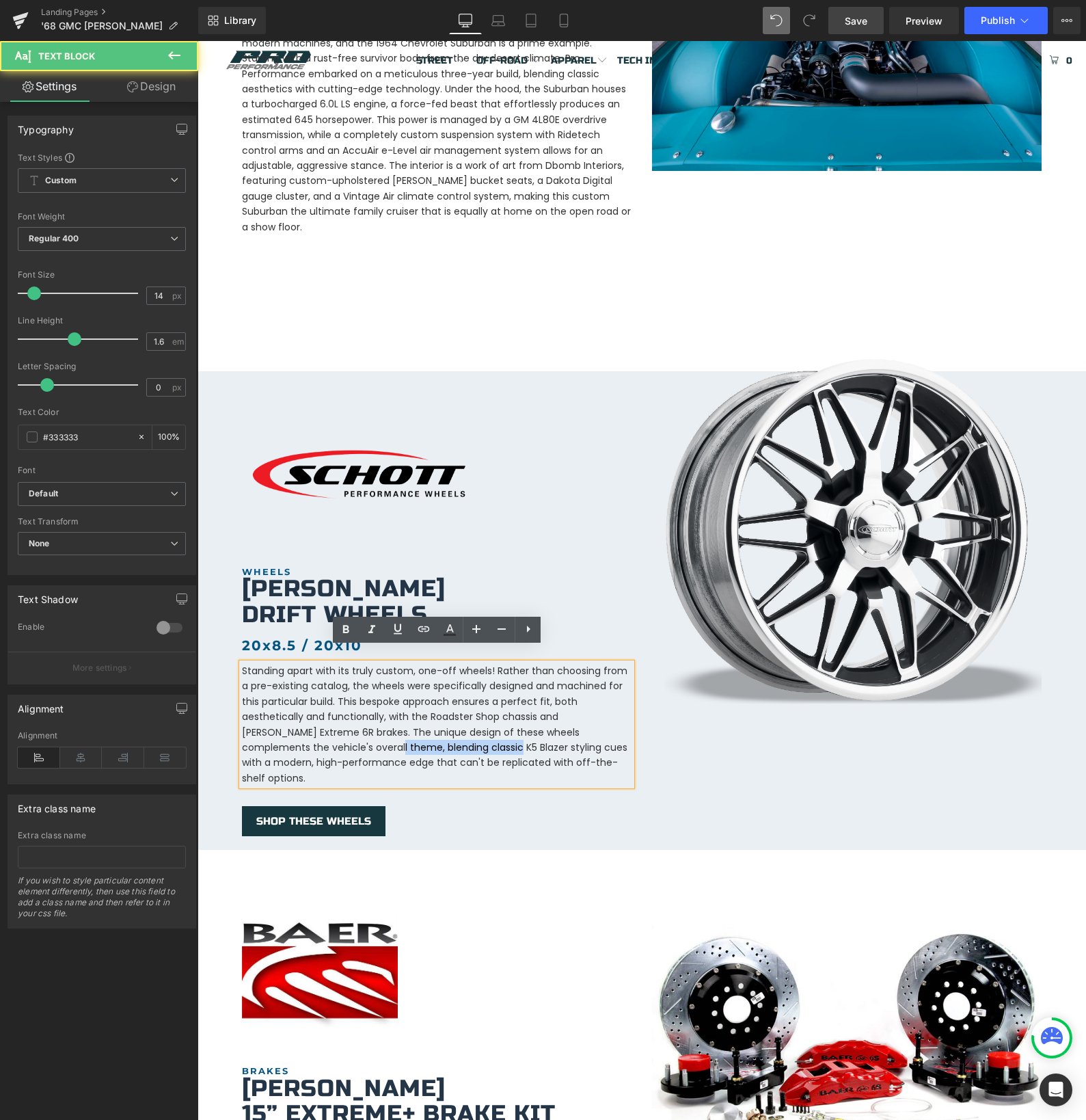
click at [398, 732] on p "Standing apart with its truly custom, one-off wheels! Rather than choosing from…" at bounding box center [437, 724] width 389 height 123
drag, startPoint x: 323, startPoint y: 733, endPoint x: 433, endPoint y: 734, distance: 110.0
click at [433, 734] on p "Standing apart with its truly custom, one-off wheels! Rather than choosing from…" at bounding box center [437, 724] width 389 height 123
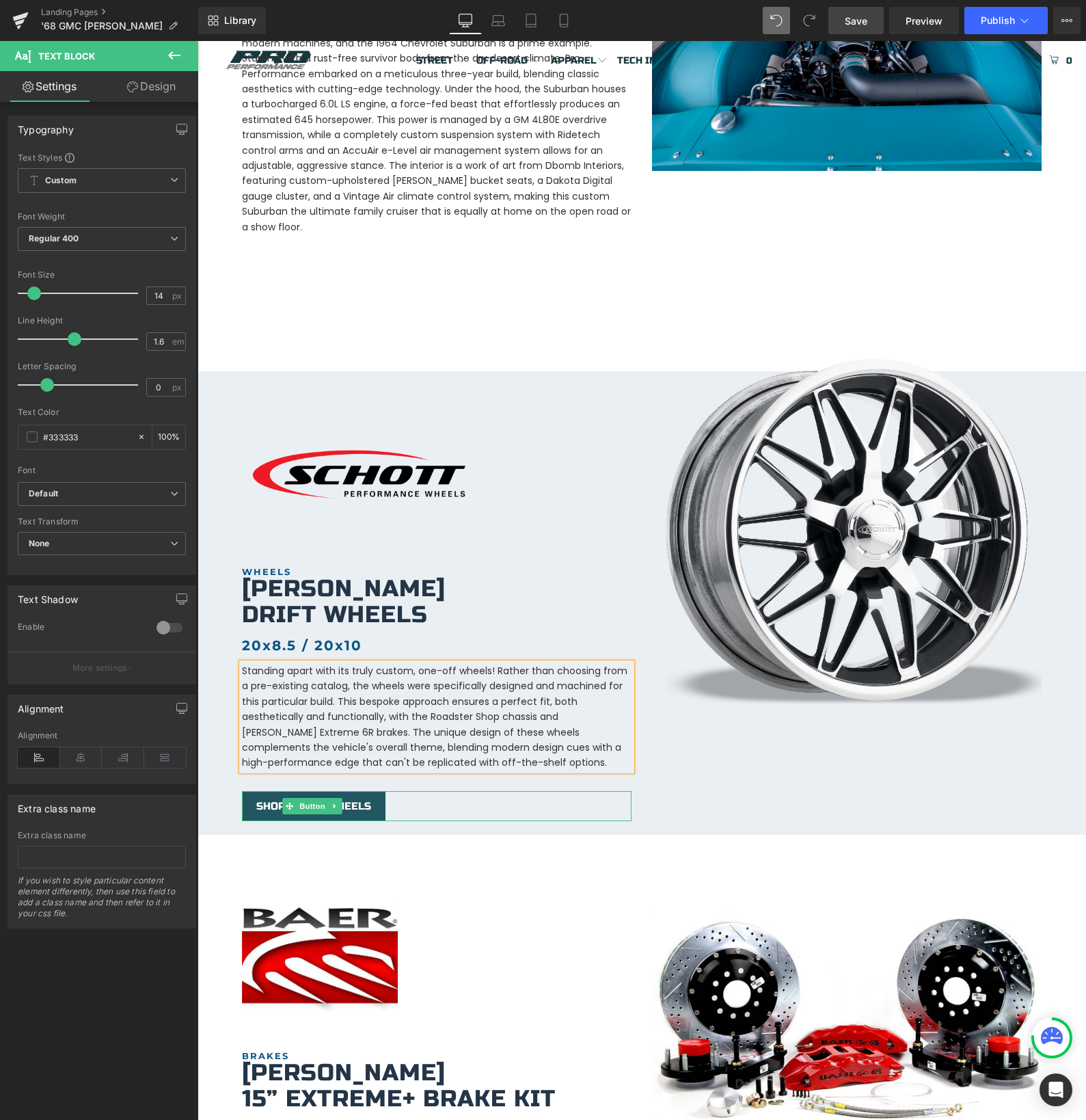
click at [365, 800] on span "SHOP THESE WHEELS" at bounding box center [314, 806] width 115 height 12
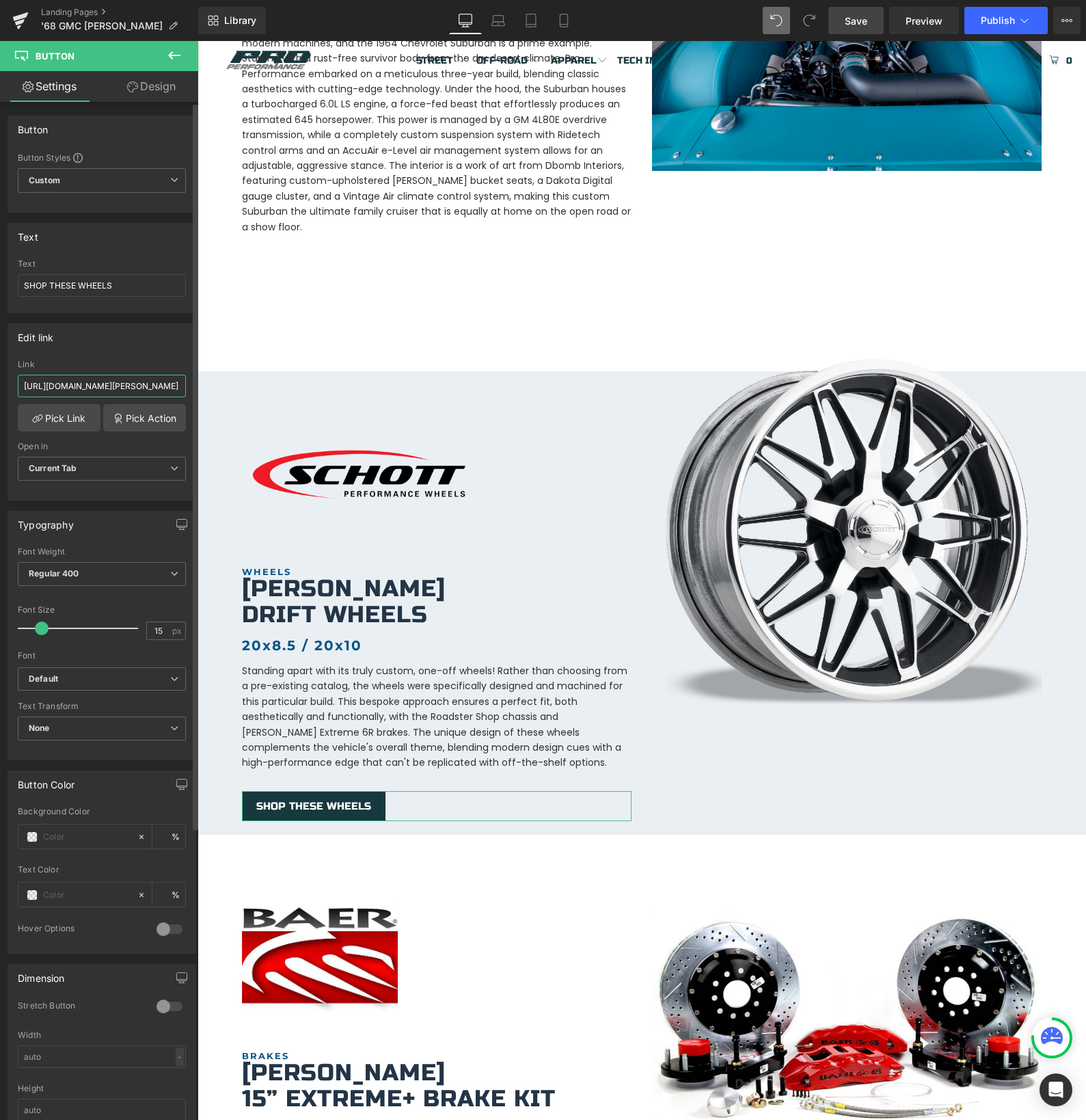
click at [81, 391] on input "[URL][DOMAIN_NAME][PERSON_NAME]" at bounding box center [102, 385] width 168 height 23
click at [23, 287] on input "SHOP THESE WHEELS" at bounding box center [102, 285] width 168 height 23
type input "CAN'T SHOP THESE WHEELS"
click at [60, 290] on input "CAN'T SHOP THESE WHEELS" at bounding box center [102, 285] width 168 height 23
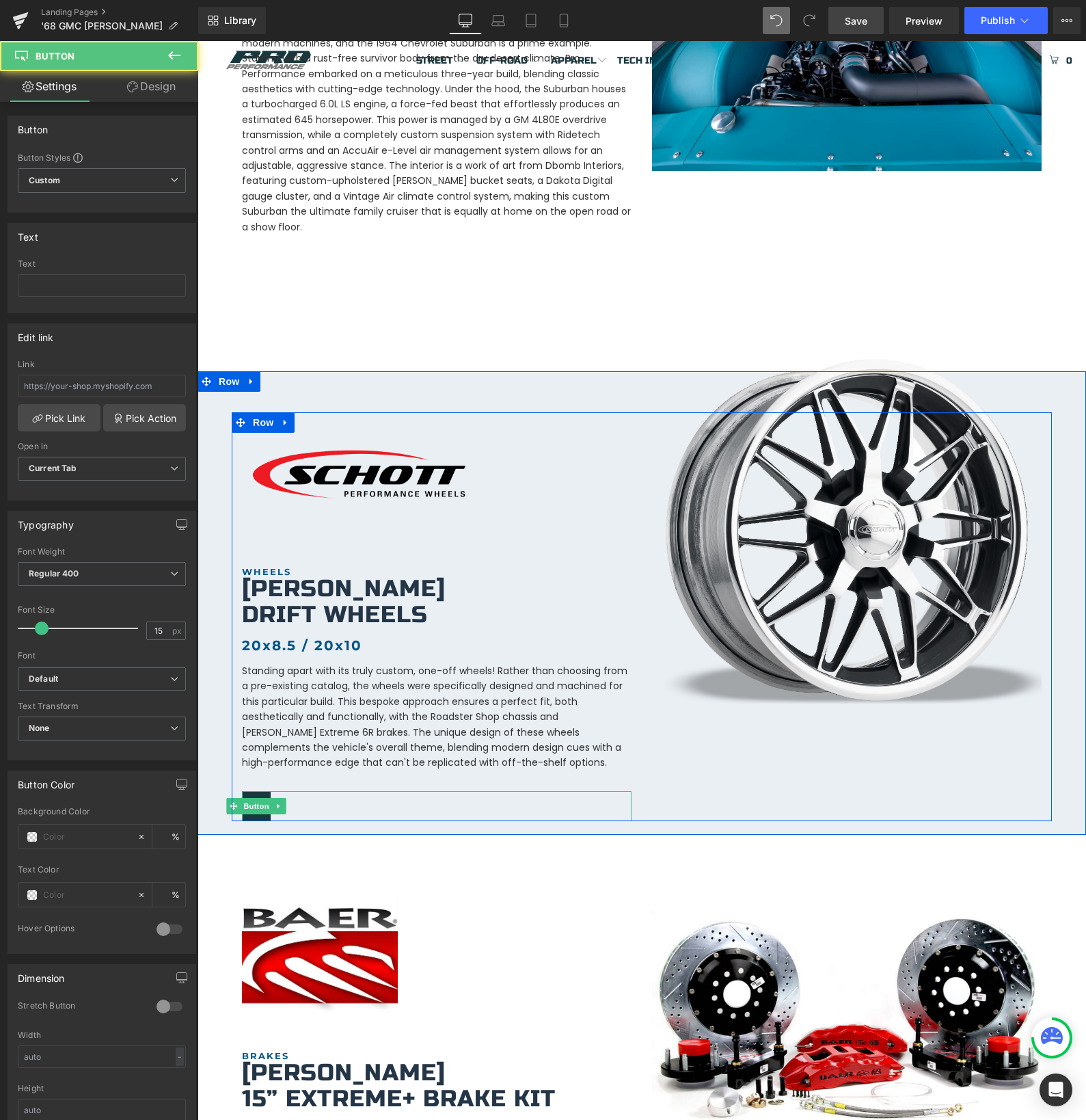
click at [336, 798] on div at bounding box center [437, 806] width 389 height 30
click at [281, 802] on icon at bounding box center [279, 806] width 8 height 8
click at [283, 802] on icon at bounding box center [285, 805] width 8 height 8
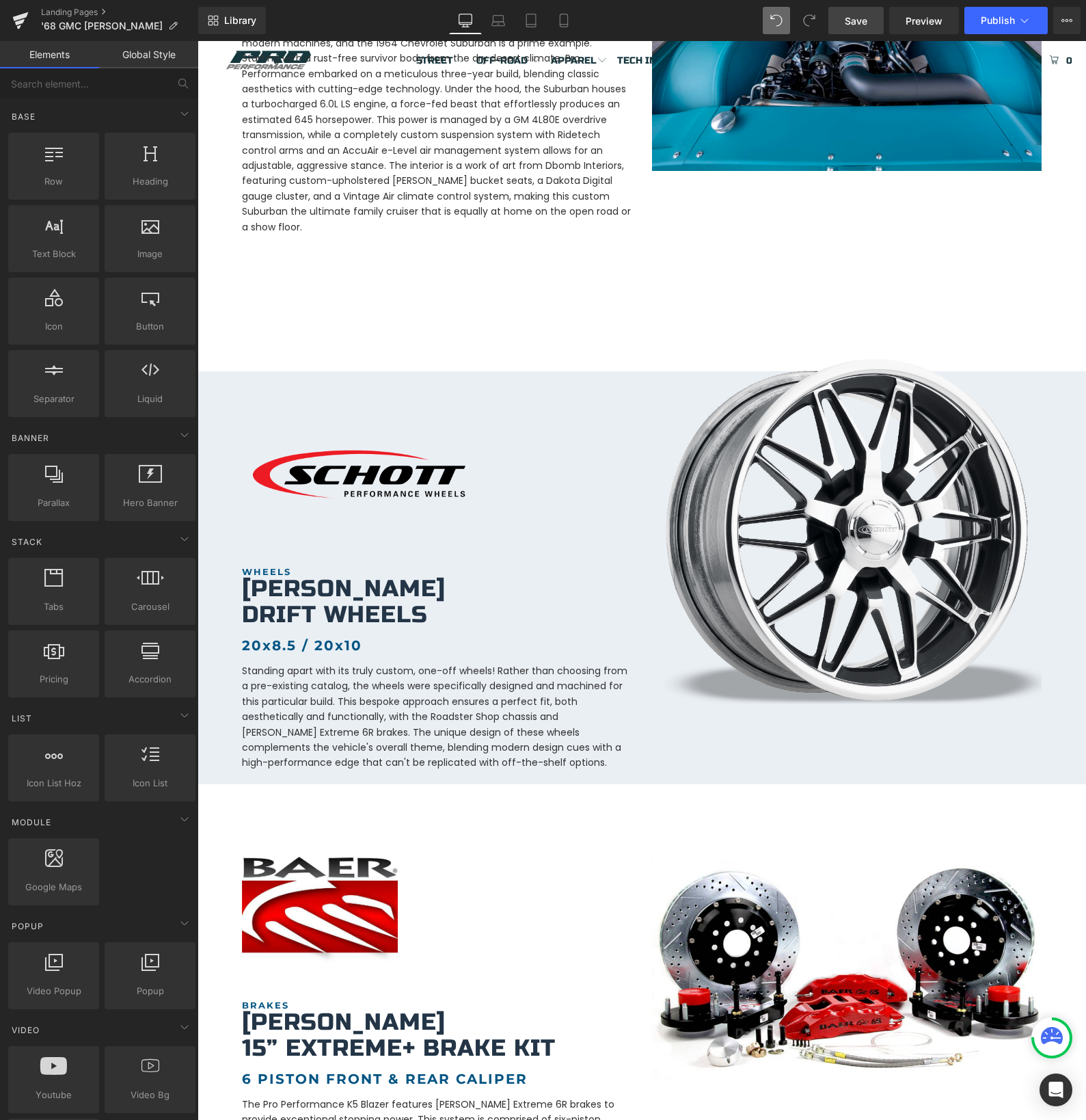
click at [872, 21] on link "Save" at bounding box center [855, 21] width 55 height 27
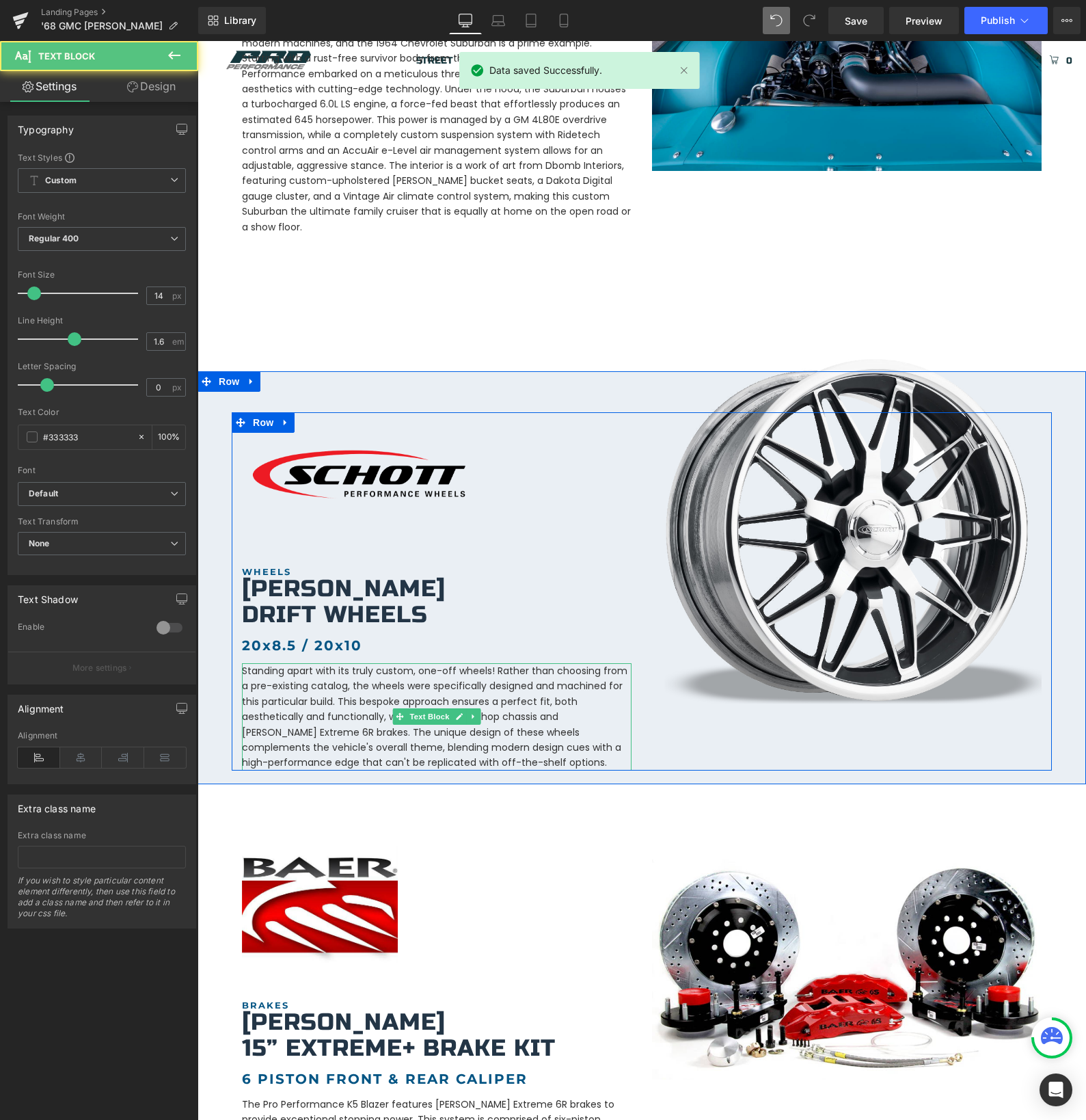
click at [448, 663] on p "Standing apart with its truly custom, one-off wheels! Rather than choosing from…" at bounding box center [437, 717] width 389 height 107
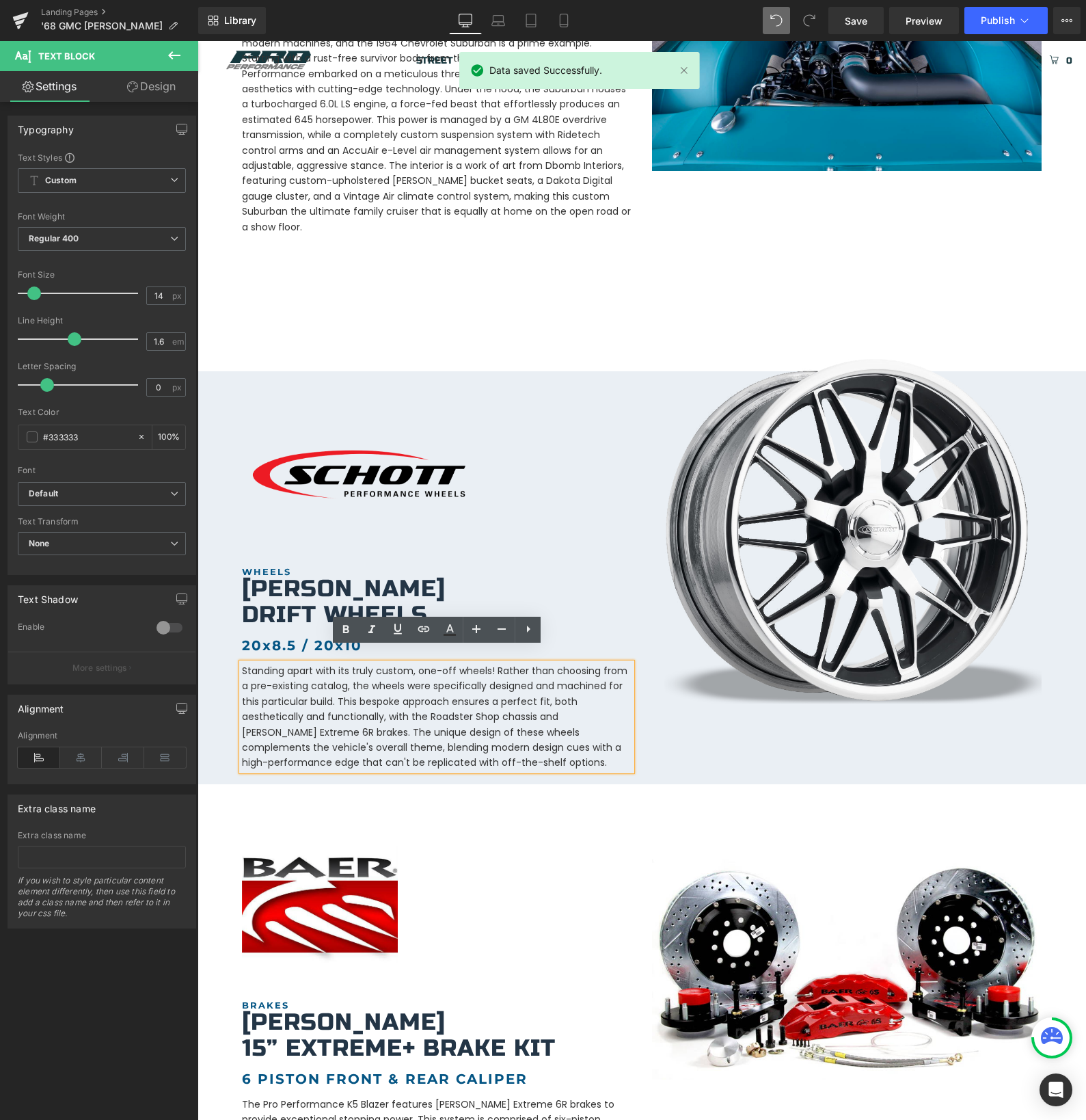
click at [421, 663] on p "Standing apart with its truly custom, one-off wheels! Rather than choosing from…" at bounding box center [437, 717] width 389 height 107
click at [417, 663] on p "Standing apart with its truly custom, one-off wheels! Rather than choosing from…" at bounding box center [437, 717] width 389 height 107
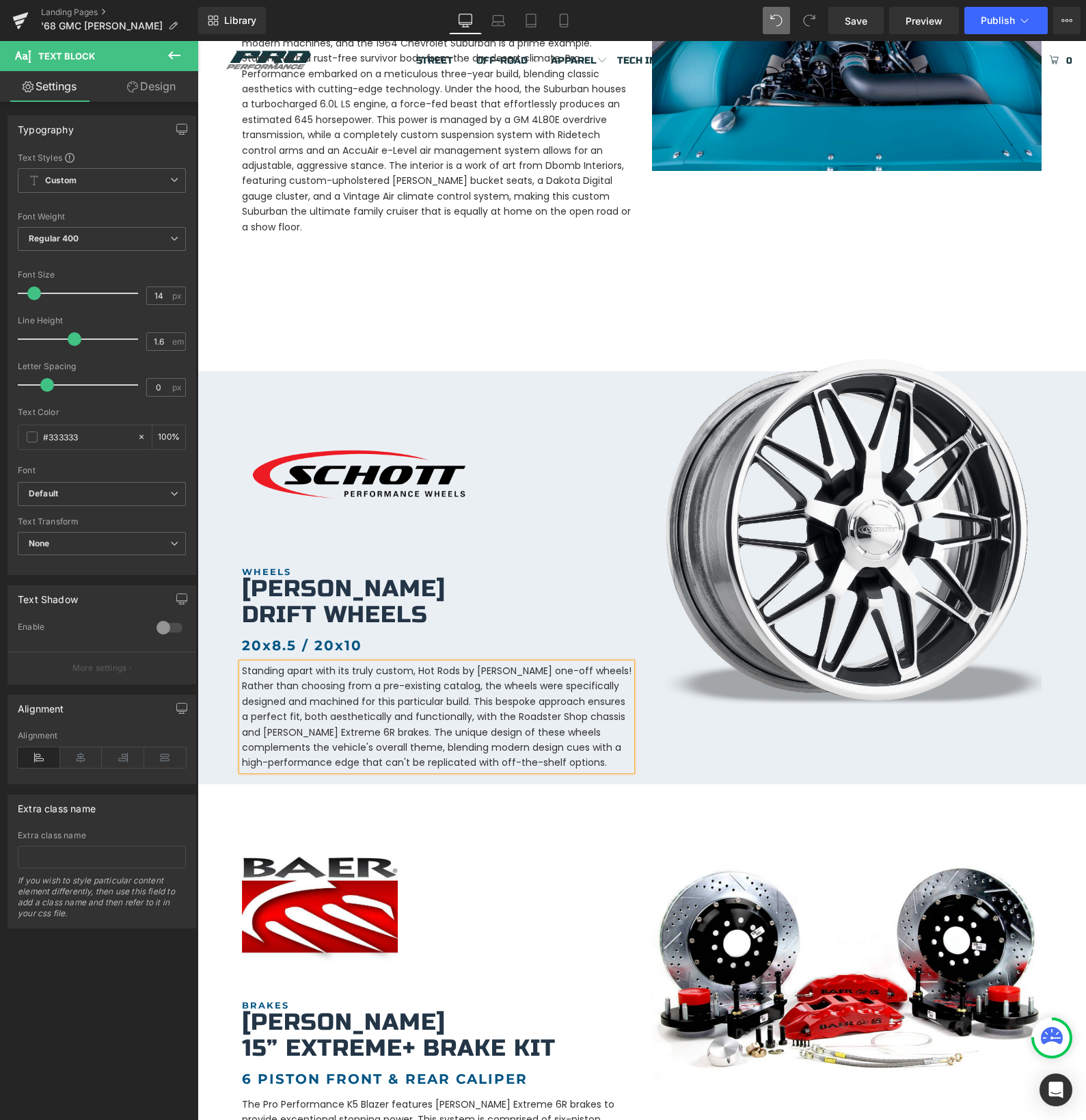
scroll to position [666, 0]
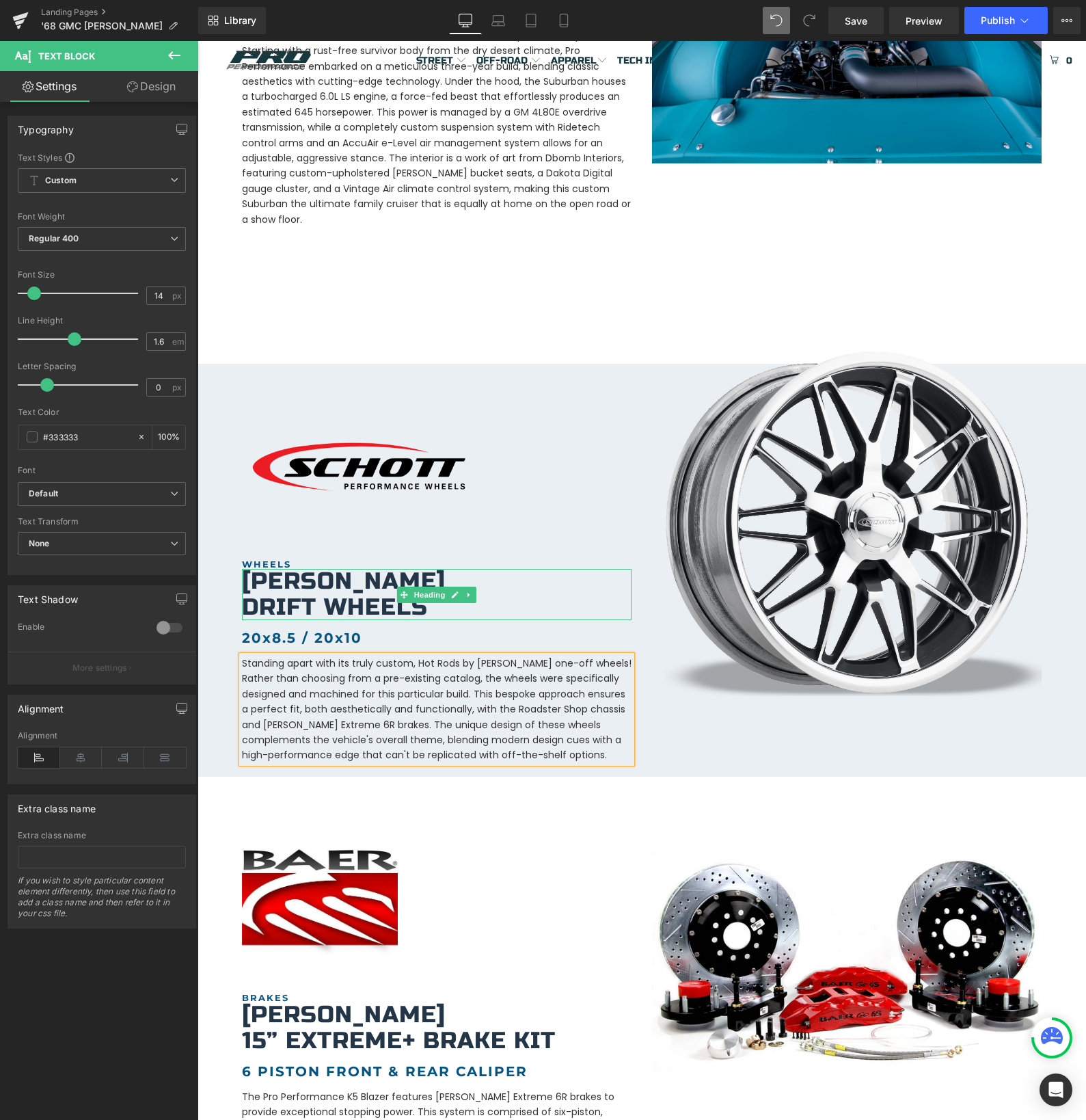
click at [287, 595] on h1 "Drift Wheels" at bounding box center [437, 607] width 389 height 25
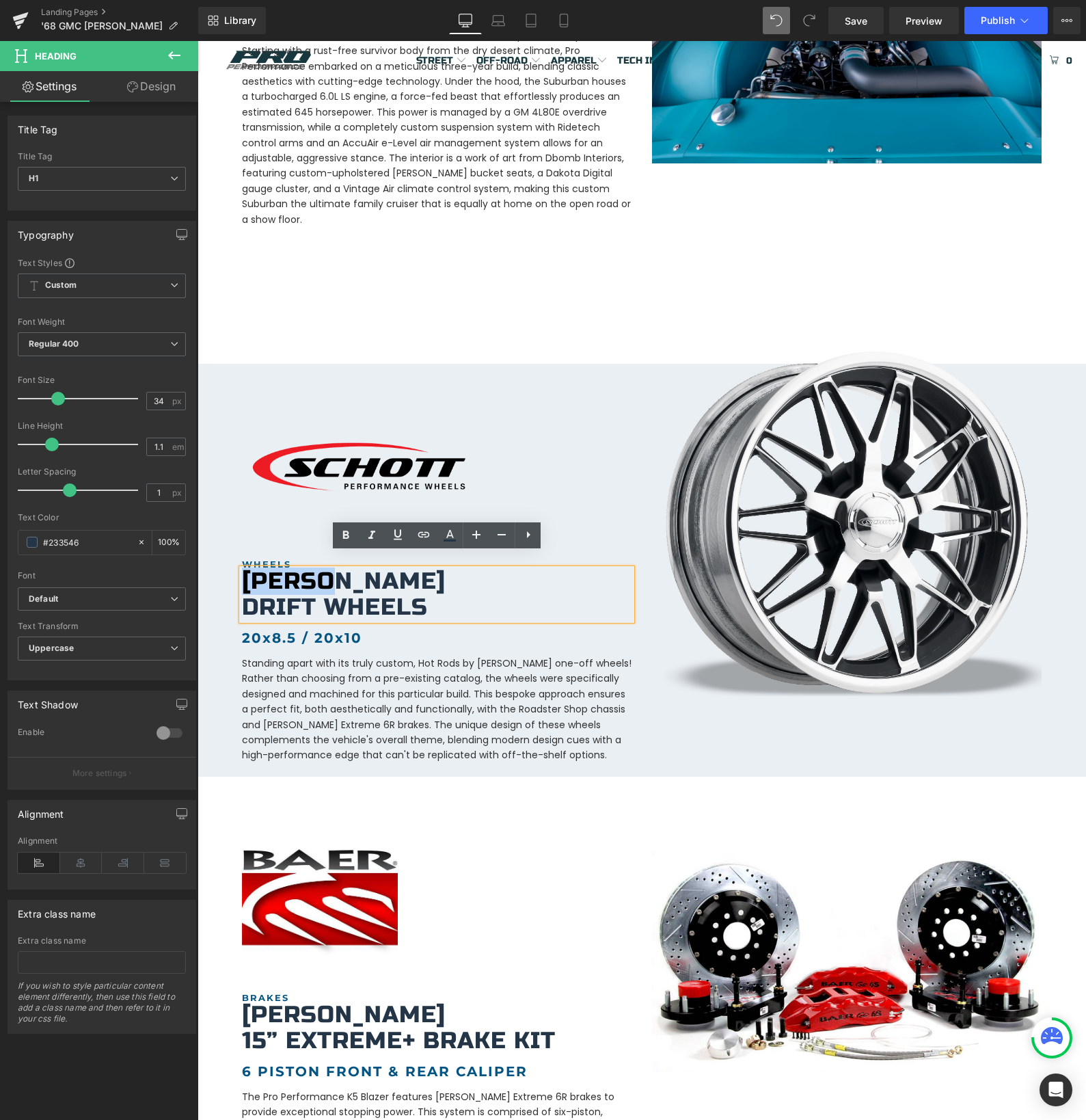
drag, startPoint x: 335, startPoint y: 564, endPoint x: 244, endPoint y: 563, distance: 91.0
click at [244, 569] on h1 "[PERSON_NAME]" at bounding box center [437, 581] width 389 height 25
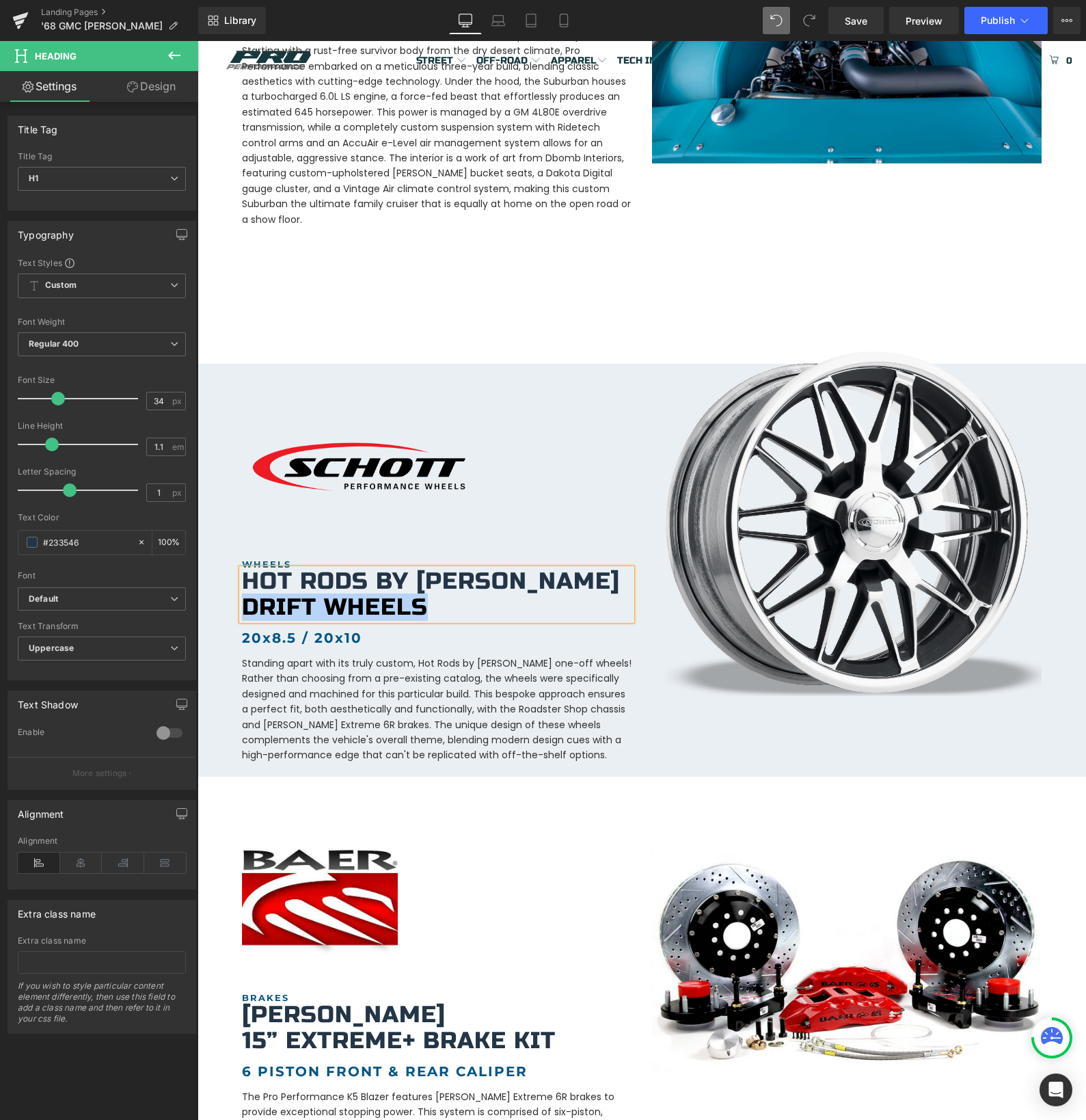
drag, startPoint x: 424, startPoint y: 591, endPoint x: 248, endPoint y: 586, distance: 176.1
click at [248, 595] on h1 "Drift Wheels" at bounding box center [437, 607] width 389 height 25
click at [358, 630] on b "20x8.5 / 20x10" at bounding box center [302, 638] width 120 height 16
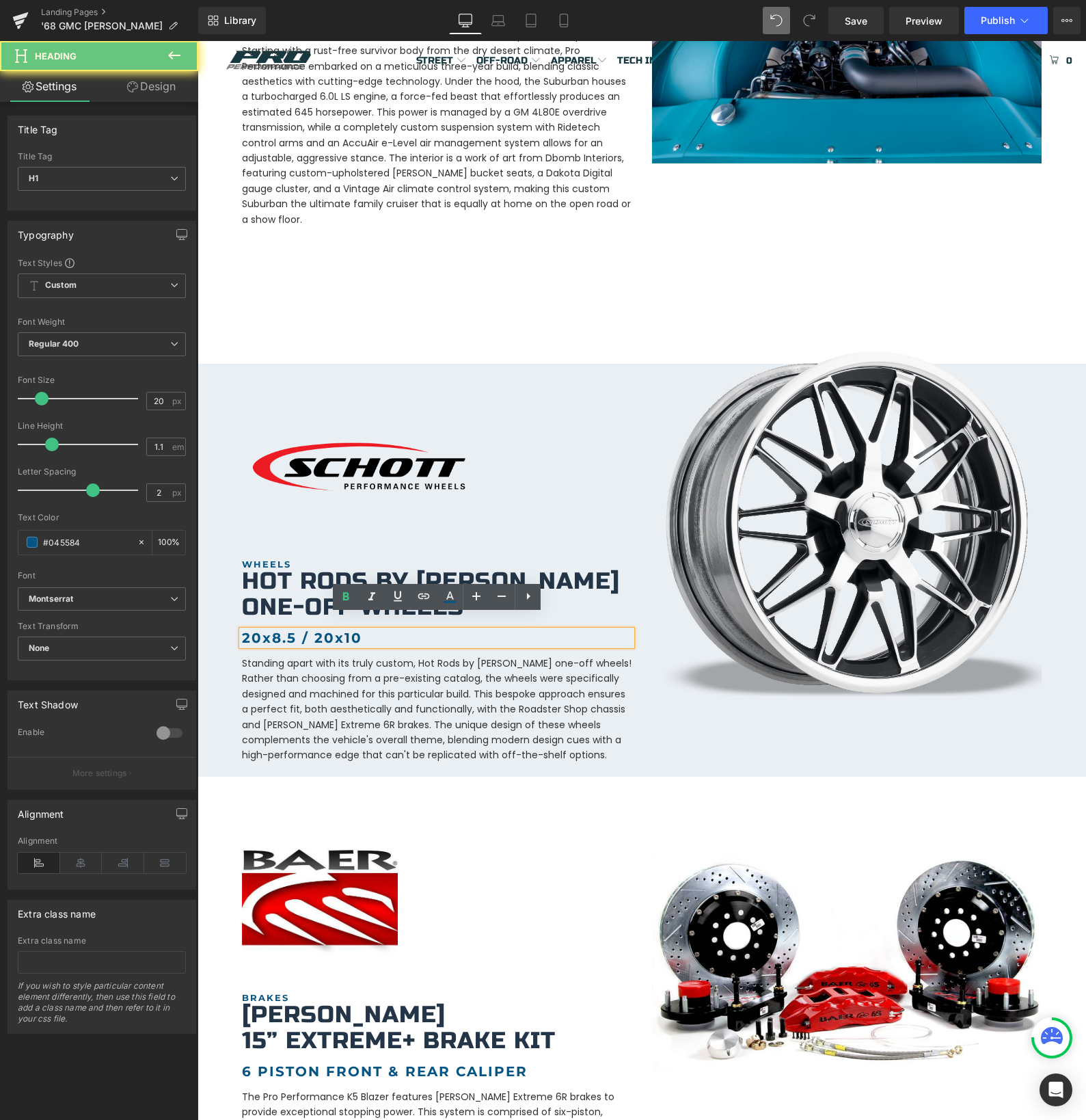
click at [357, 630] on b "20x8.5 / 20x10" at bounding box center [302, 638] width 120 height 16
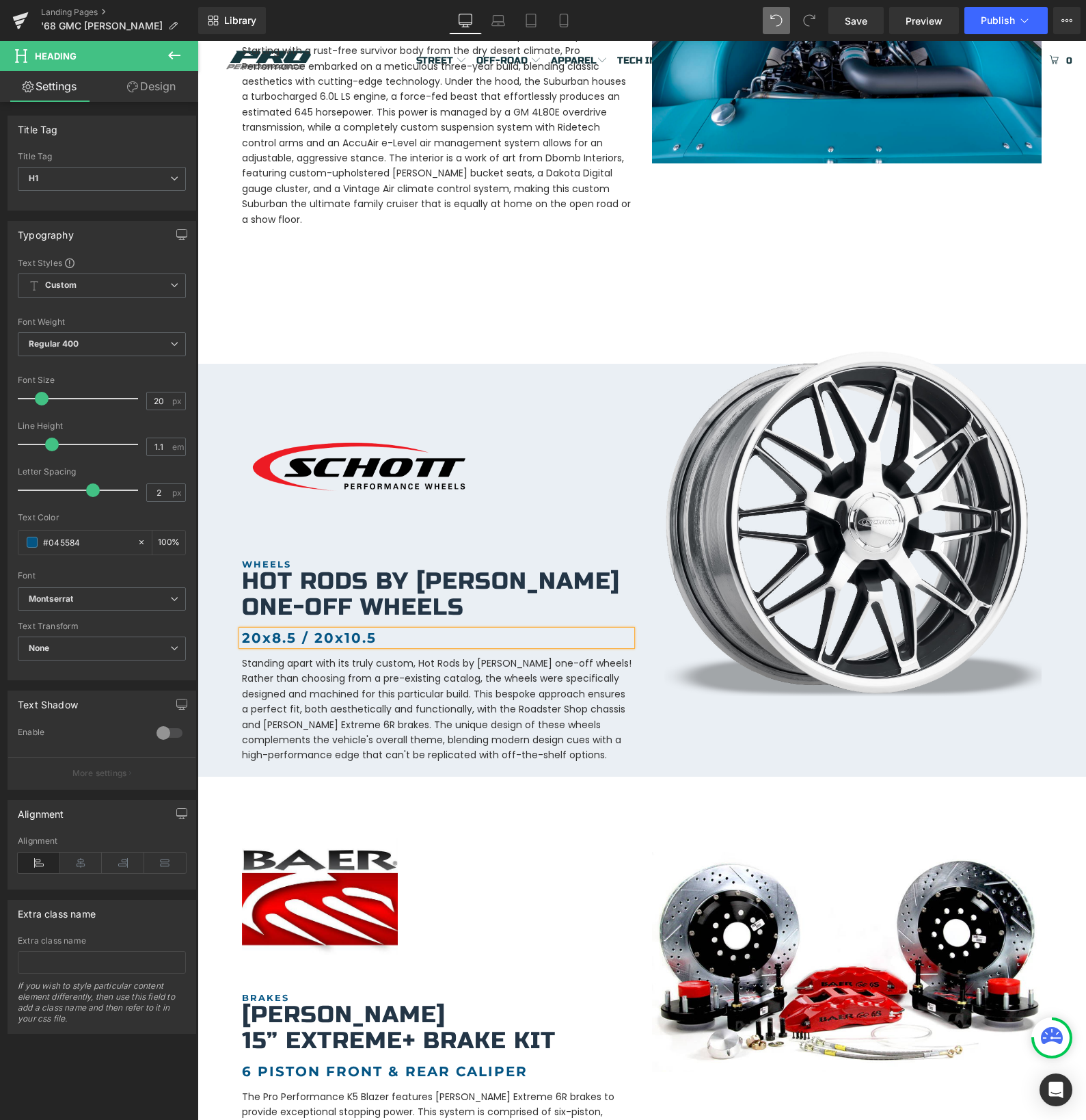
click at [380, 667] on p "Standing apart with its truly custom, Hot Rods by [PERSON_NAME] one-off wheels!…" at bounding box center [437, 709] width 389 height 107
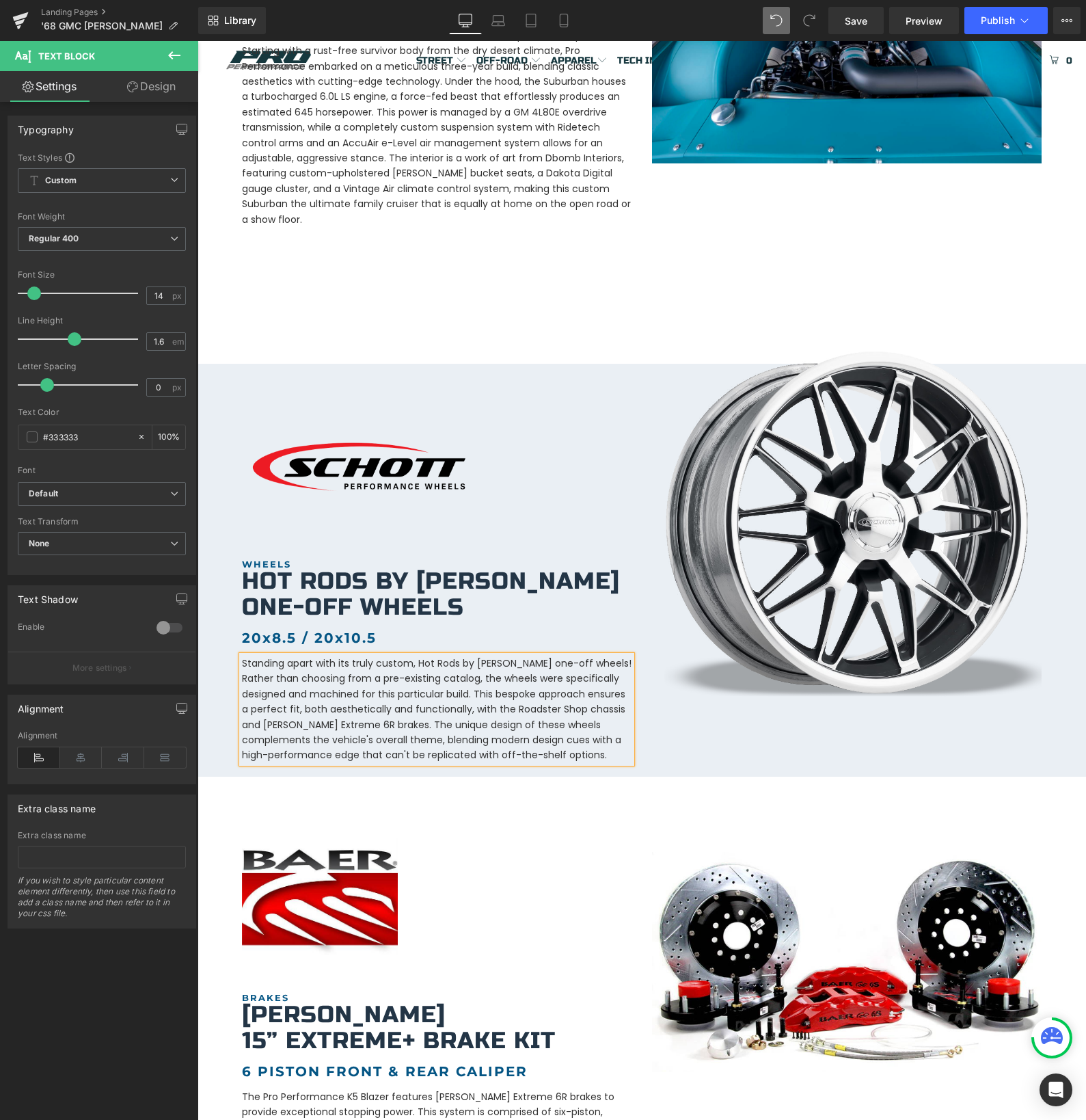
drag, startPoint x: 851, startPoint y: 21, endPoint x: 1063, endPoint y: 4, distance: 212.7
click at [851, 21] on span "Save" at bounding box center [855, 21] width 23 height 14
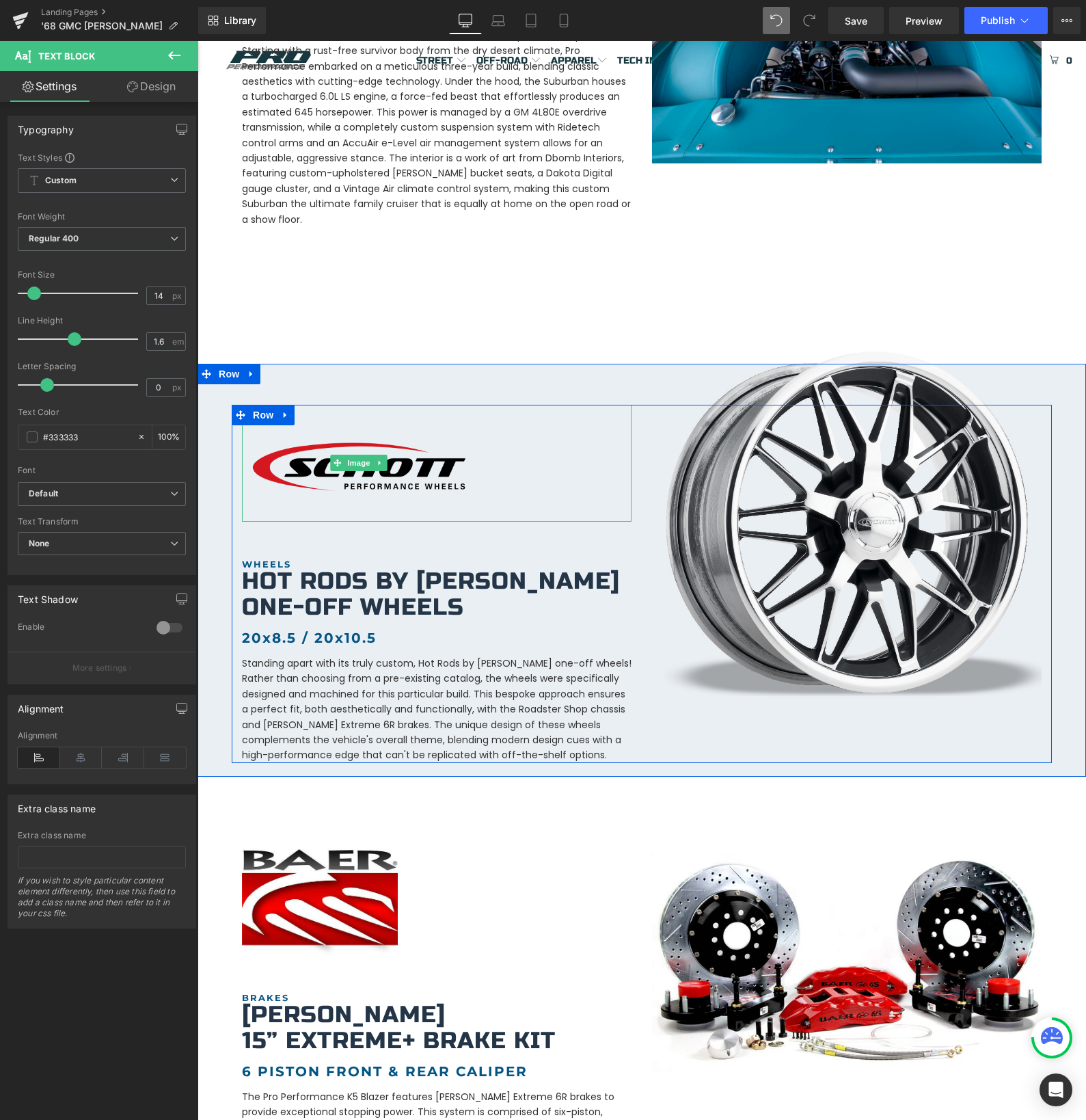
click at [337, 467] on img at bounding box center [359, 463] width 234 height 117
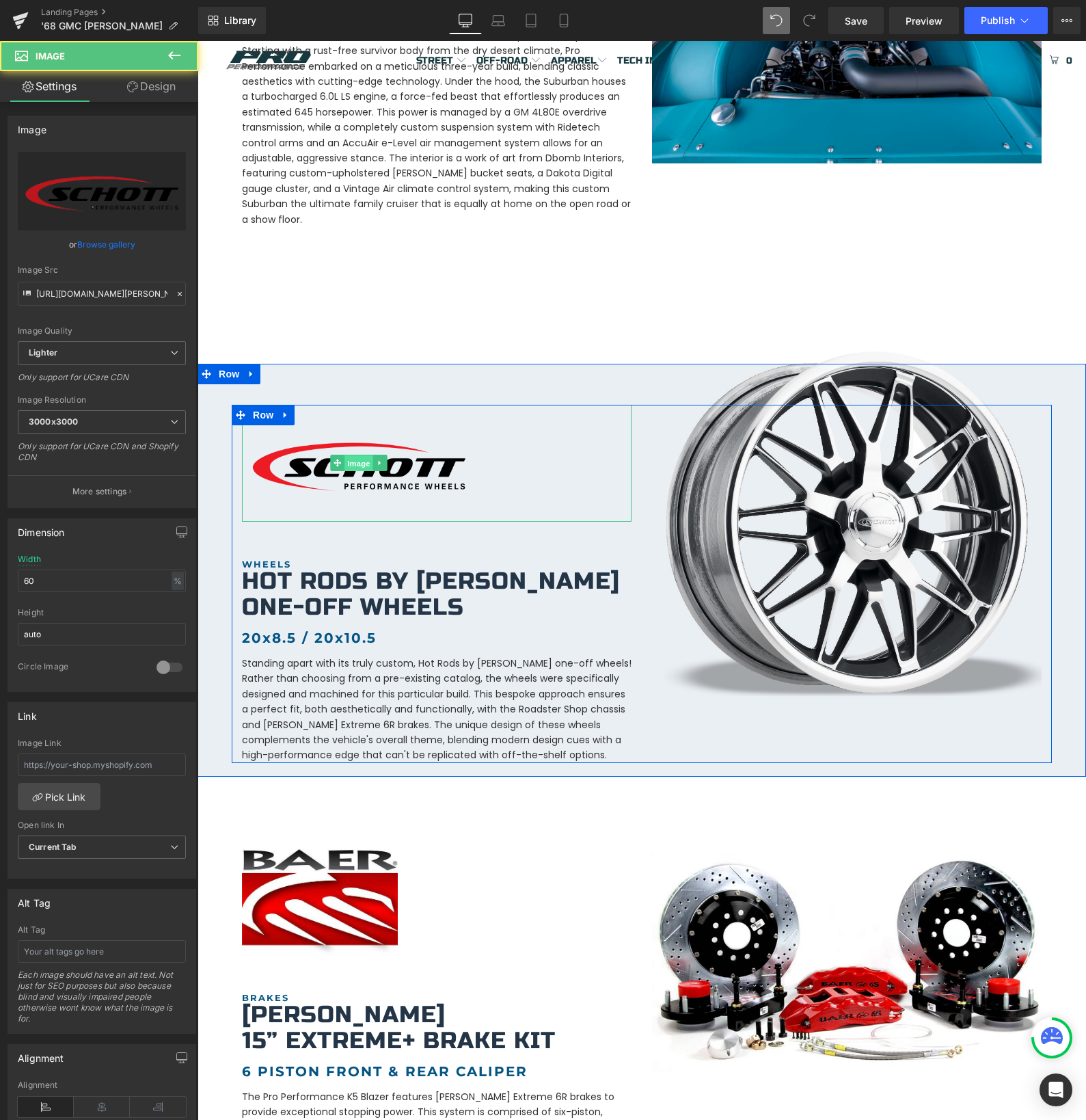
click at [361, 447] on div "Image" at bounding box center [437, 463] width 389 height 117
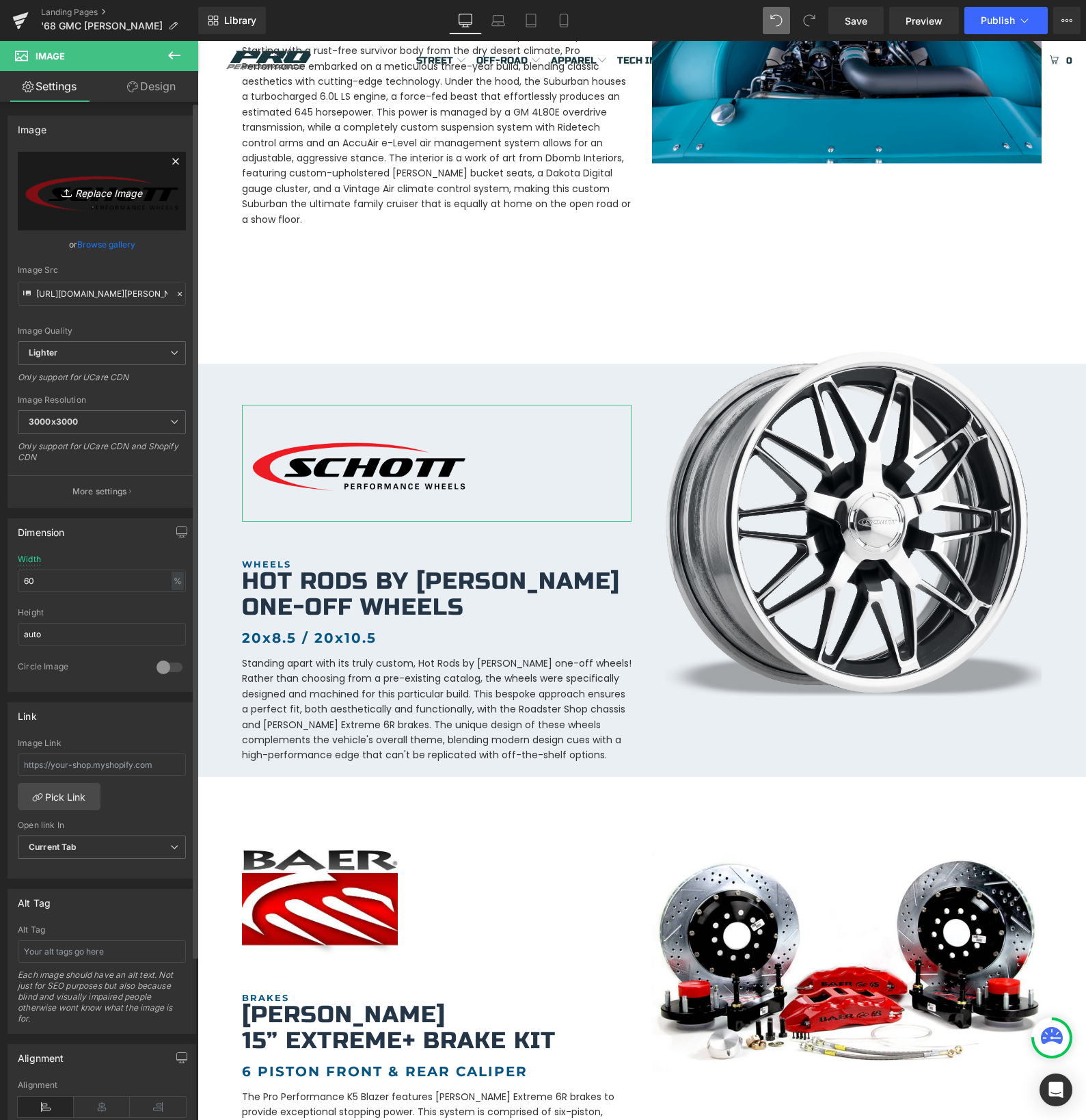
click at [103, 190] on icon "Replace Image" at bounding box center [102, 191] width 109 height 17
type input "C:\fakepath\hrbb.png"
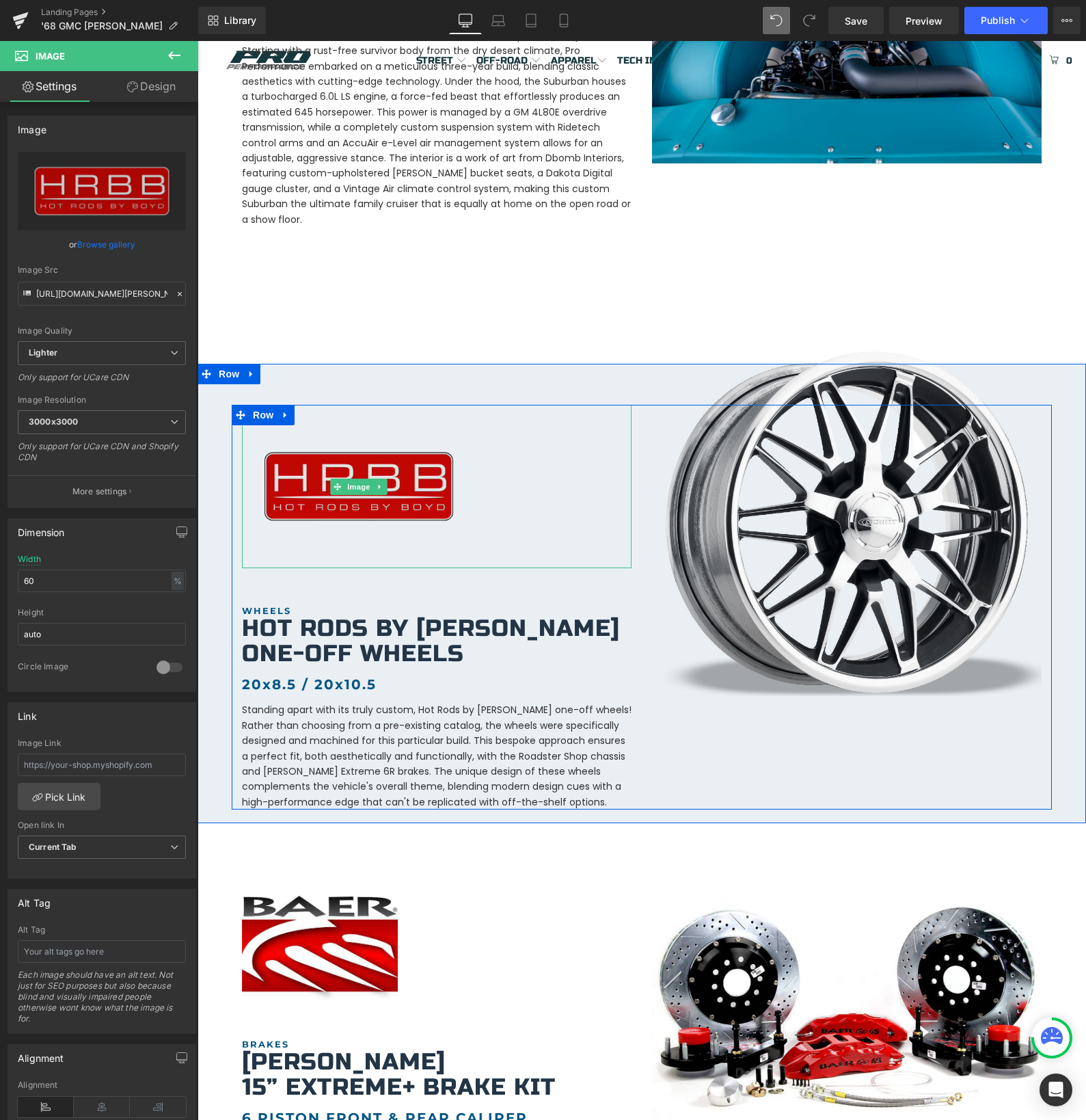
click at [406, 528] on img at bounding box center [359, 486] width 234 height 164
click at [422, 502] on img at bounding box center [359, 486] width 234 height 164
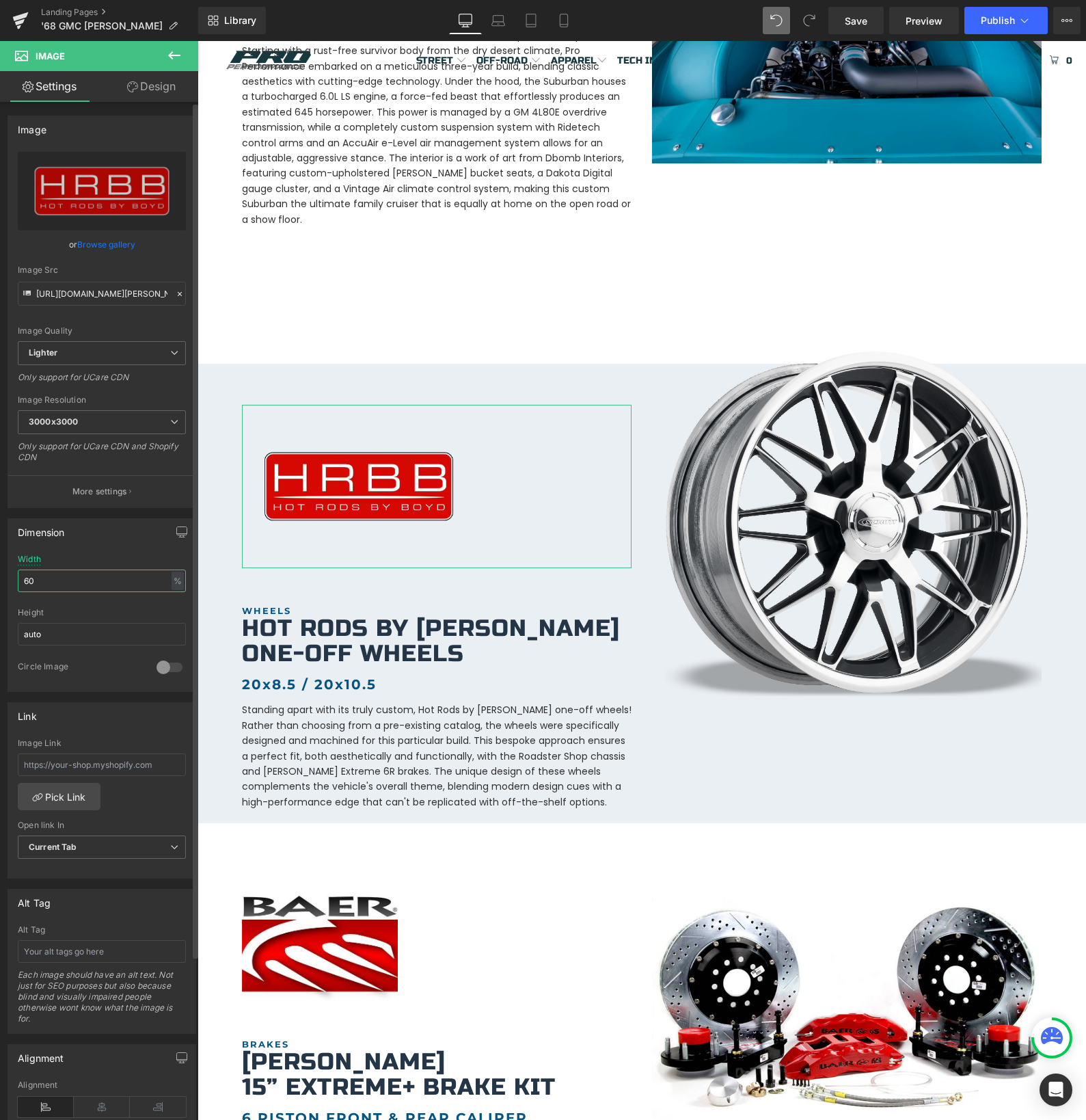
drag, startPoint x: 66, startPoint y: 574, endPoint x: 0, endPoint y: 571, distance: 66.1
click at [0, 571] on div "Dimension 60% Width 60 % % px auto Height auto 0 Circle Image" at bounding box center [102, 600] width 205 height 184
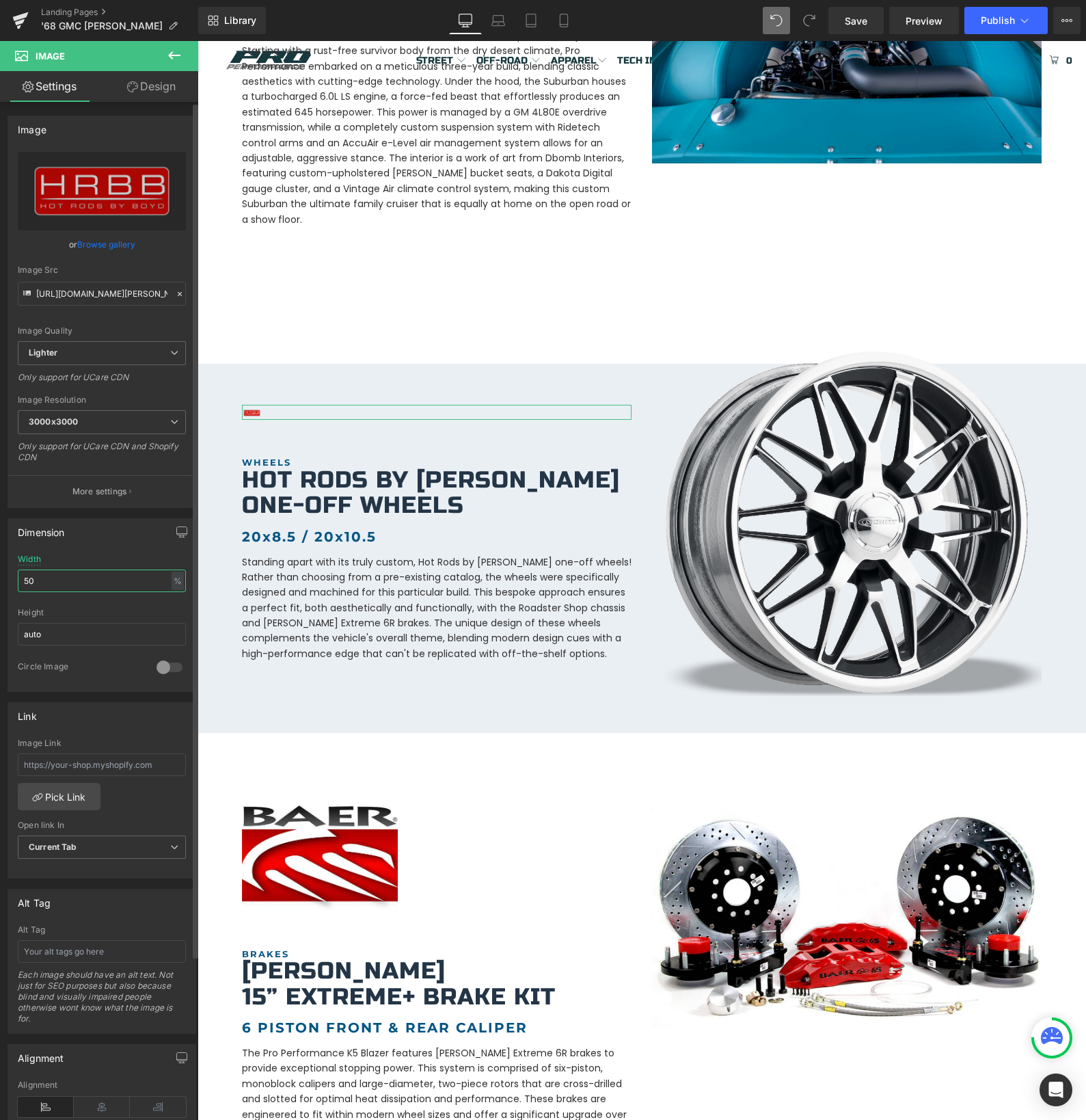
type input "50"
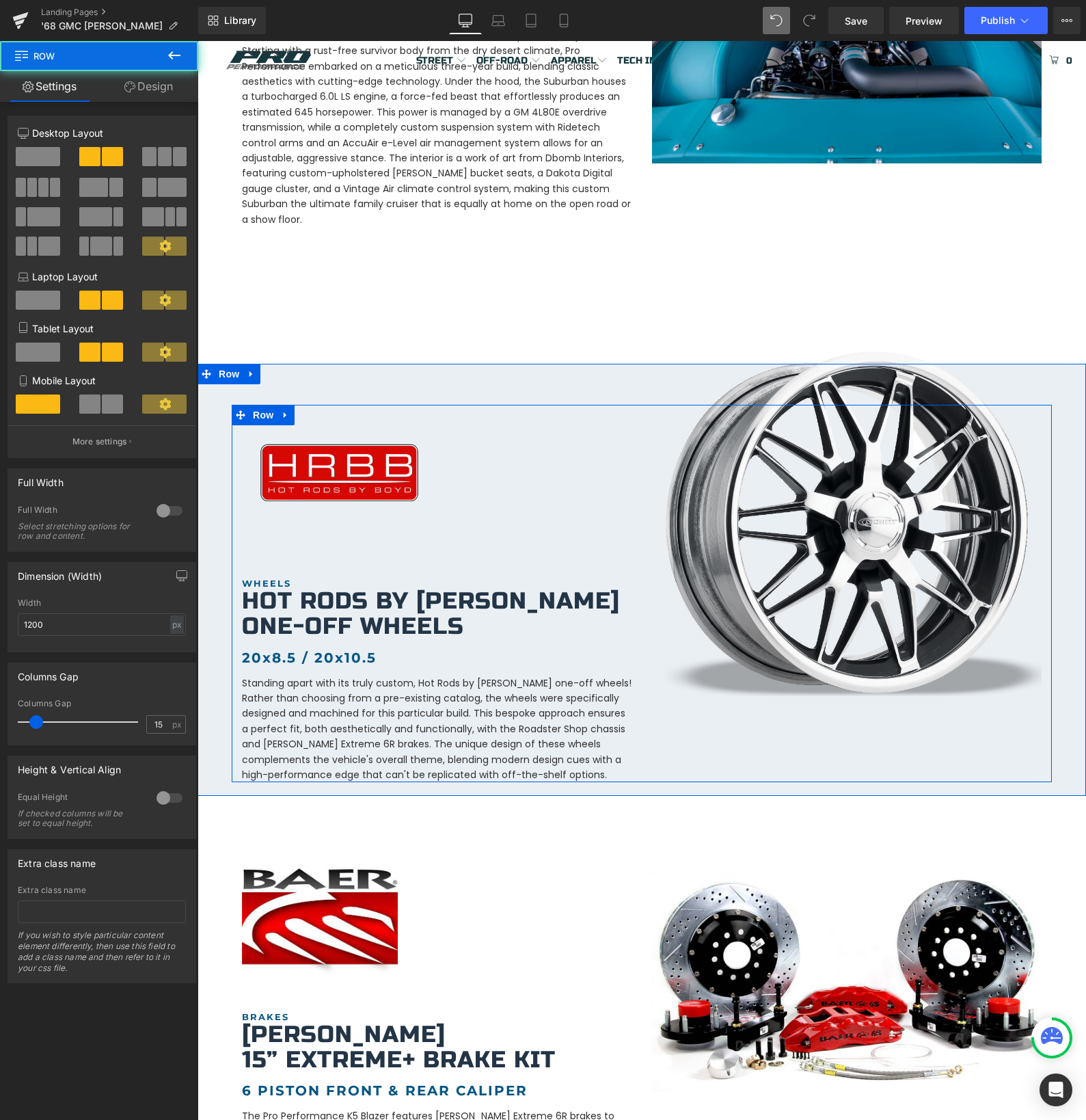
click at [319, 531] on div "Image WHEELS Heading Hot Rods by [PERSON_NAME] One-Off Wheels Heading 20x8.5 / …" at bounding box center [437, 593] width 410 height 377
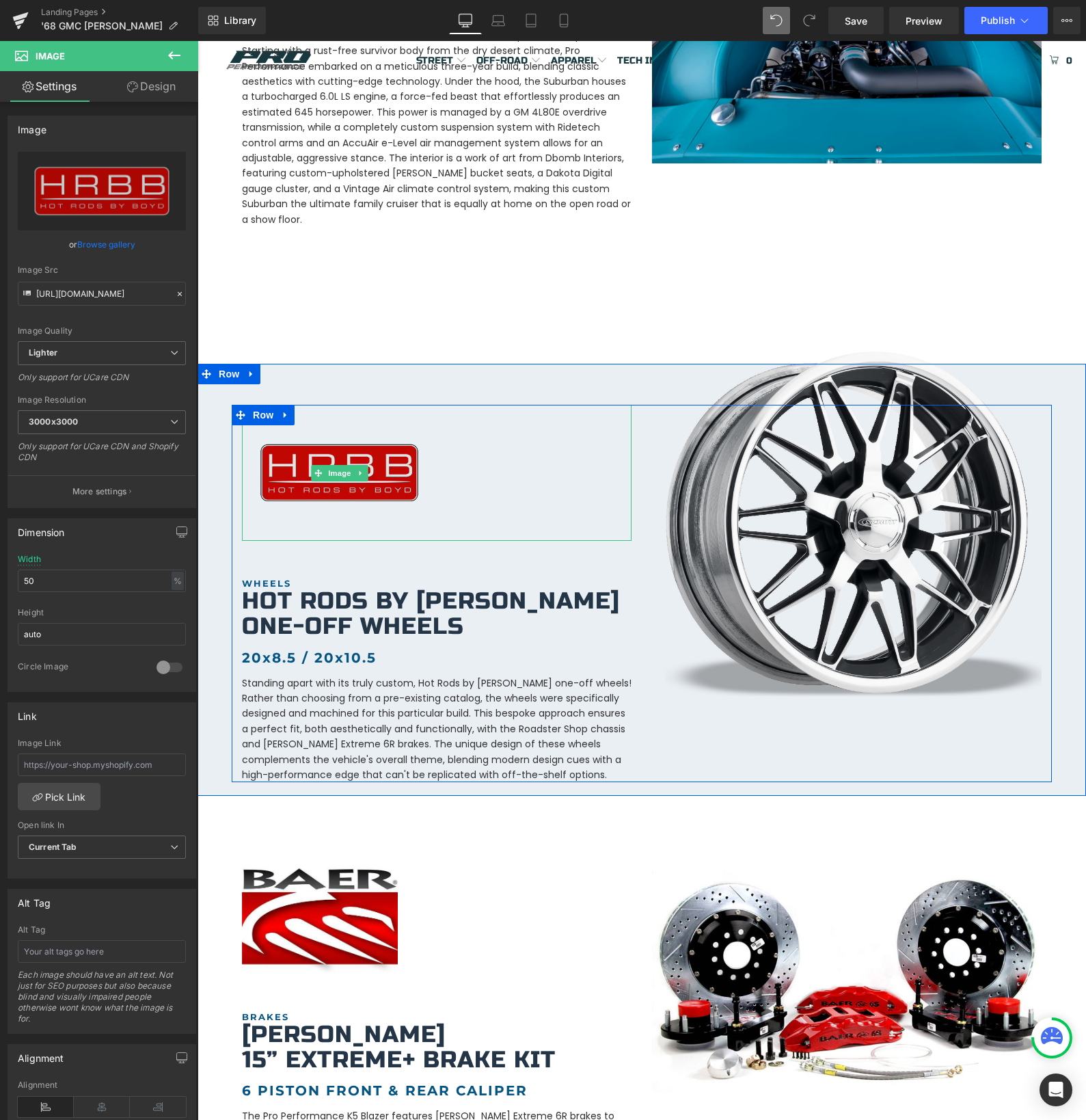
click at [292, 485] on img at bounding box center [339, 473] width 195 height 137
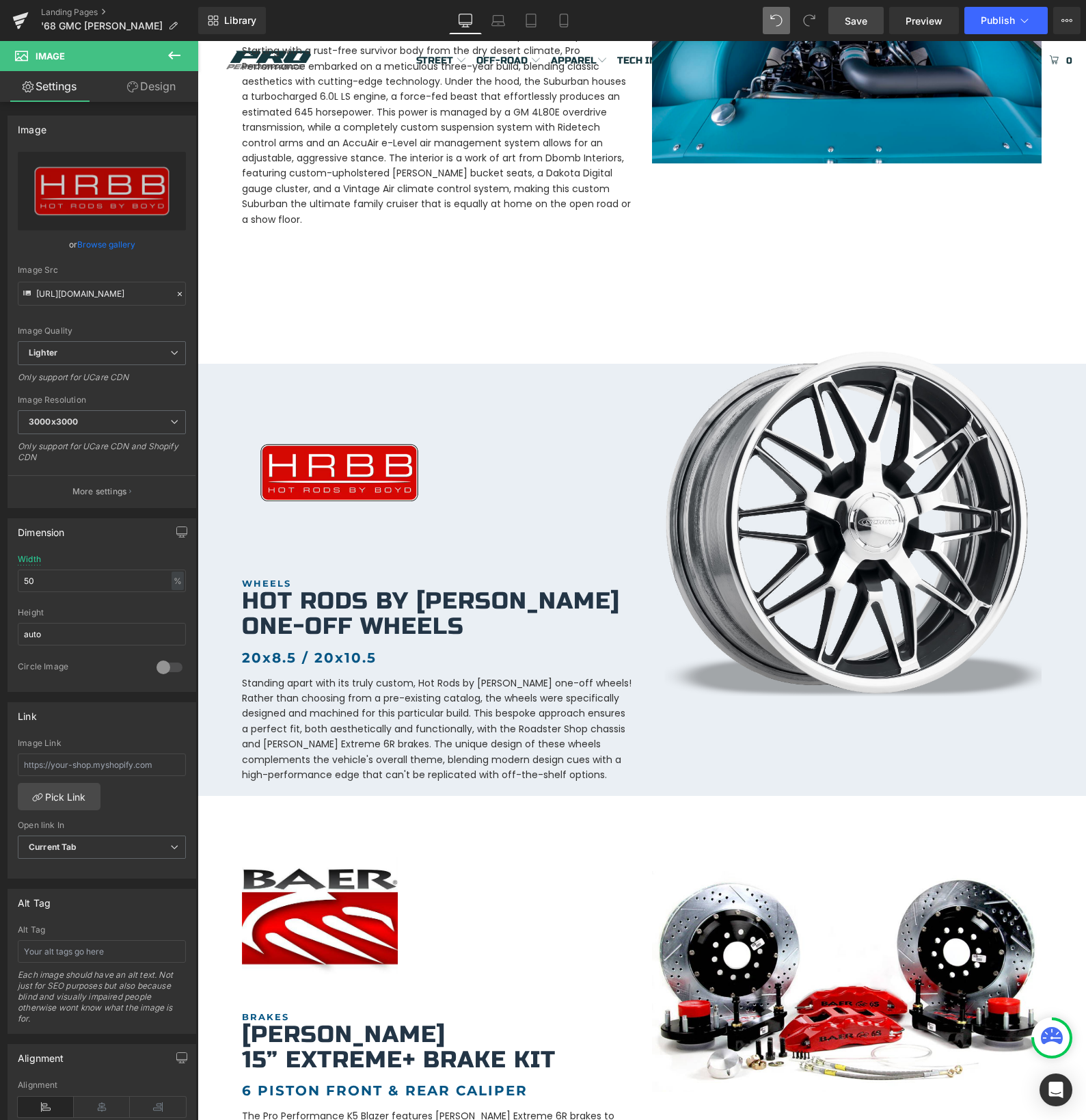
click at [846, 16] on span "Save" at bounding box center [855, 21] width 23 height 14
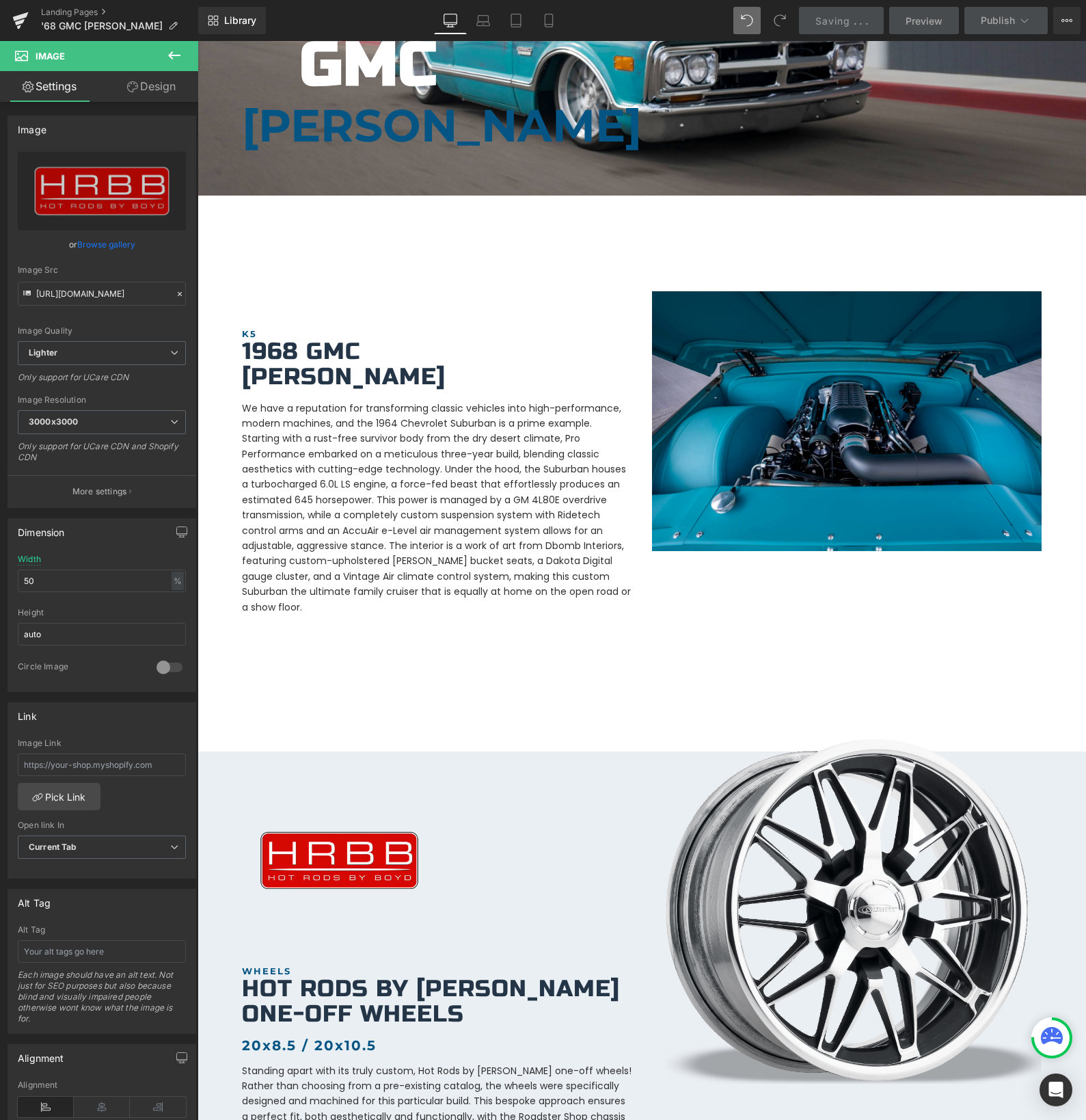
scroll to position [270, 0]
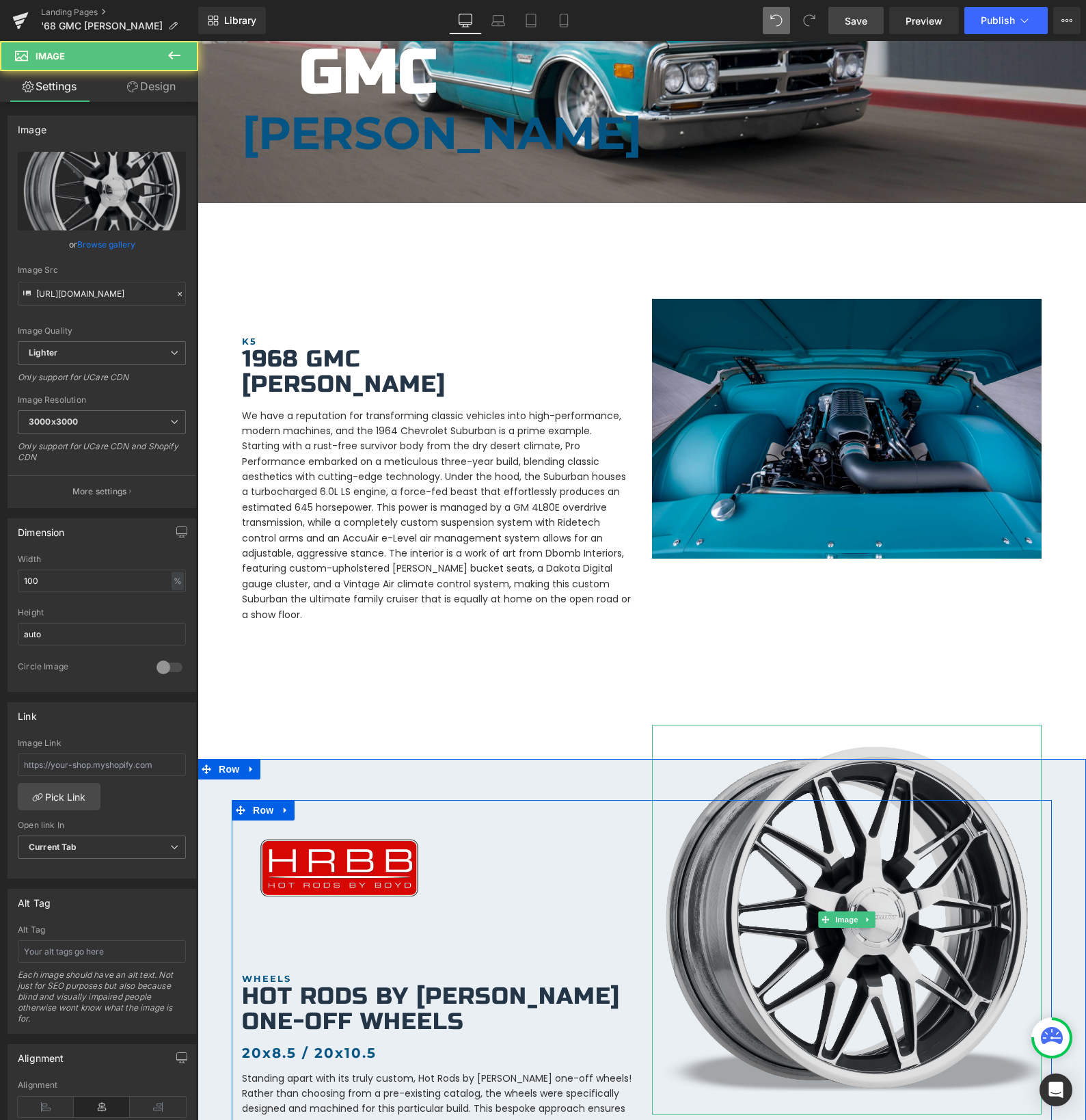
click at [729, 882] on img at bounding box center [846, 919] width 389 height 390
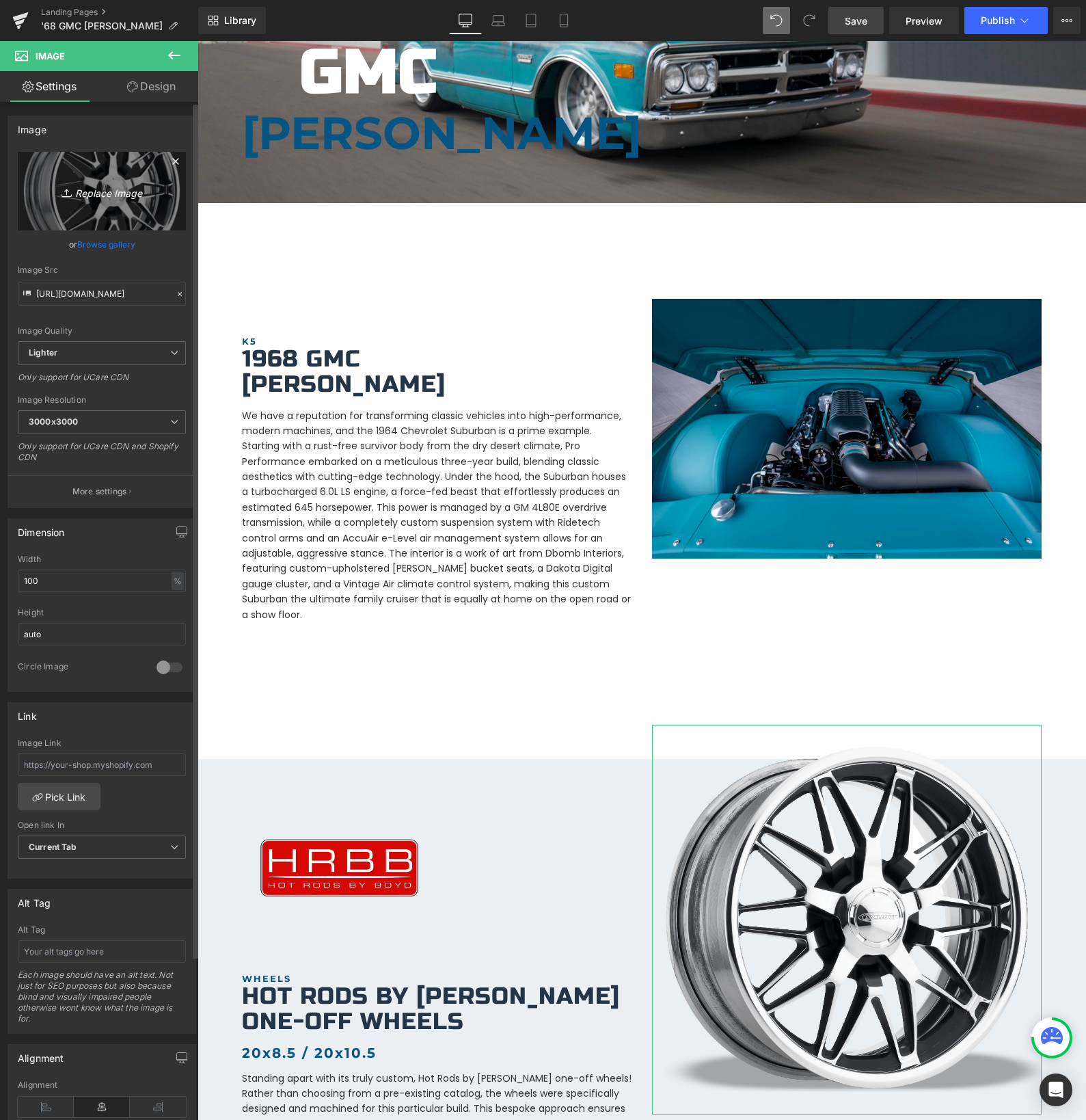
click at [111, 192] on icon "Replace Image" at bounding box center [102, 191] width 109 height 17
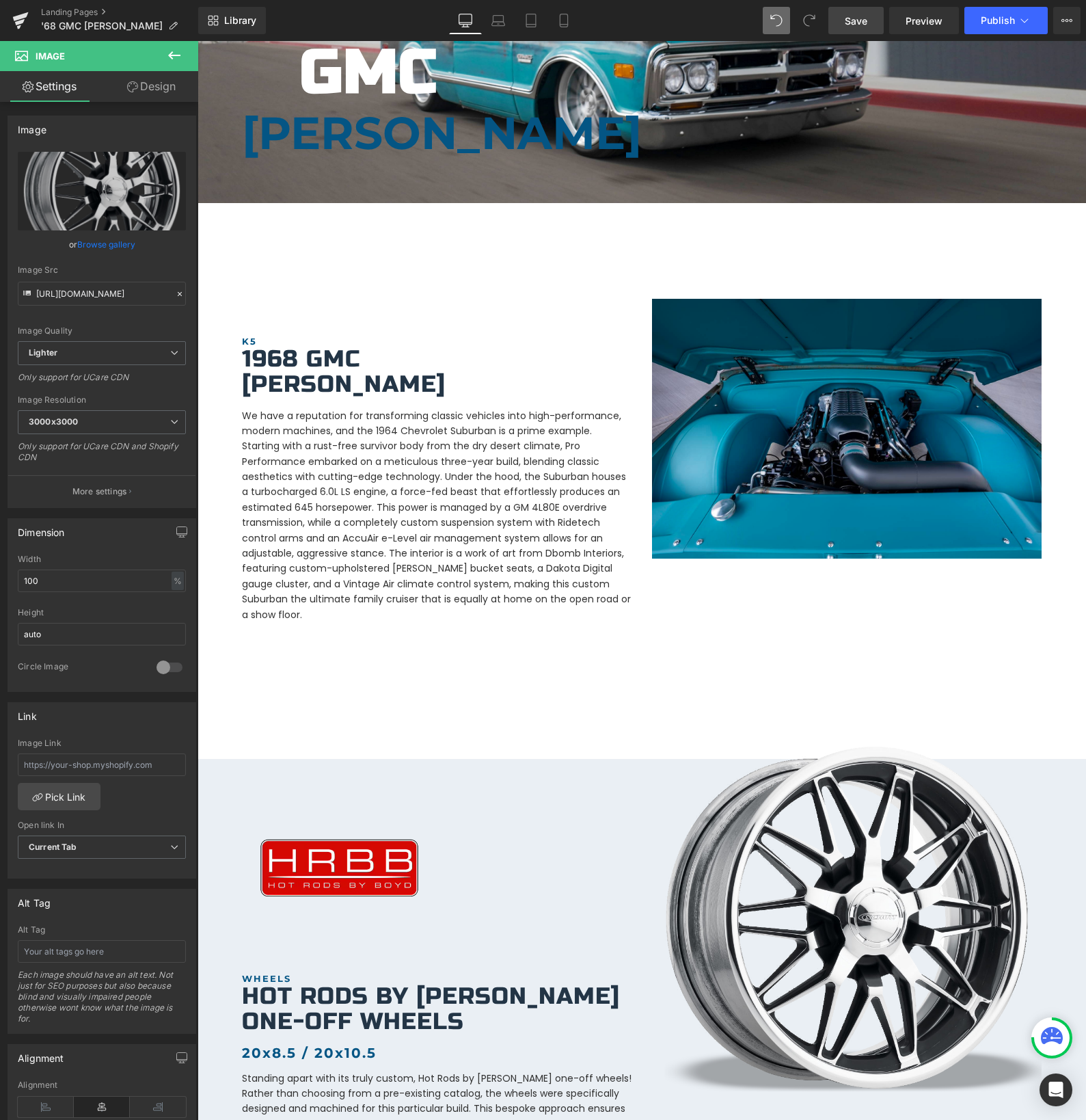
type input "C:\fakepath\IMG_1597.jpeg"
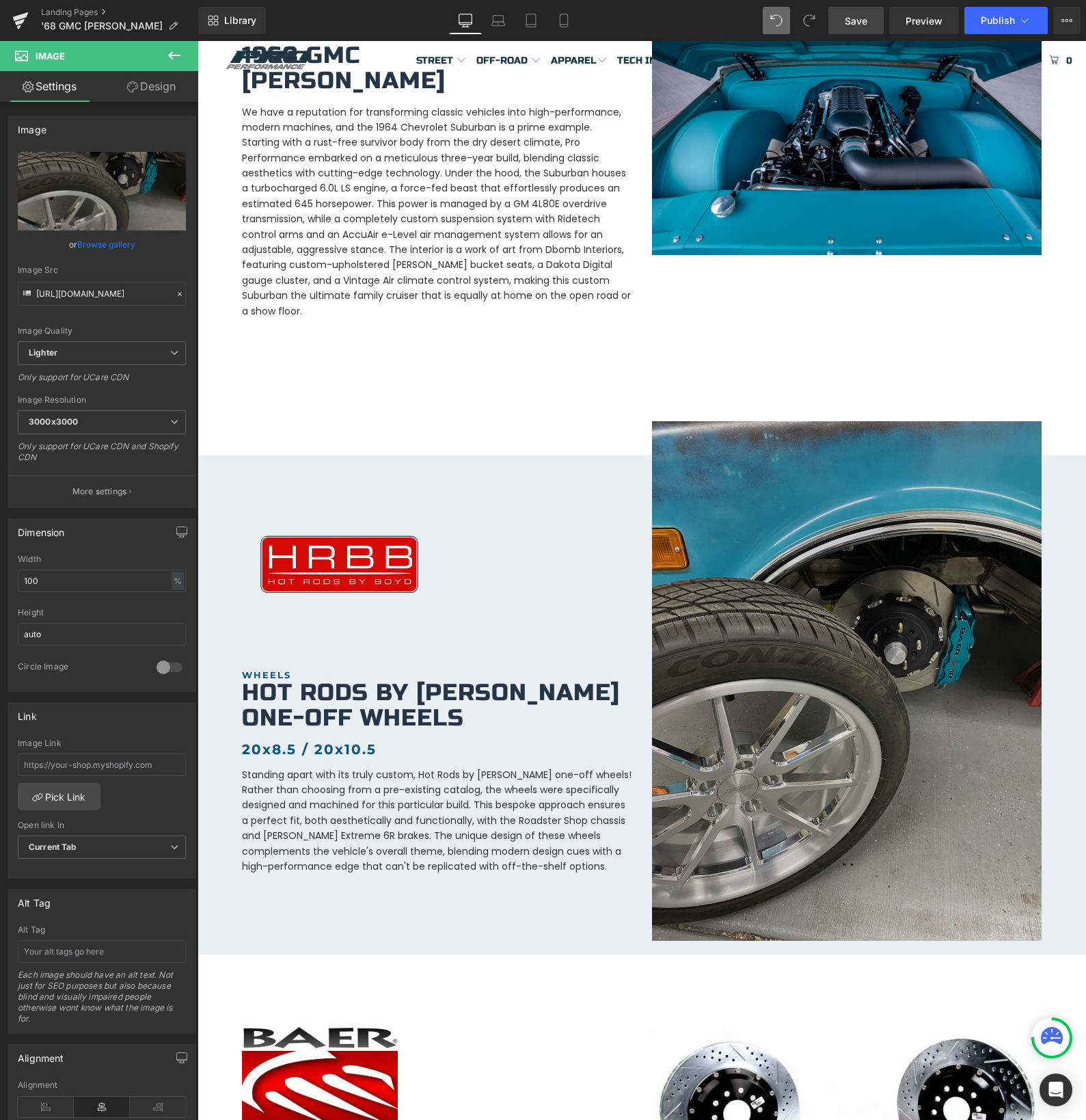
scroll to position [624, 0]
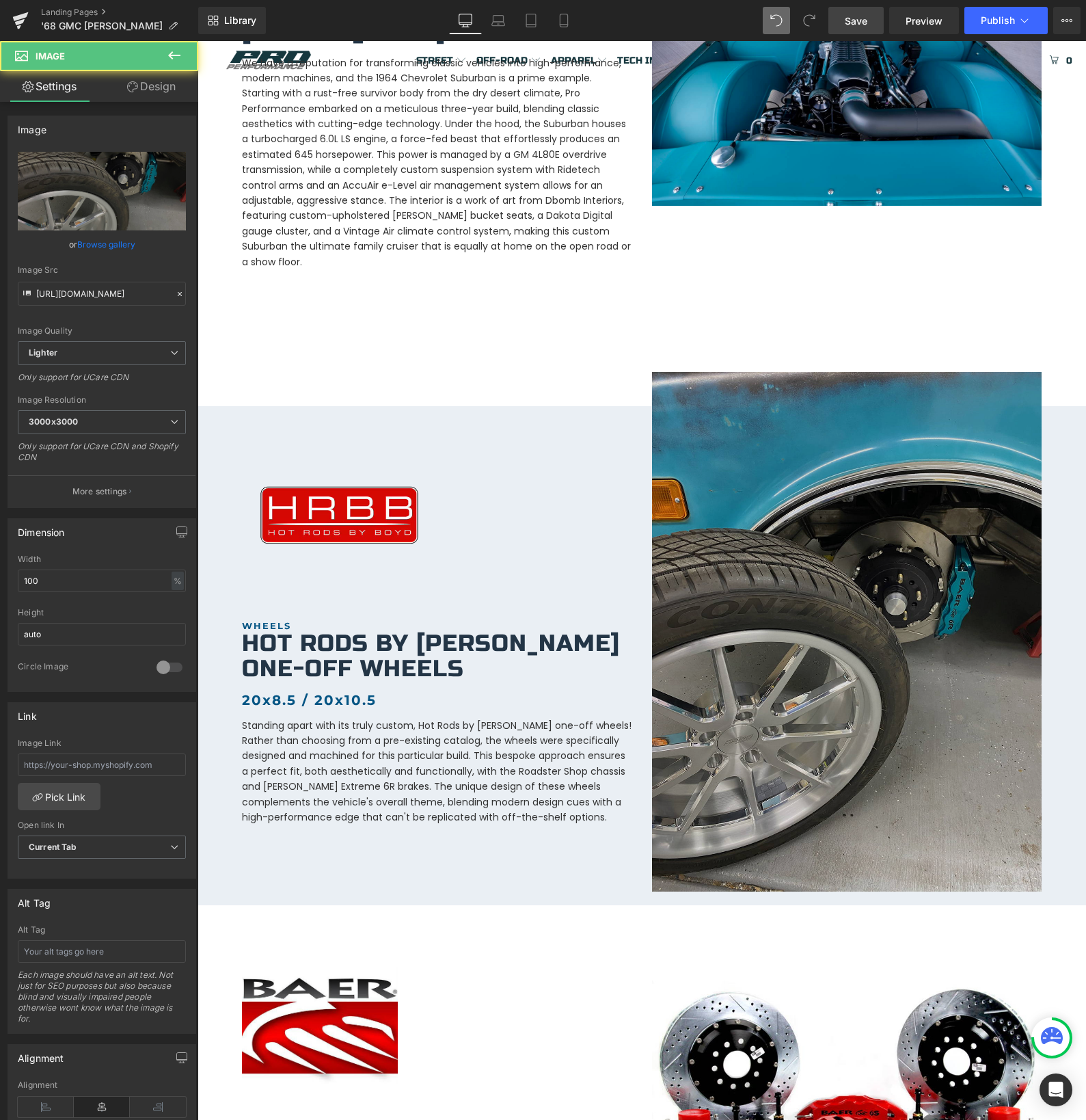
click at [727, 439] on img at bounding box center [846, 631] width 389 height 520
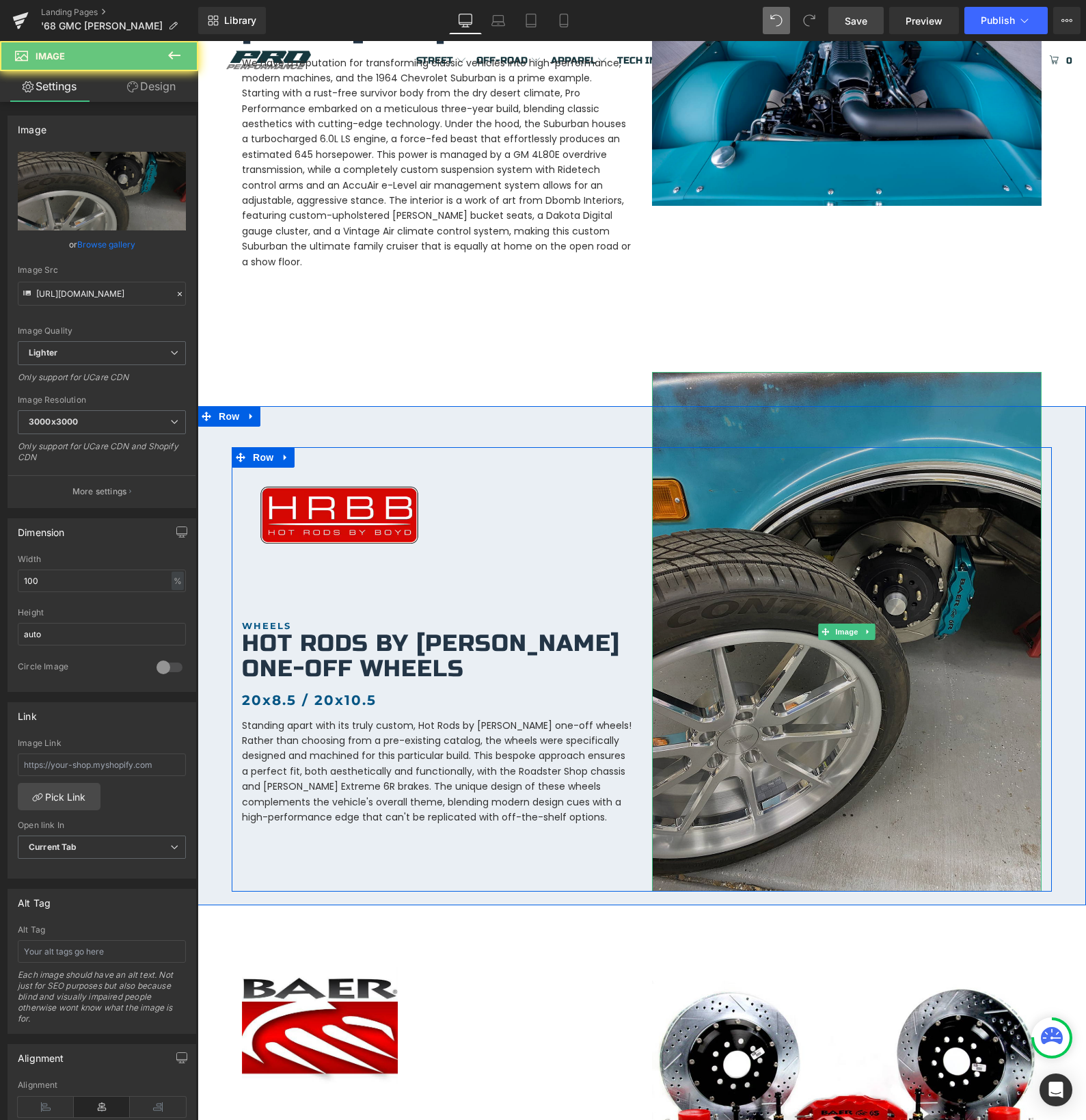
click at [722, 482] on img at bounding box center [846, 631] width 389 height 520
click at [727, 372] on img at bounding box center [846, 631] width 389 height 520
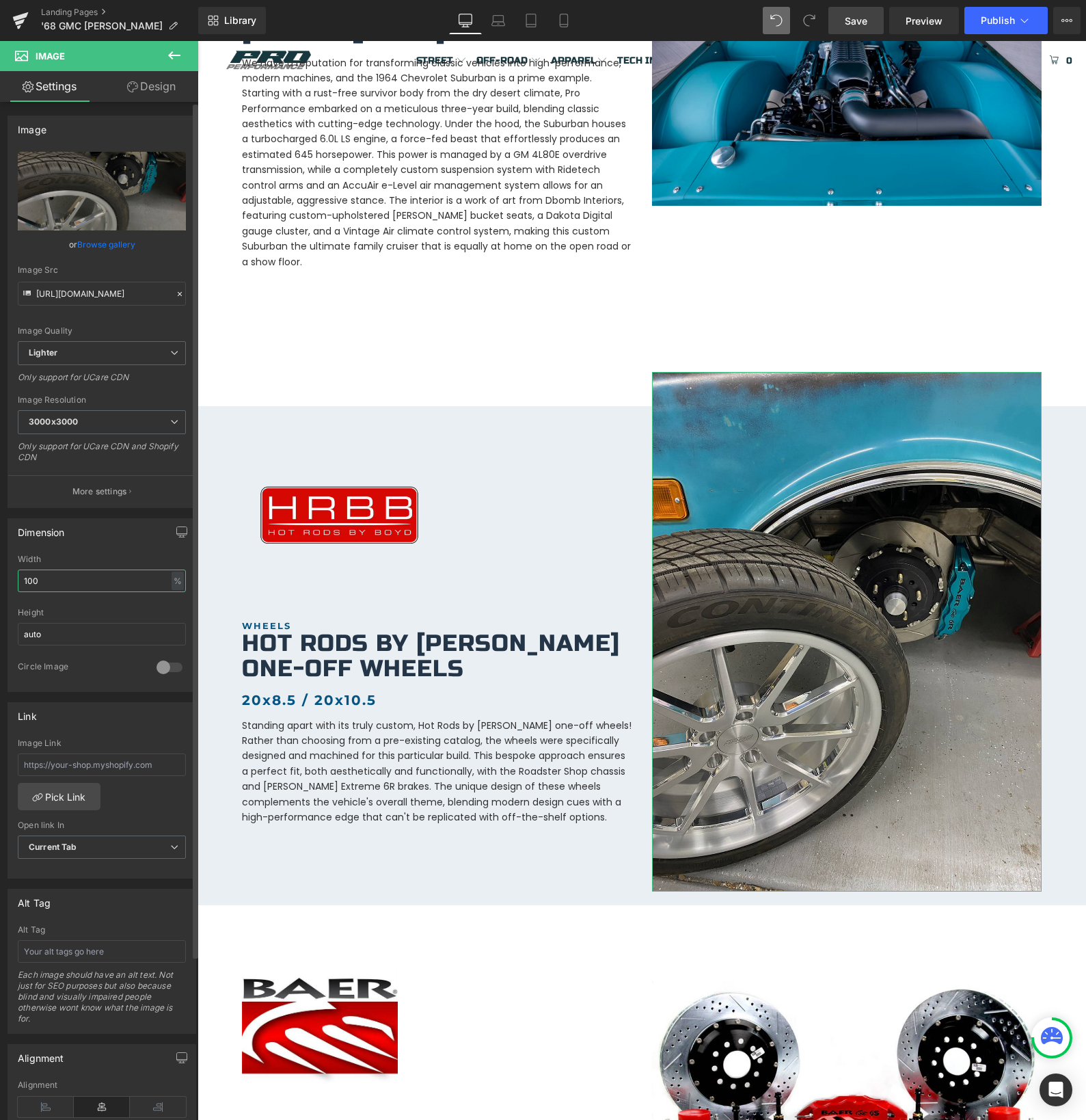
drag, startPoint x: 68, startPoint y: 583, endPoint x: 4, endPoint y: 578, distance: 64.2
click at [4, 578] on div "Dimension 100% Width 100 % % px auto Height auto 0 Circle Image" at bounding box center [102, 600] width 205 height 184
type input "80"
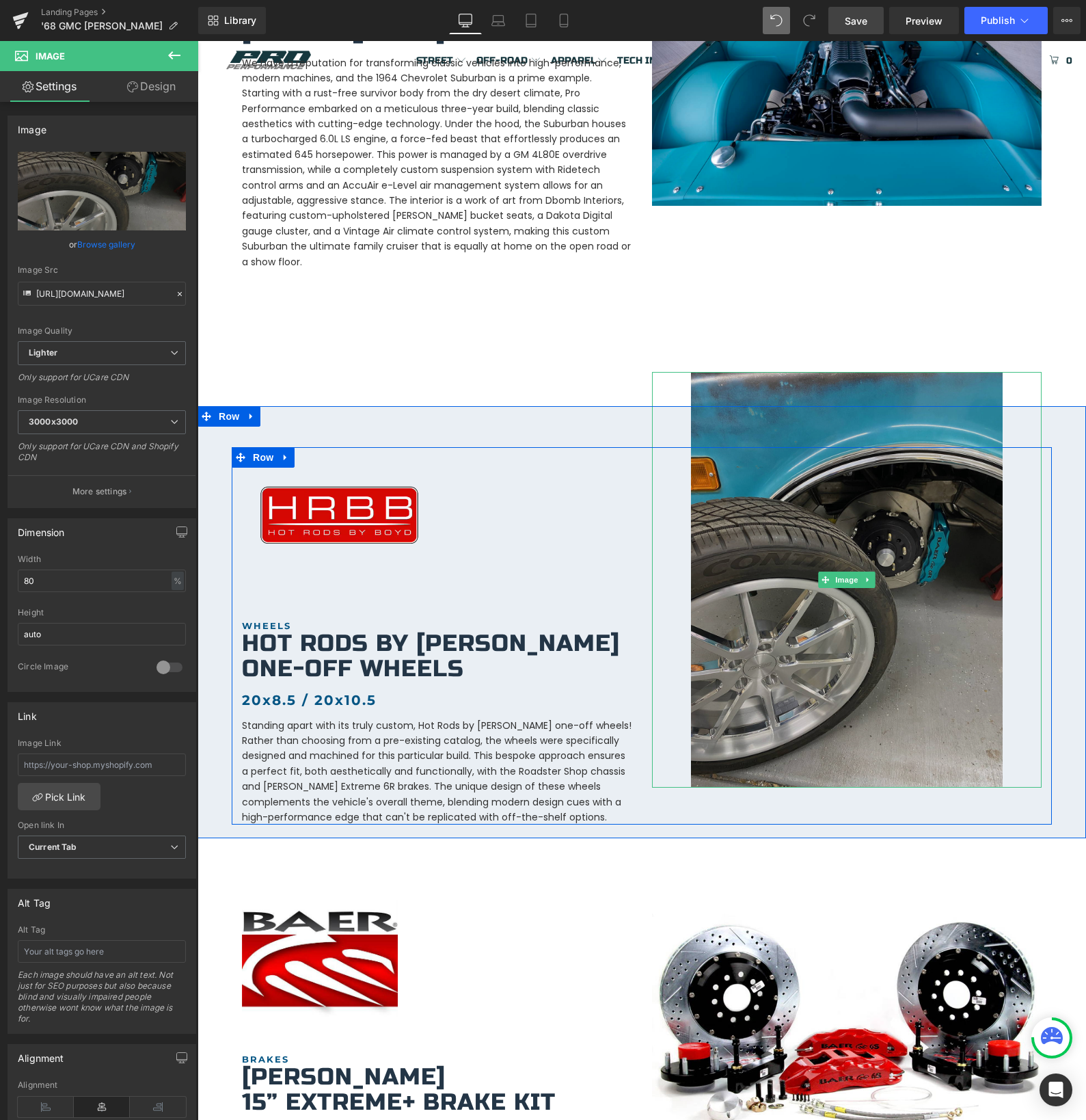
click at [794, 693] on img at bounding box center [846, 579] width 311 height 416
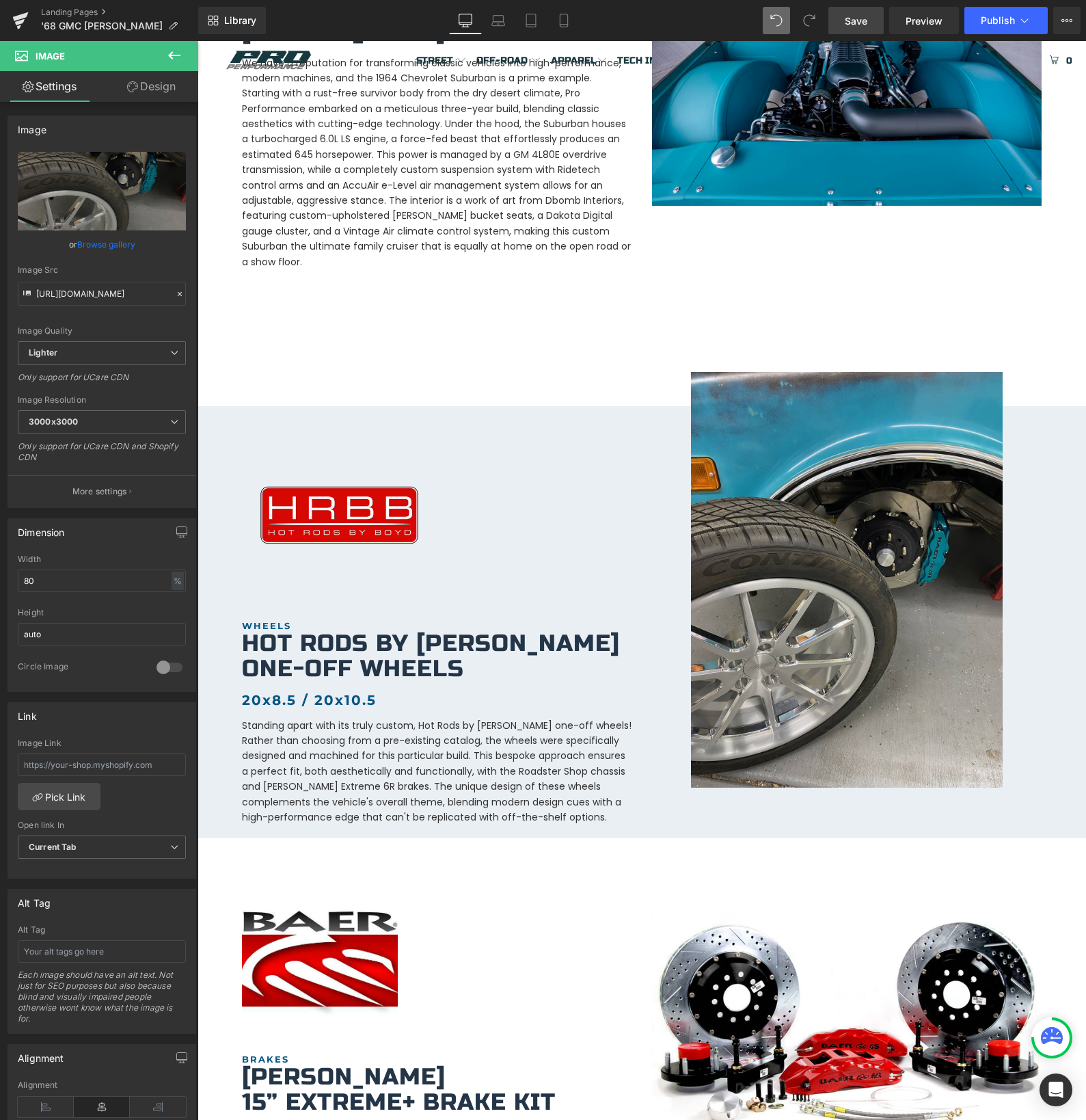
click at [851, 21] on span "Save" at bounding box center [855, 21] width 23 height 14
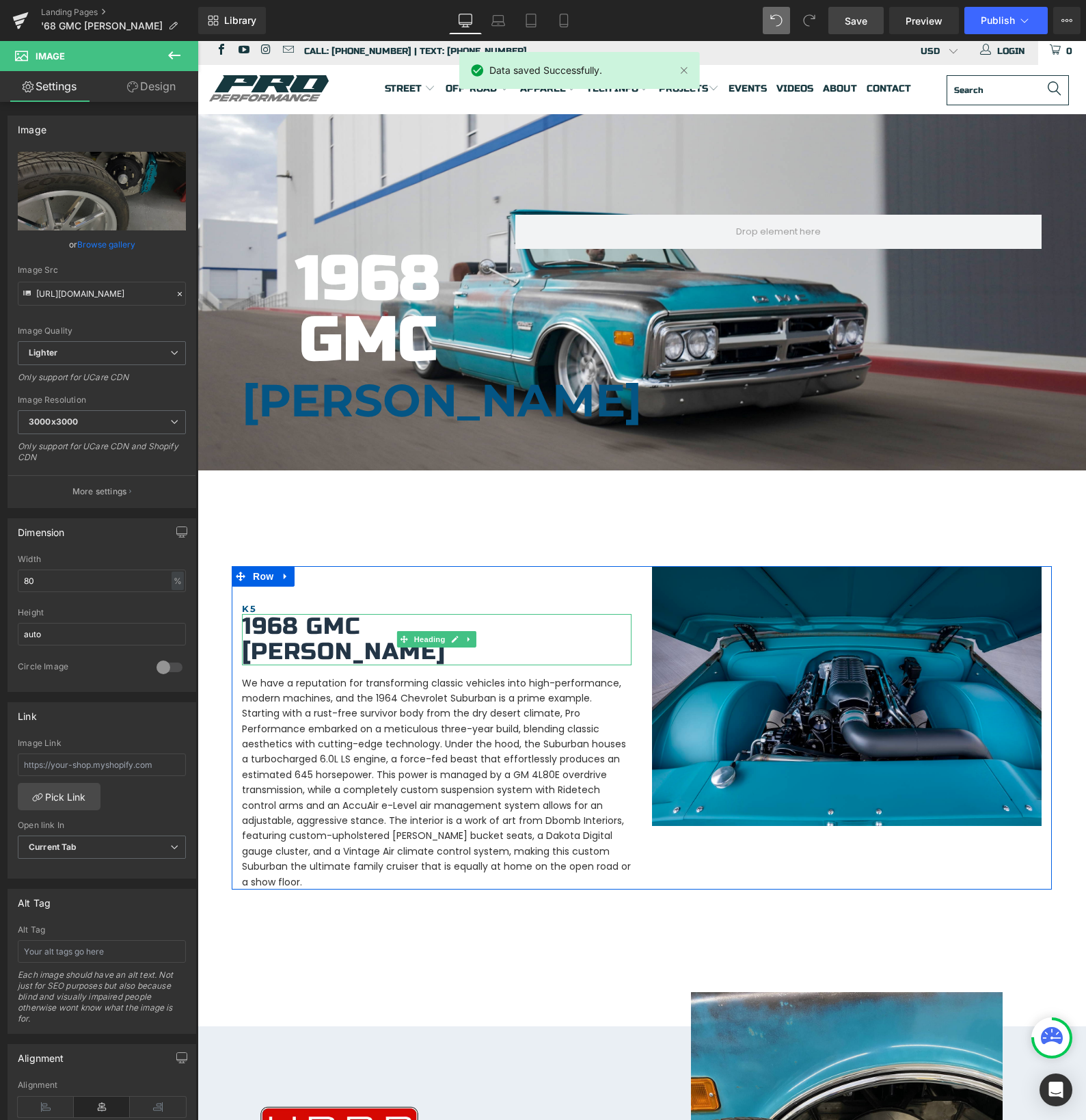
scroll to position [12, 0]
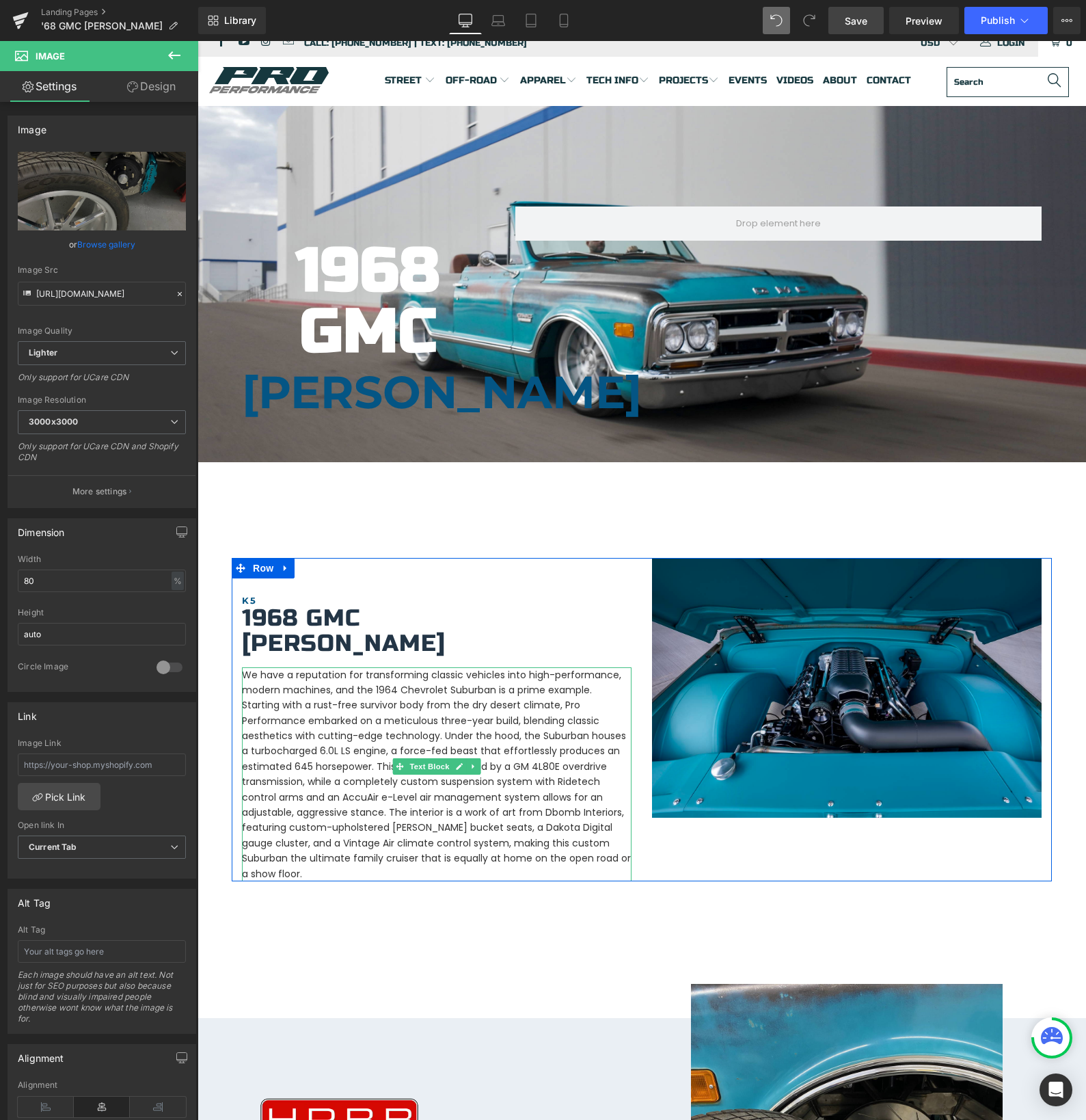
click at [445, 735] on p "We have a reputation for transforming classic vehicles into high-performance, m…" at bounding box center [437, 774] width 389 height 214
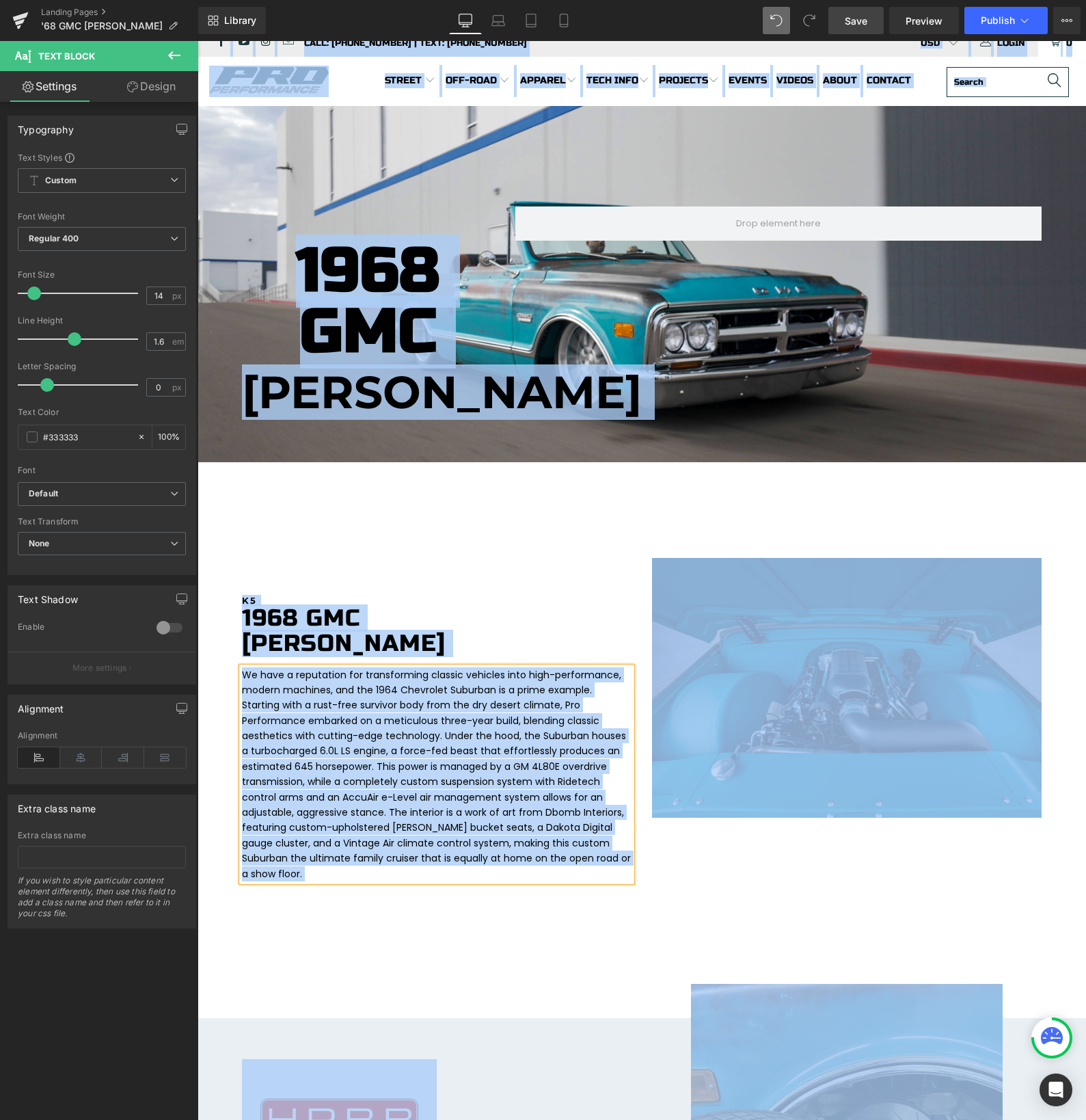
click at [445, 735] on p "We have a reputation for transforming classic vehicles into high-performance, m…" at bounding box center [437, 774] width 389 height 214
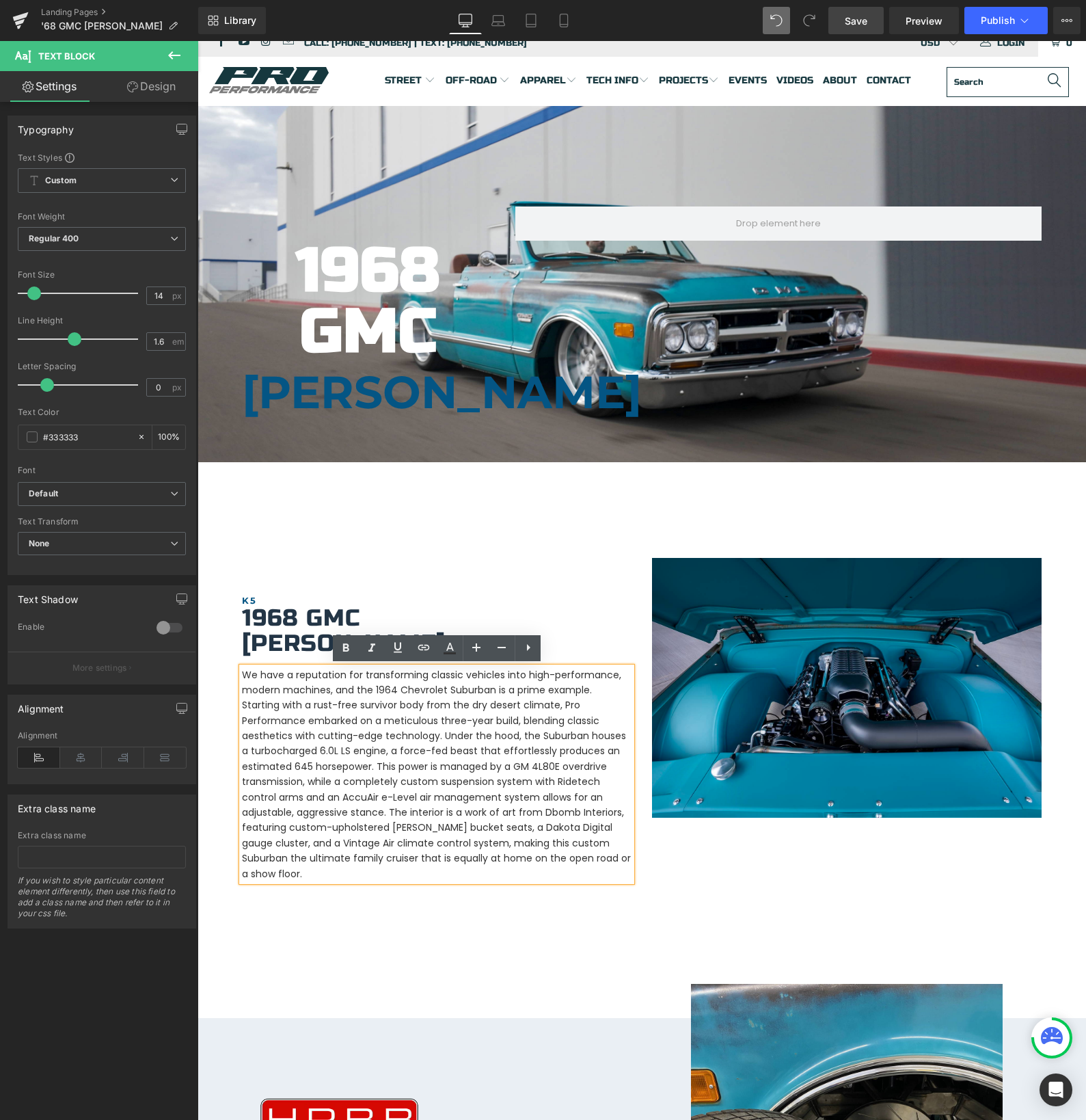
click at [445, 735] on p "We have a reputation for transforming classic vehicles into high-performance, m…" at bounding box center [437, 774] width 389 height 214
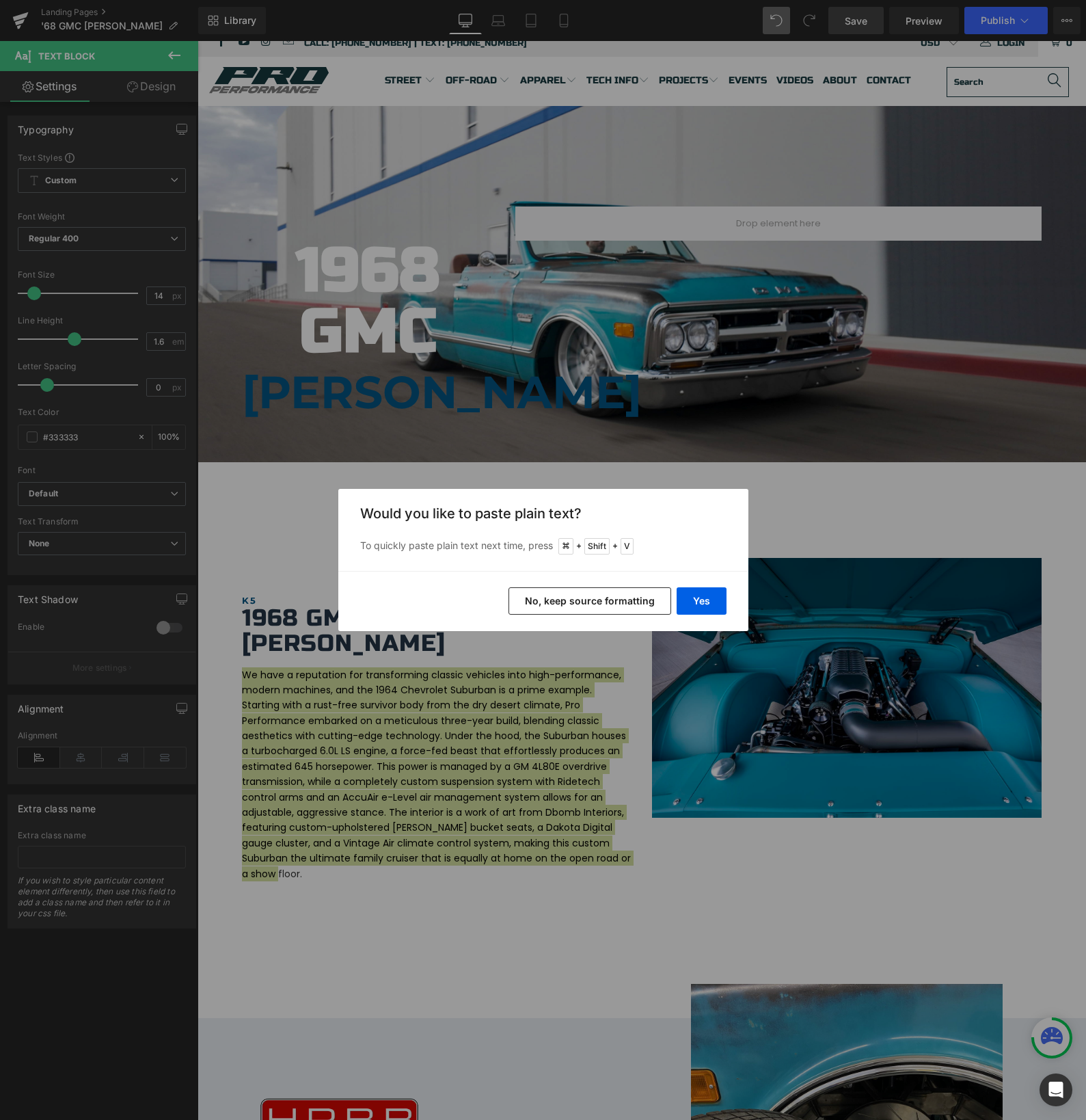
click at [623, 602] on button "No, keep source formatting" at bounding box center [590, 601] width 163 height 27
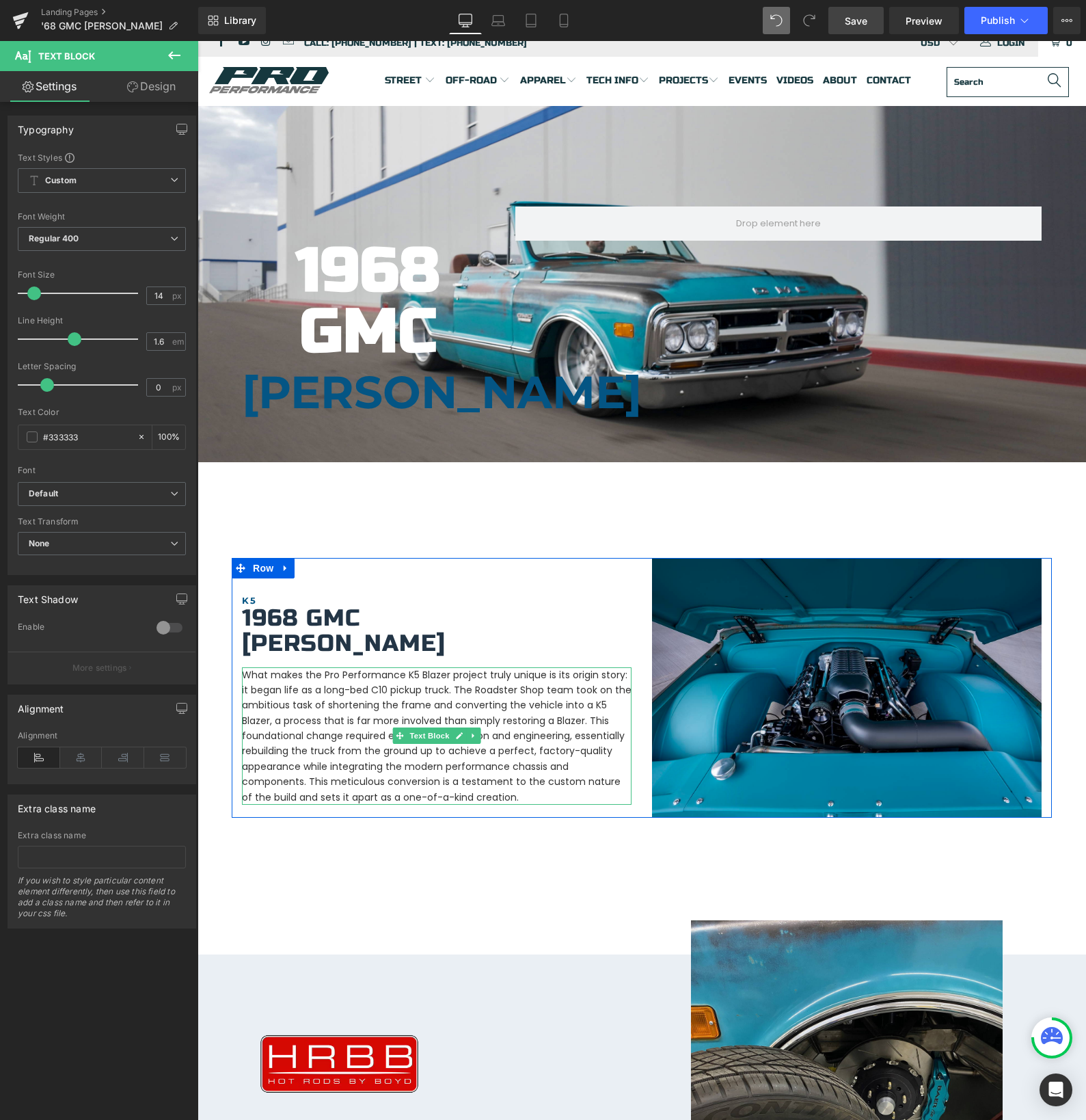
click at [399, 693] on p "What makes the Pro Performance K5 Blazer project truly unique is its origin sto…" at bounding box center [437, 737] width 389 height 138
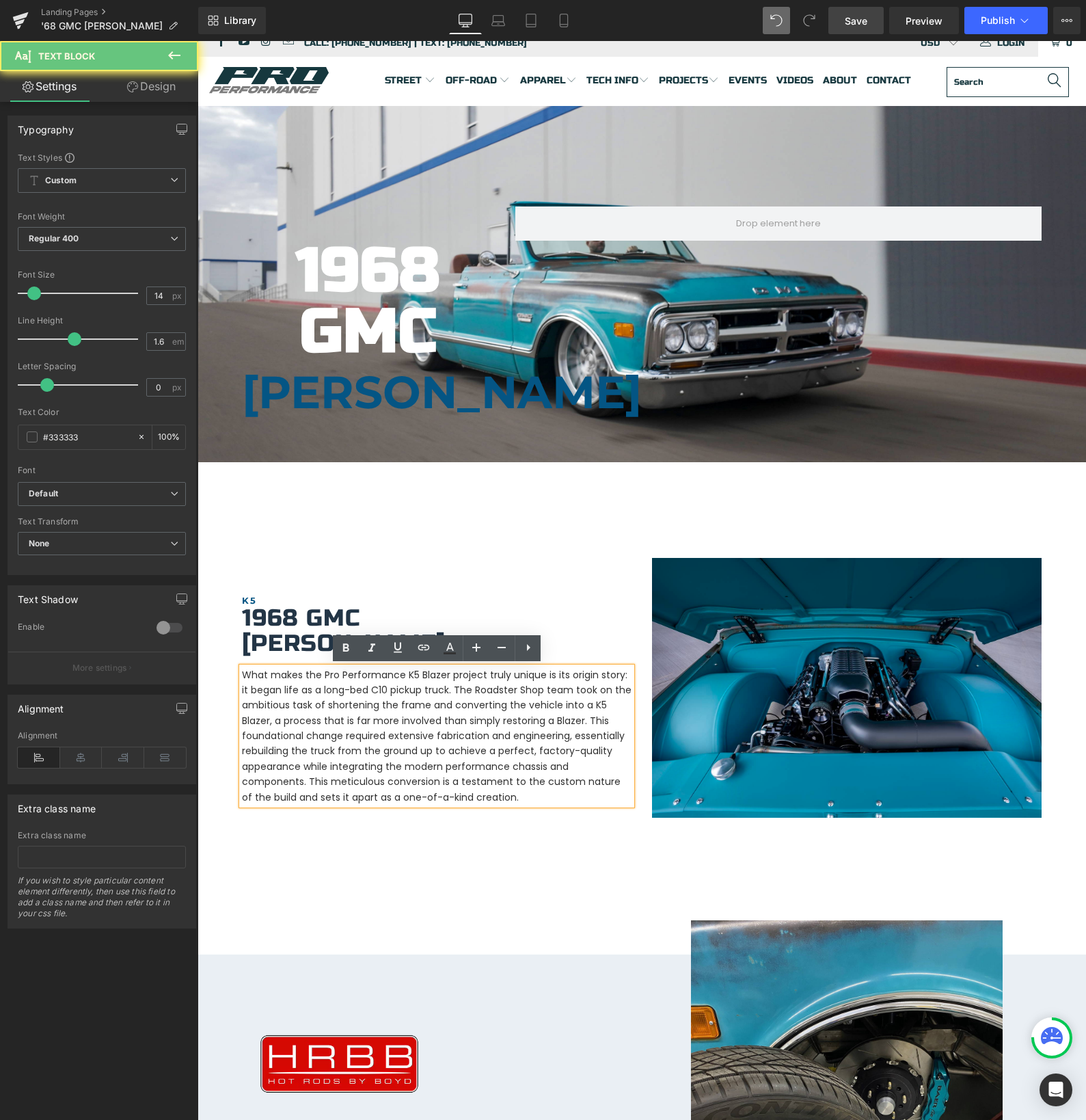
click at [492, 689] on p "What makes the Pro Performance K5 Blazer project truly unique is its origin sto…" at bounding box center [437, 737] width 389 height 138
drag, startPoint x: 545, startPoint y: 691, endPoint x: 454, endPoint y: 689, distance: 91.0
click at [454, 688] on p "What makes the Pro Performance K5 Blazer project truly unique is its origin sto…" at bounding box center [437, 737] width 389 height 138
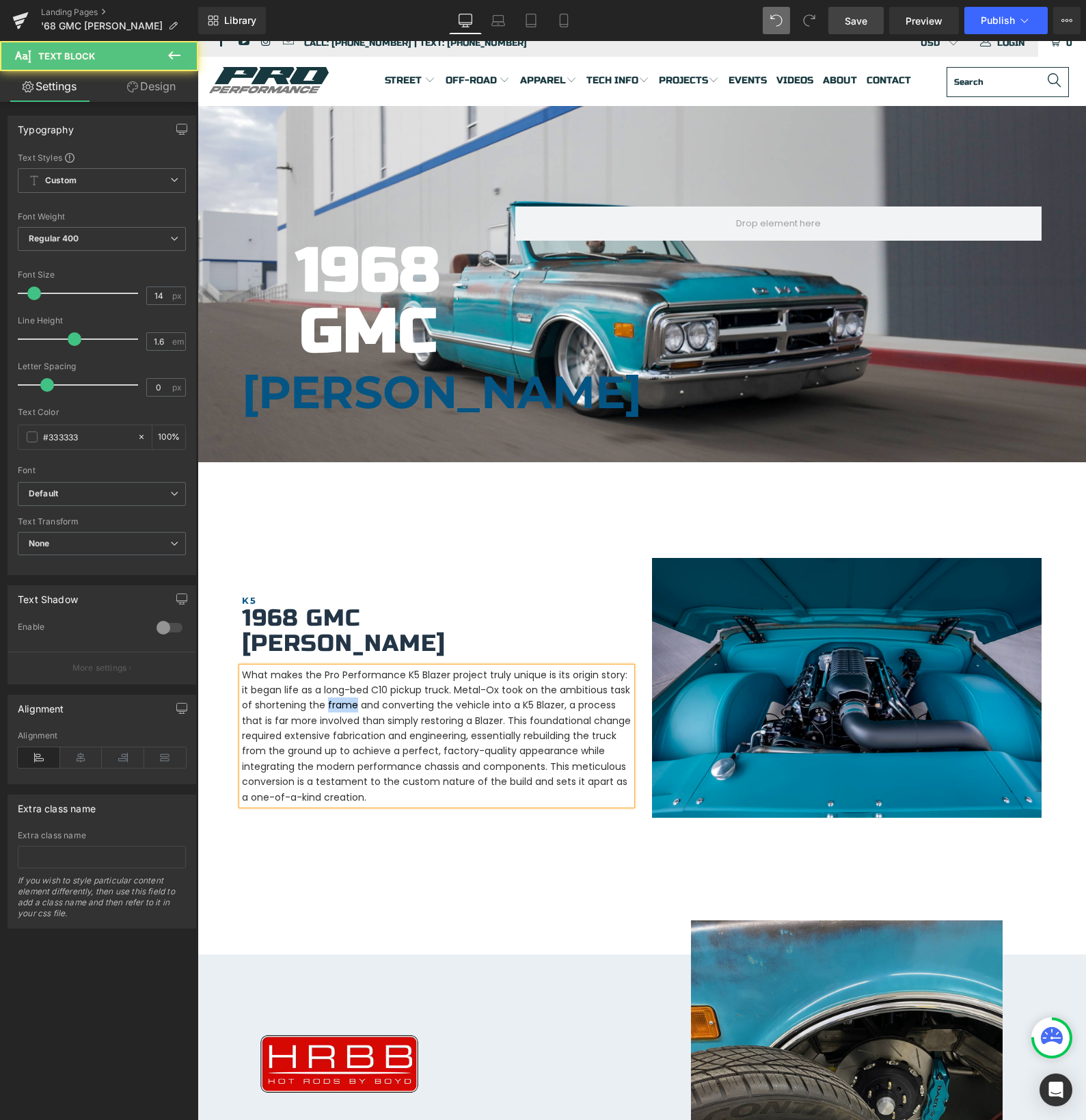
drag, startPoint x: 325, startPoint y: 707, endPoint x: 352, endPoint y: 707, distance: 27.0
click at [352, 707] on p "What makes the Pro Performance K5 Blazer project truly unique is its origin sto…" at bounding box center [437, 737] width 389 height 138
click at [505, 722] on p "What makes the Pro Performance K5 Blazer project truly unique is its origin sto…" at bounding box center [437, 737] width 389 height 138
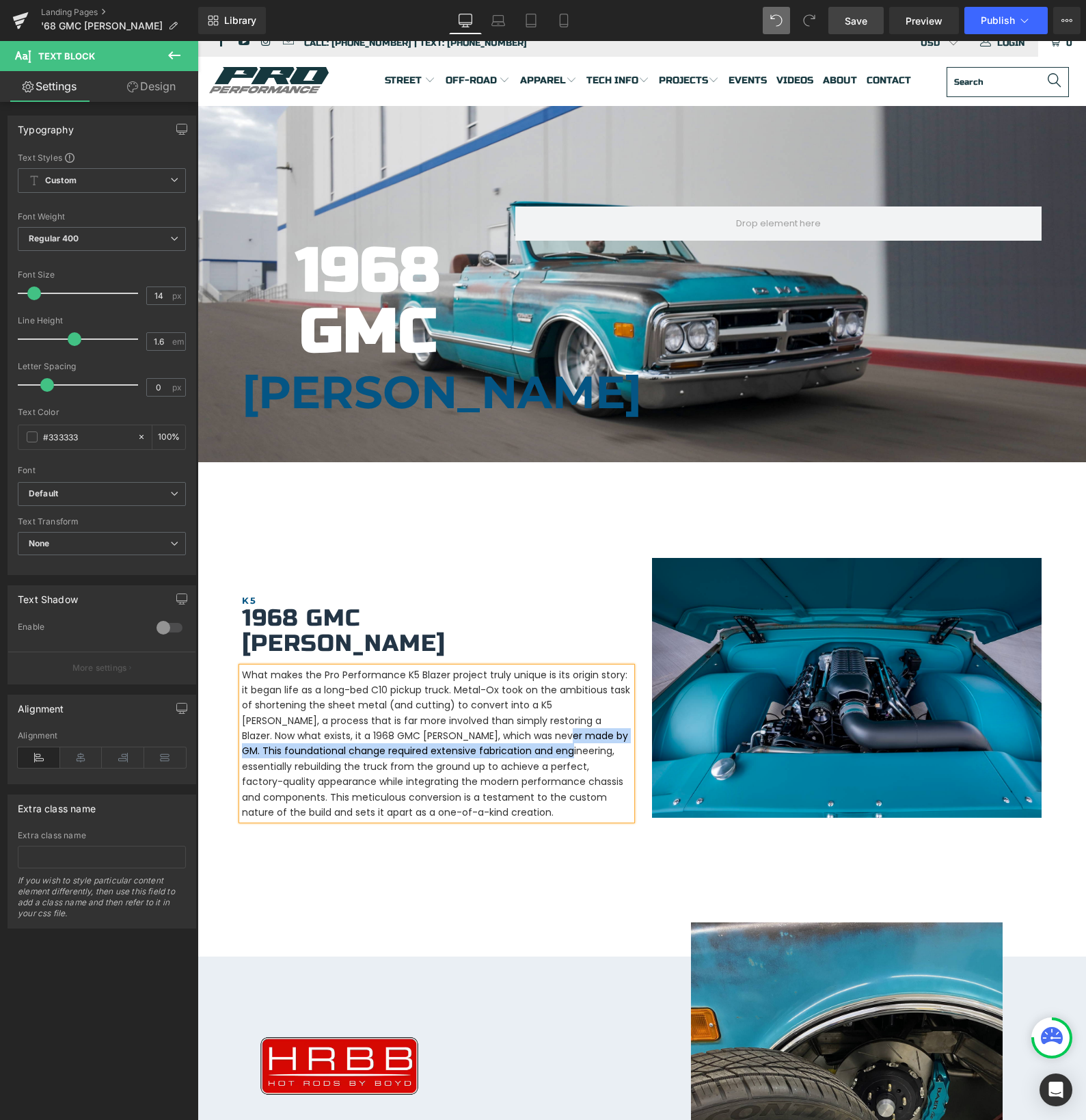
drag, startPoint x: 458, startPoint y: 735, endPoint x: 457, endPoint y: 743, distance: 8.1
click at [458, 743] on p "What makes the Pro Performance K5 Blazer project truly unique is its origin sto…" at bounding box center [437, 744] width 389 height 153
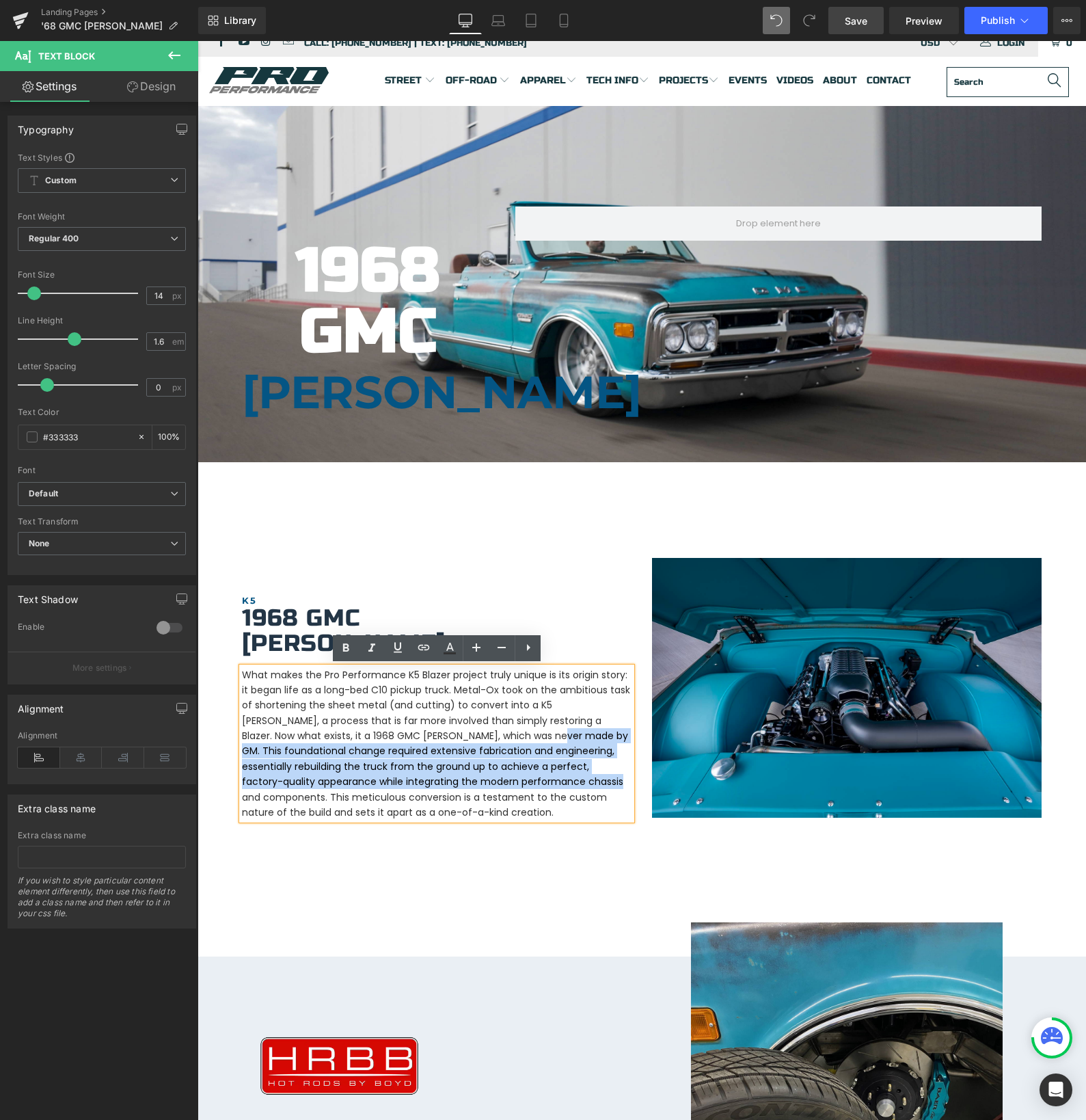
drag, startPoint x: 452, startPoint y: 733, endPoint x: 471, endPoint y: 782, distance: 52.6
click at [471, 782] on p "What makes the Pro Performance K5 Blazer project truly unique is its origin sto…" at bounding box center [437, 744] width 389 height 153
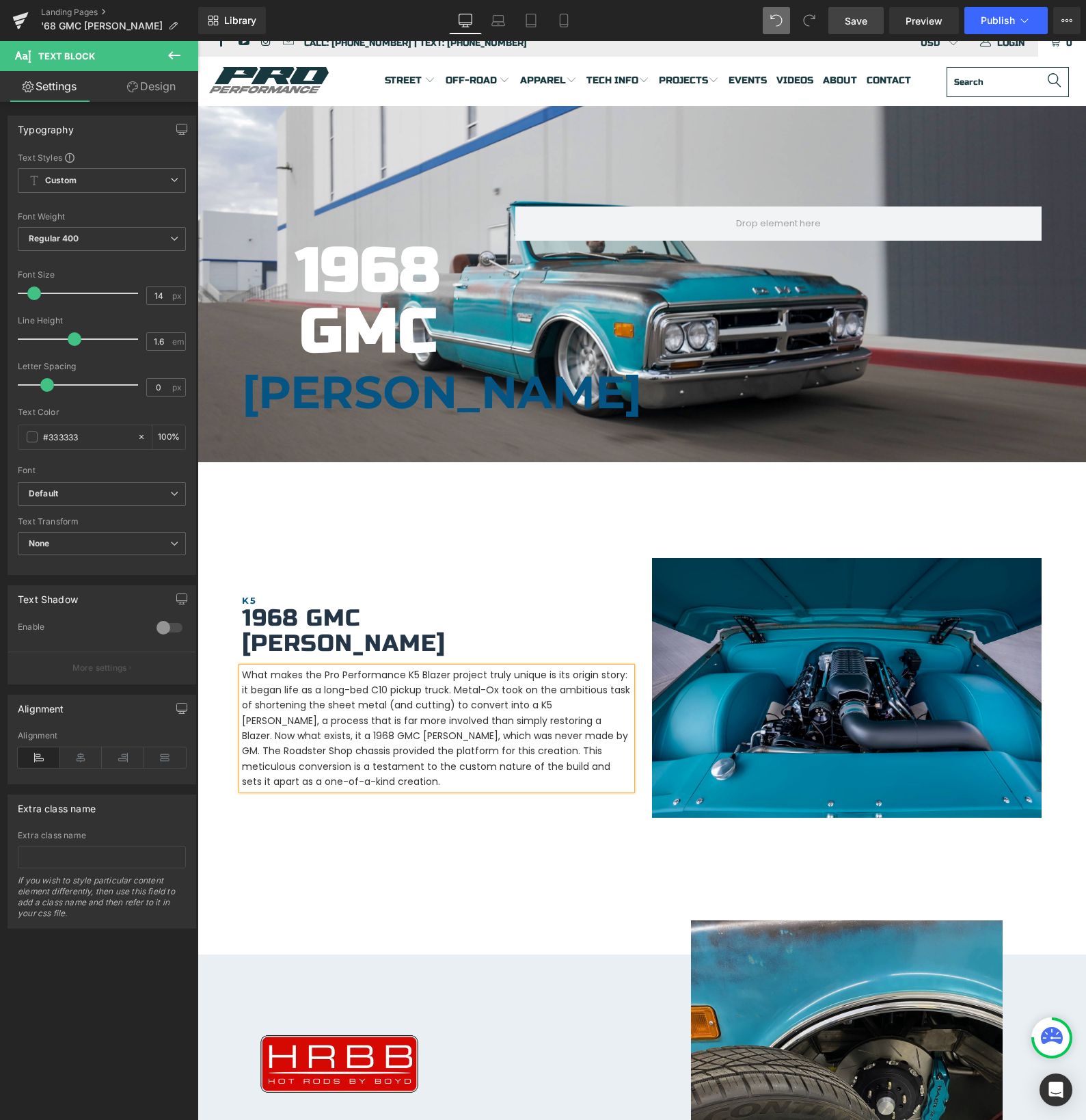
click at [539, 761] on p "What makes the Pro Performance K5 Blazer project truly unique is its origin sto…" at bounding box center [437, 728] width 389 height 123
click at [605, 767] on p "What makes the Pro Performance K5 Blazer project truly unique is its origin sto…" at bounding box center [437, 728] width 389 height 123
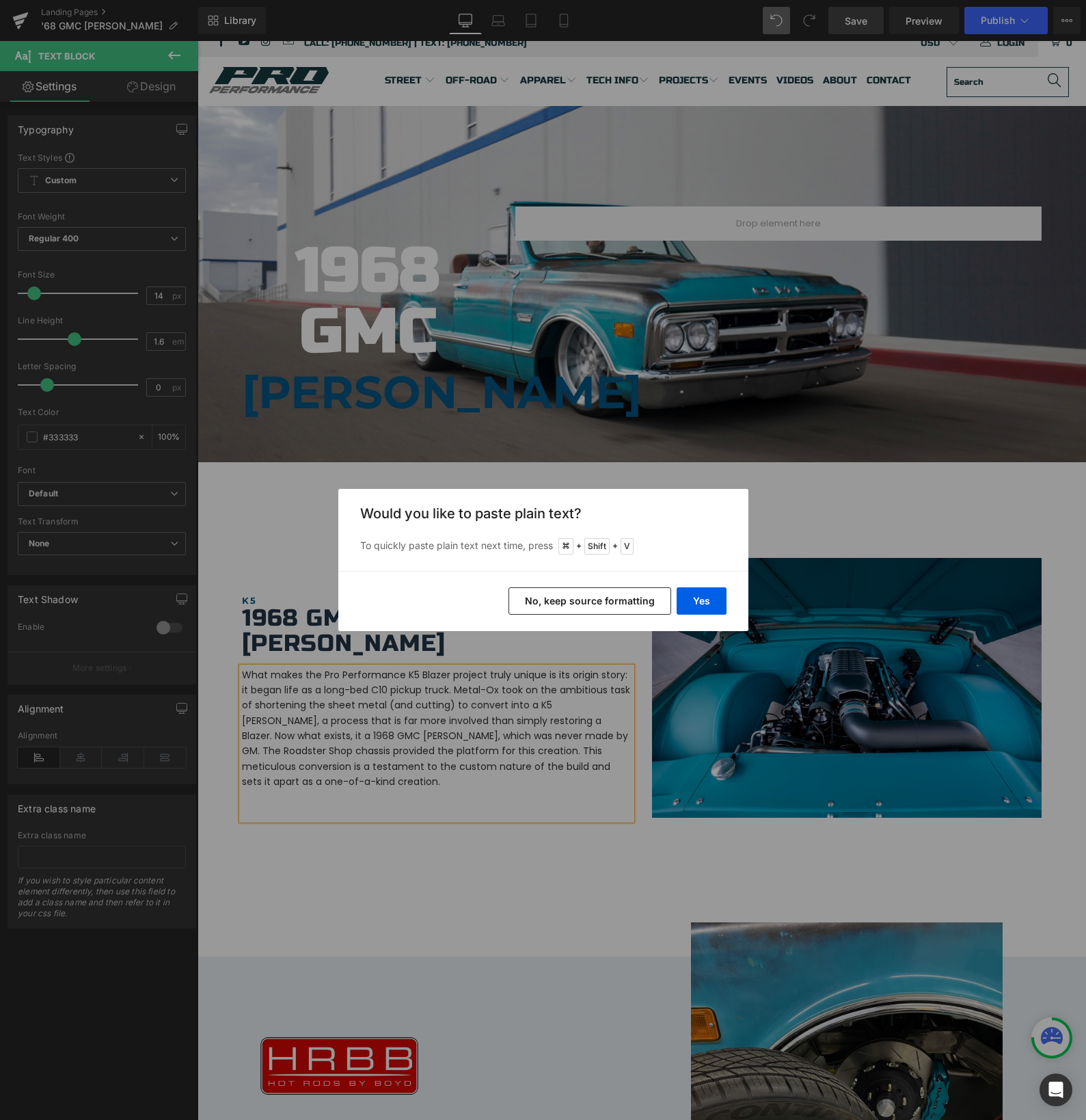
click at [610, 602] on button "No, keep source formatting" at bounding box center [590, 601] width 163 height 27
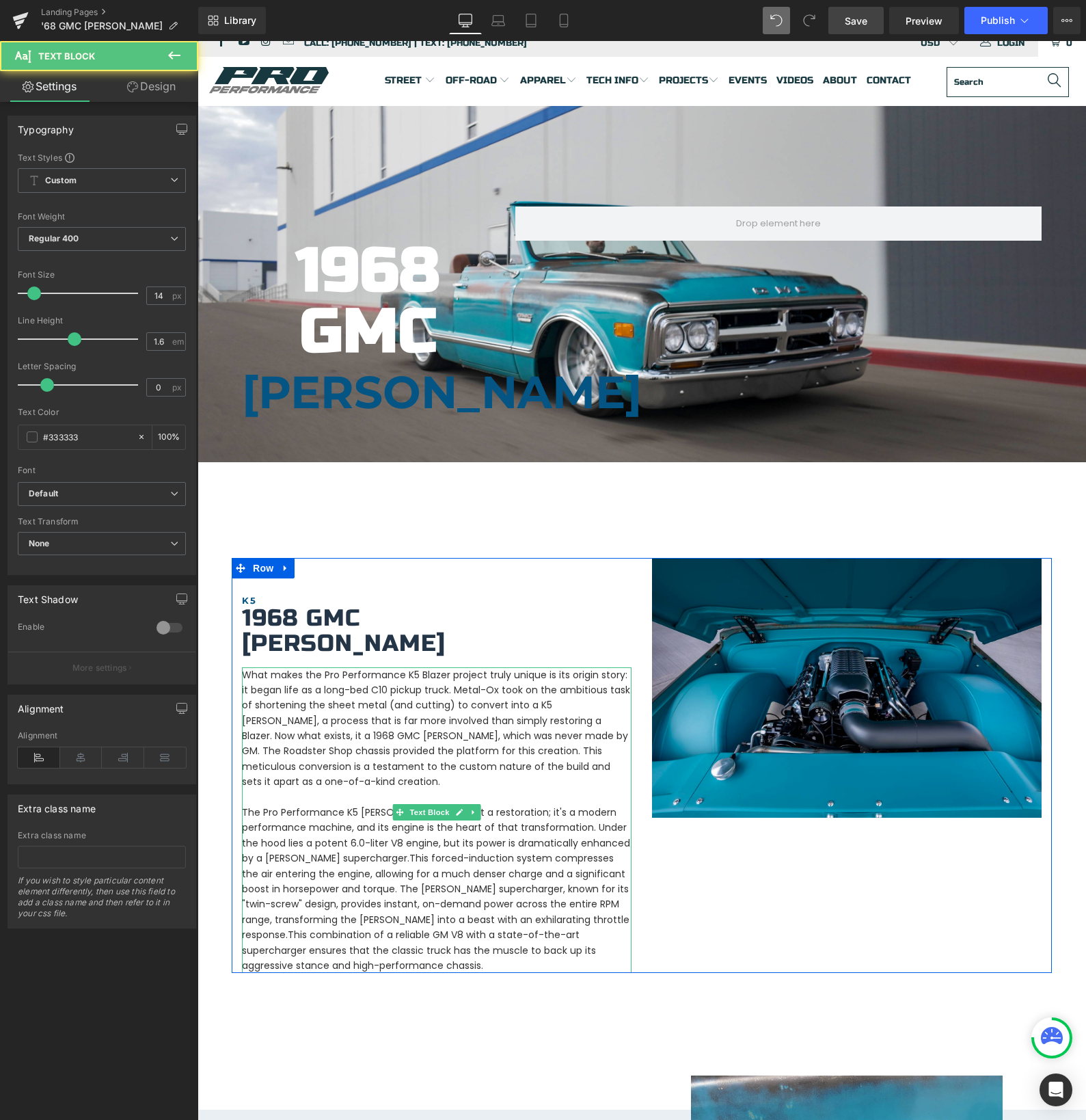
click at [350, 832] on p "What makes the Pro Performance K5 Blazer project truly unique is its origin sto…" at bounding box center [437, 820] width 389 height 306
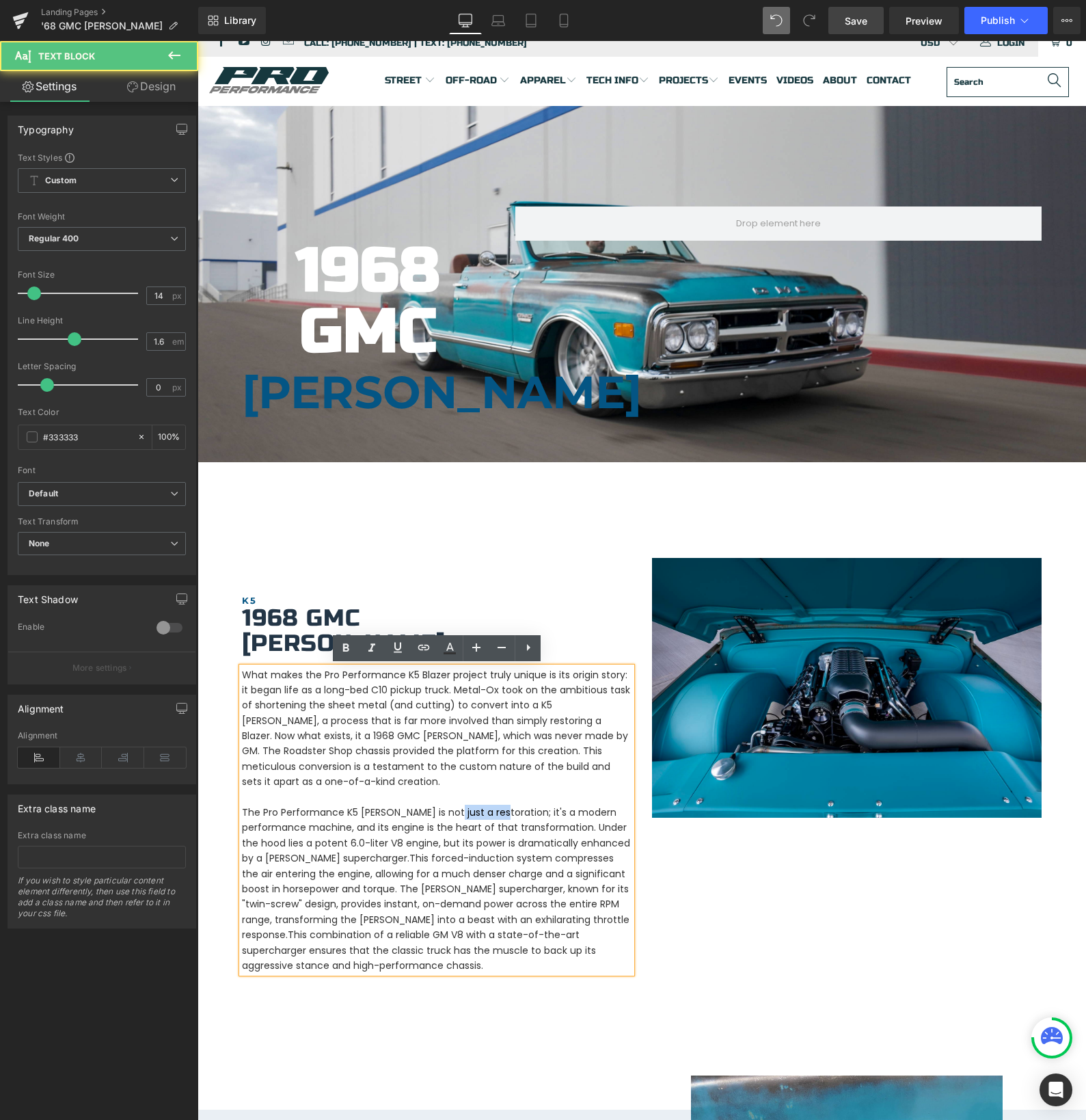
drag, startPoint x: 465, startPoint y: 798, endPoint x: 502, endPoint y: 798, distance: 37.0
click at [502, 798] on p "What makes the Pro Performance K5 Blazer project truly unique is its origin sto…" at bounding box center [437, 820] width 389 height 306
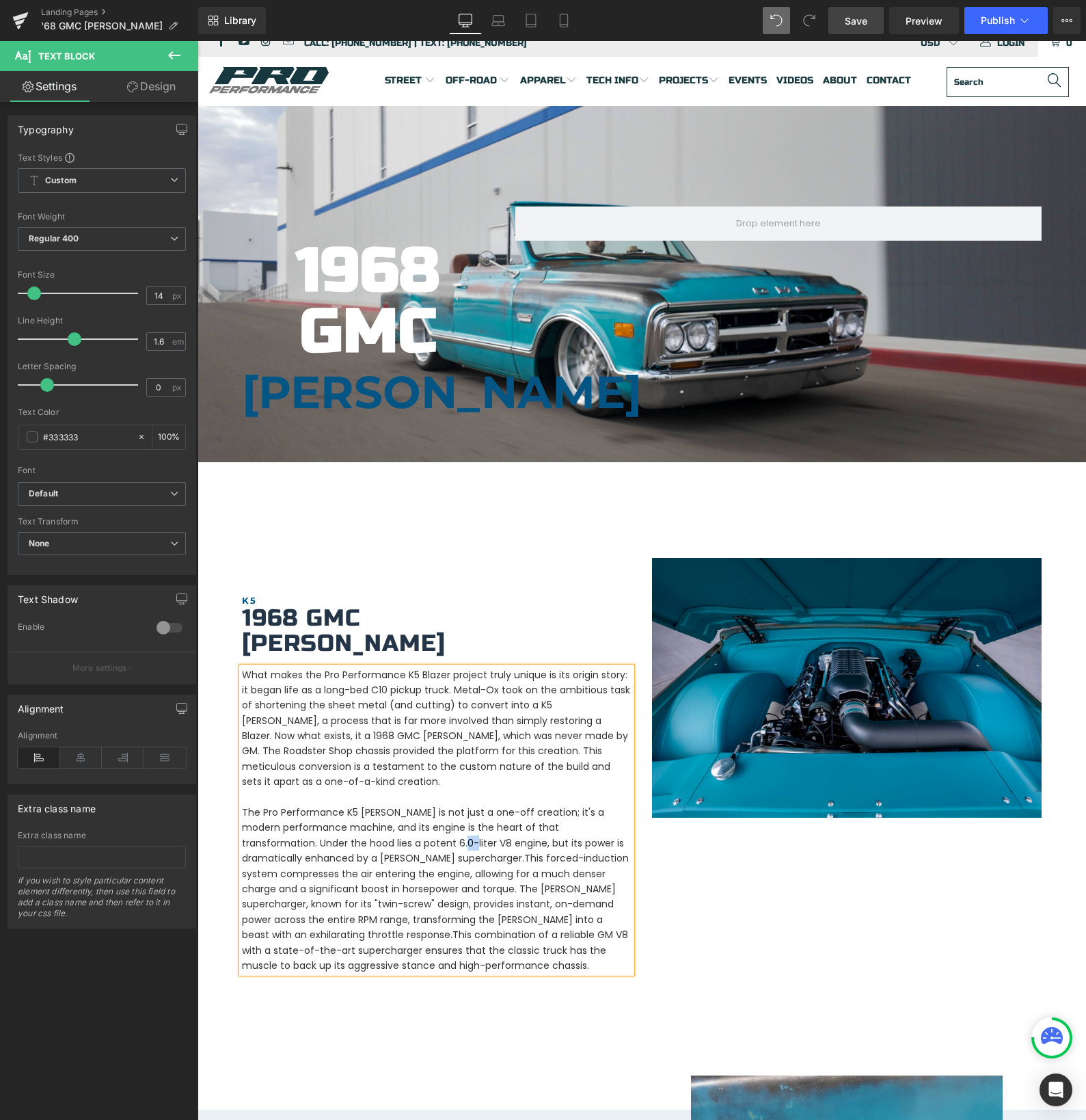
drag, startPoint x: 391, startPoint y: 828, endPoint x: 401, endPoint y: 831, distance: 10.4
click at [401, 831] on p "What makes the Pro Performance K5 Blazer project truly unique is its origin sto…" at bounding box center [437, 820] width 389 height 306
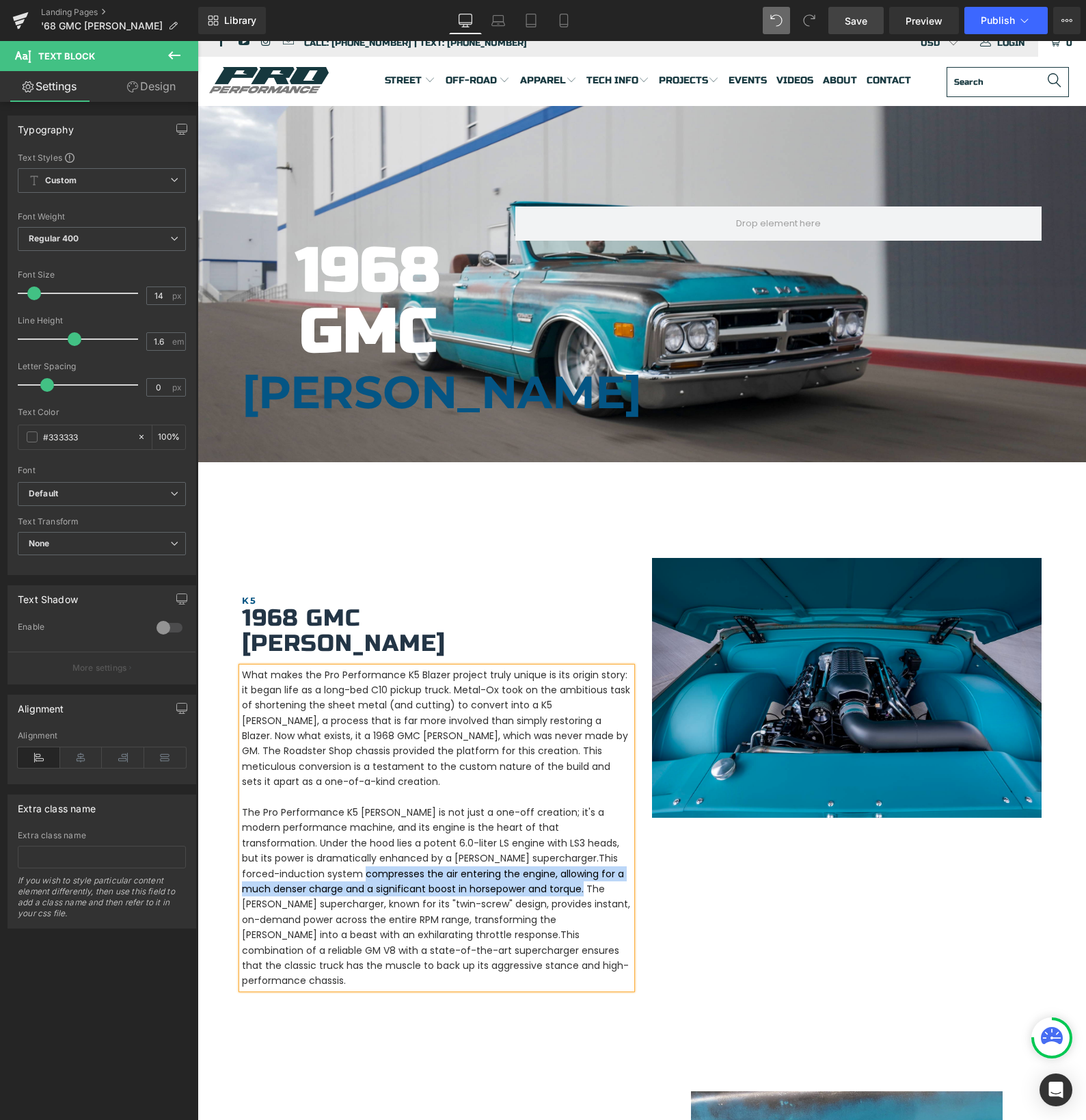
drag, startPoint x: 243, startPoint y: 858, endPoint x: 457, endPoint y: 867, distance: 214.2
click at [457, 867] on span "This forced-induction system compresses the air entering the engine, allowing f…" at bounding box center [433, 873] width 382 height 44
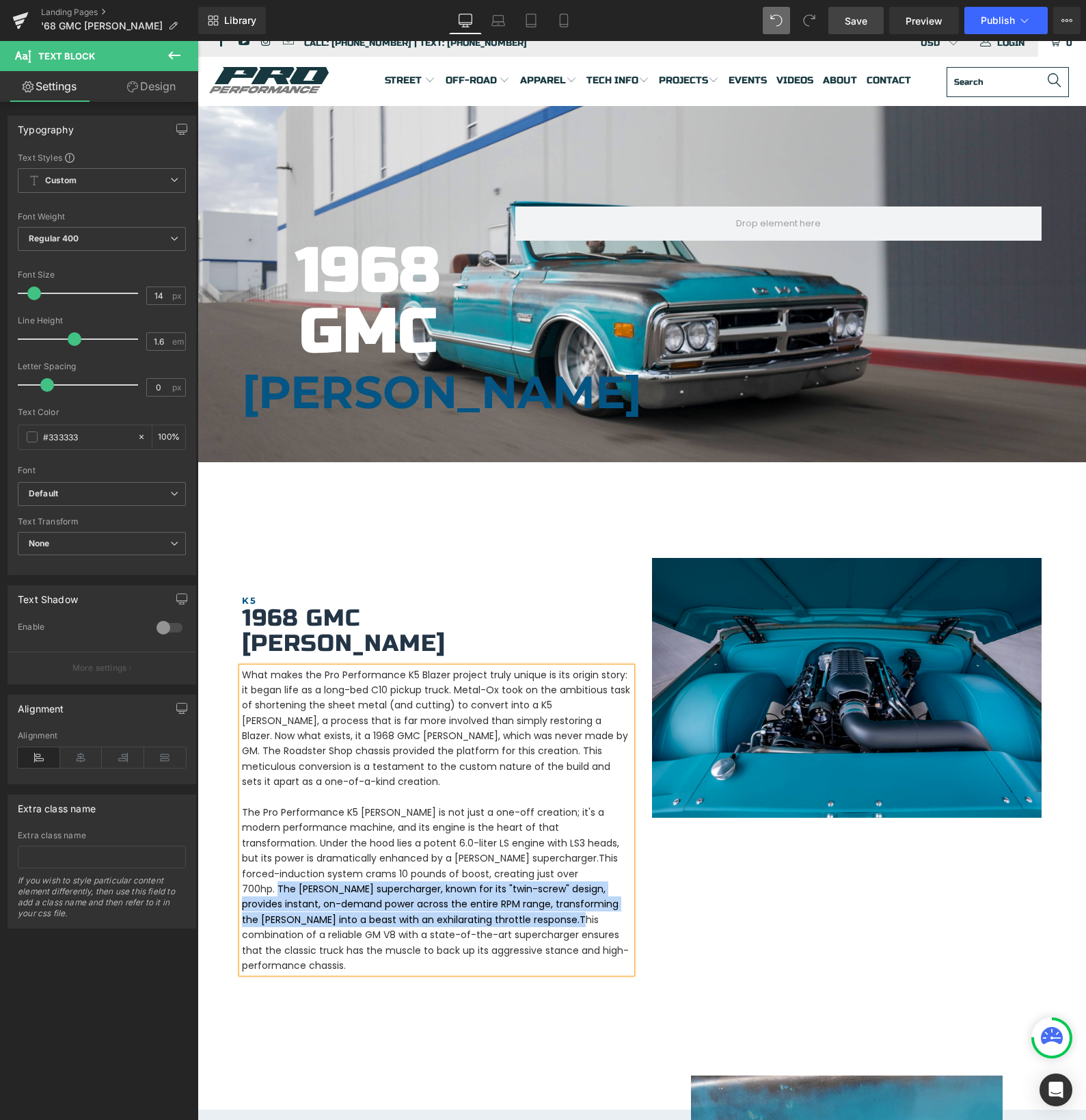
drag, startPoint x: 491, startPoint y: 858, endPoint x: 327, endPoint y: 904, distance: 170.3
click at [327, 904] on p "What makes the Pro Performance K5 Blazer project truly unique is its origin sto…" at bounding box center [437, 820] width 389 height 306
drag, startPoint x: 459, startPoint y: 928, endPoint x: 489, endPoint y: 856, distance: 78.0
click at [489, 856] on p "What makes the Pro Performance K5 Blazer project truly unique is its origin sto…" at bounding box center [437, 820] width 389 height 306
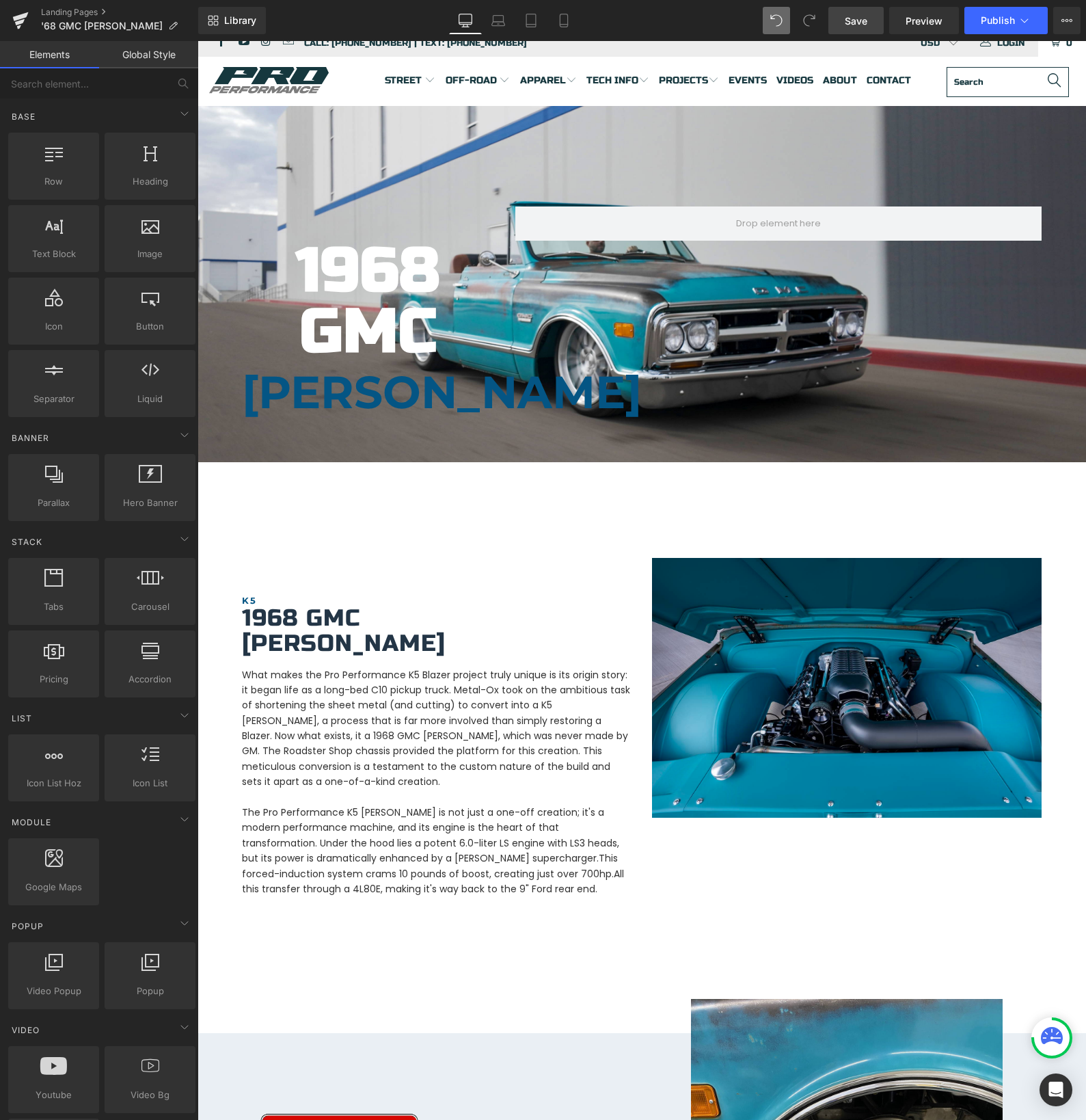
click at [853, 22] on span "Save" at bounding box center [855, 21] width 23 height 14
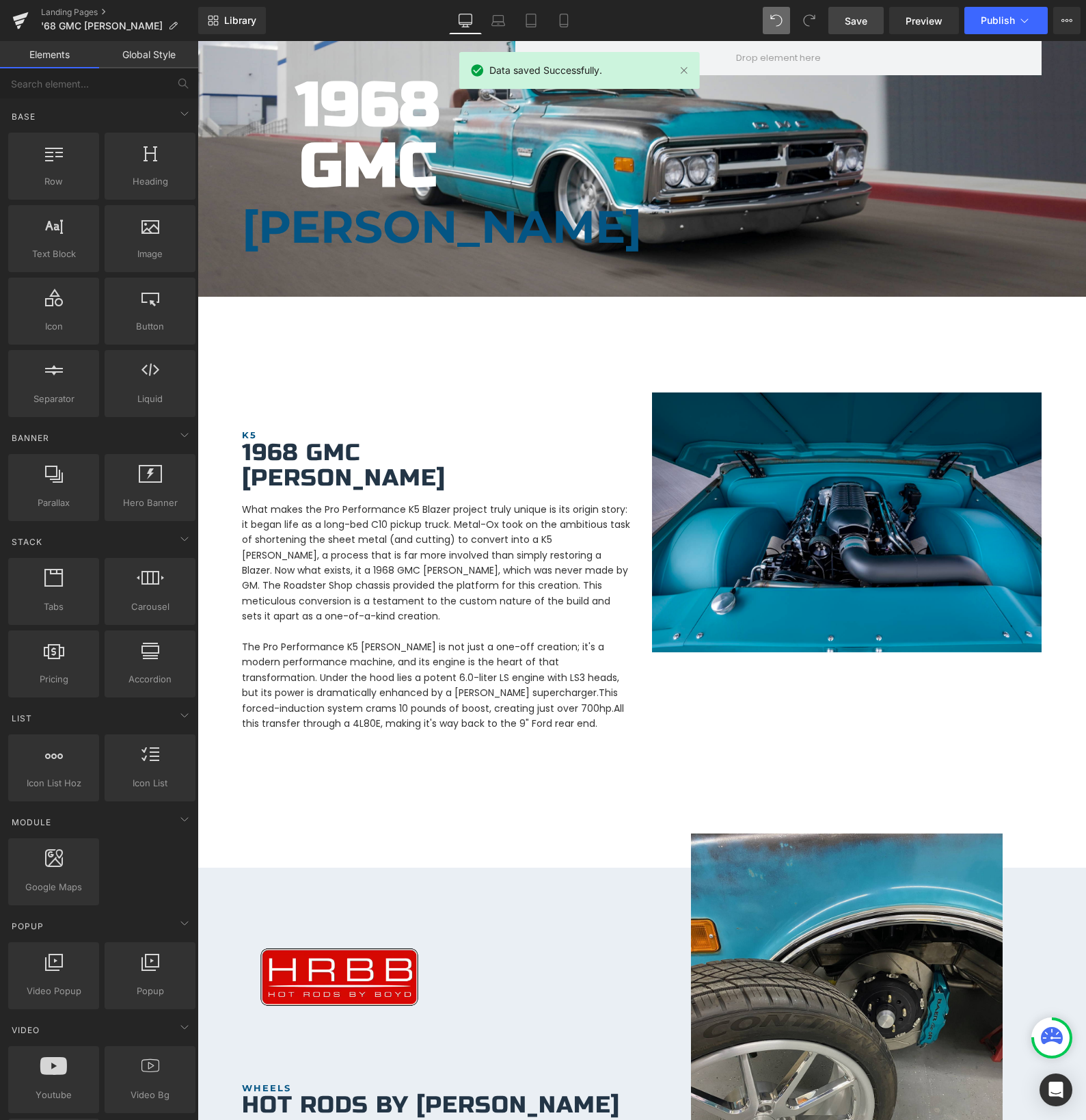
scroll to position [0, 0]
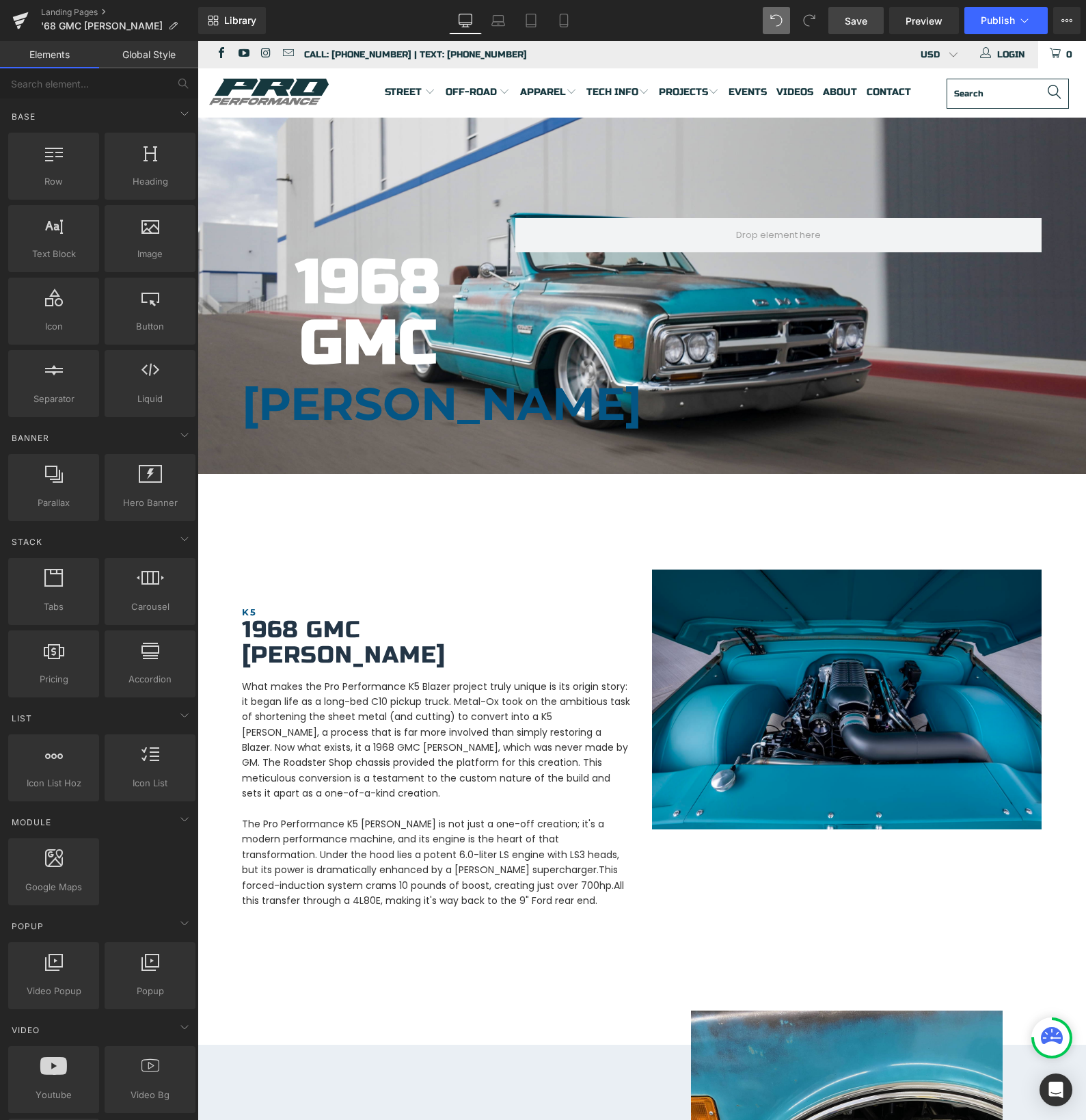
click at [844, 21] on link "Save" at bounding box center [855, 21] width 55 height 27
click at [992, 18] on span "Publish" at bounding box center [998, 21] width 34 height 11
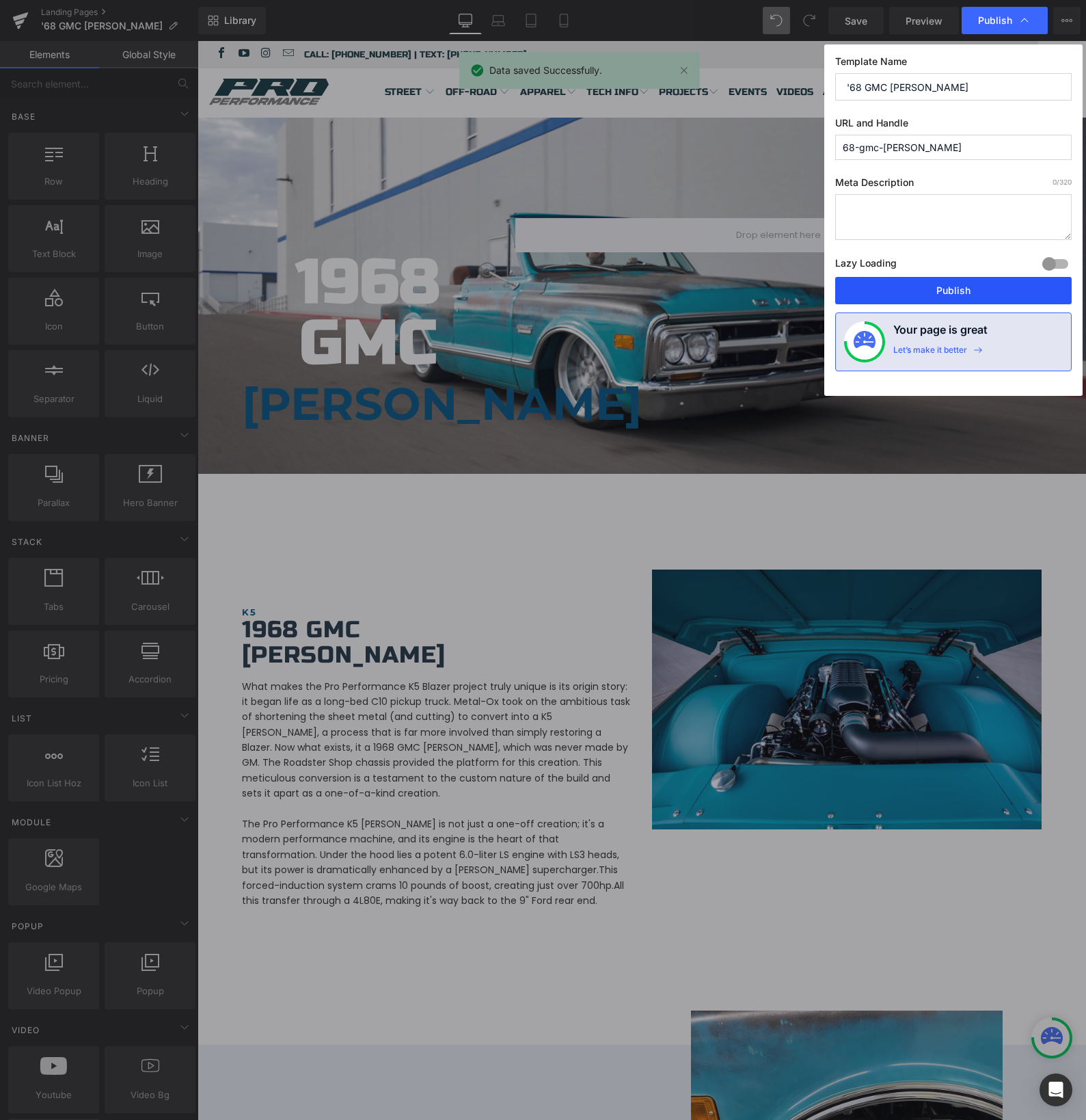
click at [920, 288] on button "Publish" at bounding box center [953, 290] width 237 height 27
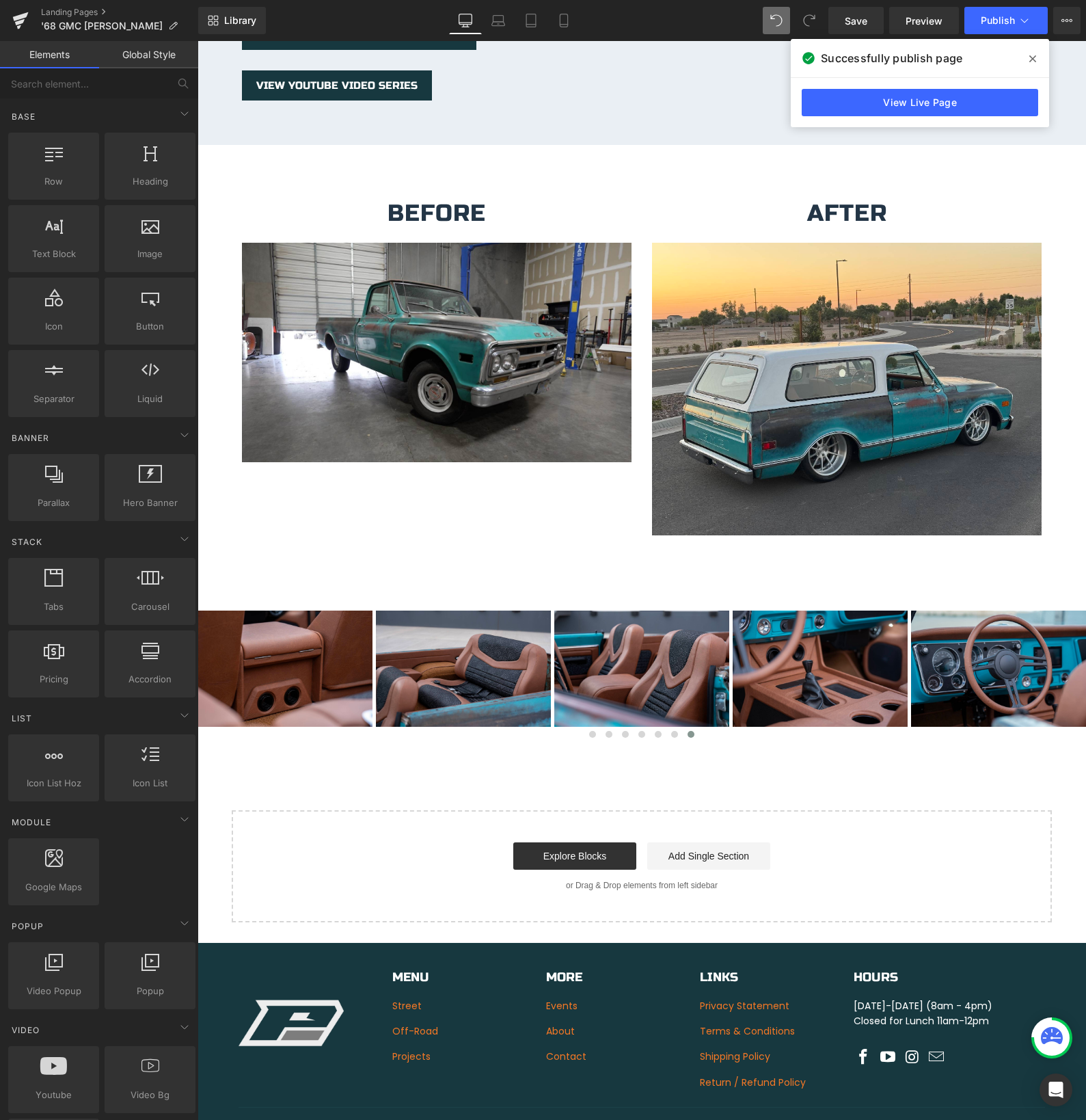
scroll to position [2514, 0]
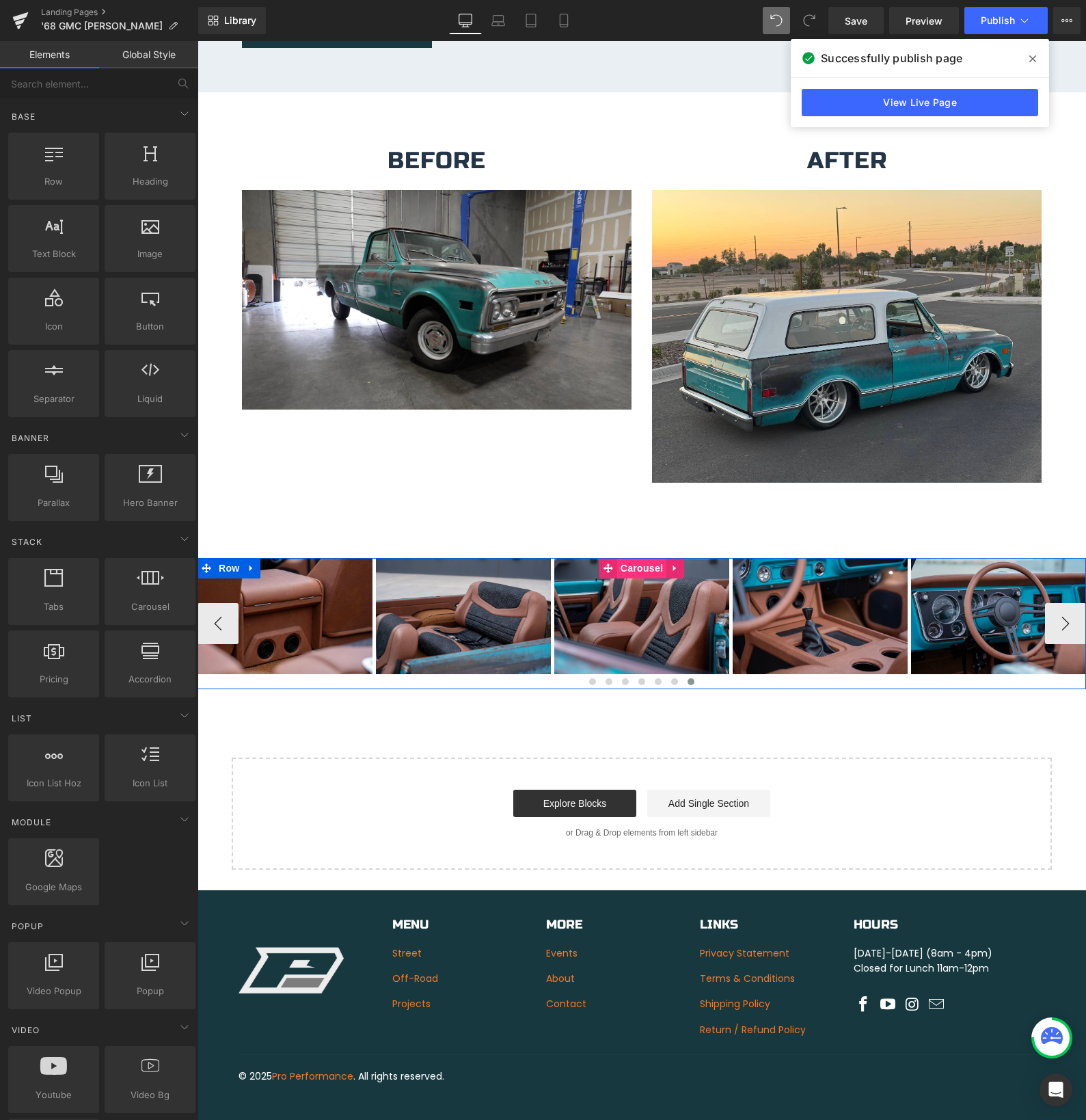
click at [638, 558] on div "Image Image Image Image Image" at bounding box center [642, 624] width 888 height 131
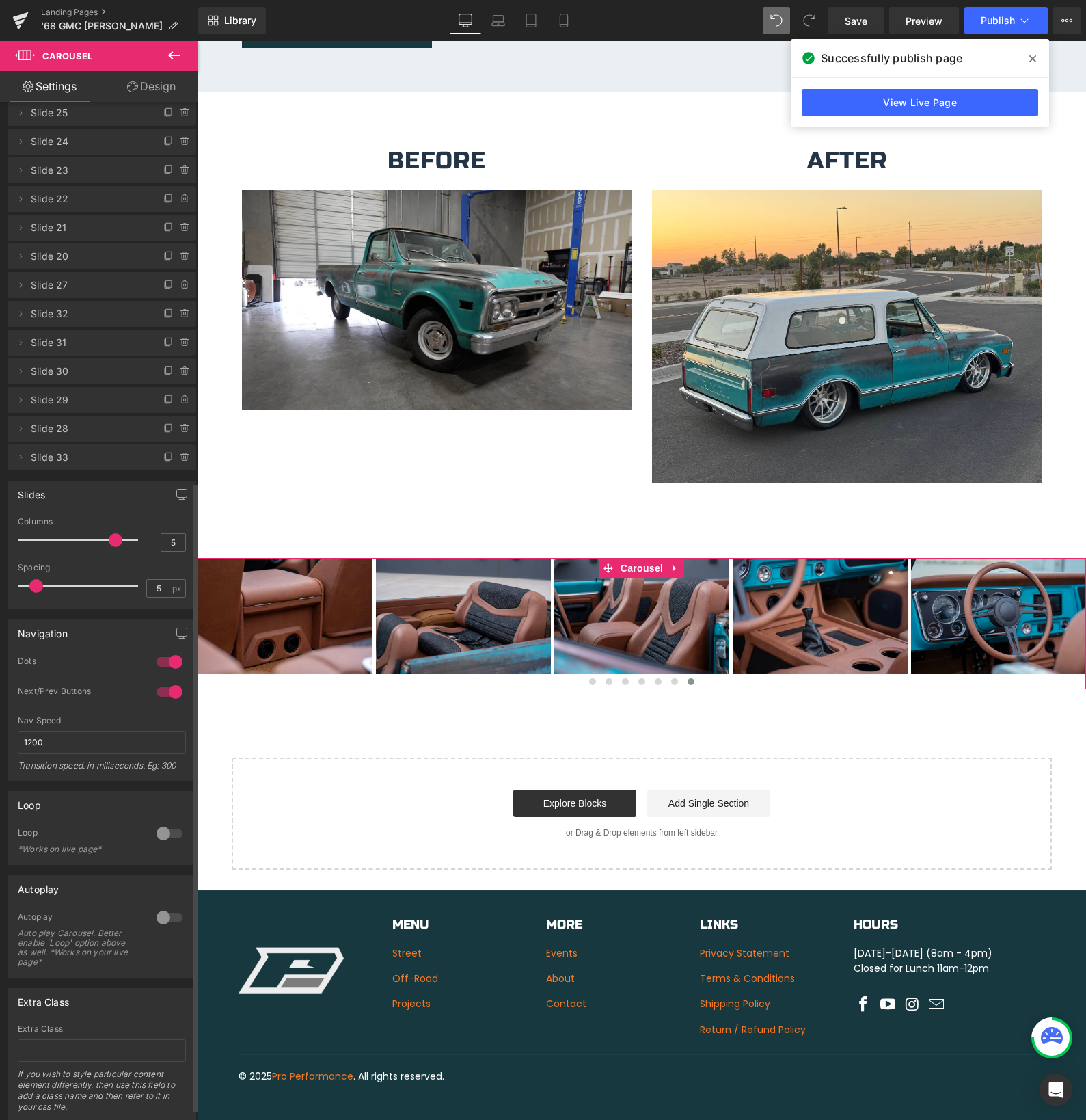
scroll to position [634, 0]
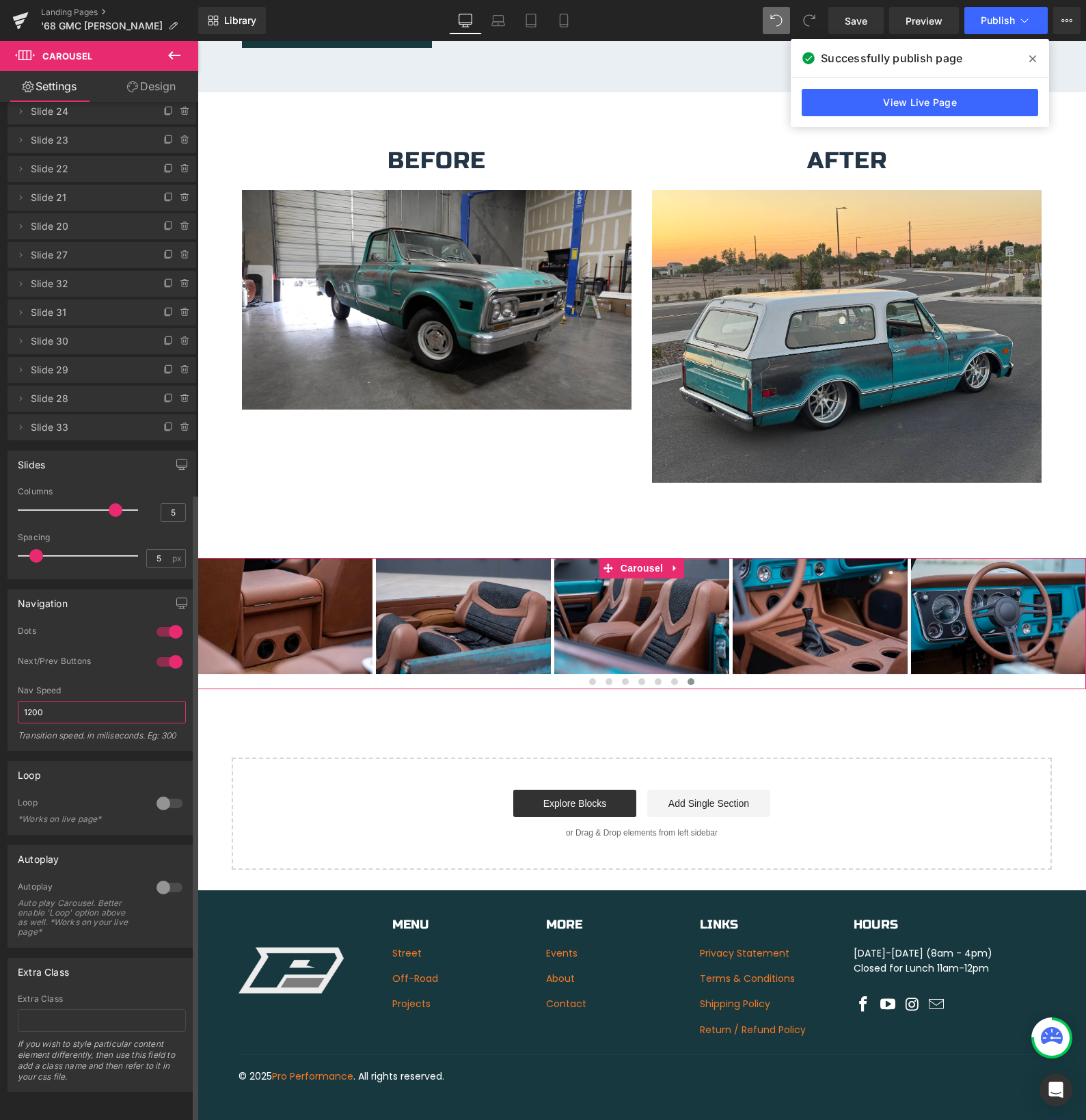
click at [53, 701] on input "1200" at bounding box center [102, 712] width 168 height 23
drag, startPoint x: 73, startPoint y: 697, endPoint x: 10, endPoint y: 695, distance: 63.0
click at [10, 695] on div "1 Dots 1 Dots 1 Dots 1 Dots 1 Next/Prev Buttons 1 Next/Prev Buttons 0 Next/Prev…" at bounding box center [102, 688] width 188 height 125
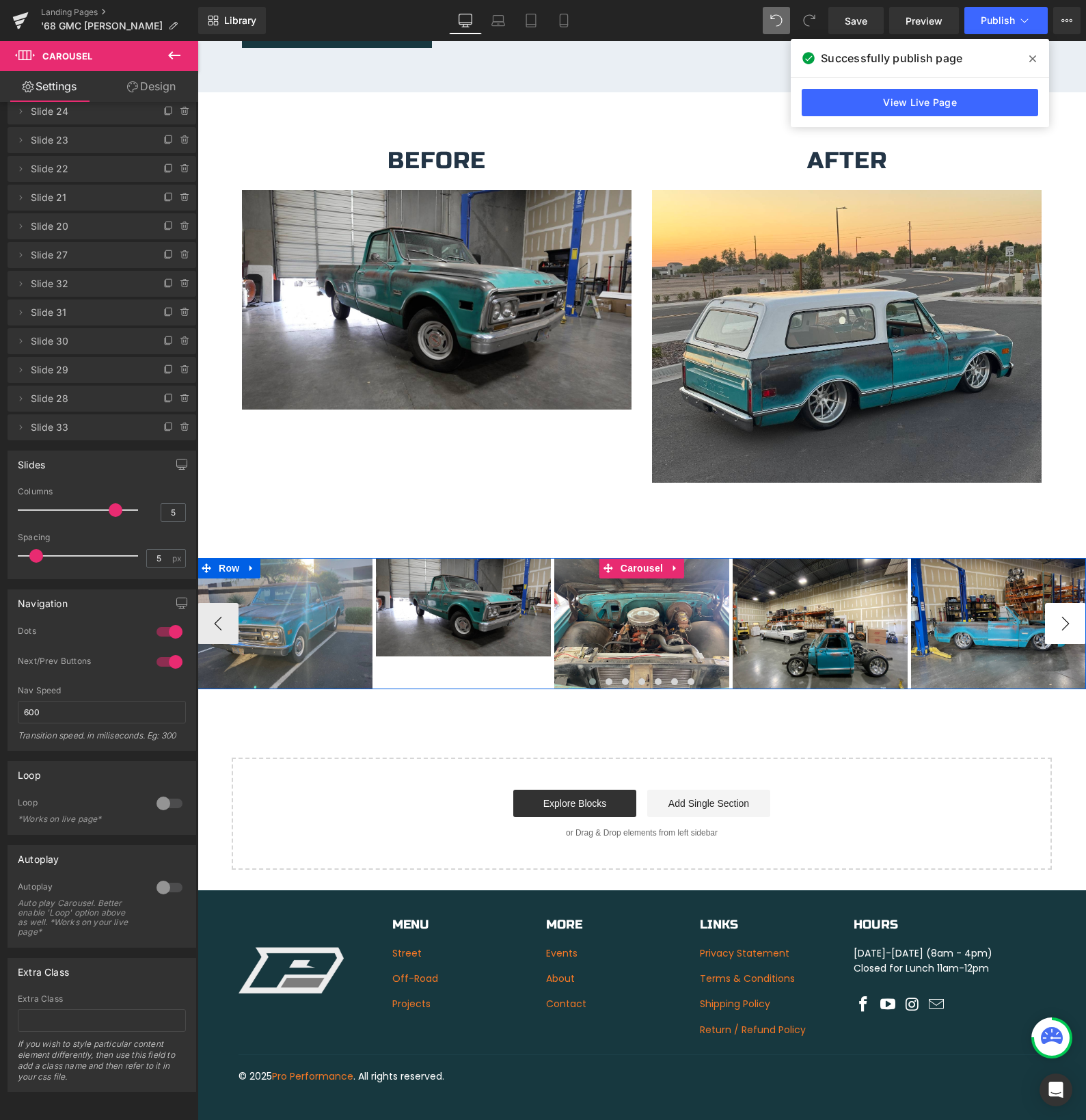
click at [1059, 608] on button "›" at bounding box center [1065, 624] width 41 height 41
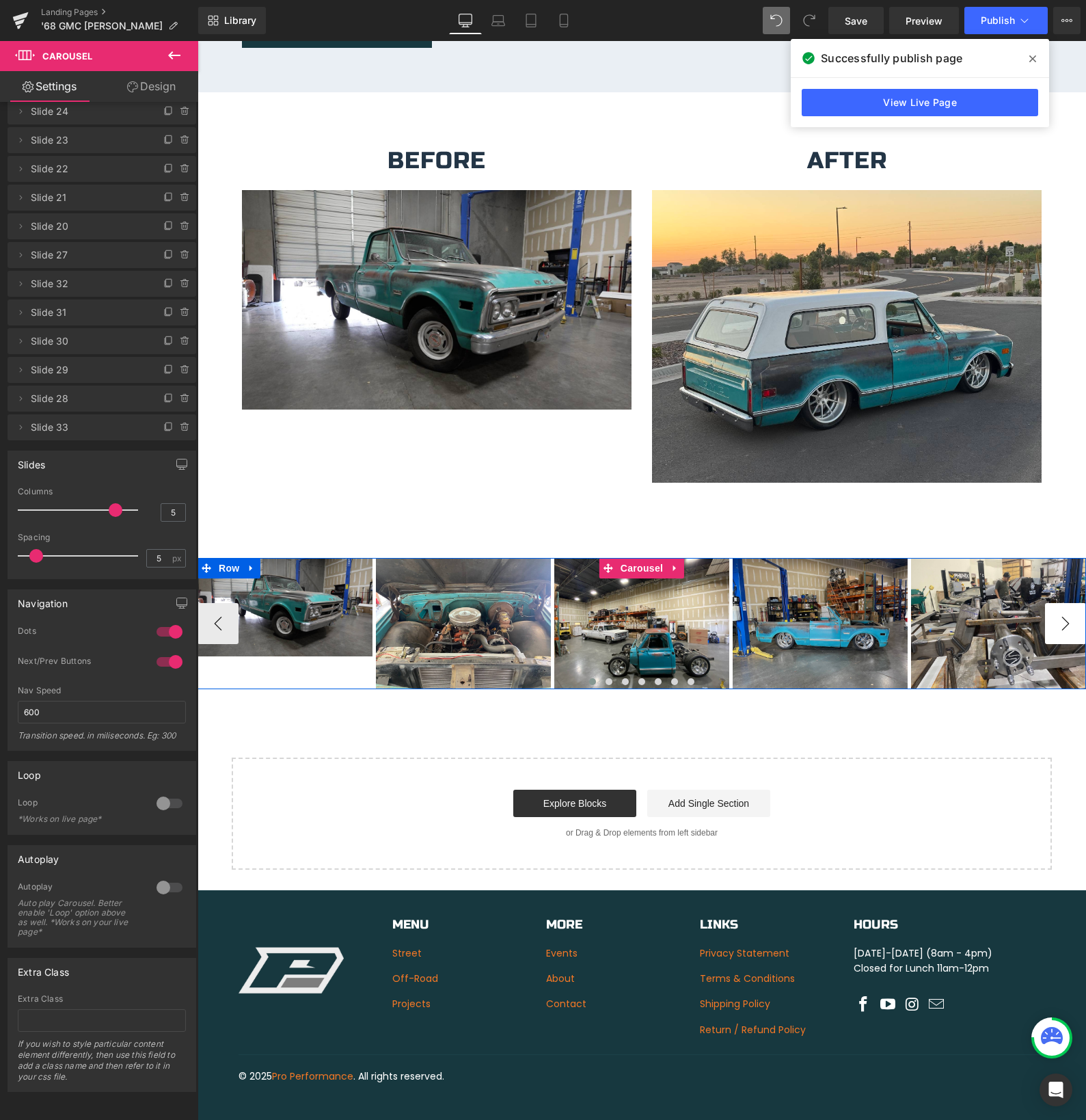
click at [1059, 608] on button "›" at bounding box center [1065, 624] width 41 height 41
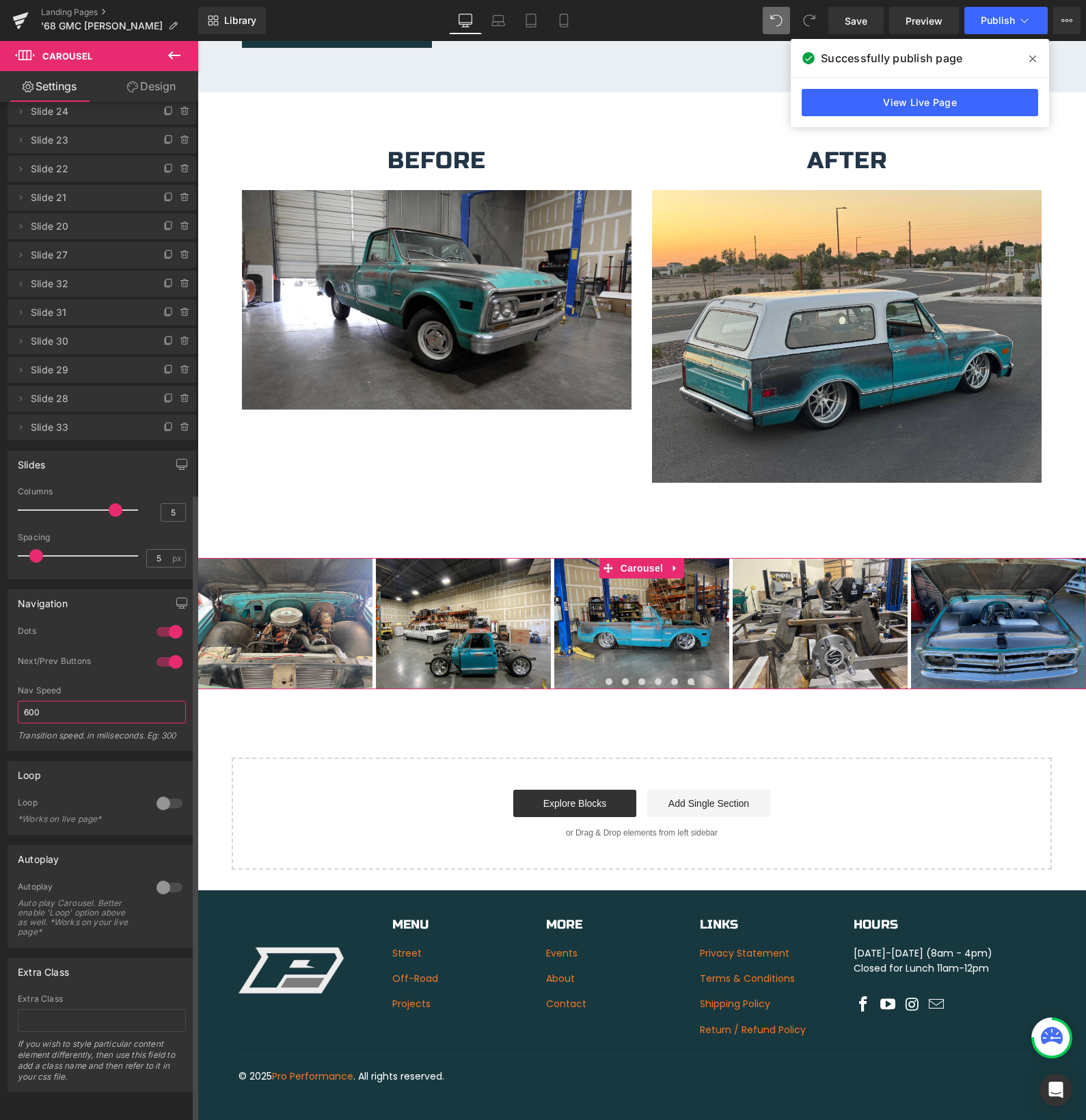
click at [0, 699] on div "Navigation 1 Dots 1 Dots 1 Dots 1 Dots 1 Next/Prev Buttons 1 Next/Prev Buttons …" at bounding box center [102, 665] width 205 height 172
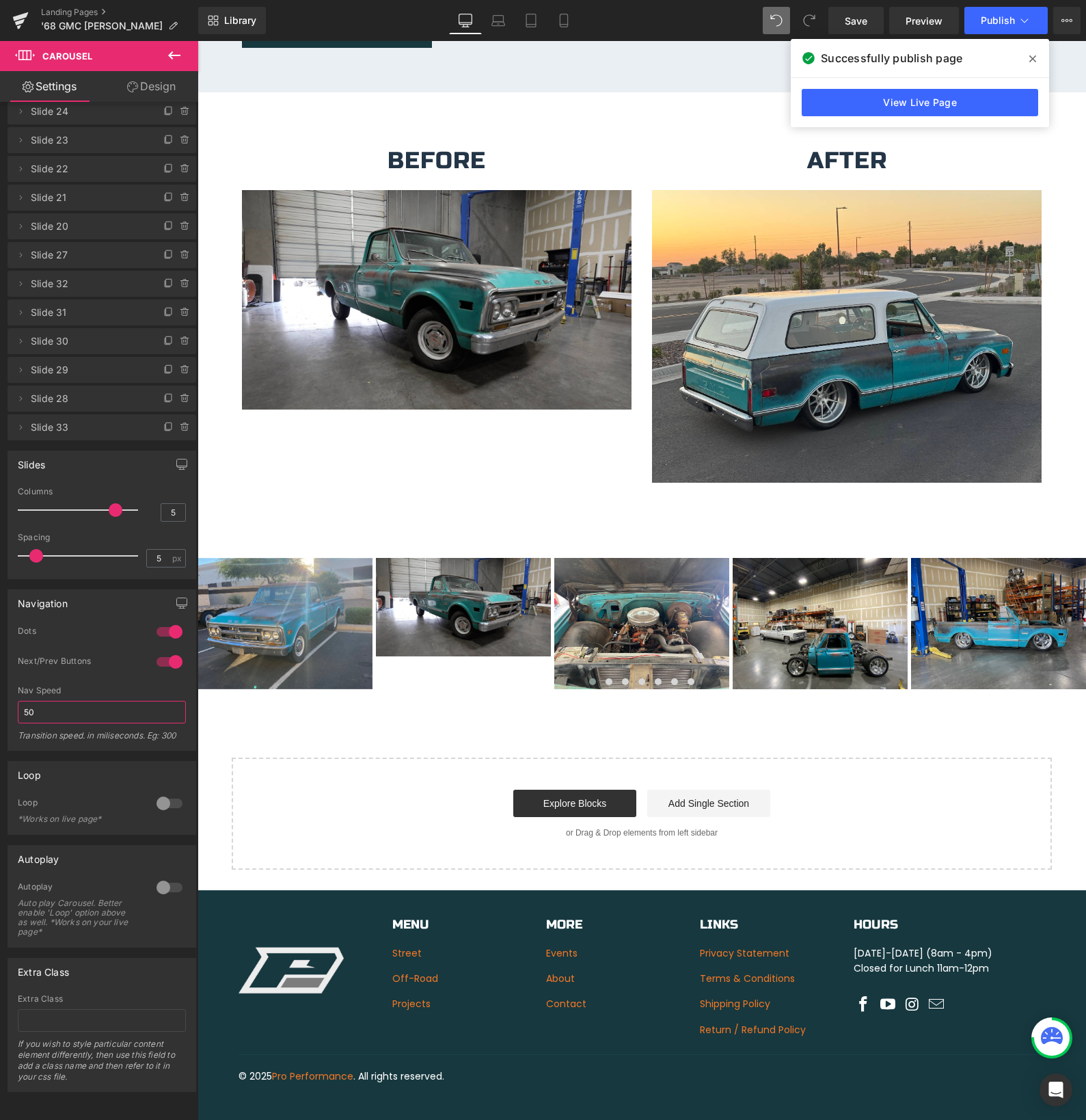
type input "50"
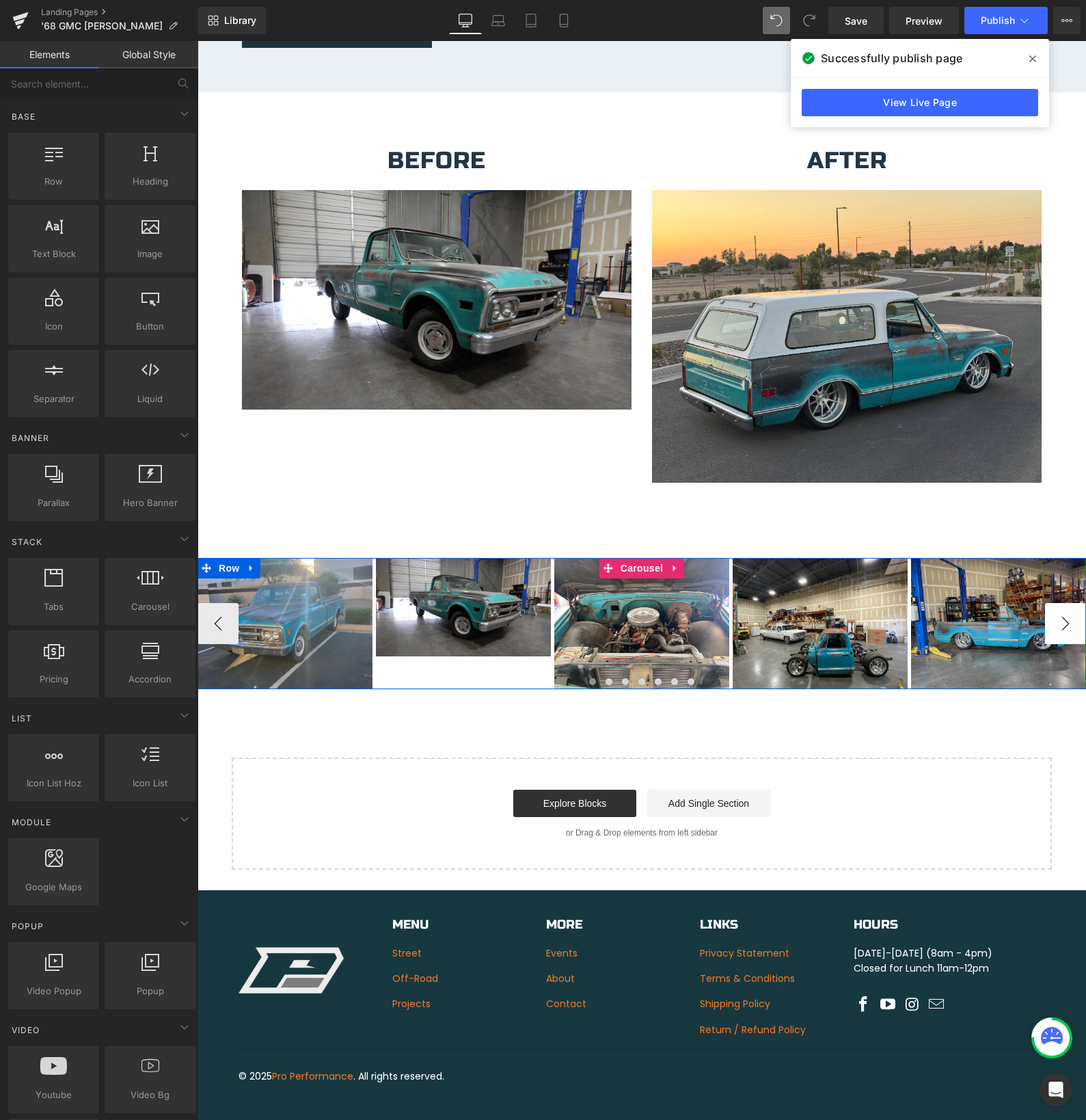
click at [1052, 609] on button "›" at bounding box center [1065, 624] width 41 height 41
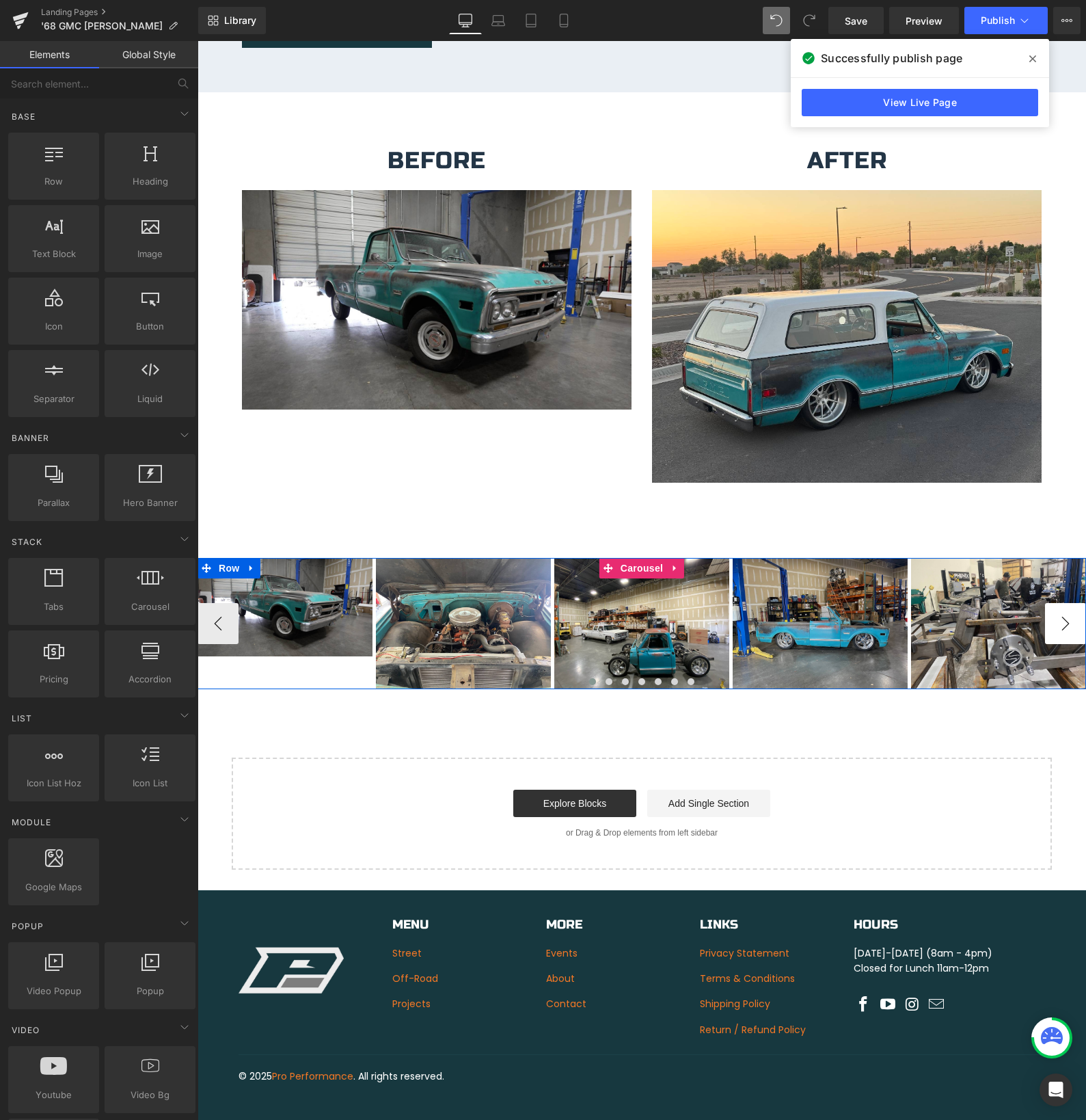
click at [1052, 609] on button "›" at bounding box center [1065, 624] width 41 height 41
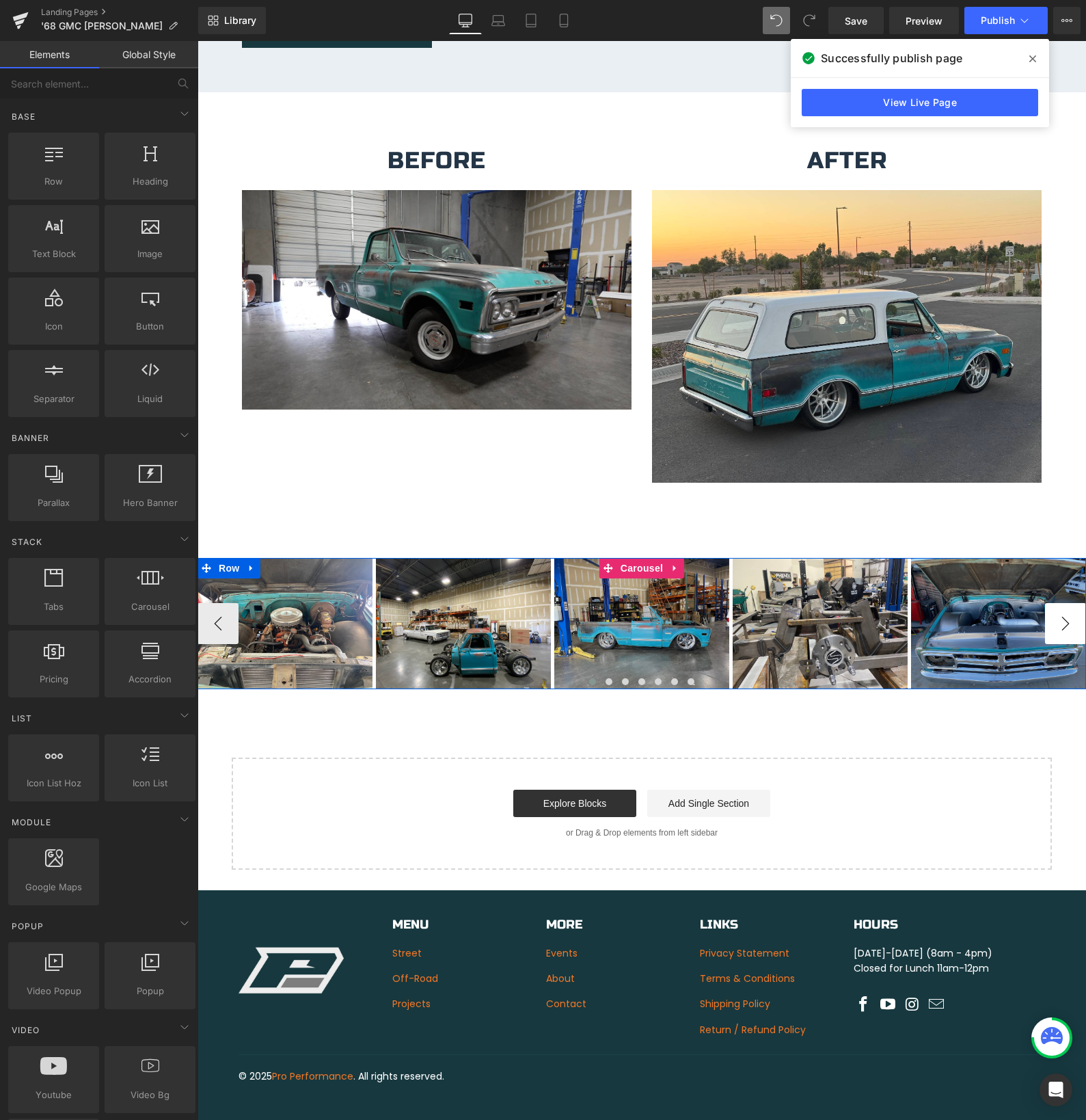
click at [1052, 609] on button "›" at bounding box center [1065, 624] width 41 height 41
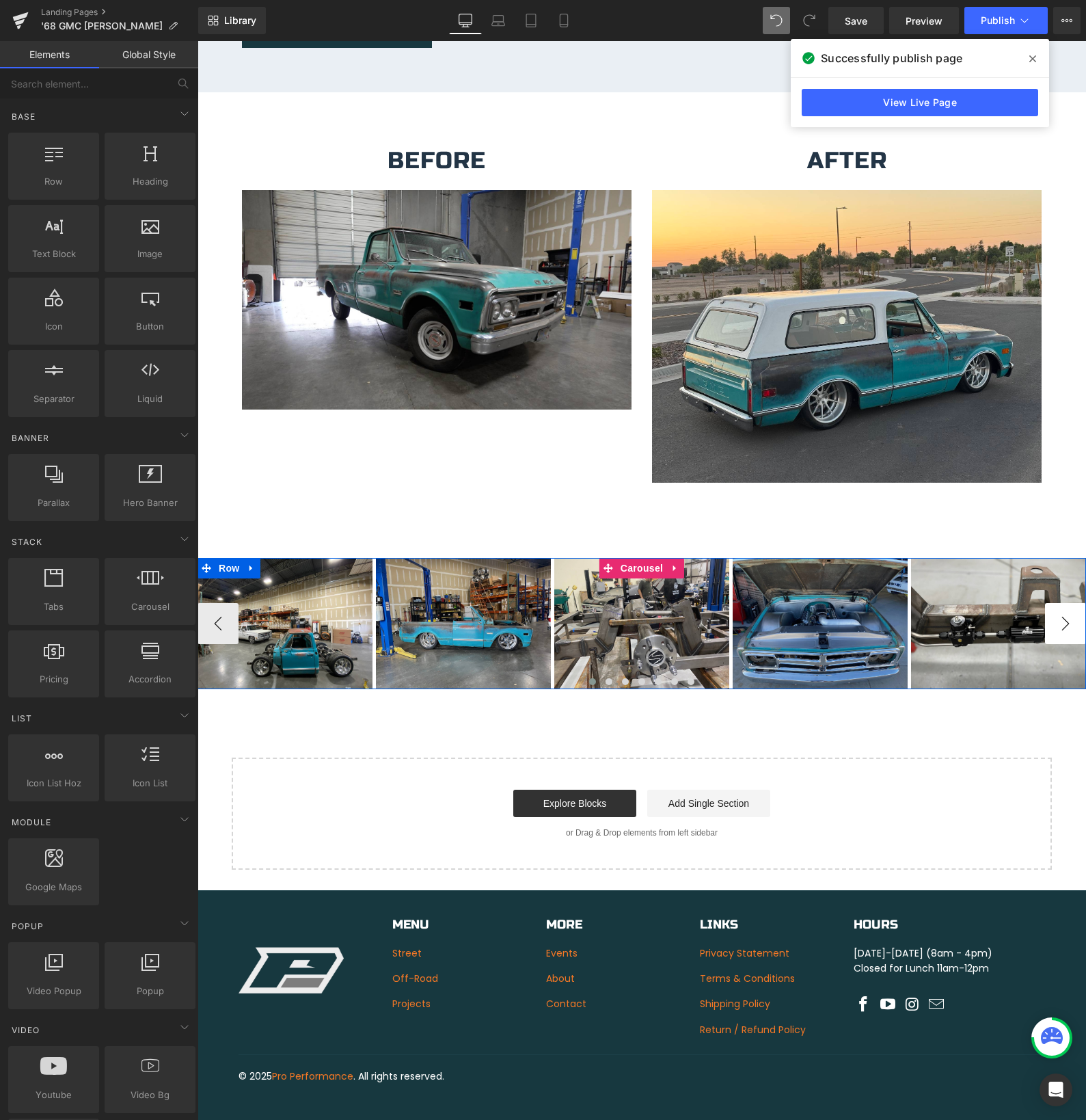
click at [1052, 609] on button "›" at bounding box center [1065, 624] width 41 height 41
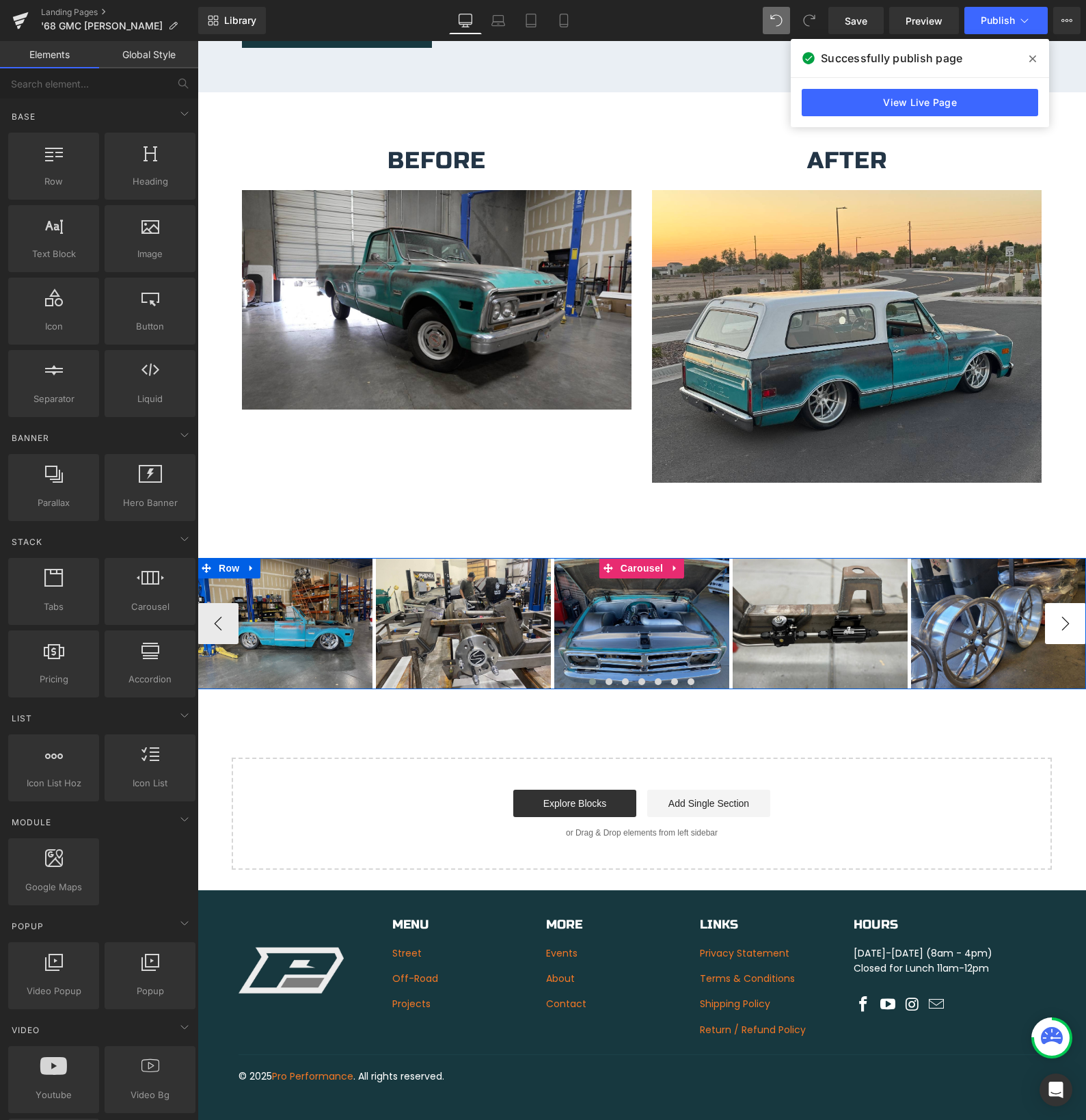
click at [1052, 609] on button "›" at bounding box center [1065, 624] width 41 height 41
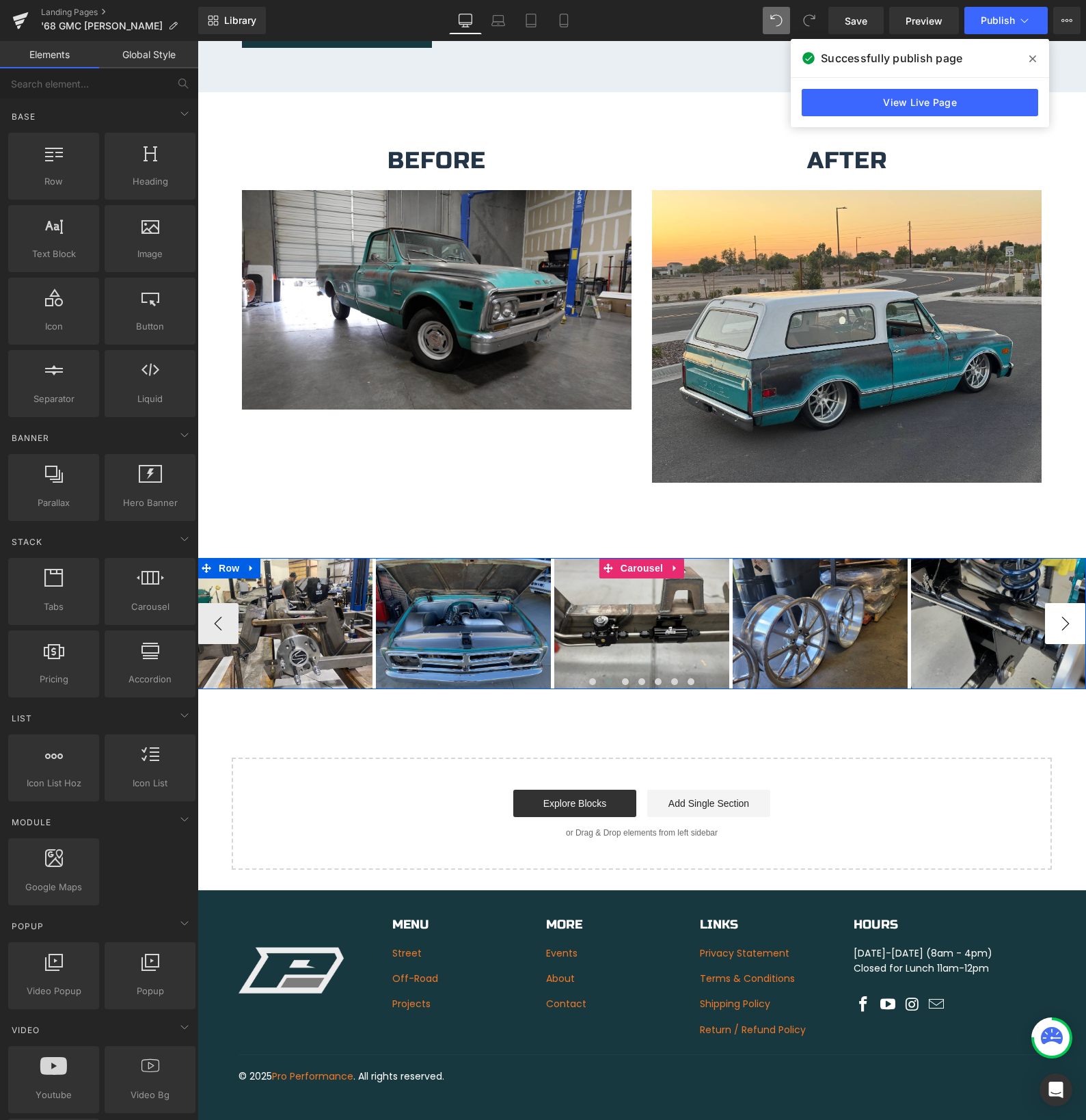
click at [1052, 609] on button "›" at bounding box center [1065, 624] width 41 height 41
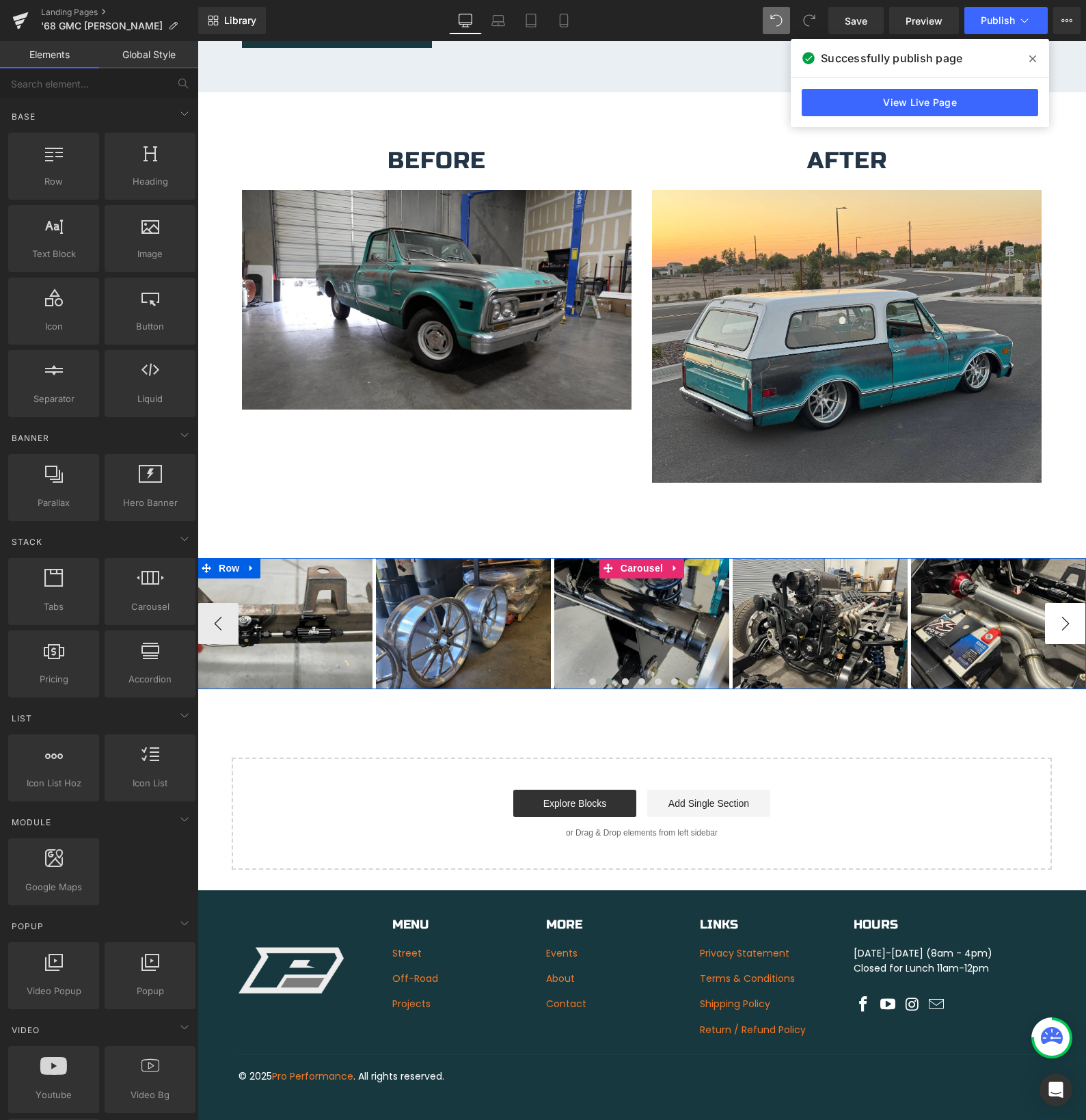
click at [1052, 609] on button "›" at bounding box center [1065, 624] width 41 height 41
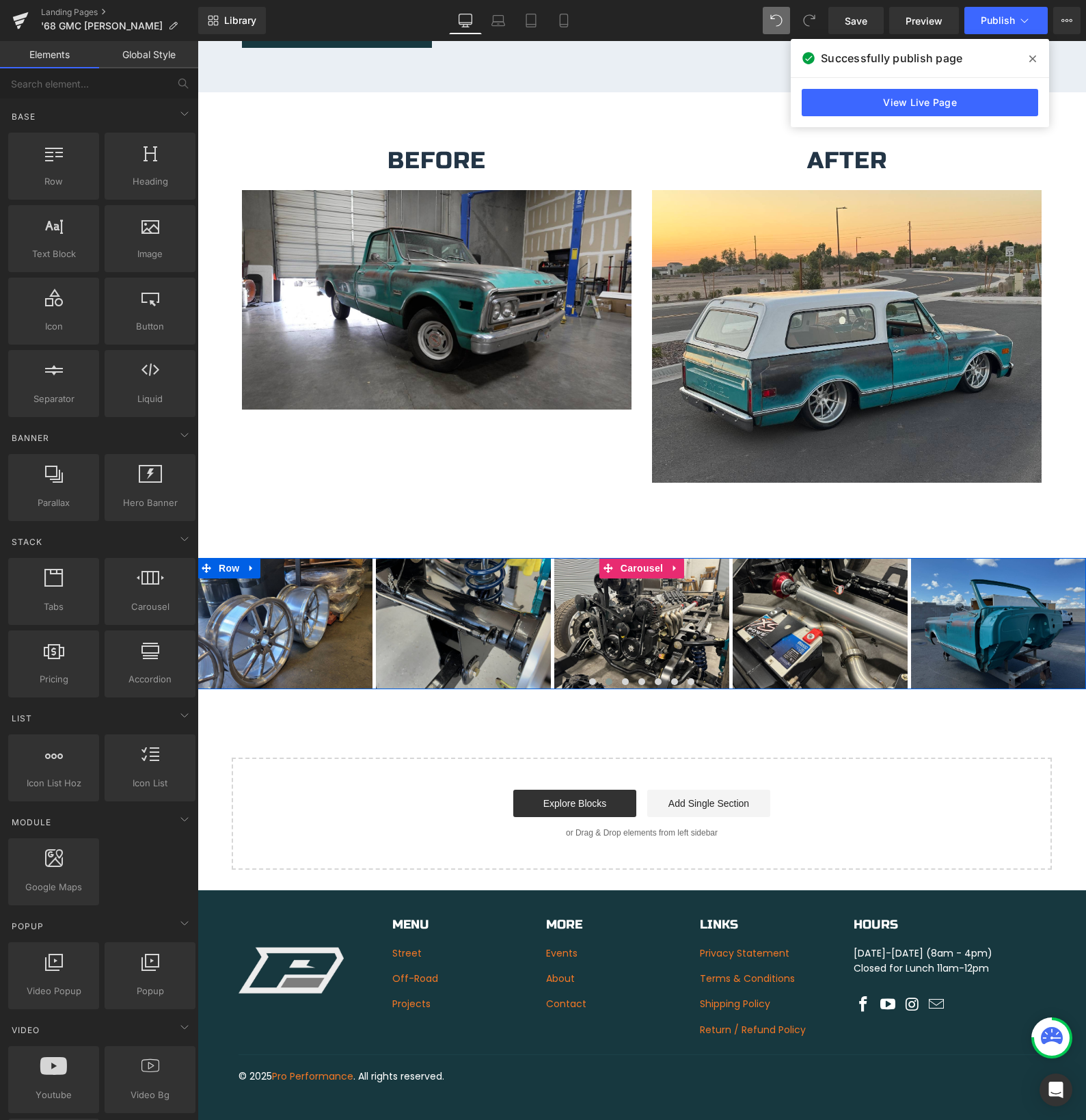
drag, startPoint x: 651, startPoint y: 550, endPoint x: 250, endPoint y: 566, distance: 401.3
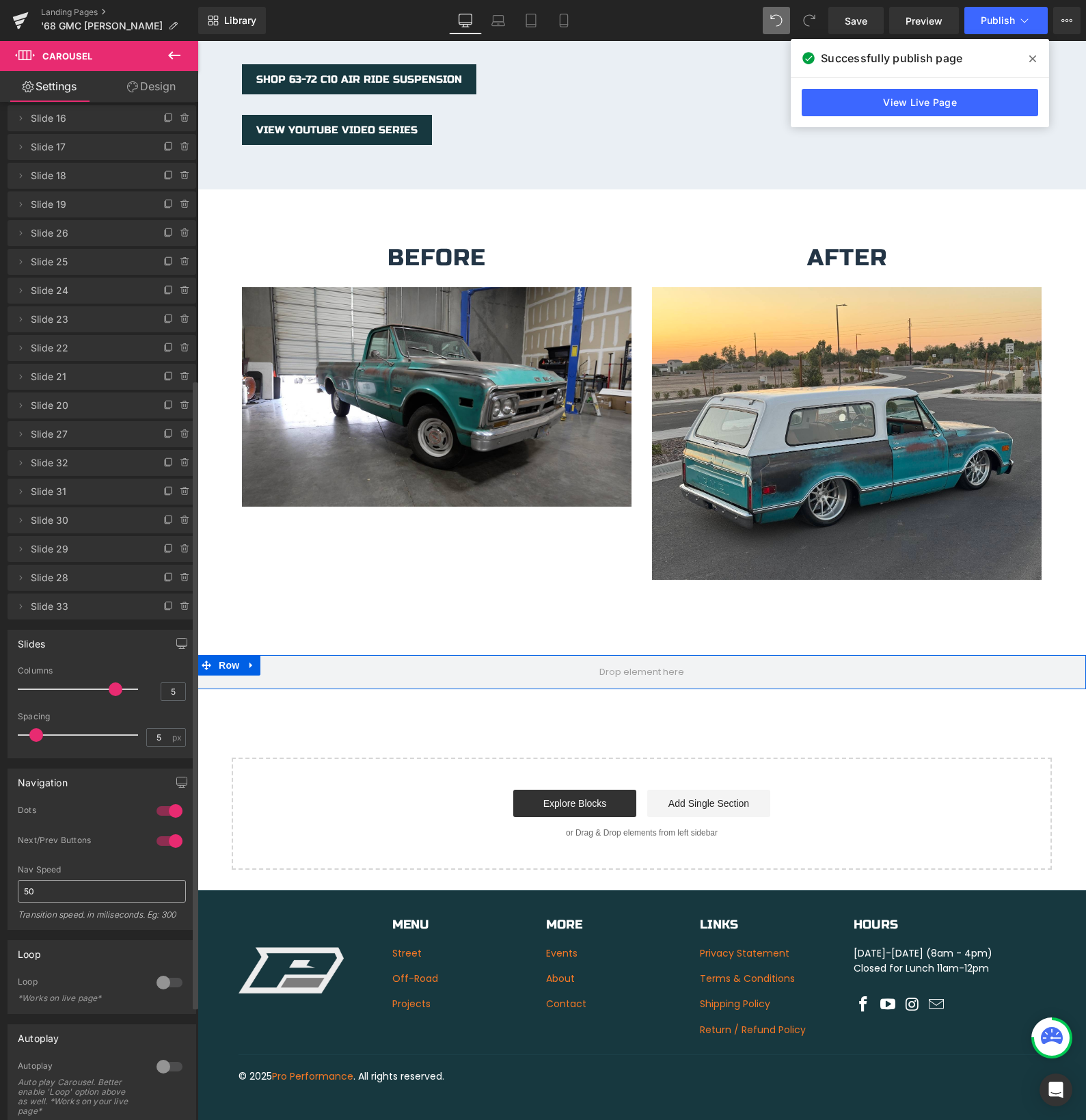
scroll to position [449, 0]
click at [72, 894] on input "50" at bounding box center [102, 886] width 168 height 23
type input "1200"
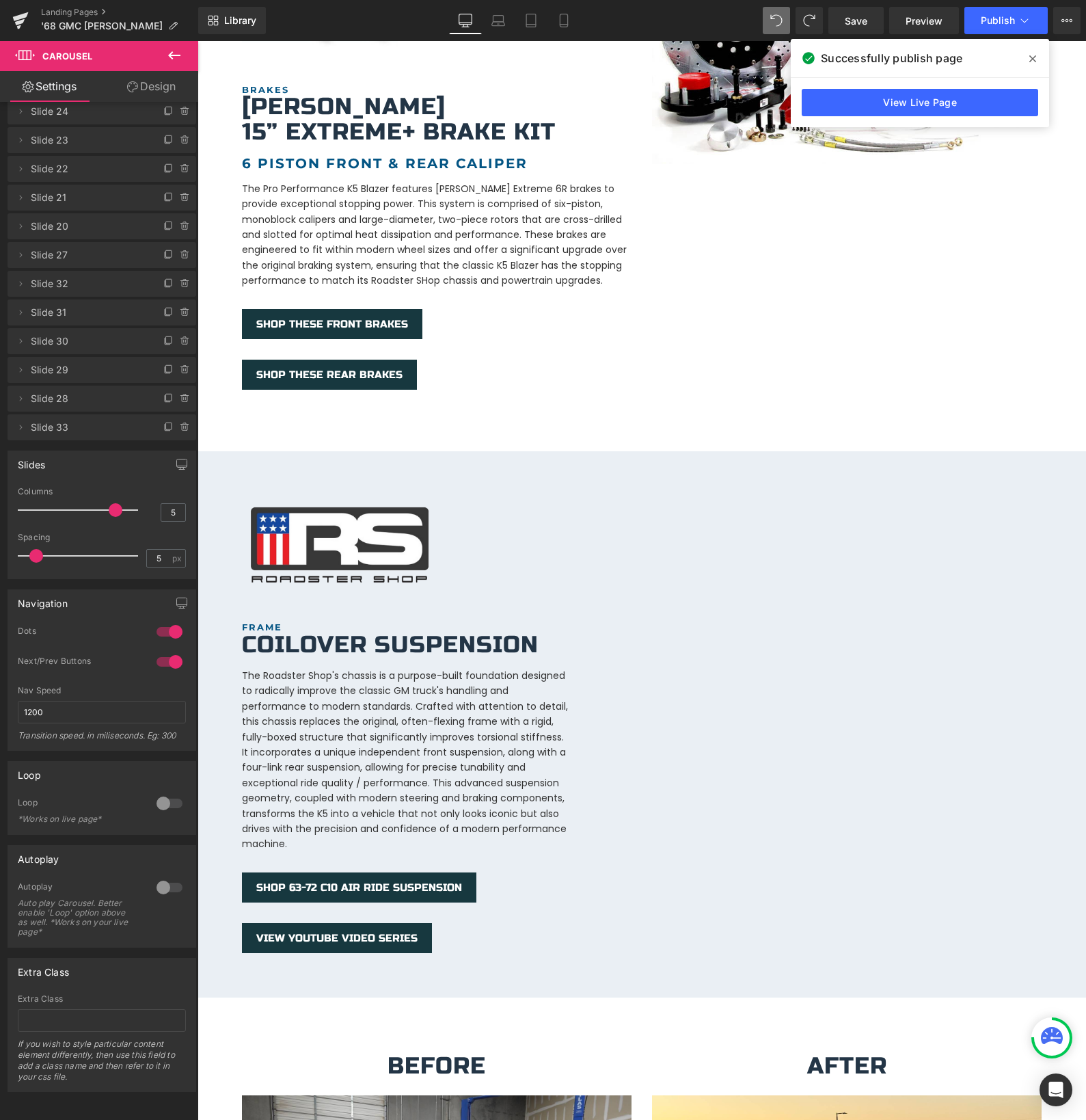
scroll to position [2514, 0]
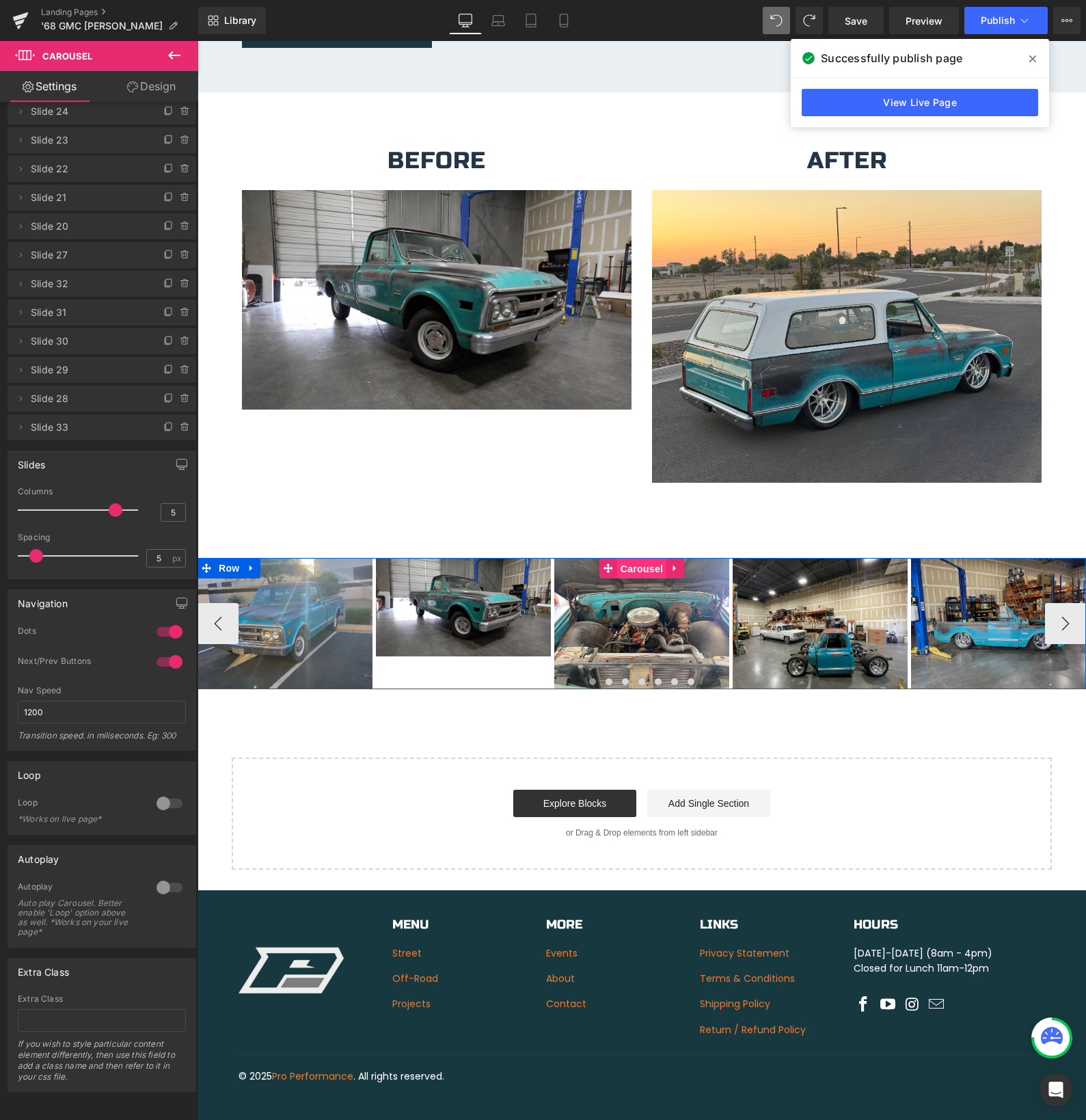
click at [632, 558] on div "Image Image Image Image Image" at bounding box center [642, 624] width 888 height 131
click at [1064, 605] on button "›" at bounding box center [1065, 624] width 41 height 41
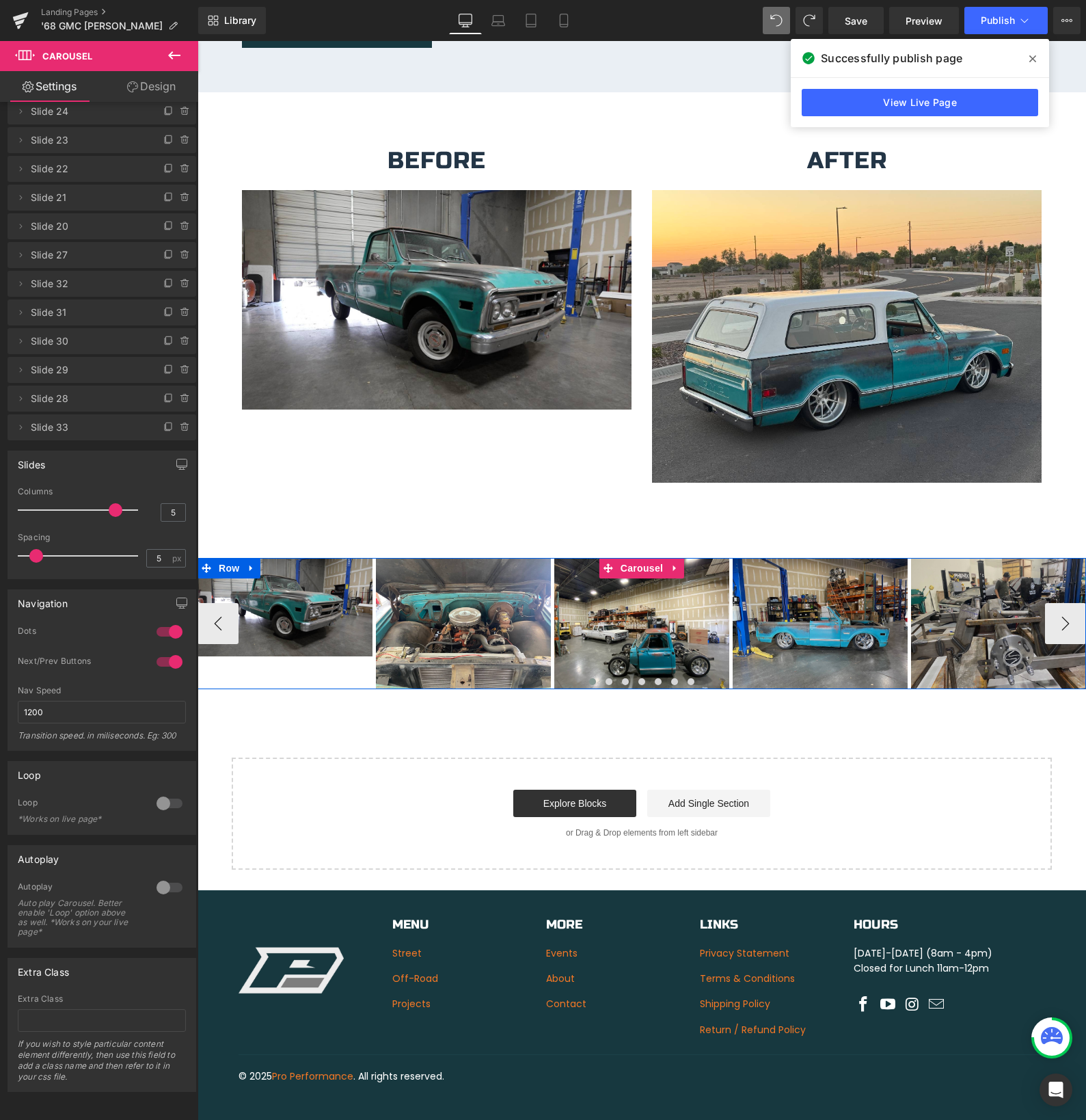
scroll to position [2510, 0]
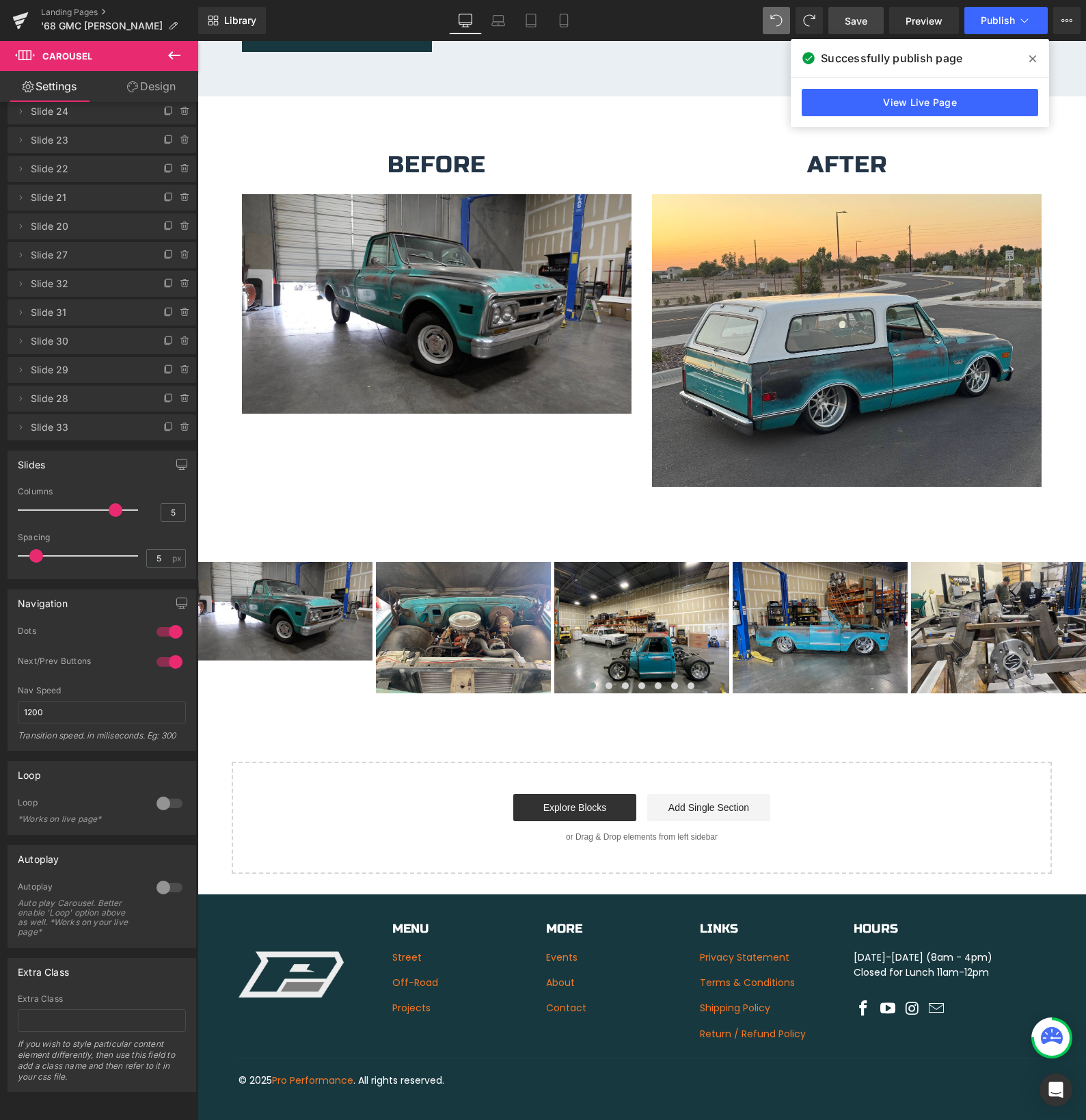
click at [862, 26] on span "Save" at bounding box center [855, 21] width 23 height 14
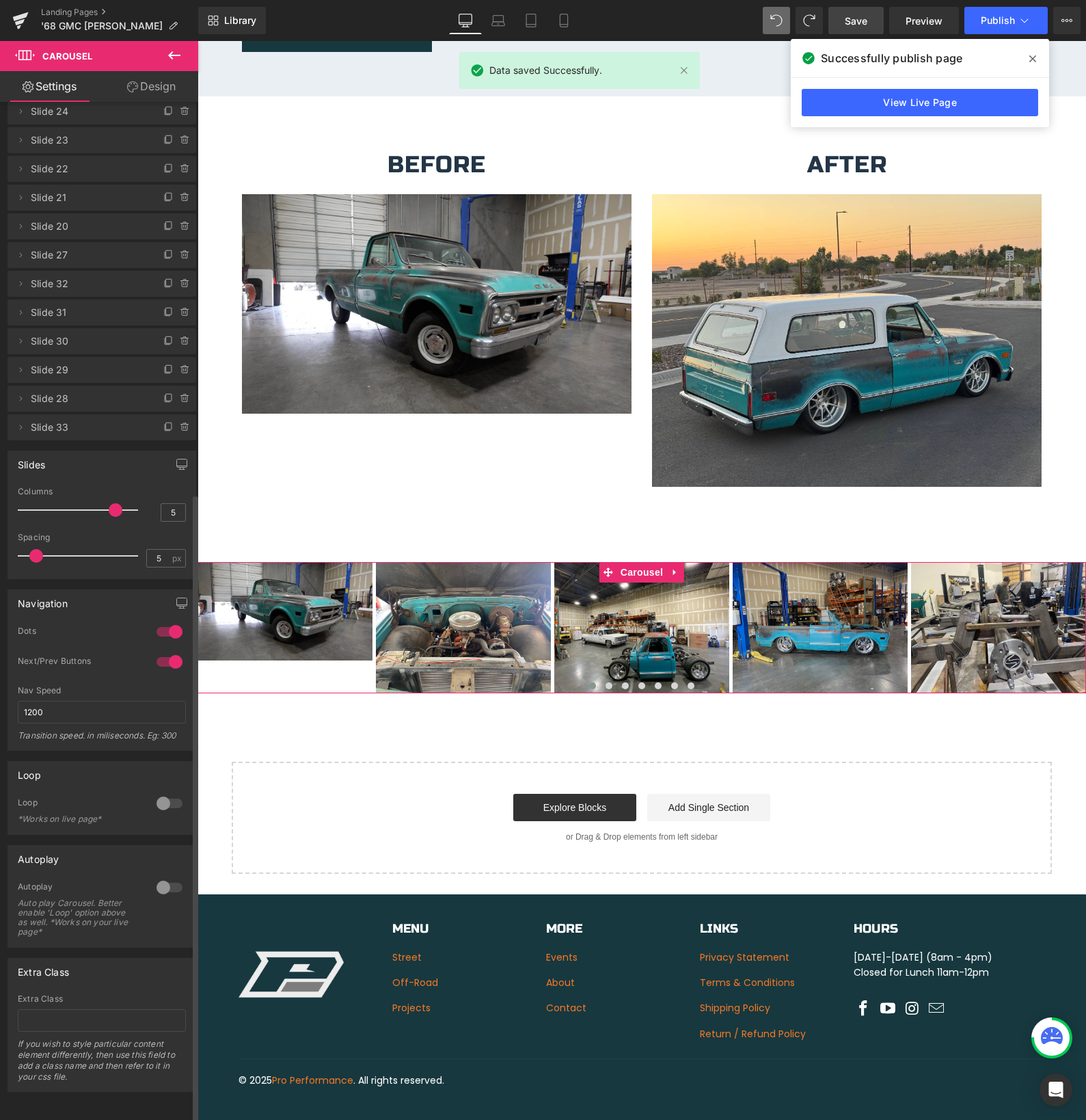
click at [162, 879] on div at bounding box center [170, 887] width 33 height 22
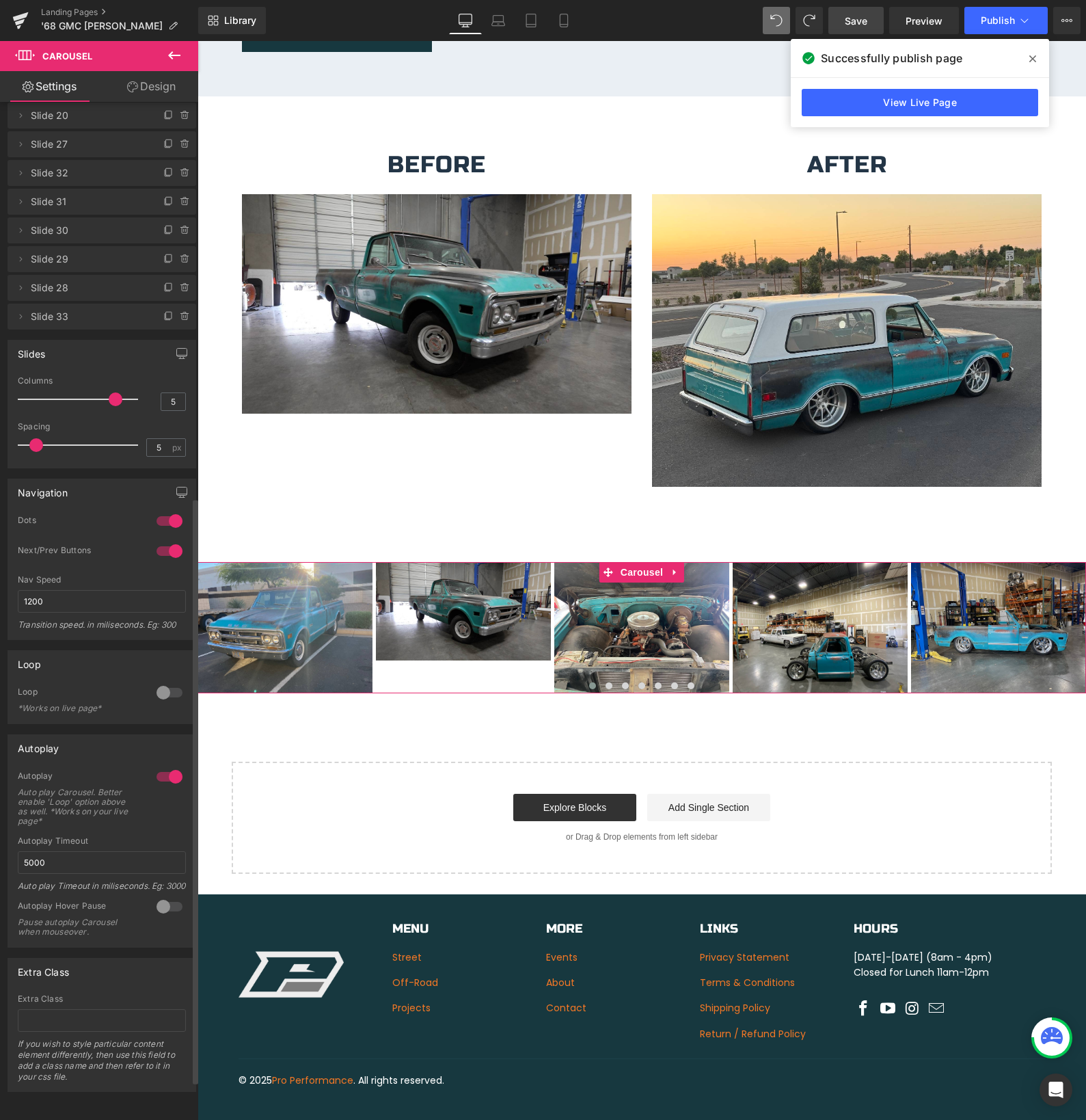
scroll to position [755, 0]
drag, startPoint x: 857, startPoint y: 27, endPoint x: 864, endPoint y: 28, distance: 7.1
click at [857, 27] on span "Save" at bounding box center [855, 21] width 23 height 14
click at [161, 898] on div at bounding box center [170, 906] width 33 height 22
click at [860, 18] on span "Save" at bounding box center [855, 21] width 23 height 14
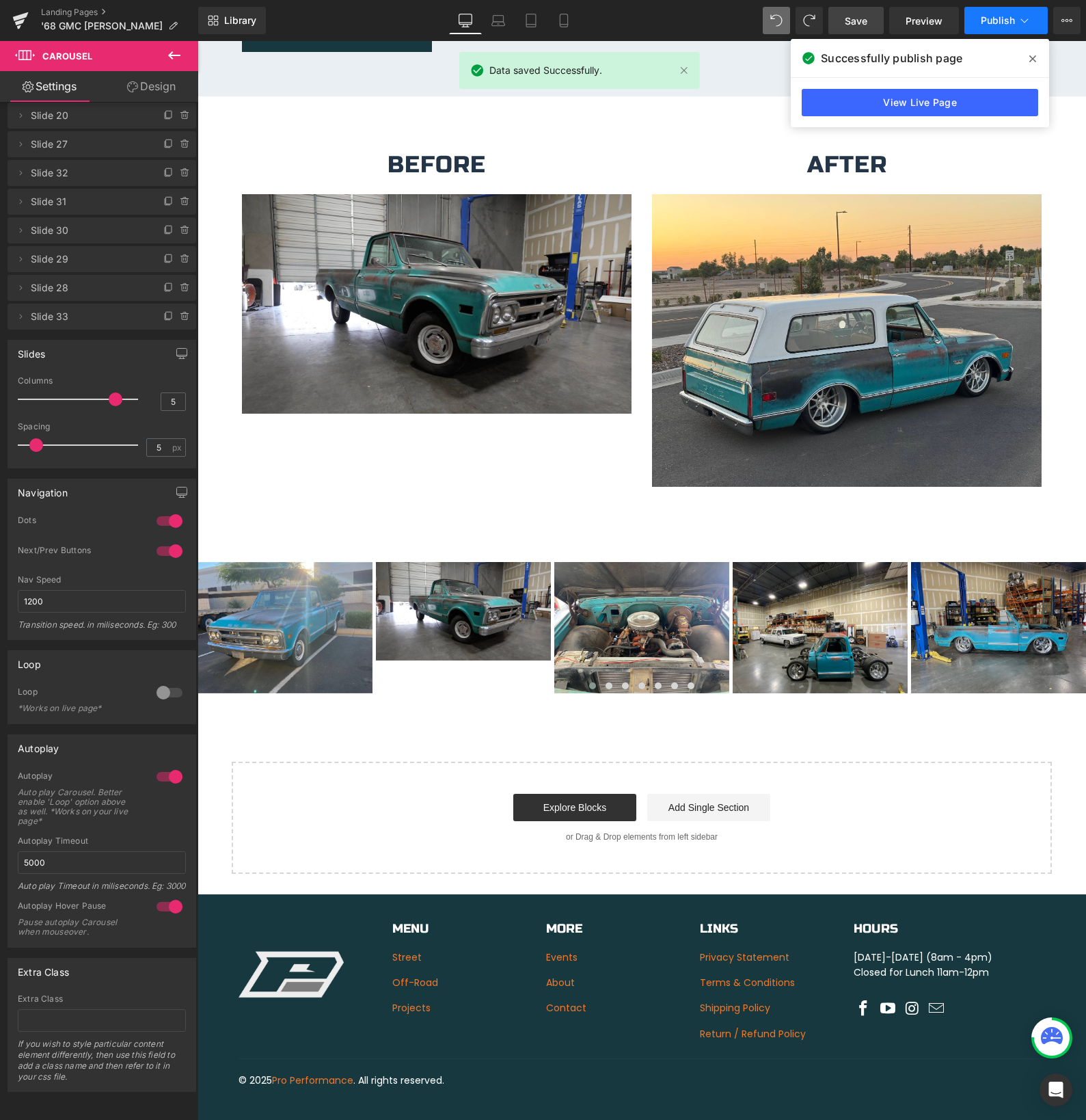
click at [998, 17] on span "Publish" at bounding box center [998, 21] width 34 height 11
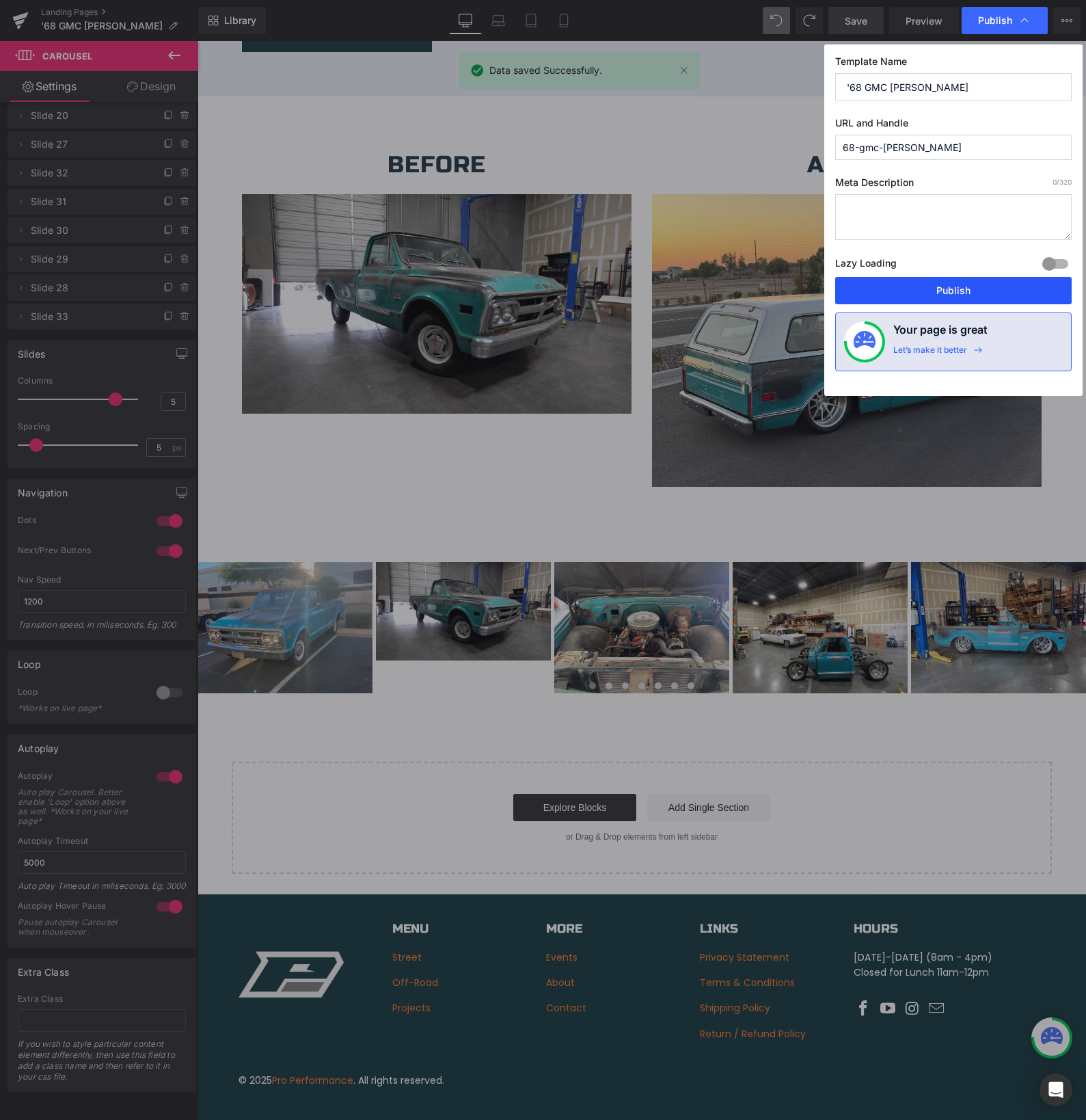
click at [885, 285] on button "Publish" at bounding box center [953, 290] width 237 height 27
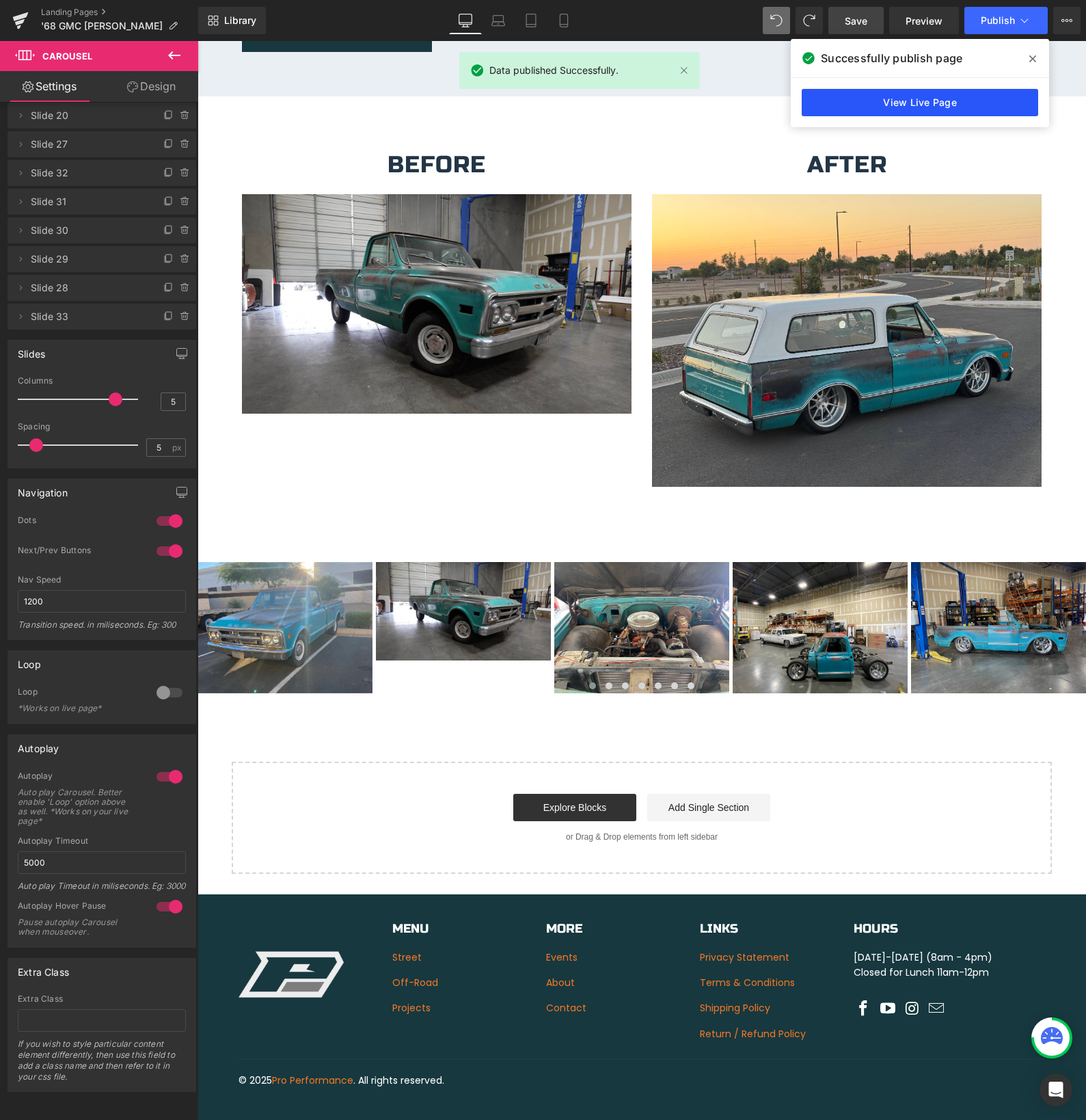
click at [912, 101] on link "View Live Page" at bounding box center [920, 103] width 237 height 27
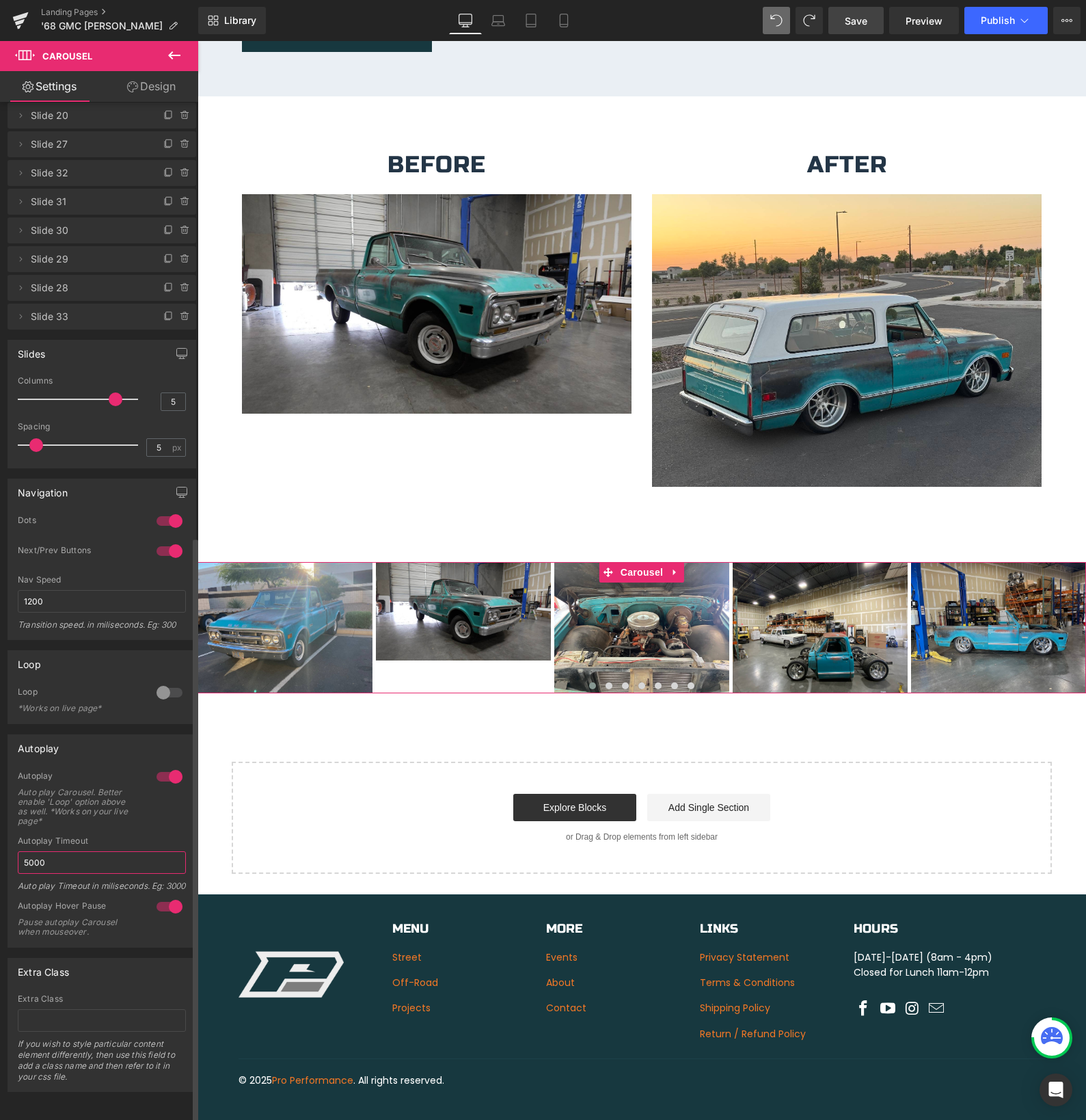
drag, startPoint x: 74, startPoint y: 836, endPoint x: 52, endPoint y: 836, distance: 22.0
click at [52, 851] on input "5000" at bounding box center [102, 862] width 168 height 23
click at [73, 12] on link "Landing Pages" at bounding box center [120, 12] width 157 height 11
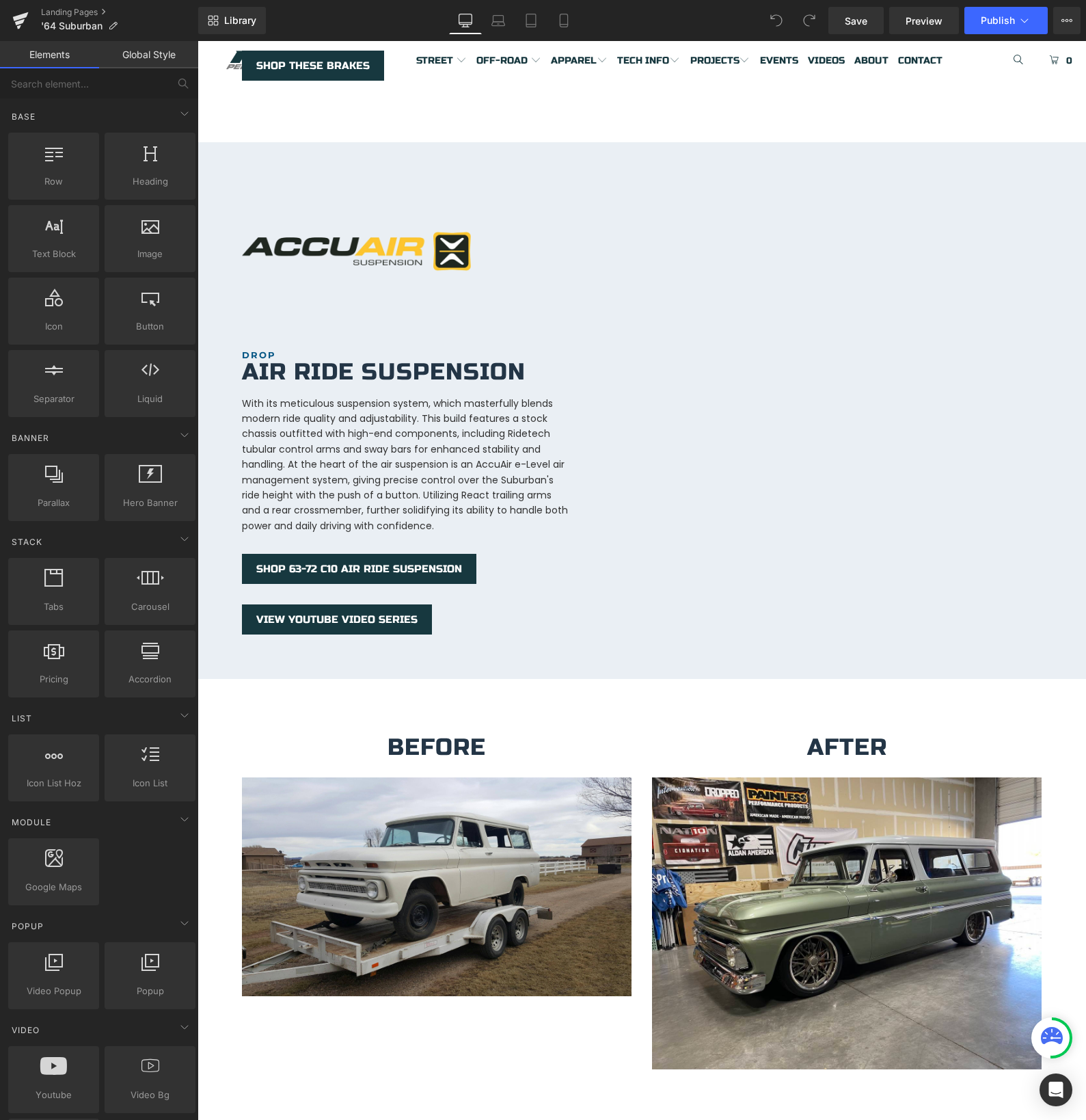
scroll to position [2439, 0]
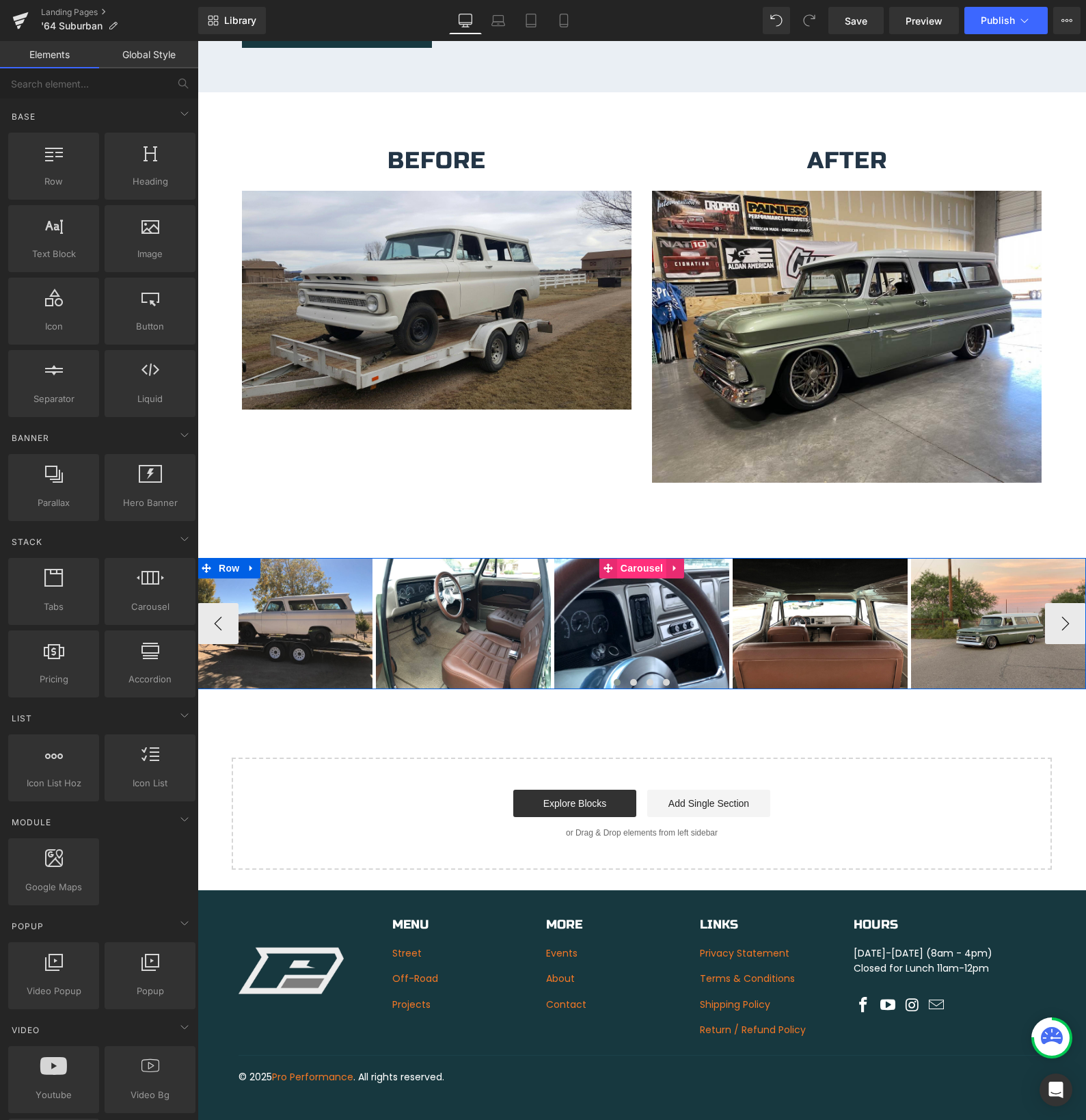
click at [646, 558] on span "Carousel" at bounding box center [642, 568] width 49 height 21
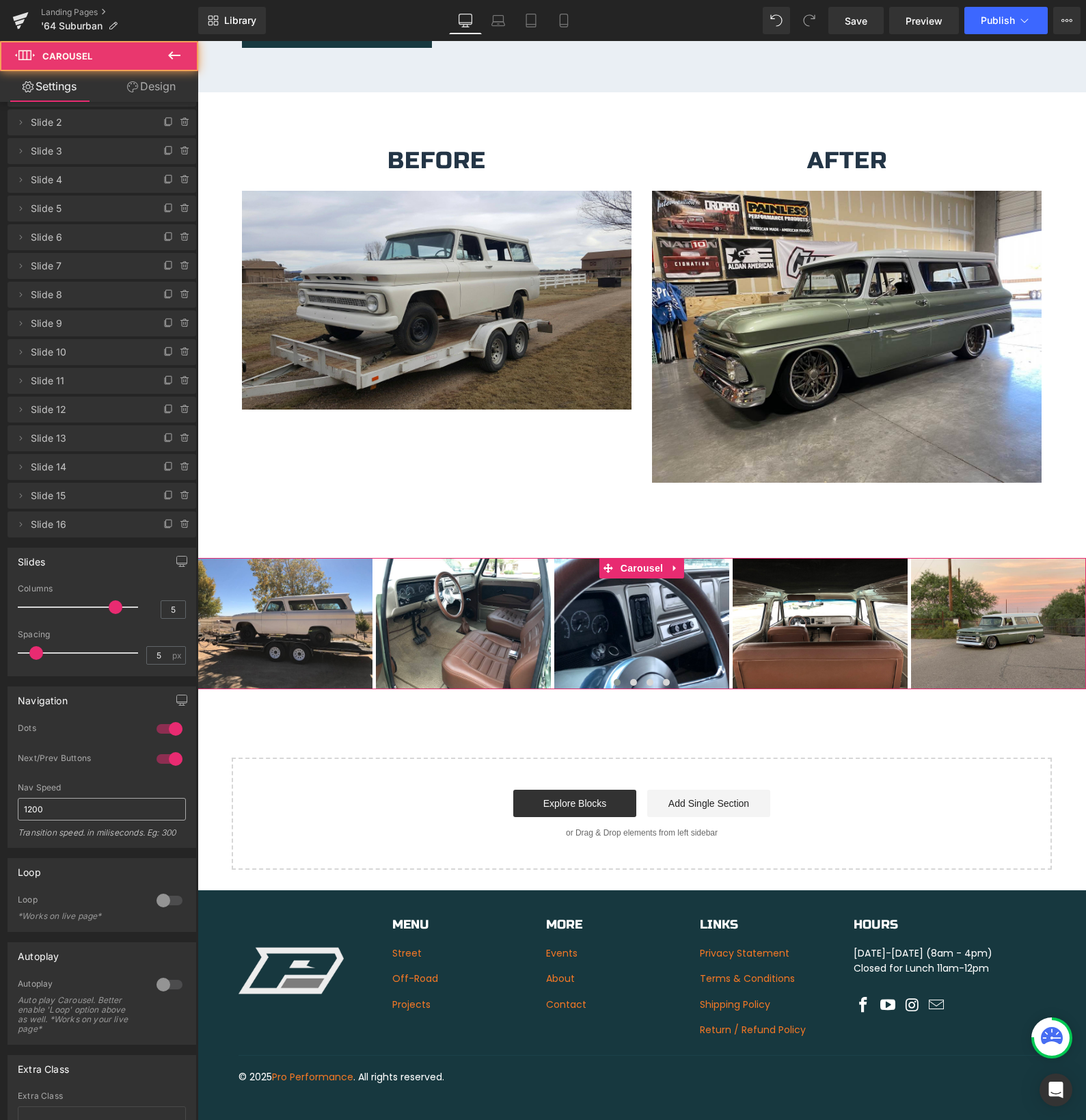
scroll to position [146, 0]
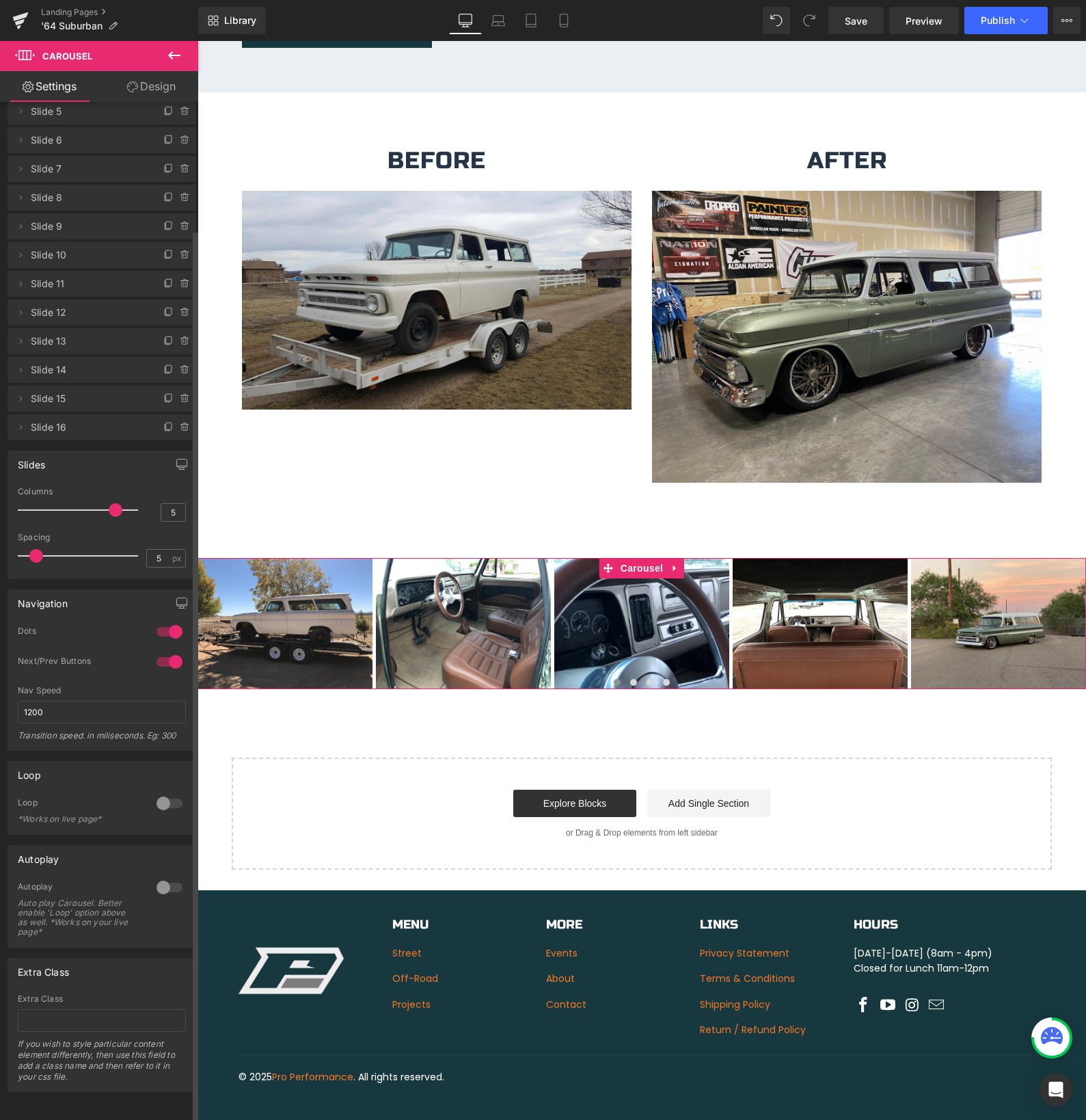
click at [157, 880] on div at bounding box center [170, 887] width 33 height 22
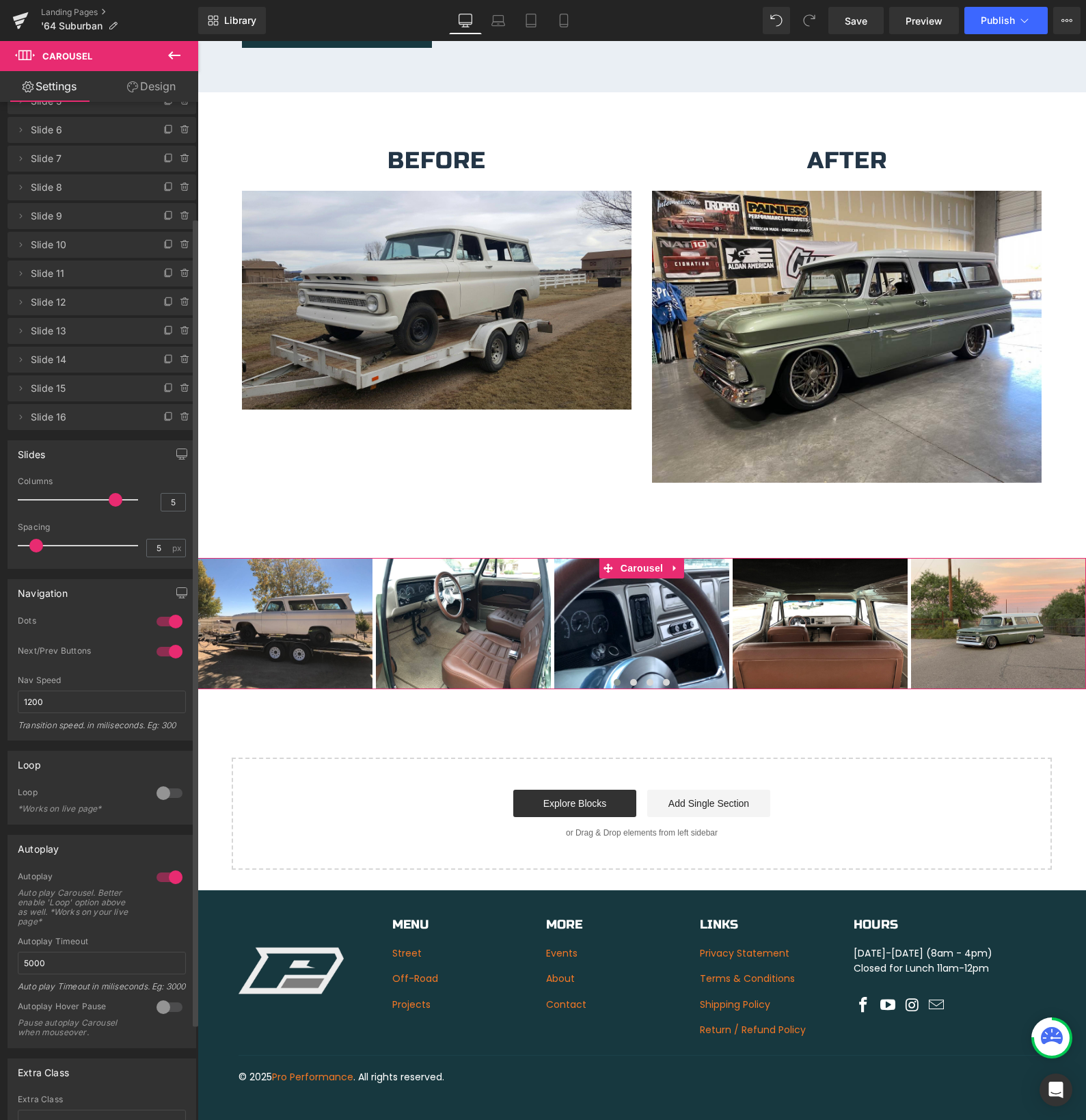
click at [162, 1017] on div at bounding box center [170, 1007] width 33 height 22
click at [851, 23] on span "Save" at bounding box center [855, 21] width 23 height 14
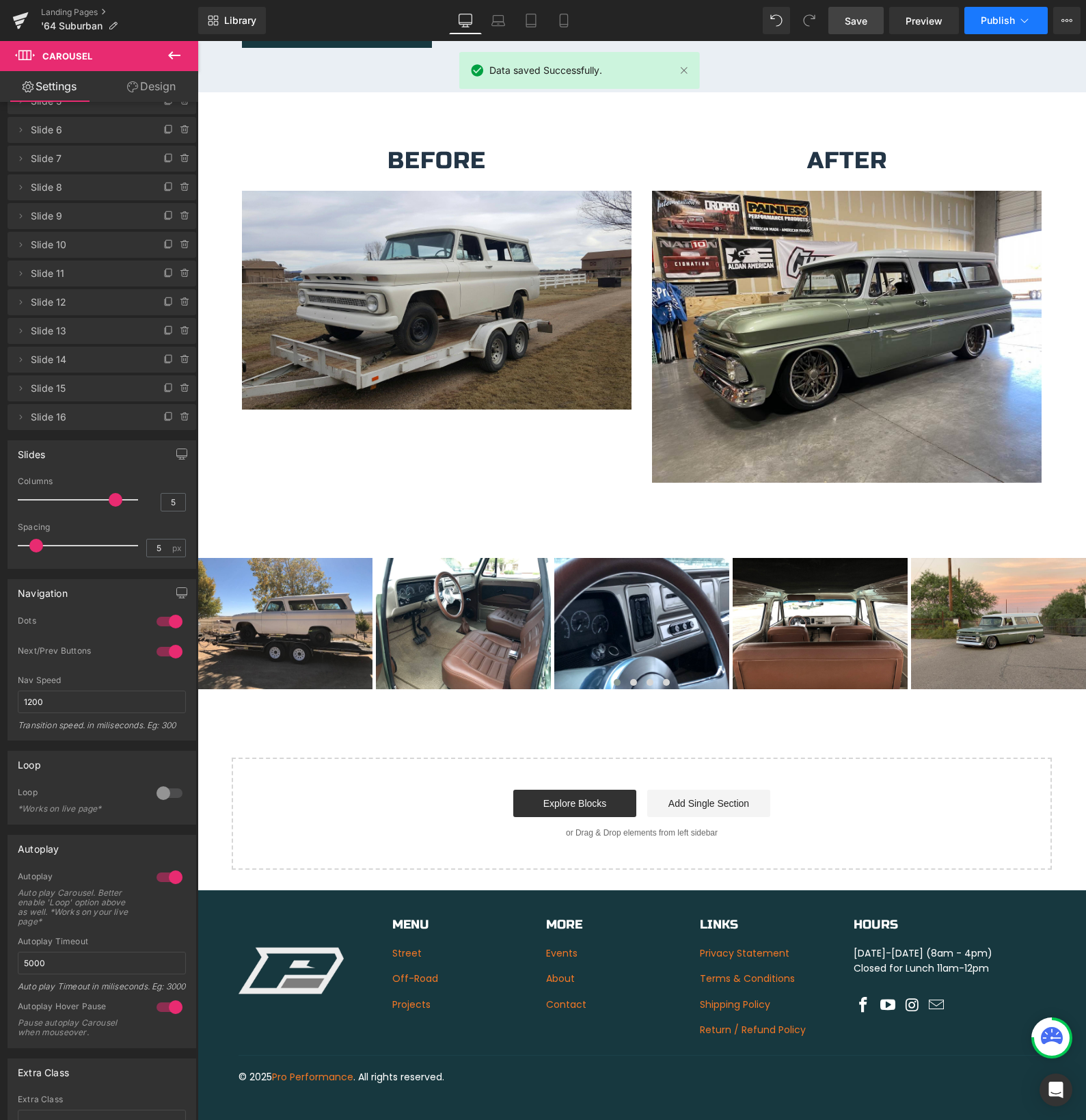
click at [1013, 21] on span "Publish" at bounding box center [998, 21] width 34 height 11
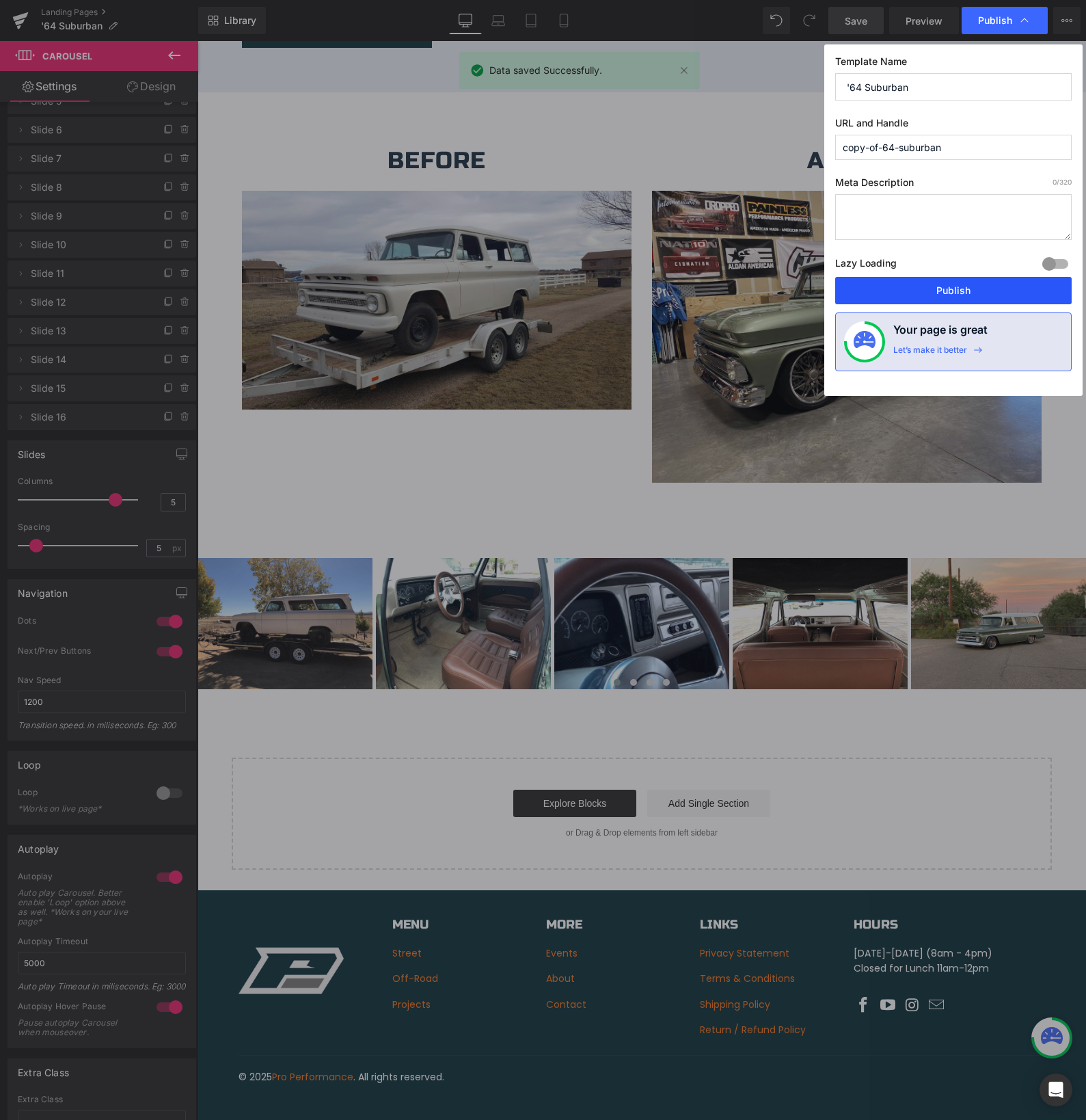
click at [936, 286] on button "Publish" at bounding box center [953, 290] width 237 height 27
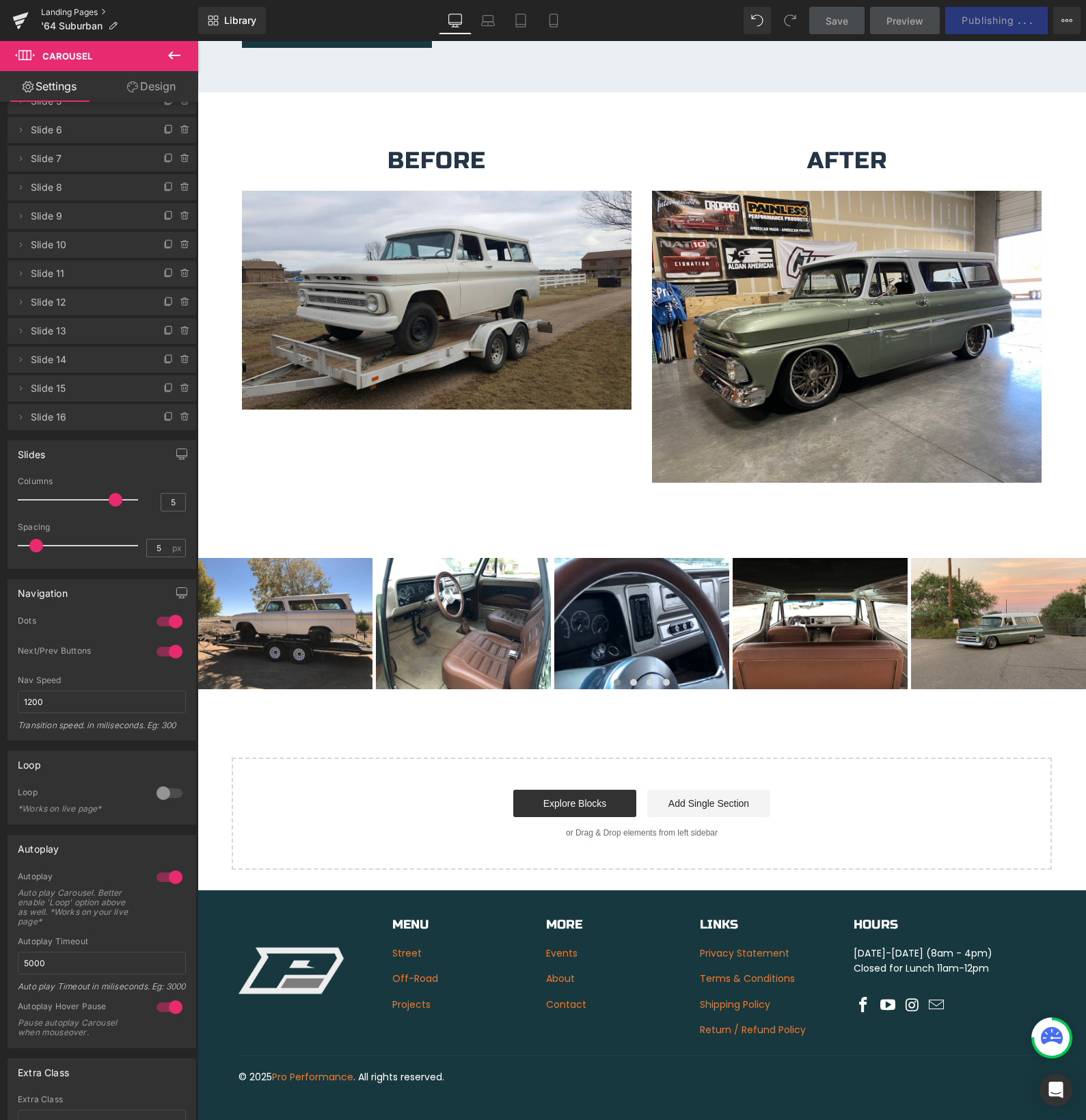
click at [62, 11] on link "Landing Pages" at bounding box center [120, 12] width 157 height 11
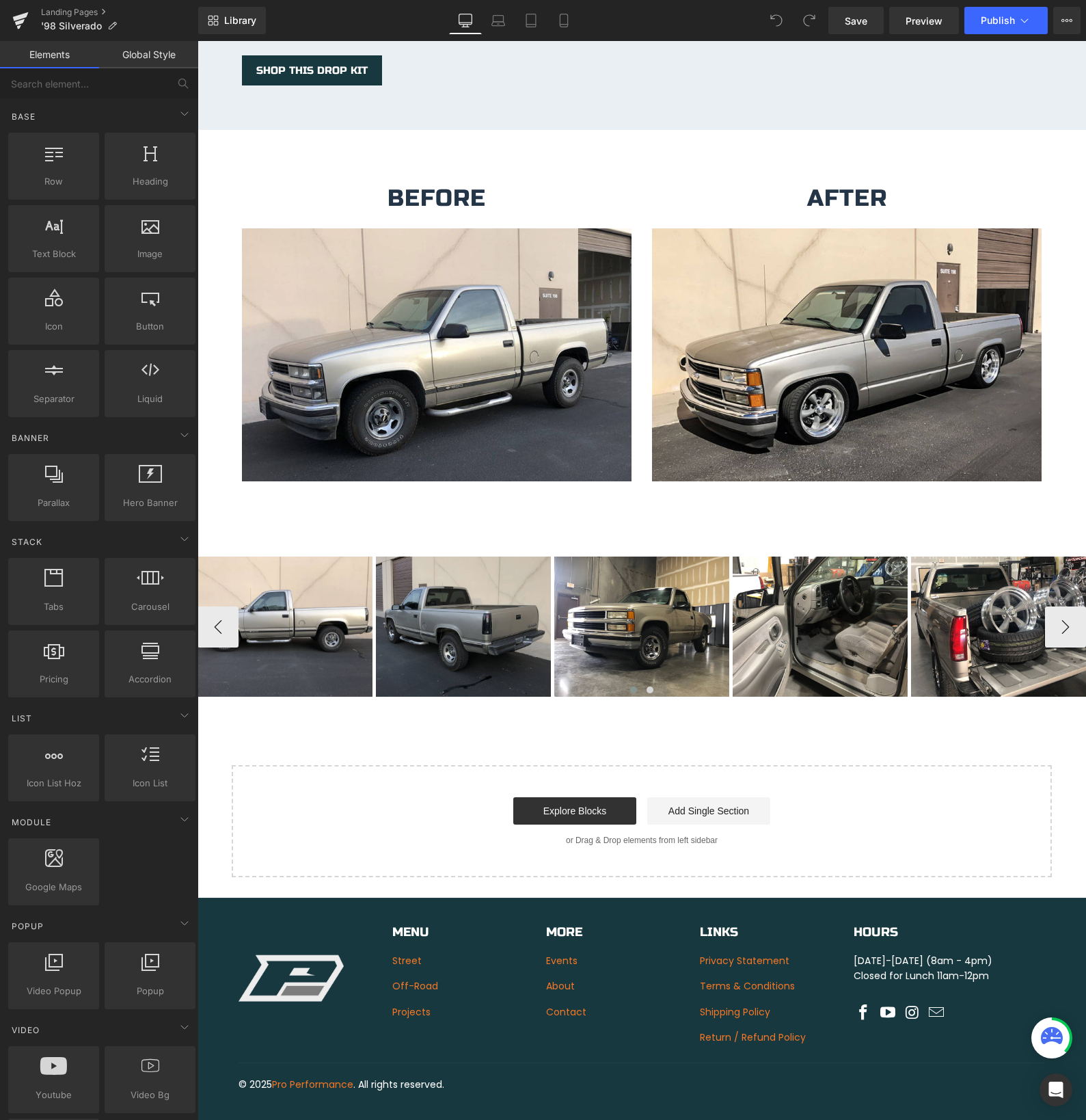
scroll to position [2178, 0]
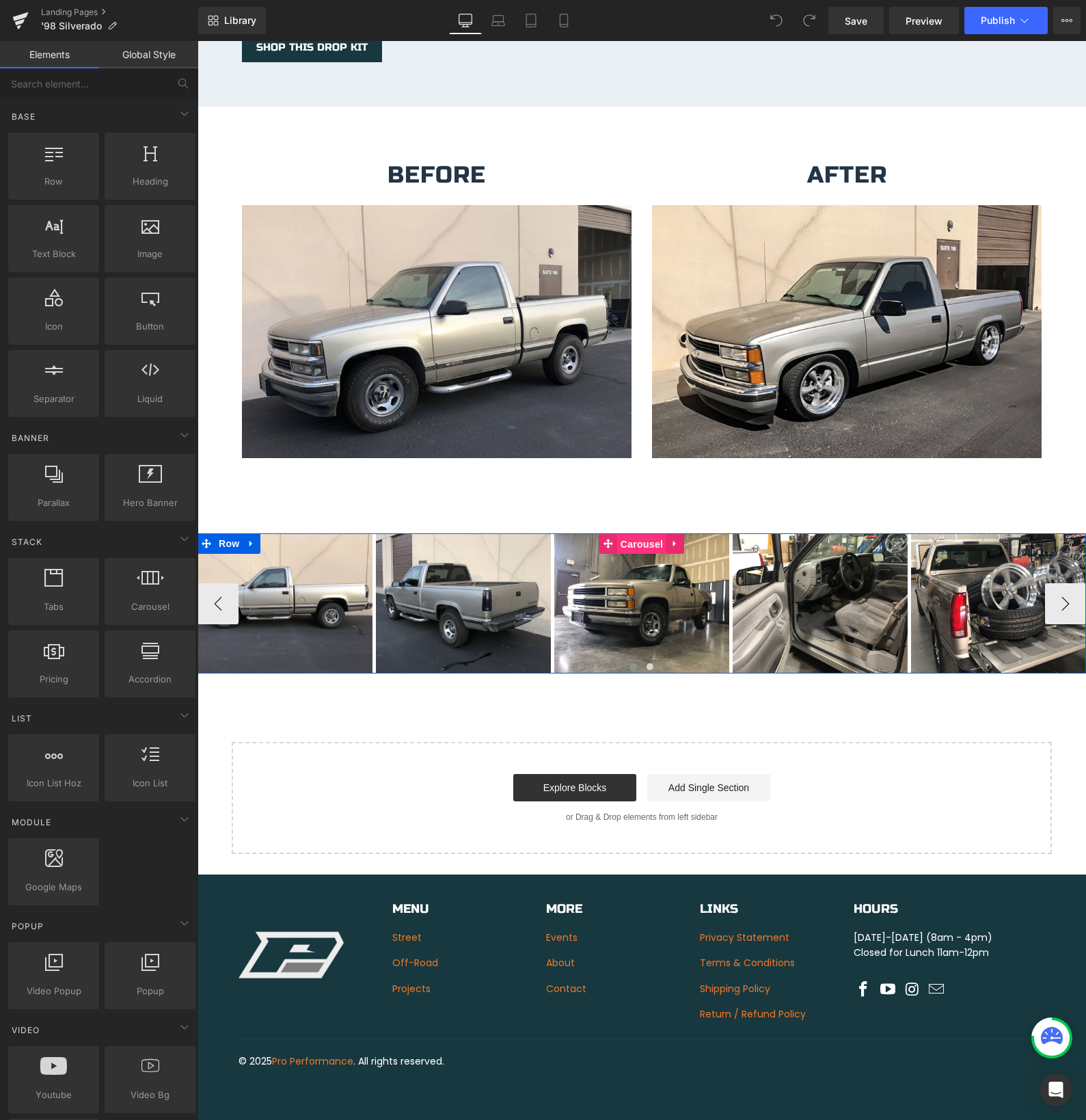
click at [635, 542] on span "Carousel" at bounding box center [642, 544] width 49 height 21
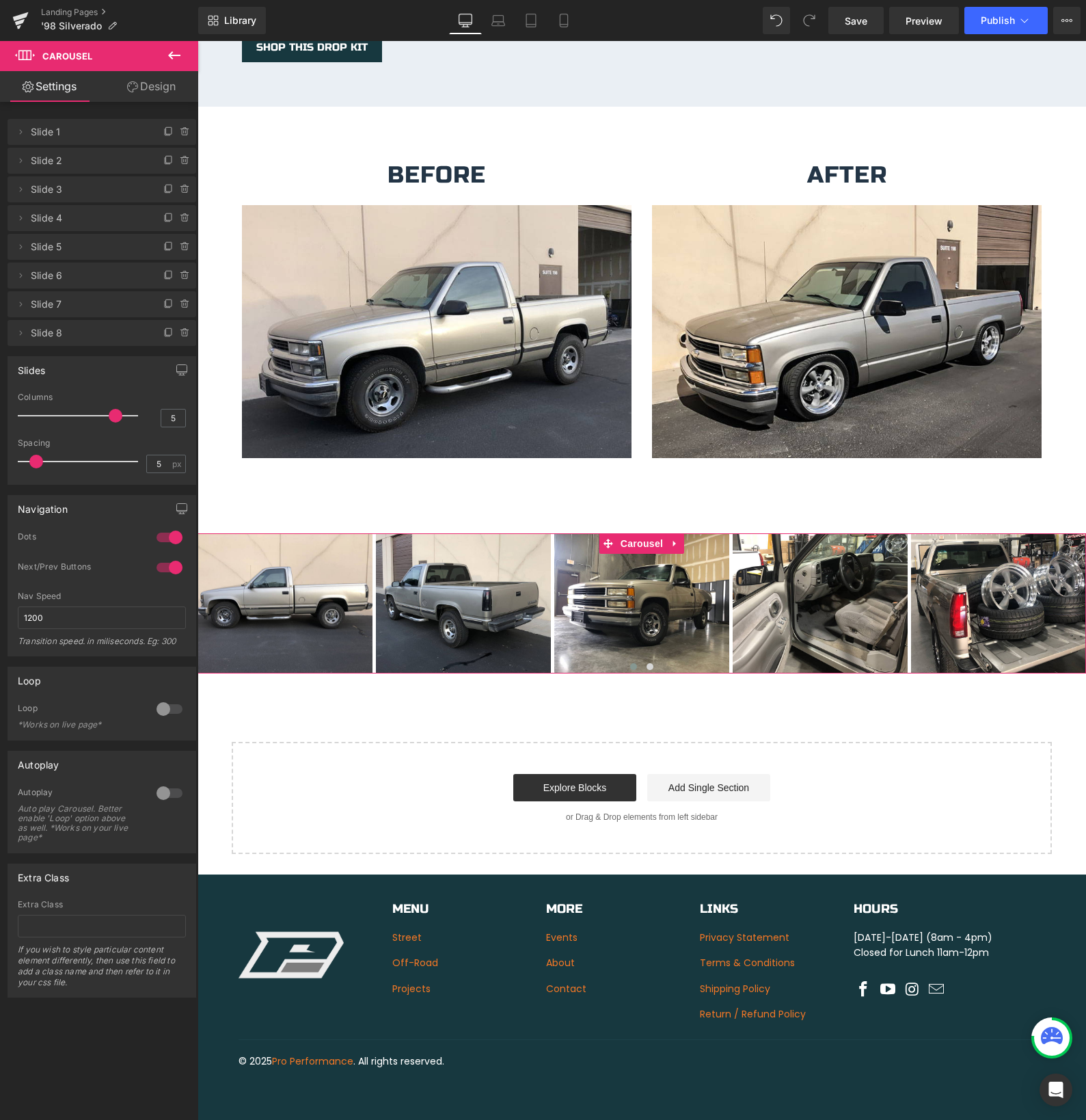
click at [163, 794] on div at bounding box center [170, 793] width 33 height 22
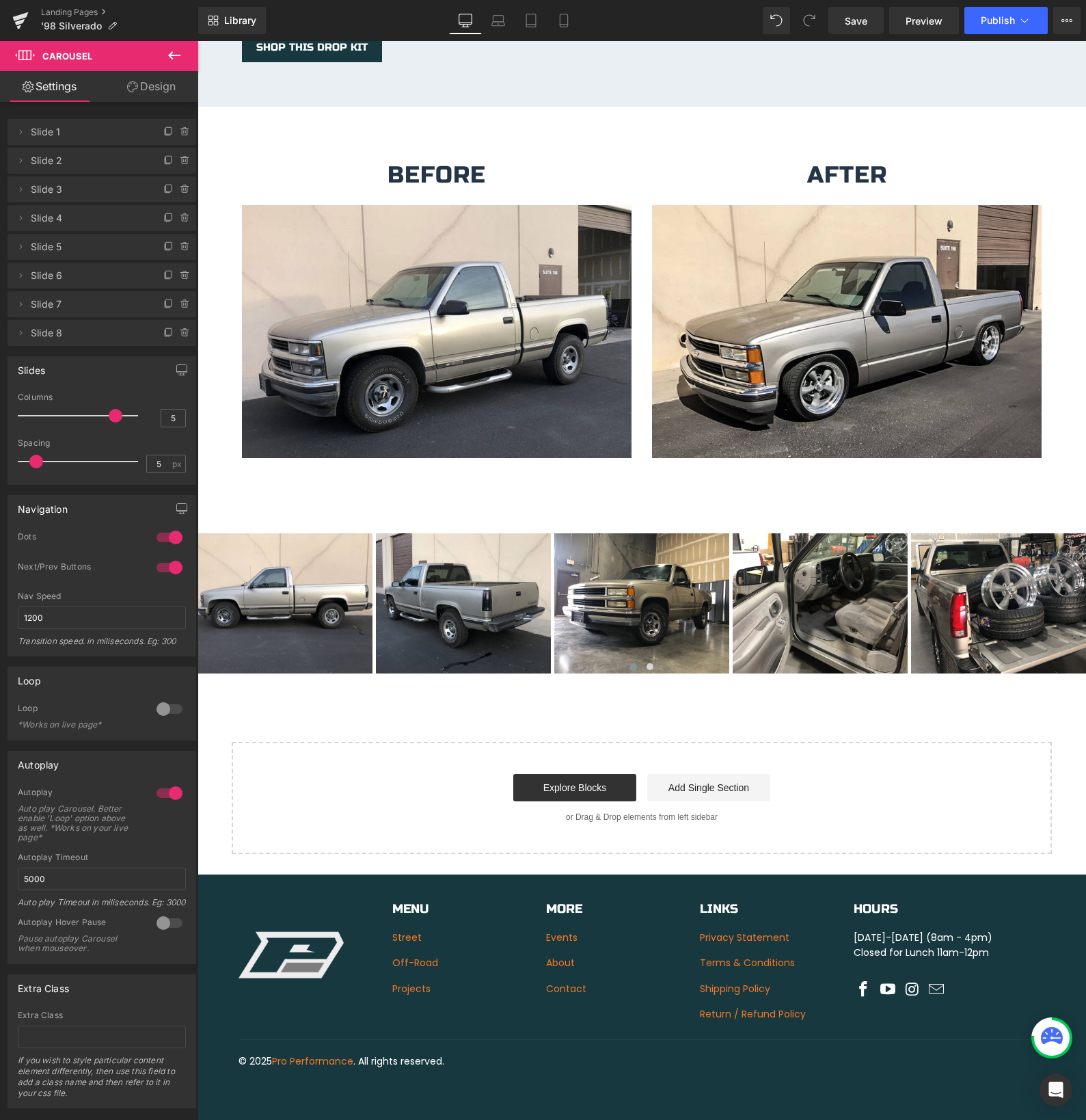
click at [157, 934] on div at bounding box center [170, 923] width 33 height 22
click at [867, 18] on span "Save" at bounding box center [855, 21] width 23 height 14
click at [1027, 21] on icon at bounding box center [1024, 21] width 14 height 14
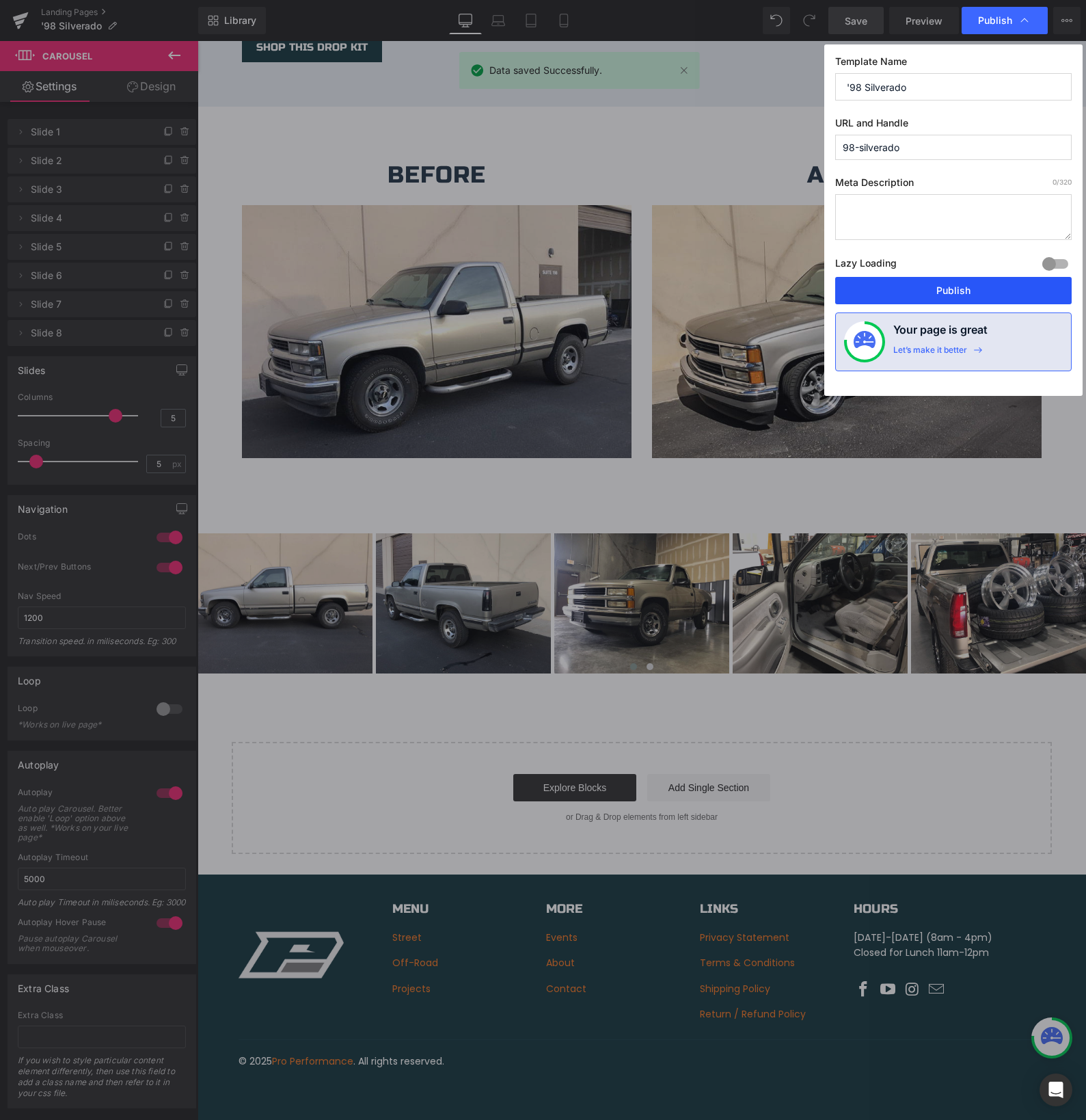
click at [958, 285] on button "Publish" at bounding box center [953, 290] width 237 height 27
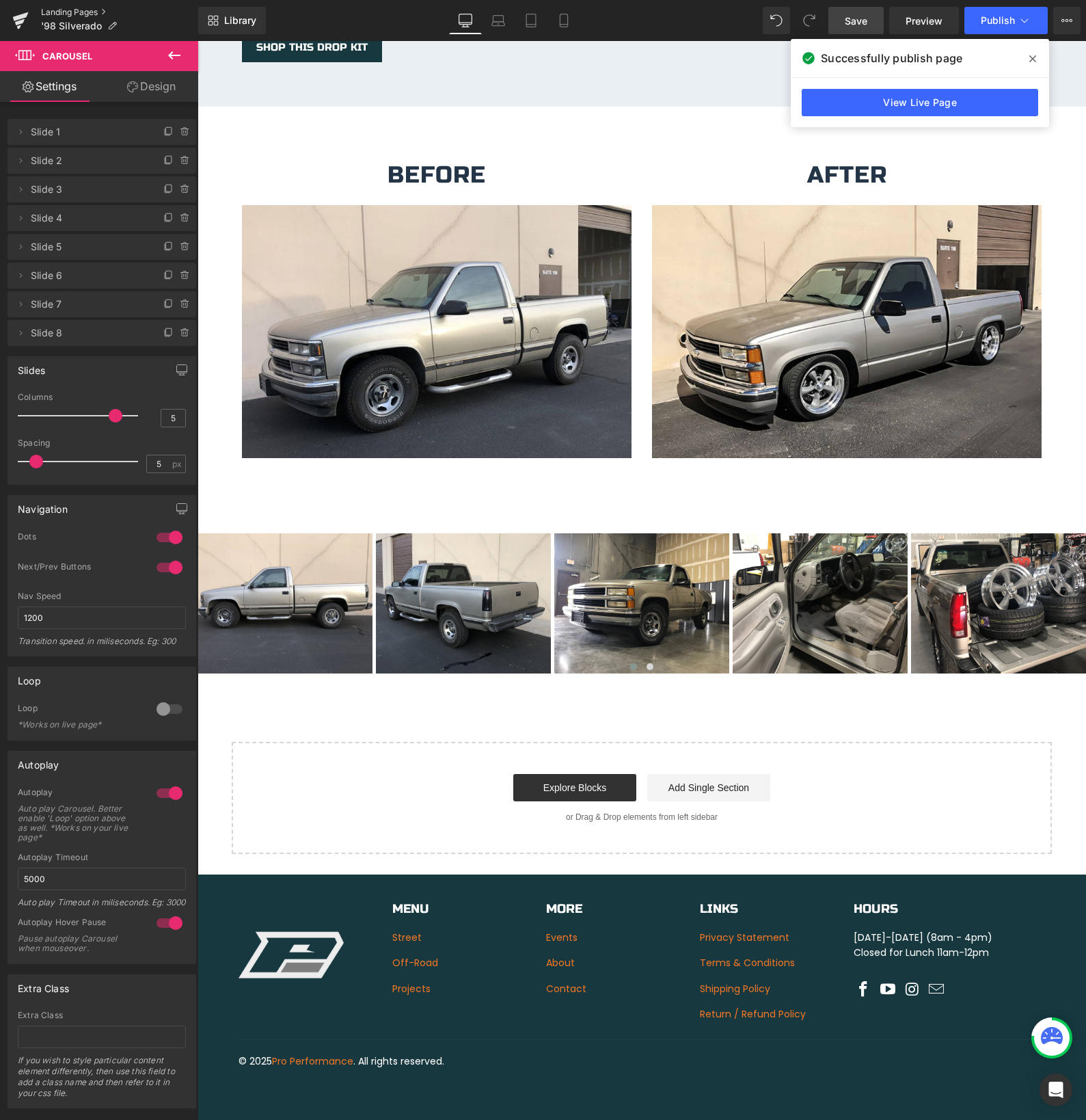
click at [62, 13] on link "Landing Pages" at bounding box center [120, 12] width 157 height 11
